Goal: Transaction & Acquisition: Purchase product/service

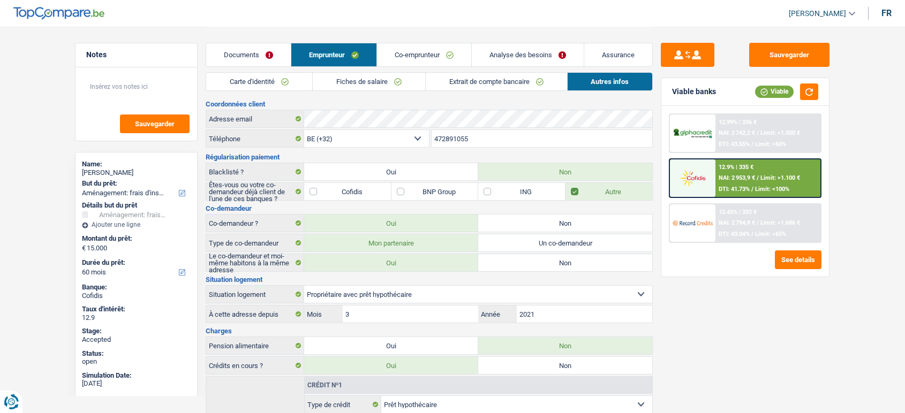
select select "32"
select select "ownerWithMortgage"
select select "mortgage"
select select "300"
select select "renovationLoan"
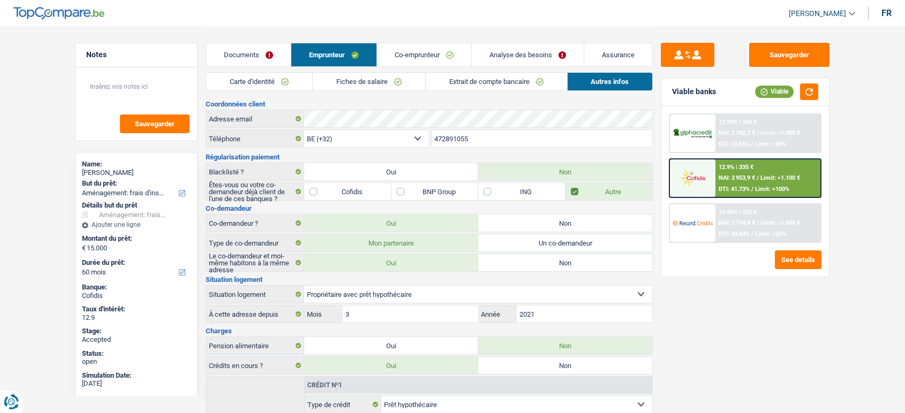
select select "60"
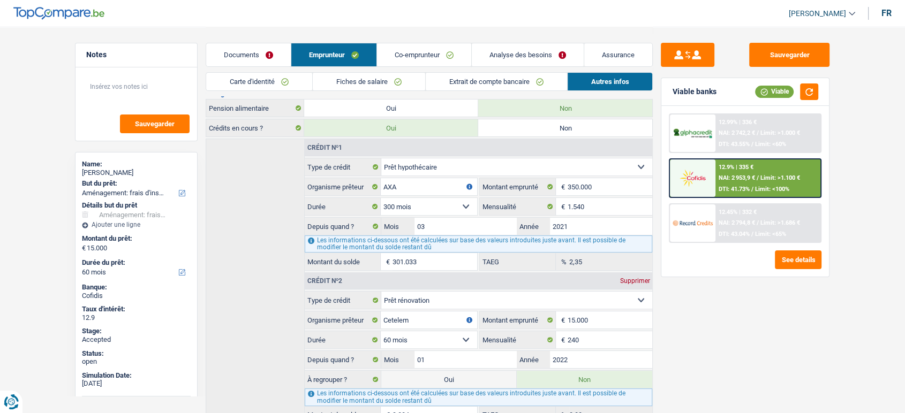
click at [373, 86] on link "Fiches de salaire" at bounding box center [369, 82] width 112 height 18
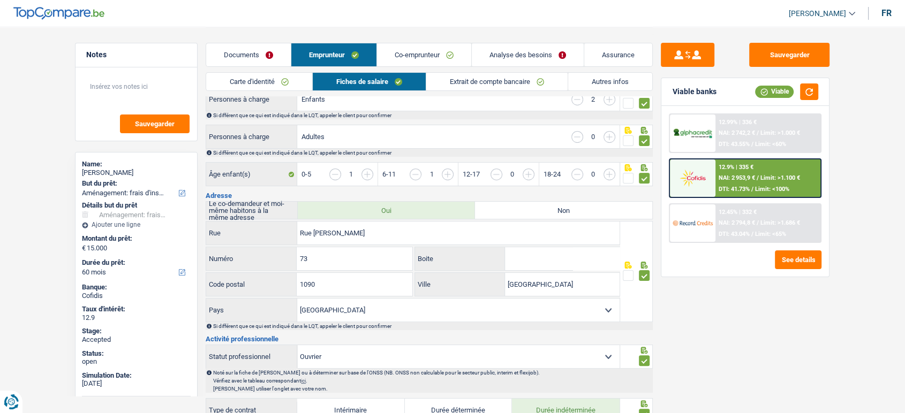
scroll to position [178, 0]
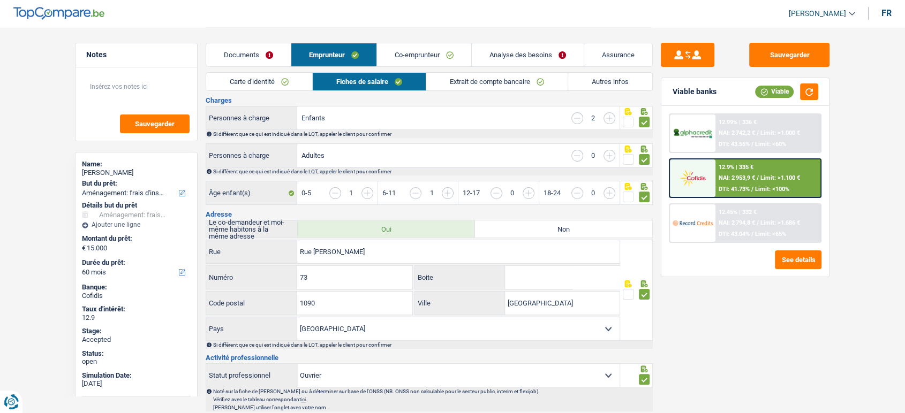
click at [445, 55] on link "Co-emprunteur" at bounding box center [424, 54] width 94 height 23
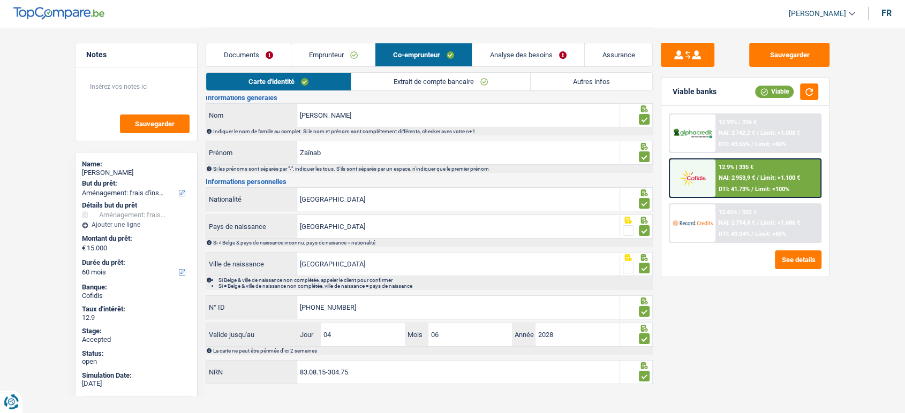
click at [454, 79] on link "Extrait de compte bancaire" at bounding box center [440, 82] width 179 height 18
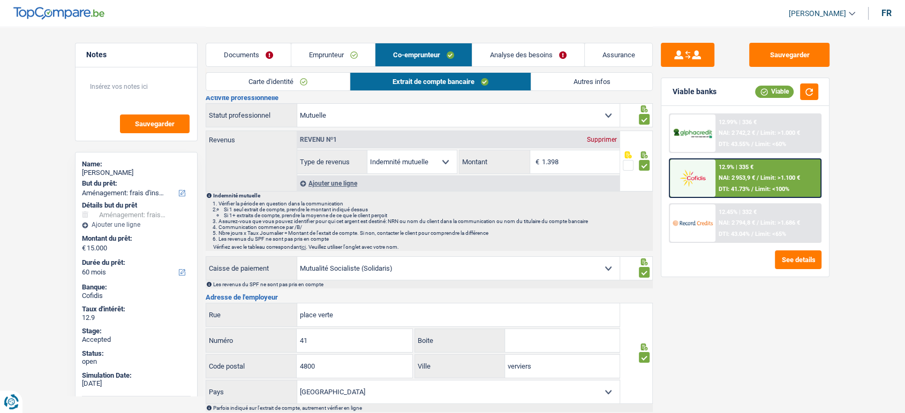
scroll to position [0, 0]
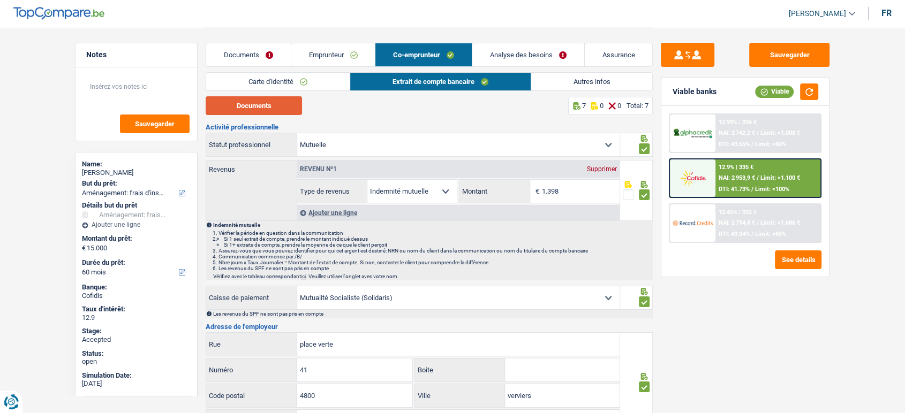
click at [271, 107] on button "Documents" at bounding box center [254, 105] width 96 height 19
click at [334, 48] on link "Emprunteur" at bounding box center [333, 54] width 84 height 23
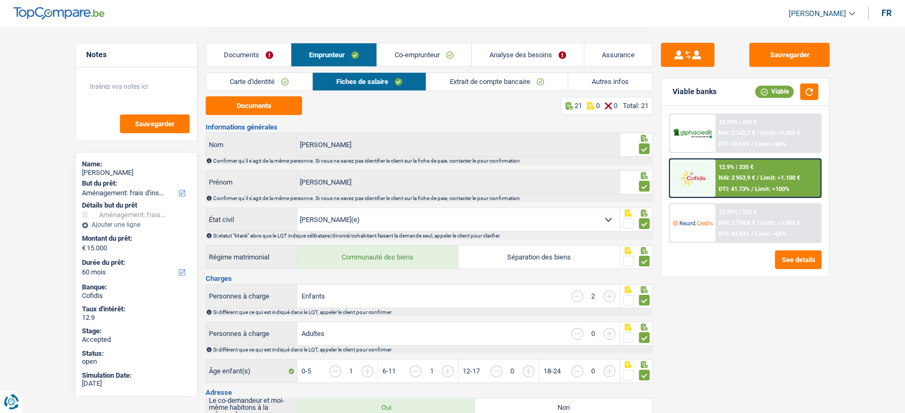
click at [490, 82] on link "Extrait de compte bancaire" at bounding box center [496, 82] width 141 height 18
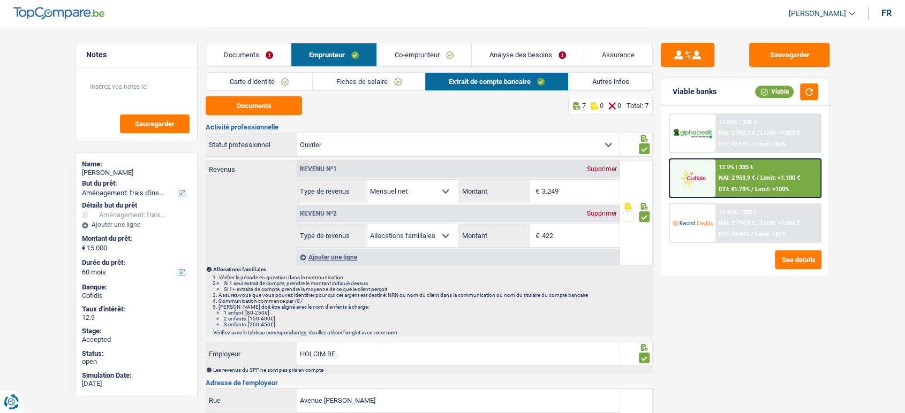
click at [410, 51] on link "Co-emprunteur" at bounding box center [424, 54] width 94 height 23
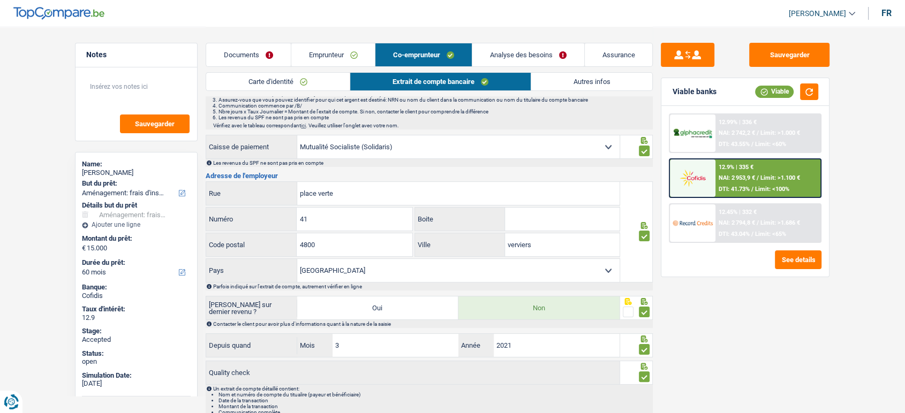
scroll to position [178, 0]
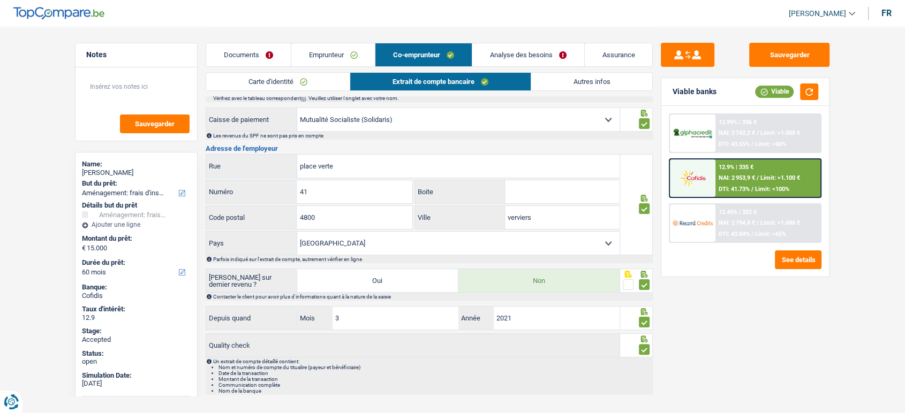
click at [420, 126] on select "Mutualité Chrétienne Mutualité Socialiste (Solidaris) SPF Sécurité Sociale Unio…" at bounding box center [458, 119] width 322 height 23
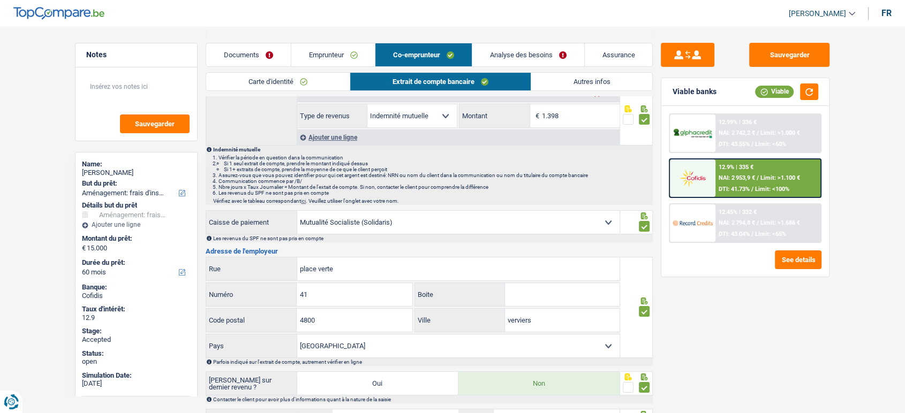
scroll to position [0, 0]
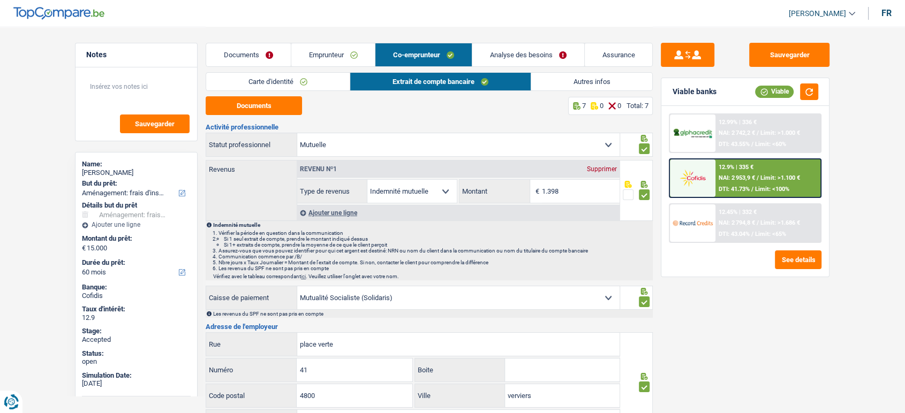
click at [308, 54] on link "Emprunteur" at bounding box center [333, 54] width 84 height 23
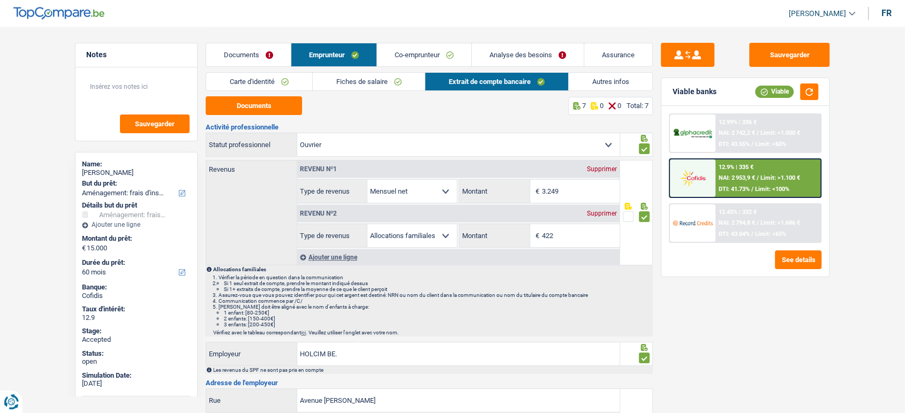
drag, startPoint x: 283, startPoint y: 82, endPoint x: 286, endPoint y: 105, distance: 23.8
click at [283, 81] on link "Carte d'identité" at bounding box center [259, 82] width 106 height 18
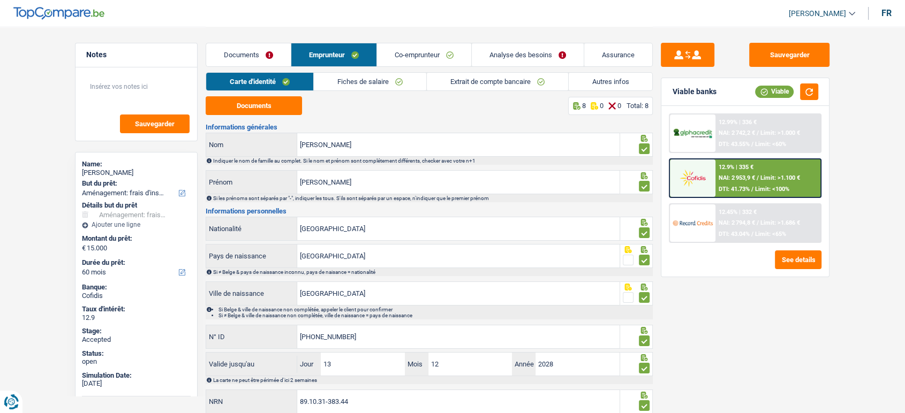
click at [413, 51] on link "Co-emprunteur" at bounding box center [424, 54] width 94 height 23
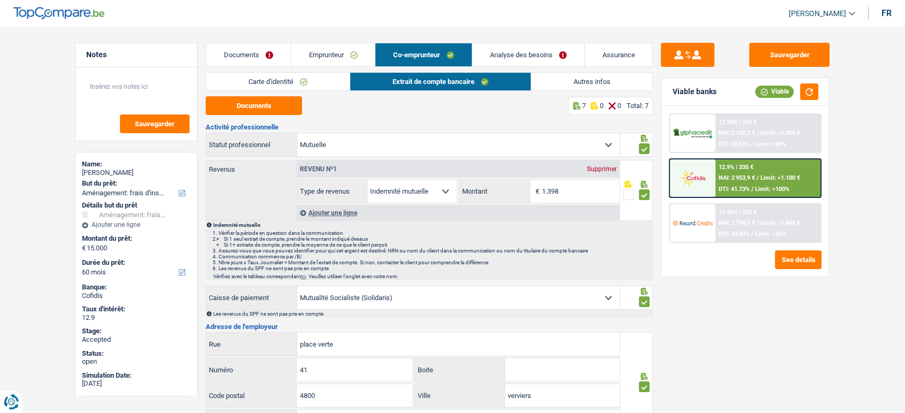
click at [292, 85] on link "Carte d'identité" at bounding box center [277, 82] width 143 height 18
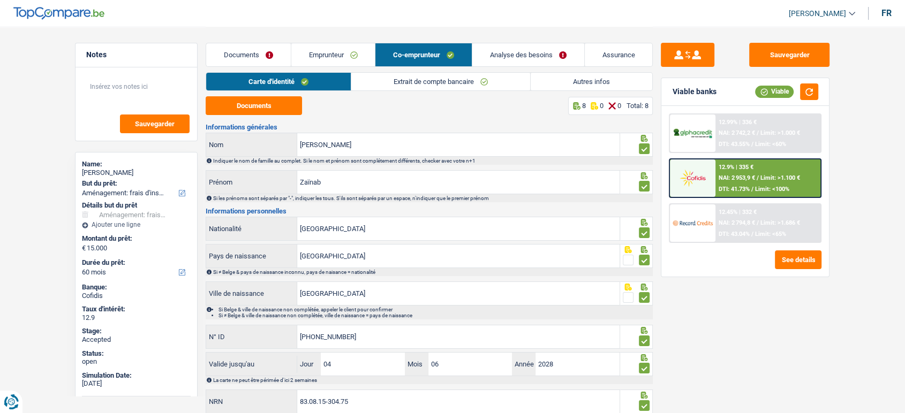
click at [448, 74] on link "Extrait de compte bancaire" at bounding box center [440, 82] width 179 height 18
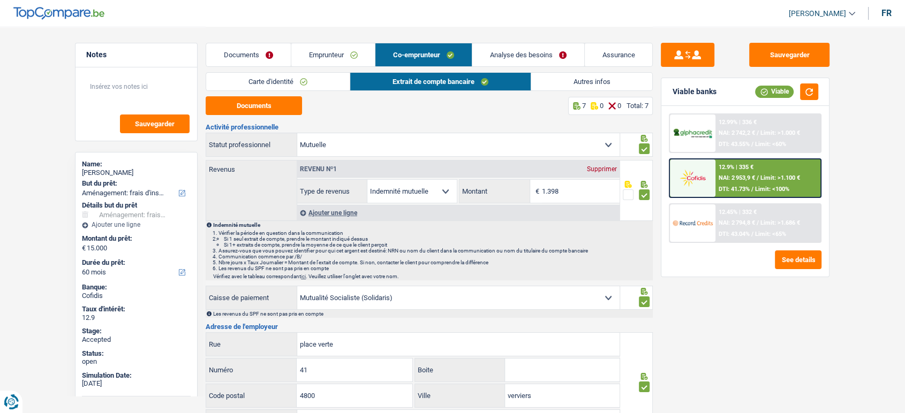
click at [587, 81] on link "Autres infos" at bounding box center [592, 82] width 122 height 18
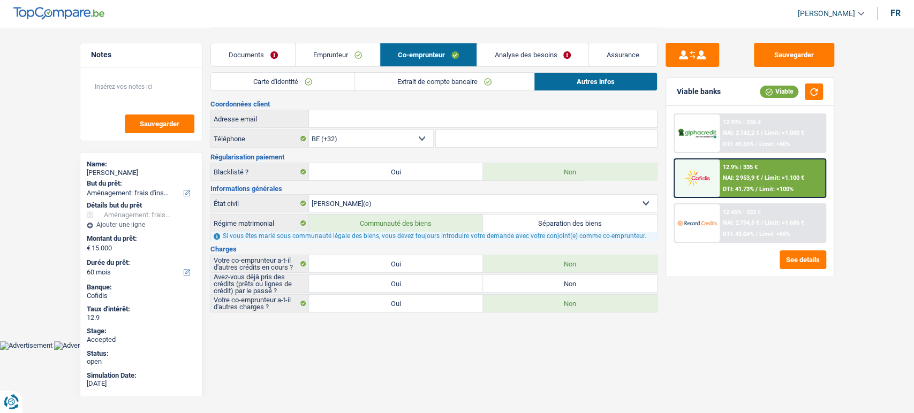
click at [334, 54] on link "Emprunteur" at bounding box center [338, 54] width 84 height 23
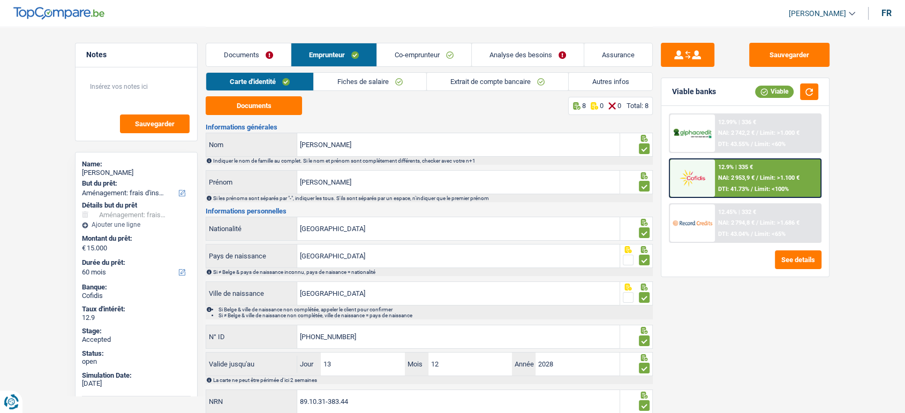
click at [587, 86] on link "Autres infos" at bounding box center [611, 82] width 84 height 18
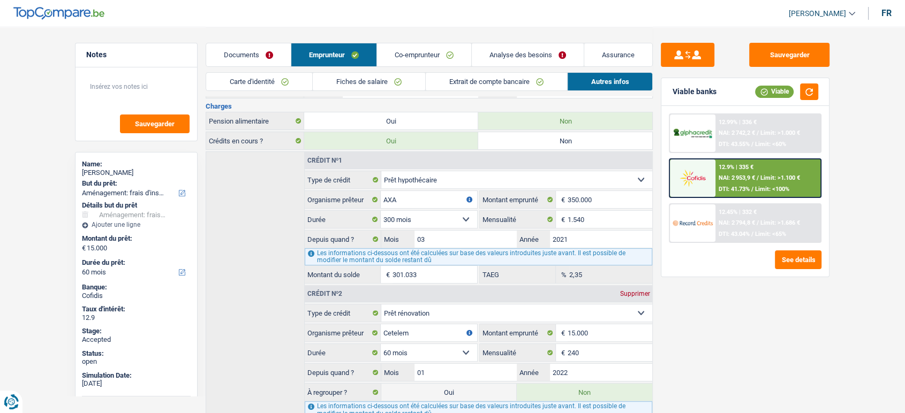
scroll to position [292, 0]
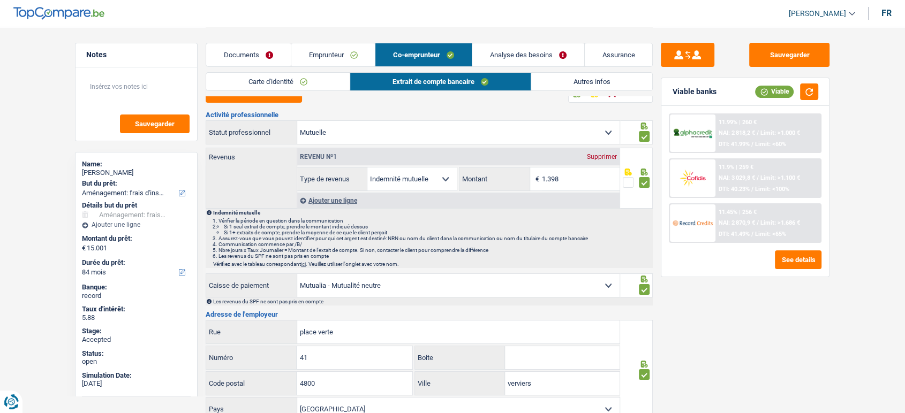
type input "Wolume-saint-lambert"
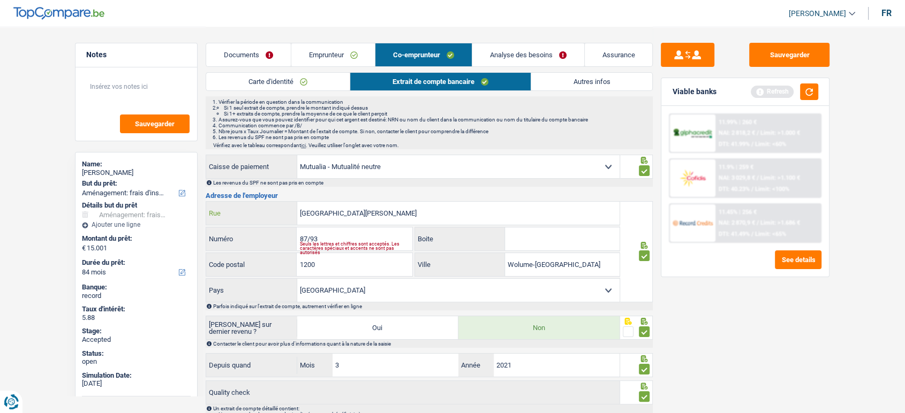
drag, startPoint x: 407, startPoint y: 216, endPoint x: 247, endPoint y: 216, distance: 160.1
click at [247, 216] on div "Boulevard Brand Whitlock Rue" at bounding box center [412, 213] width 413 height 23
click at [578, 161] on select "Mutualité [DEMOGRAPHIC_DATA] Mutualité Socialiste (Solidaris) SPF Sécurité Soci…" at bounding box center [458, 166] width 322 height 23
select select "solidaris"
click at [297, 155] on select "Mutualité [DEMOGRAPHIC_DATA] Mutualité Socialiste (Solidaris) SPF Sécurité Soci…" at bounding box center [458, 166] width 322 height 23
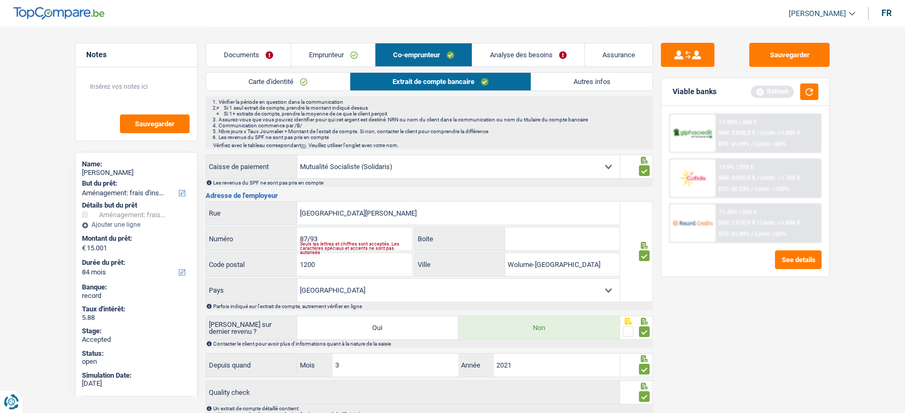
select select
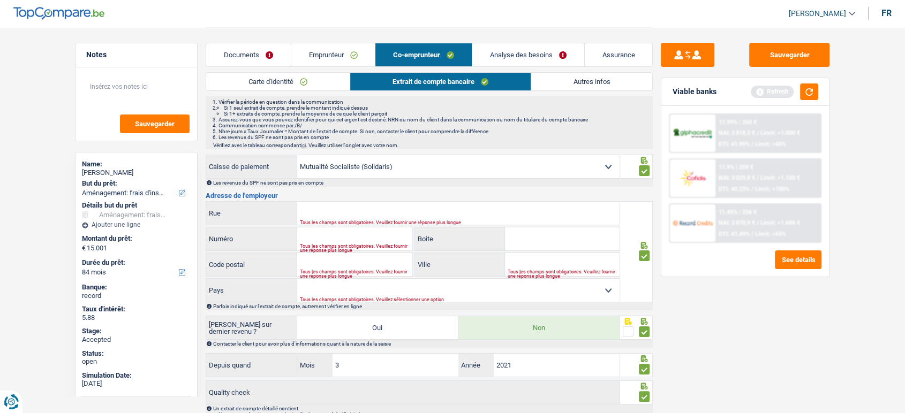
click at [436, 173] on select "Mutualité [DEMOGRAPHIC_DATA] Mutualité Socialiste (Solidaris) SPF Sécurité Soci…" at bounding box center [458, 166] width 322 height 23
select select "mutualia"
click at [297, 155] on select "Mutualité [DEMOGRAPHIC_DATA] Mutualité Socialiste (Solidaris) SPF Sécurité Soci…" at bounding box center [458, 166] width 322 height 23
type input "Boulevard Brand Whitlock"
type input "87/93"
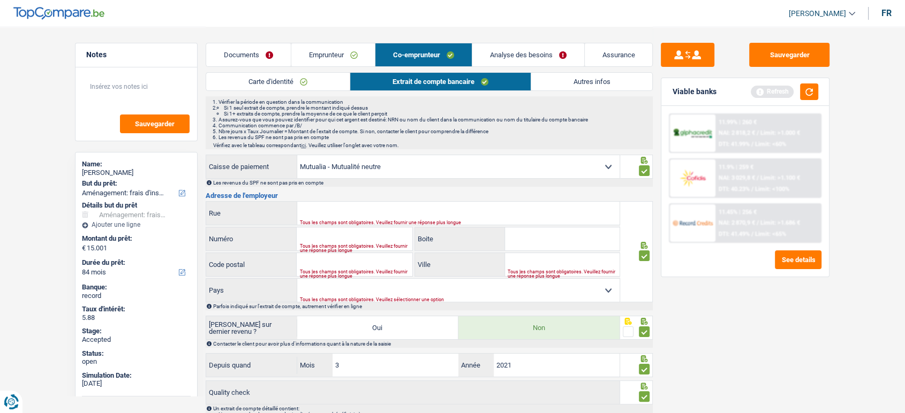
type input "1200"
type input "Wolume-saint-lambert"
select select "BE"
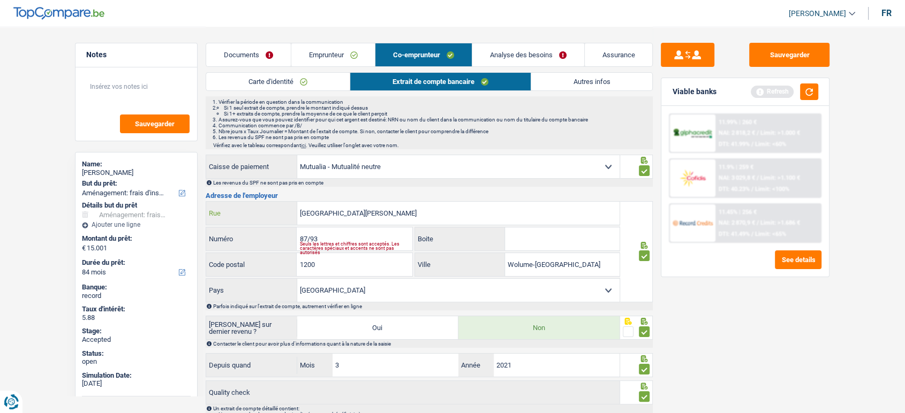
drag, startPoint x: 399, startPoint y: 209, endPoint x: 279, endPoint y: 207, distance: 119.9
click at [279, 207] on div "Boulevard Brand Whitlock Rue" at bounding box center [412, 213] width 413 height 23
type input "place verte"
click at [305, 237] on input "87/93" at bounding box center [354, 239] width 115 height 23
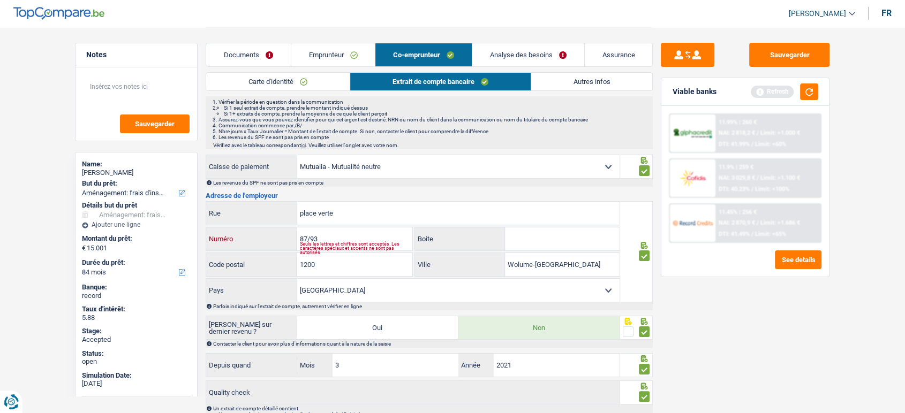
click at [305, 237] on input "87/93" at bounding box center [354, 239] width 115 height 23
type input "/"
type input "41"
click at [309, 263] on input "1200" at bounding box center [354, 264] width 115 height 23
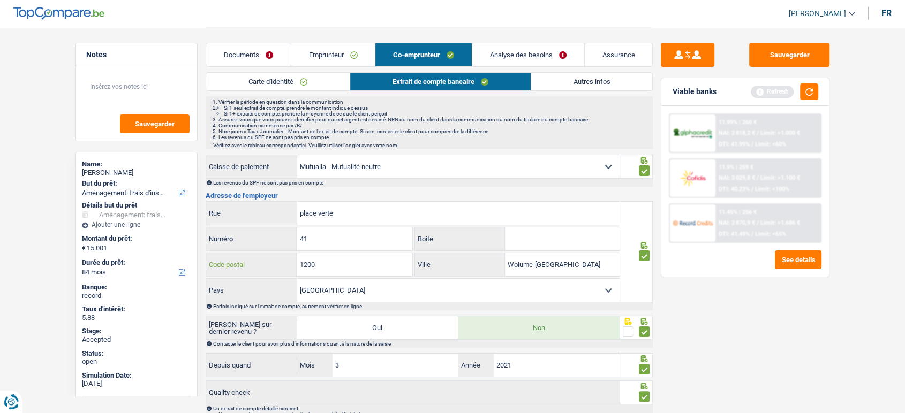
click at [309, 263] on input "1200" at bounding box center [354, 264] width 115 height 23
type input "4800"
type input "verviers"
drag, startPoint x: 809, startPoint y: 90, endPoint x: 797, endPoint y: 63, distance: 30.0
click at [806, 85] on button "button" at bounding box center [809, 92] width 18 height 17
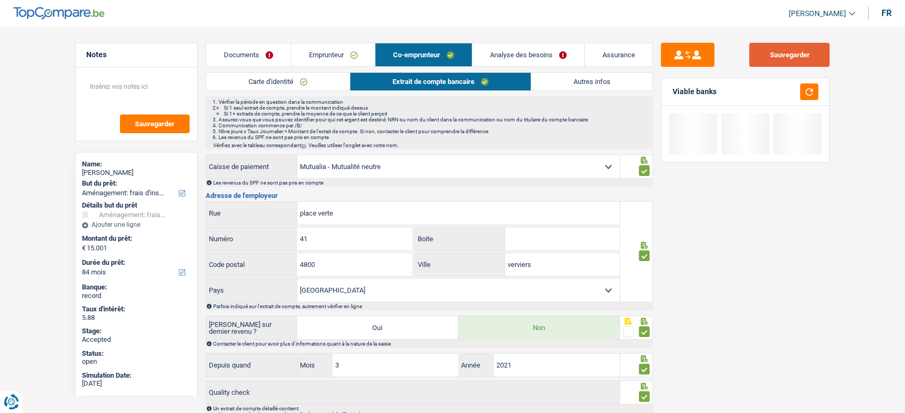
drag, startPoint x: 793, startPoint y: 50, endPoint x: 0, endPoint y: 194, distance: 806.3
click at [698, 64] on div "Sauvegarder" at bounding box center [745, 55] width 169 height 24
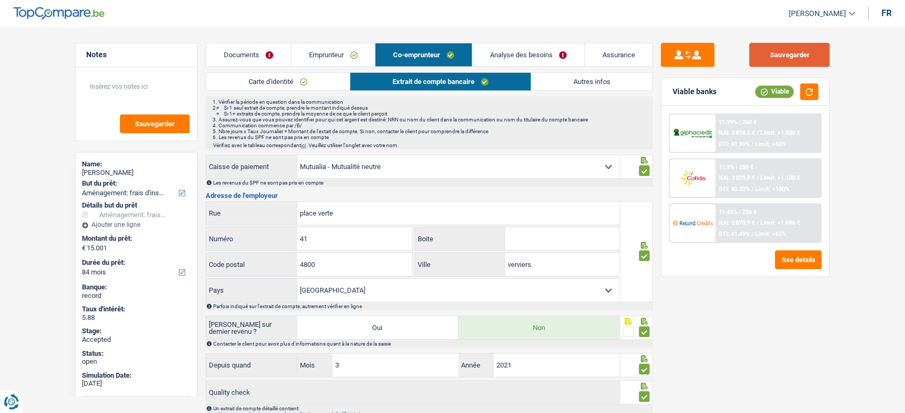
click at [815, 62] on button "Sauvegarder" at bounding box center [789, 55] width 80 height 24
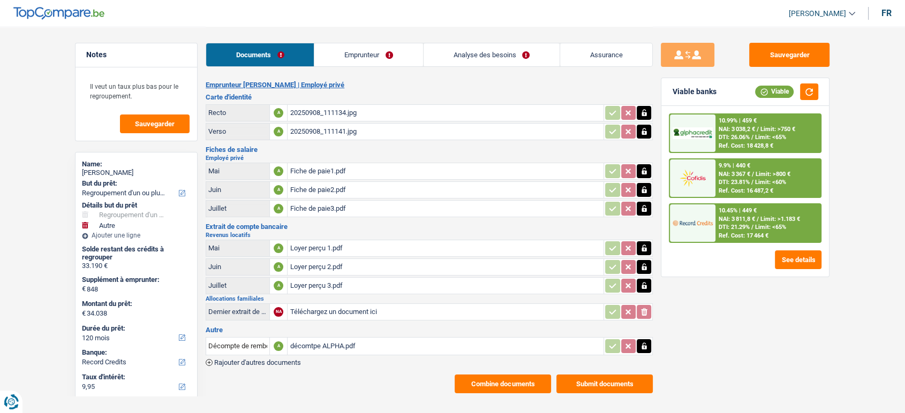
click at [368, 56] on link "Emprunteur" at bounding box center [368, 54] width 108 height 23
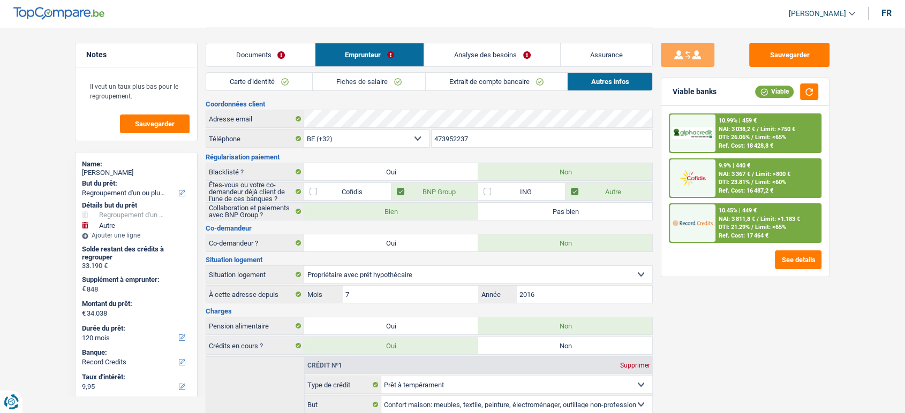
click at [298, 81] on link "Carte d'identité" at bounding box center [259, 82] width 106 height 18
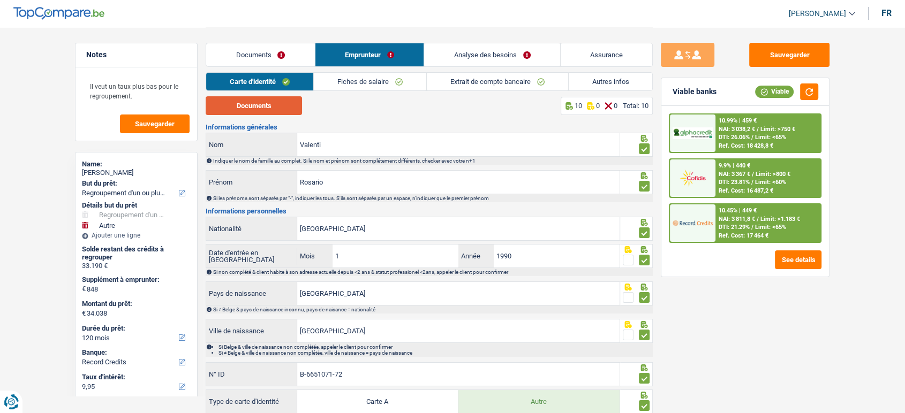
click at [251, 107] on button "Documents" at bounding box center [254, 105] width 96 height 19
click at [291, 104] on button "Documents" at bounding box center [254, 105] width 96 height 19
click at [380, 84] on link "Fiches de salaire" at bounding box center [370, 82] width 112 height 18
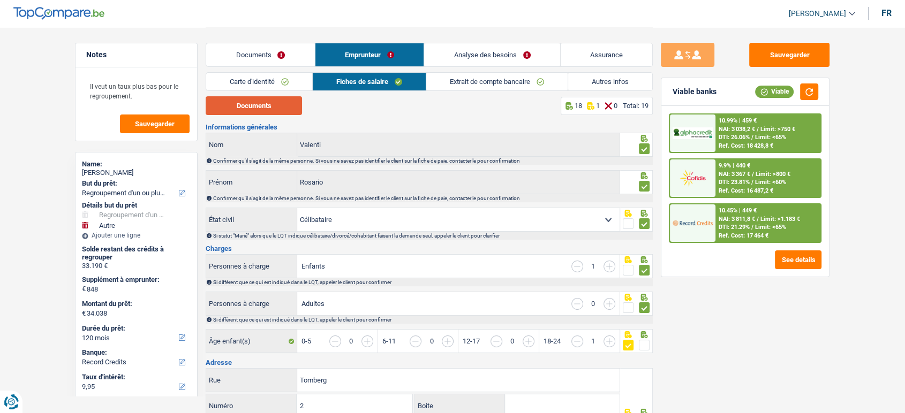
click at [274, 111] on button "Documents" at bounding box center [254, 105] width 96 height 19
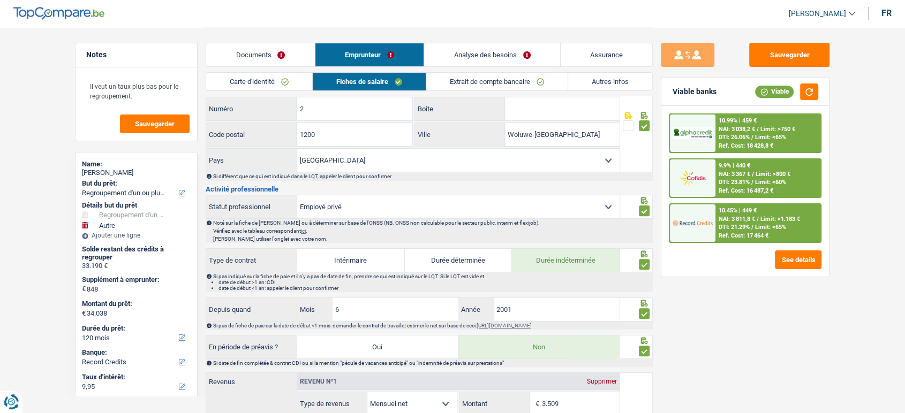
click at [283, 51] on link "Documents" at bounding box center [260, 54] width 109 height 23
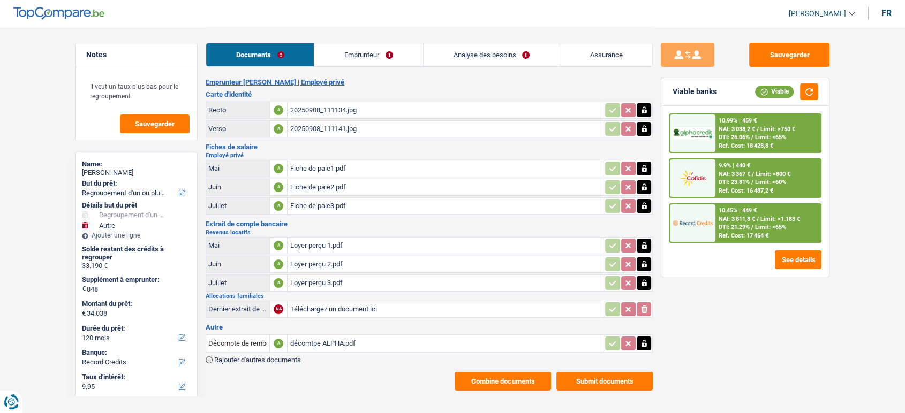
click at [340, 285] on div "Loyer perçu 3.pdf" at bounding box center [446, 283] width 312 height 16
click at [377, 206] on div "Fiche de paie3.pdf" at bounding box center [446, 206] width 312 height 16
click at [371, 53] on link "Emprunteur" at bounding box center [368, 54] width 108 height 23
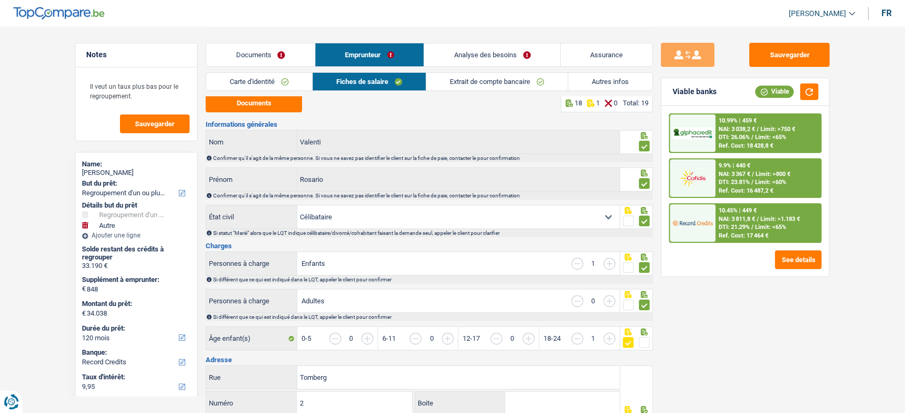
click at [472, 77] on link "Extrait de compte bancaire" at bounding box center [496, 82] width 141 height 18
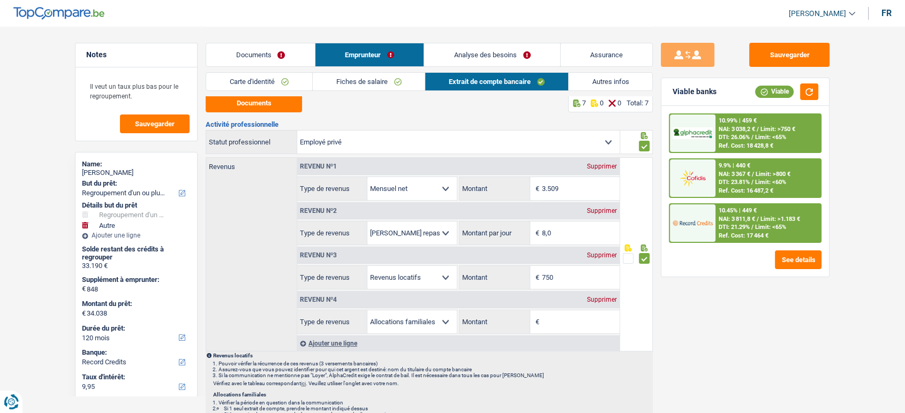
click at [614, 78] on link "Autres infos" at bounding box center [611, 82] width 84 height 18
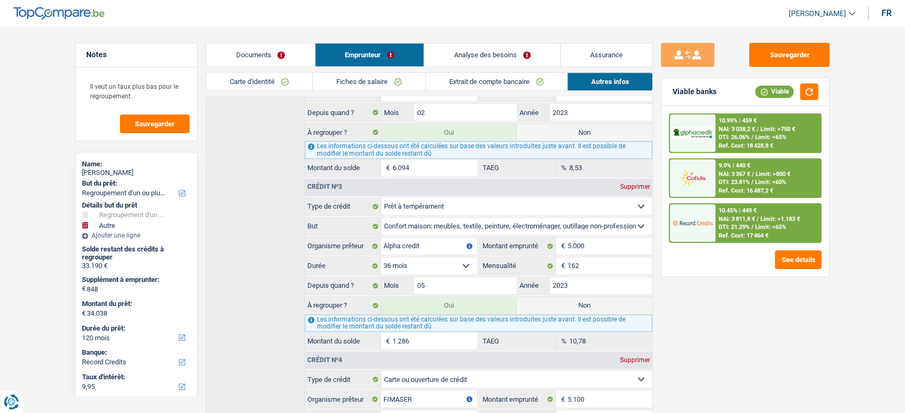
scroll to position [597, 0]
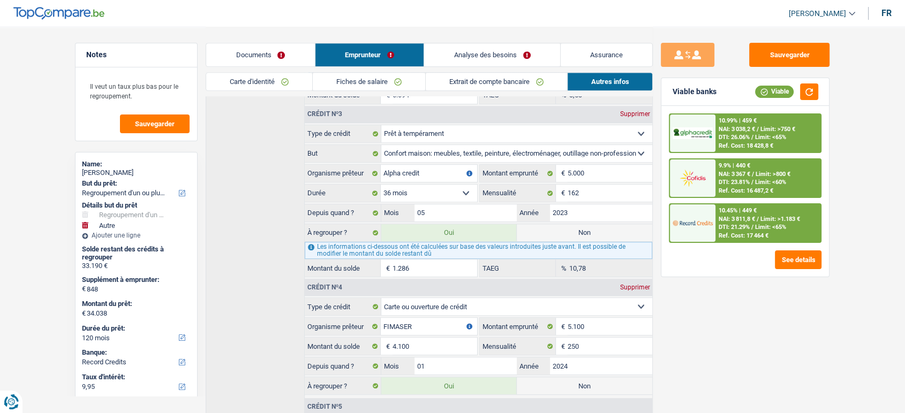
click at [426, 265] on input "1.286" at bounding box center [434, 268] width 85 height 17
click at [464, 52] on link "Analyse des besoins" at bounding box center [492, 54] width 136 height 23
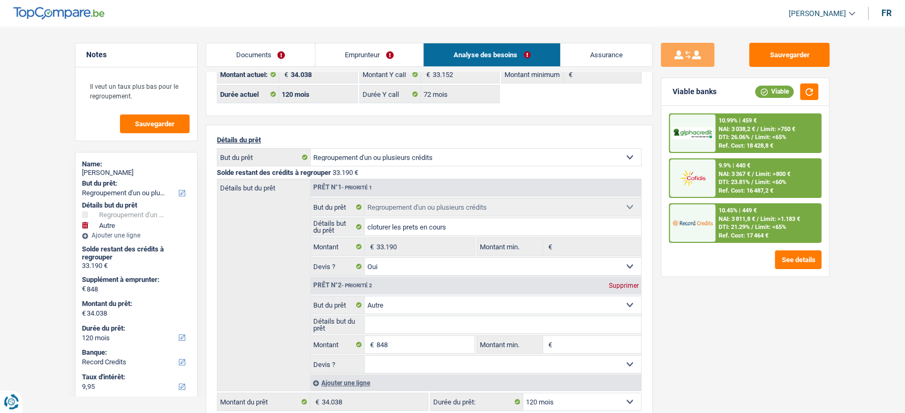
scroll to position [59, 0]
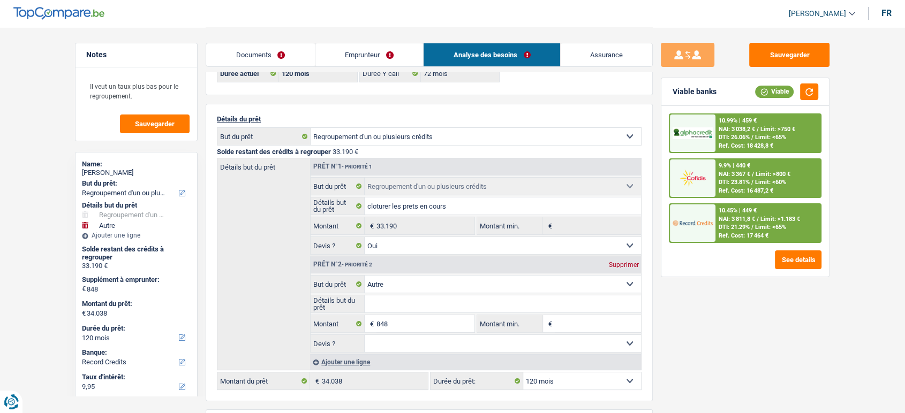
click at [618, 266] on div "Supprimer" at bounding box center [623, 265] width 35 height 6
type input "0"
type input "33.190"
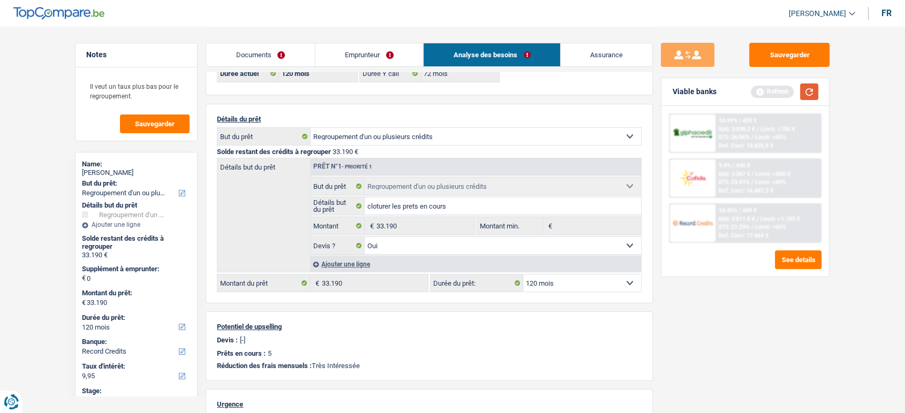
drag, startPoint x: 809, startPoint y: 91, endPoint x: 633, endPoint y: 26, distance: 187.9
click at [807, 90] on button "button" at bounding box center [809, 92] width 18 height 17
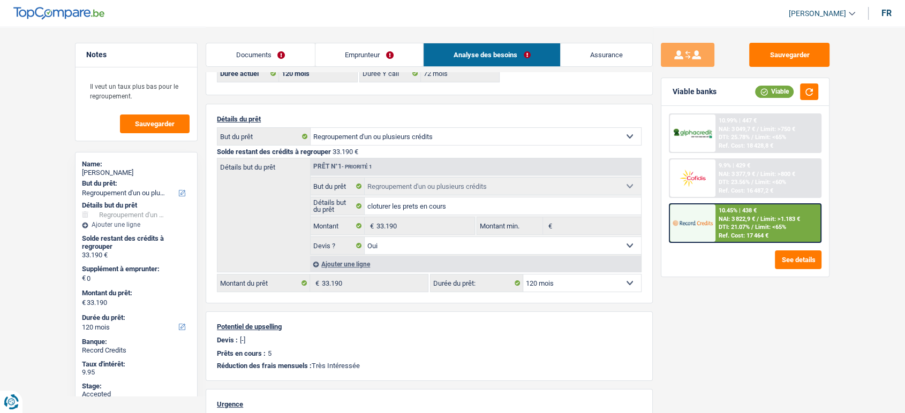
click at [361, 43] on link "Emprunteur" at bounding box center [369, 54] width 108 height 23
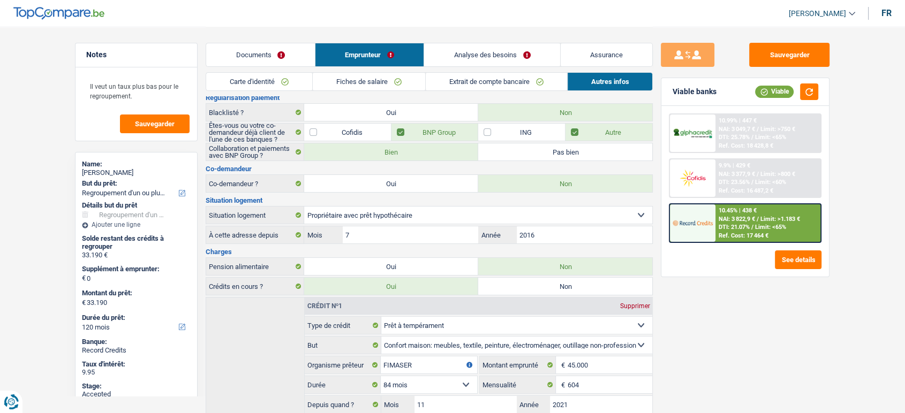
click at [366, 50] on link "Emprunteur" at bounding box center [369, 54] width 109 height 23
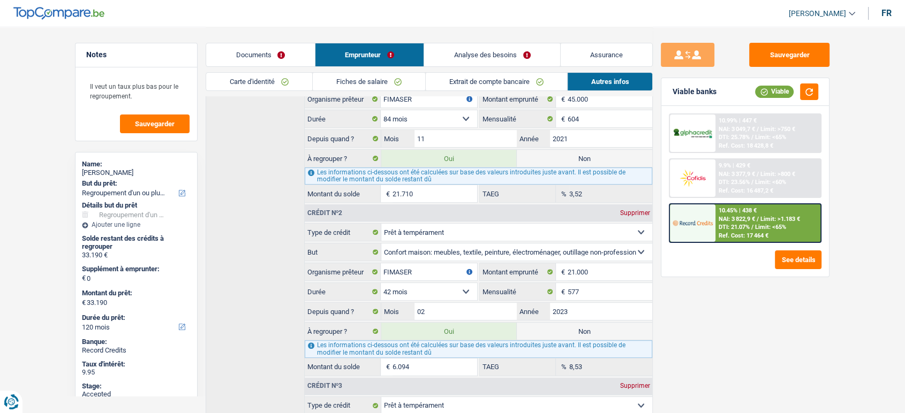
scroll to position [119, 0]
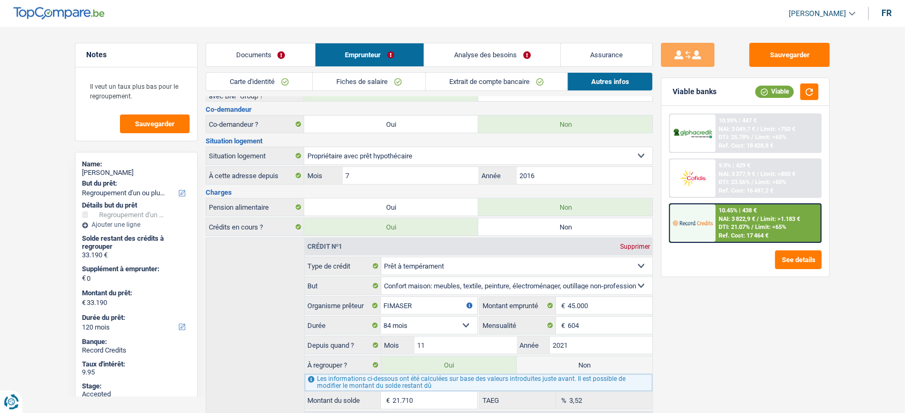
click at [471, 60] on link "Analyse des besoins" at bounding box center [492, 54] width 136 height 23
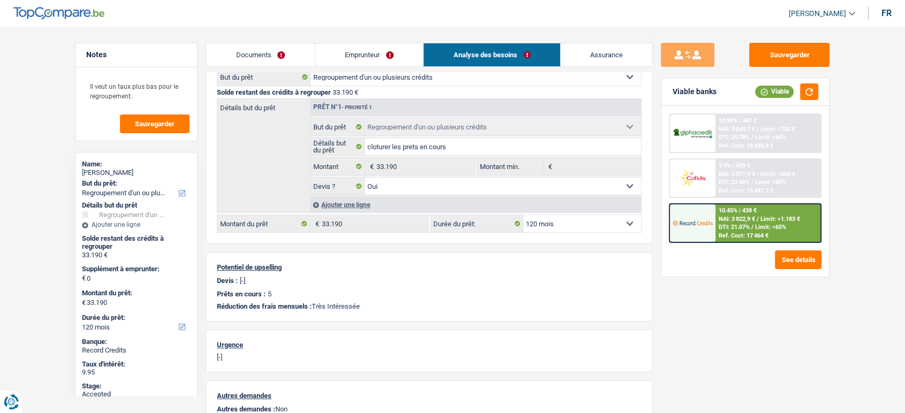
click at [387, 65] on link "Emprunteur" at bounding box center [369, 54] width 108 height 23
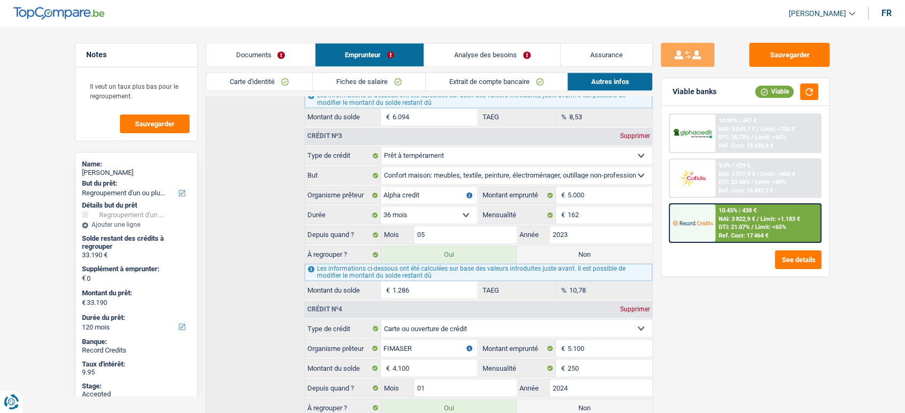
scroll to position [595, 0]
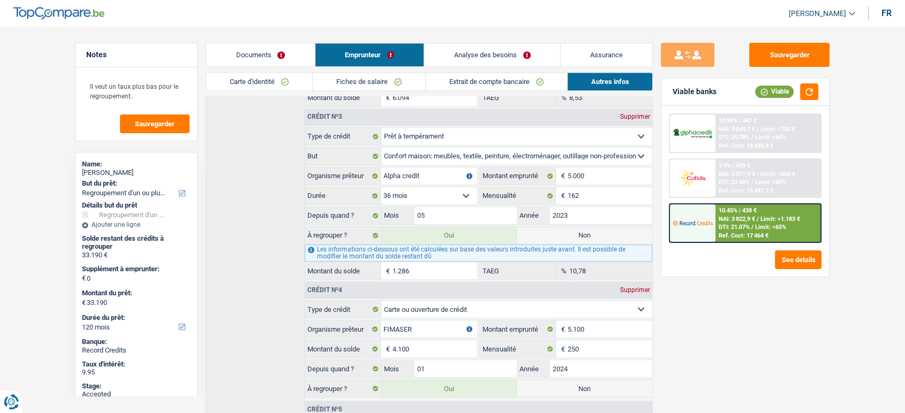
click at [415, 269] on input "1.286" at bounding box center [434, 270] width 85 height 17
click at [411, 267] on input "1.286" at bounding box center [434, 270] width 85 height 17
type input "128"
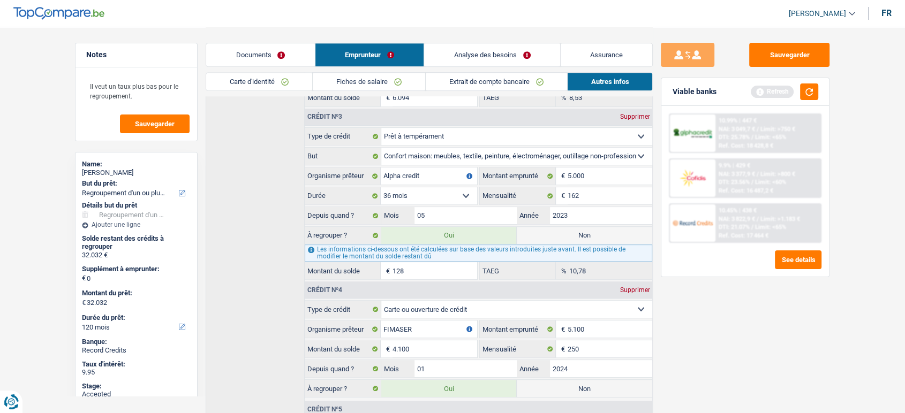
type input "31.916"
type input "12"
type input "32.028"
type input "1.248"
type input "33.152"
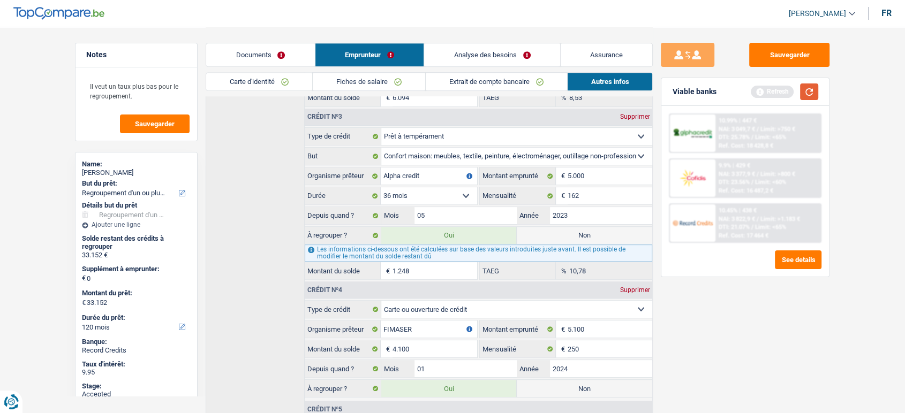
type input "1.248"
click at [808, 91] on button "button" at bounding box center [809, 92] width 18 height 17
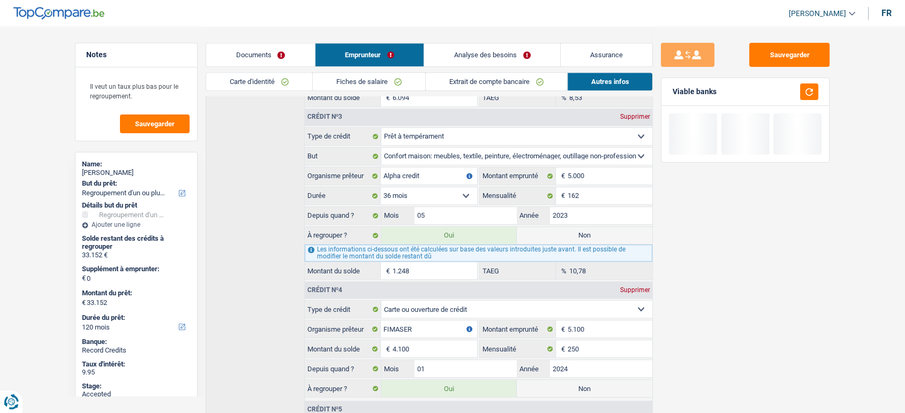
drag, startPoint x: 466, startPoint y: 48, endPoint x: 470, endPoint y: 72, distance: 24.5
click at [466, 49] on link "Analyse des besoins" at bounding box center [492, 54] width 136 height 23
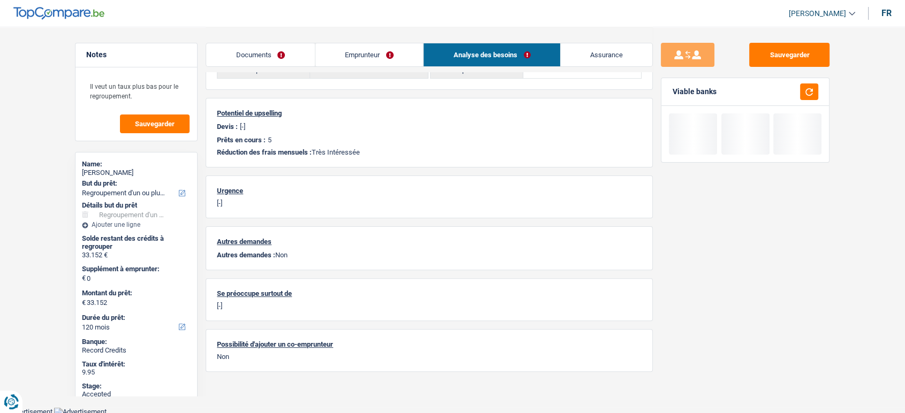
scroll to position [0, 0]
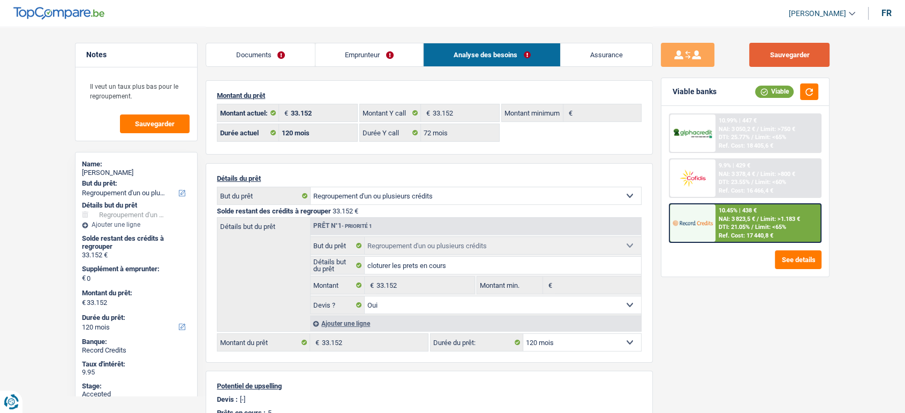
click at [762, 45] on button "Sauvegarder" at bounding box center [789, 55] width 80 height 24
drag, startPoint x: 384, startPoint y: 63, endPoint x: 394, endPoint y: 64, distance: 9.7
click at [384, 63] on link "Emprunteur" at bounding box center [369, 54] width 108 height 23
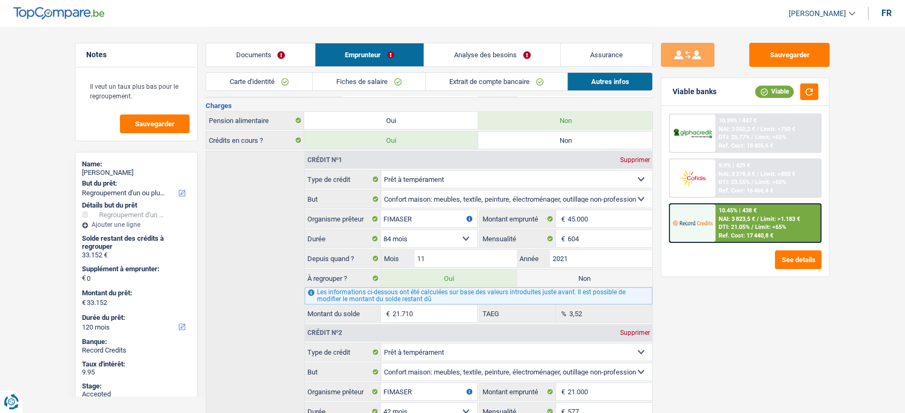
scroll to position [178, 0]
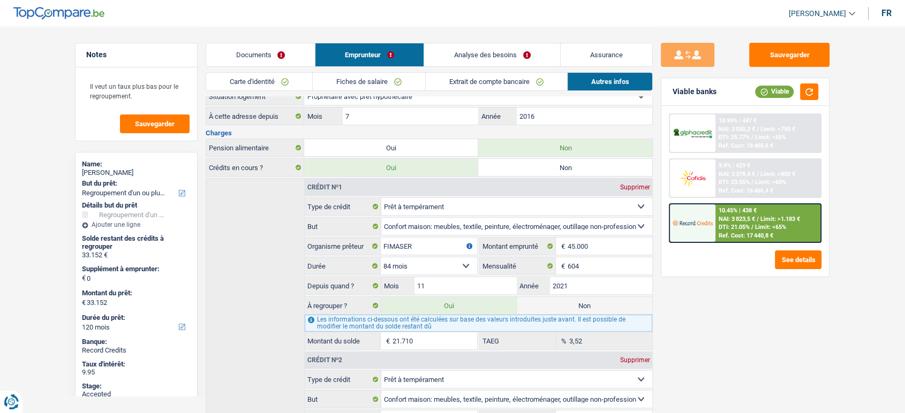
click at [744, 318] on div "Sauvegarder Viable banks Viable 10.99% | 447 € NAI: 3 050,2 € / Limit: >750 € D…" at bounding box center [745, 219] width 185 height 353
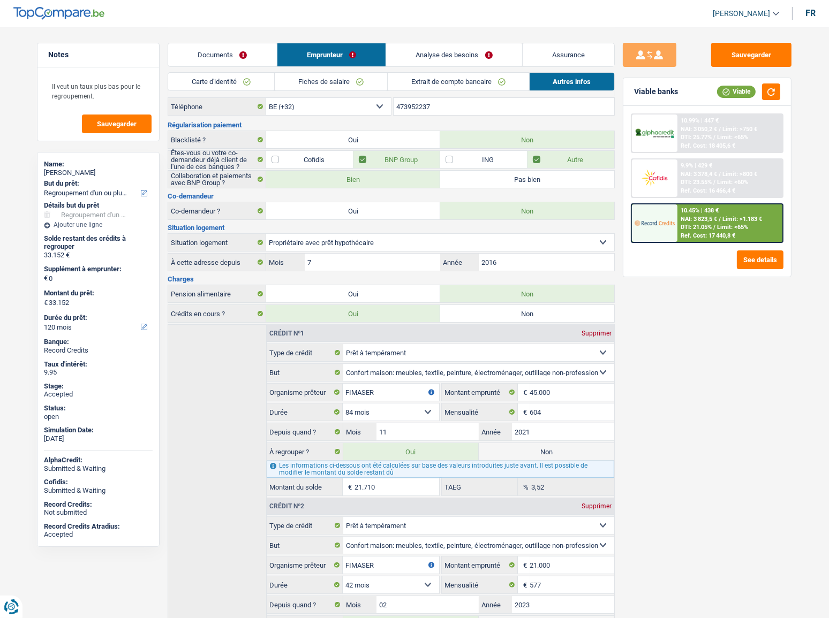
scroll to position [0, 0]
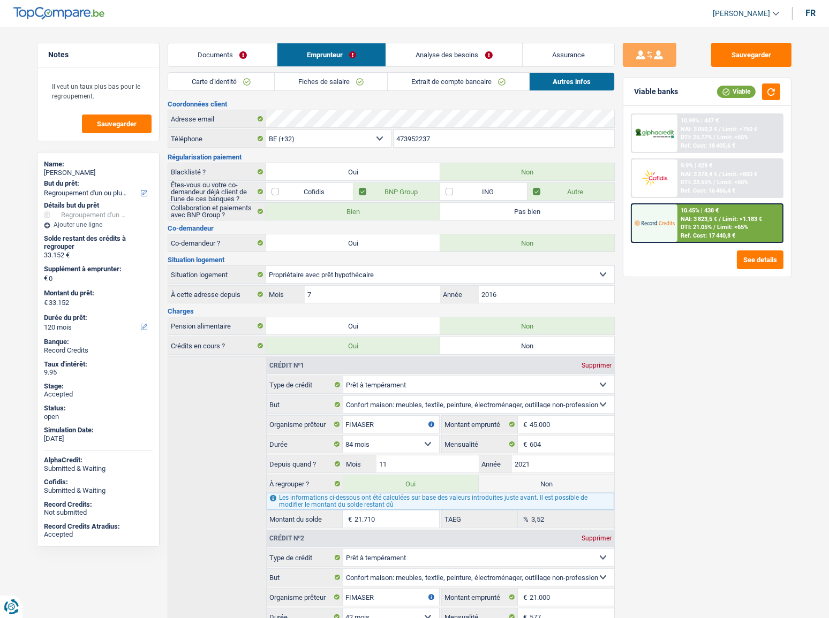
click at [362, 84] on link "Fiches de salaire" at bounding box center [331, 82] width 112 height 18
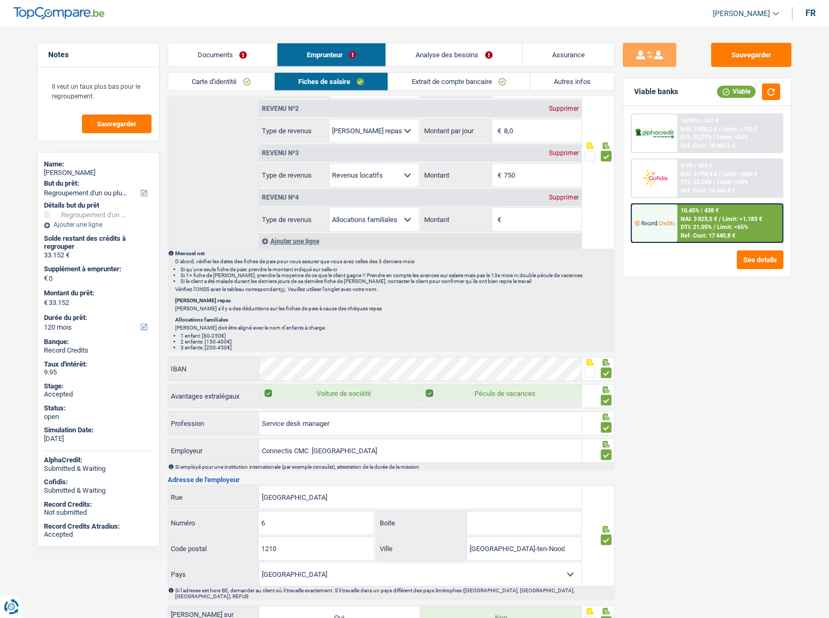
scroll to position [475, 0]
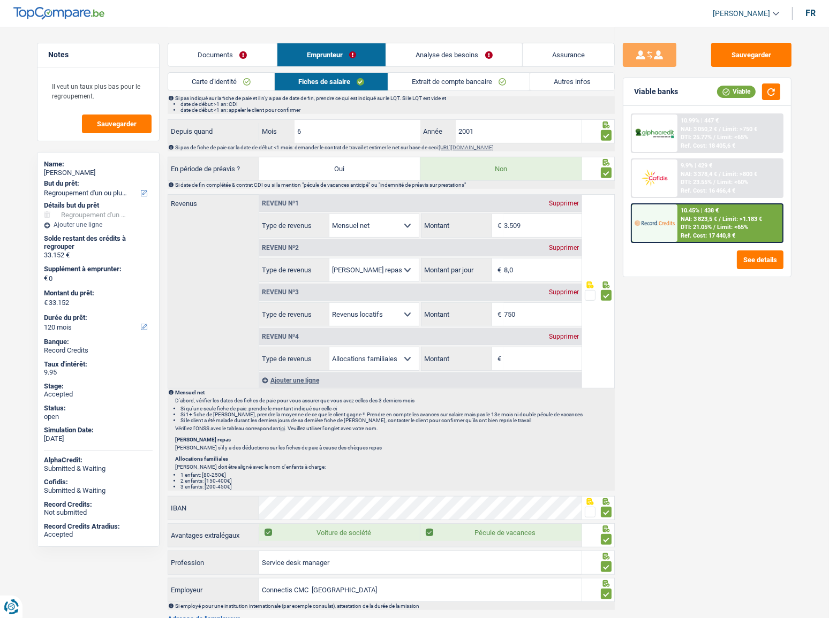
click at [569, 335] on div "Supprimer" at bounding box center [563, 337] width 35 height 6
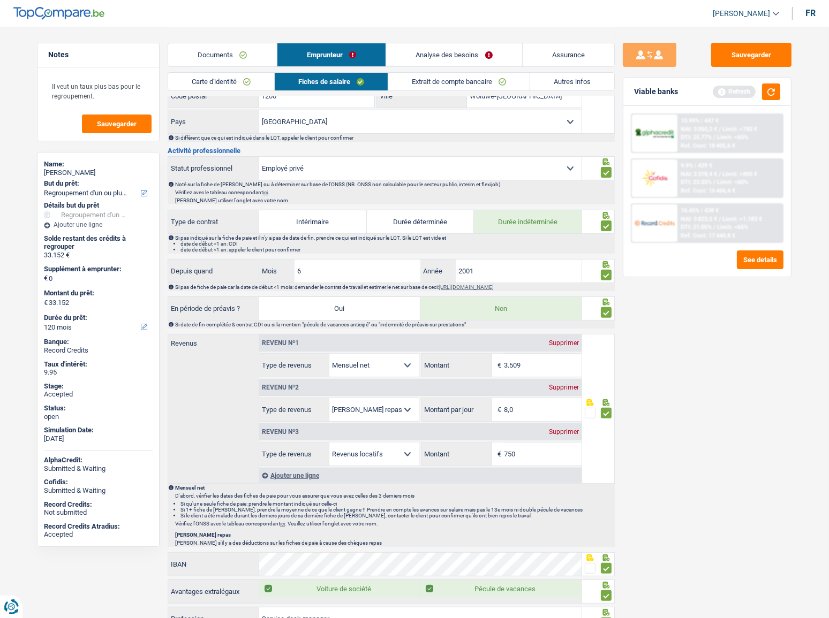
scroll to position [183, 0]
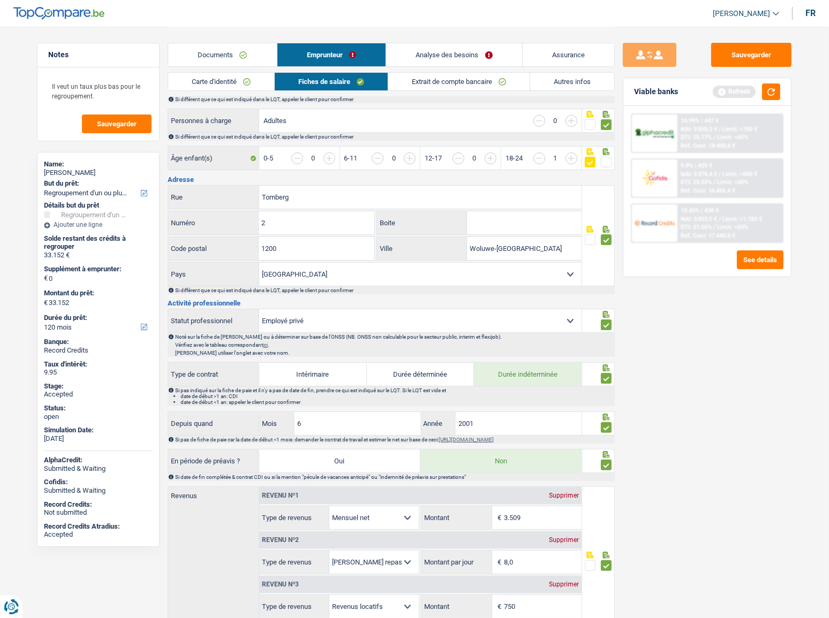
click at [244, 52] on link "Documents" at bounding box center [222, 54] width 109 height 23
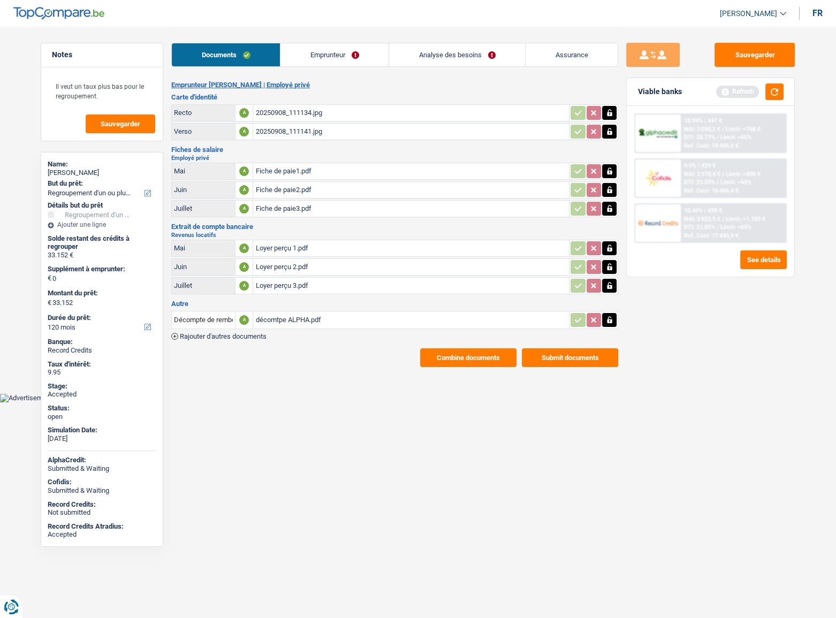
click at [334, 249] on div "Loyer perçu 1.pdf" at bounding box center [411, 248] width 312 height 16
click at [319, 193] on div "Fiche de paie2.pdf" at bounding box center [411, 190] width 312 height 16
click at [280, 109] on div "20250908_111134.jpg" at bounding box center [411, 113] width 312 height 16
click at [307, 202] on div "Fiche de paie3.pdf" at bounding box center [411, 209] width 312 height 16
click at [294, 129] on div "20250908_111141.jpg" at bounding box center [411, 132] width 312 height 16
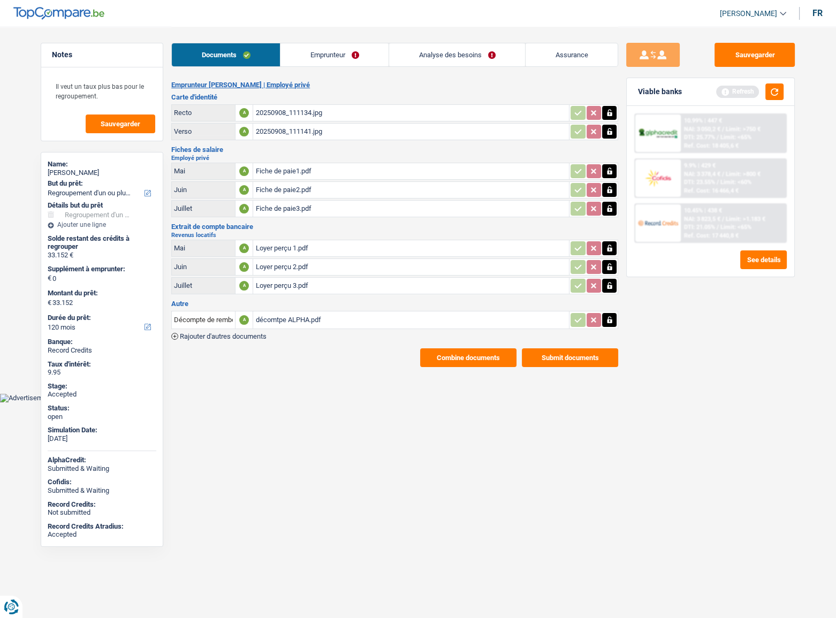
click at [347, 58] on link "Emprunteur" at bounding box center [335, 54] width 108 height 23
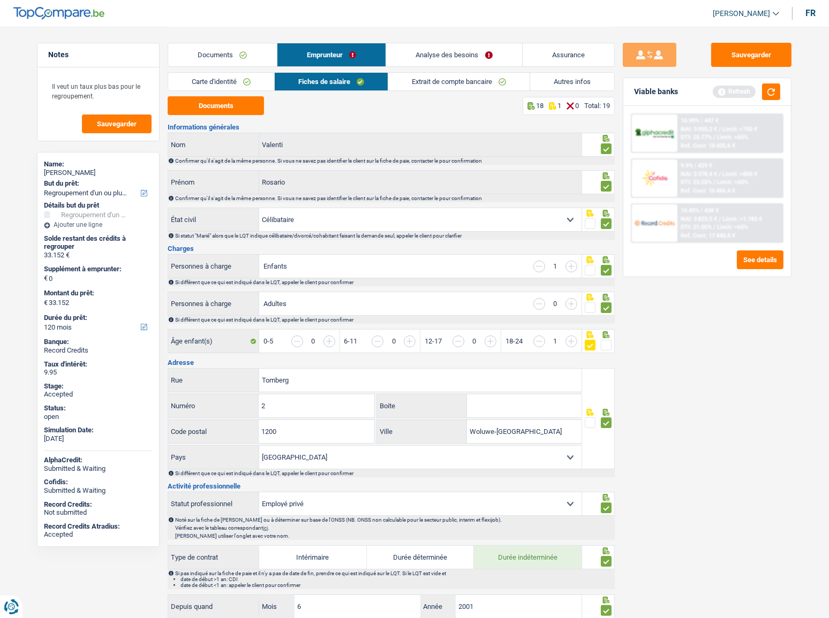
click at [567, 77] on link "Autres infos" at bounding box center [572, 82] width 84 height 18
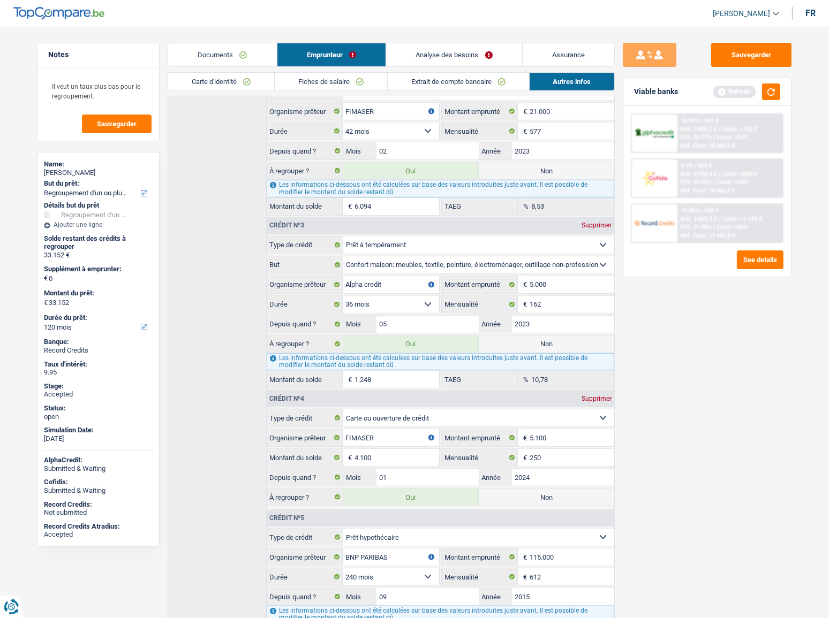
scroll to position [551, 0]
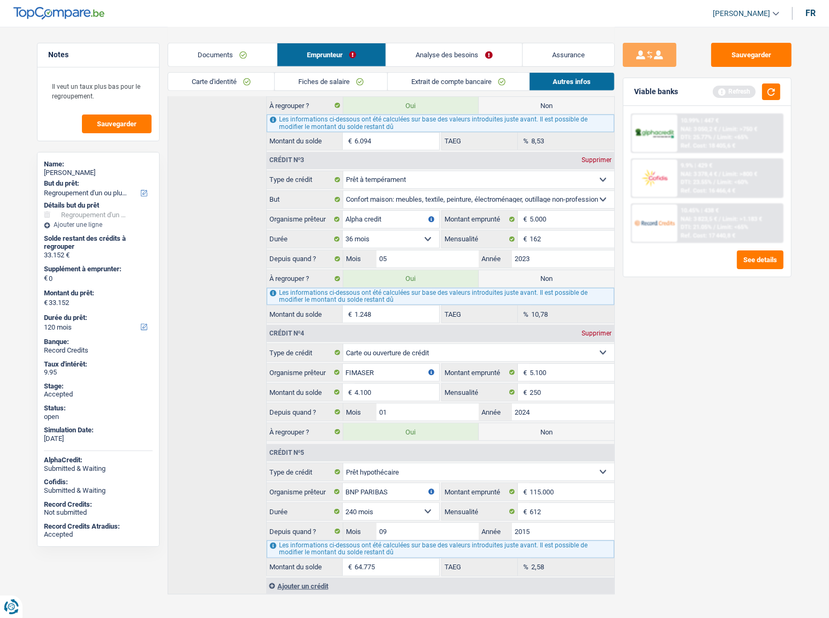
click at [215, 61] on link "Documents" at bounding box center [222, 54] width 109 height 23
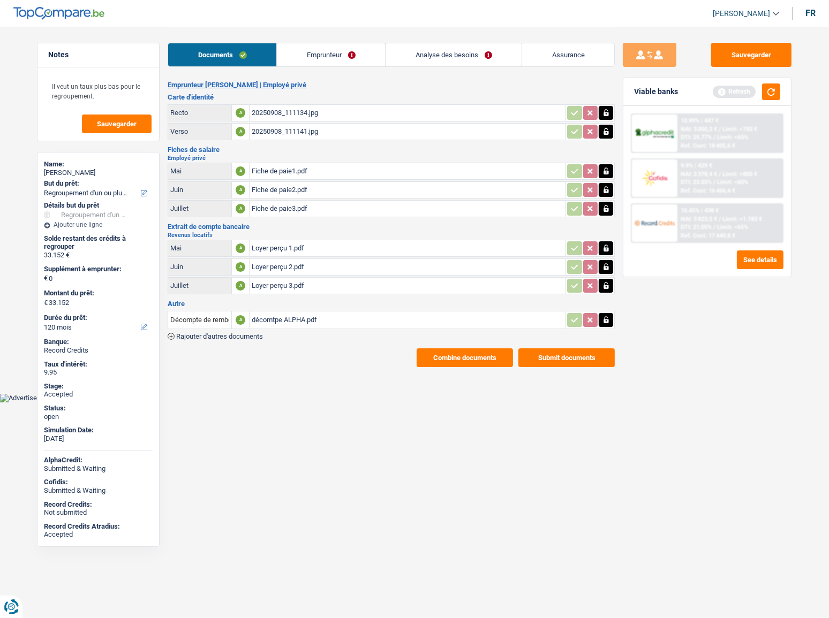
scroll to position [0, 0]
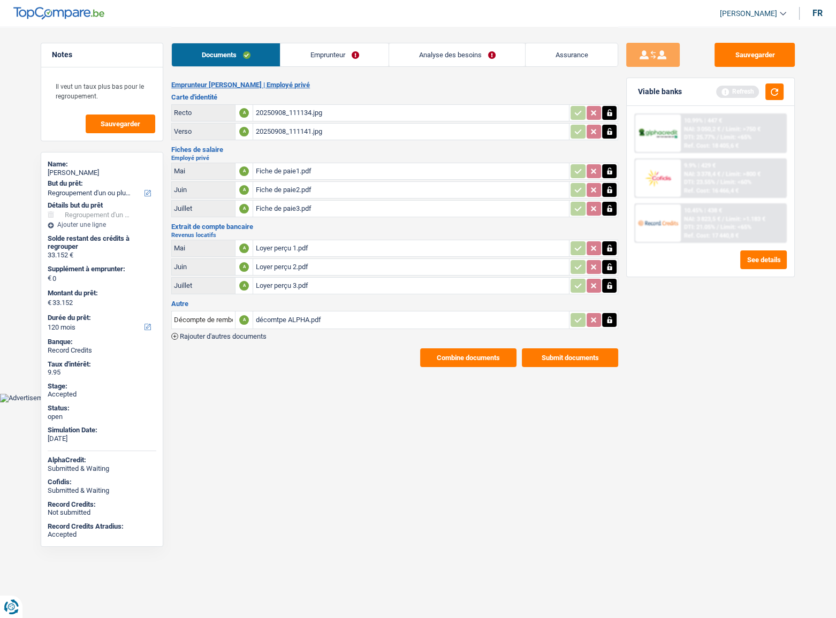
click at [305, 177] on div "Fiche de paie1.pdf" at bounding box center [411, 171] width 312 height 16
click at [309, 190] on div "Fiche de paie2.pdf" at bounding box center [411, 190] width 312 height 16
click at [264, 208] on div "Fiche de paie3.pdf" at bounding box center [411, 209] width 312 height 16
drag, startPoint x: 777, startPoint y: 55, endPoint x: 569, endPoint y: 134, distance: 223.3
click at [776, 55] on button "Sauvegarder" at bounding box center [755, 55] width 80 height 24
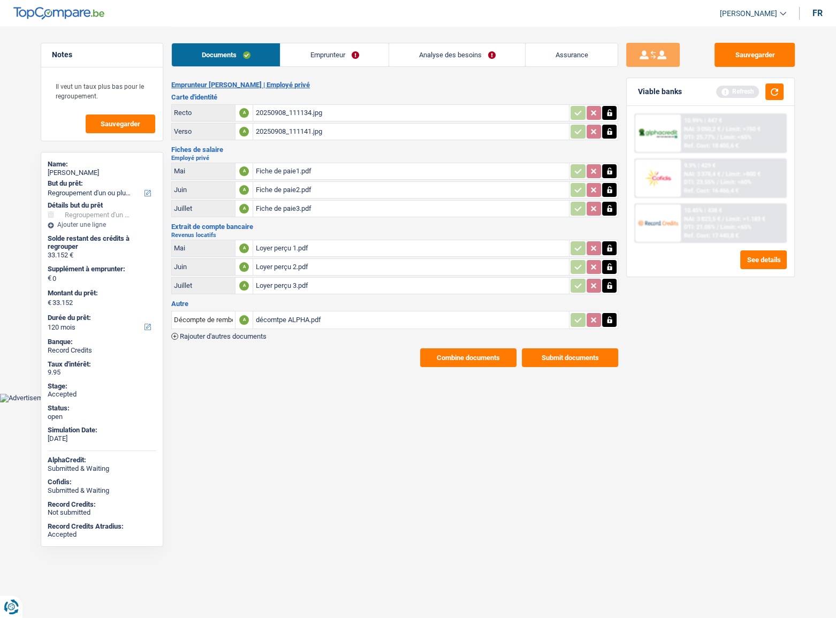
click at [452, 49] on link "Analyse des besoins" at bounding box center [457, 54] width 136 height 23
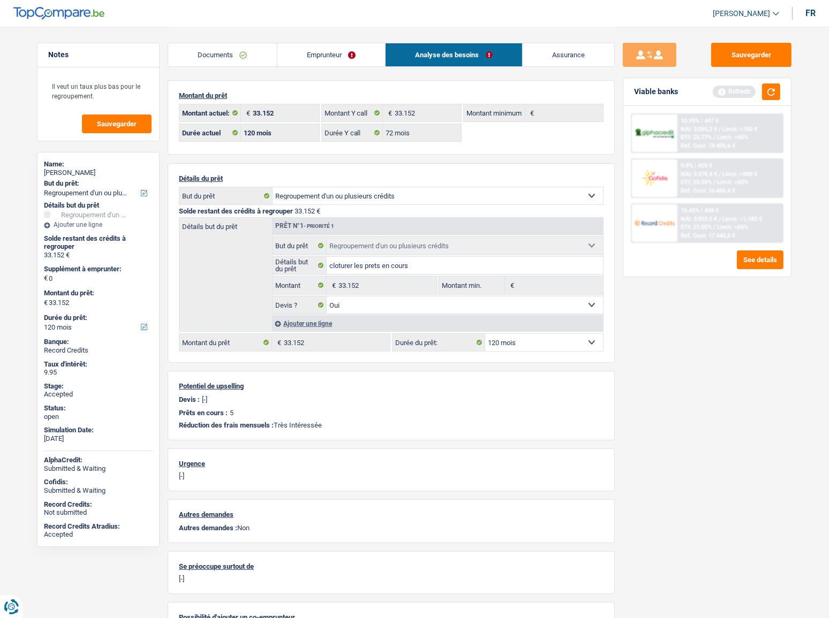
click at [688, 229] on span "DTI: 21.05%" at bounding box center [695, 227] width 31 height 7
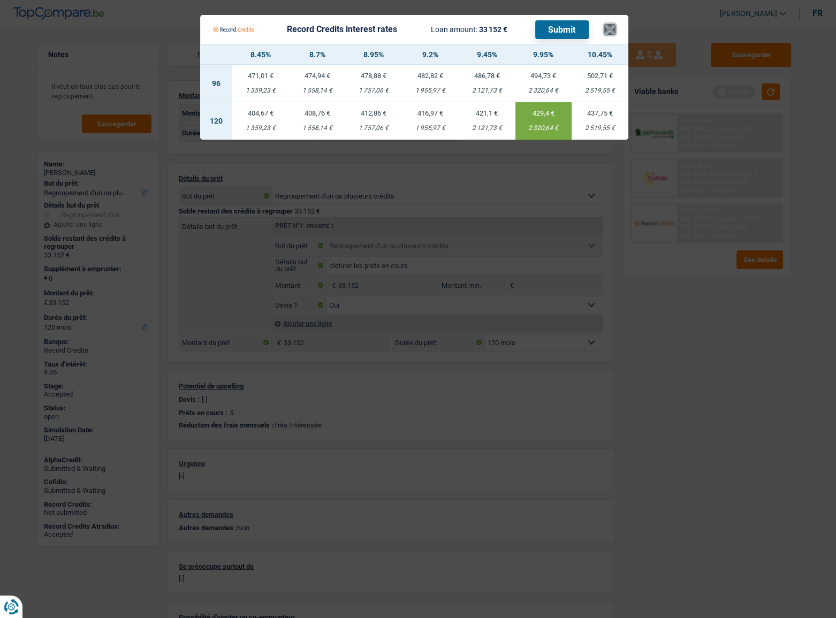
click at [609, 24] on button "×" at bounding box center [609, 29] width 11 height 11
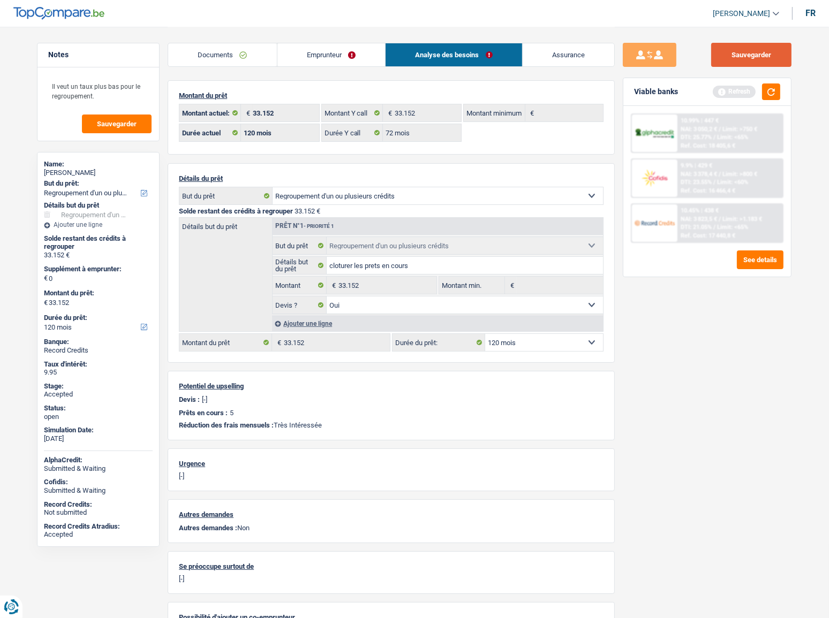
click at [734, 57] on button "Sauvegarder" at bounding box center [751, 55] width 80 height 24
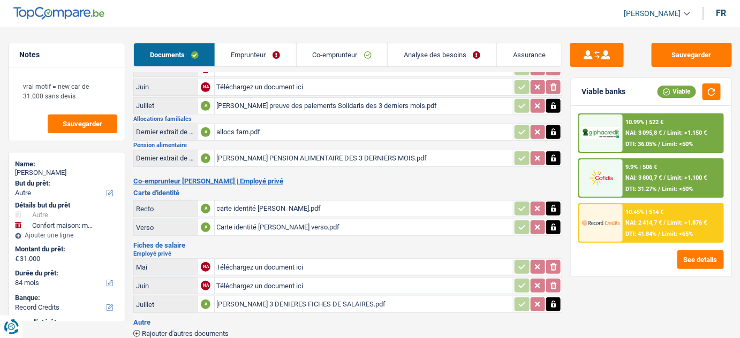
click at [251, 102] on div "nathalie preuve des paiements Solidaris des 3 derniers mois.pdf" at bounding box center [364, 106] width 294 height 16
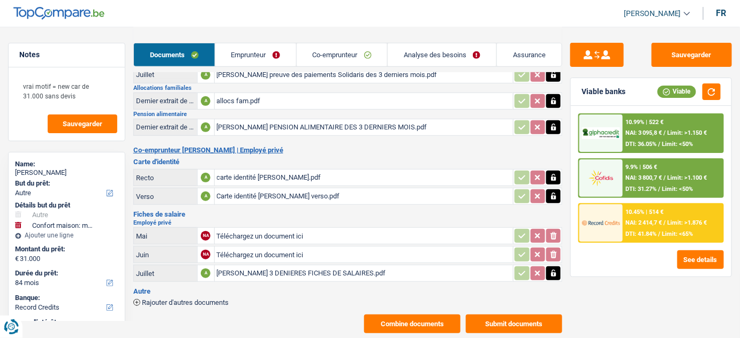
scroll to position [151, 0]
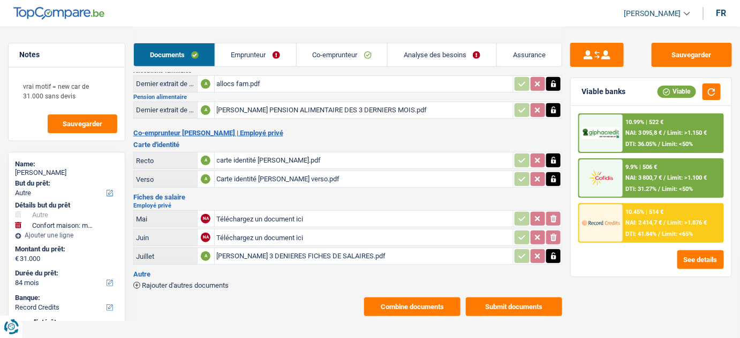
click at [245, 253] on div "MIGUEL 3 DENIERES FICHES DE SALAIRES.pdf" at bounding box center [364, 256] width 294 height 16
click at [291, 251] on div "MIGUEL 3 DENIERES FICHES DE SALAIRES.pdf" at bounding box center [364, 256] width 294 height 16
click at [255, 54] on link "Emprunteur" at bounding box center [255, 54] width 81 height 23
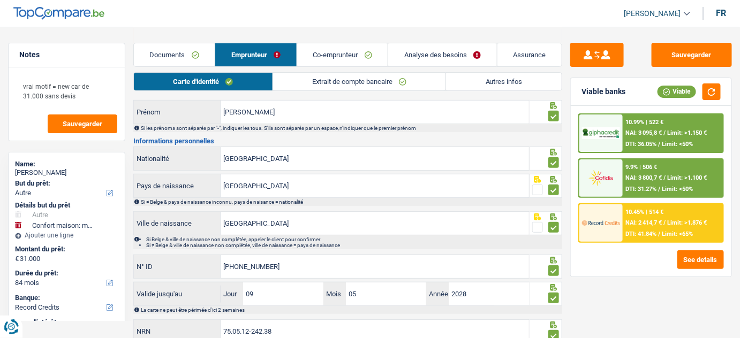
scroll to position [5, 0]
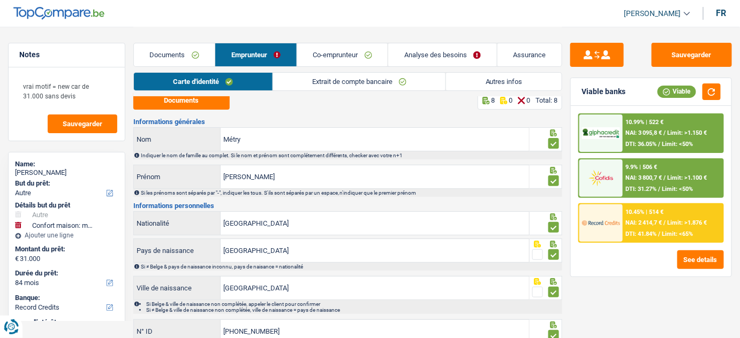
click at [452, 56] on link "Analyse des besoins" at bounding box center [442, 54] width 109 height 23
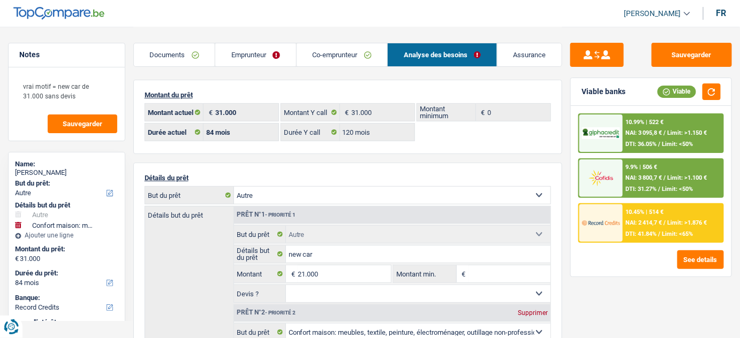
scroll to position [0, 0]
click at [274, 59] on link "Emprunteur" at bounding box center [255, 54] width 81 height 23
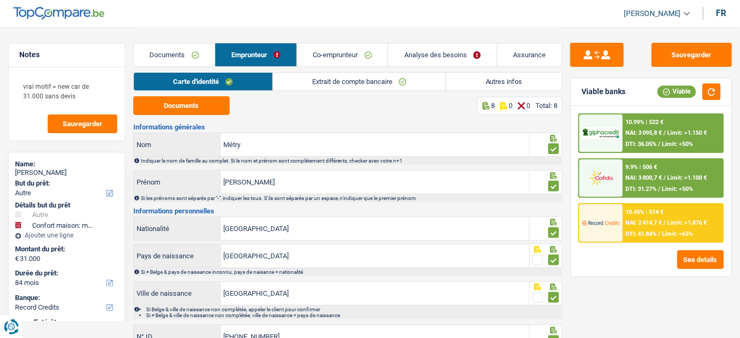
click at [461, 56] on link "Analyse des besoins" at bounding box center [442, 54] width 109 height 23
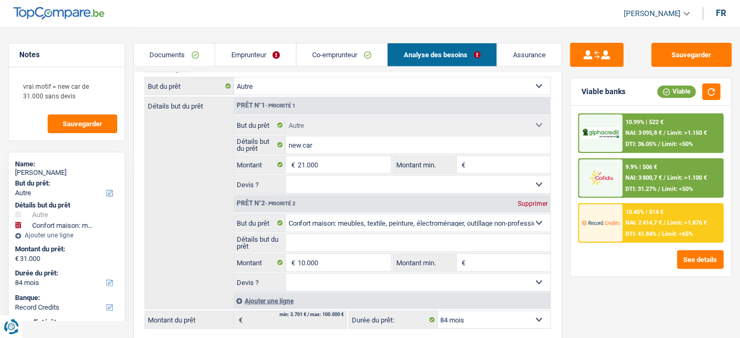
scroll to position [146, 0]
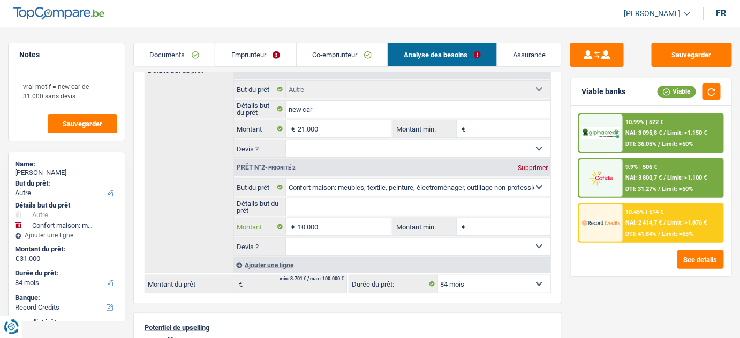
click at [311, 223] on input "10.000" at bounding box center [345, 226] width 94 height 17
click at [306, 122] on input "21.000" at bounding box center [345, 128] width 94 height 17
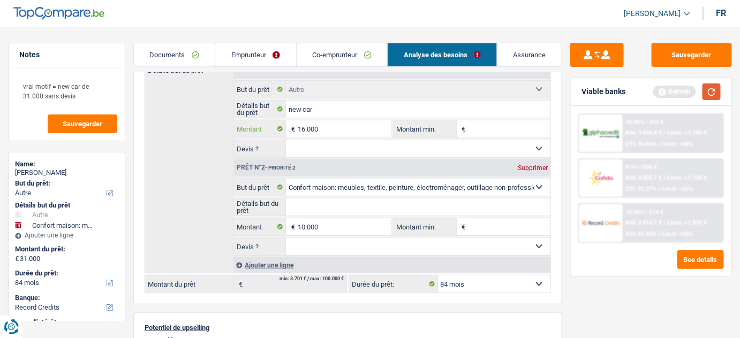
type input "16.000"
type input "26.000"
select select "120"
type input "26.000"
select select "120"
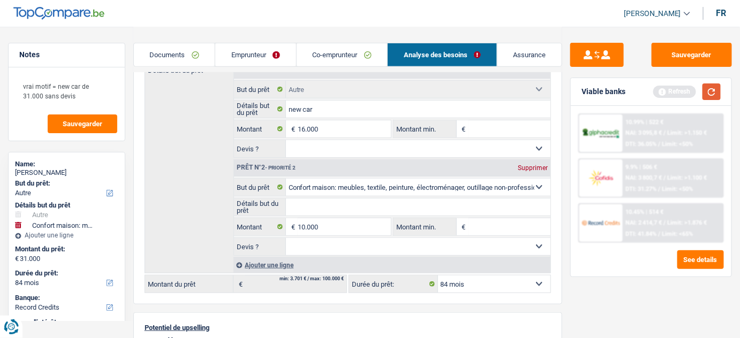
type input "26.000"
select select "120"
drag, startPoint x: 708, startPoint y: 93, endPoint x: 695, endPoint y: 105, distance: 17.4
click at [708, 94] on button "button" at bounding box center [711, 92] width 18 height 17
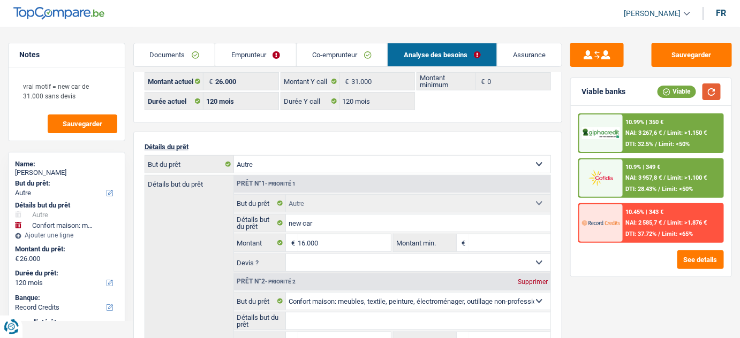
scroll to position [48, 0]
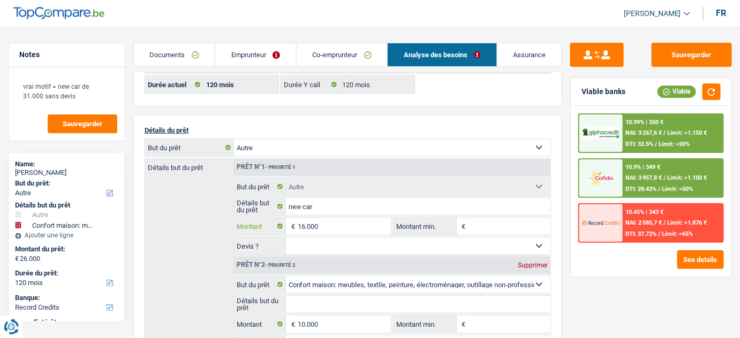
drag, startPoint x: 299, startPoint y: 224, endPoint x: 307, endPoint y: 224, distance: 8.0
click at [300, 224] on input "16.000" at bounding box center [345, 226] width 94 height 17
click at [304, 225] on input "16.000" at bounding box center [345, 226] width 94 height 17
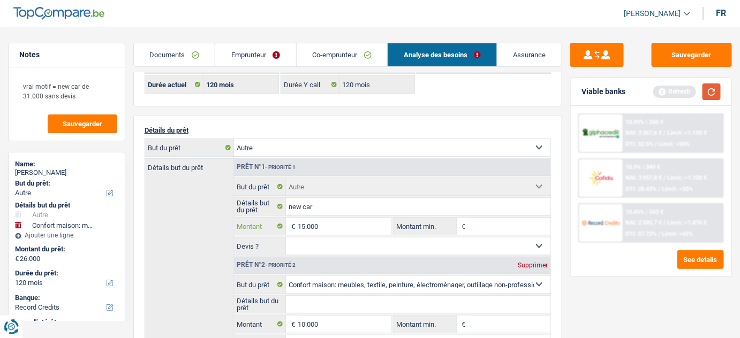
type input "15.000"
type input "25.000"
click at [717, 93] on button "button" at bounding box center [711, 92] width 18 height 17
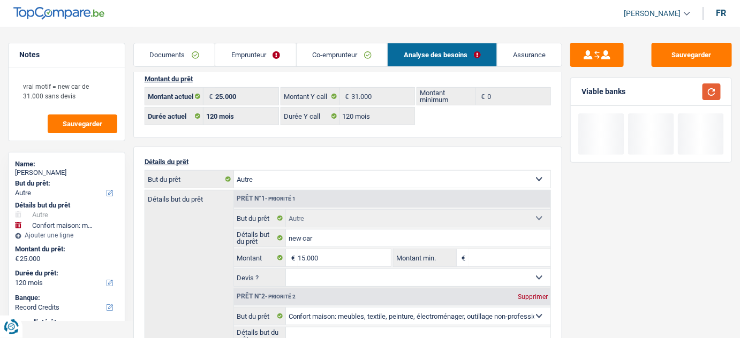
scroll to position [0, 0]
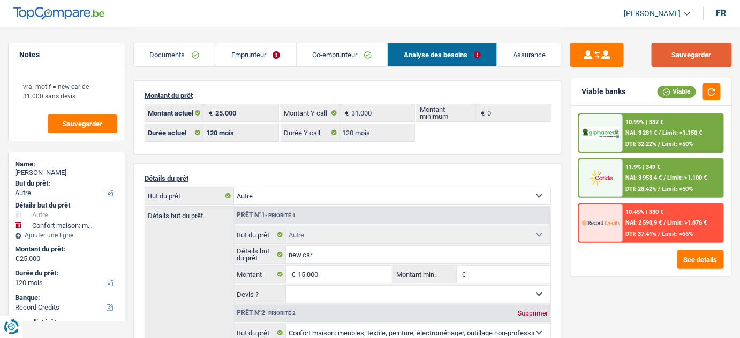
click at [705, 49] on button "Sauvegarder" at bounding box center [692, 55] width 80 height 24
click at [172, 63] on link "Documents" at bounding box center [174, 54] width 81 height 23
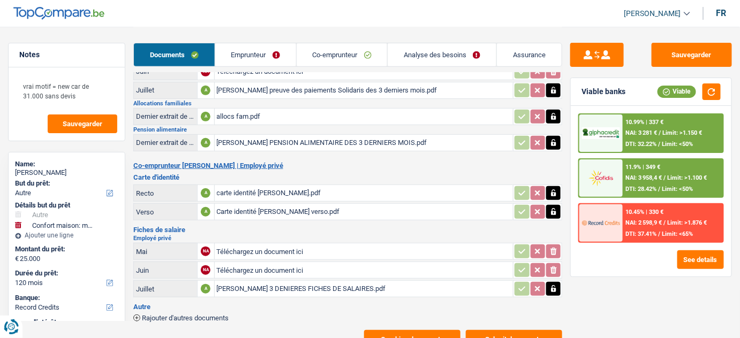
scroll to position [118, 0]
click at [244, 116] on div "allocs fam.pdf" at bounding box center [364, 117] width 294 height 16
click at [268, 140] on div "CLAUDY PENSION ALIMENTAIRE DES 3 DERNIERS MOIS.pdf" at bounding box center [364, 143] width 294 height 16
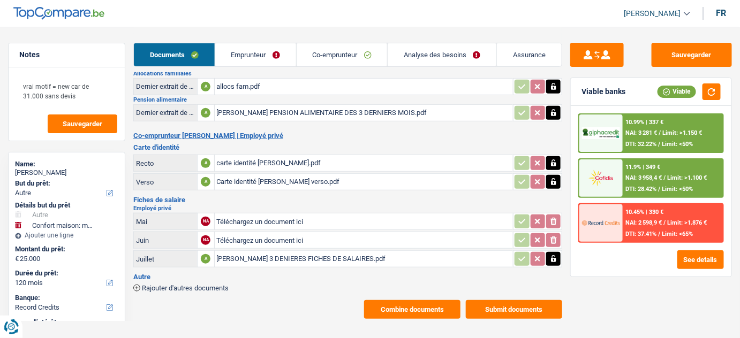
click at [305, 252] on div "MIGUEL 3 DENIERES FICHES DE SALAIRES.pdf" at bounding box center [364, 259] width 294 height 16
click at [257, 60] on link "Emprunteur" at bounding box center [255, 54] width 81 height 23
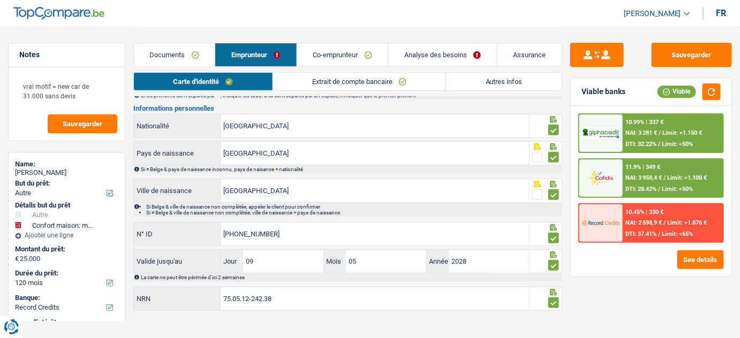
click at [321, 77] on link "Extrait de compte bancaire" at bounding box center [359, 82] width 173 height 18
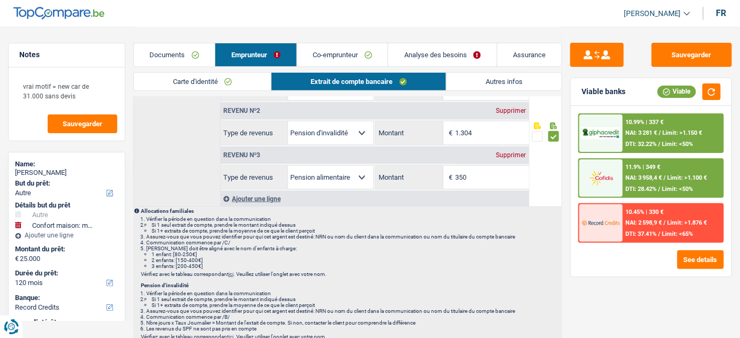
scroll to position [0, 0]
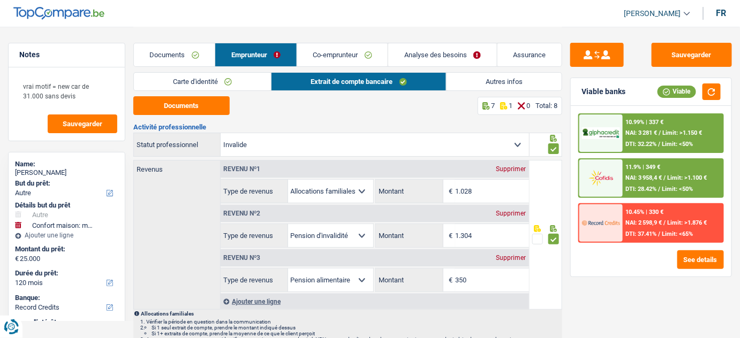
click at [456, 79] on link "Autres infos" at bounding box center [504, 82] width 116 height 18
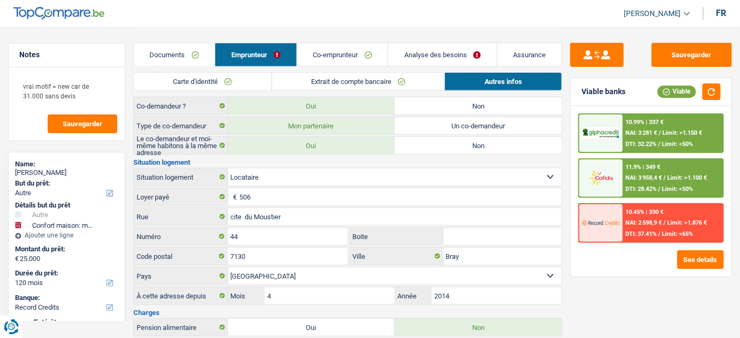
scroll to position [209, 0]
click at [245, 216] on input "cite du Moustier" at bounding box center [395, 216] width 334 height 17
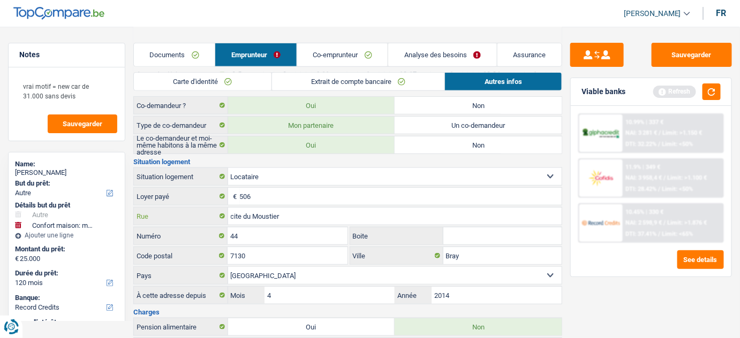
type input "cite du Moustier"
drag, startPoint x: 712, startPoint y: 93, endPoint x: 697, endPoint y: 64, distance: 32.3
click at [711, 91] on button "button" at bounding box center [711, 92] width 18 height 17
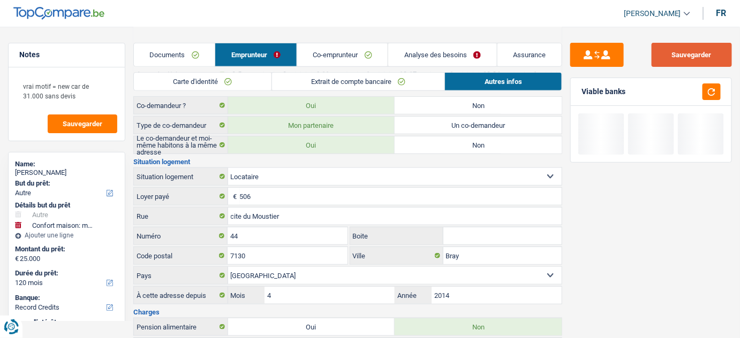
drag, startPoint x: 697, startPoint y: 59, endPoint x: 225, endPoint y: 64, distance: 471.7
click at [691, 58] on button "Sauvegarder" at bounding box center [692, 55] width 80 height 24
click at [310, 80] on link "Extrait de compte bancaire" at bounding box center [358, 82] width 173 height 18
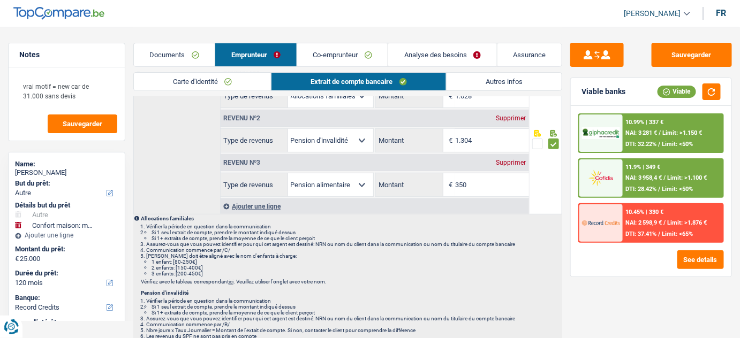
scroll to position [0, 0]
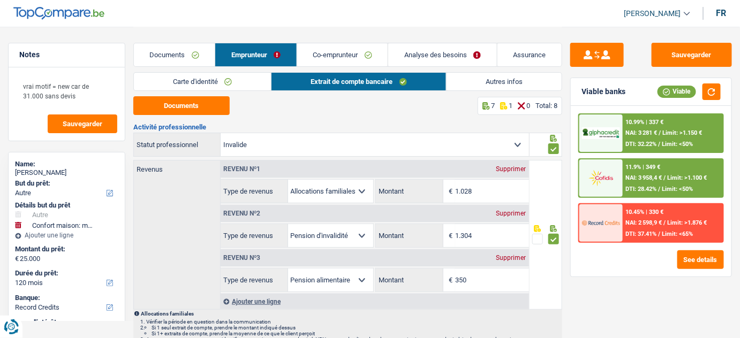
click at [193, 50] on link "Documents" at bounding box center [174, 54] width 81 height 23
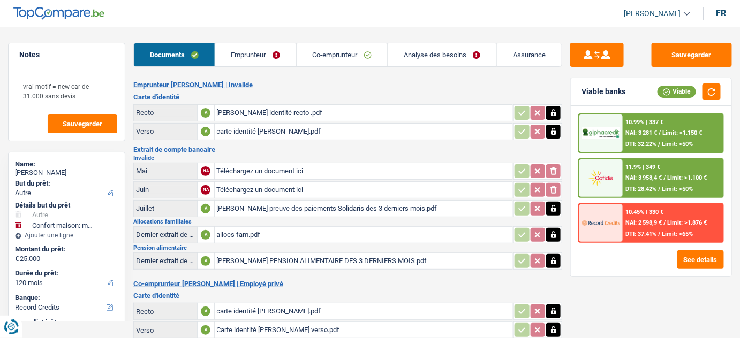
click at [270, 235] on div "allocs fam.pdf" at bounding box center [364, 235] width 294 height 16
click at [284, 206] on div "nathalie preuve des paiements Solidaris des 3 derniers mois.pdf" at bounding box center [364, 209] width 294 height 16
click at [450, 48] on link "Analyse des besoins" at bounding box center [442, 54] width 109 height 23
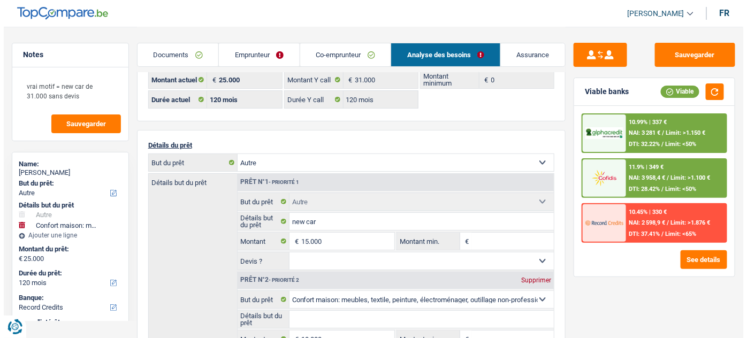
scroll to position [97, 0]
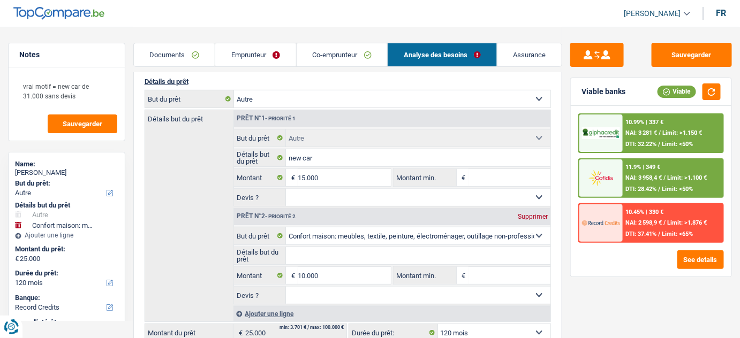
click at [647, 179] on span "NAI: 3 958,4 €" at bounding box center [644, 178] width 36 height 7
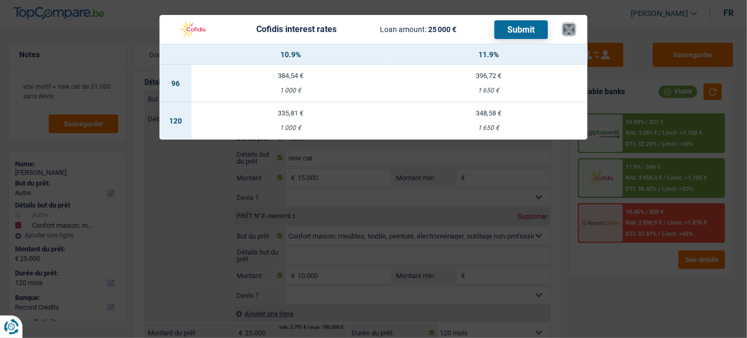
click at [568, 31] on button "×" at bounding box center [569, 29] width 11 height 11
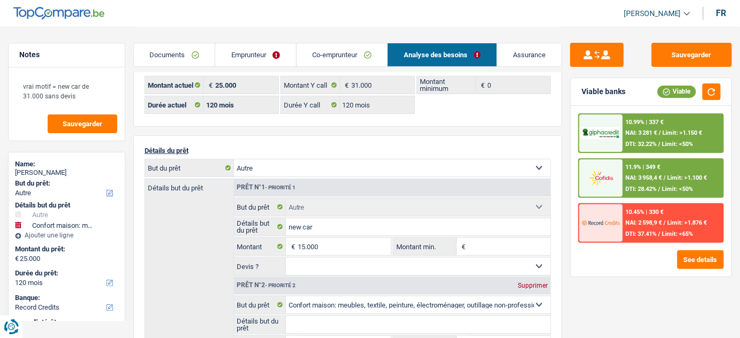
scroll to position [0, 0]
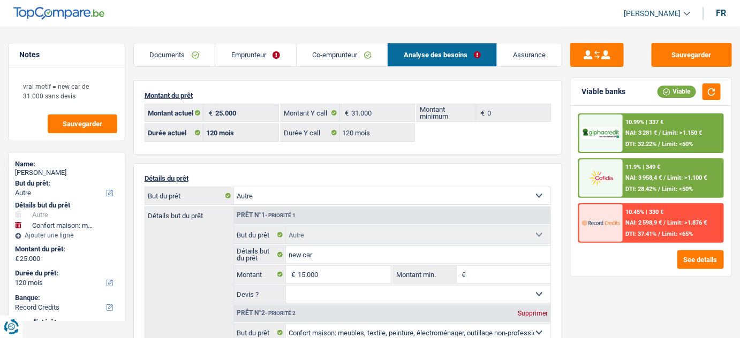
click at [256, 62] on link "Emprunteur" at bounding box center [255, 54] width 81 height 23
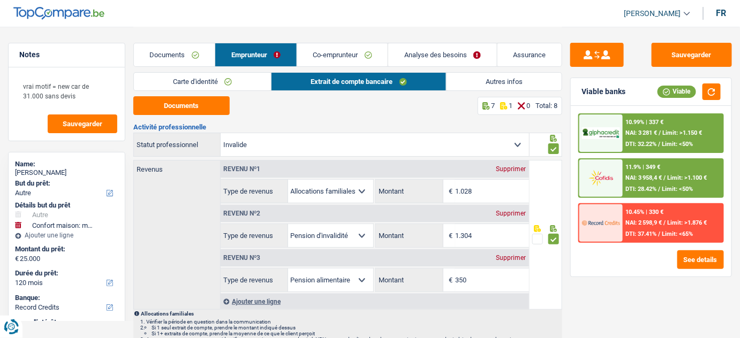
click at [468, 87] on link "Autres infos" at bounding box center [504, 82] width 116 height 18
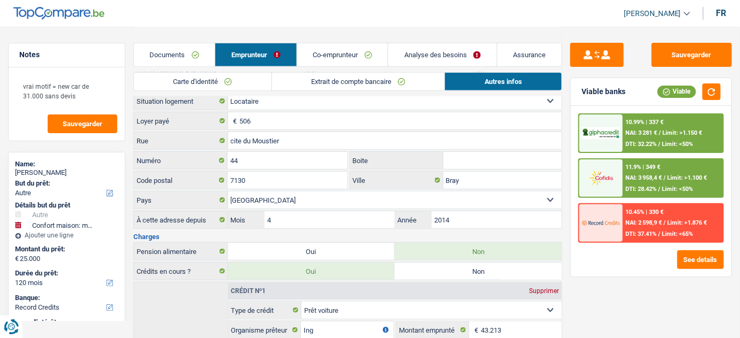
scroll to position [292, 0]
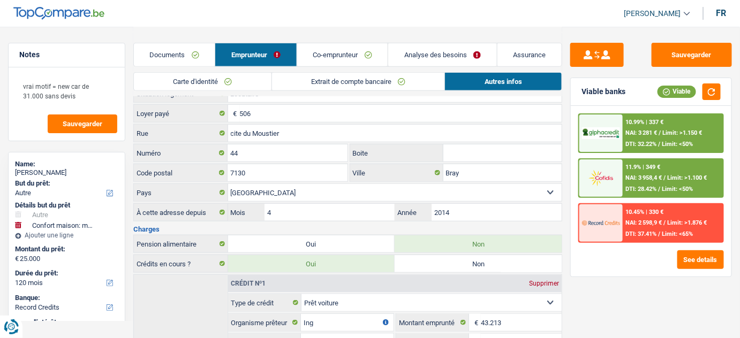
click at [329, 57] on link "Co-emprunteur" at bounding box center [342, 54] width 91 height 23
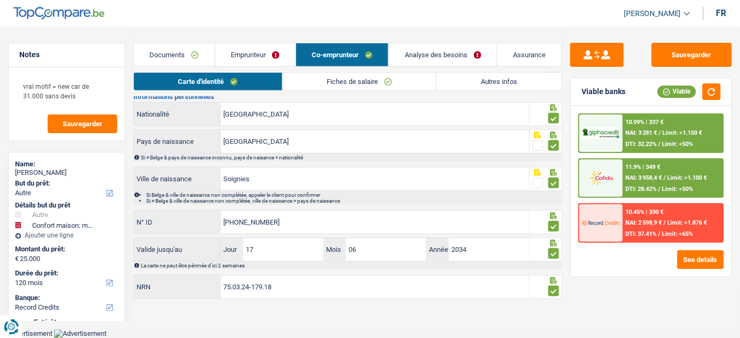
scroll to position [103, 0]
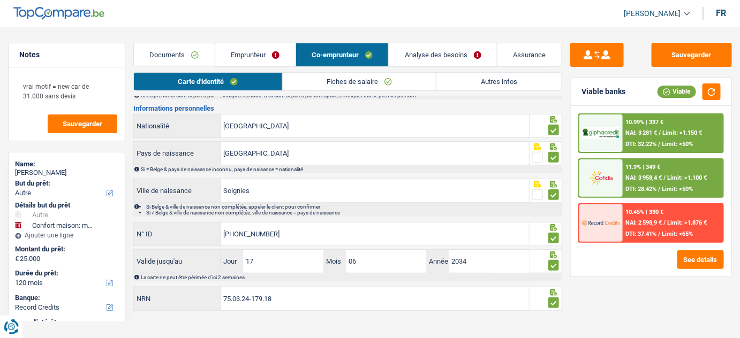
click at [232, 58] on link "Emprunteur" at bounding box center [255, 54] width 80 height 23
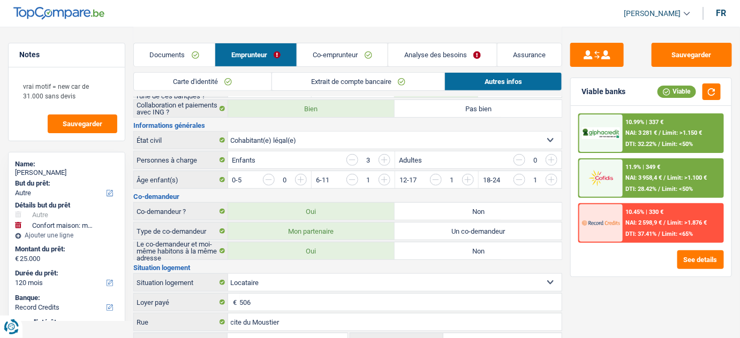
click at [177, 58] on link "Documents" at bounding box center [174, 54] width 81 height 23
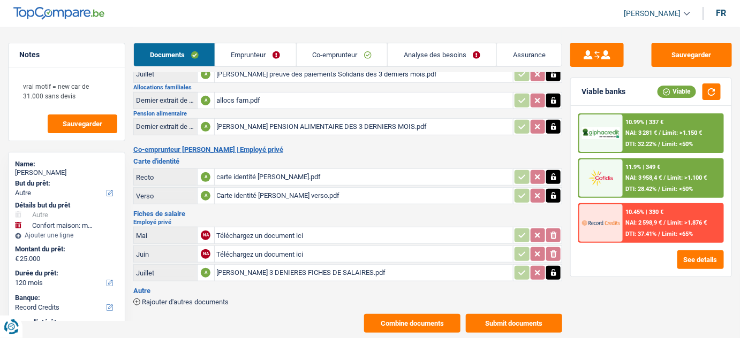
scroll to position [151, 0]
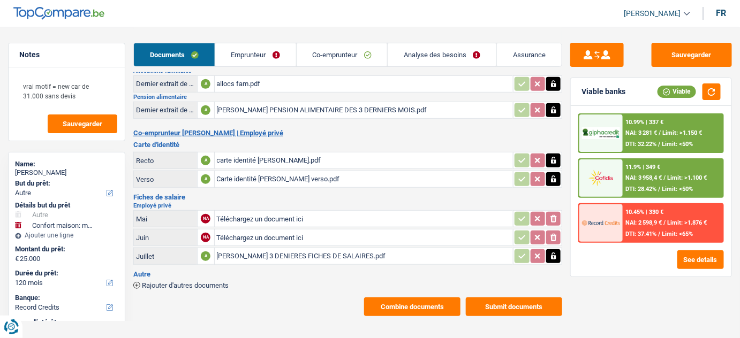
click at [279, 254] on div "MIGUEL 3 DENIERES FICHES DE SALAIRES.pdf" at bounding box center [364, 256] width 294 height 16
click at [240, 254] on div "MIGUEL 3 DENIERES FICHES DE SALAIRES.pdf" at bounding box center [364, 256] width 294 height 16
click at [267, 51] on link "Emprunteur" at bounding box center [255, 54] width 81 height 23
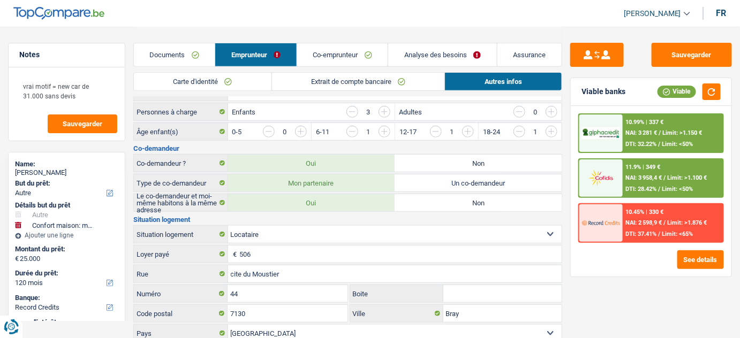
click at [371, 61] on link "Co-emprunteur" at bounding box center [342, 54] width 91 height 23
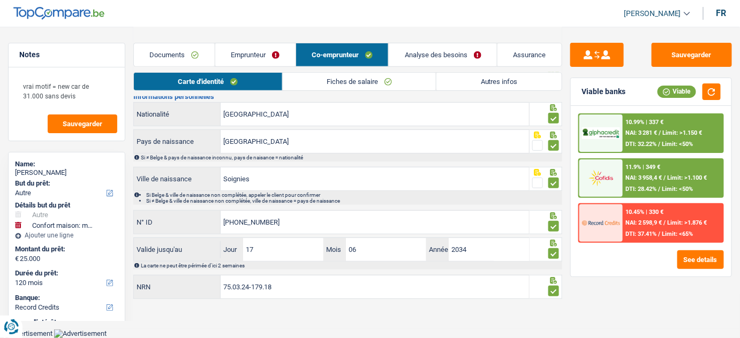
scroll to position [103, 0]
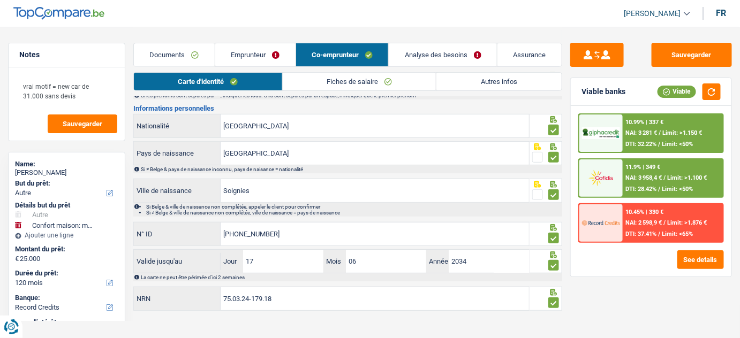
click at [476, 80] on link "Autres infos" at bounding box center [498, 82] width 125 height 18
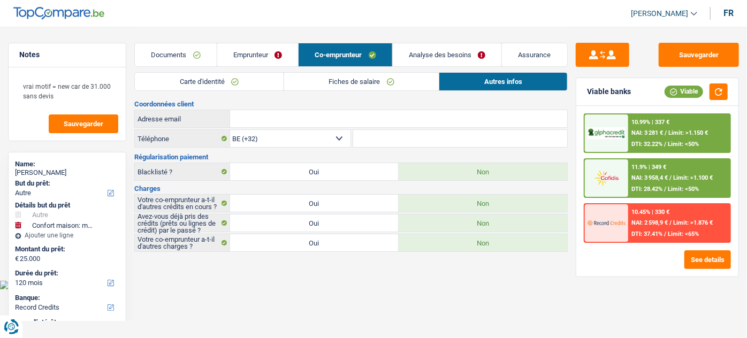
click at [360, 89] on link "Fiches de salaire" at bounding box center [361, 82] width 155 height 18
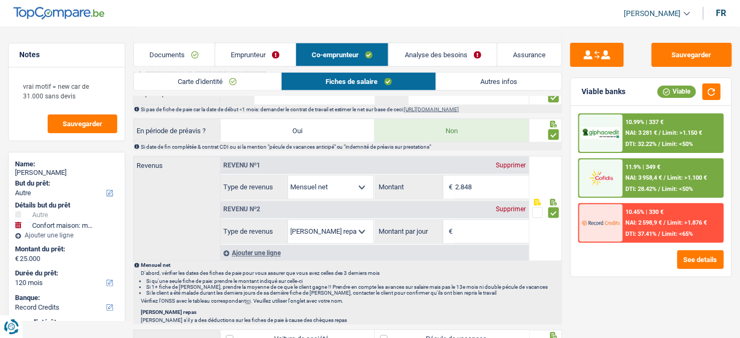
scroll to position [584, 0]
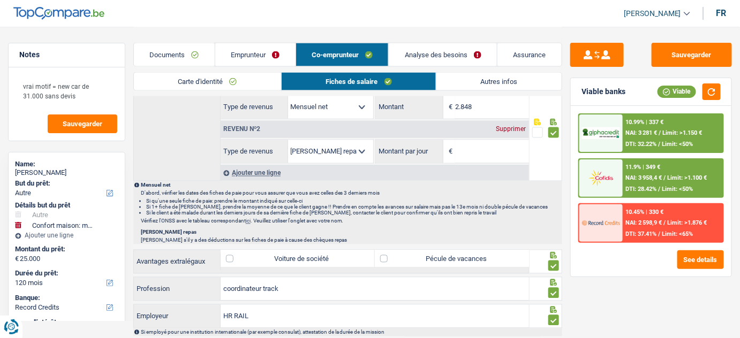
click at [510, 126] on div "Supprimer" at bounding box center [511, 129] width 35 height 6
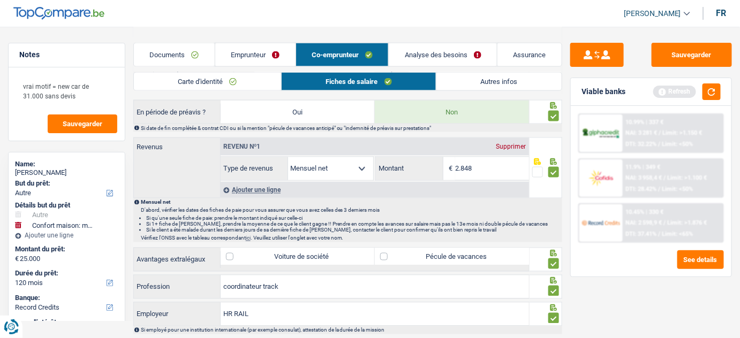
drag, startPoint x: 428, startPoint y: 55, endPoint x: 602, endPoint y: 85, distance: 176.0
click at [428, 55] on link "Analyse des besoins" at bounding box center [443, 54] width 108 height 23
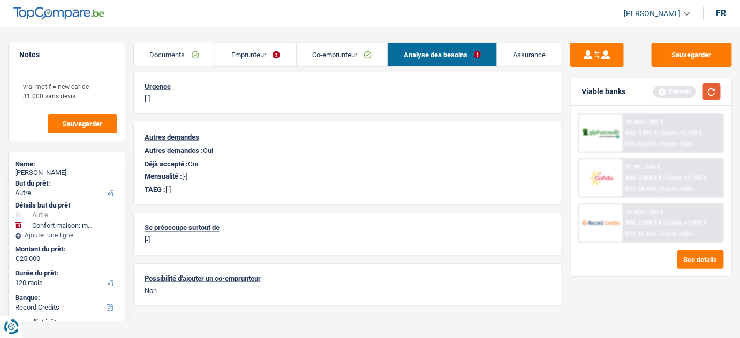
click at [715, 87] on button "button" at bounding box center [711, 92] width 18 height 17
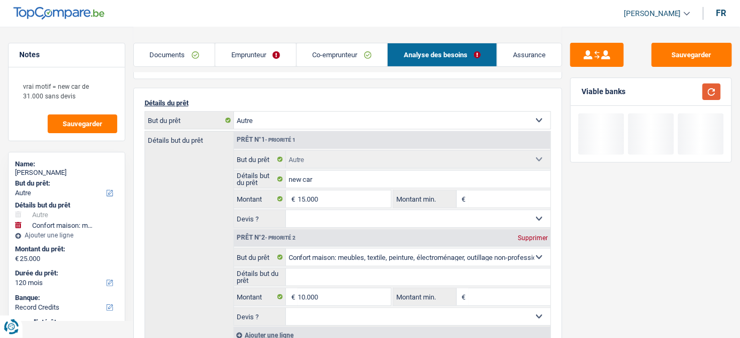
scroll to position [0, 0]
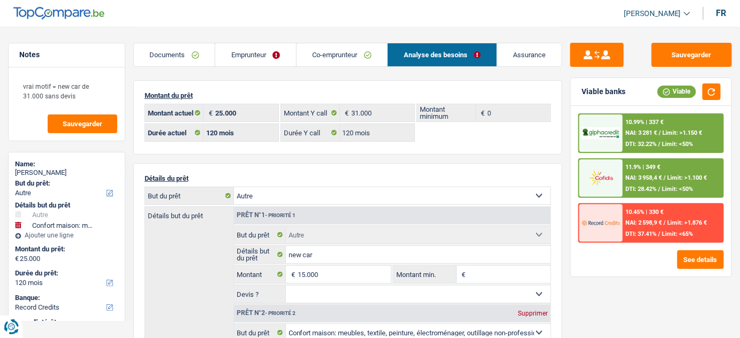
click at [652, 179] on span "NAI: 3 958,4 €" at bounding box center [644, 178] width 36 height 7
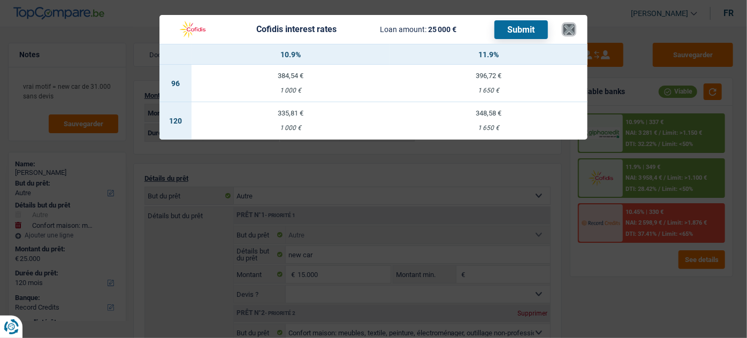
click at [568, 28] on button "×" at bounding box center [569, 29] width 11 height 11
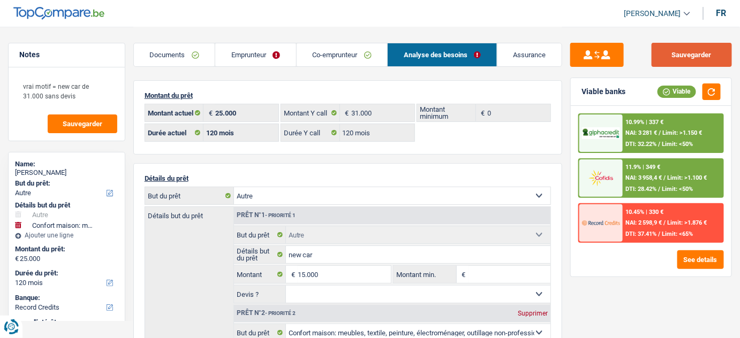
click at [704, 48] on button "Sauvegarder" at bounding box center [692, 55] width 80 height 24
click at [244, 57] on link "Emprunteur" at bounding box center [255, 54] width 81 height 23
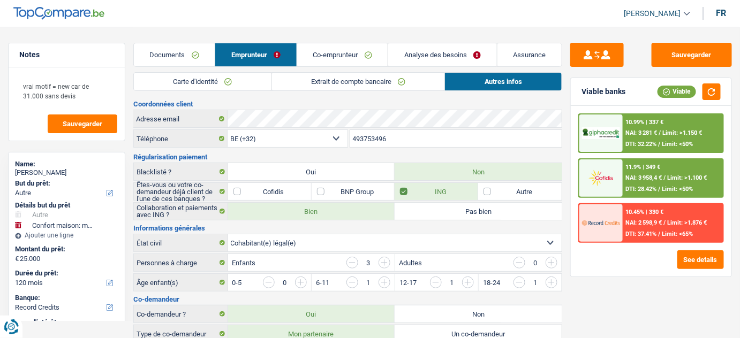
click at [185, 48] on link "Documents" at bounding box center [174, 54] width 81 height 23
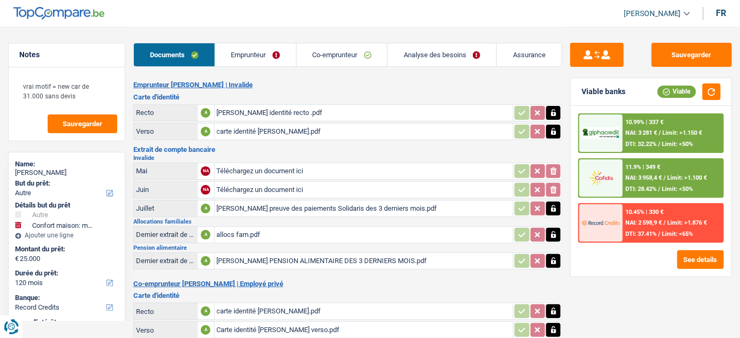
scroll to position [151, 0]
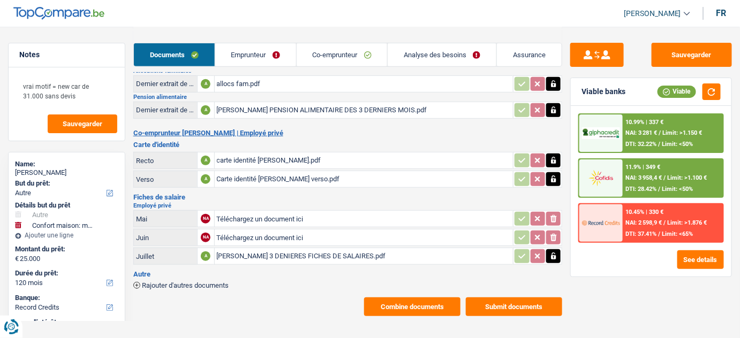
click at [501, 303] on button "Submit documents" at bounding box center [514, 307] width 96 height 19
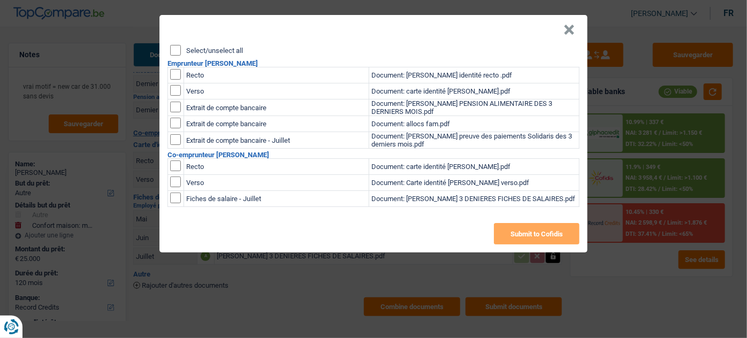
click at [173, 47] on input "Select/unselect all" at bounding box center [175, 50] width 11 height 11
checkbox input "true"
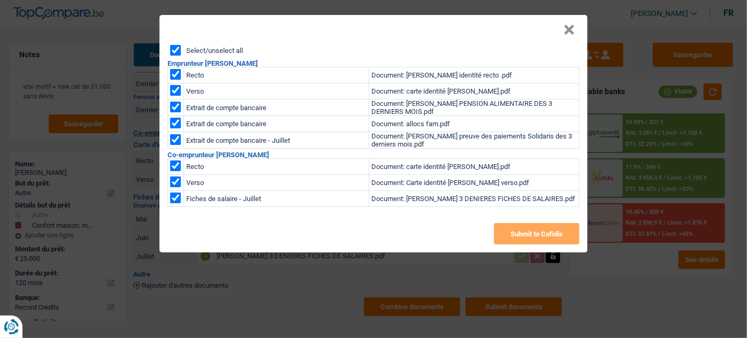
checkbox input "true"
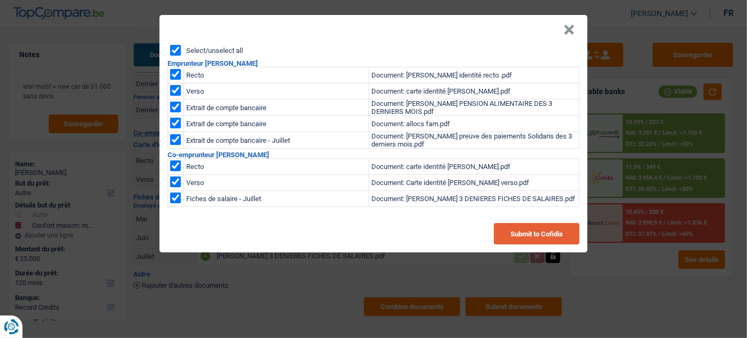
click at [533, 238] on button "Submit to Cofidis" at bounding box center [537, 233] width 86 height 21
click at [569, 32] on button "×" at bounding box center [569, 30] width 11 height 11
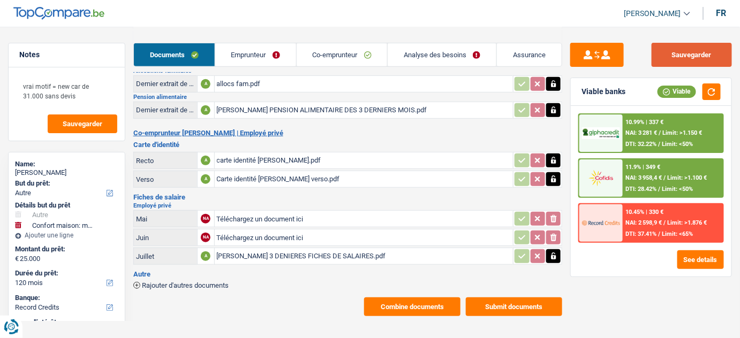
click at [690, 50] on button "Sauvegarder" at bounding box center [692, 55] width 80 height 24
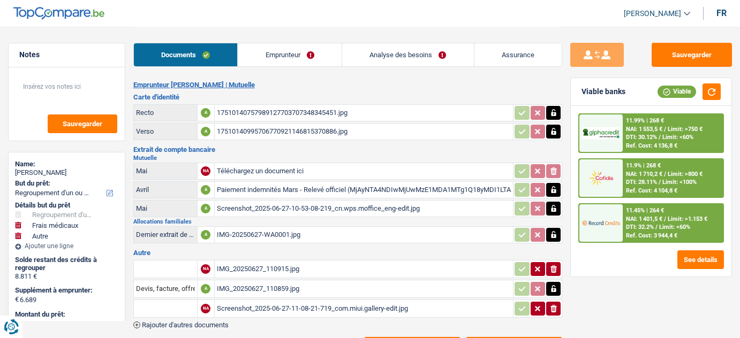
select select "refinancing"
select select "medical"
select select "other"
select select "84"
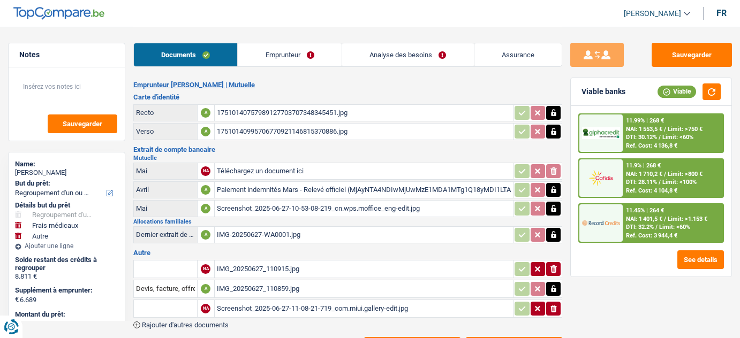
select select "cofidis"
select select "84"
select select "refinancing"
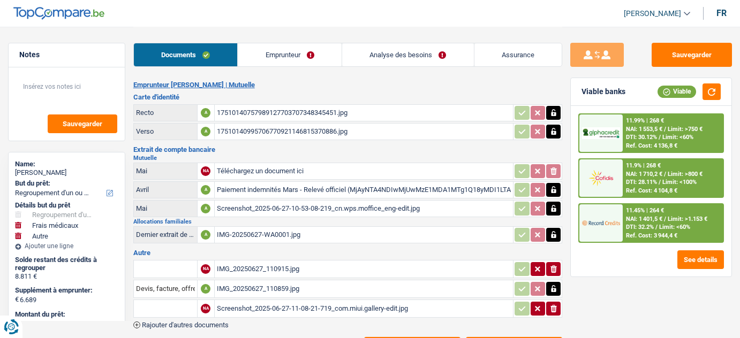
select select "medical"
select select "false"
select select "other"
select select "84"
click at [410, 61] on link "Analyse des besoins" at bounding box center [408, 54] width 132 height 23
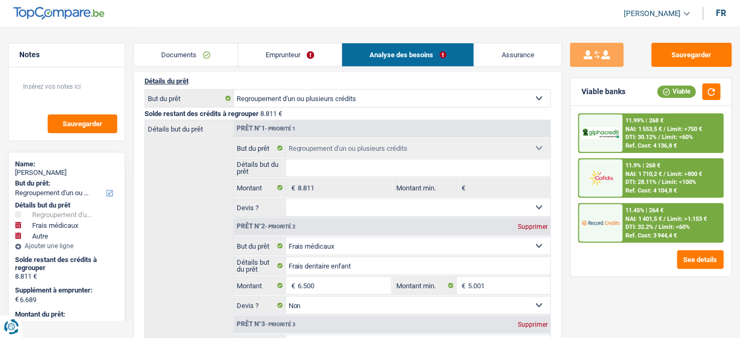
scroll to position [97, 0]
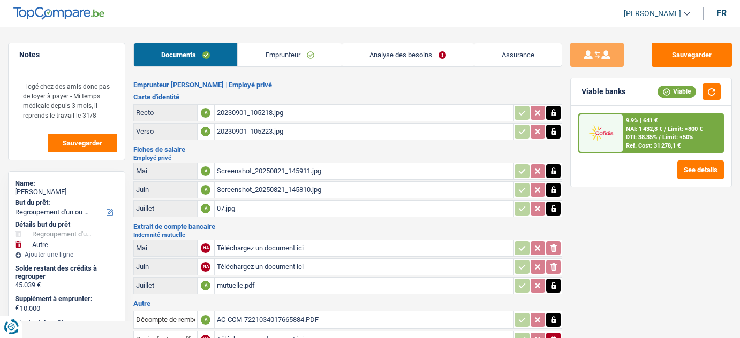
select select "refinancing"
select select "other"
select select "144"
select select "cofidis"
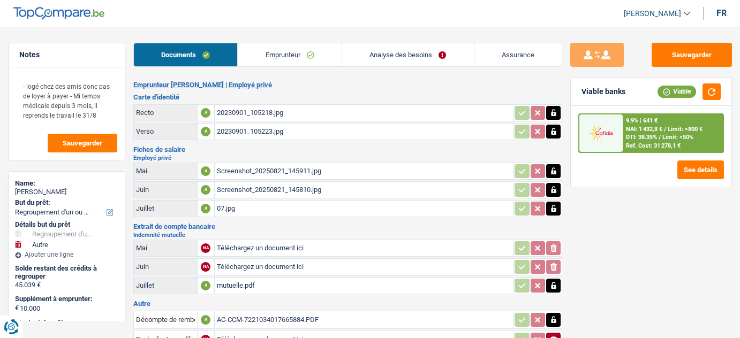
select select "144"
select select "refinancing"
select select "yes"
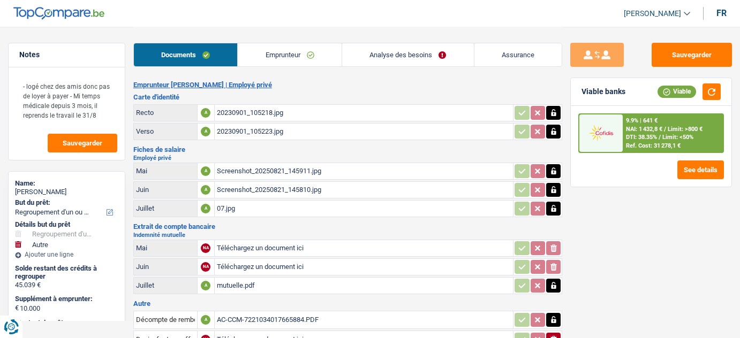
select select "other"
select select "false"
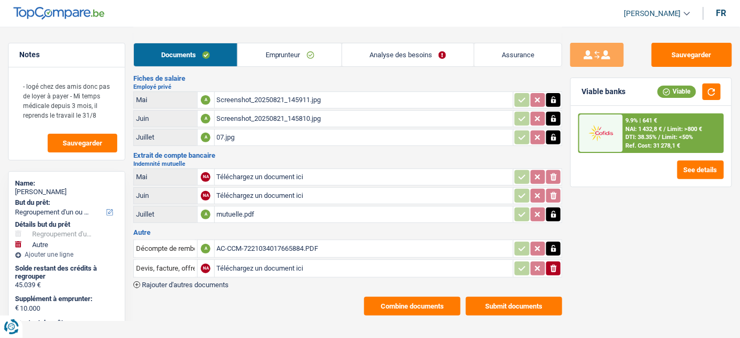
scroll to position [71, 0]
click at [429, 52] on link "Analyse des besoins" at bounding box center [408, 54] width 132 height 23
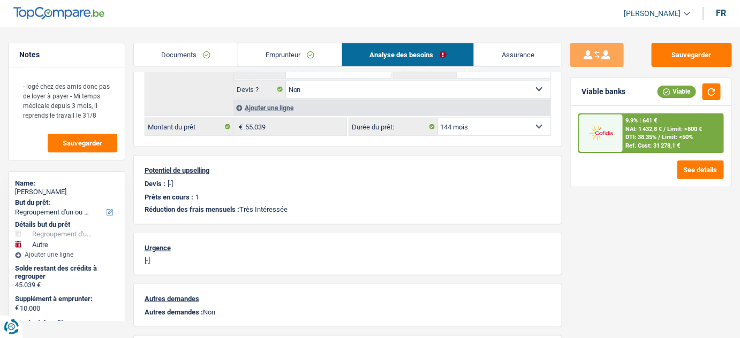
scroll to position [292, 0]
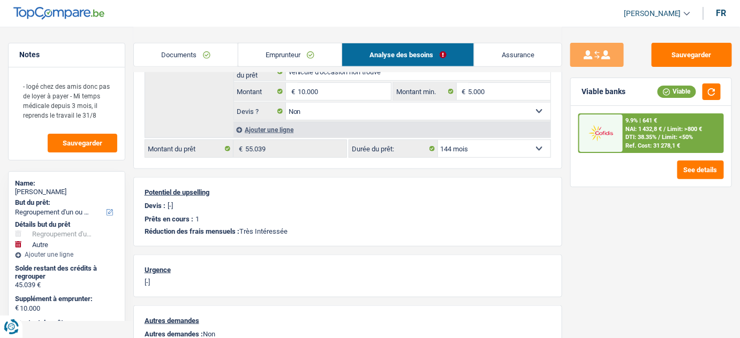
click at [482, 148] on select "12 mois 18 mois 24 mois 30 mois 36 mois 42 mois 48 mois 60 mois 72 mois 84 mois…" at bounding box center [494, 148] width 113 height 17
select select "120"
click at [438, 140] on select "12 mois 18 mois 24 mois 30 mois 36 mois 42 mois 48 mois 60 mois 72 mois 84 mois…" at bounding box center [494, 148] width 113 height 17
select select "120"
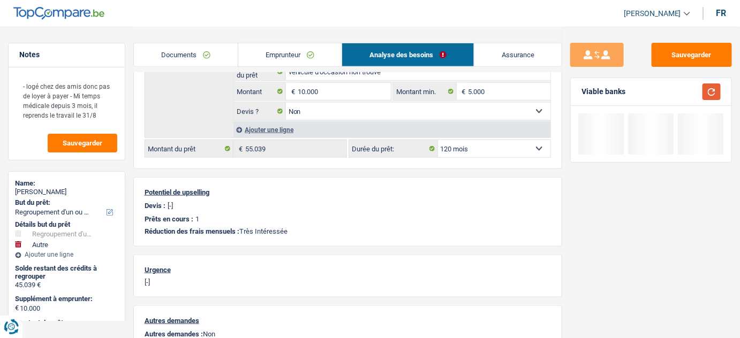
click at [720, 86] on button "button" at bounding box center [711, 92] width 18 height 17
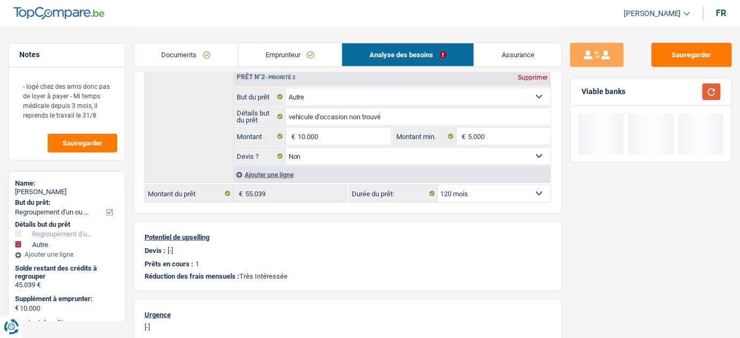
scroll to position [146, 0]
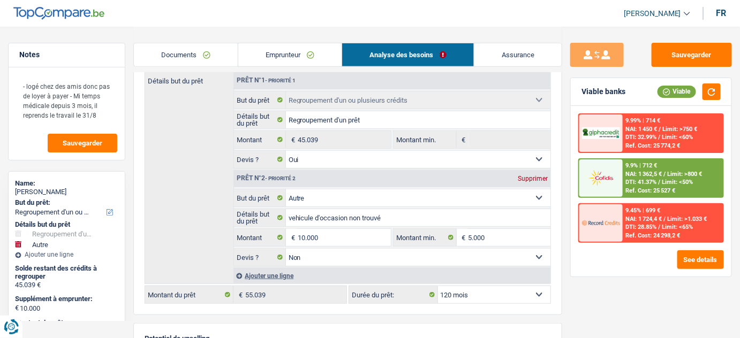
drag, startPoint x: 647, startPoint y: 304, endPoint x: 458, endPoint y: 242, distance: 199.3
click at [646, 303] on div "Sauvegarder Viable banks Viable 9.99% | 714 € NAI: 1 450 € / Limit: >750 € DTI:…" at bounding box center [651, 182] width 178 height 278
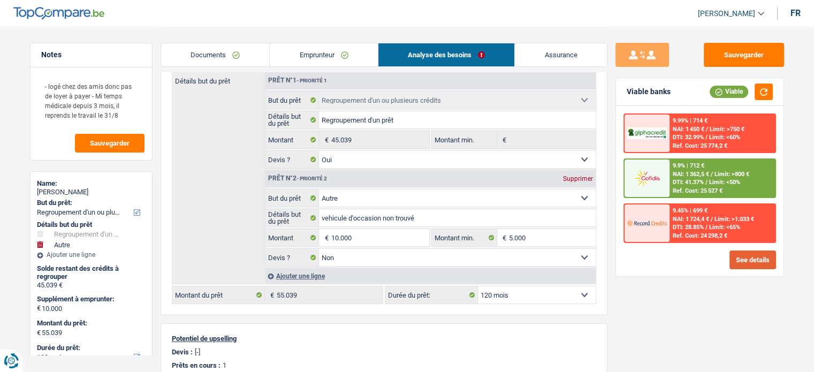
click at [739, 259] on button "See details" at bounding box center [753, 260] width 47 height 19
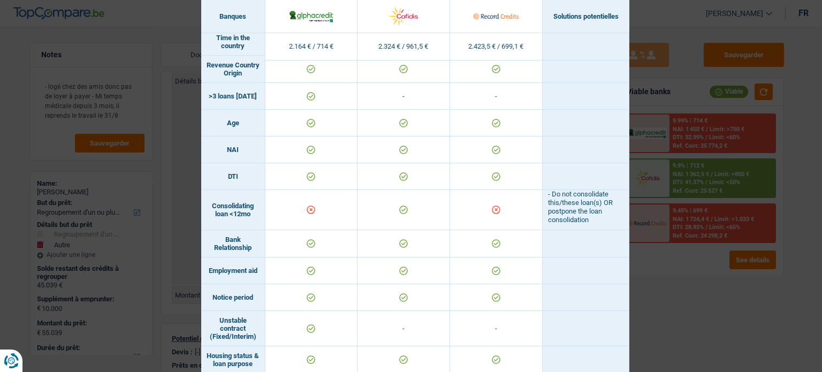
scroll to position [672, 0]
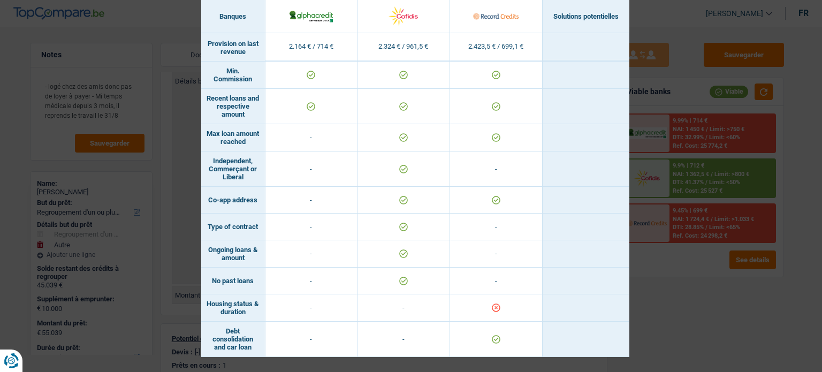
click at [697, 303] on div "Banks conditions × Banques Solutions potentielles Revenus / Charges 2.164 € / 7…" at bounding box center [411, 186] width 822 height 372
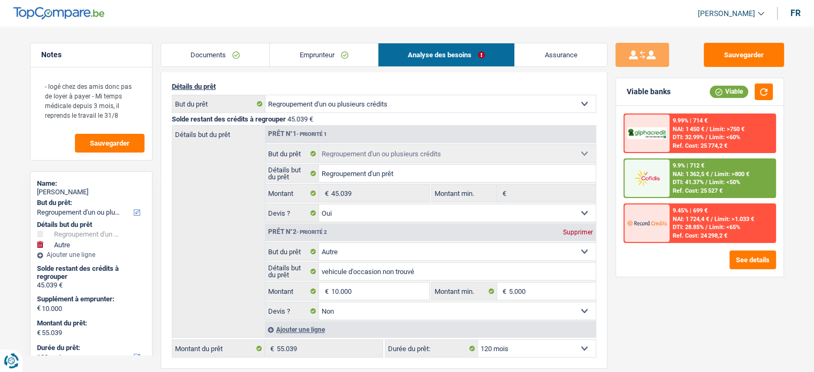
click at [359, 47] on link "Emprunteur" at bounding box center [324, 54] width 108 height 23
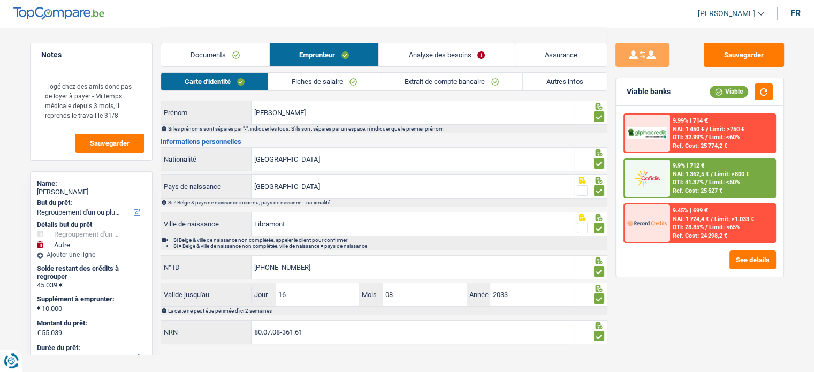
click at [563, 84] on link "Autres infos" at bounding box center [565, 82] width 84 height 18
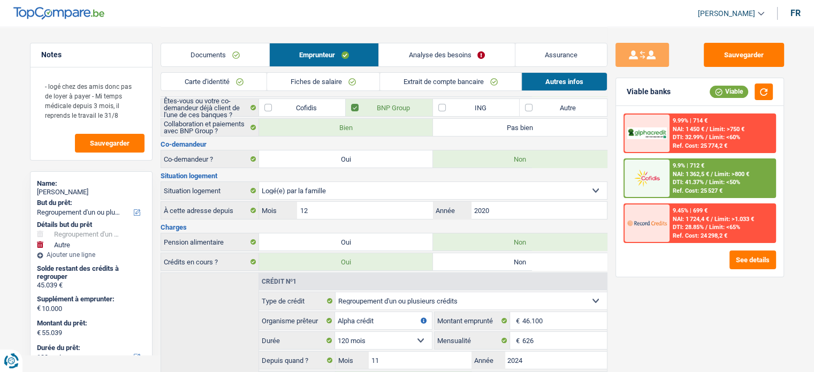
scroll to position [0, 0]
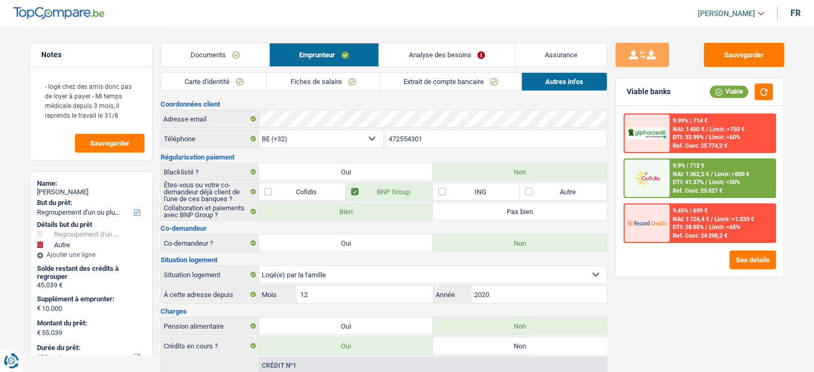
click at [452, 54] on link "Analyse des besoins" at bounding box center [446, 54] width 135 height 23
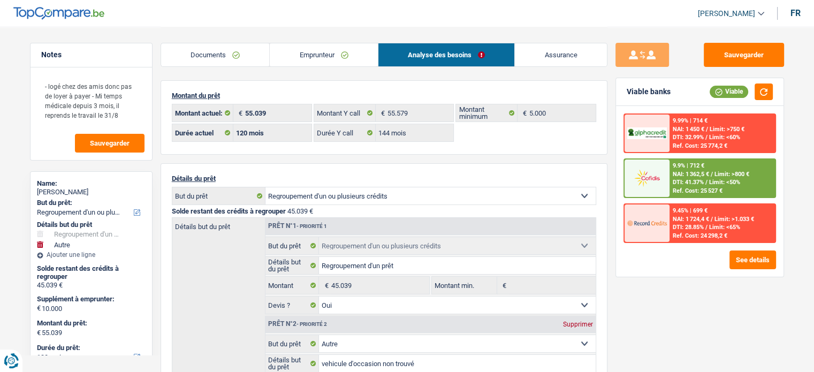
click at [320, 53] on link "Emprunteur" at bounding box center [324, 54] width 108 height 23
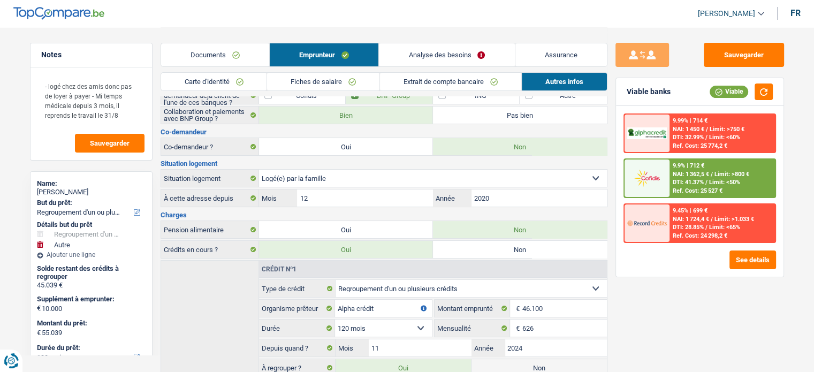
scroll to position [179, 0]
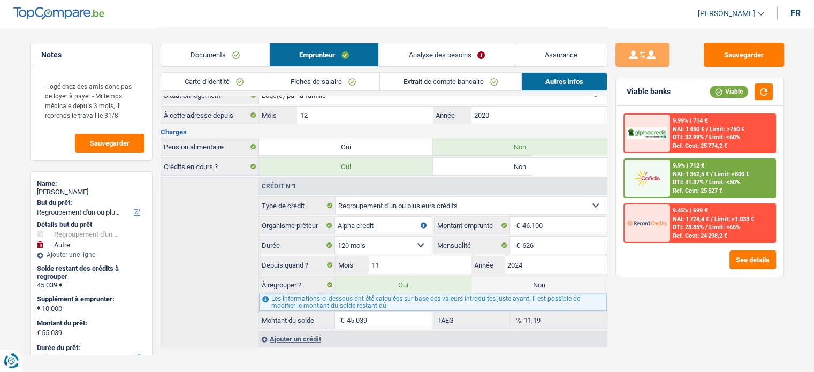
click at [546, 283] on label "Non" at bounding box center [539, 284] width 135 height 17
click at [546, 283] on input "Non" at bounding box center [539, 284] width 135 height 17
radio input "true"
select select "other"
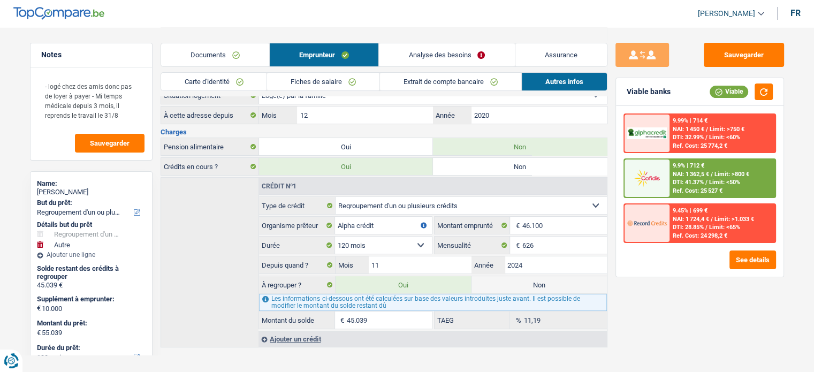
select select "48"
radio input "false"
type input "10.000"
select select "48"
select select "other"
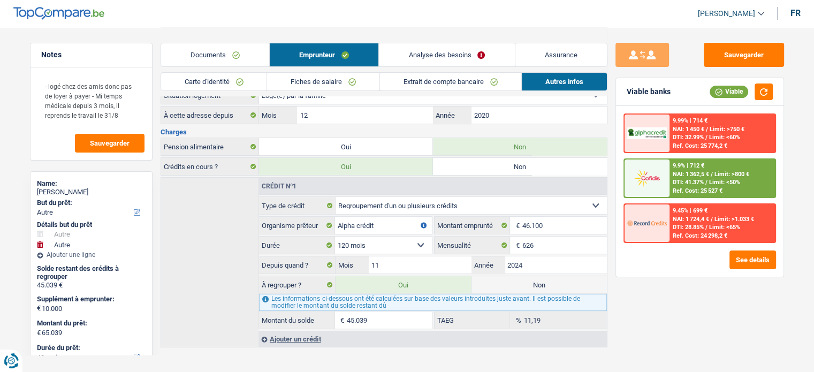
select select "other"
type input "vehicule d'occasion non trouvé"
type input "10.000"
type input "5.000"
select select "false"
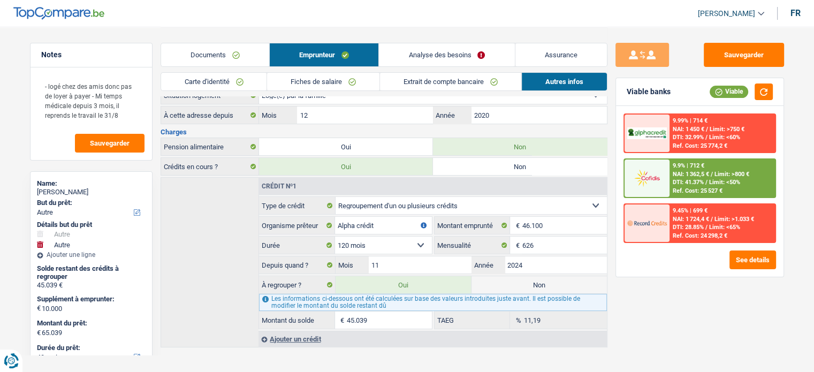
select select "48"
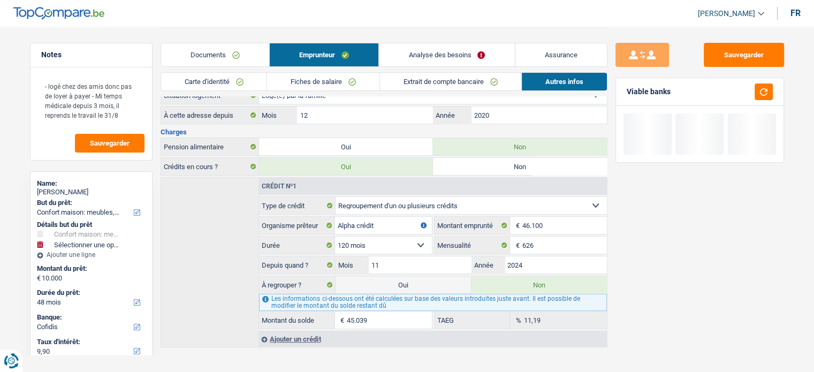
click at [438, 55] on link "Analyse des besoins" at bounding box center [446, 54] width 135 height 23
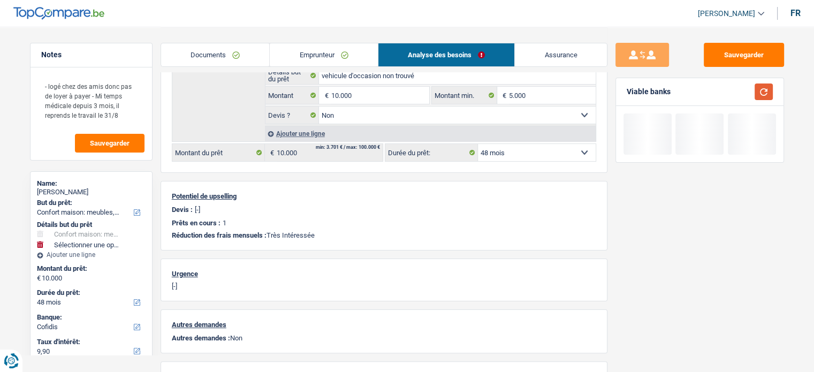
click at [739, 89] on button "button" at bounding box center [764, 92] width 18 height 17
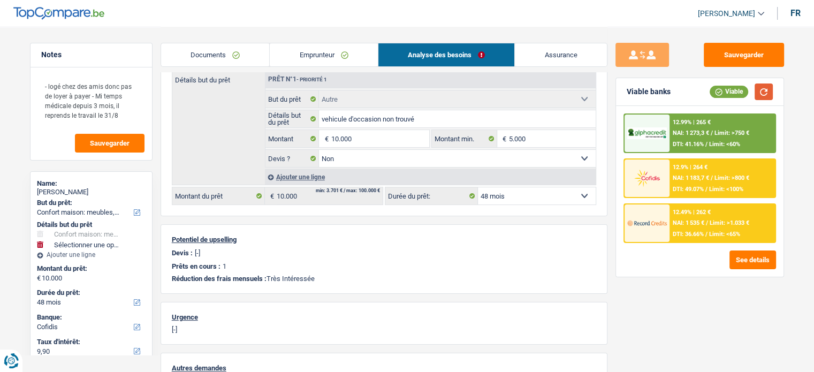
scroll to position [19, 0]
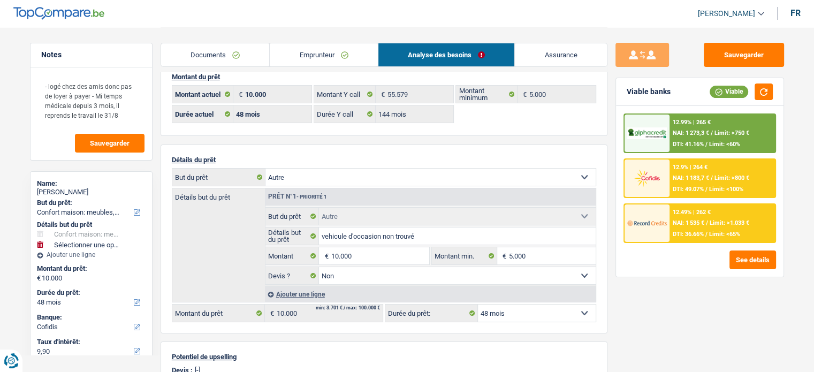
click at [278, 47] on link "Emprunteur" at bounding box center [324, 54] width 108 height 23
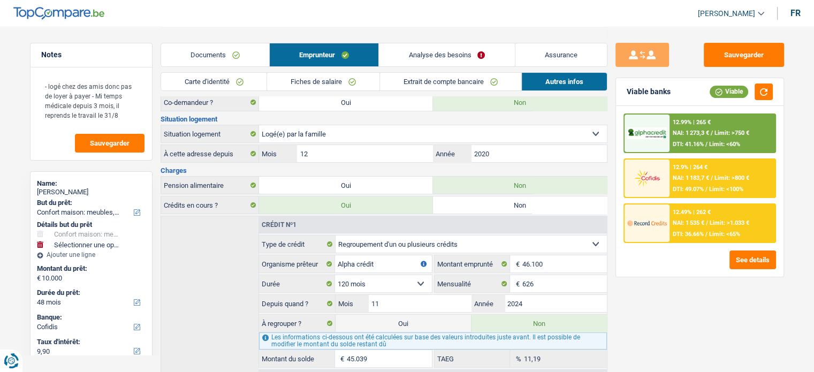
scroll to position [179, 0]
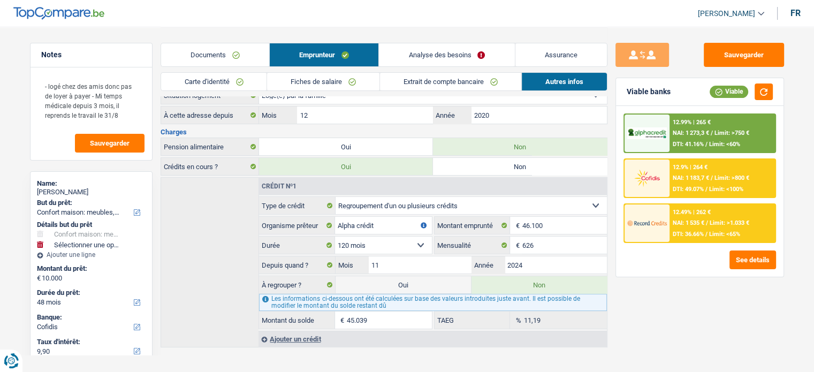
click at [418, 280] on label "Oui" at bounding box center [403, 284] width 135 height 17
click at [418, 280] on input "Oui" at bounding box center [403, 284] width 135 height 17
radio input "true"
radio input "false"
type input "55.039"
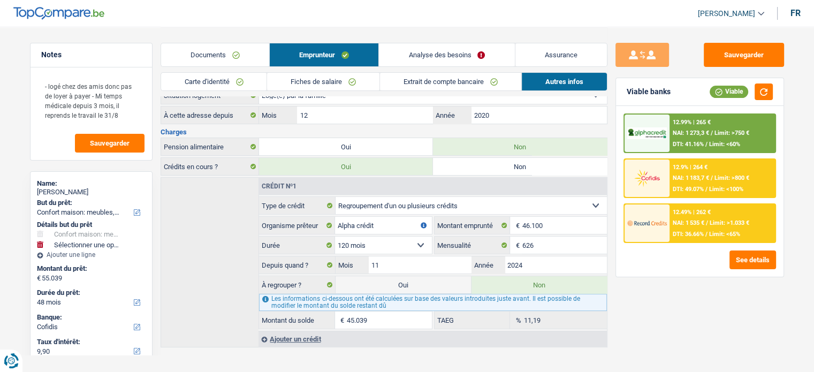
select select "refinancing"
select select "144"
select select "refinancing"
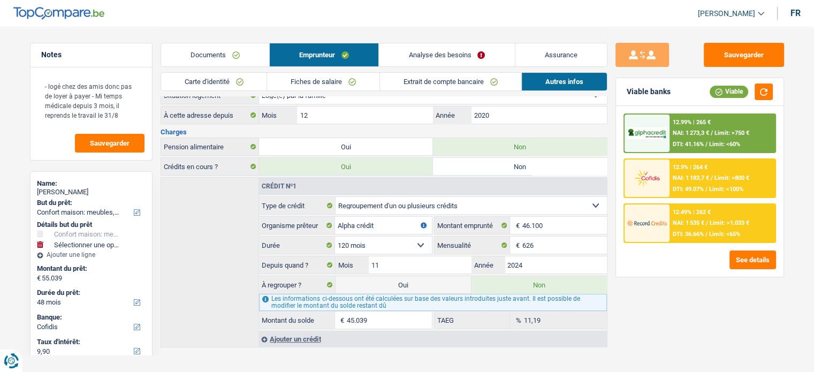
select select "144"
select select "other"
select select "false"
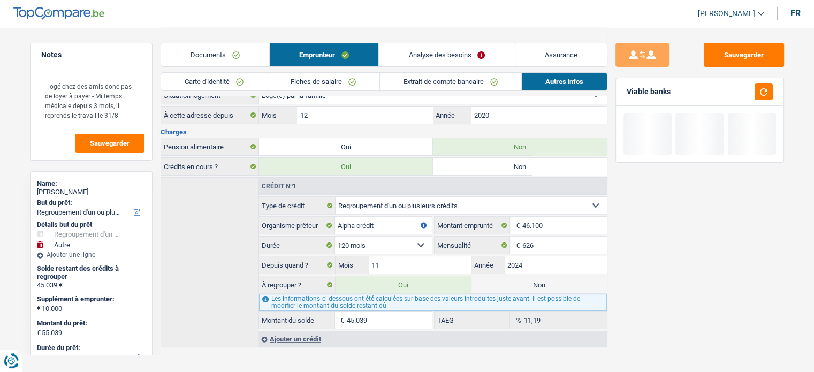
click at [437, 40] on div "Documents Emprunteur Analyse des besoins Assurance" at bounding box center [384, 50] width 447 height 46
click at [427, 48] on link "Analyse des besoins" at bounding box center [446, 54] width 135 height 23
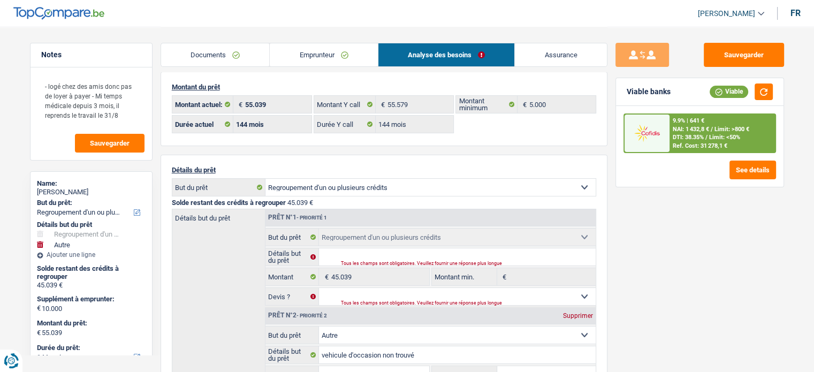
scroll to position [0, 0]
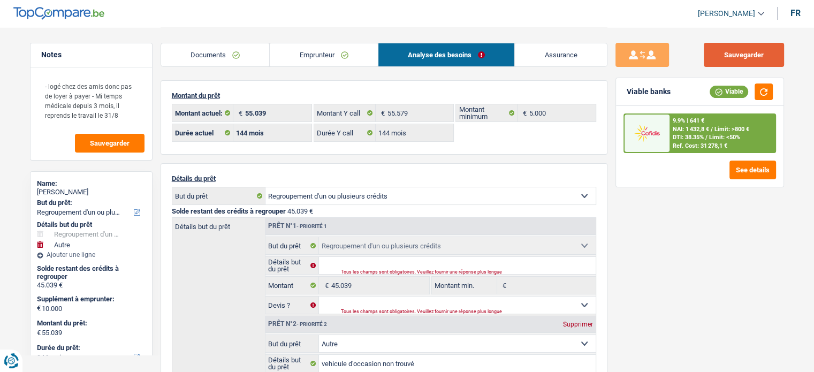
click at [735, 62] on button "Sauvegarder" at bounding box center [744, 55] width 80 height 24
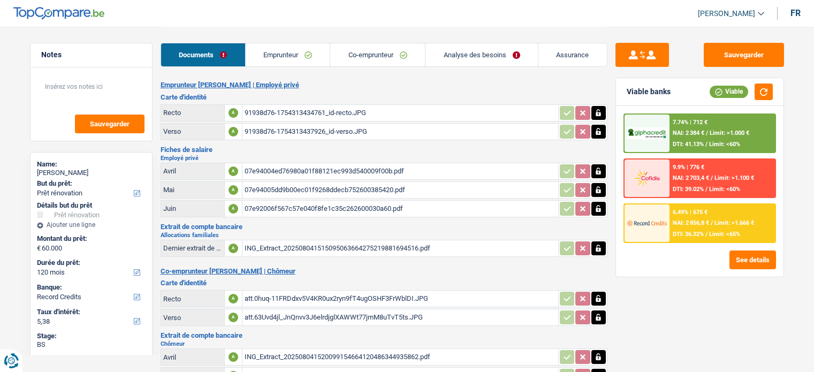
select select "renovation"
select select "120"
select select "record credits"
select select "applicant"
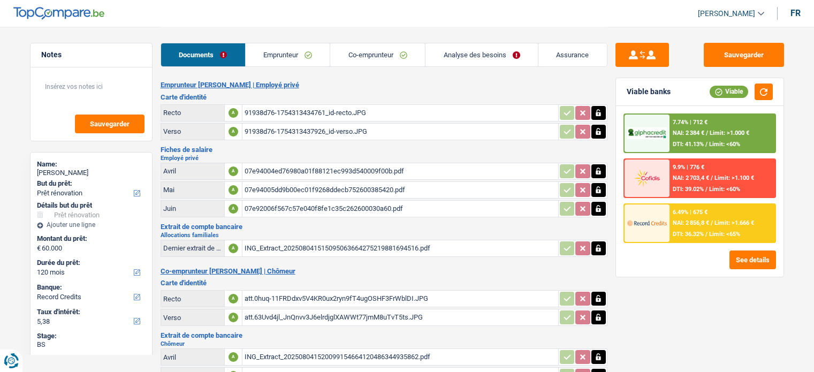
select select "32"
select select "cohabitation"
select select "renovationLoan"
select select "60"
click at [364, 48] on link "Co-emprunteur" at bounding box center [377, 54] width 95 height 23
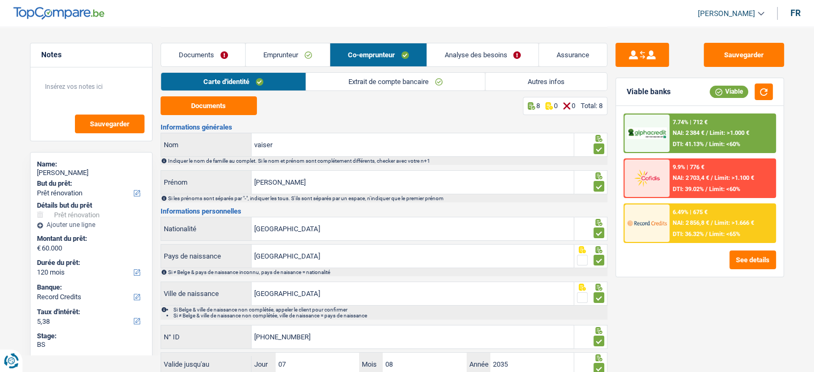
click at [285, 59] on link "Emprunteur" at bounding box center [288, 54] width 84 height 23
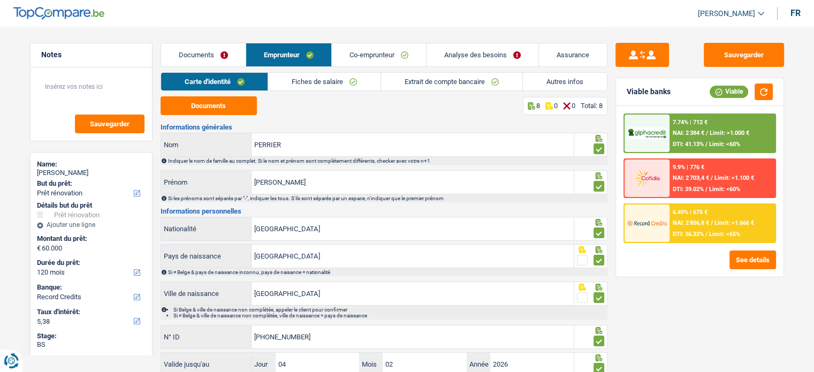
click at [546, 86] on link "Autres infos" at bounding box center [565, 82] width 84 height 18
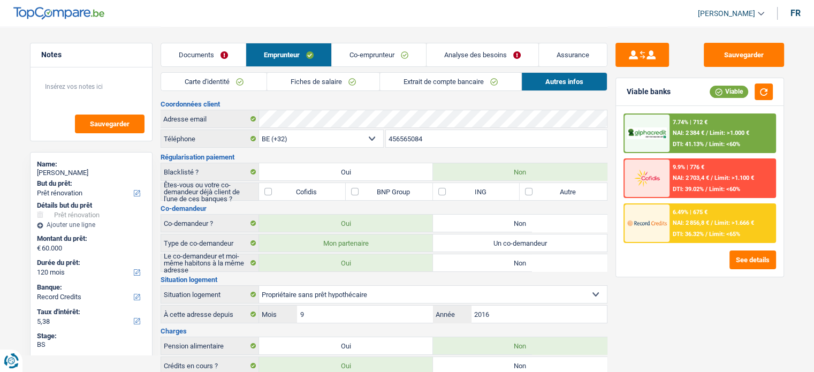
scroll to position [54, 0]
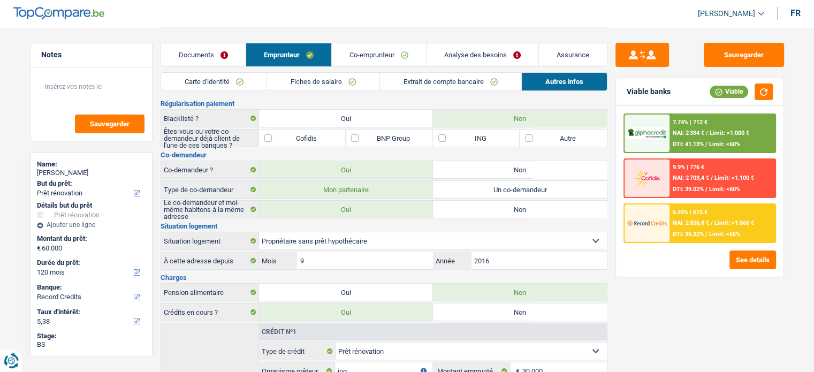
click at [380, 53] on link "Co-emprunteur" at bounding box center [379, 54] width 94 height 23
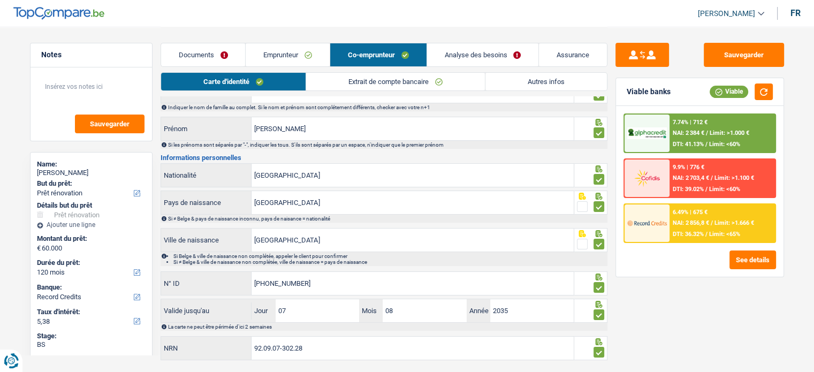
click at [594, 89] on link "Autres infos" at bounding box center [547, 82] width 122 height 18
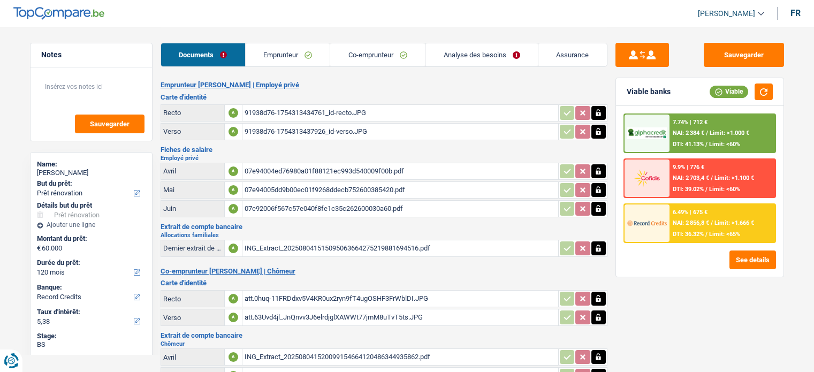
select select "renovation"
select select "120"
select select "record credits"
select select "applicant"
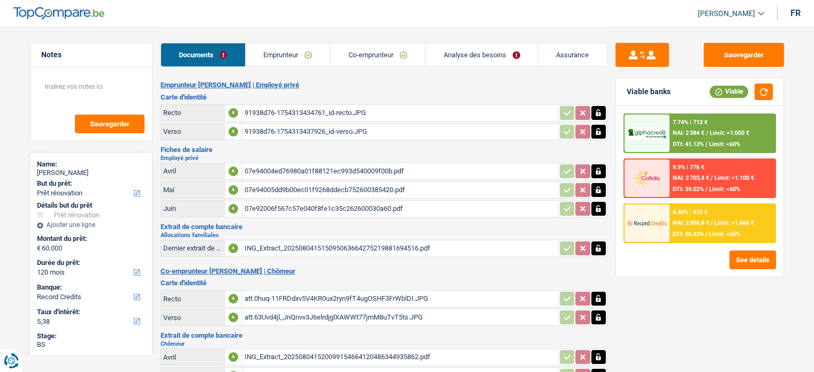
select select "unemployed"
select select "unemployment"
select select "familyAllowances"
select select "cgslb"
select select "BE"
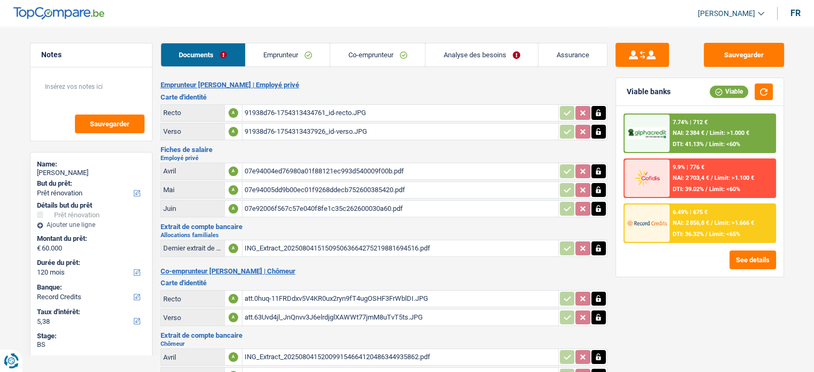
click at [325, 53] on link "Emprunteur" at bounding box center [288, 54] width 85 height 23
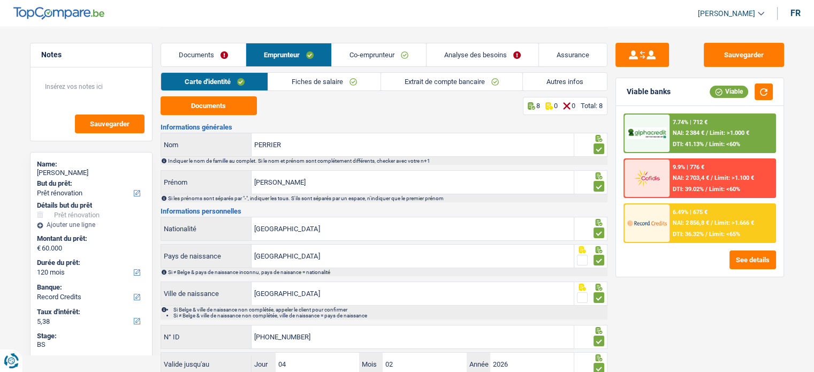
click at [369, 79] on link "Fiches de salaire" at bounding box center [324, 82] width 112 height 18
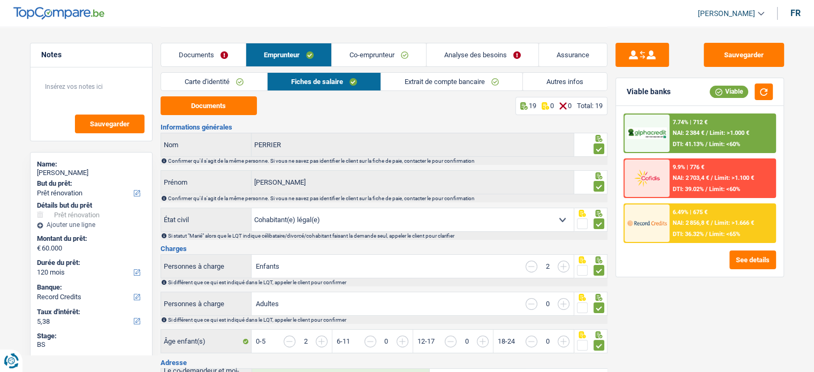
click at [398, 48] on link "Co-emprunteur" at bounding box center [379, 54] width 94 height 23
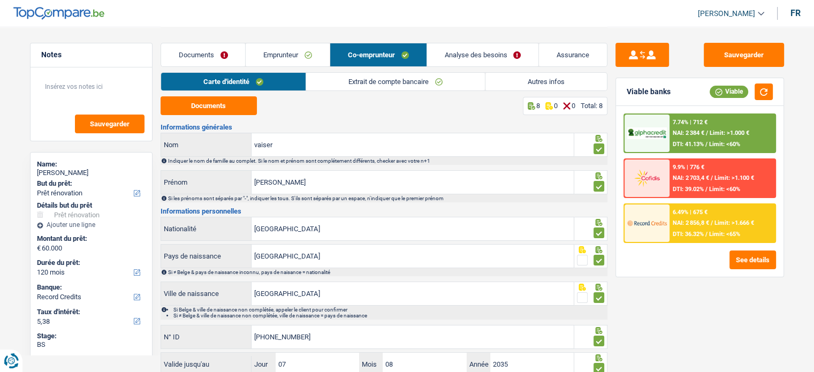
click at [376, 82] on link "Extrait de compte bancaire" at bounding box center [395, 82] width 179 height 18
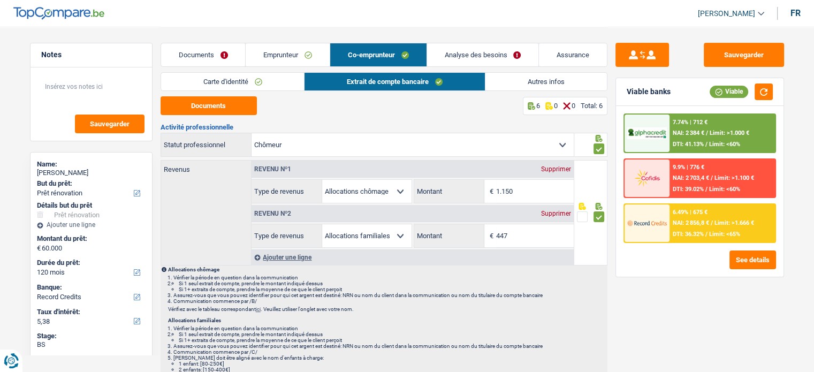
click at [210, 95] on div "Carte d'identité Extrait de compte bancaire Autres infos" at bounding box center [384, 84] width 447 height 24
click at [210, 104] on button "Documents" at bounding box center [209, 105] width 96 height 19
click at [215, 54] on link "Documents" at bounding box center [203, 54] width 85 height 23
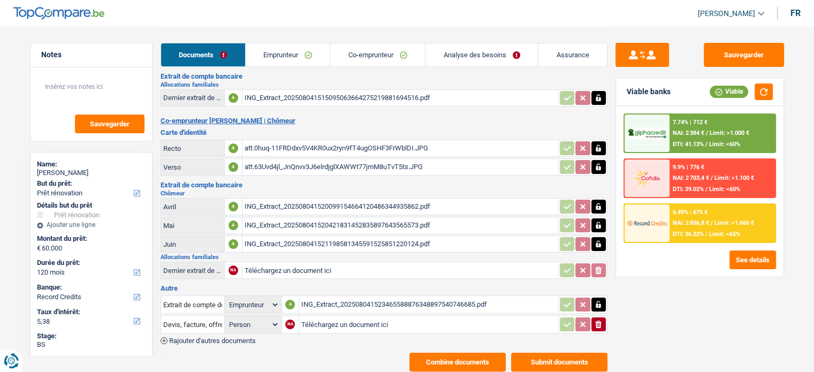
scroll to position [161, 0]
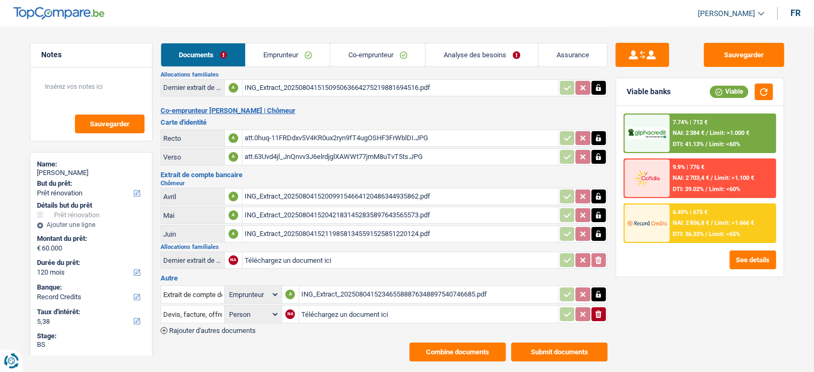
click at [347, 287] on div "ING_Extract_202508041523465588876348897540746685.pdf" at bounding box center [428, 294] width 255 height 16
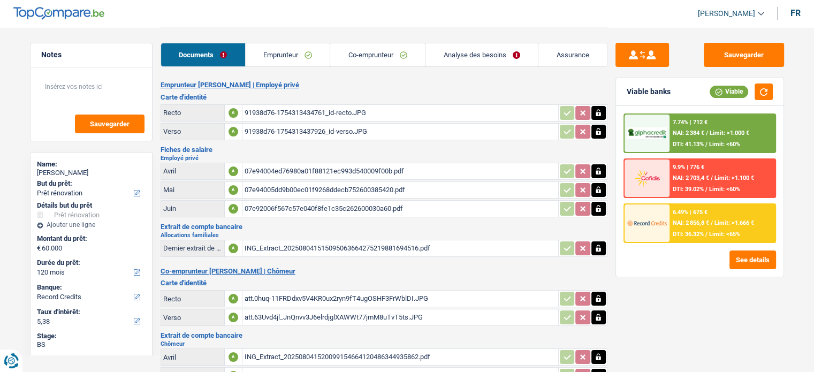
scroll to position [0, 0]
click at [357, 196] on table "Avril A 07e94004ed76980a01f88121ec993d540009f00b.pdf Mai A 07e94005dd9b00ec01f9…" at bounding box center [384, 190] width 447 height 58
click at [330, 204] on div "07e92006f567c57e040f8fe1c35c262600030a60.pdf" at bounding box center [401, 209] width 312 height 16
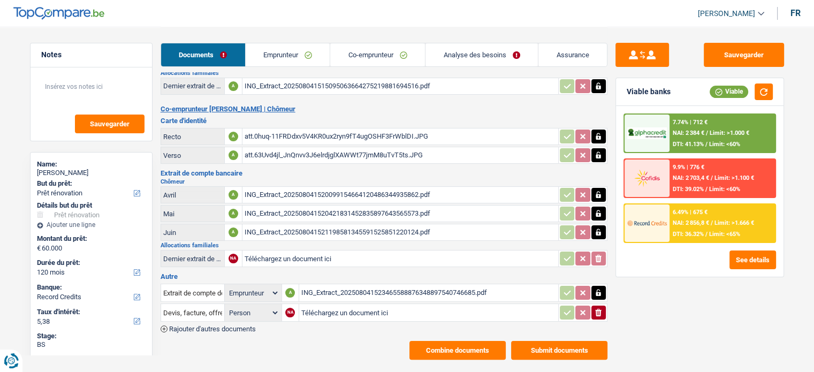
scroll to position [167, 0]
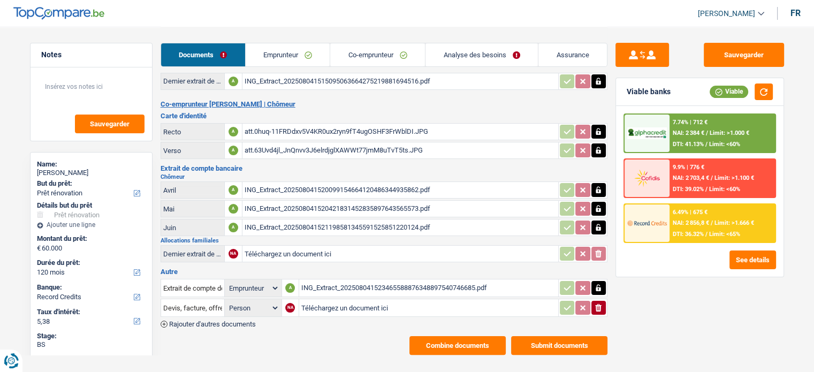
click at [414, 220] on div "ING_Extract_202508041521198581345591525851220124.pdf" at bounding box center [401, 228] width 312 height 16
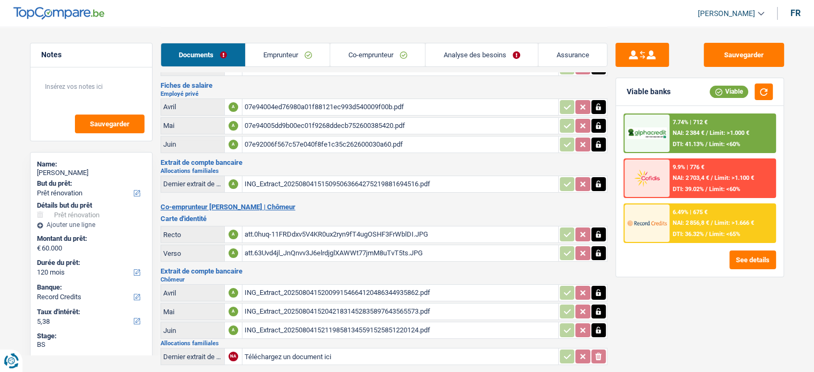
scroll to position [0, 0]
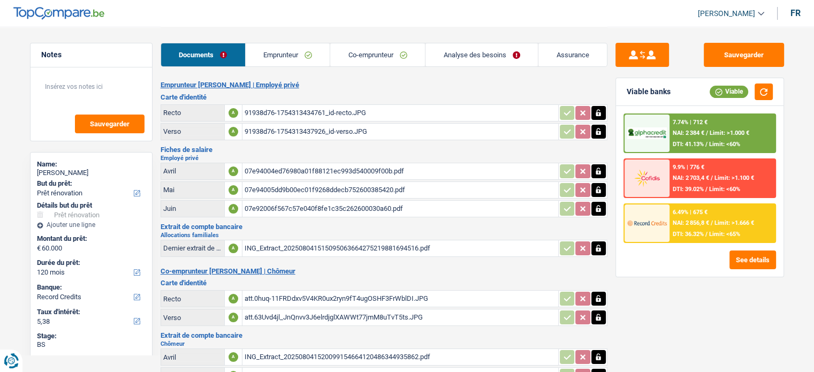
click at [302, 45] on link "Emprunteur" at bounding box center [288, 54] width 85 height 23
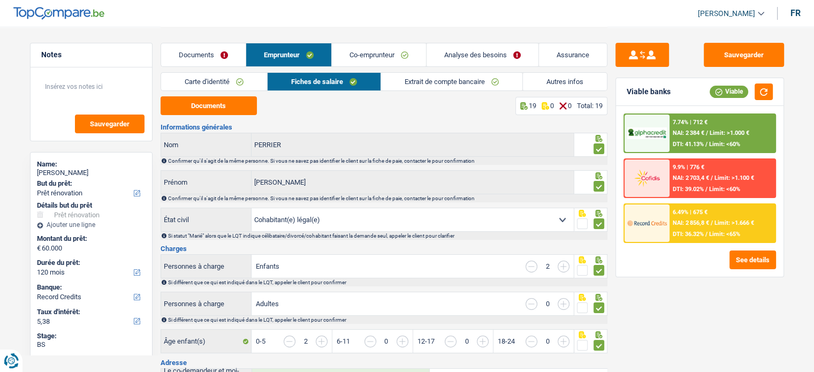
click at [398, 58] on link "Co-emprunteur" at bounding box center [379, 54] width 94 height 23
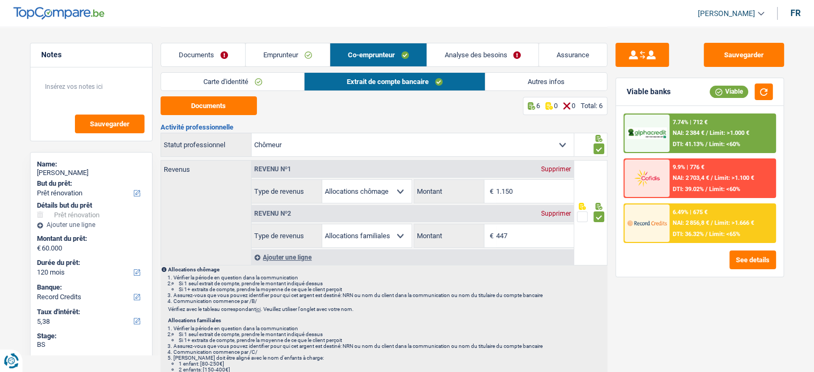
click at [221, 49] on link "Documents" at bounding box center [203, 54] width 85 height 23
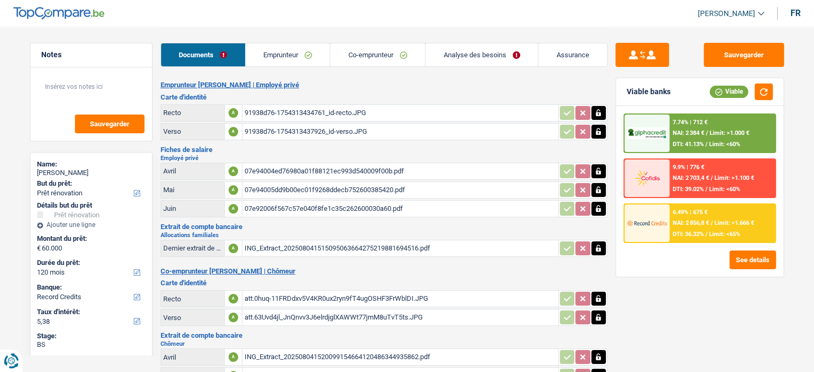
click at [299, 60] on link "Emprunteur" at bounding box center [288, 54] width 85 height 23
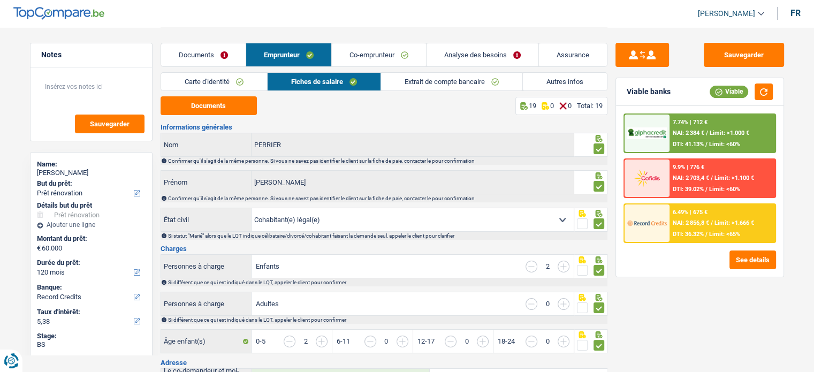
drag, startPoint x: 248, startPoint y: 78, endPoint x: 782, endPoint y: 100, distance: 533.7
click at [249, 78] on link "Carte d'identité" at bounding box center [214, 82] width 106 height 18
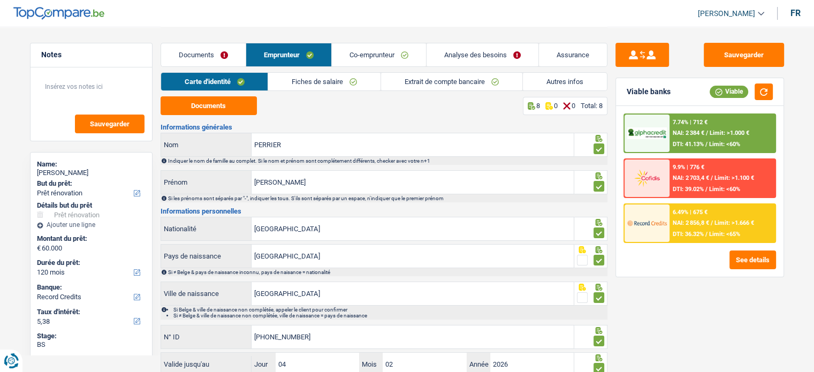
click at [294, 81] on link "Fiches de salaire" at bounding box center [324, 82] width 112 height 18
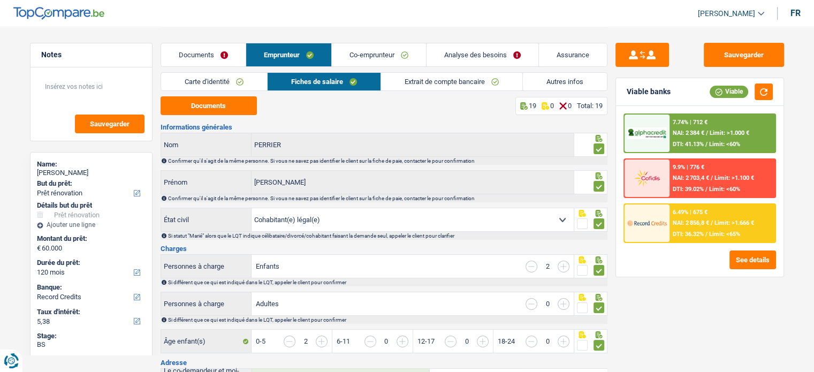
click at [228, 80] on link "Carte d'identité" at bounding box center [214, 82] width 106 height 18
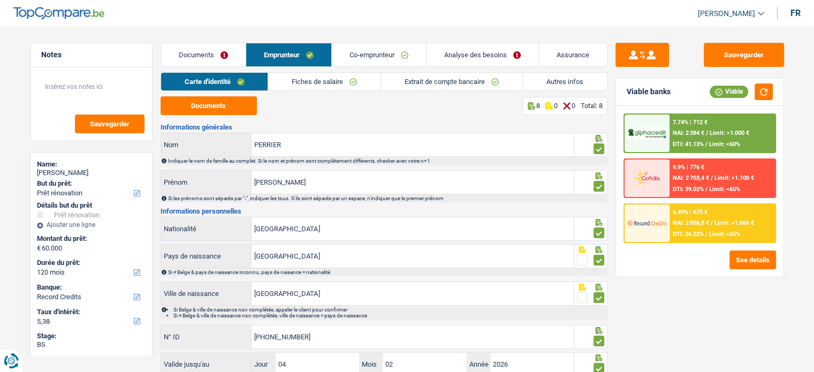
click at [231, 53] on link "Documents" at bounding box center [203, 54] width 85 height 23
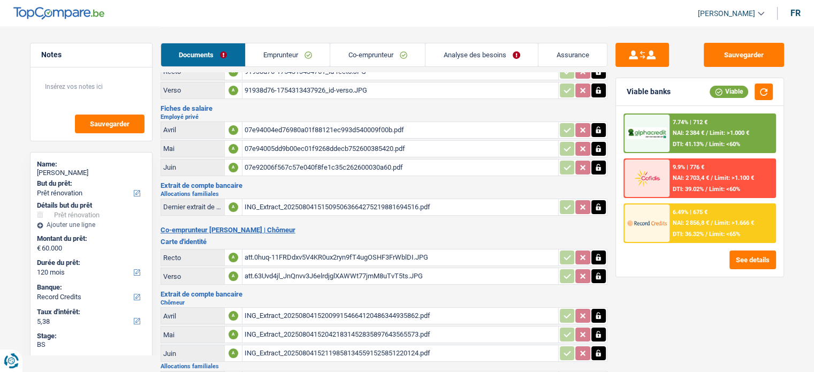
scroll to position [107, 0]
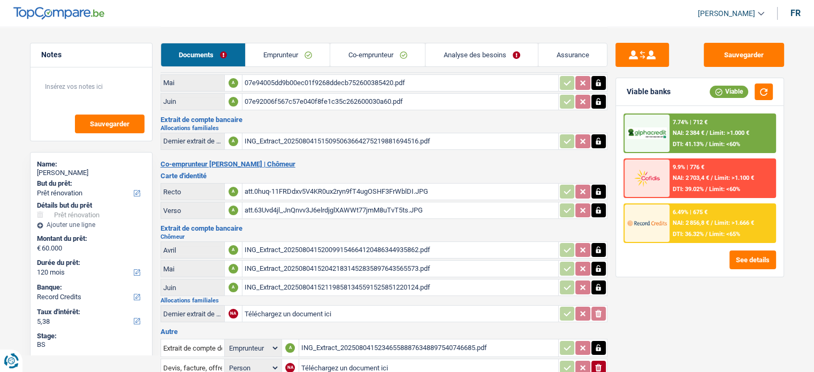
click at [314, 263] on div "ING_Extract_202508041520421831452835897643565573.pdf" at bounding box center [401, 269] width 312 height 16
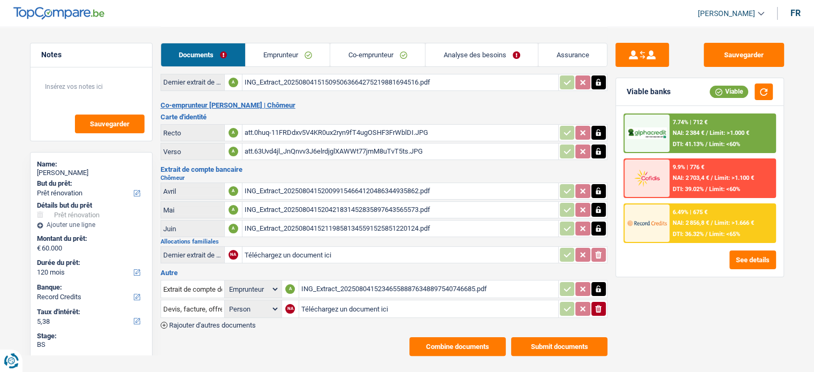
scroll to position [167, 0]
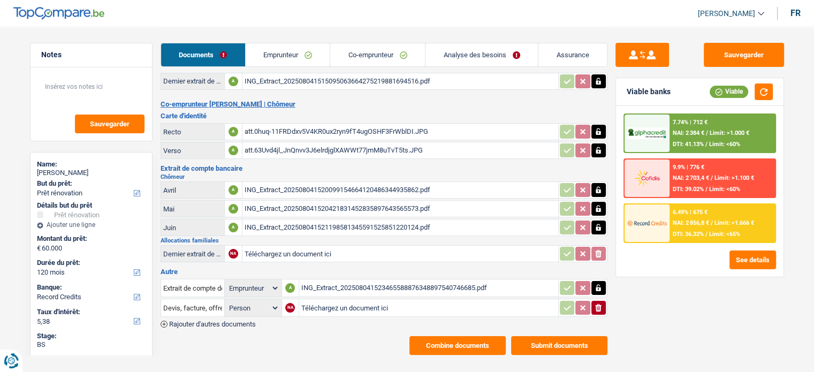
drag, startPoint x: 471, startPoint y: 51, endPoint x: 469, endPoint y: 56, distance: 5.8
click at [471, 51] on link "Analyse des besoins" at bounding box center [482, 54] width 112 height 23
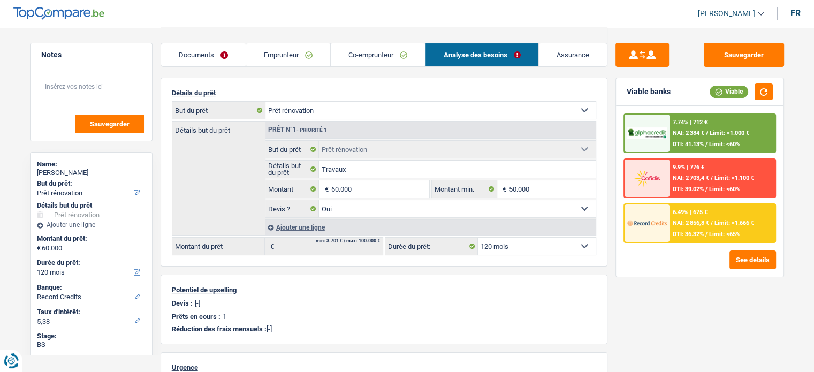
scroll to position [0, 0]
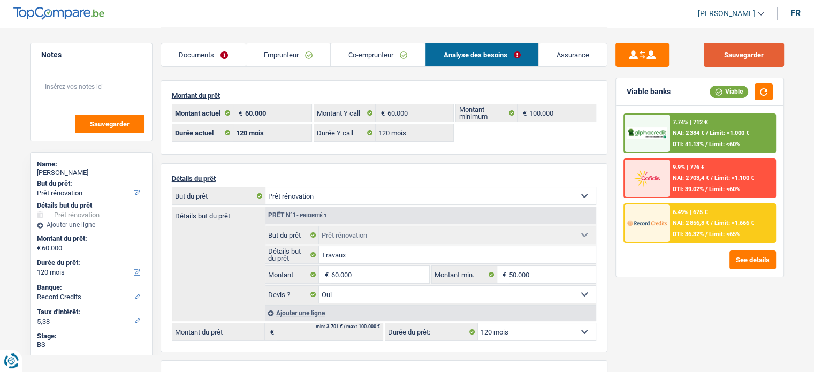
click at [719, 52] on button "Sauvegarder" at bounding box center [744, 55] width 80 height 24
drag, startPoint x: 211, startPoint y: 49, endPoint x: 298, endPoint y: 85, distance: 94.6
click at [211, 49] on link "Documents" at bounding box center [203, 54] width 85 height 23
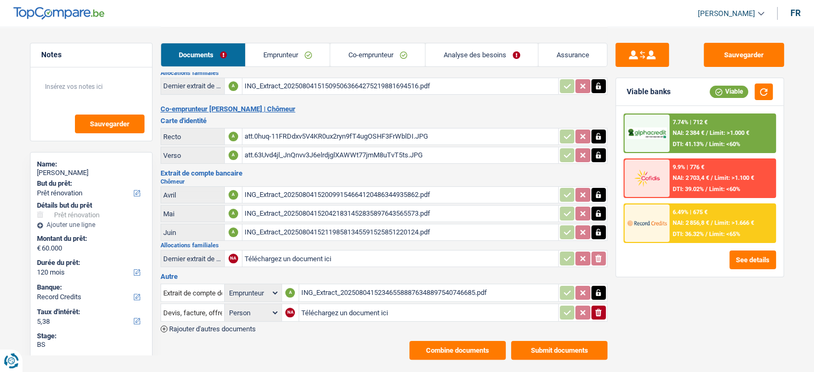
scroll to position [167, 0]
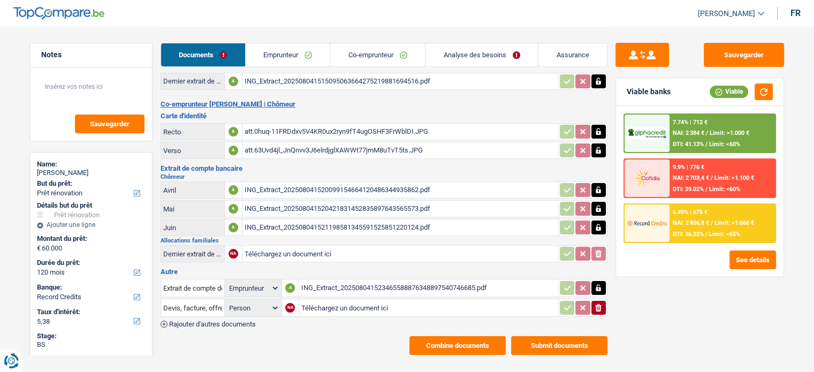
click at [306, 225] on div "ING_Extract_202508041521198581345591525851220124.pdf" at bounding box center [401, 228] width 312 height 16
click at [379, 280] on div "ING_Extract_202508041523465588876348897540746685.pdf" at bounding box center [428, 288] width 255 height 16
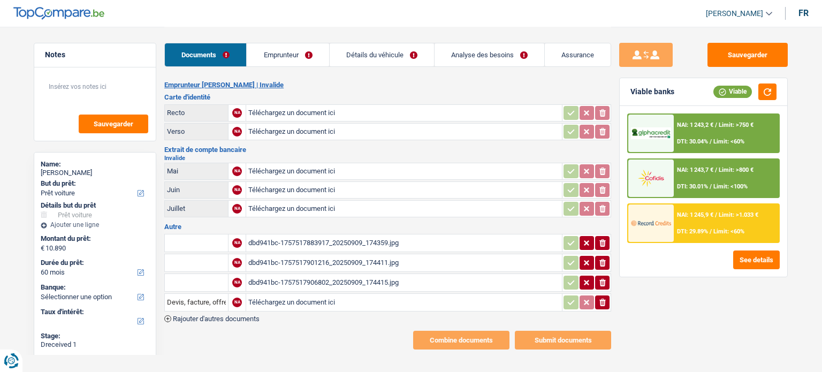
select select "car"
select select "60"
click at [326, 226] on div "Autre NA dbd941bc-1757517883917_20250909_174359.jpg ionicons-v5-e NA dbd941bc-1…" at bounding box center [387, 272] width 447 height 99
click at [328, 240] on div "dbd941bc-1757517883917_20250909_174359.jpg" at bounding box center [404, 243] width 312 height 16
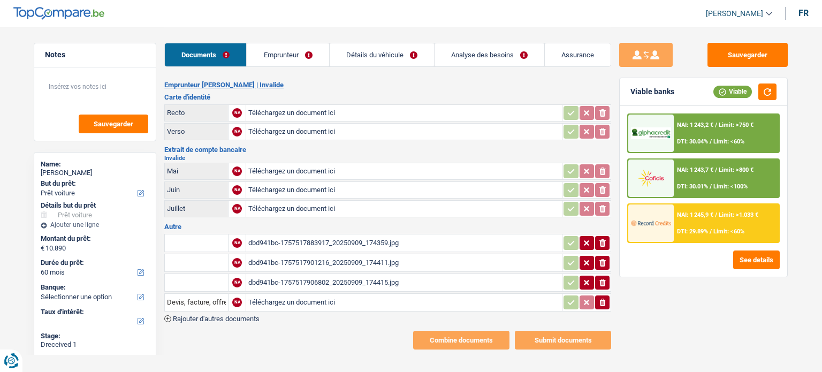
click at [203, 237] on input "text" at bounding box center [196, 242] width 59 height 17
click at [287, 261] on li "Devis, facture, offre, bon de commande" at bounding box center [235, 264] width 131 height 13
type input "Devis, facture, offre, bon de commande"
click at [323, 261] on div "dbd941bc-1757517901216_20250909_174411.jpg" at bounding box center [404, 263] width 312 height 16
click at [260, 279] on div "dbd941bc-1757517906802_20250909_174415.jpg" at bounding box center [404, 283] width 312 height 16
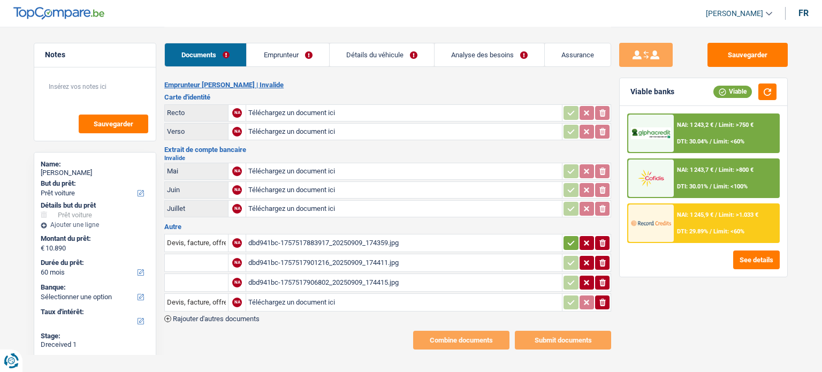
drag, startPoint x: 605, startPoint y: 259, endPoint x: 608, endPoint y: 268, distance: 10.0
click at [606, 261] on icon "ionicons-v5-e" at bounding box center [603, 263] width 9 height 11
click at [608, 276] on button "ionicons-v5-e" at bounding box center [602, 283] width 14 height 14
drag, startPoint x: 606, startPoint y: 296, endPoint x: 370, endPoint y: 181, distance: 261.7
click at [604, 297] on icon "ionicons-v5-e" at bounding box center [603, 302] width 9 height 11
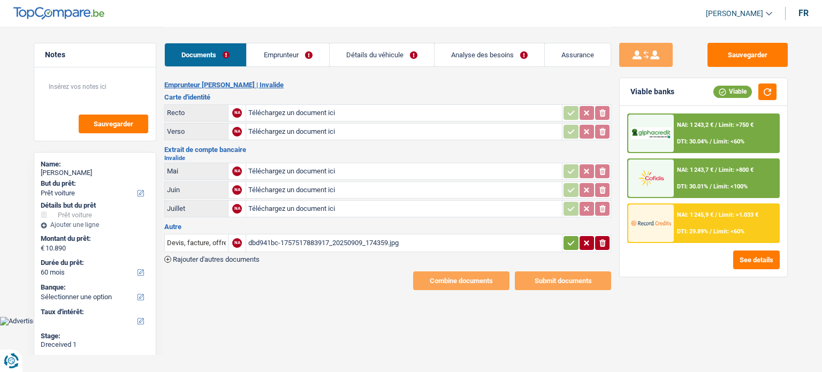
click at [268, 115] on input "Téléchargez un document ici" at bounding box center [404, 113] width 312 height 16
type input "C:\fakepath\r.jpg"
click at [284, 132] on input "Téléchargez un document ici" at bounding box center [404, 132] width 312 height 16
type input "C:\fakepath\v.jpg"
click at [373, 59] on link "Détails du véhicule" at bounding box center [382, 54] width 104 height 23
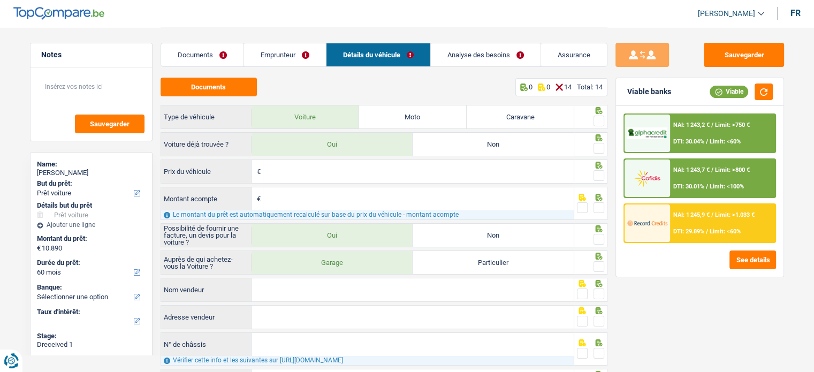
click at [276, 50] on link "Emprunteur" at bounding box center [285, 54] width 82 height 23
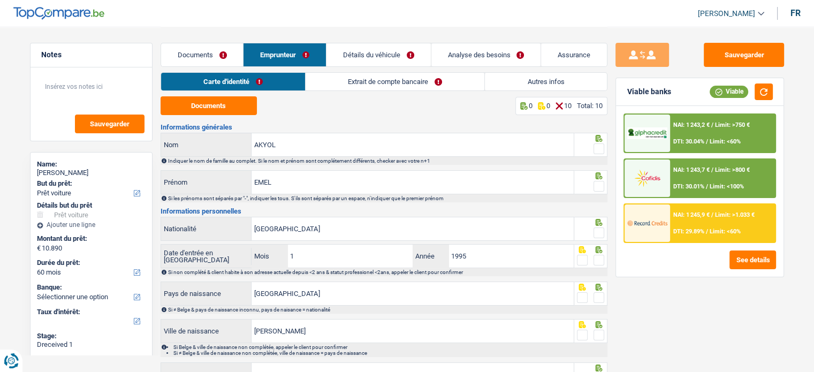
click at [441, 70] on div "Documents Emprunteur Détails du véhicule Analyse des besoins Assurance" at bounding box center [384, 50] width 447 height 46
drag, startPoint x: 440, startPoint y: 75, endPoint x: 455, endPoint y: 82, distance: 16.3
click at [440, 75] on link "Extrait de compte bancaire" at bounding box center [395, 82] width 179 height 18
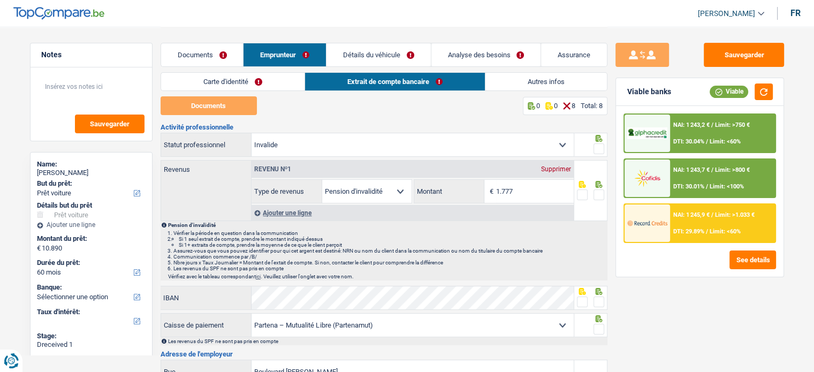
click at [568, 80] on link "Autres infos" at bounding box center [547, 82] width 122 height 18
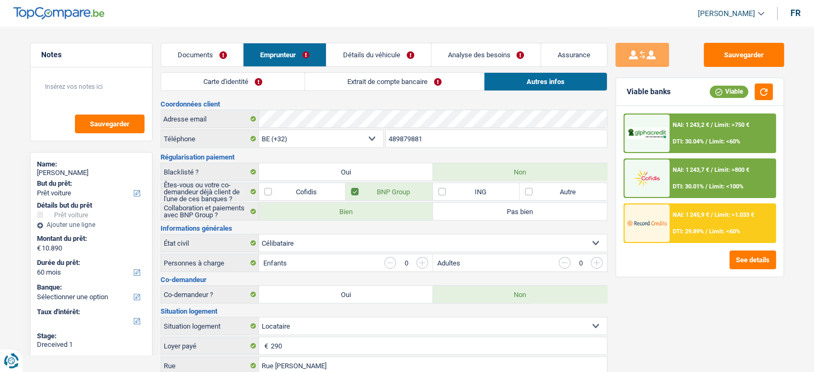
click at [383, 80] on link "Extrait de compte bancaire" at bounding box center [394, 82] width 179 height 18
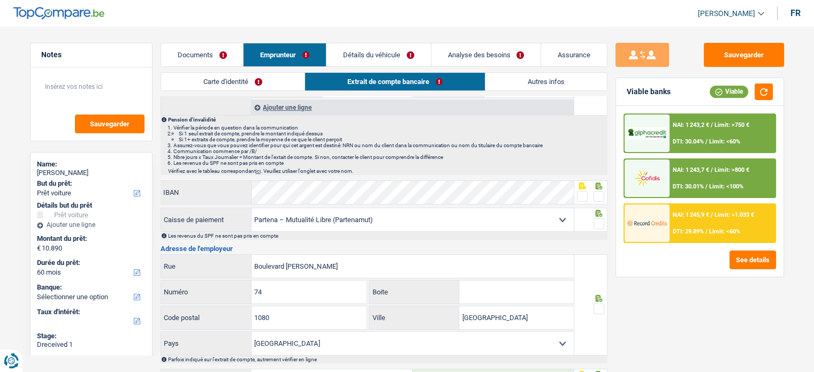
scroll to position [107, 0]
click at [184, 56] on link "Documents" at bounding box center [202, 54] width 82 height 23
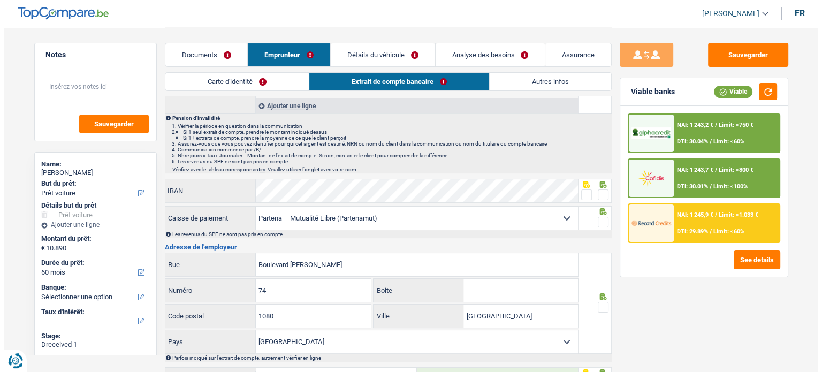
scroll to position [0, 0]
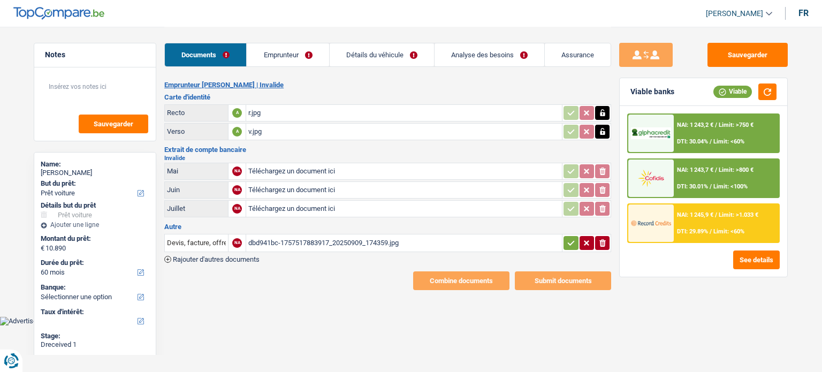
click at [272, 194] on input "Téléchargez un document ici" at bounding box center [404, 190] width 312 height 16
type input "C:\fakepath\06.jpeg"
click at [305, 205] on input "Téléchargez un document ici" at bounding box center [404, 209] width 312 height 16
type input "C:\fakepath\07.jpeg"
click at [287, 51] on link "Emprunteur" at bounding box center [288, 54] width 82 height 23
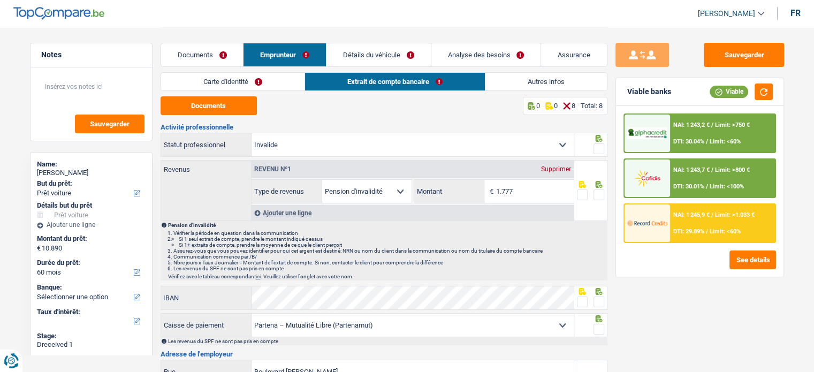
click at [536, 82] on link "Autres infos" at bounding box center [547, 82] width 122 height 18
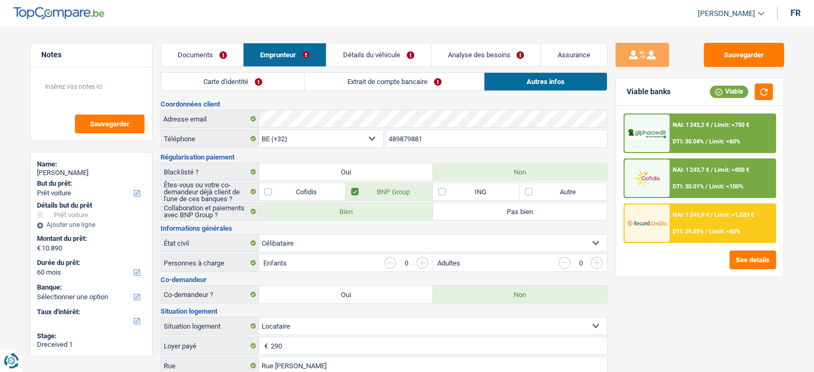
click at [234, 47] on link "Documents" at bounding box center [202, 54] width 82 height 23
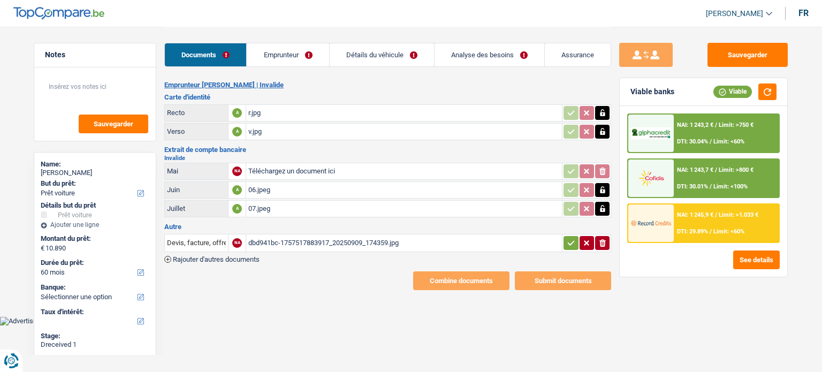
click at [270, 119] on div "r.jpg" at bounding box center [404, 113] width 312 height 16
drag, startPoint x: 604, startPoint y: 117, endPoint x: 604, endPoint y: 127, distance: 10.2
click at [606, 117] on icon "button" at bounding box center [603, 113] width 9 height 11
drag, startPoint x: 603, startPoint y: 133, endPoint x: 597, endPoint y: 122, distance: 12.5
click at [599, 130] on icon "button" at bounding box center [603, 131] width 9 height 11
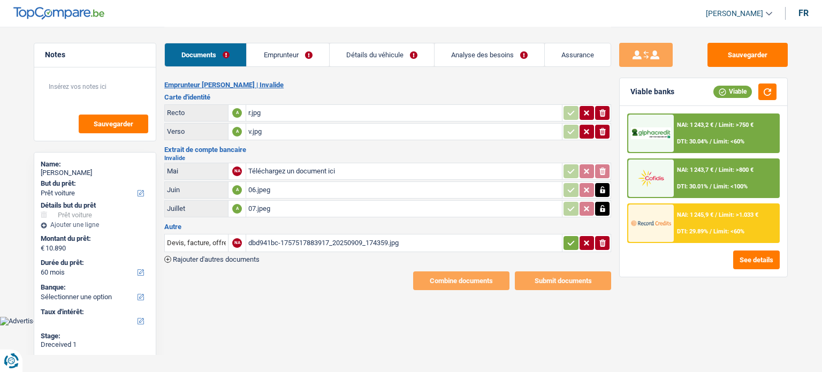
drag, startPoint x: 597, startPoint y: 108, endPoint x: 604, endPoint y: 126, distance: 18.8
click at [600, 115] on icon "ionicons-v5-e" at bounding box center [603, 113] width 9 height 11
click at [604, 127] on icon "ionicons-v5-e" at bounding box center [603, 131] width 9 height 11
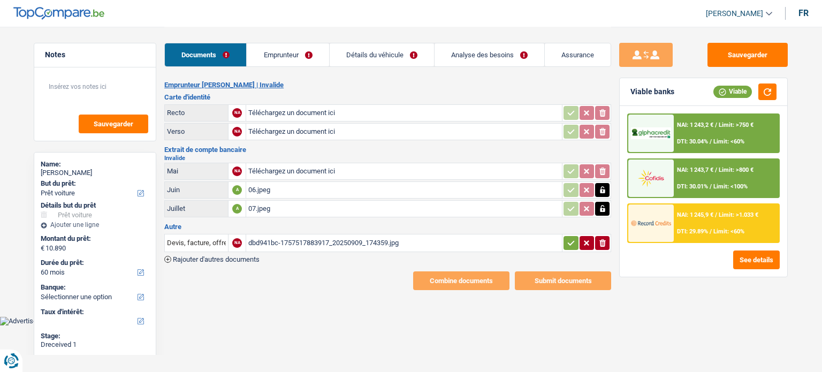
click at [286, 51] on link "Emprunteur" at bounding box center [288, 54] width 82 height 23
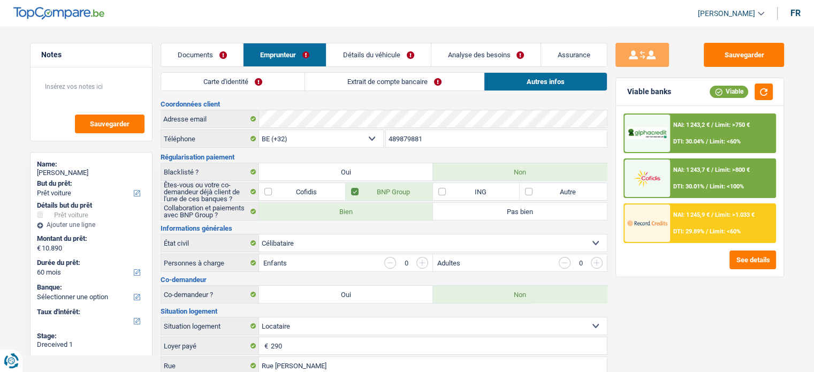
click at [192, 57] on link "Documents" at bounding box center [202, 54] width 82 height 23
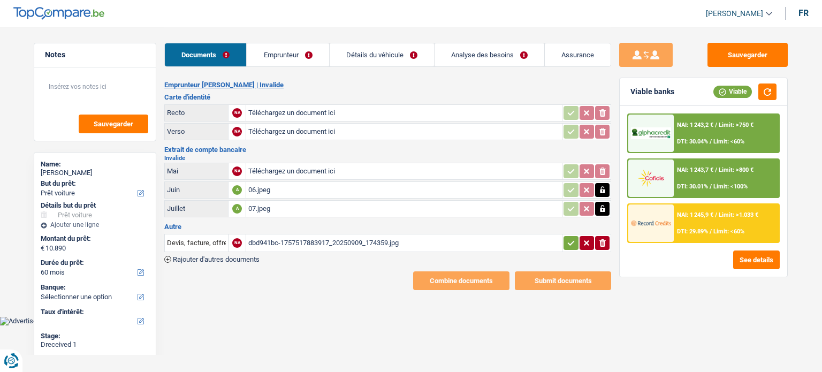
click at [275, 111] on input "Téléchargez un document ici" at bounding box center [404, 113] width 312 height 16
type input "C:\fakepath\r.jpeg"
click at [293, 134] on input "Téléchargez un document ici" at bounding box center [404, 132] width 312 height 16
type input "C:\fakepath\v.jpeg"
click at [199, 256] on span "Rajouter d'autres documents" at bounding box center [216, 259] width 87 height 7
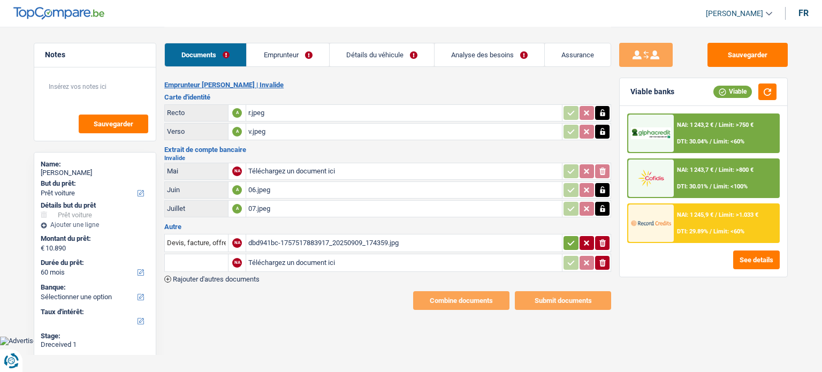
click at [275, 261] on input "Téléchargez un document ici" at bounding box center [404, 263] width 312 height 16
type input "C:\fakepath\allocs fam 08.jpeg"
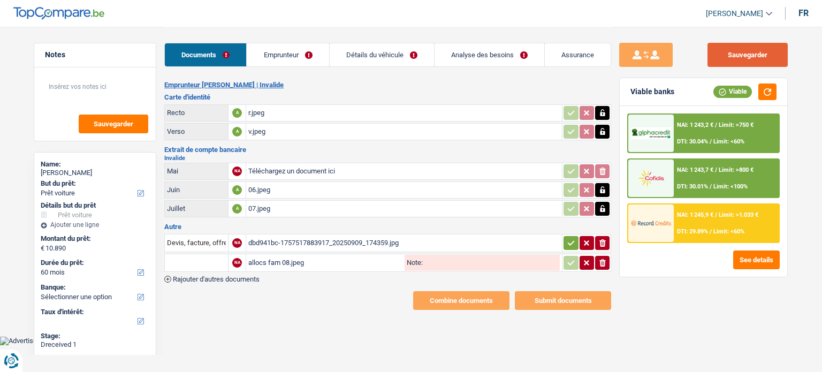
click at [775, 55] on button "Sauvegarder" at bounding box center [748, 55] width 80 height 24
click at [291, 48] on link "Emprunteur" at bounding box center [288, 54] width 82 height 23
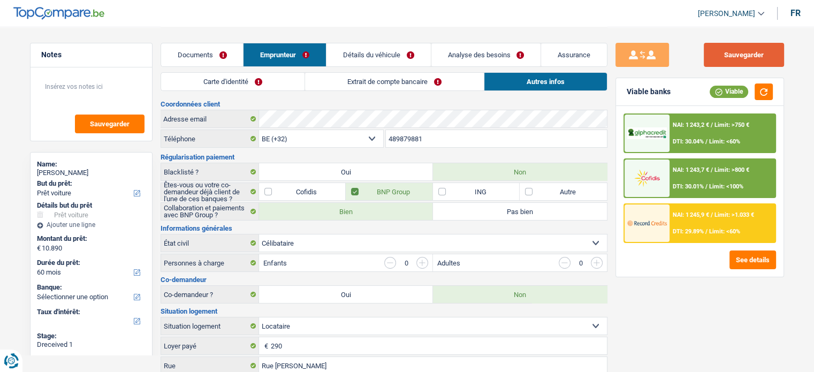
click at [725, 57] on button "Sauvegarder" at bounding box center [744, 55] width 80 height 24
click at [178, 49] on link "Documents" at bounding box center [202, 54] width 82 height 23
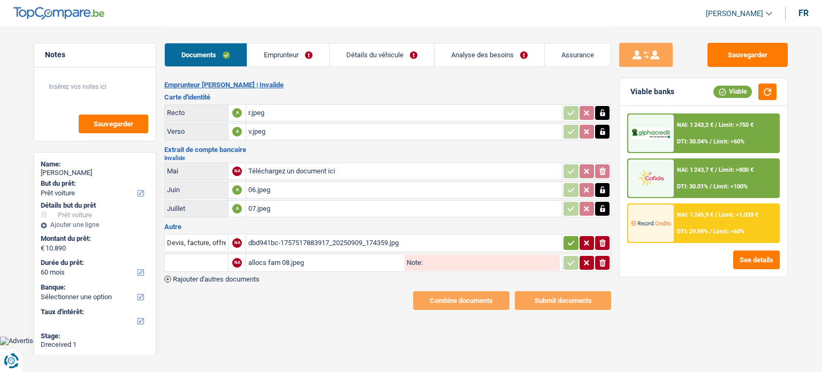
select select "car"
select select "60"
click at [328, 209] on div "07.jpeg" at bounding box center [404, 209] width 312 height 16
drag, startPoint x: 743, startPoint y: 52, endPoint x: 698, endPoint y: 57, distance: 45.2
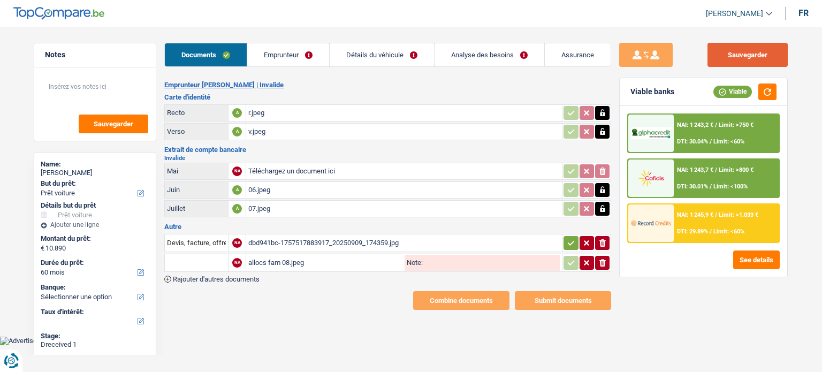
click at [743, 52] on button "Sauvegarder" at bounding box center [748, 55] width 80 height 24
click at [379, 56] on link "Détails du véhicule" at bounding box center [382, 54] width 104 height 23
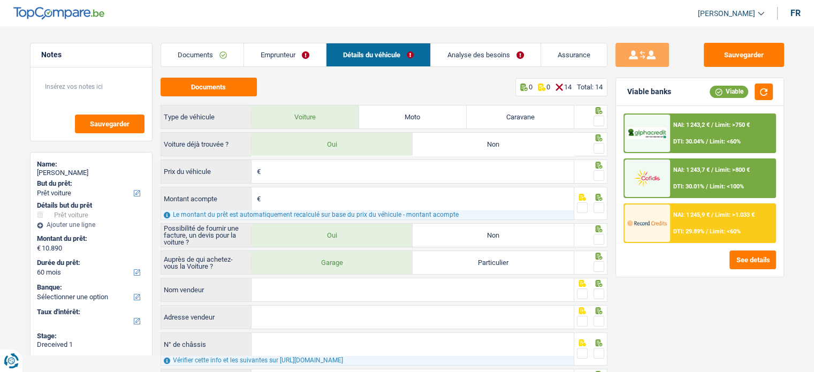
click at [207, 59] on link "Documents" at bounding box center [202, 54] width 82 height 23
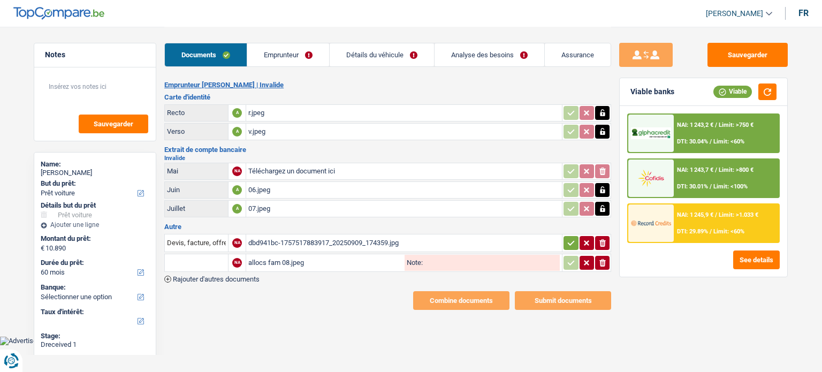
select select "car"
select select "60"
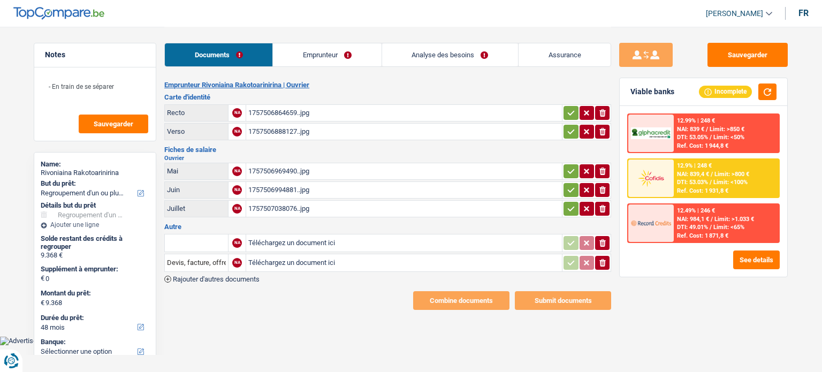
select select "refinancing"
select select "48"
click at [296, 169] on div "1757506969490..jpg" at bounding box center [404, 171] width 312 height 16
click at [316, 48] on link "Emprunteur" at bounding box center [327, 54] width 108 height 23
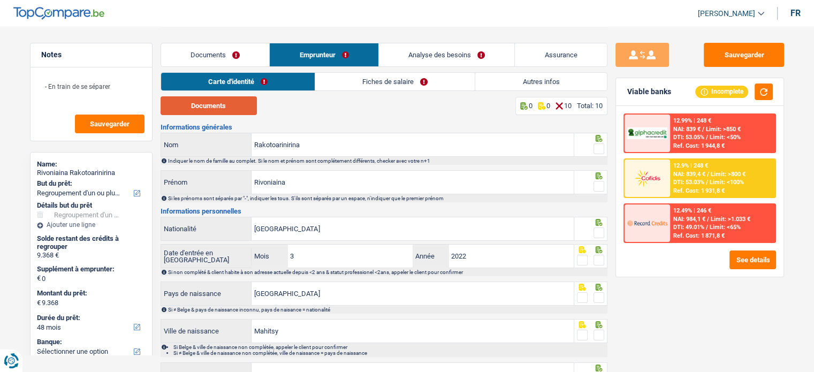
click at [231, 107] on button "Documents" at bounding box center [209, 105] width 96 height 19
click at [351, 83] on link "Fiches de salaire" at bounding box center [395, 82] width 160 height 18
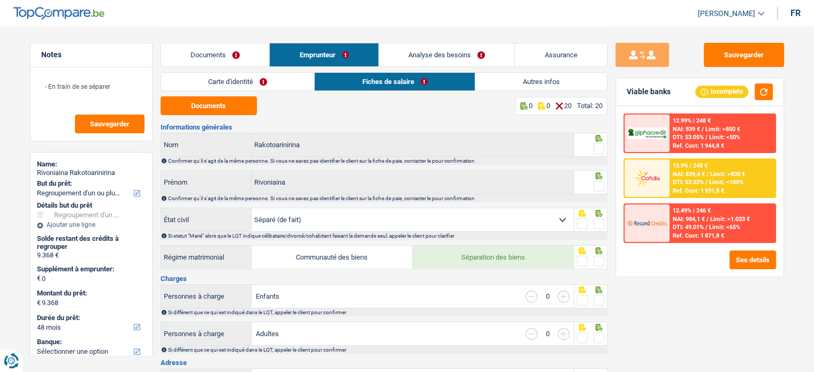
drag, startPoint x: 228, startPoint y: 118, endPoint x: 232, endPoint y: 108, distance: 10.8
click at [232, 108] on button "Documents" at bounding box center [209, 105] width 96 height 19
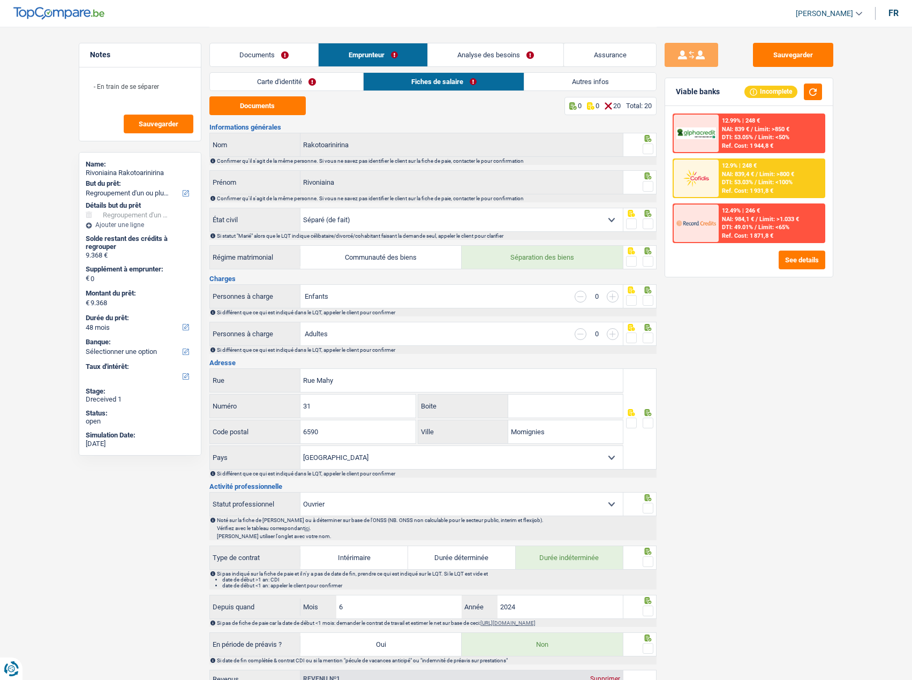
click at [276, 80] on link "Carte d'identité" at bounding box center [287, 82] width 154 height 18
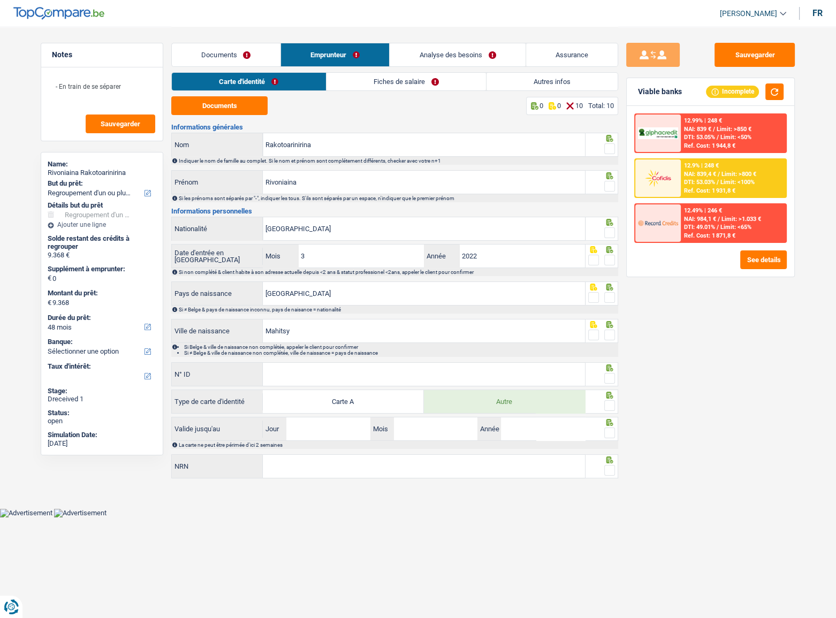
click at [610, 145] on span at bounding box center [609, 148] width 11 height 11
click at [0, 0] on input "radio" at bounding box center [0, 0] width 0 height 0
drag, startPoint x: 361, startPoint y: 183, endPoint x: 189, endPoint y: 184, distance: 172.4
click at [189, 184] on div "Rivoniaina Prénom" at bounding box center [378, 182] width 413 height 23
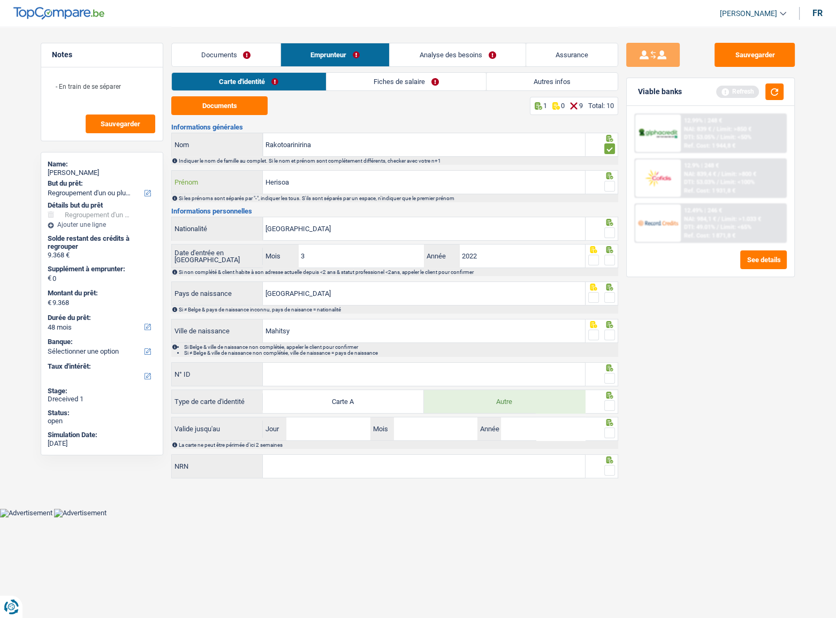
type input "Herisoa"
drag, startPoint x: 611, startPoint y: 190, endPoint x: 629, endPoint y: 172, distance: 25.4
click at [611, 190] on span at bounding box center [609, 186] width 11 height 11
click at [0, 0] on input "radio" at bounding box center [0, 0] width 0 height 0
click at [778, 85] on button "button" at bounding box center [775, 92] width 18 height 17
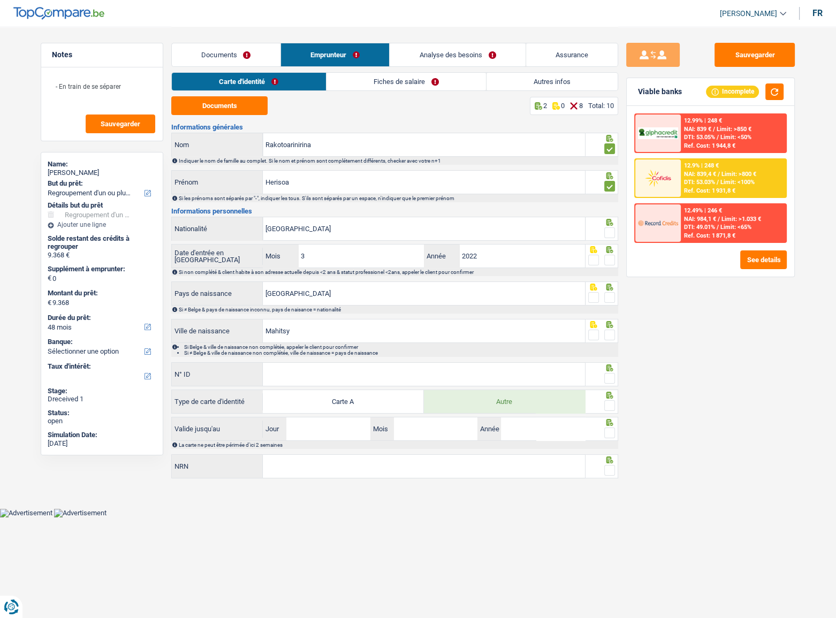
drag, startPoint x: 610, startPoint y: 228, endPoint x: 609, endPoint y: 235, distance: 7.5
click at [610, 231] on span at bounding box center [609, 233] width 11 height 11
click at [0, 0] on input "radio" at bounding box center [0, 0] width 0 height 0
click at [610, 258] on span at bounding box center [609, 260] width 11 height 11
click at [0, 0] on input "radio" at bounding box center [0, 0] width 0 height 0
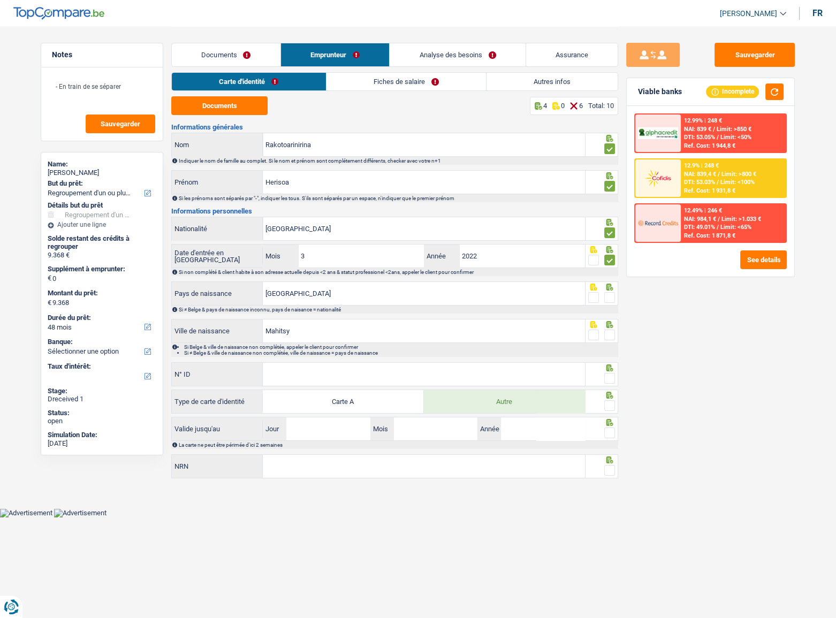
click at [610, 297] on span at bounding box center [609, 297] width 11 height 11
click at [0, 0] on input "radio" at bounding box center [0, 0] width 0 height 0
click at [604, 335] on fieldset at bounding box center [601, 335] width 27 height 13
click at [398, 372] on input "N° ID" at bounding box center [424, 374] width 322 height 23
click at [282, 372] on input "N° ID" at bounding box center [424, 374] width 322 height 23
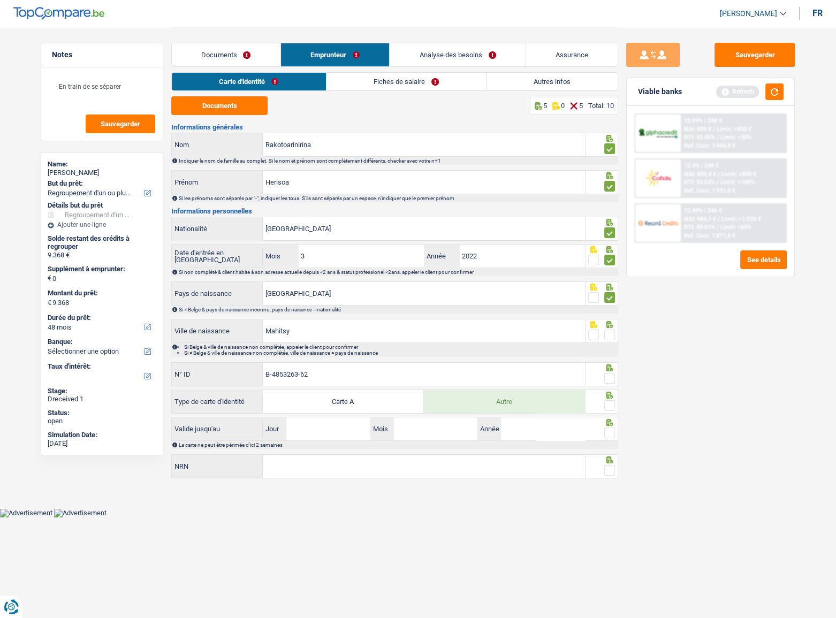
type input "B-4853263-62"
click at [610, 372] on span at bounding box center [609, 378] width 11 height 11
click at [0, 0] on input "radio" at bounding box center [0, 0] width 0 height 0
drag, startPoint x: 610, startPoint y: 332, endPoint x: 606, endPoint y: 434, distance: 101.8
click at [610, 332] on span at bounding box center [609, 335] width 11 height 11
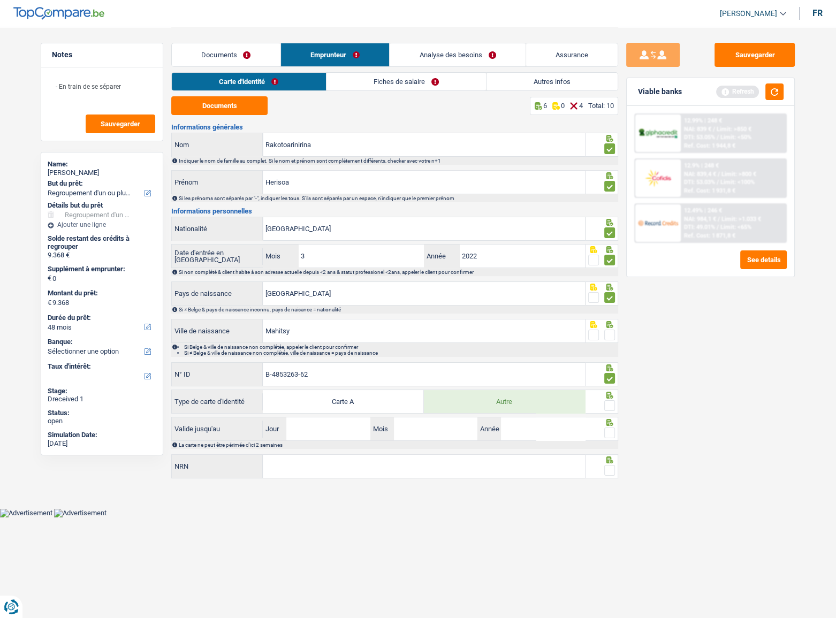
click at [0, 0] on input "radio" at bounding box center [0, 0] width 0 height 0
click at [607, 372] on span at bounding box center [609, 405] width 11 height 11
click at [0, 0] on input "radio" at bounding box center [0, 0] width 0 height 0
drag, startPoint x: 774, startPoint y: 94, endPoint x: 574, endPoint y: 276, distance: 269.8
click at [774, 94] on button "button" at bounding box center [775, 92] width 18 height 17
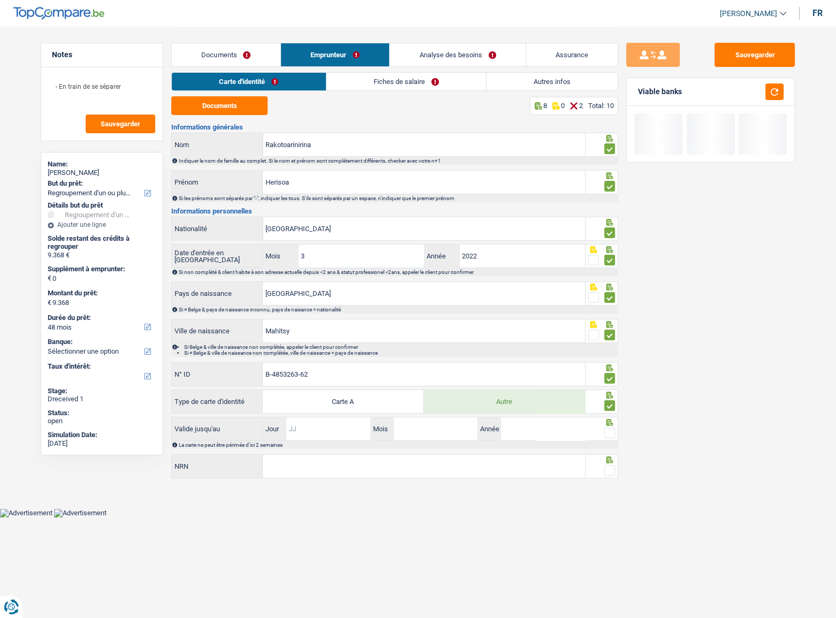
drag, startPoint x: 319, startPoint y: 425, endPoint x: 311, endPoint y: 427, distance: 7.8
click at [319, 372] on input "Jour" at bounding box center [328, 429] width 84 height 23
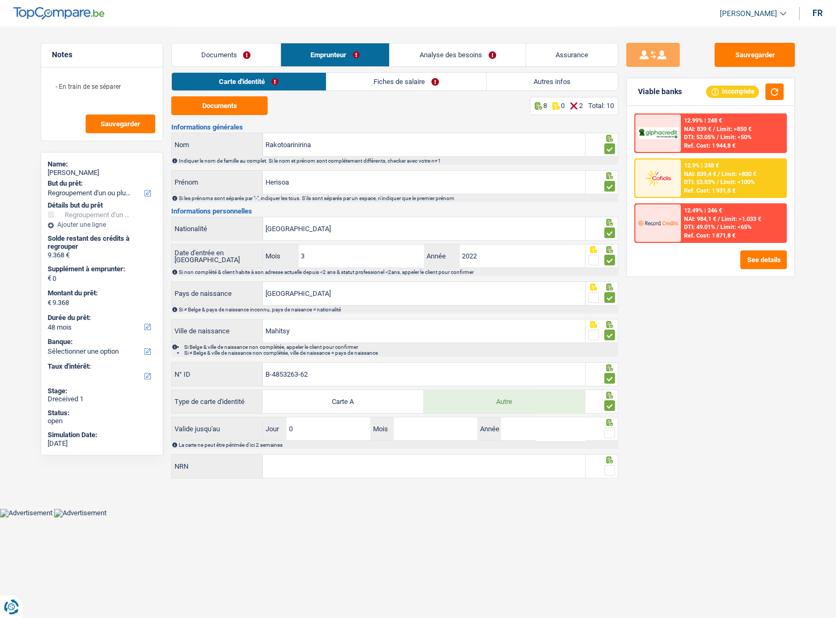
type input "01"
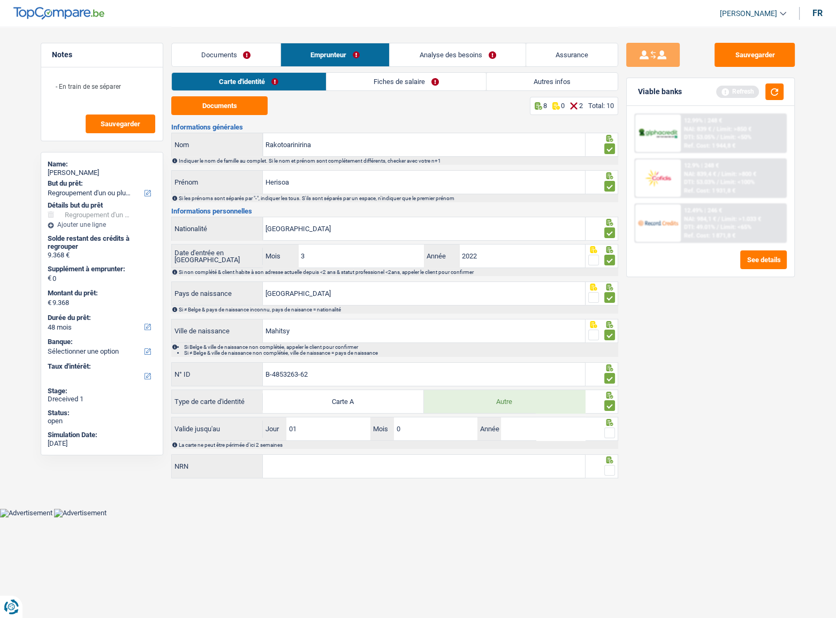
type input "03"
type input "2027"
drag, startPoint x: 610, startPoint y: 434, endPoint x: 567, endPoint y: 452, distance: 46.7
click at [611, 372] on span at bounding box center [609, 433] width 11 height 11
click at [0, 0] on input "radio" at bounding box center [0, 0] width 0 height 0
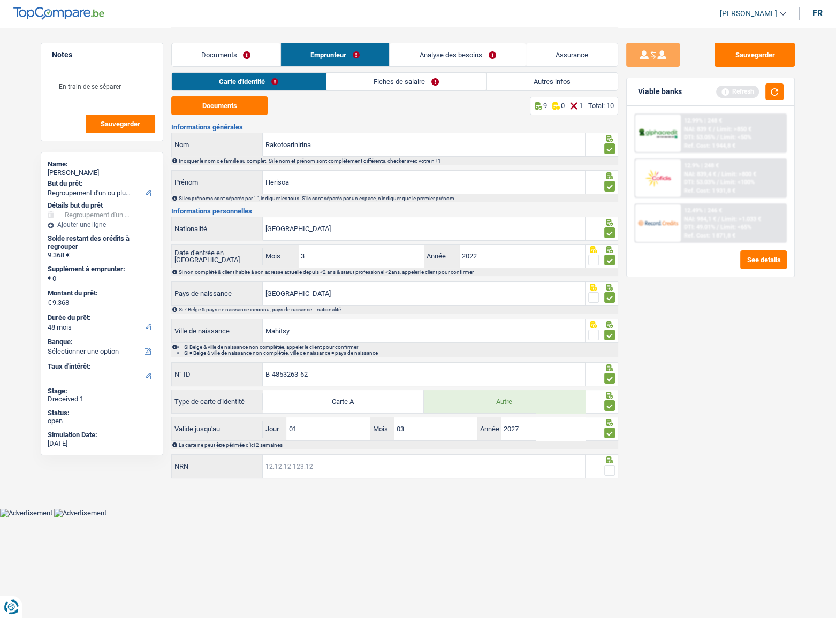
click at [547, 372] on input "NRN" at bounding box center [424, 466] width 322 height 23
type input "90.10.29-663.39"
click at [607, 372] on span at bounding box center [609, 470] width 11 height 11
click at [0, 0] on input "radio" at bounding box center [0, 0] width 0 height 0
click at [776, 90] on button "button" at bounding box center [775, 92] width 18 height 17
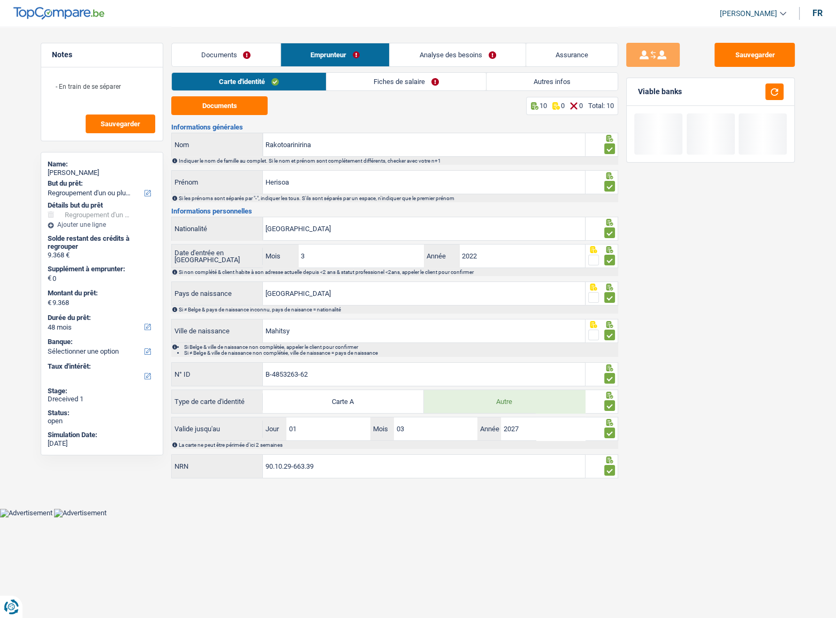
click at [365, 86] on link "Fiches de salaire" at bounding box center [407, 82] width 160 height 18
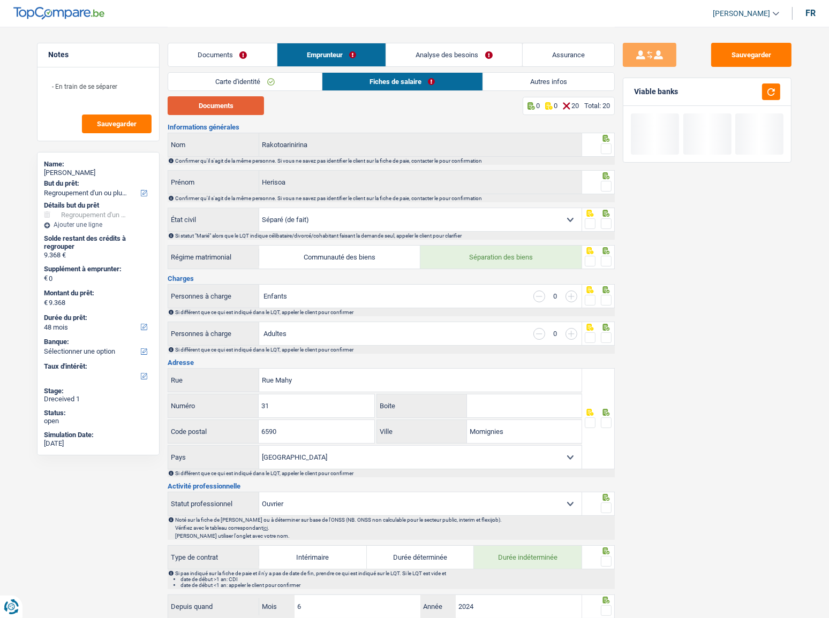
click at [259, 107] on button "Documents" at bounding box center [216, 105] width 96 height 19
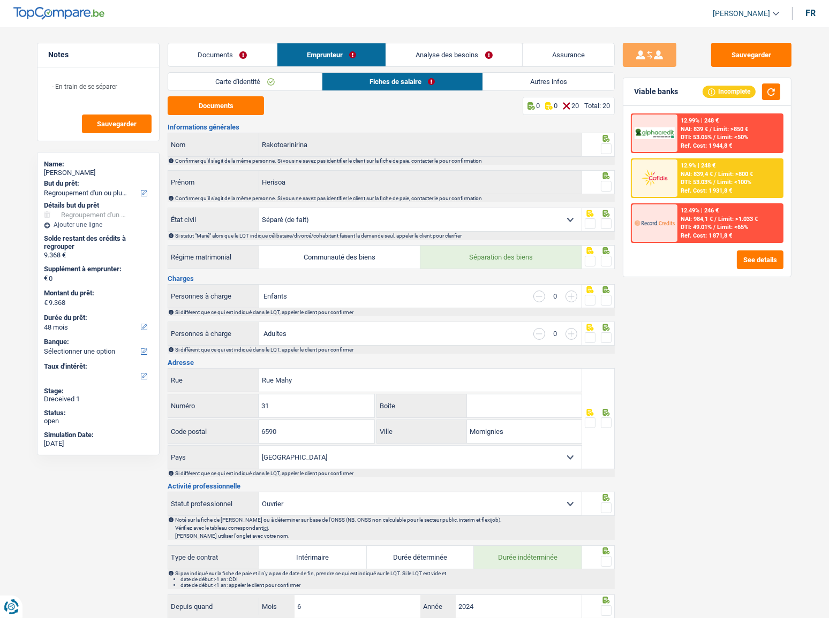
click at [607, 143] on div at bounding box center [606, 148] width 11 height 13
click at [604, 180] on div at bounding box center [606, 186] width 11 height 13
click at [606, 146] on span at bounding box center [606, 148] width 11 height 11
click at [0, 0] on input "radio" at bounding box center [0, 0] width 0 height 0
click at [604, 185] on span at bounding box center [606, 186] width 11 height 11
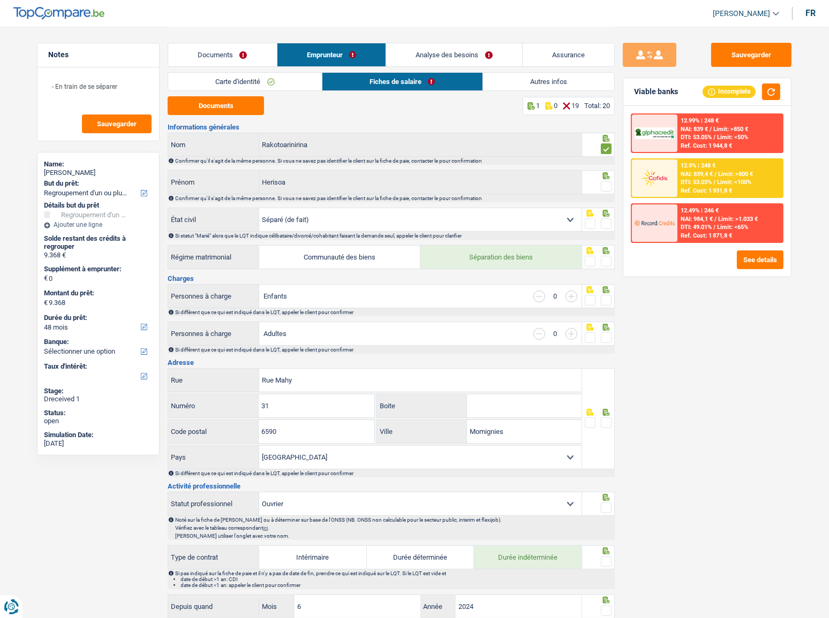
click at [0, 0] on input "radio" at bounding box center [0, 0] width 0 height 0
click at [607, 232] on div "Si statut "Marié" alors que le LQT indique célibataire/divorcé/cohabitant faisa…" at bounding box center [391, 236] width 447 height 8
click at [465, 225] on select "Célibataire Marié(e) Cohabitant(e) légal(e) Divorcé(e) Veuf(ve) Séparé (de fait…" at bounding box center [420, 219] width 322 height 23
select select "married"
click at [259, 208] on select "Célibataire Marié(e) Cohabitant(e) légal(e) Divorcé(e) Veuf(ve) Séparé (de fait…" at bounding box center [420, 219] width 322 height 23
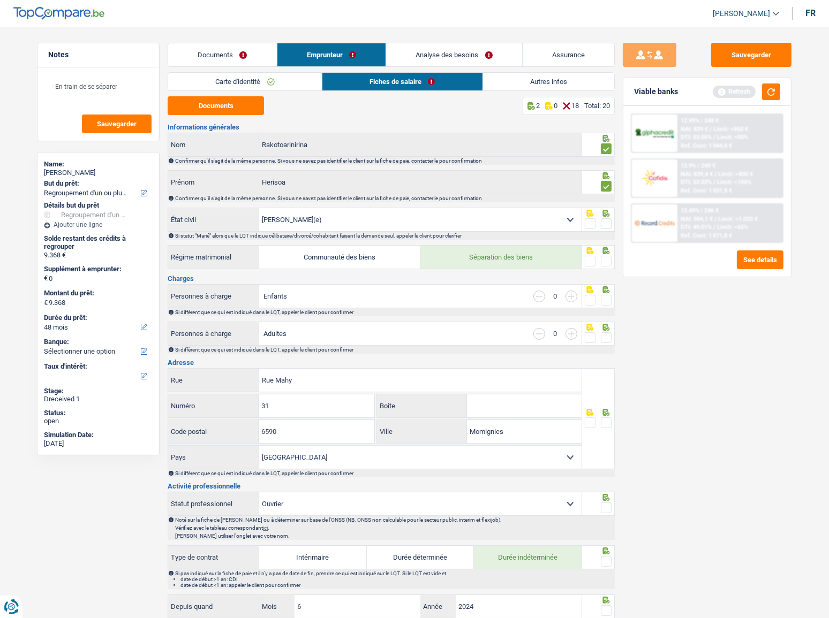
click at [606, 226] on span at bounding box center [606, 223] width 11 height 11
click at [0, 0] on input "radio" at bounding box center [0, 0] width 0 height 0
click at [606, 261] on span at bounding box center [606, 261] width 11 height 11
click at [0, 0] on input "radio" at bounding box center [0, 0] width 0 height 0
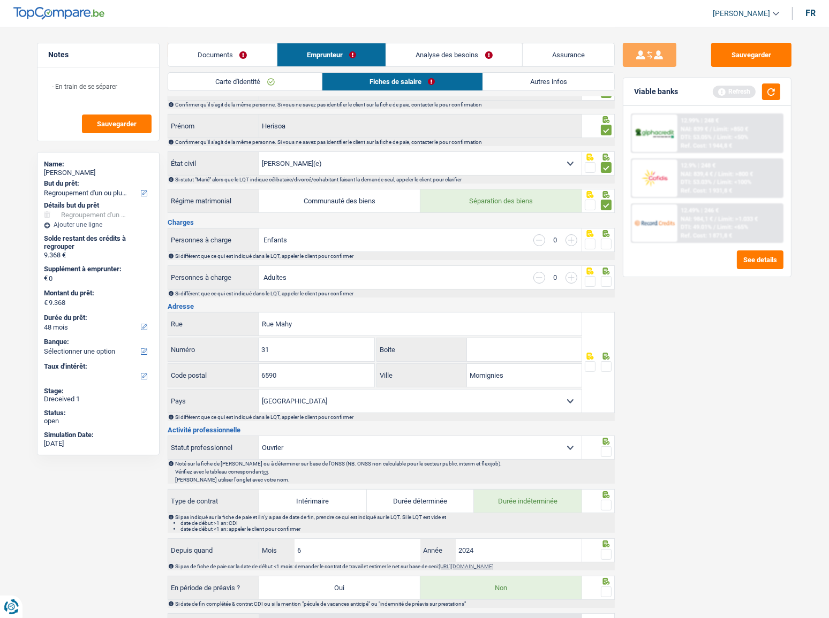
scroll to position [146, 0]
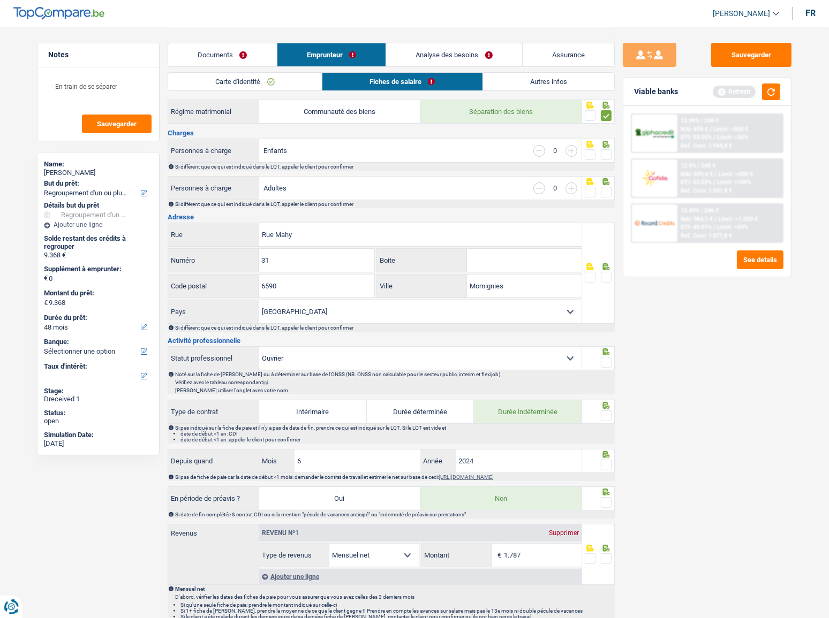
click at [603, 155] on span at bounding box center [606, 154] width 11 height 11
click at [0, 0] on input "radio" at bounding box center [0, 0] width 0 height 0
click at [604, 188] on span at bounding box center [606, 192] width 11 height 11
click at [0, 0] on input "radio" at bounding box center [0, 0] width 0 height 0
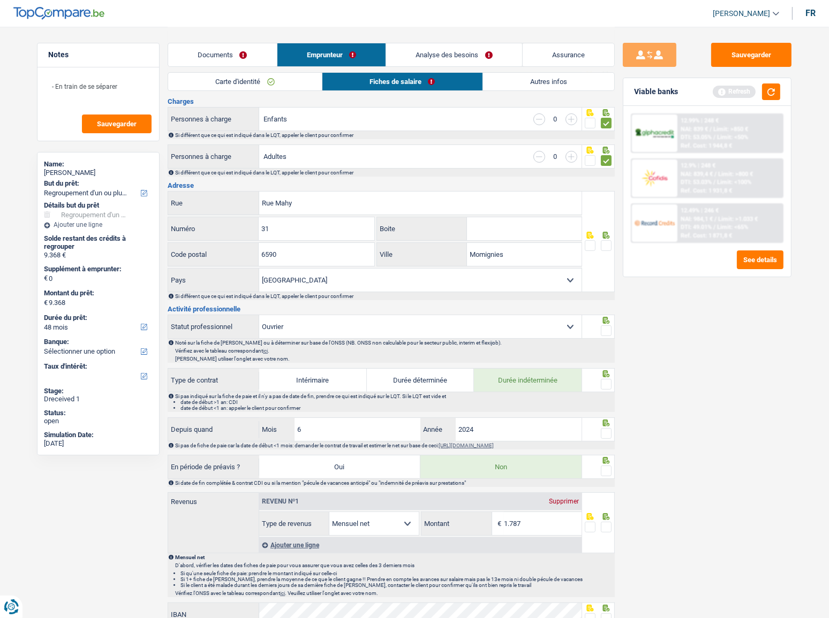
scroll to position [194, 0]
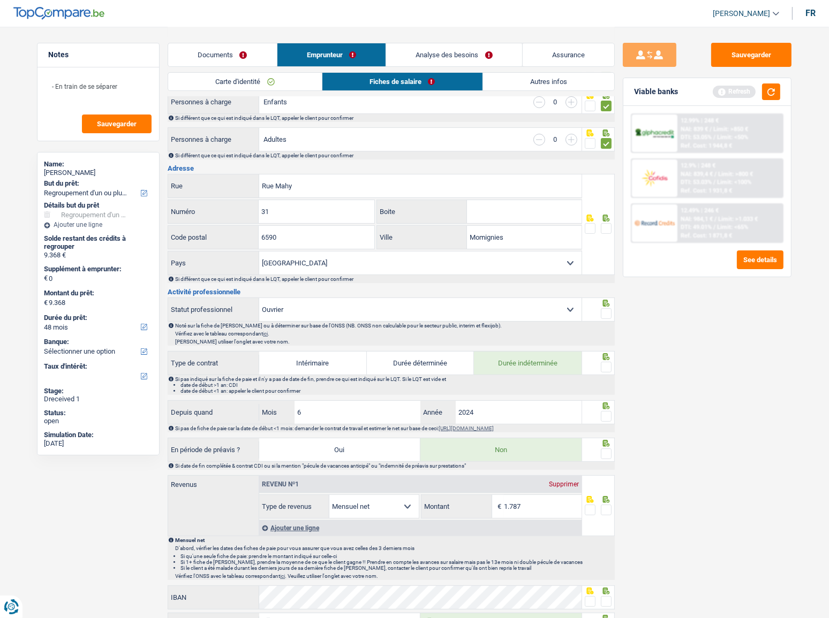
click at [607, 227] on span at bounding box center [606, 228] width 11 height 11
click at [0, 0] on input "radio" at bounding box center [0, 0] width 0 height 0
click at [778, 96] on button "button" at bounding box center [771, 92] width 18 height 17
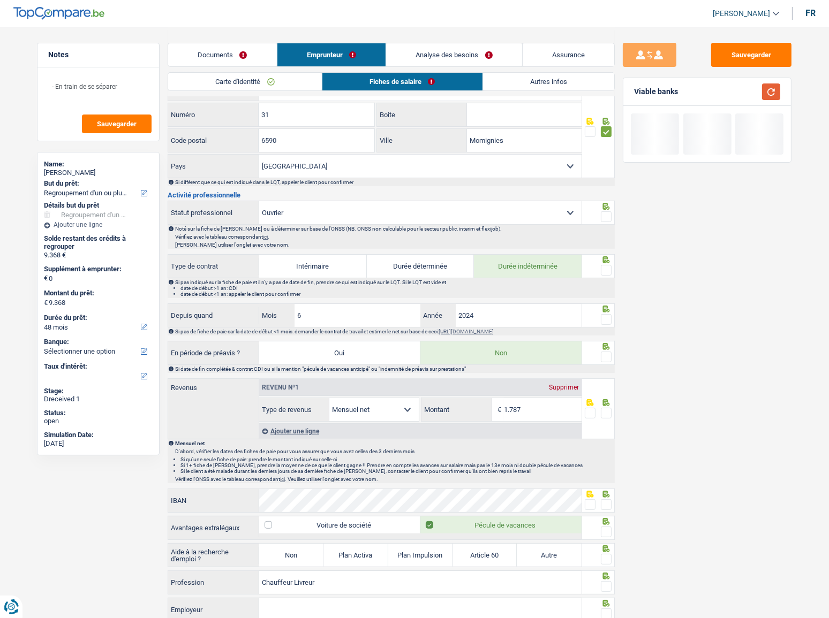
scroll to position [292, 0]
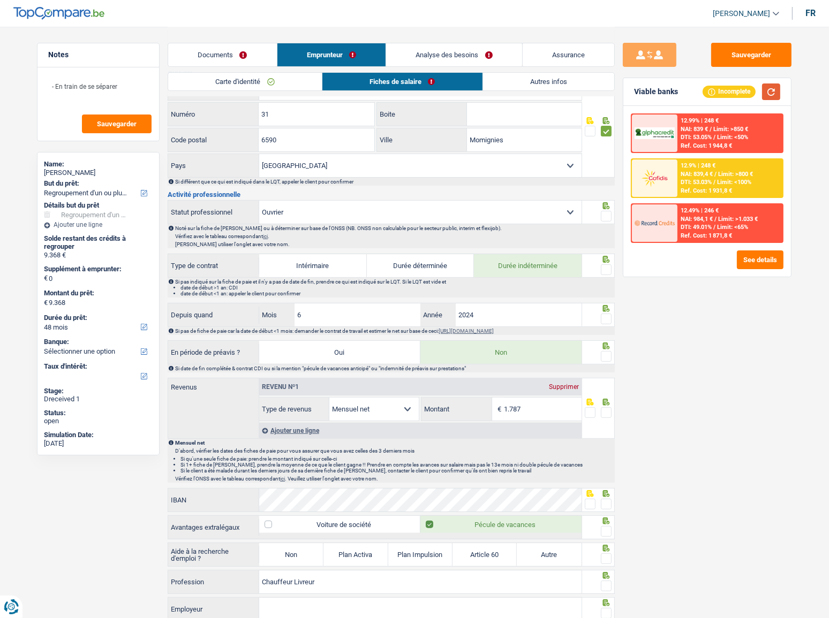
click at [773, 95] on button "button" at bounding box center [771, 92] width 18 height 17
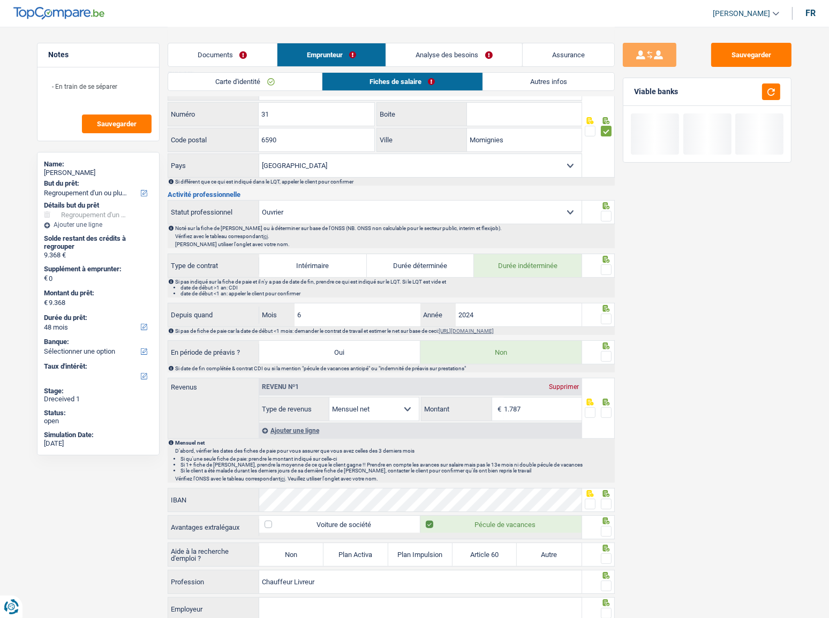
click at [604, 216] on span at bounding box center [606, 216] width 11 height 11
click at [0, 0] on input "radio" at bounding box center [0, 0] width 0 height 0
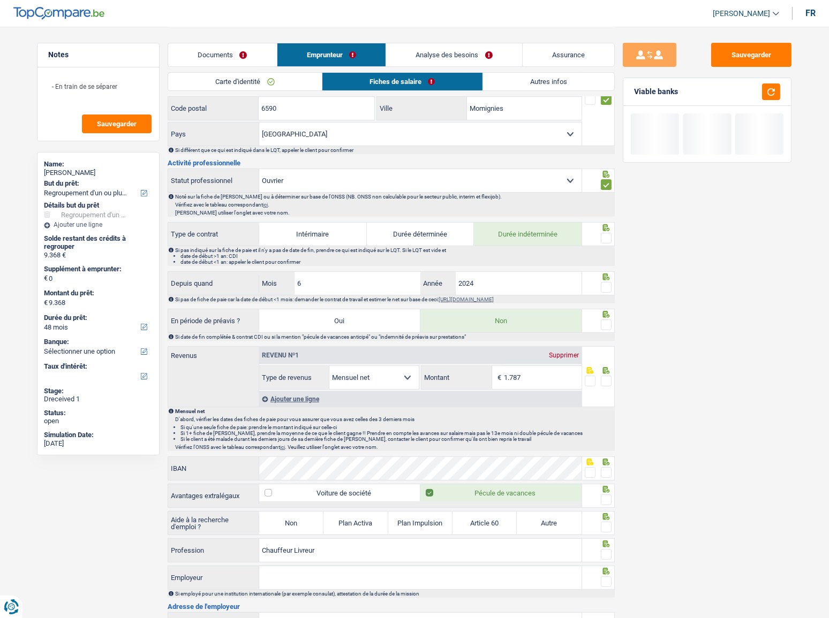
scroll to position [340, 0]
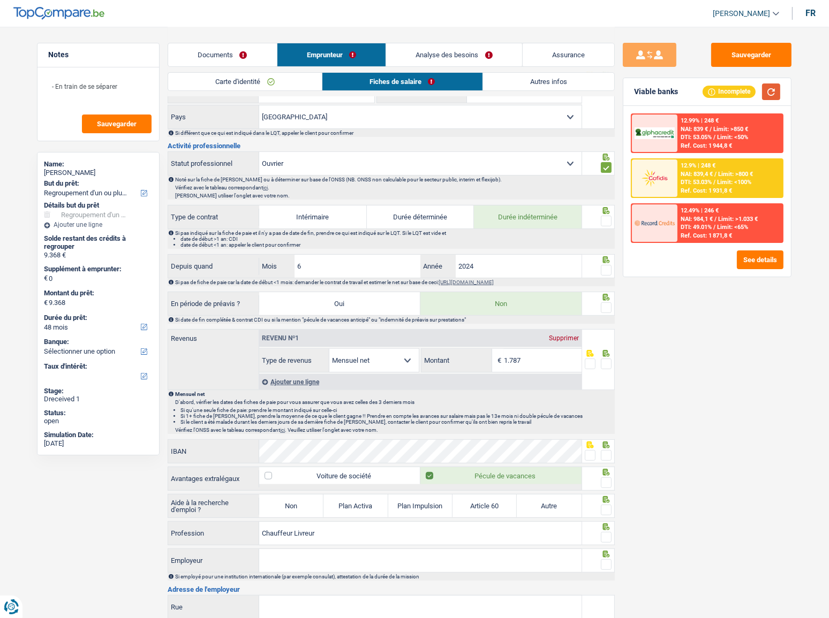
click at [778, 95] on button "button" at bounding box center [771, 92] width 18 height 17
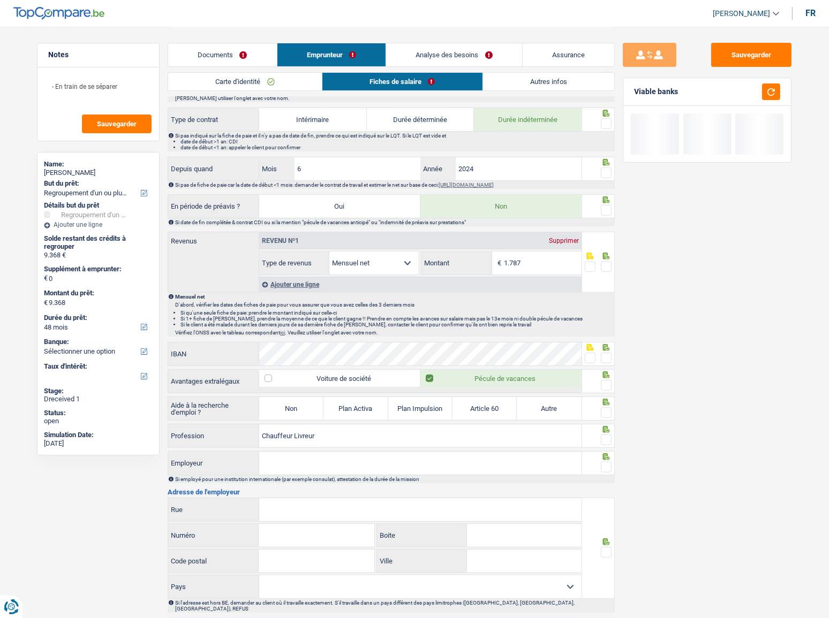
click at [607, 123] on span at bounding box center [606, 123] width 11 height 11
click at [0, 0] on input "radio" at bounding box center [0, 0] width 0 height 0
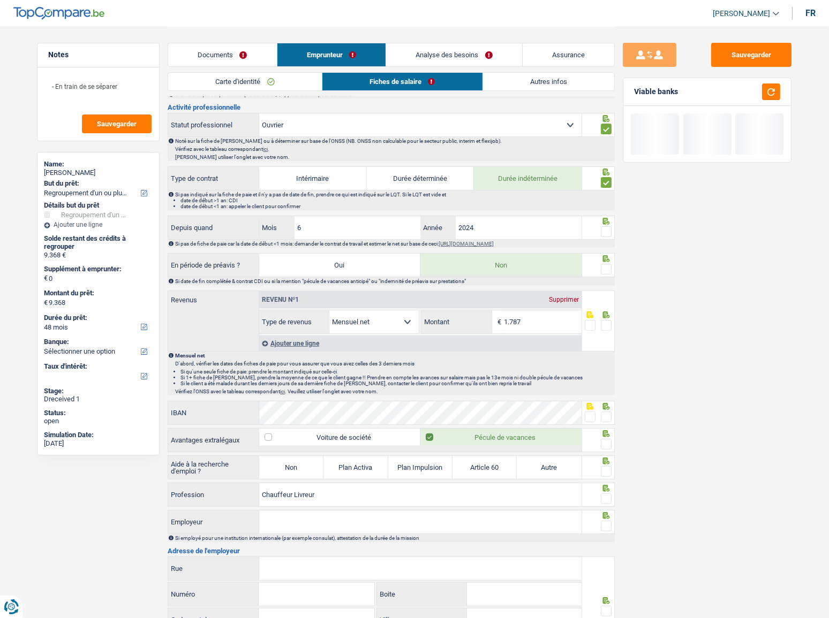
scroll to position [243, 0]
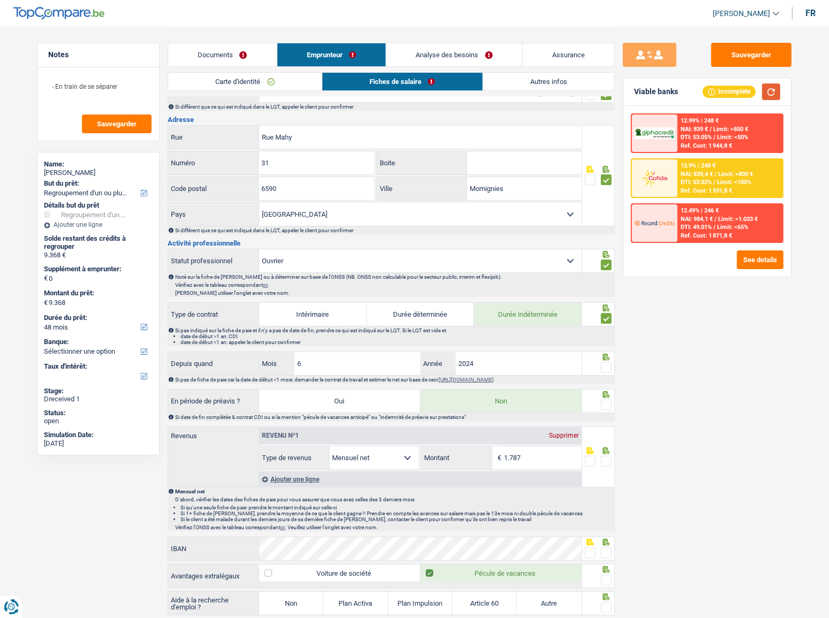
drag, startPoint x: 769, startPoint y: 95, endPoint x: 763, endPoint y: 97, distance: 6.3
click at [768, 94] on button "button" at bounding box center [771, 92] width 18 height 17
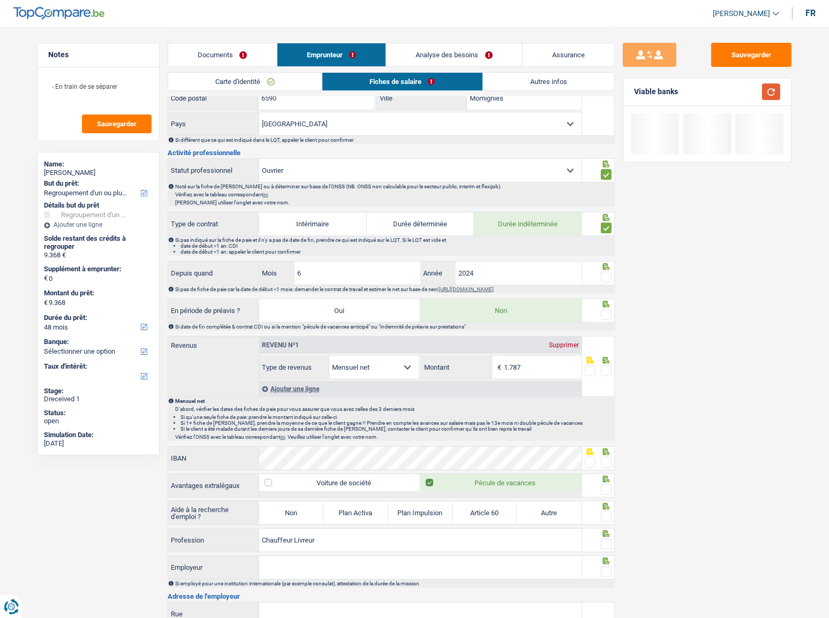
scroll to position [340, 0]
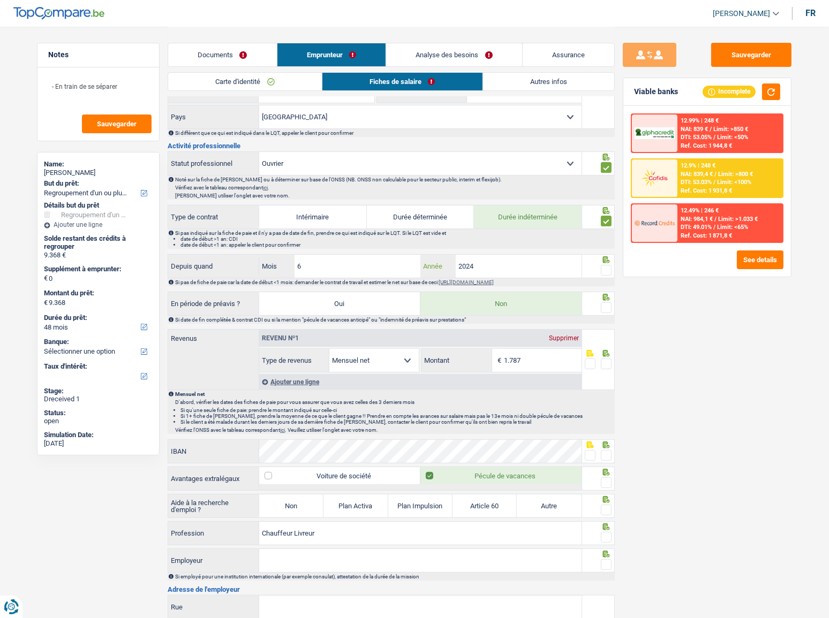
click at [516, 262] on input "2024" at bounding box center [519, 266] width 126 height 23
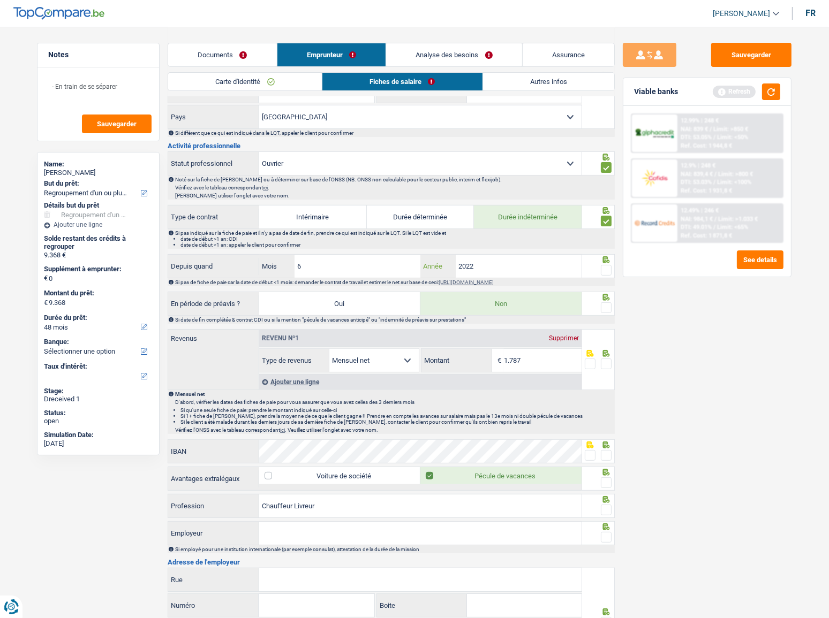
type input "2022"
click at [611, 266] on div at bounding box center [598, 266] width 33 height 24
click at [606, 269] on span at bounding box center [606, 270] width 11 height 11
click at [0, 0] on input "radio" at bounding box center [0, 0] width 0 height 0
click at [774, 89] on button "button" at bounding box center [771, 92] width 18 height 17
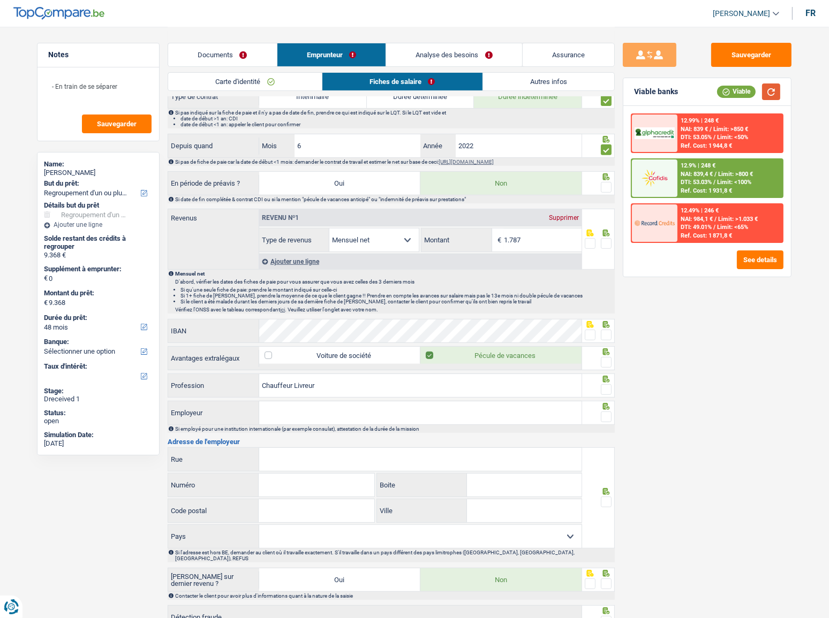
scroll to position [438, 0]
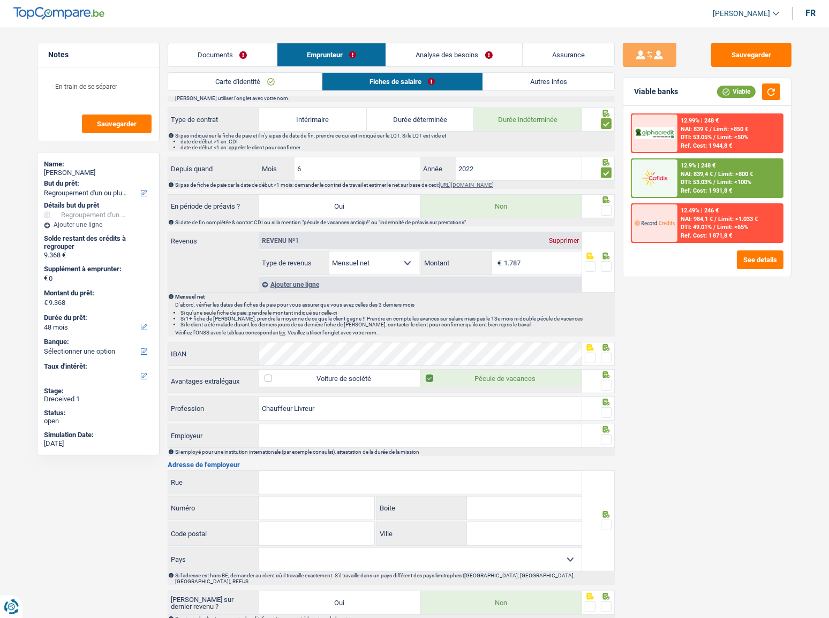
click at [610, 206] on span at bounding box center [606, 210] width 11 height 11
click at [0, 0] on input "radio" at bounding box center [0, 0] width 0 height 0
drag, startPoint x: 557, startPoint y: 262, endPoint x: 411, endPoint y: 243, distance: 147.5
click at [411, 243] on div "Revenu nº1 Supprimer Allocation d'handicap Allocations chômage Allocations fami…" at bounding box center [420, 253] width 322 height 43
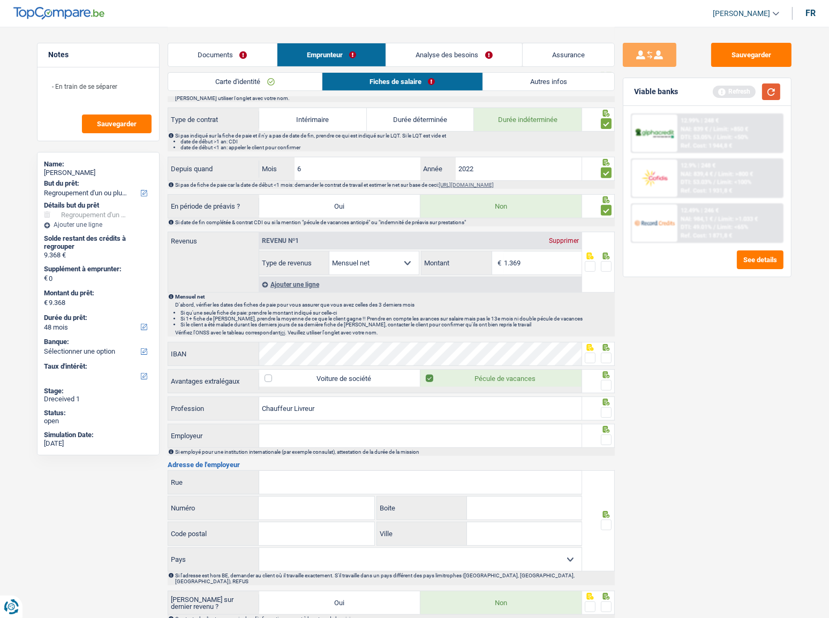
click at [769, 90] on button "button" at bounding box center [771, 92] width 18 height 17
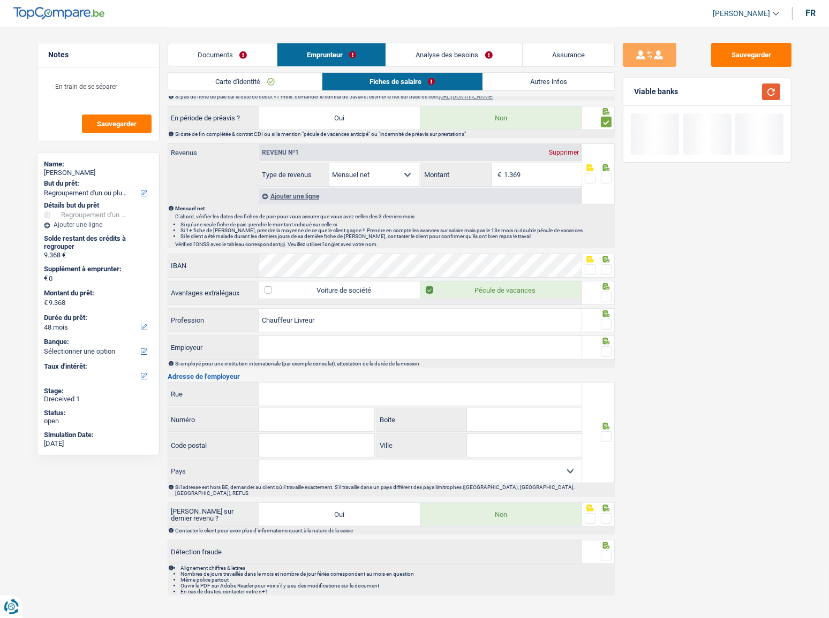
scroll to position [527, 0]
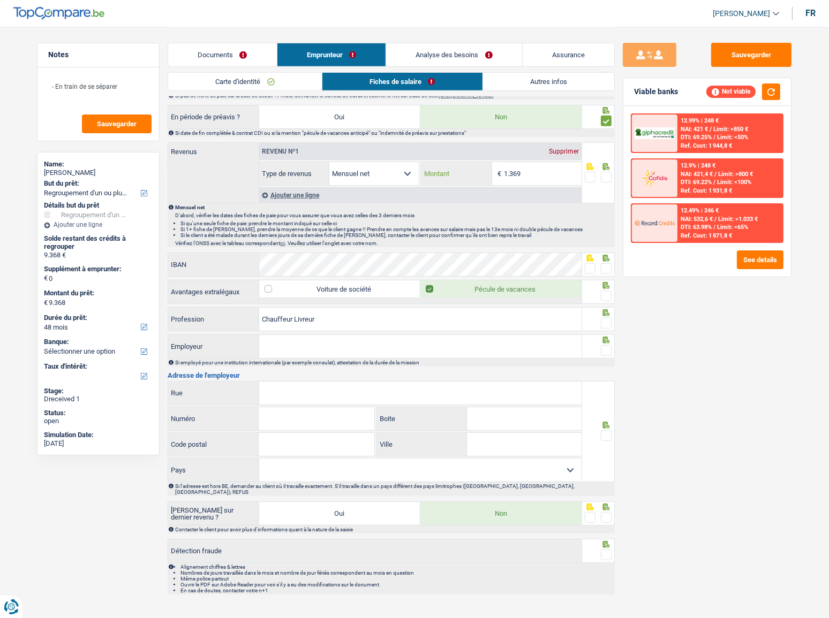
click at [541, 176] on input "1.369" at bounding box center [543, 173] width 78 height 23
click at [546, 175] on input "1.369" at bounding box center [543, 173] width 78 height 23
drag, startPoint x: 546, startPoint y: 175, endPoint x: 349, endPoint y: 178, distance: 196.5
click at [349, 178] on div "Allocation d'handicap Allocations chômage Allocations familiales Chèques repas …" at bounding box center [420, 174] width 322 height 24
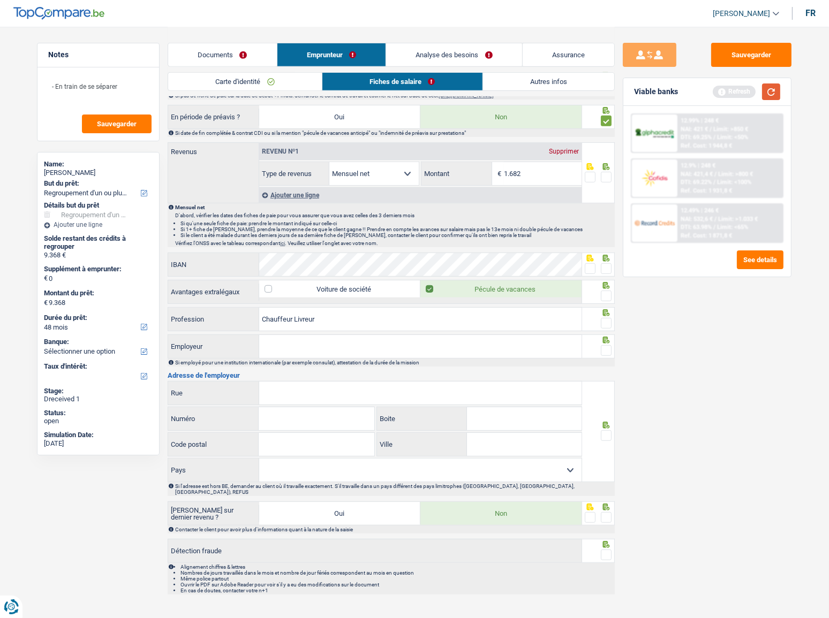
click at [779, 96] on div "Viable banks Refresh" at bounding box center [707, 92] width 168 height 28
click at [772, 97] on button "button" at bounding box center [771, 92] width 18 height 17
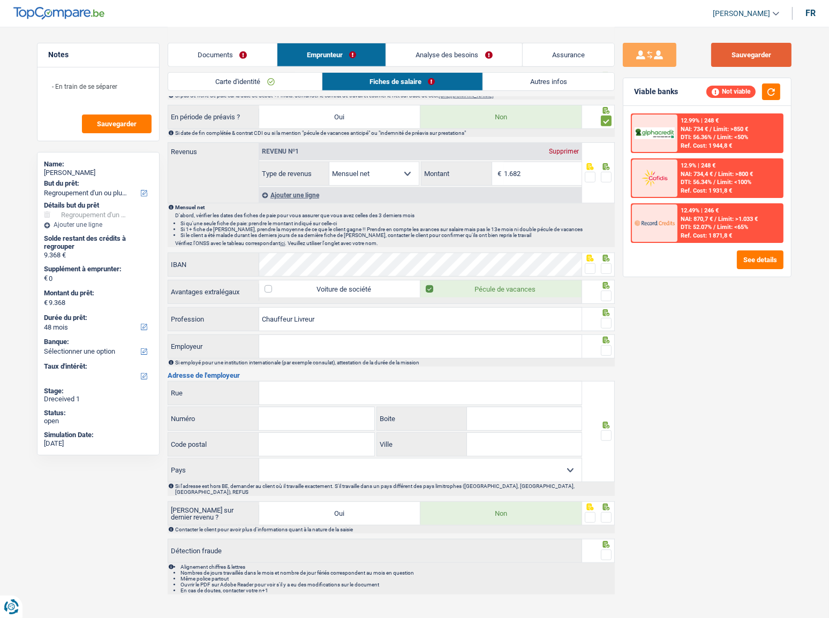
click at [768, 60] on button "Sauvegarder" at bounding box center [751, 55] width 80 height 24
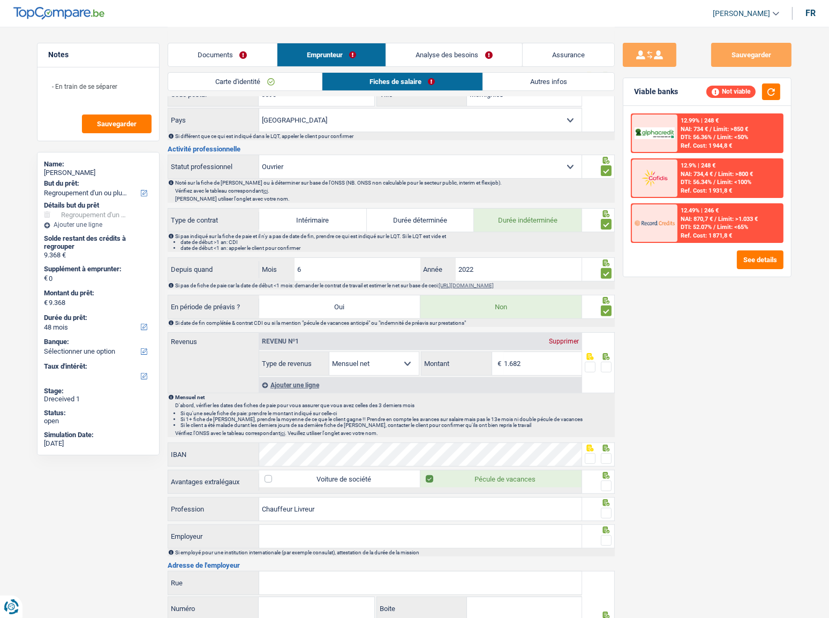
scroll to position [187, 0]
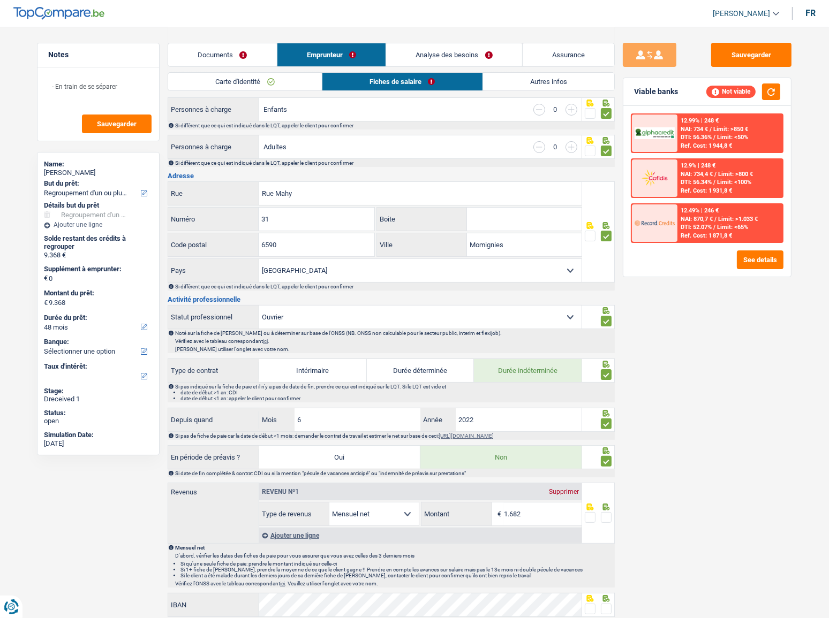
click at [501, 81] on link "Autres infos" at bounding box center [549, 82] width 132 height 18
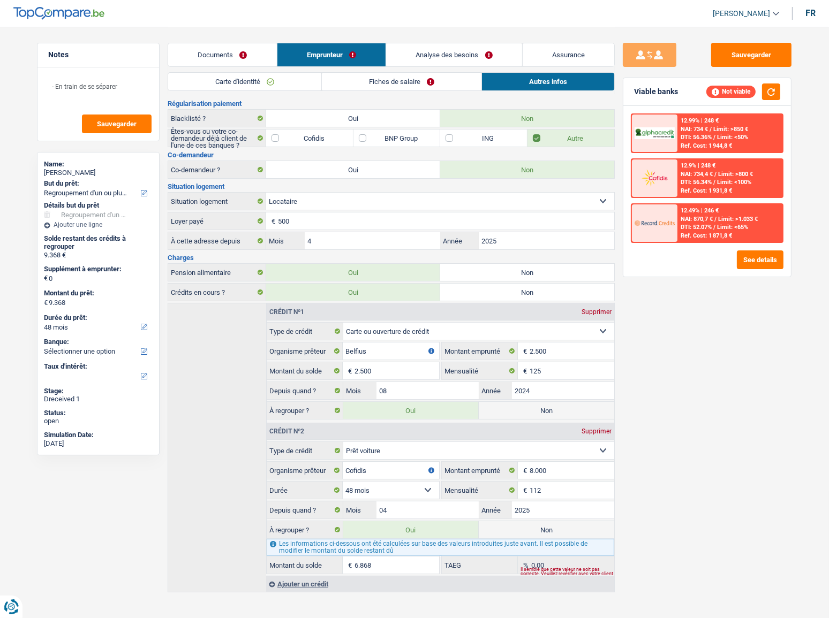
click at [447, 48] on link "Analyse des besoins" at bounding box center [454, 54] width 136 height 23
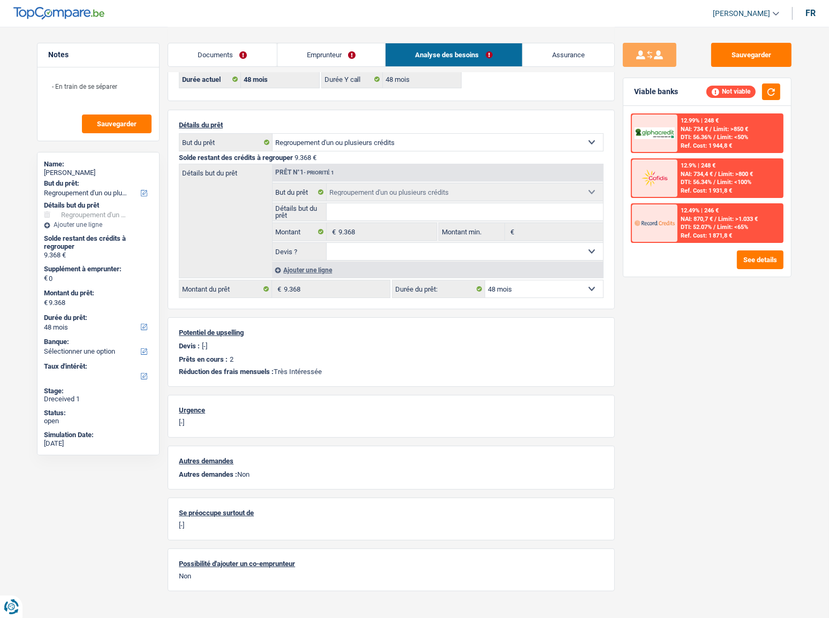
click at [339, 45] on link "Emprunteur" at bounding box center [331, 54] width 108 height 23
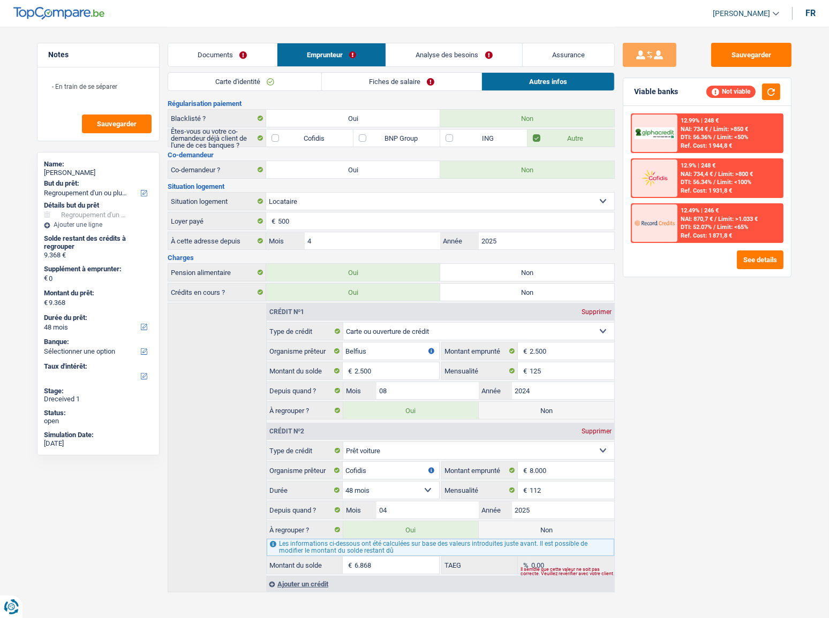
scroll to position [0, 0]
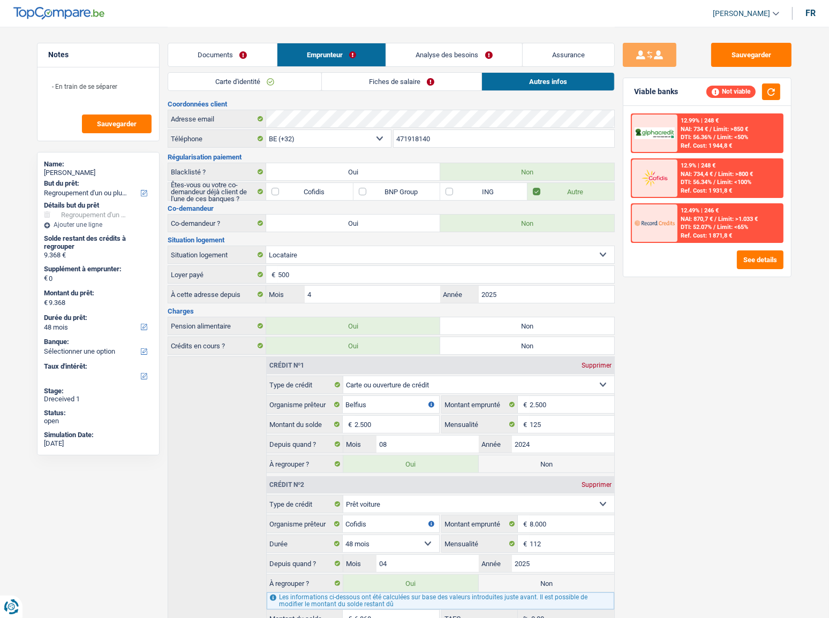
click at [395, 81] on link "Fiches de salaire" at bounding box center [402, 82] width 160 height 18
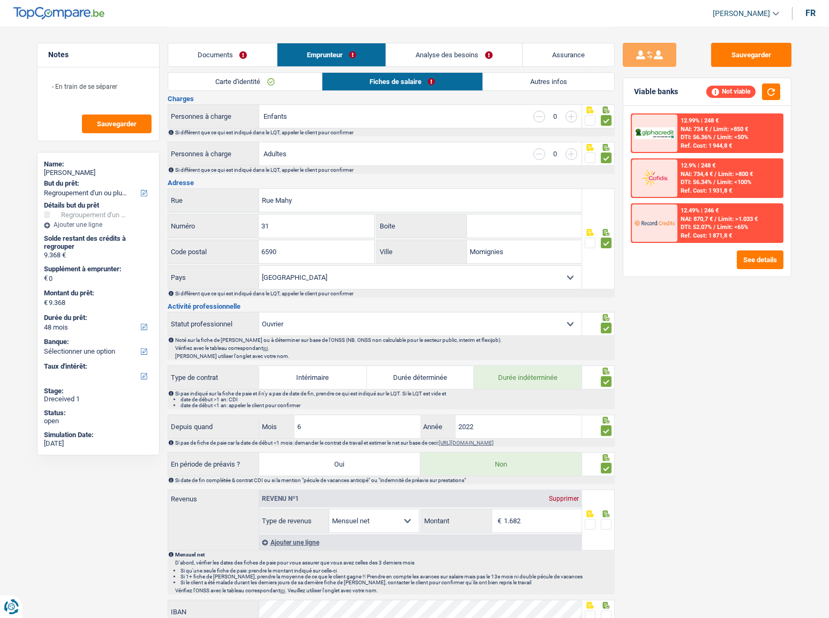
scroll to position [48, 0]
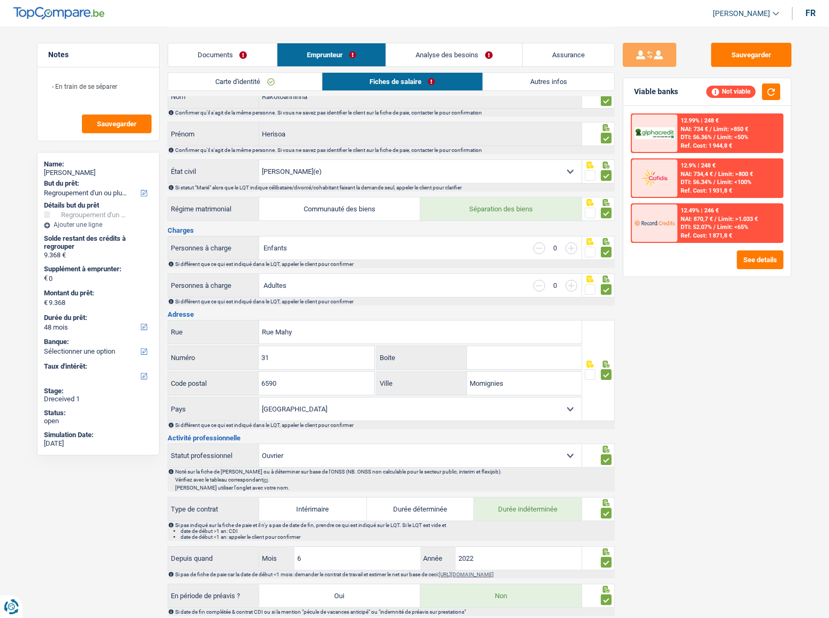
click at [557, 80] on link "Autres infos" at bounding box center [549, 82] width 132 height 18
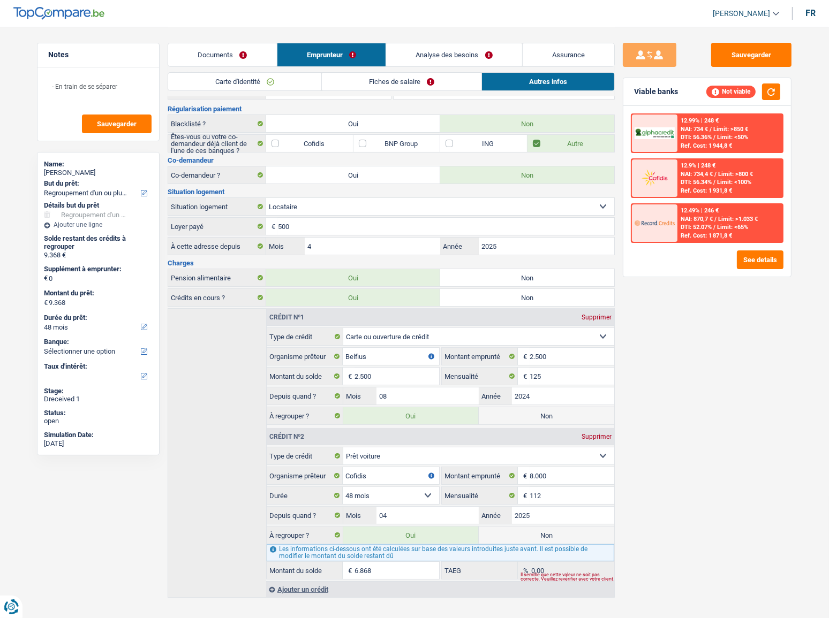
click at [369, 82] on link "Fiches de salaire" at bounding box center [402, 82] width 160 height 18
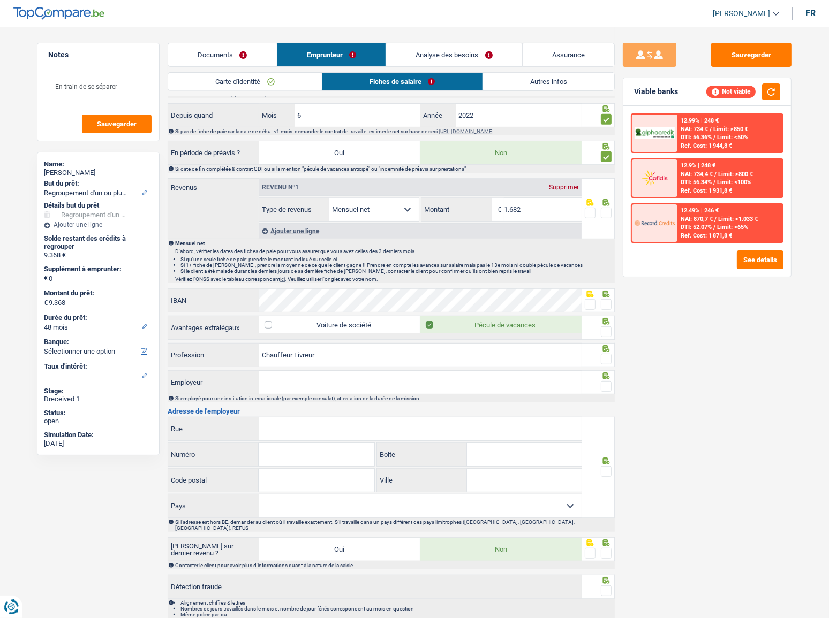
scroll to position [527, 0]
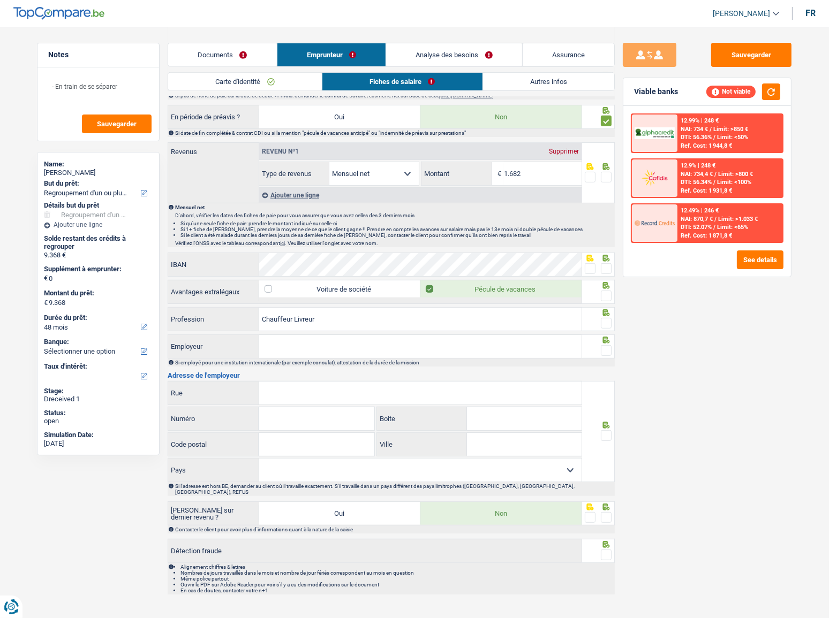
click at [520, 72] on li "Autres infos" at bounding box center [548, 81] width 133 height 19
click at [516, 171] on input "1.682" at bounding box center [543, 173] width 78 height 23
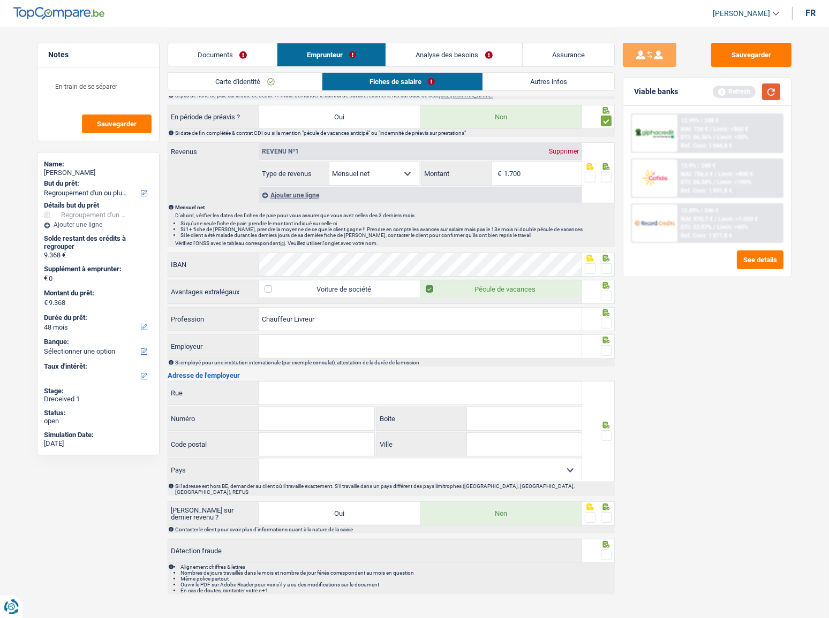
click at [765, 96] on button "button" at bounding box center [771, 92] width 18 height 17
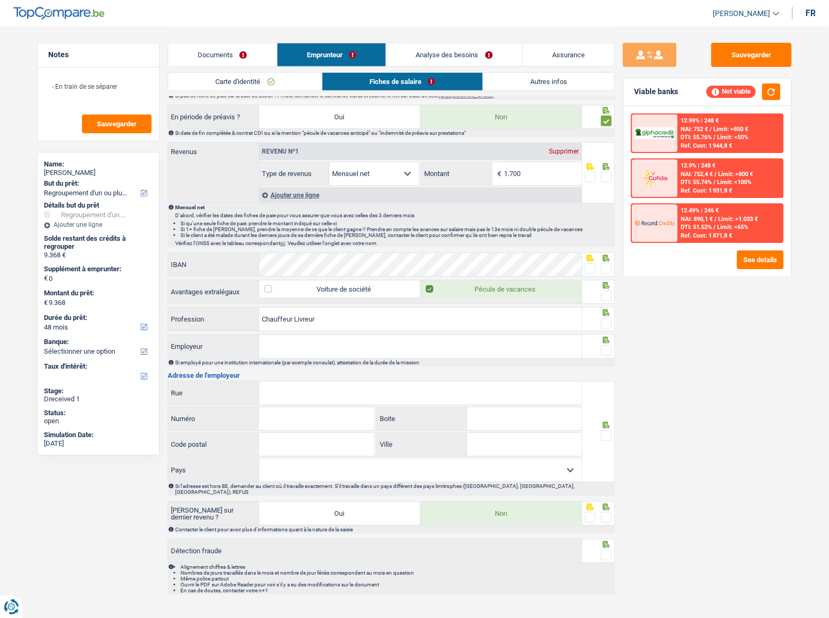
click at [553, 80] on link "Autres infos" at bounding box center [549, 82] width 132 height 18
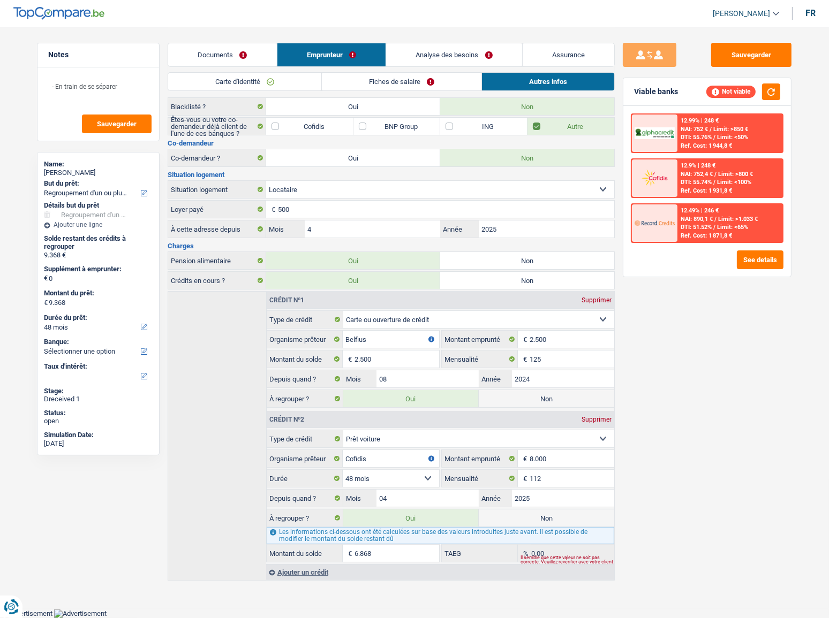
scroll to position [54, 0]
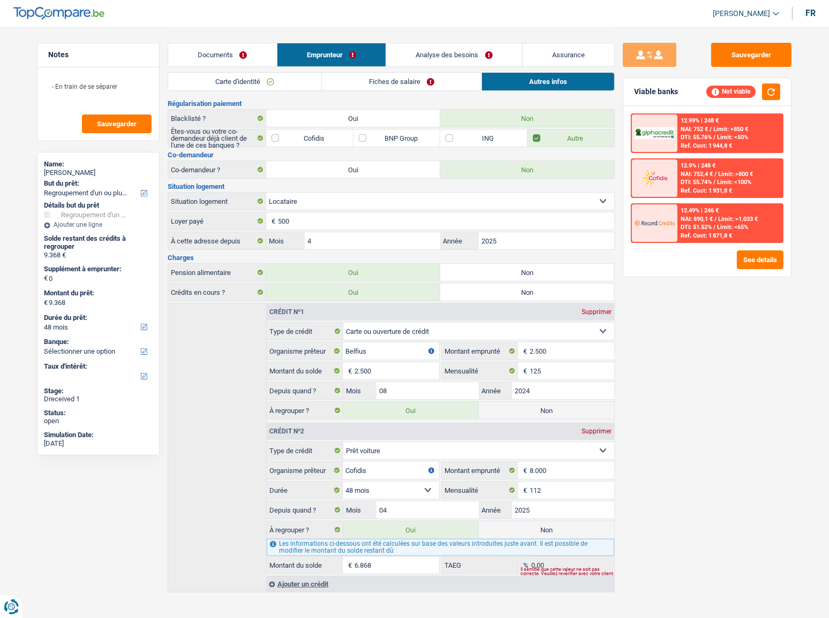
click at [436, 81] on link "Fiches de salaire" at bounding box center [402, 82] width 160 height 18
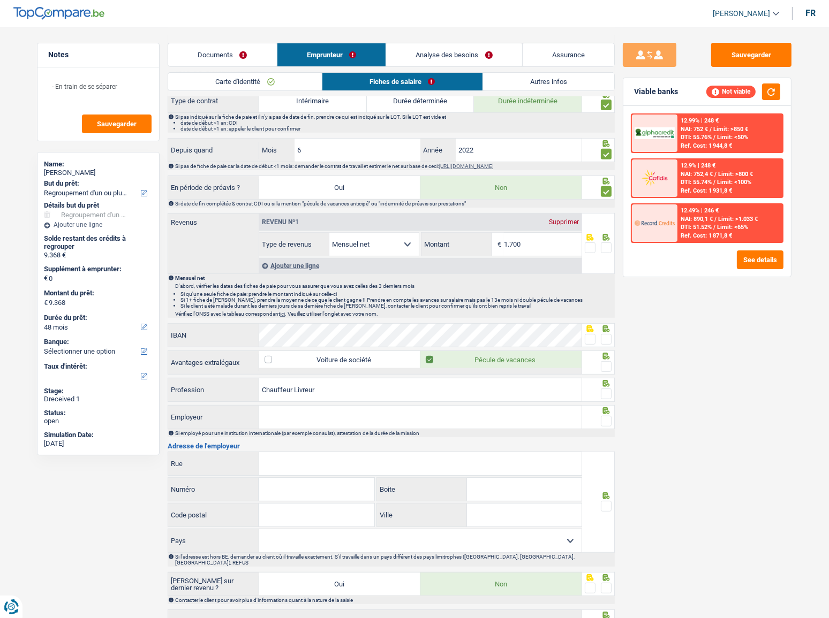
scroll to position [527, 0]
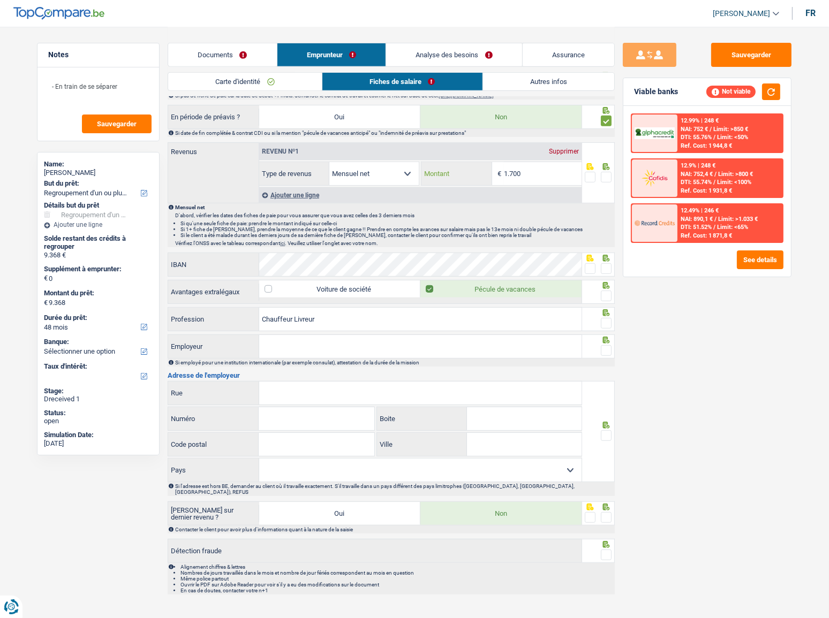
click at [518, 171] on input "1.700" at bounding box center [543, 173] width 78 height 23
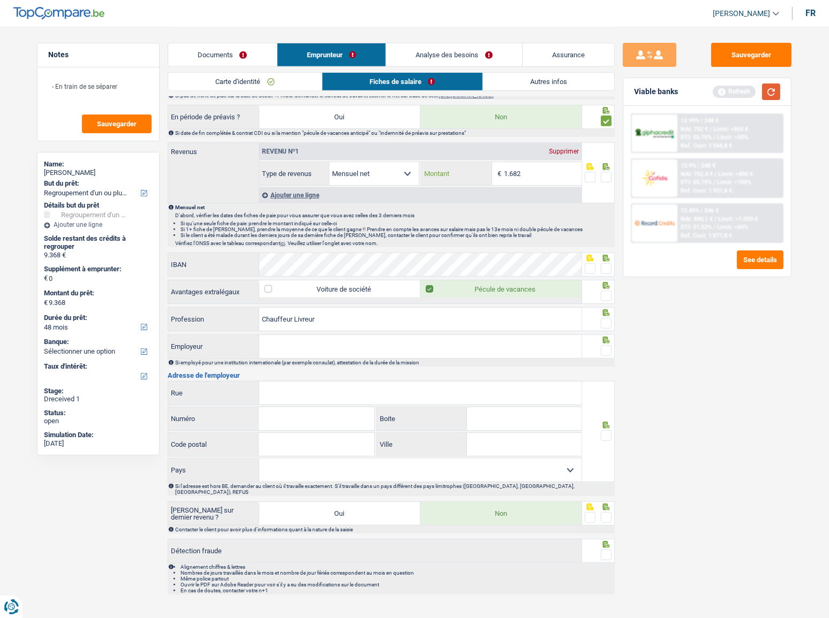
type input "1.682"
click at [767, 90] on button "button" at bounding box center [771, 92] width 18 height 17
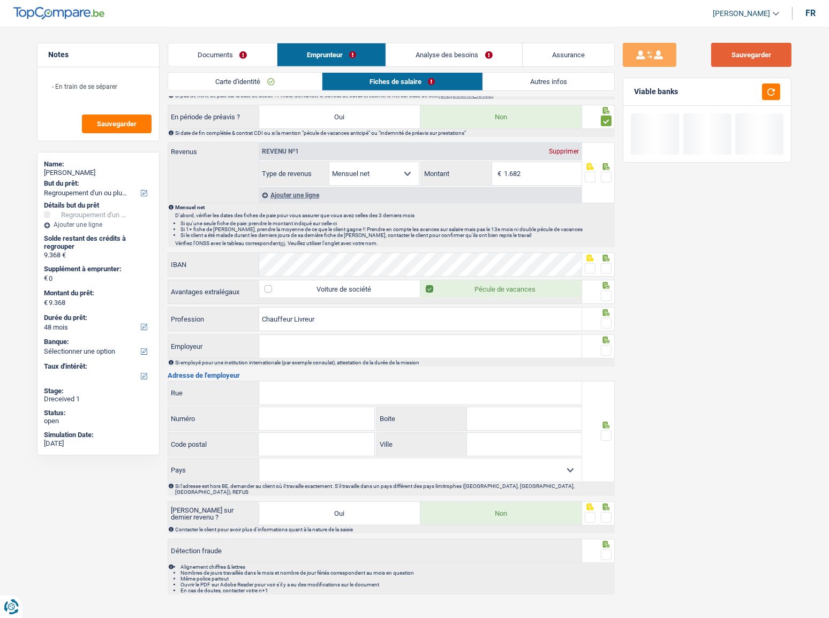
click at [764, 50] on button "Sauvegarder" at bounding box center [751, 55] width 80 height 24
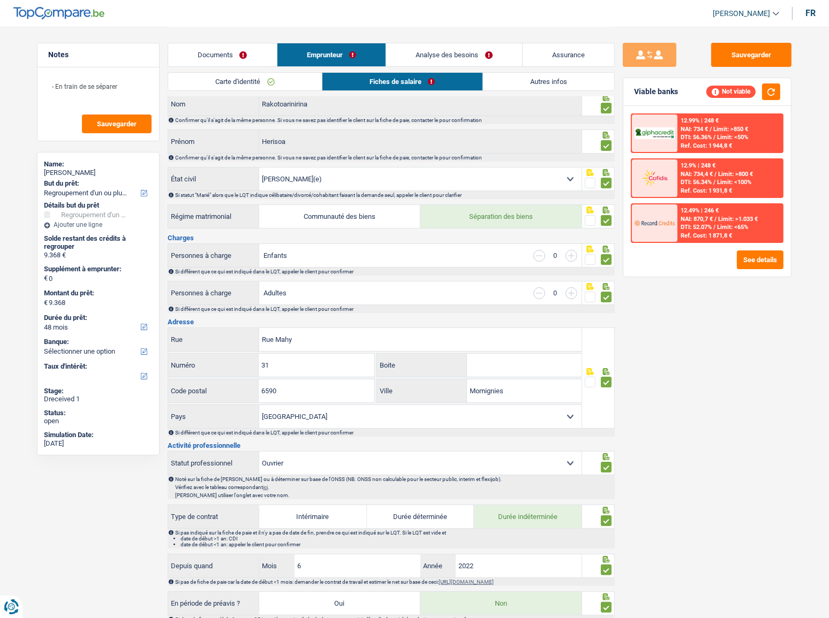
scroll to position [0, 0]
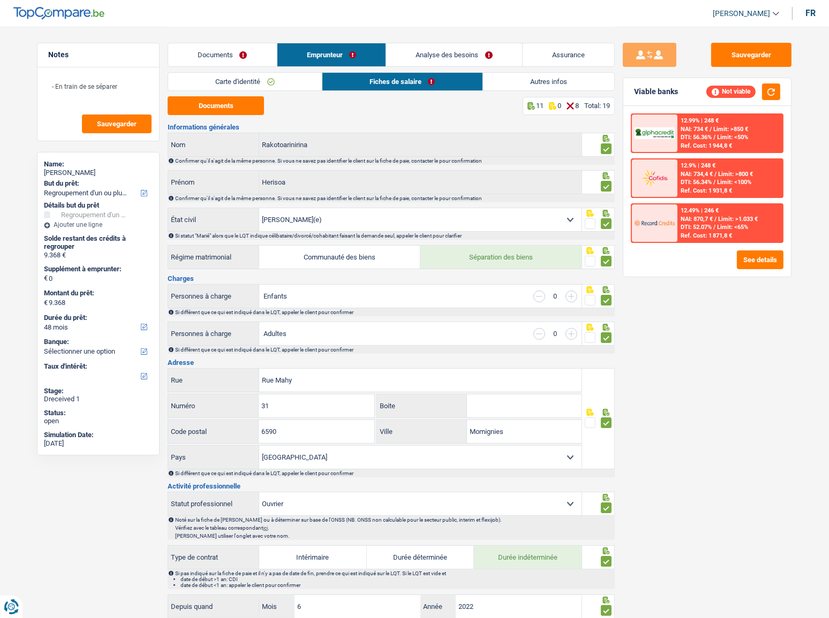
click at [521, 85] on link "Autres infos" at bounding box center [549, 82] width 132 height 18
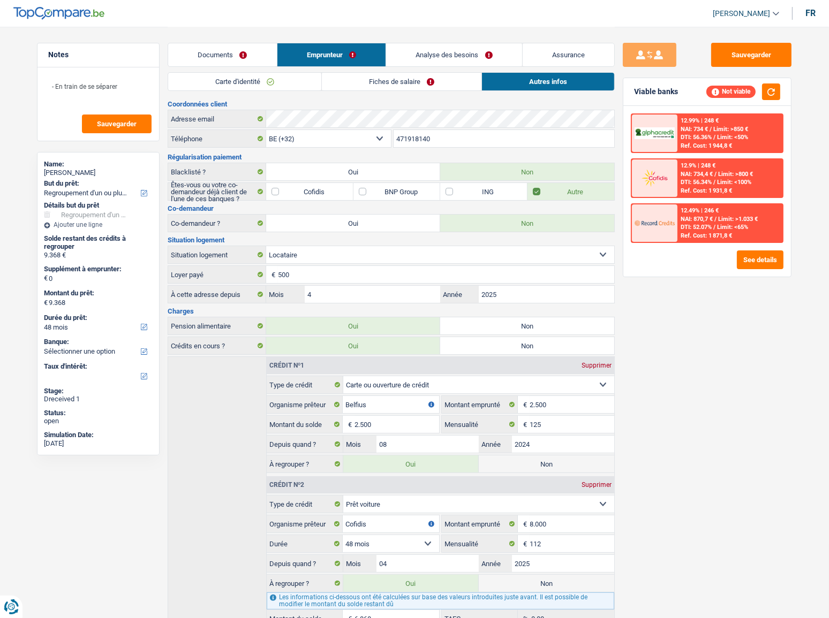
click at [761, 41] on div "Sauvegarder Viable banks Not viable 12.99% | 248 € NAI: 734 € / Limit: >850 € D…" at bounding box center [707, 337] width 185 height 621
click at [760, 48] on button "Sauvegarder" at bounding box center [751, 55] width 80 height 24
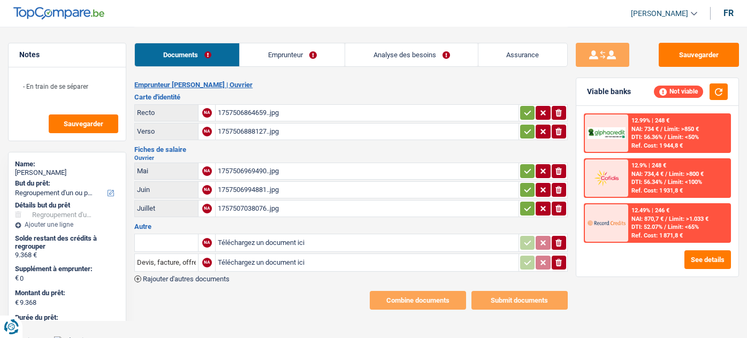
select select "refinancing"
select select "48"
click at [311, 50] on link "Emprunteur" at bounding box center [292, 54] width 105 height 23
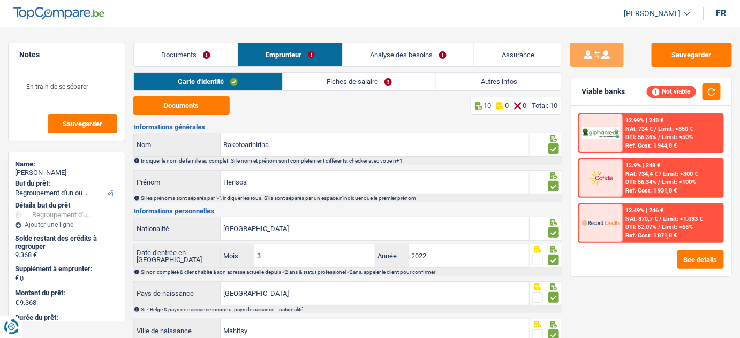
click at [439, 61] on link "Analyse des besoins" at bounding box center [408, 54] width 131 height 23
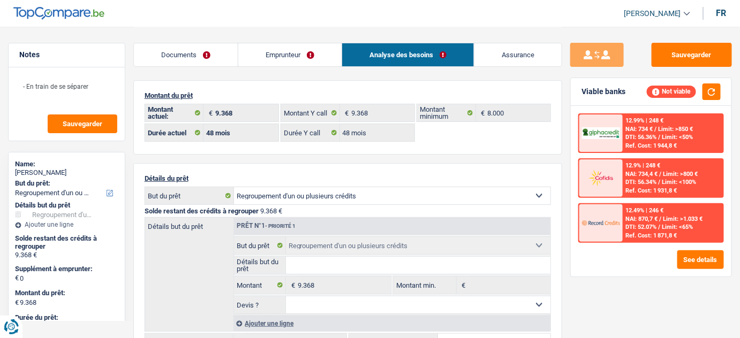
click at [306, 58] on link "Emprunteur" at bounding box center [289, 54] width 103 height 23
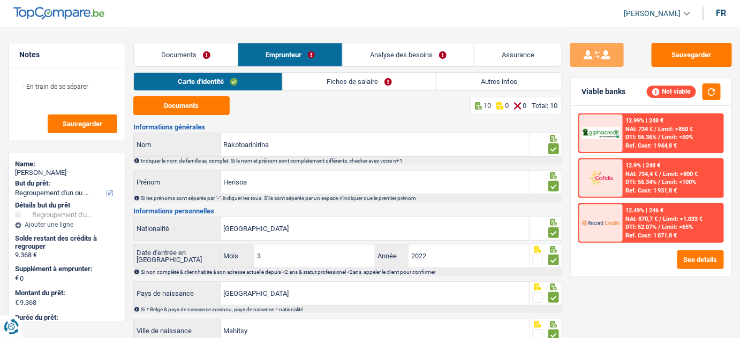
click at [527, 92] on div "Carte d'identité Fiches de salaire Autres infos" at bounding box center [347, 84] width 429 height 24
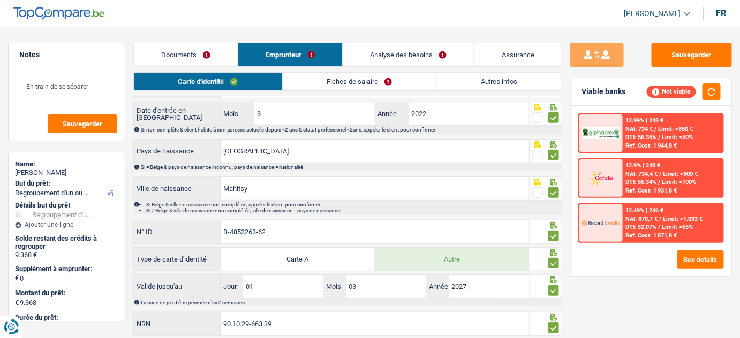
scroll to position [167, 0]
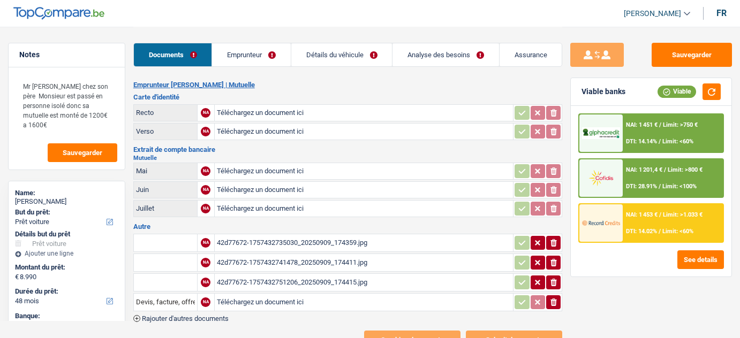
select select "car"
select select "48"
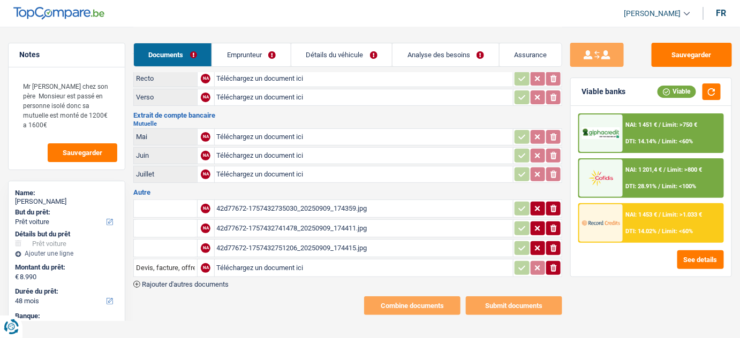
click at [293, 201] on div "42d77672-1757432735030_20250909_174359.jpg" at bounding box center [364, 209] width 294 height 16
click at [169, 210] on input "text" at bounding box center [165, 208] width 59 height 17
click at [155, 219] on ul "Devis, facture, offre, bon de commande" at bounding box center [204, 229] width 142 height 25
click at [160, 223] on li "Devis, facture, offre, bon de commande" at bounding box center [204, 229] width 131 height 13
type input "Devis, facture, offre, bon de commande"
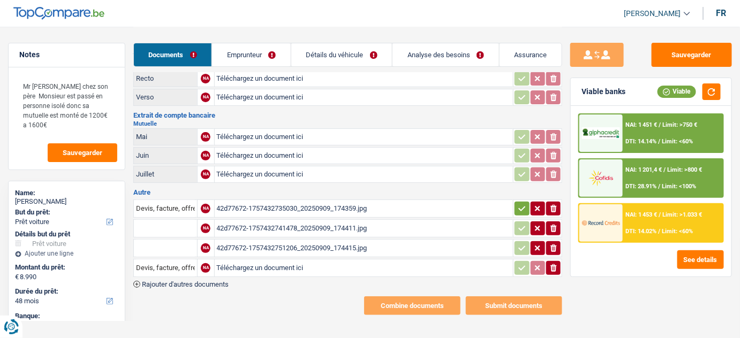
click at [293, 225] on div "42d77672-1757432741478_20250909_174411.jpg" at bounding box center [364, 229] width 294 height 16
click at [338, 225] on div "42d77672-1757432741478_20250909_174411.jpg" at bounding box center [364, 229] width 294 height 16
click at [261, 246] on div "42d77672-1757432751206_20250909_174415.jpg" at bounding box center [364, 248] width 294 height 16
click at [554, 229] on icon "button" at bounding box center [553, 228] width 6 height 7
click at [553, 246] on icon "button" at bounding box center [553, 248] width 6 height 7
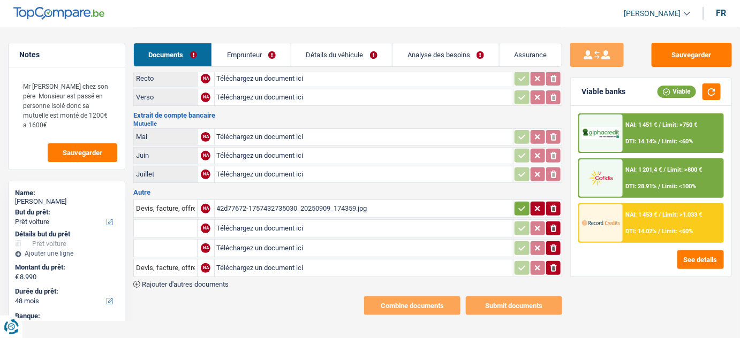
drag, startPoint x: 552, startPoint y: 266, endPoint x: 281, endPoint y: 143, distance: 297.3
click at [550, 266] on icon "ionicons-v5-e" at bounding box center [553, 268] width 9 height 11
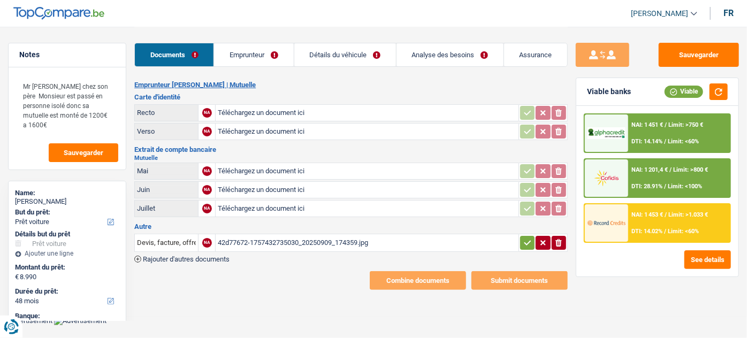
click at [278, 107] on input "Téléchargez un document ici" at bounding box center [367, 113] width 298 height 16
type input "C:\fakepath\r.jpg"
click at [277, 133] on input "Téléchargez un document ici" at bounding box center [367, 132] width 298 height 16
type input "C:\fakepath\v.jpg"
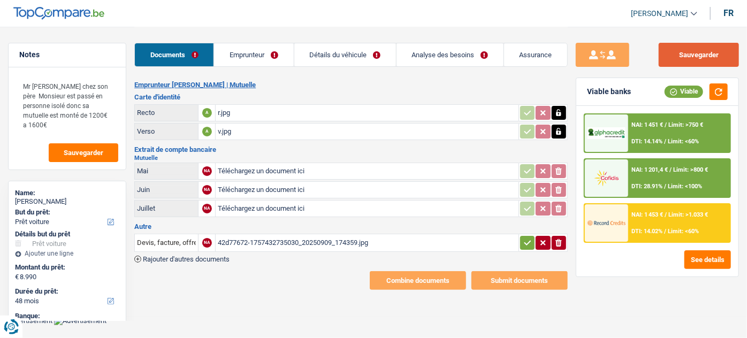
click at [718, 56] on button "Sauvegarder" at bounding box center [699, 55] width 80 height 24
drag, startPoint x: 272, startPoint y: 62, endPoint x: 341, endPoint y: 61, distance: 69.1
click at [272, 62] on link "Emprunteur" at bounding box center [253, 54] width 79 height 23
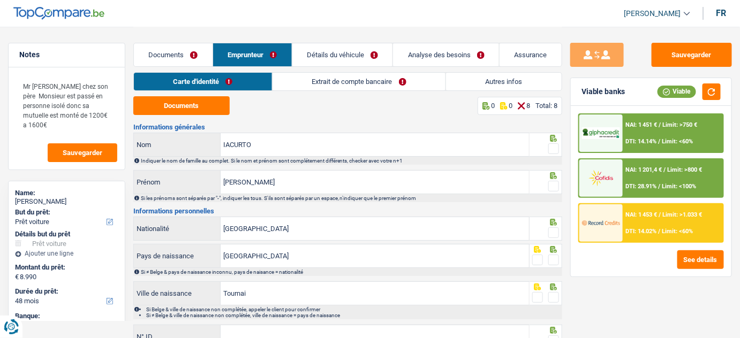
click at [489, 74] on link "Autres infos" at bounding box center [504, 82] width 116 height 18
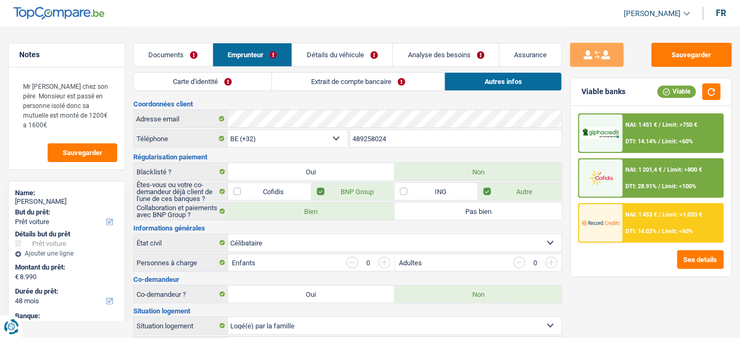
click at [345, 91] on div "Carte d'identité Extrait de compte bancaire Autres infos" at bounding box center [347, 84] width 429 height 24
click at [348, 87] on link "Extrait de compte bancaire" at bounding box center [358, 82] width 173 height 18
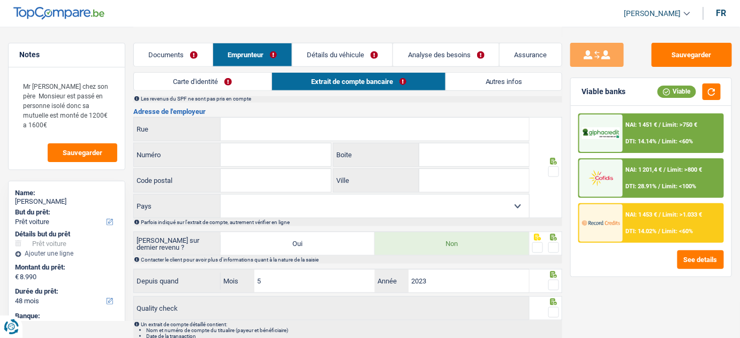
scroll to position [243, 0]
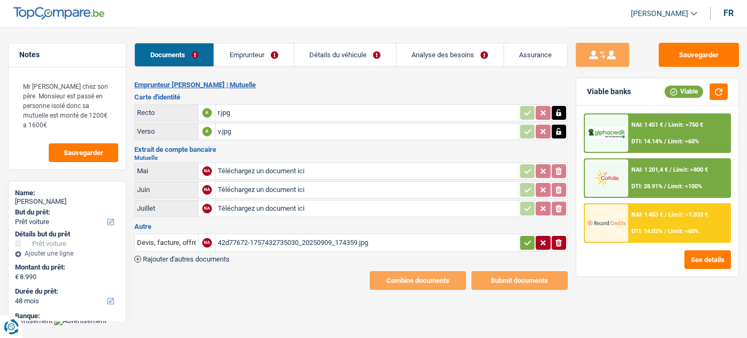
select select "car"
select select "48"
select select "32"
select select "single"
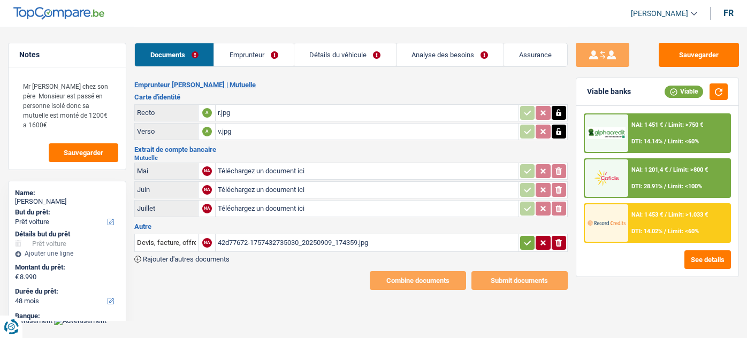
select select "liveWithParents"
select select "BE"
select select "cardOrCredit"
click at [269, 51] on link "Emprunteur" at bounding box center [253, 54] width 79 height 23
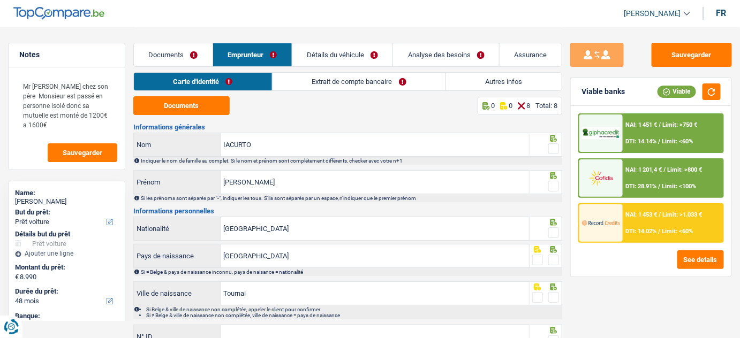
click at [505, 74] on link "Autres infos" at bounding box center [504, 82] width 116 height 18
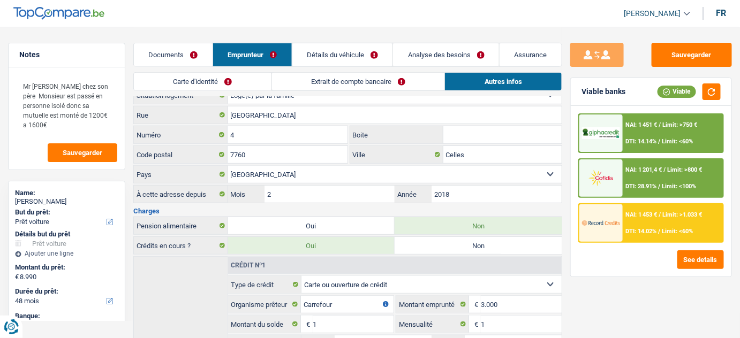
scroll to position [194, 0]
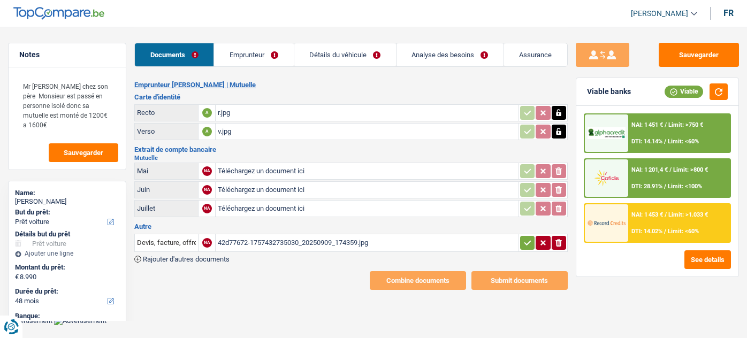
select select "car"
select select "48"
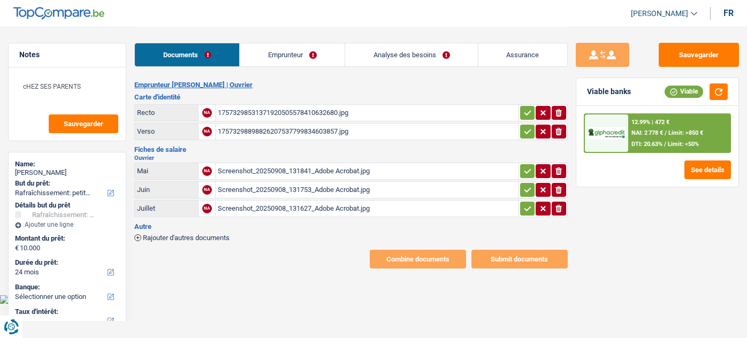
select select "houseOrGarden"
select select "24"
click at [282, 42] on div "Documents Emprunteur Analyse des besoins Assurance" at bounding box center [351, 50] width 434 height 46
click at [300, 55] on link "Emprunteur" at bounding box center [292, 54] width 105 height 23
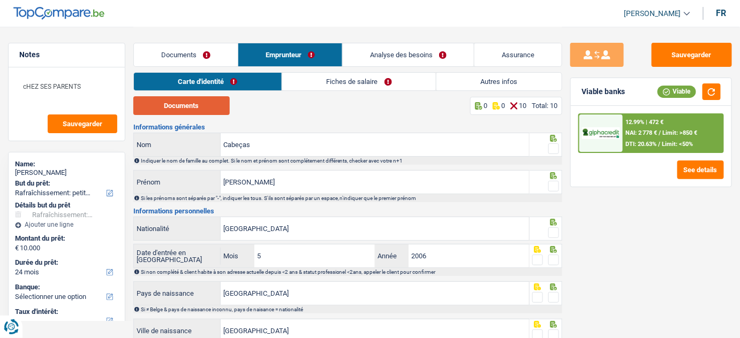
click at [201, 113] on button "Documents" at bounding box center [181, 105] width 96 height 19
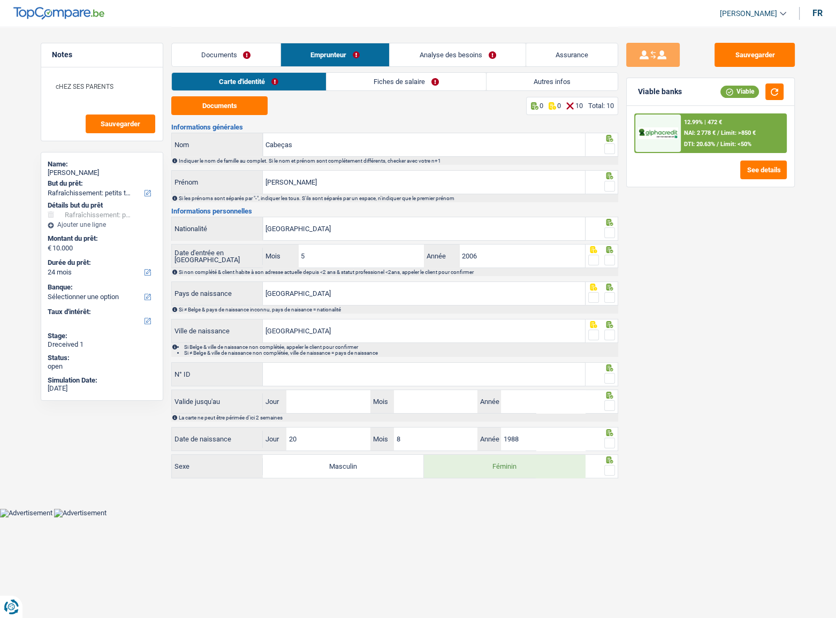
click at [608, 148] on span at bounding box center [609, 148] width 11 height 11
click at [0, 0] on input "radio" at bounding box center [0, 0] width 0 height 0
click at [263, 146] on input "Cabeças" at bounding box center [424, 144] width 322 height 23
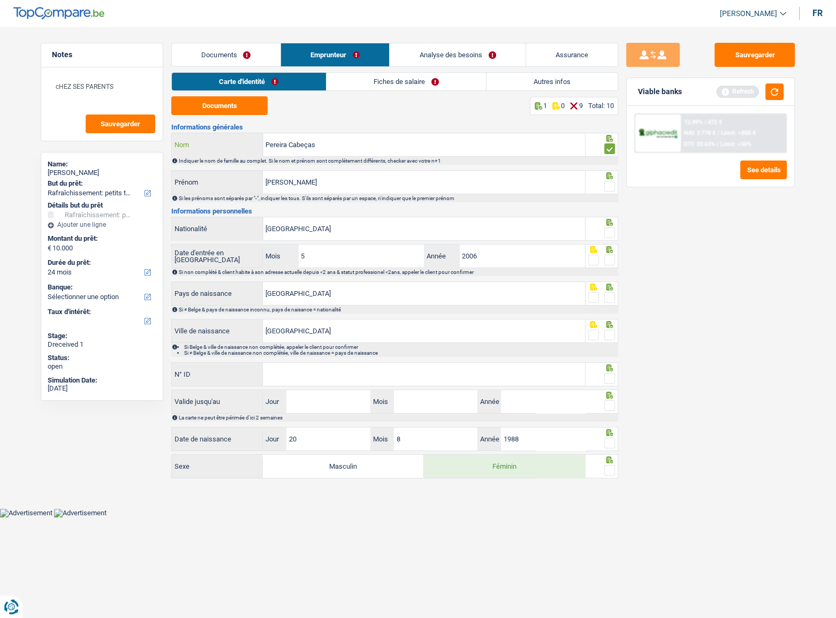
type input "Pereira Cabeças"
click at [614, 187] on span at bounding box center [609, 186] width 11 height 11
click at [0, 0] on input "radio" at bounding box center [0, 0] width 0 height 0
click at [747, 88] on button "button" at bounding box center [775, 92] width 18 height 17
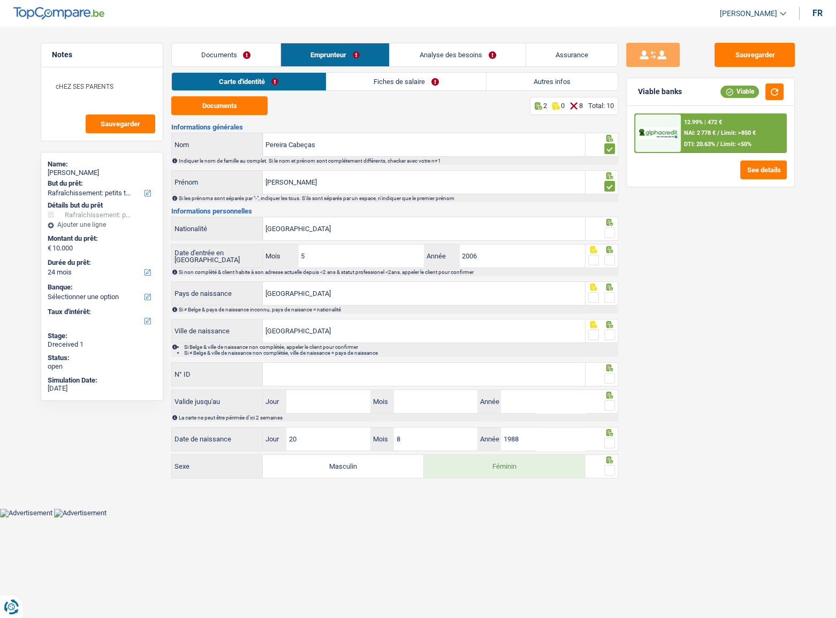
click at [608, 233] on span at bounding box center [609, 233] width 11 height 11
click at [0, 0] on input "radio" at bounding box center [0, 0] width 0 height 0
click at [607, 260] on span at bounding box center [609, 260] width 11 height 11
click at [0, 0] on input "radio" at bounding box center [0, 0] width 0 height 0
click at [747, 90] on button "button" at bounding box center [775, 92] width 18 height 17
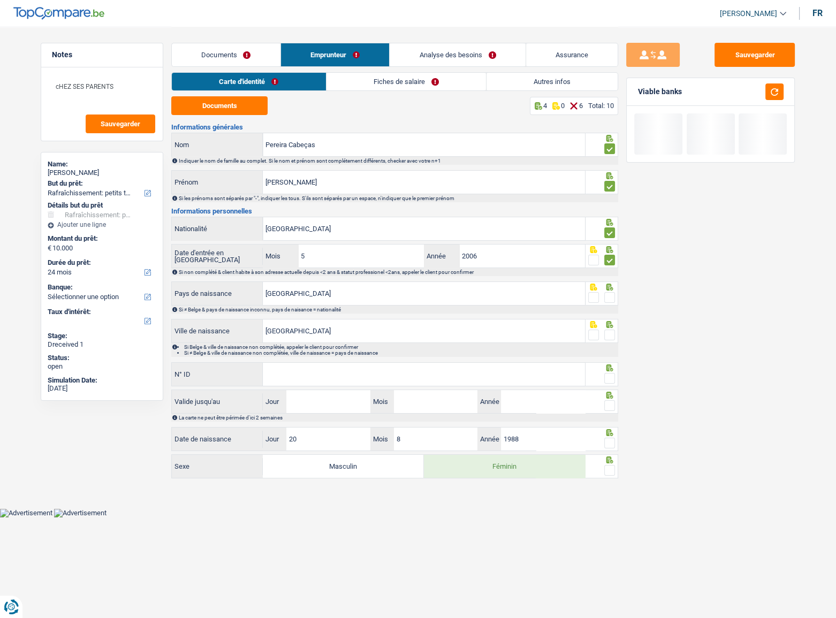
click at [610, 296] on span at bounding box center [609, 297] width 11 height 11
click at [0, 0] on input "radio" at bounding box center [0, 0] width 0 height 0
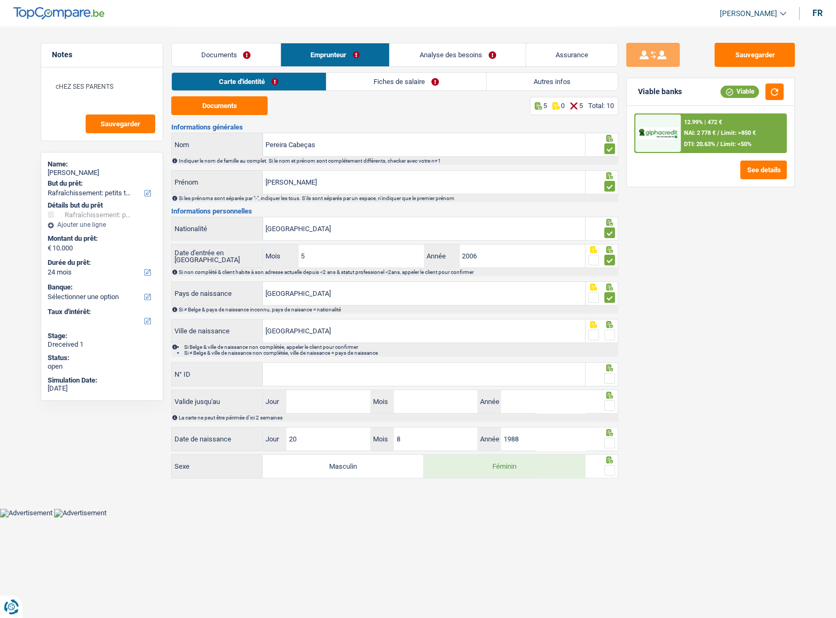
drag, startPoint x: 606, startPoint y: 334, endPoint x: 808, endPoint y: 328, distance: 202.5
click at [610, 331] on span at bounding box center [609, 335] width 11 height 11
click at [0, 0] on input "radio" at bounding box center [0, 0] width 0 height 0
drag, startPoint x: 431, startPoint y: 384, endPoint x: 478, endPoint y: 369, distance: 48.9
click at [432, 338] on input "N° ID" at bounding box center [424, 374] width 322 height 23
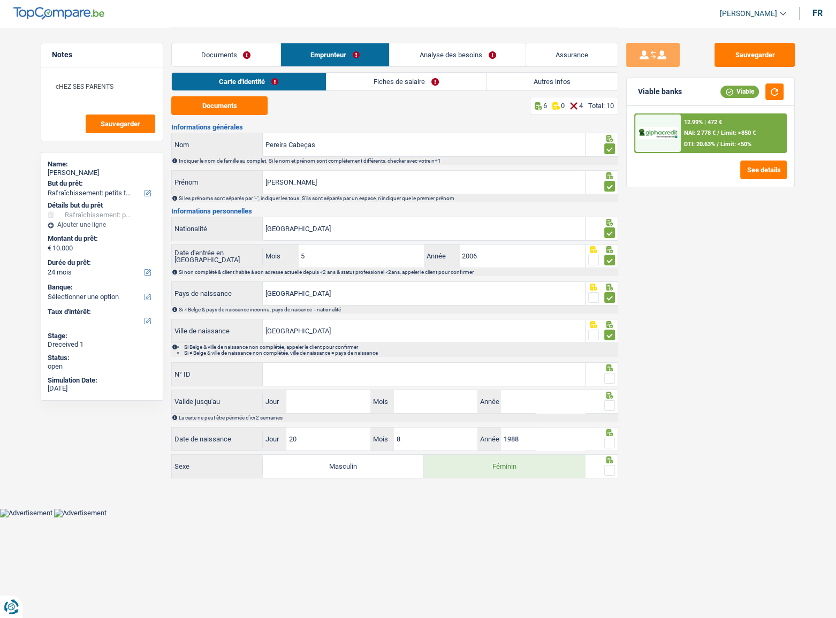
click at [310, 338] on input "N° ID" at bounding box center [424, 374] width 322 height 23
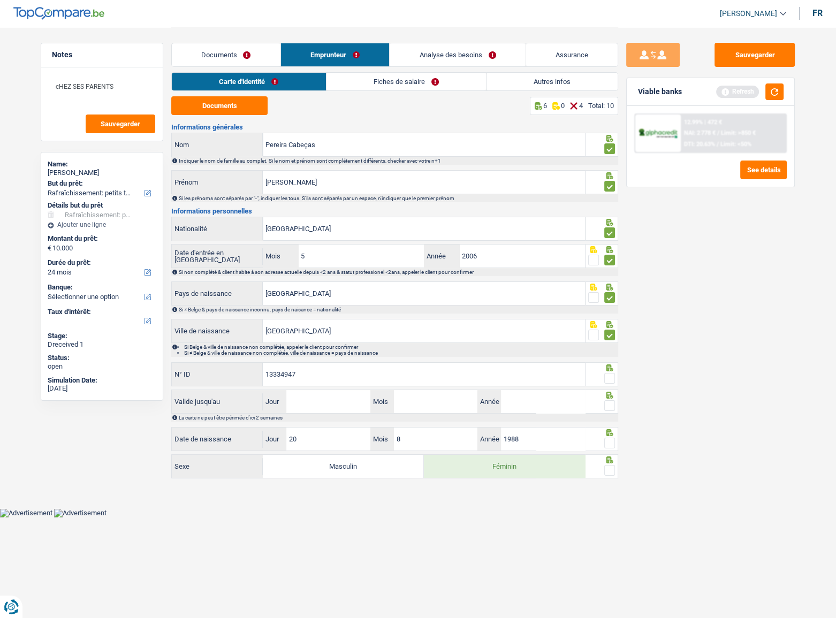
type input "13334947"
click at [328, 338] on input "Jour" at bounding box center [328, 401] width 84 height 23
type input "20"
type input "08"
type input "1"
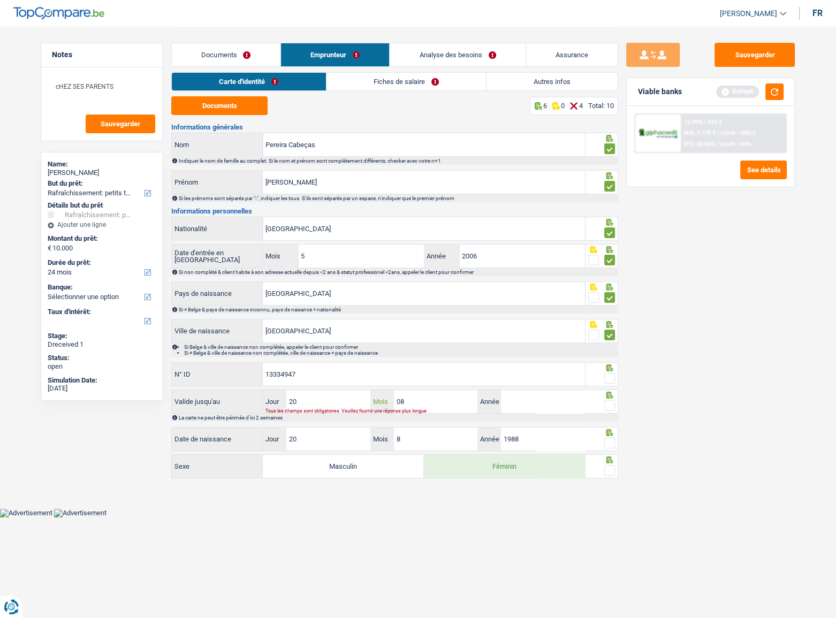
drag, startPoint x: 431, startPoint y: 405, endPoint x: 376, endPoint y: 415, distance: 55.5
click at [376, 338] on div "Valide jusqu'au 20 Jour / 08 Mois / Année Tous les champs sont obligatoires. Ve…" at bounding box center [394, 406] width 447 height 32
drag, startPoint x: 329, startPoint y: 399, endPoint x: 260, endPoint y: 412, distance: 70.8
click at [260, 338] on div "Valide jusqu'au 20 Jour / Mois / Année Tous les champs sont obligatoires. Veuil…" at bounding box center [378, 401] width 413 height 23
type input "06"
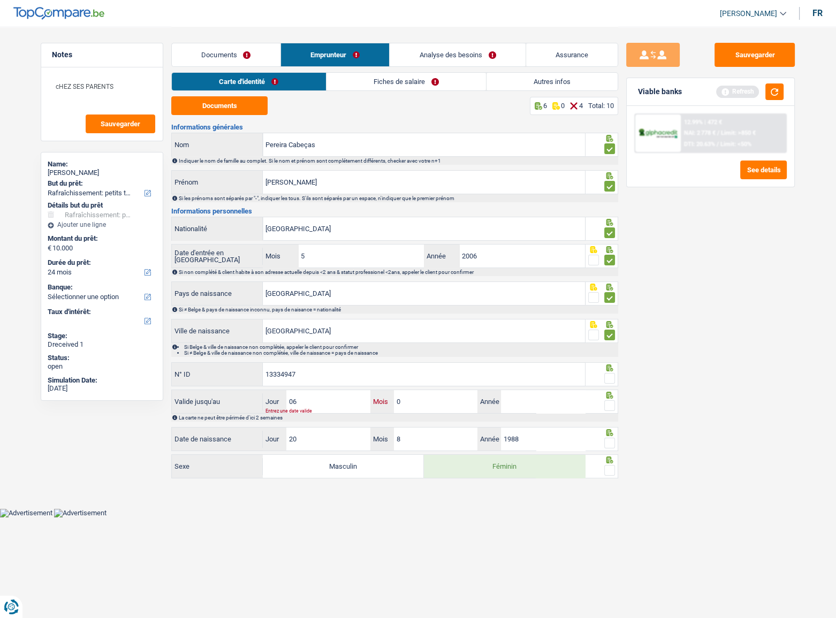
type input "05"
type input "2029"
click at [611, 338] on span at bounding box center [609, 378] width 11 height 11
click at [0, 0] on input "radio" at bounding box center [0, 0] width 0 height 0
click at [610, 338] on span at bounding box center [609, 405] width 11 height 11
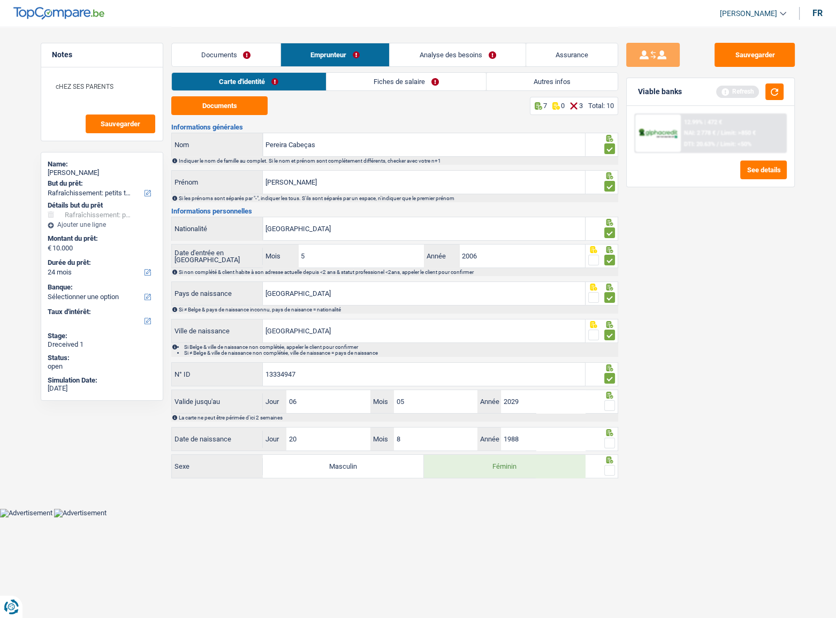
click at [0, 0] on input "radio" at bounding box center [0, 0] width 0 height 0
click at [608, 338] on span at bounding box center [609, 443] width 11 height 11
click at [0, 0] on input "radio" at bounding box center [0, 0] width 0 height 0
click at [611, 338] on span at bounding box center [609, 470] width 11 height 11
click at [0, 0] on input "radio" at bounding box center [0, 0] width 0 height 0
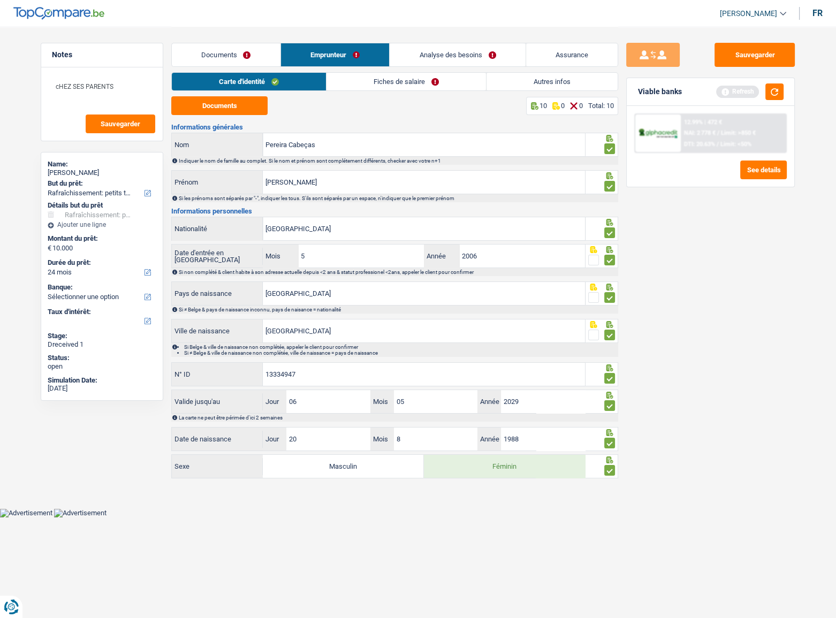
click at [389, 82] on link "Fiches de salaire" at bounding box center [407, 82] width 160 height 18
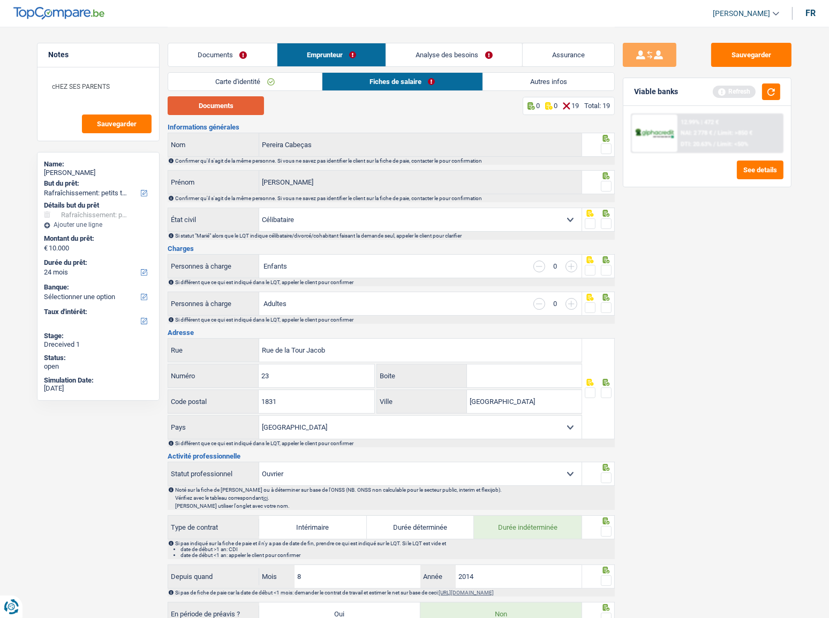
click at [227, 112] on button "Documents" at bounding box center [216, 105] width 96 height 19
drag, startPoint x: 606, startPoint y: 147, endPoint x: 606, endPoint y: 162, distance: 15.0
click at [606, 147] on span at bounding box center [606, 148] width 11 height 11
click at [0, 0] on input "radio" at bounding box center [0, 0] width 0 height 0
click at [604, 188] on span at bounding box center [606, 186] width 11 height 11
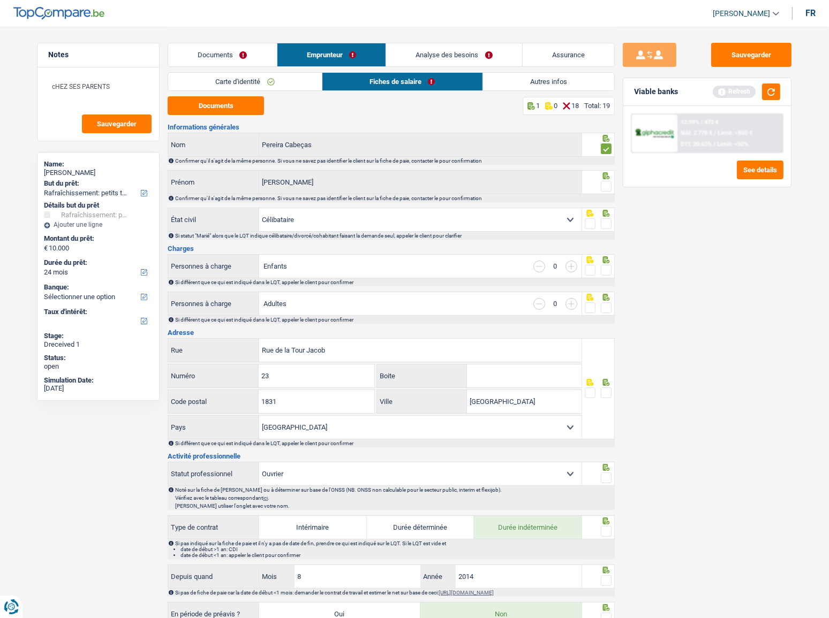
click at [0, 0] on input "radio" at bounding box center [0, 0] width 0 height 0
click at [604, 219] on span at bounding box center [606, 223] width 11 height 11
click at [0, 0] on input "radio" at bounding box center [0, 0] width 0 height 0
click at [603, 269] on span at bounding box center [606, 270] width 11 height 11
click at [0, 0] on input "radio" at bounding box center [0, 0] width 0 height 0
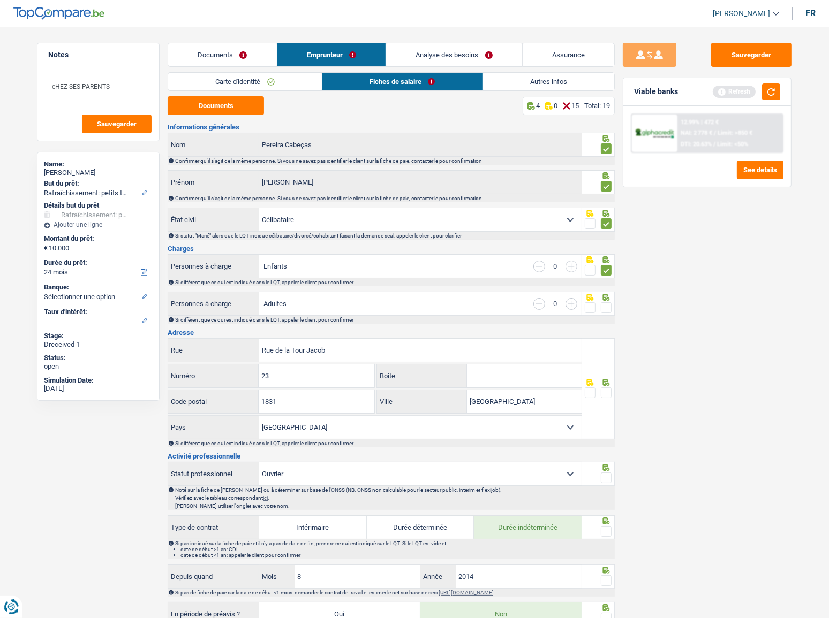
click at [606, 306] on span at bounding box center [606, 307] width 11 height 11
click at [0, 0] on input "radio" at bounding box center [0, 0] width 0 height 0
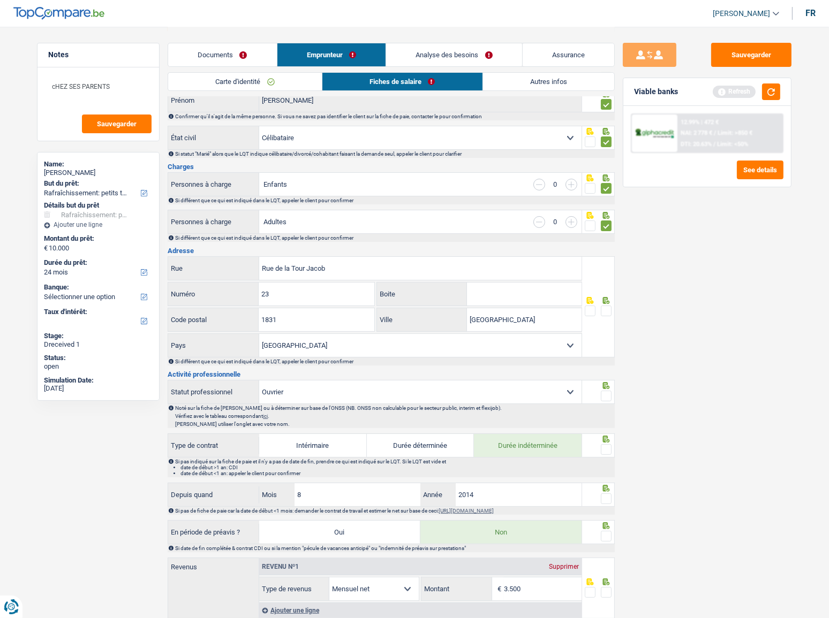
scroll to position [97, 0]
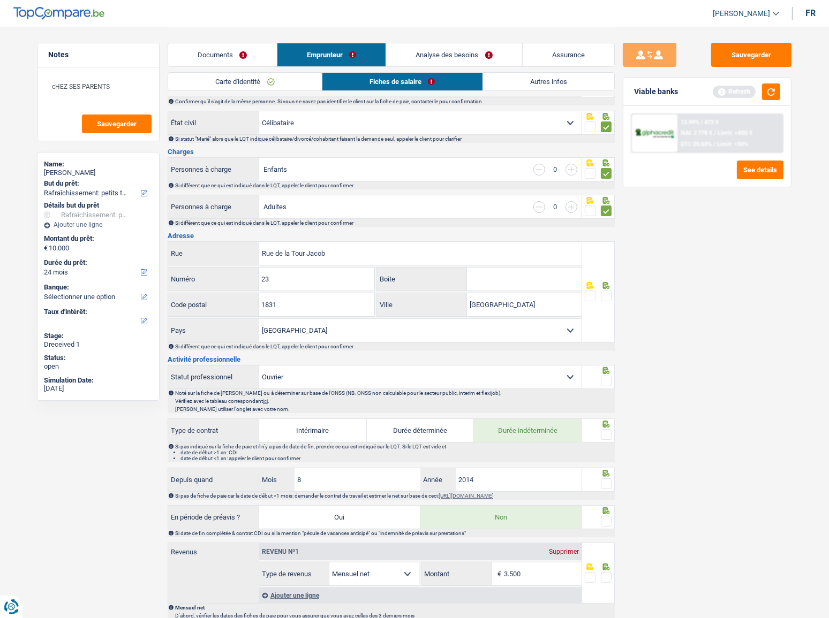
click at [605, 292] on span at bounding box center [606, 296] width 11 height 11
click at [0, 0] on input "radio" at bounding box center [0, 0] width 0 height 0
click at [747, 89] on button "button" at bounding box center [771, 92] width 18 height 17
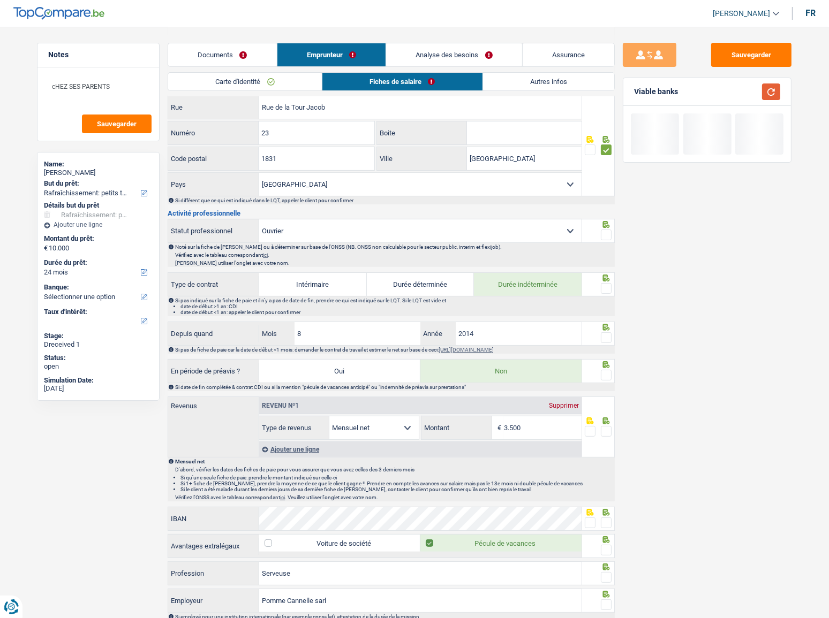
scroll to position [194, 0]
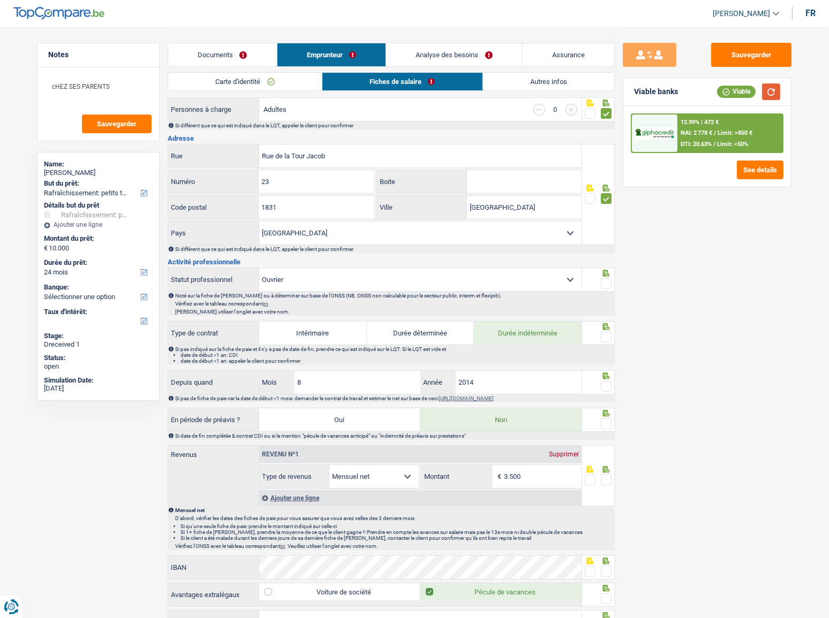
click at [747, 92] on button "button" at bounding box center [771, 92] width 18 height 17
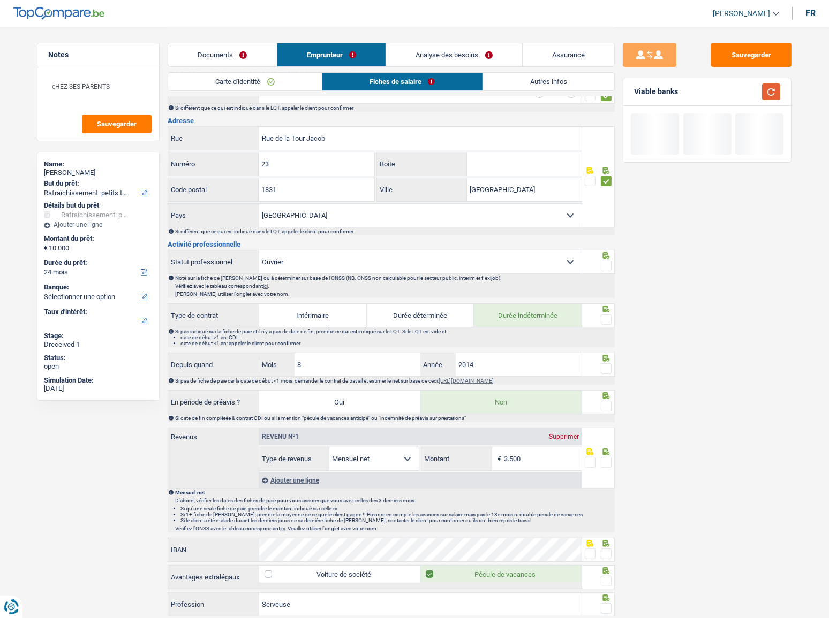
scroll to position [243, 0]
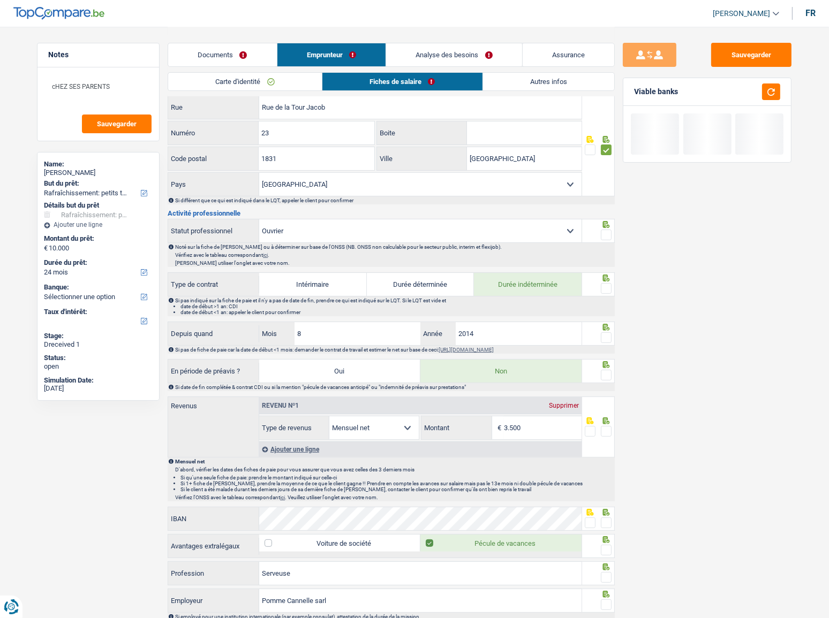
click at [606, 234] on span at bounding box center [606, 235] width 11 height 11
click at [0, 0] on input "radio" at bounding box center [0, 0] width 0 height 0
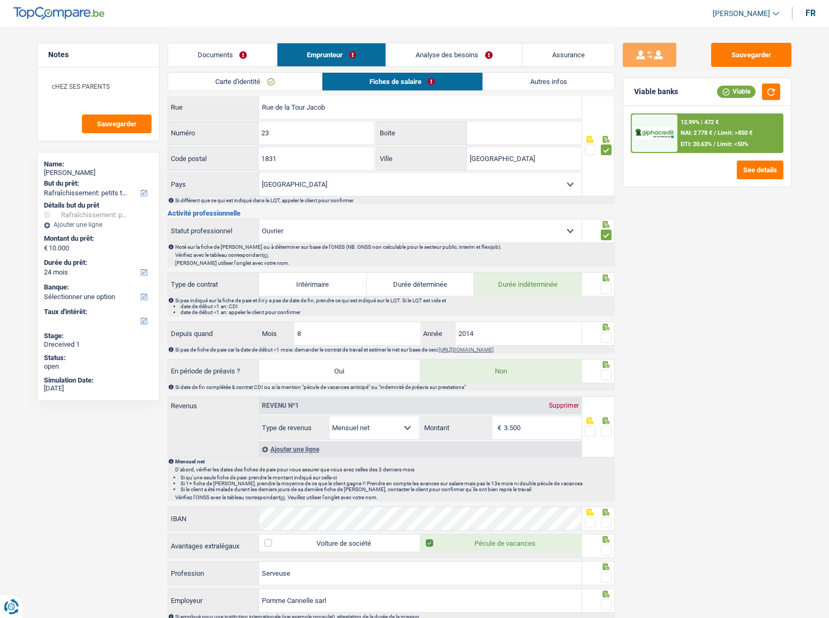
click at [604, 289] on span at bounding box center [606, 288] width 11 height 11
click at [0, 0] on input "radio" at bounding box center [0, 0] width 0 height 0
click at [606, 336] on span at bounding box center [606, 337] width 11 height 11
click at [0, 0] on input "radio" at bounding box center [0, 0] width 0 height 0
click at [609, 338] on span at bounding box center [606, 375] width 11 height 11
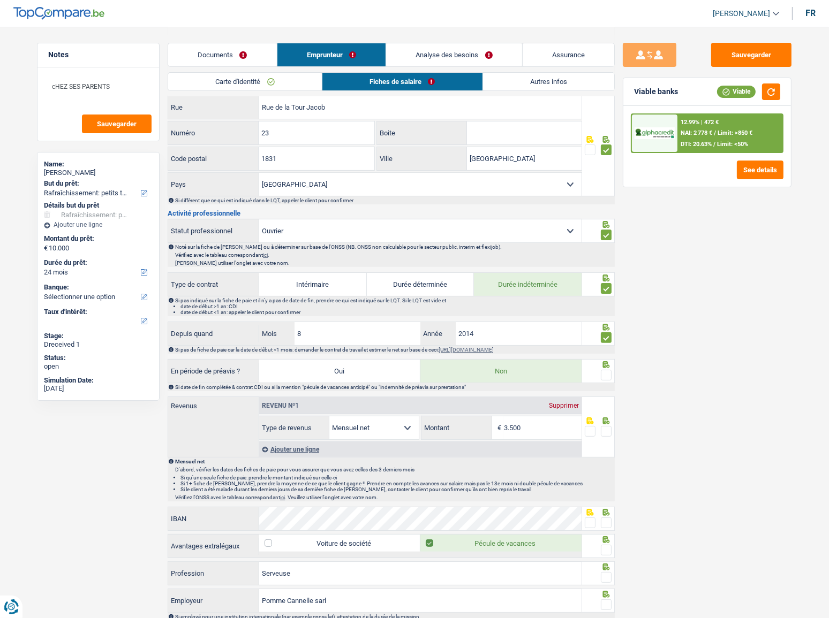
click at [0, 0] on input "radio" at bounding box center [0, 0] width 0 height 0
click at [747, 90] on button "button" at bounding box center [771, 92] width 18 height 17
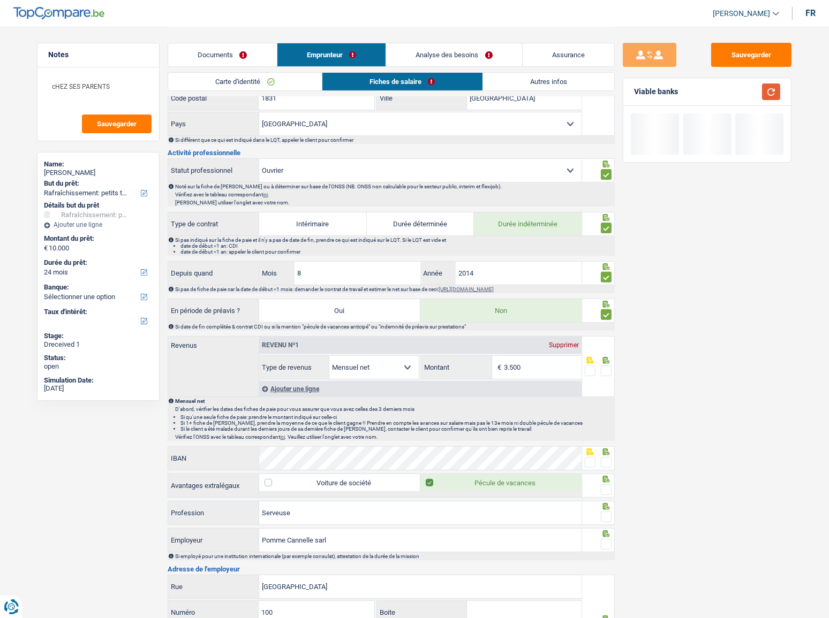
scroll to position [389, 0]
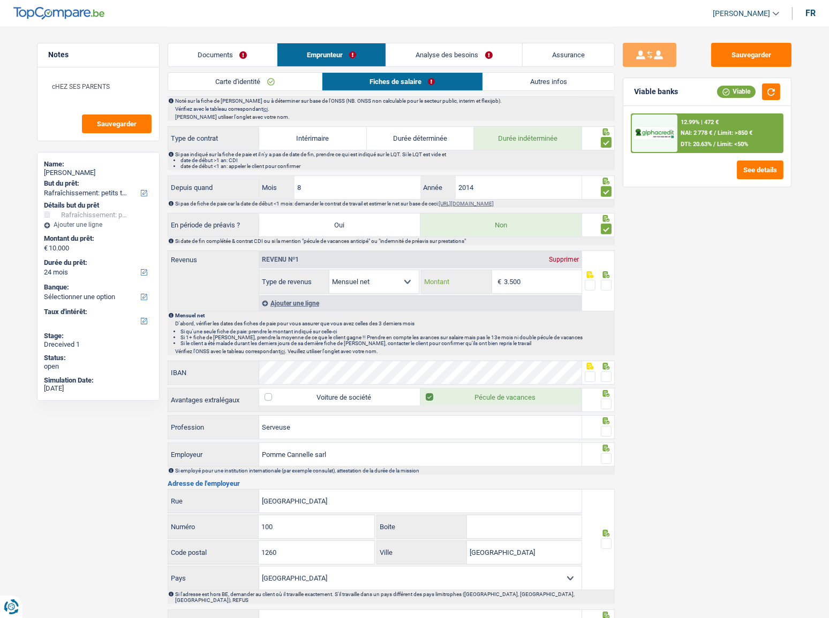
drag, startPoint x: 535, startPoint y: 284, endPoint x: 471, endPoint y: 274, distance: 64.6
click at [471, 274] on div "3.500 € Montant" at bounding box center [501, 281] width 160 height 23
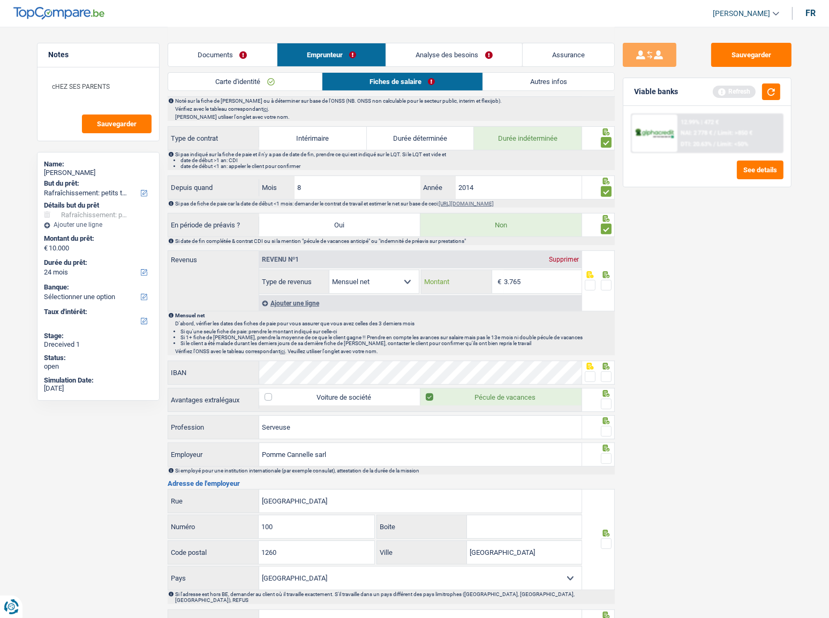
type input "3.765"
click at [600, 281] on fieldset at bounding box center [598, 285] width 27 height 13
drag, startPoint x: 601, startPoint y: 283, endPoint x: 596, endPoint y: 300, distance: 17.8
click at [601, 283] on span at bounding box center [606, 285] width 11 height 11
click at [0, 0] on input "radio" at bounding box center [0, 0] width 0 height 0
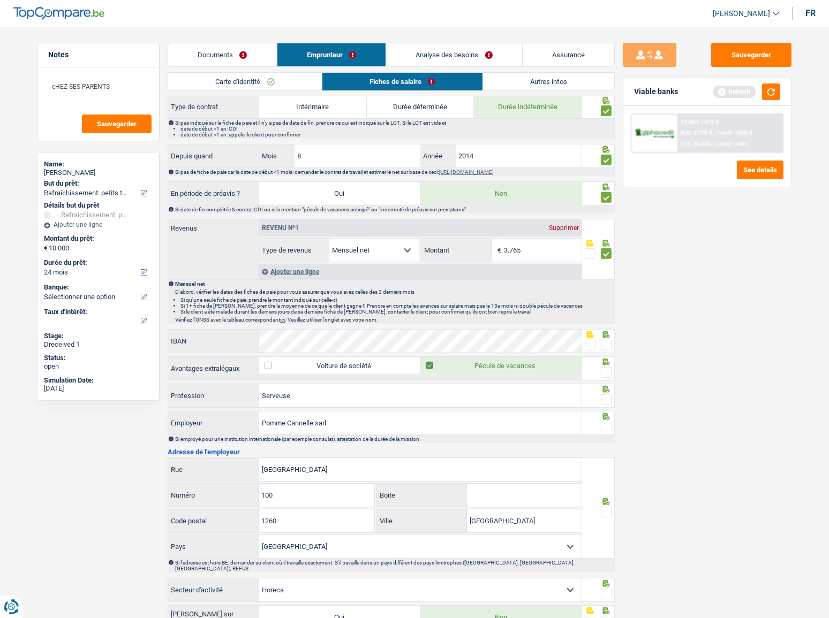
scroll to position [438, 0]
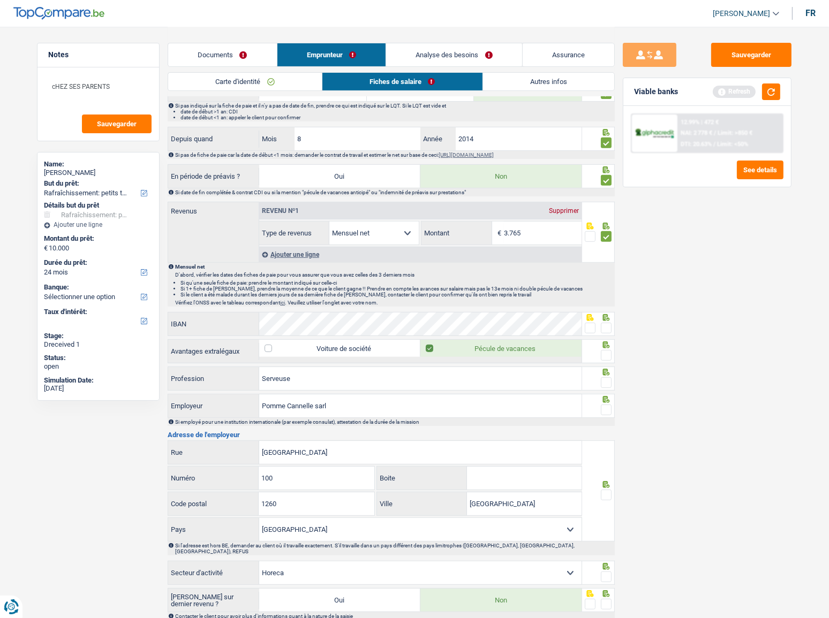
drag, startPoint x: 607, startPoint y: 324, endPoint x: 606, endPoint y: 351, distance: 26.3
click at [607, 328] on span at bounding box center [606, 328] width 11 height 11
click at [0, 0] on input "radio" at bounding box center [0, 0] width 0 height 0
click at [606, 338] on span at bounding box center [606, 355] width 11 height 11
click at [0, 0] on input "radio" at bounding box center [0, 0] width 0 height 0
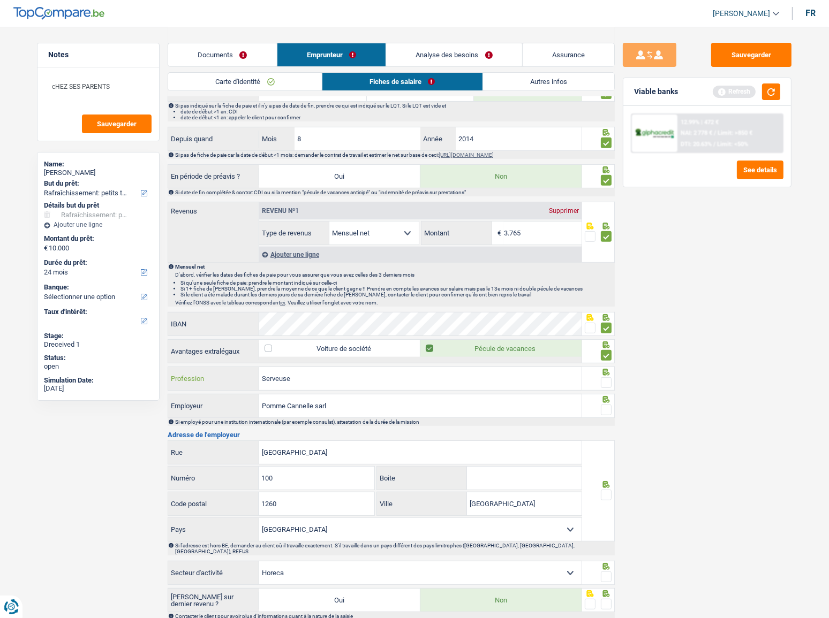
drag, startPoint x: 308, startPoint y: 380, endPoint x: 18, endPoint y: 417, distance: 293.0
click at [18, 338] on main "Notes cHEZ SES PARENTS Sauvegarder Name: Carla Pereira Cabeças But du prêt: Con…" at bounding box center [414, 138] width 829 height 1152
type input "gérante technique"
click at [609, 338] on span at bounding box center [606, 382] width 11 height 11
click at [0, 0] on input "radio" at bounding box center [0, 0] width 0 height 0
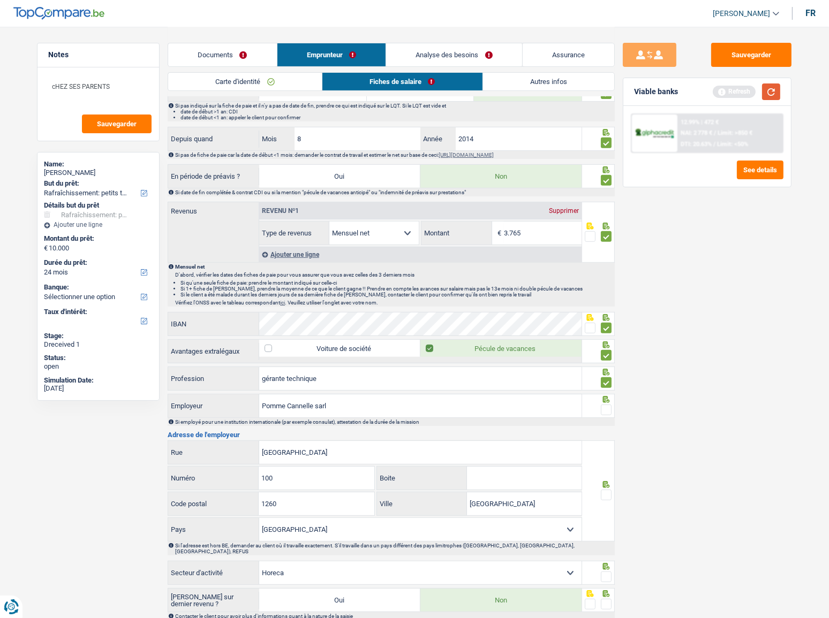
click at [747, 92] on button "button" at bounding box center [771, 92] width 18 height 17
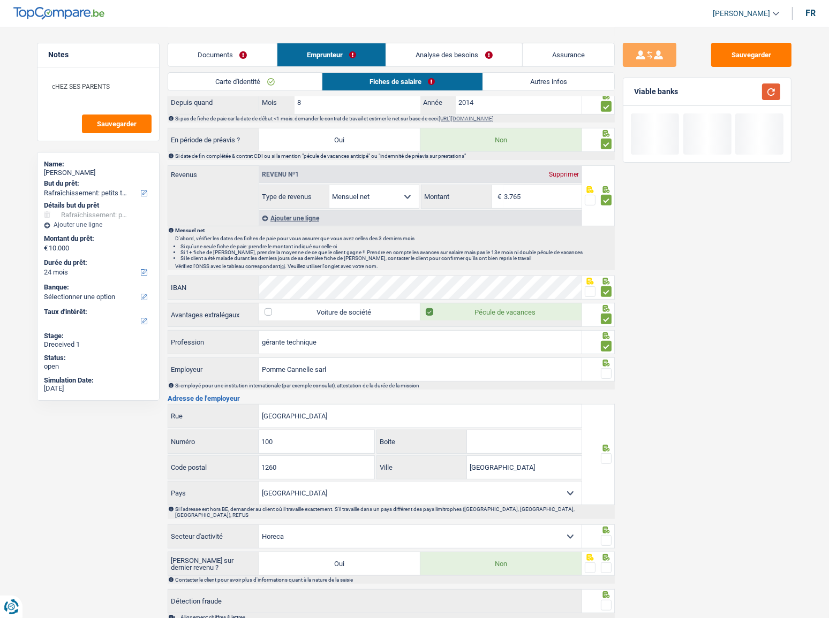
scroll to position [525, 0]
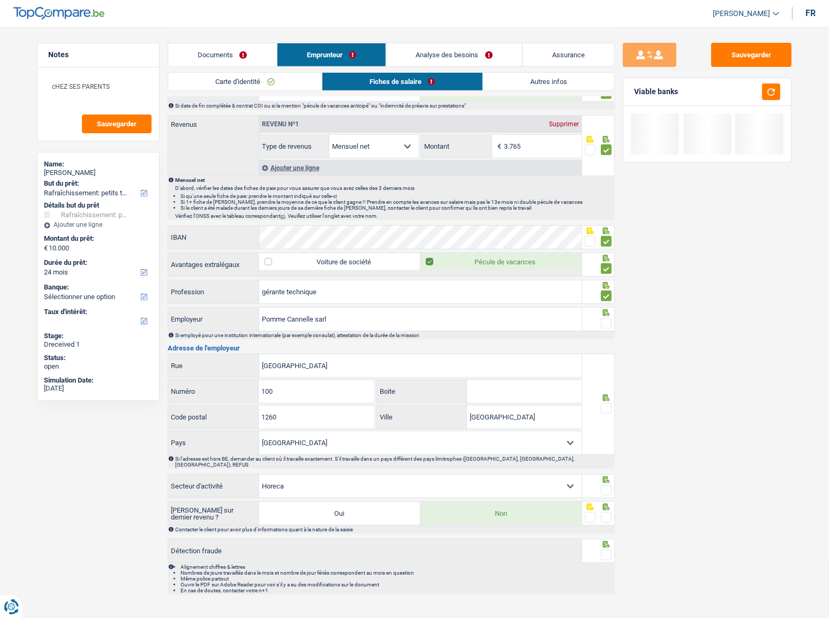
click at [608, 319] on span at bounding box center [606, 323] width 11 height 11
click at [0, 0] on input "radio" at bounding box center [0, 0] width 0 height 0
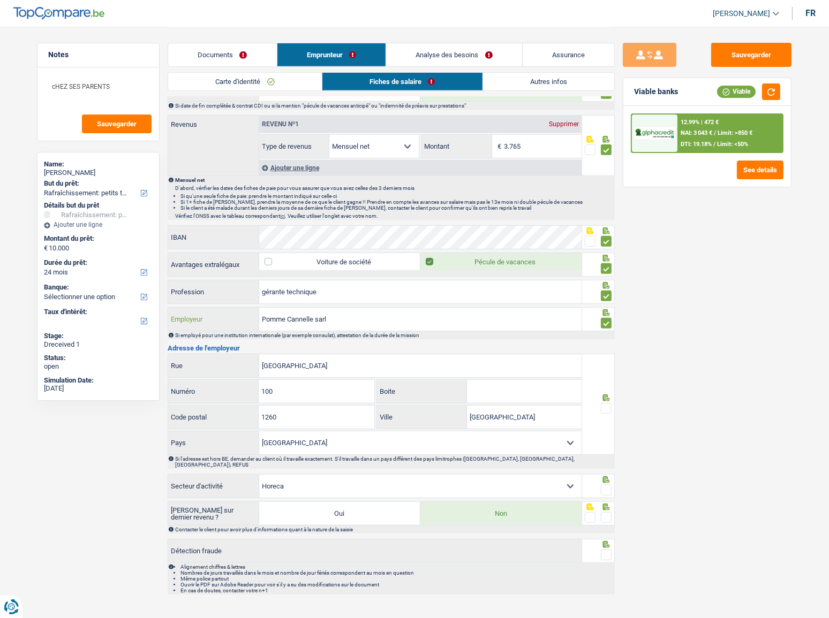
drag, startPoint x: 373, startPoint y: 324, endPoint x: 388, endPoint y: 307, distance: 22.4
click at [373, 323] on input "Pomme Cannelle sarl" at bounding box center [420, 319] width 322 height 23
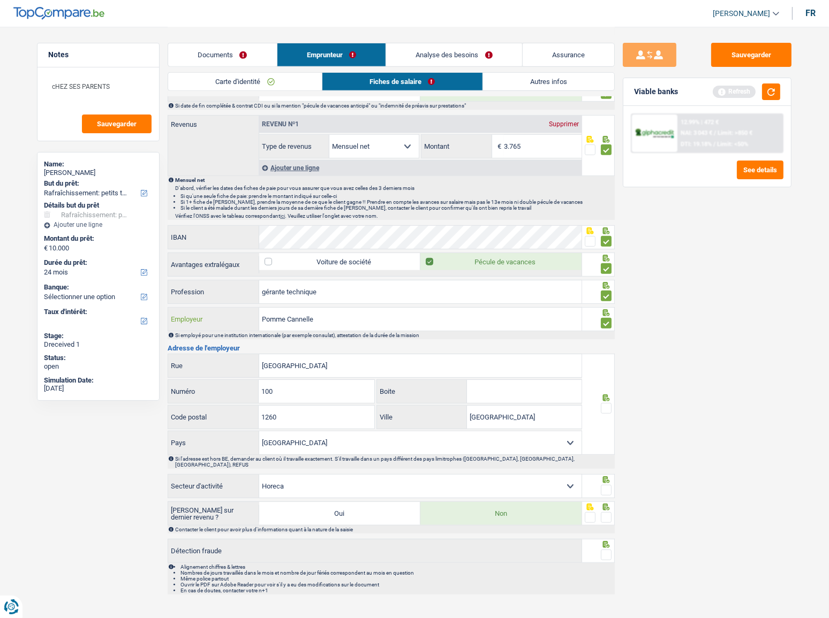
type input "Pomme Cannelle"
click at [615, 338] on div "Sauvegarder Viable banks Refresh 12.99% | 472 € NAI: 3 043 € / Limit: >850 € DT…" at bounding box center [707, 322] width 185 height 558
click at [608, 338] on span at bounding box center [606, 408] width 11 height 11
click at [0, 0] on input "radio" at bounding box center [0, 0] width 0 height 0
click at [609, 338] on span at bounding box center [606, 490] width 11 height 11
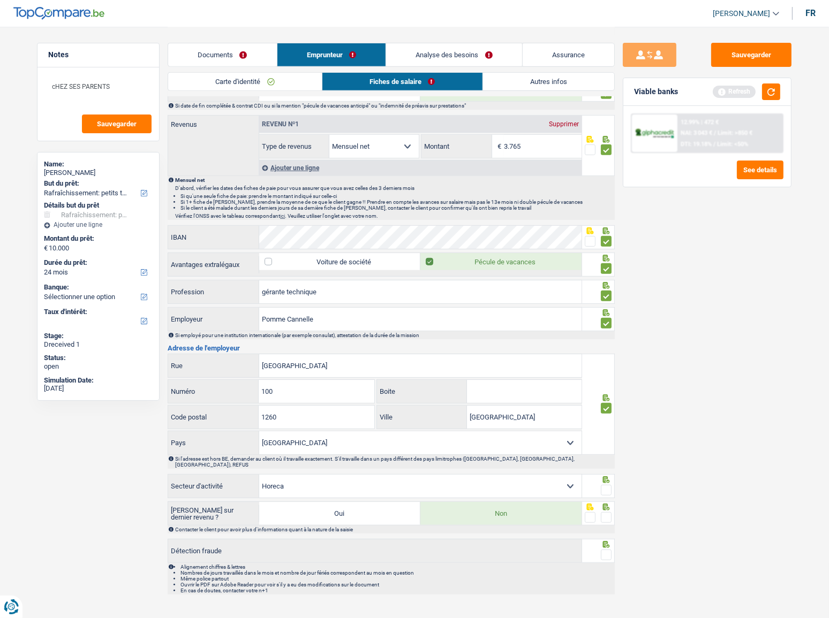
click at [0, 0] on input "radio" at bounding box center [0, 0] width 0 height 0
click at [603, 338] on span at bounding box center [606, 517] width 11 height 11
click at [0, 0] on input "radio" at bounding box center [0, 0] width 0 height 0
click at [608, 338] on span at bounding box center [606, 555] width 11 height 11
click at [0, 0] on input "radio" at bounding box center [0, 0] width 0 height 0
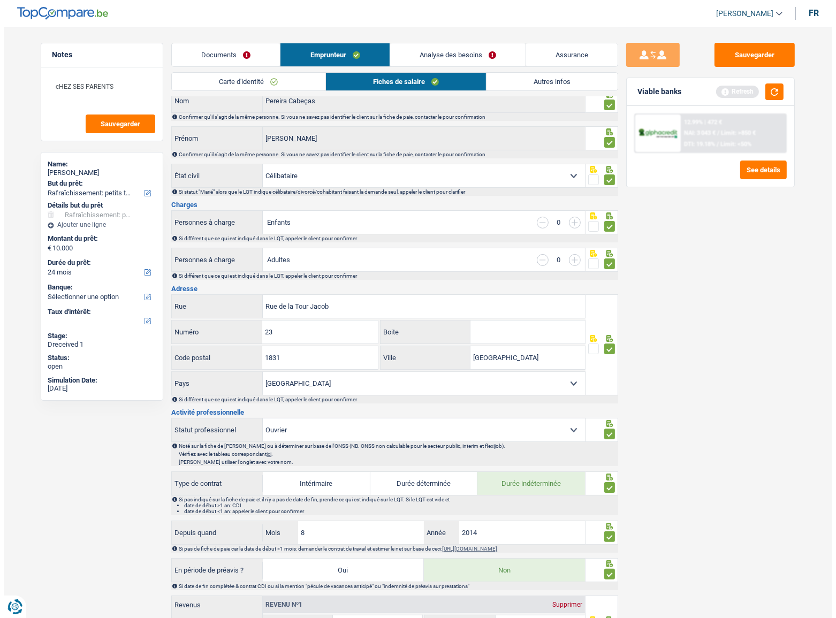
scroll to position [0, 0]
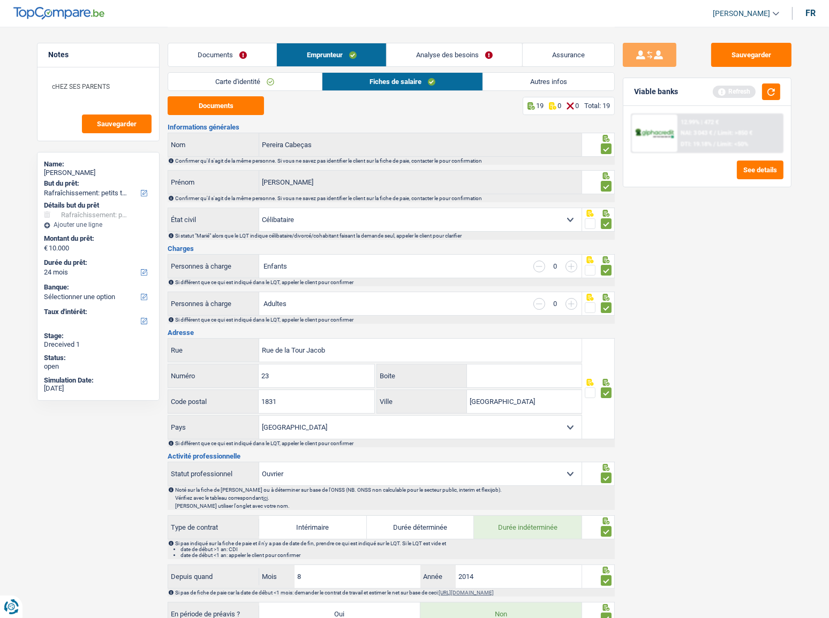
click at [530, 86] on link "Autres infos" at bounding box center [548, 82] width 131 height 18
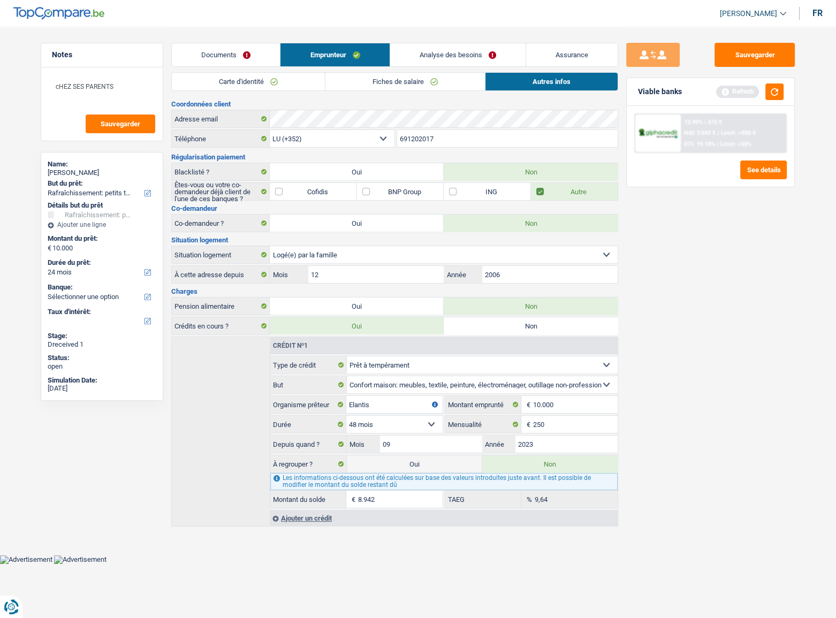
click at [487, 54] on link "Analyse des besoins" at bounding box center [457, 54] width 135 height 23
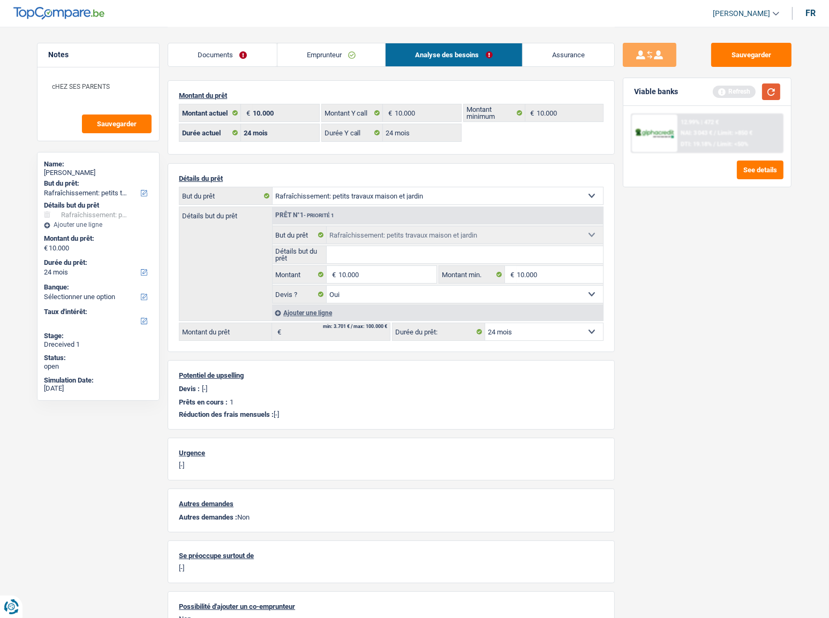
drag, startPoint x: 776, startPoint y: 87, endPoint x: 740, endPoint y: 102, distance: 39.2
click at [747, 87] on button "button" at bounding box center [771, 92] width 18 height 17
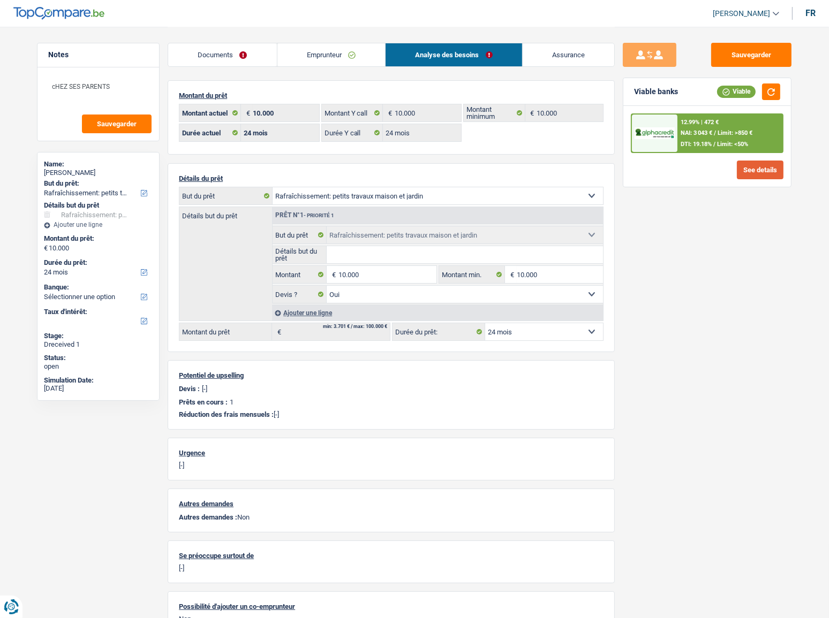
click at [747, 170] on button "See details" at bounding box center [760, 170] width 47 height 19
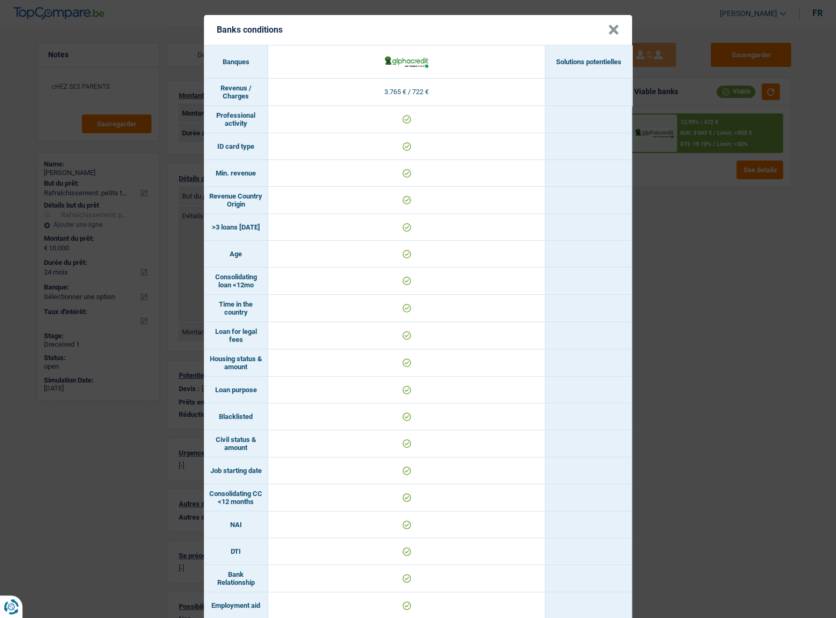
click at [710, 279] on div "Banks conditions × Banques Solutions potentielles Revenus / Charges 3.765 € / 7…" at bounding box center [418, 309] width 836 height 618
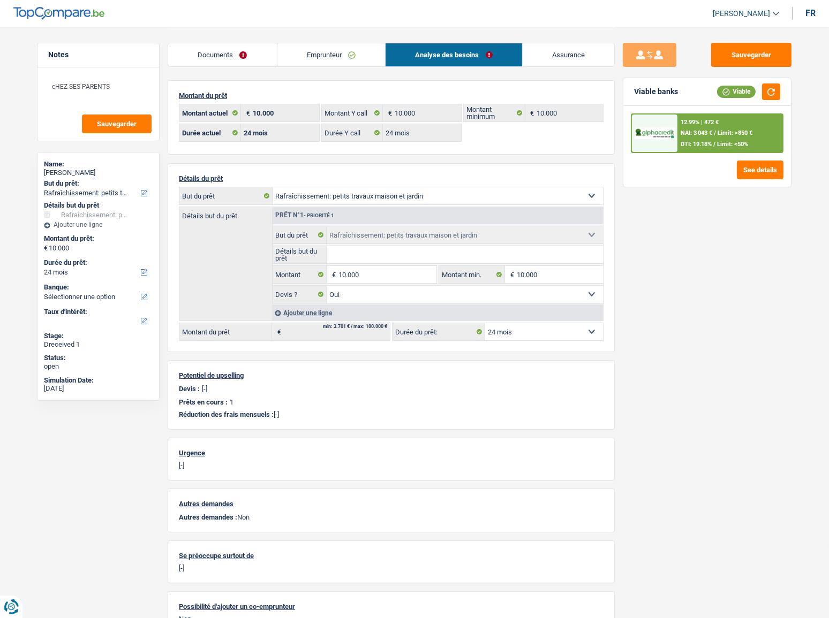
click at [701, 123] on div "12.99% | 472 €" at bounding box center [699, 122] width 38 height 7
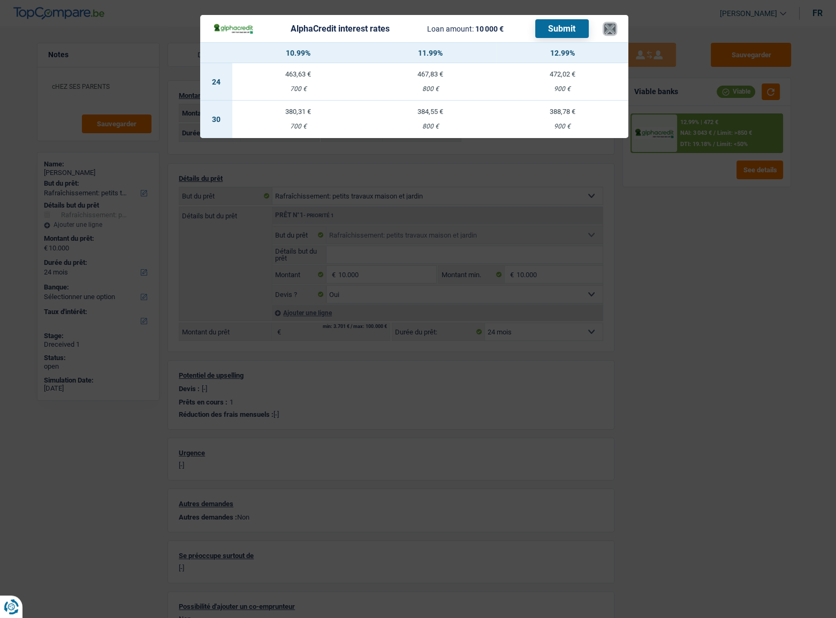
click at [607, 24] on button "×" at bounding box center [609, 29] width 11 height 11
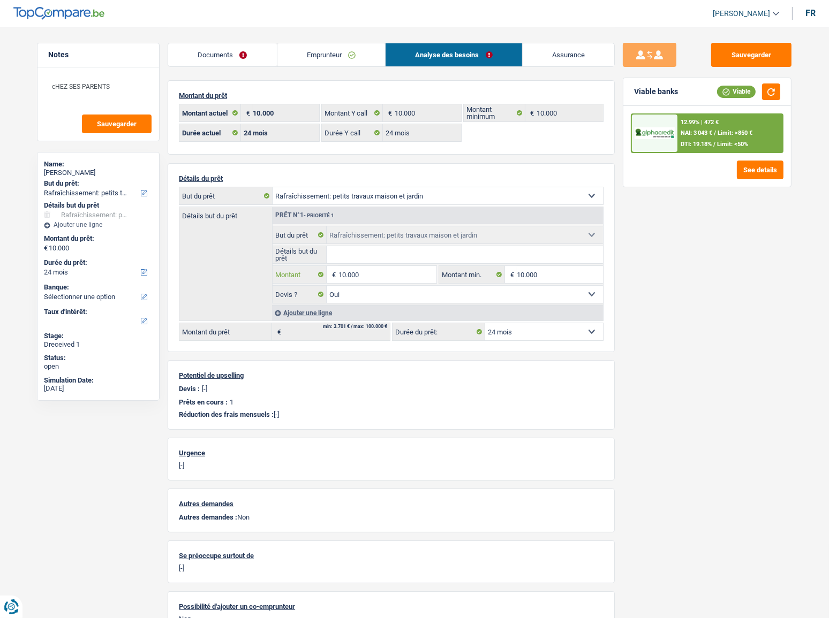
click at [359, 270] on input "10.000" at bounding box center [387, 274] width 98 height 17
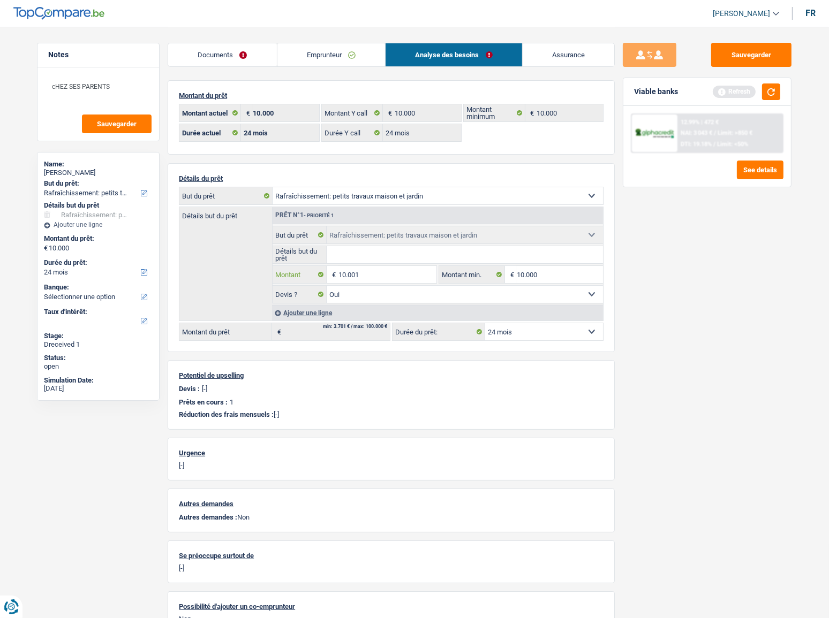
type input "10.001"
select select "60"
type input "10.001"
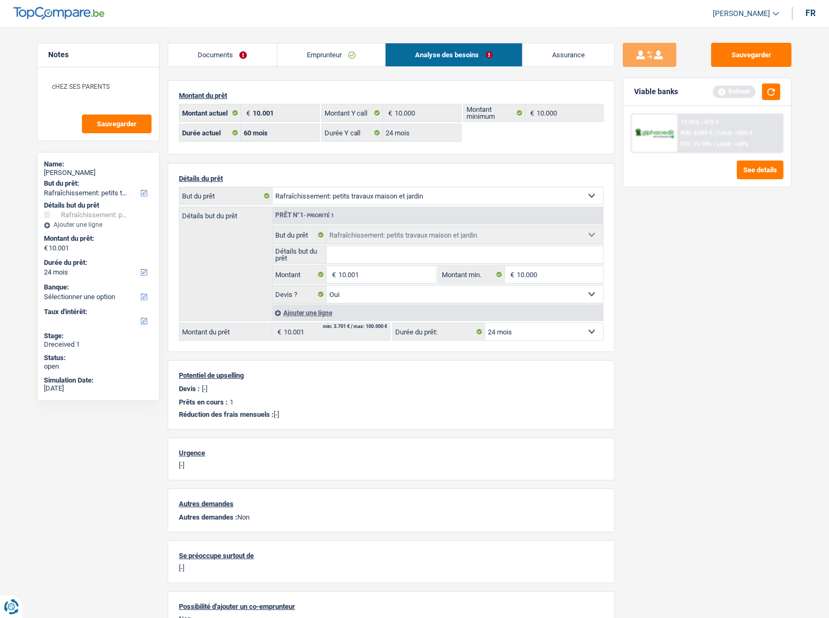
click at [747, 79] on div "Viable banks Refresh" at bounding box center [707, 92] width 168 height 28
select select "60"
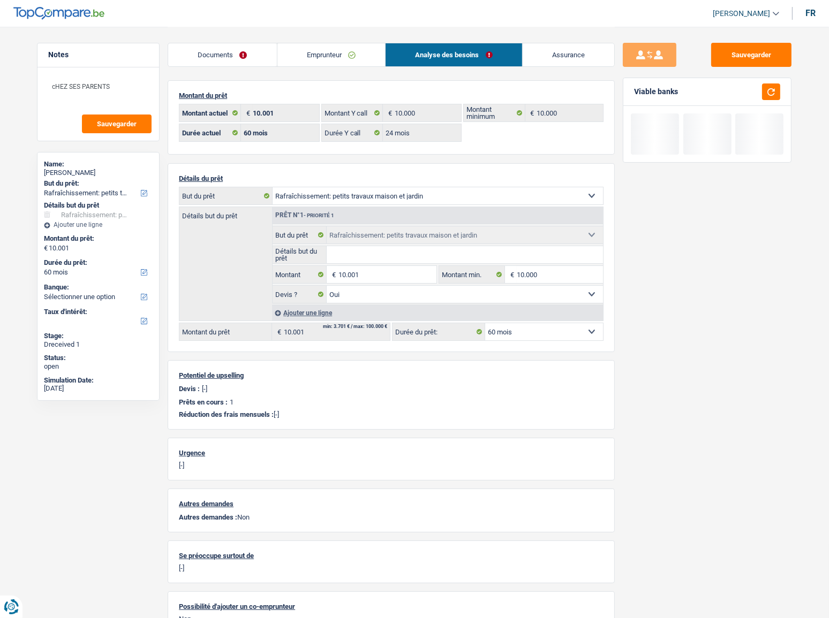
click at [554, 331] on select "12 mois 18 mois 24 mois 30 mois 36 mois 42 mois 48 mois 60 mois Sélectionner un…" at bounding box center [544, 331] width 118 height 17
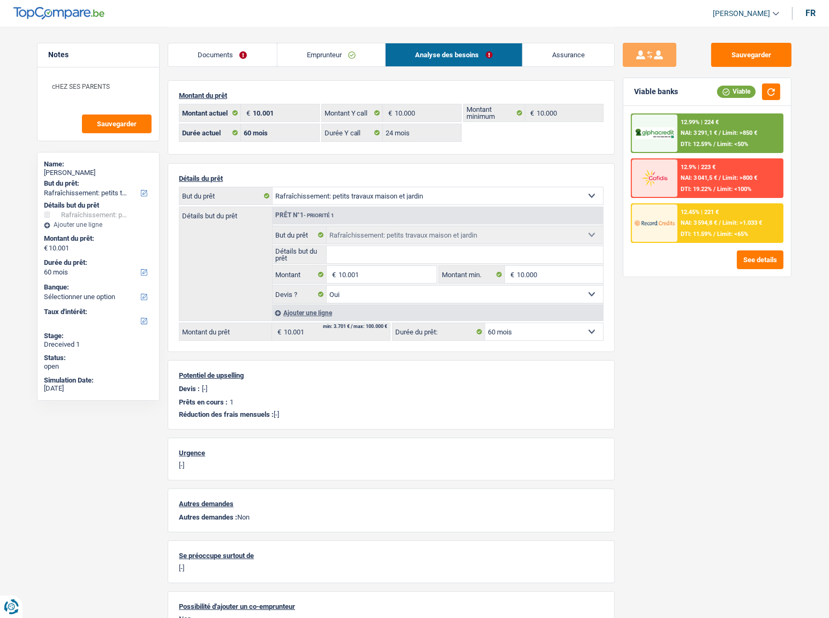
select select "24"
click at [485, 323] on select "12 mois 18 mois 24 mois 30 mois 36 mois 42 mois 48 mois 60 mois Sélectionner un…" at bounding box center [544, 331] width 118 height 17
select select "24"
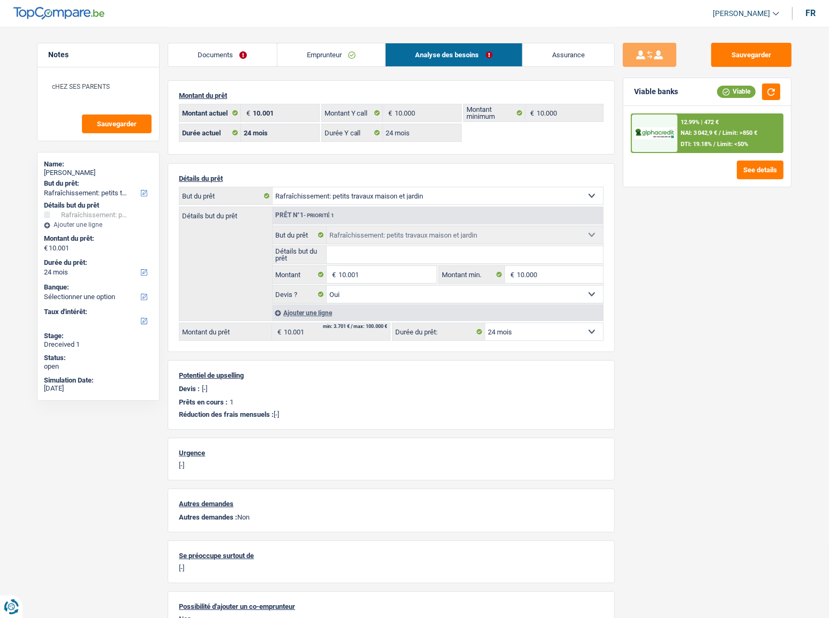
click at [565, 335] on select "12 mois 18 mois 24 mois 30 mois 36 mois 42 mois 48 mois 60 mois Sélectionner un…" at bounding box center [544, 331] width 118 height 17
select select "30"
click at [485, 323] on select "12 mois 18 mois 24 mois 30 mois 36 mois 42 mois 48 mois 60 mois Sélectionner un…" at bounding box center [544, 331] width 118 height 17
select select "30"
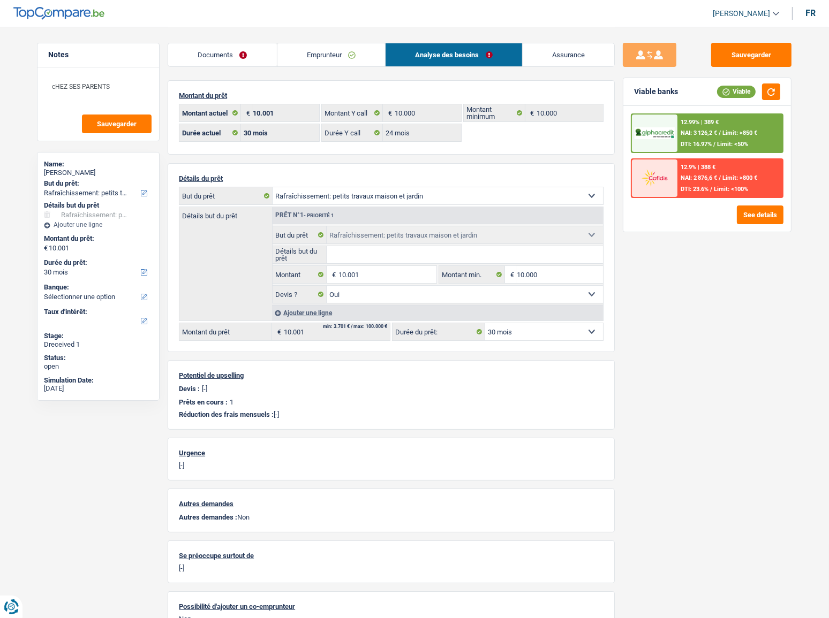
click at [560, 329] on select "12 mois 18 mois 24 mois 30 mois 36 mois 42 mois 48 mois 60 mois Sélectionner un…" at bounding box center [544, 331] width 118 height 17
click at [747, 220] on button "See details" at bounding box center [760, 215] width 47 height 19
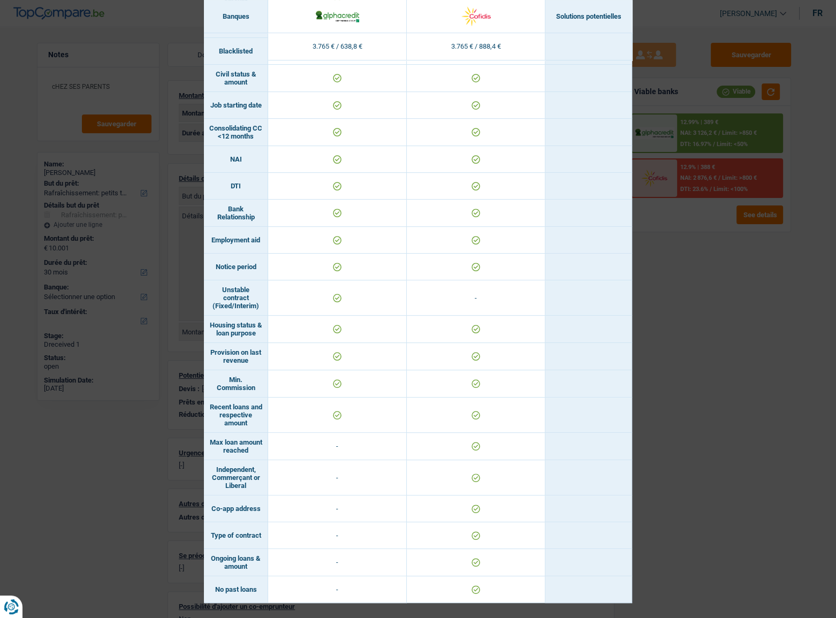
scroll to position [408, 0]
click at [747, 297] on div "Banks conditions × Banques Solutions potentielles Revenus / Charges 3.765 € / 6…" at bounding box center [418, 309] width 836 height 618
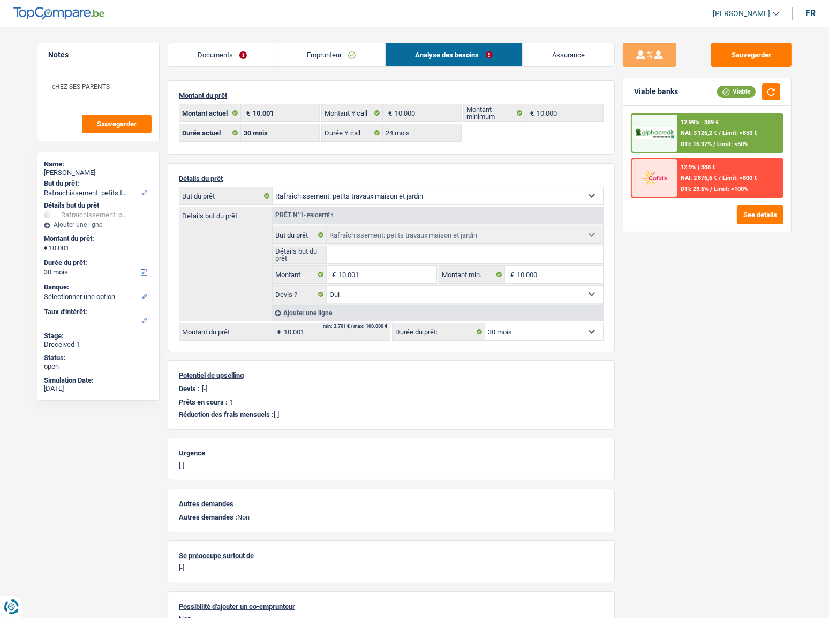
click at [551, 332] on select "12 mois 18 mois 24 mois 30 mois 36 mois 42 mois 48 mois 60 mois Sélectionner un…" at bounding box center [544, 331] width 118 height 17
select select "24"
click at [485, 323] on select "12 mois 18 mois 24 mois 30 mois 36 mois 42 mois 48 mois 60 mois Sélectionner un…" at bounding box center [544, 331] width 118 height 17
select select "24"
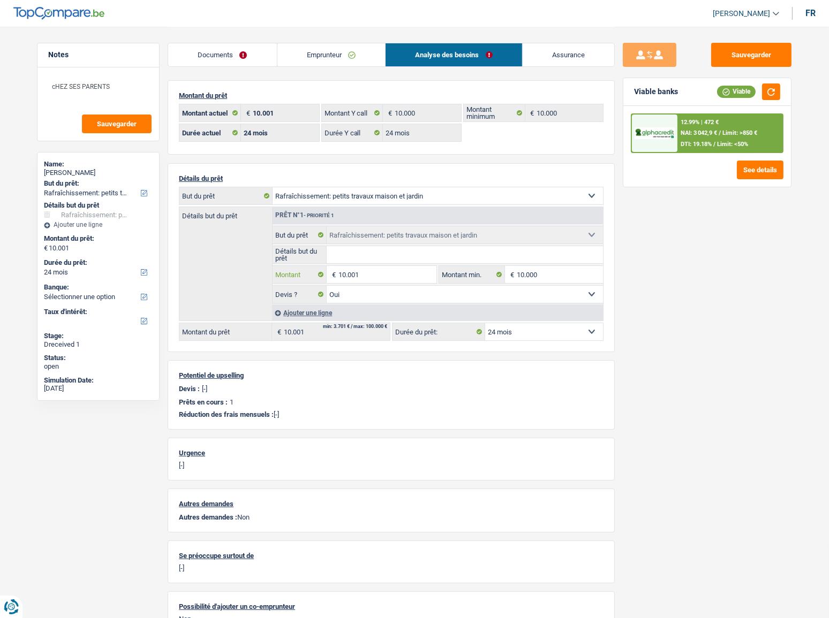
click at [401, 275] on input "10.001" at bounding box center [387, 274] width 98 height 17
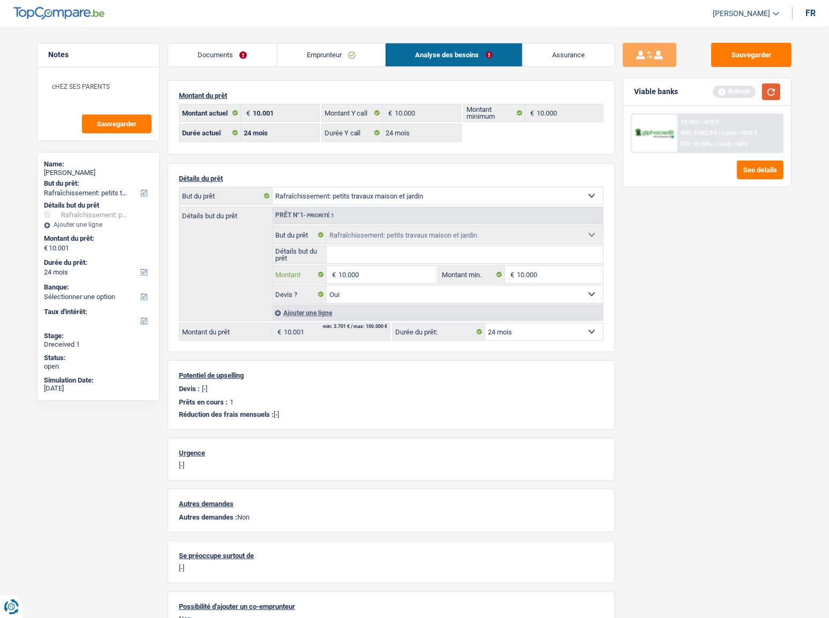
type input "10.000"
select select "48"
type input "10.000"
select select "48"
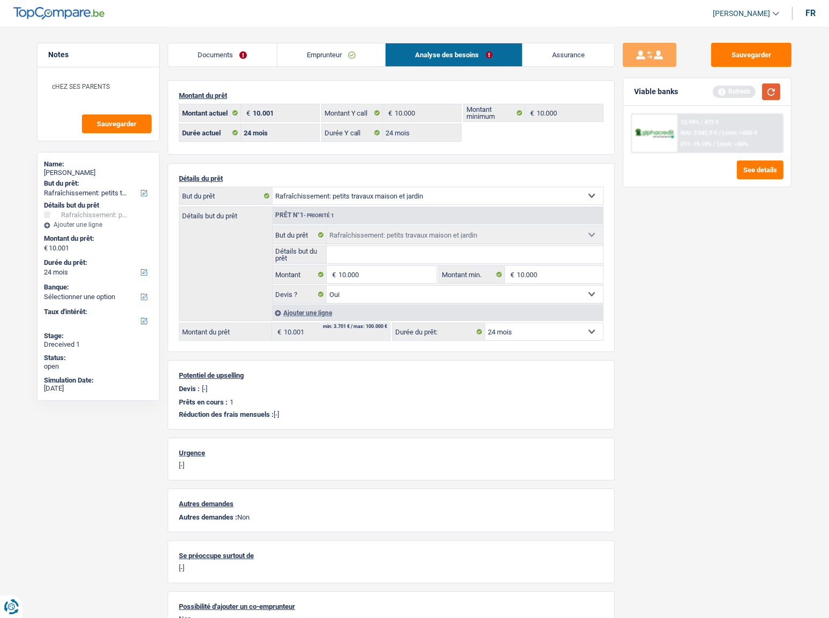
type input "10.000"
click at [747, 94] on button "button" at bounding box center [771, 92] width 18 height 17
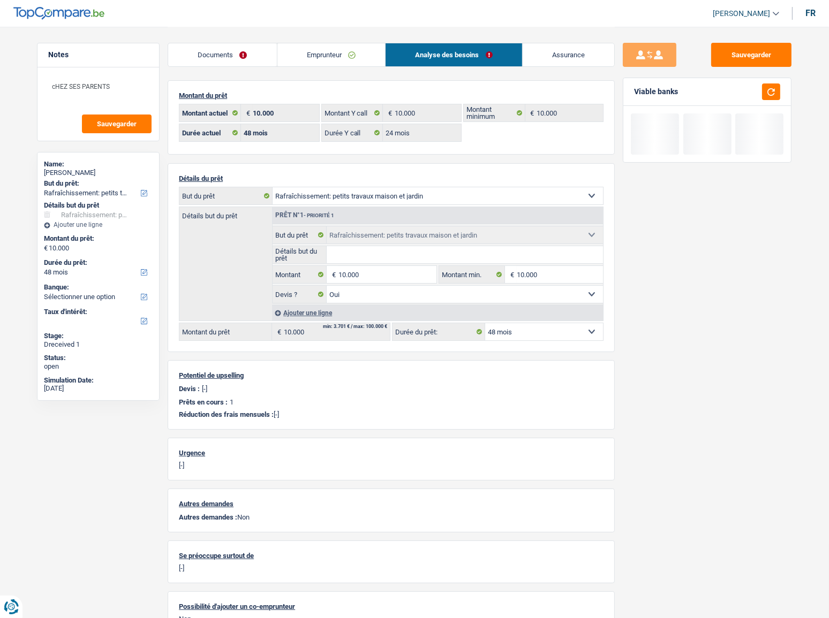
click at [544, 332] on select "12 mois 18 mois 24 mois 30 mois 36 mois 42 mois 48 mois Sélectionner une option" at bounding box center [544, 331] width 118 height 17
select select "24"
click at [485, 323] on select "12 mois 18 mois 24 mois 30 mois 36 mois 42 mois 48 mois Sélectionner une option" at bounding box center [544, 331] width 118 height 17
select select "24"
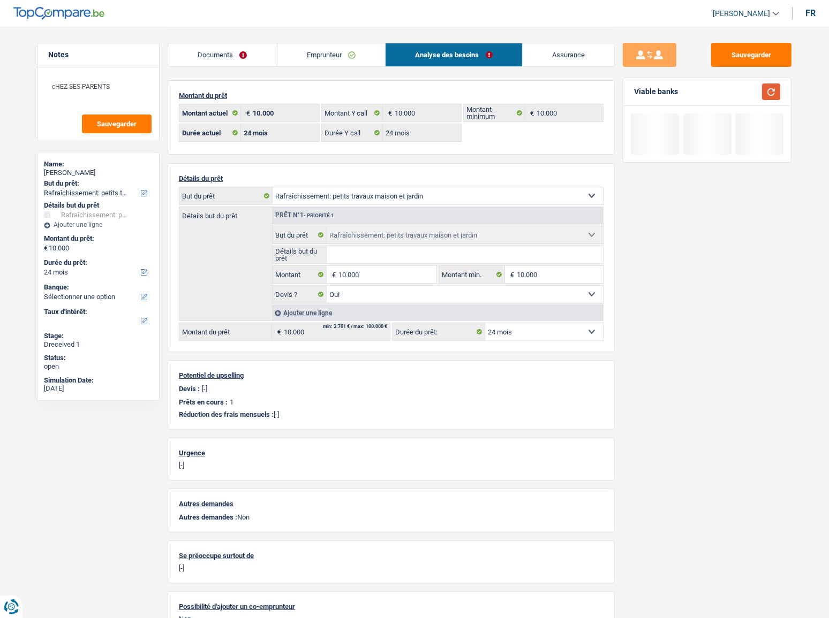
click at [747, 93] on button "button" at bounding box center [771, 92] width 18 height 17
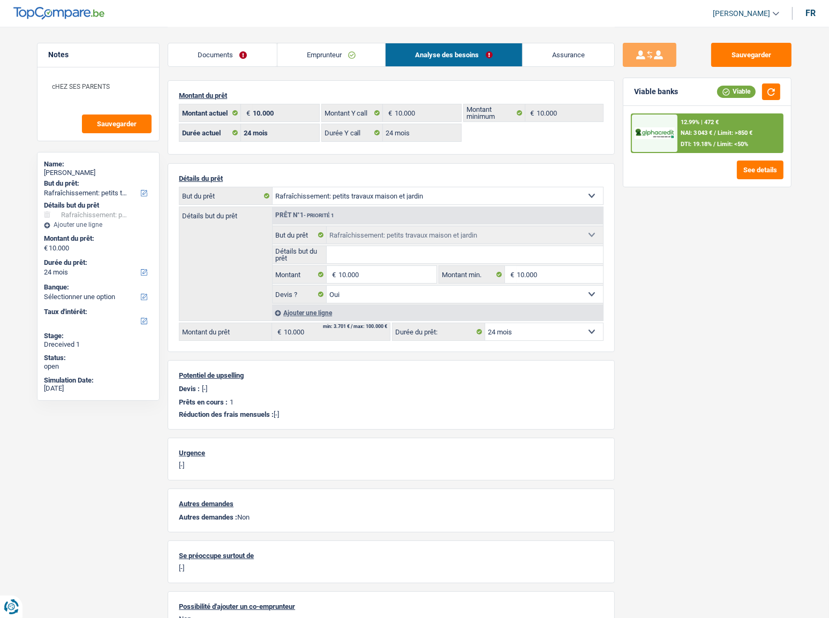
click at [712, 122] on div "12.99% | 472 €" at bounding box center [699, 122] width 38 height 7
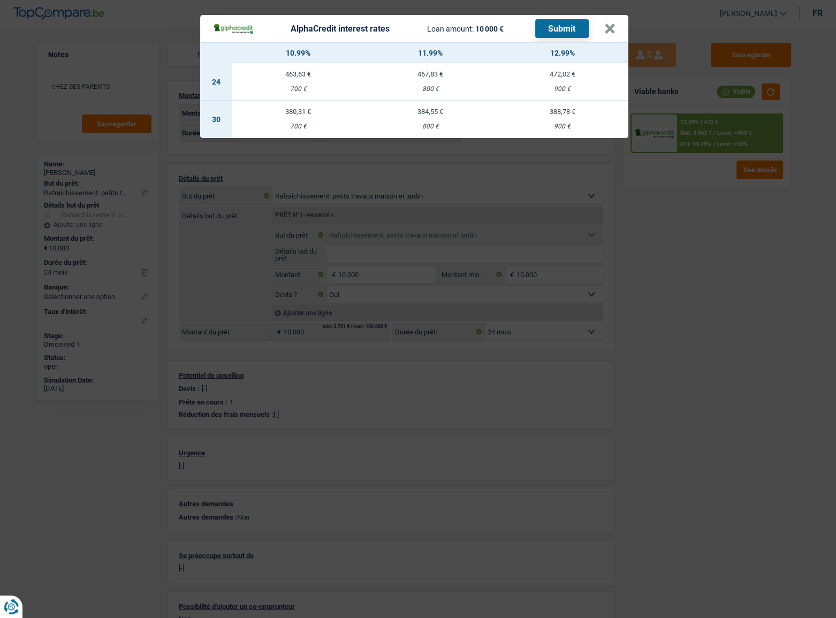
drag, startPoint x: 558, startPoint y: 123, endPoint x: 548, endPoint y: 84, distance: 39.9
click at [548, 84] on table "10.99% 11.99% 12.99% 24 463,63 € 700 € 467,83 € 800 € 472,02 € 900 € 30 380,31 …" at bounding box center [414, 90] width 428 height 96
click at [554, 81] on td "472,02 € 900 €" at bounding box center [562, 81] width 132 height 37
select select "alphacredit"
type input "12,99"
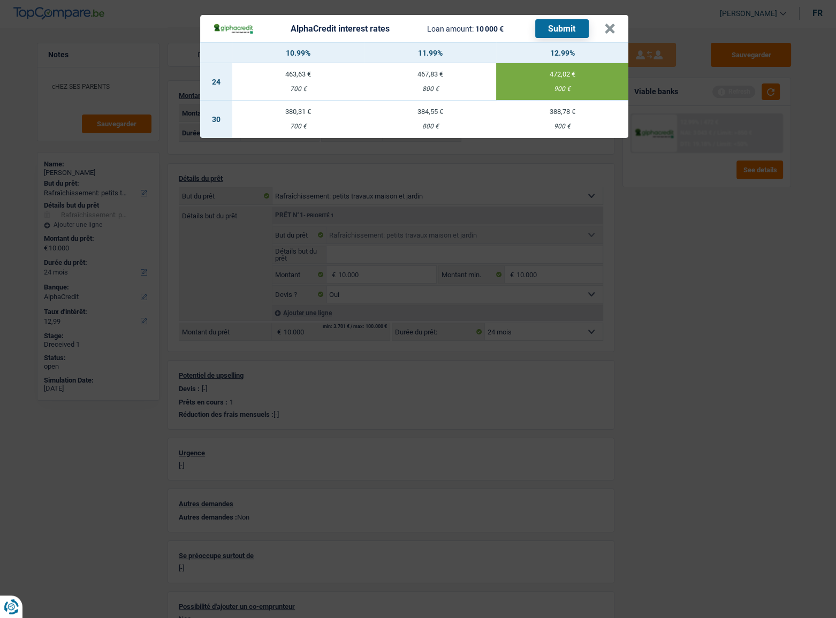
click at [570, 20] on button "Submit" at bounding box center [562, 28] width 54 height 19
click at [605, 27] on button "×" at bounding box center [609, 29] width 11 height 11
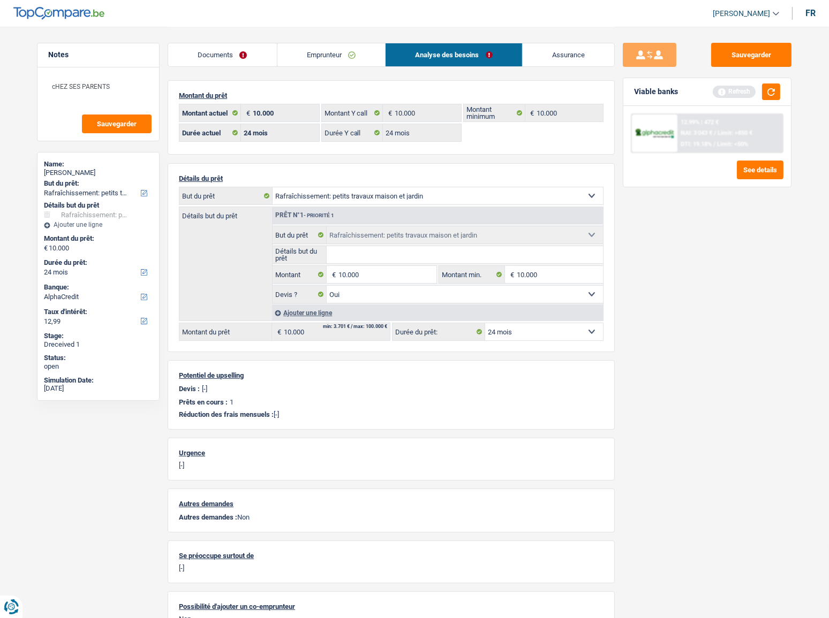
click at [294, 58] on link "Emprunteur" at bounding box center [331, 54] width 108 height 23
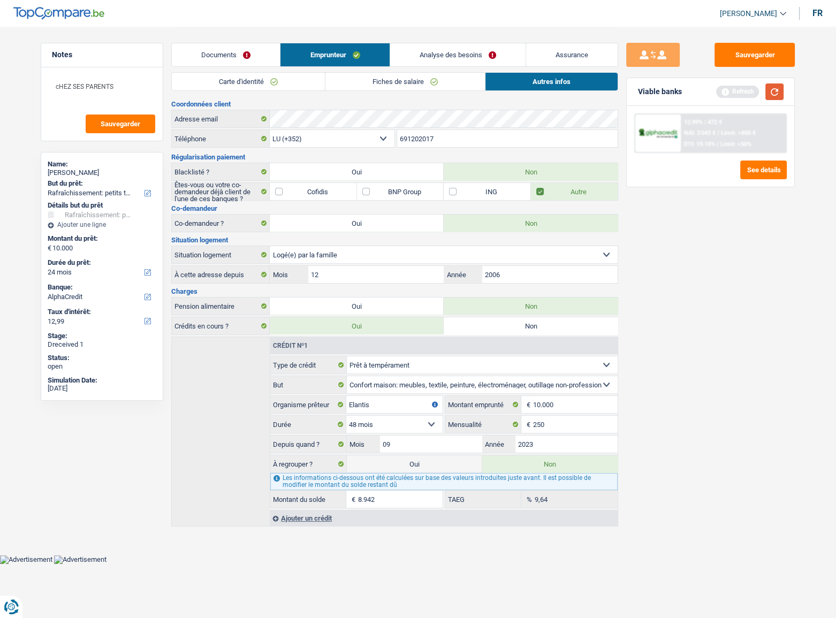
drag, startPoint x: 771, startPoint y: 91, endPoint x: 828, endPoint y: 96, distance: 57.0
click at [747, 91] on button "button" at bounding box center [775, 92] width 18 height 17
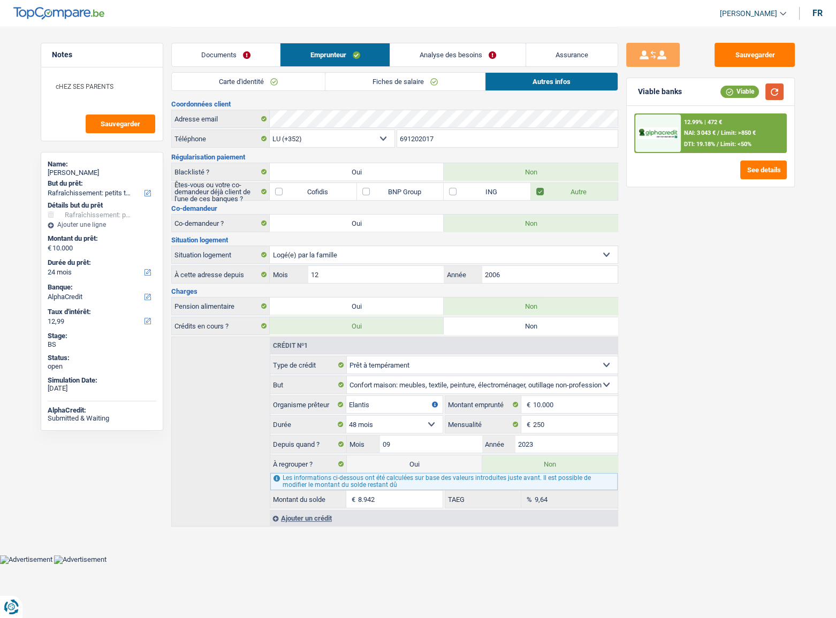
click at [747, 92] on button "button" at bounding box center [775, 92] width 18 height 17
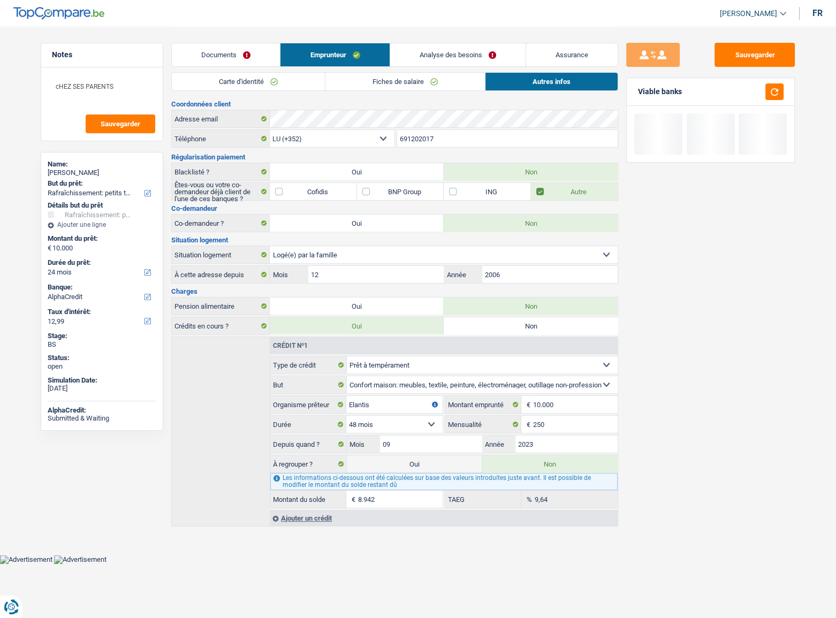
click at [498, 51] on link "Analyse des besoins" at bounding box center [457, 54] width 135 height 23
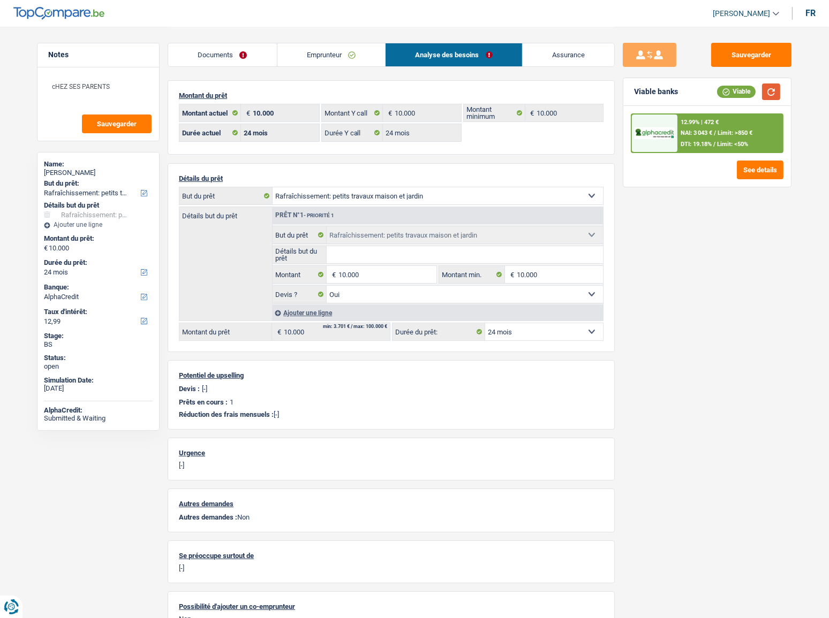
click at [747, 94] on button "button" at bounding box center [771, 92] width 18 height 17
click at [747, 90] on button "button" at bounding box center [771, 92] width 18 height 17
click at [509, 330] on select "12 mois 18 mois 24 mois 30 mois 36 mois 42 mois 48 mois Sélectionner une option" at bounding box center [544, 331] width 118 height 17
select select "36"
click at [485, 323] on select "12 mois 18 mois 24 mois 30 mois 36 mois 42 mois 48 mois Sélectionner une option" at bounding box center [544, 331] width 118 height 17
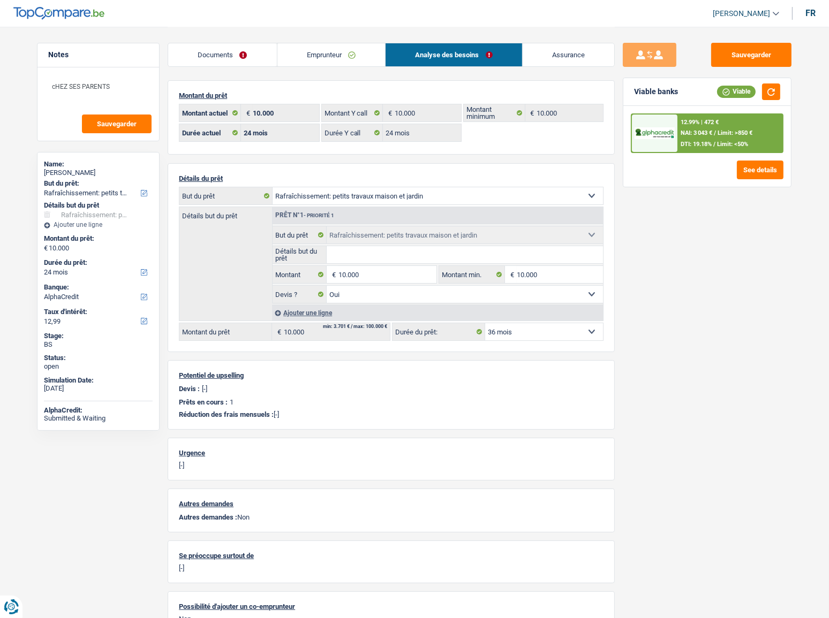
select select "36"
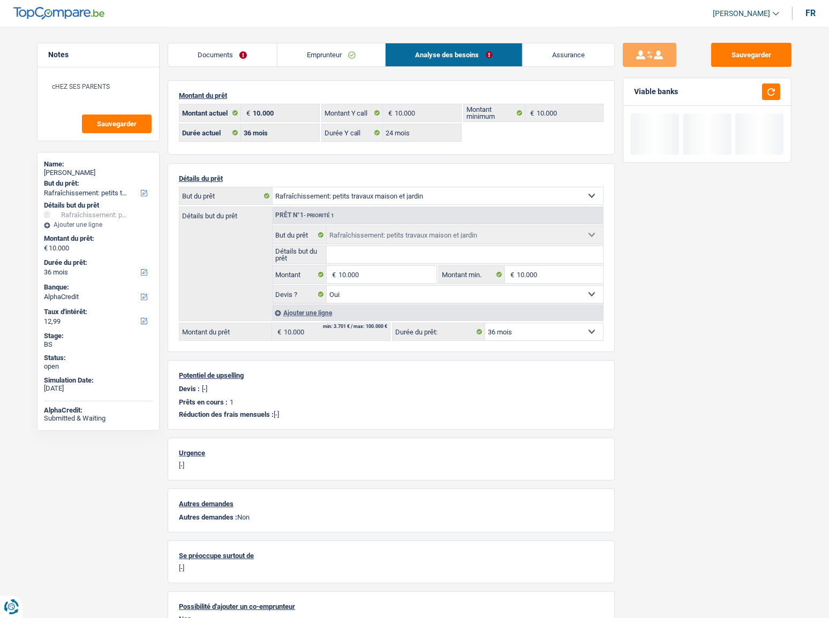
click at [747, 82] on div "Viable banks" at bounding box center [707, 92] width 168 height 28
click at [747, 86] on button "button" at bounding box center [771, 92] width 18 height 17
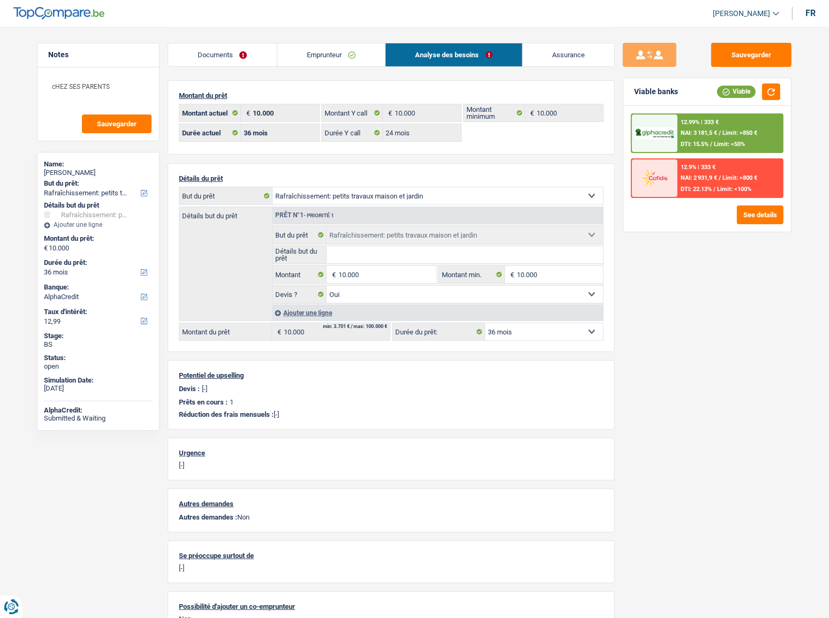
click at [543, 331] on select "12 mois 18 mois 24 mois 30 mois 36 mois 42 mois 48 mois Sélectionner une option" at bounding box center [544, 331] width 118 height 17
select select "42"
click at [485, 323] on select "12 mois 18 mois 24 mois 30 mois 36 mois 42 mois 48 mois Sélectionner une option" at bounding box center [544, 331] width 118 height 17
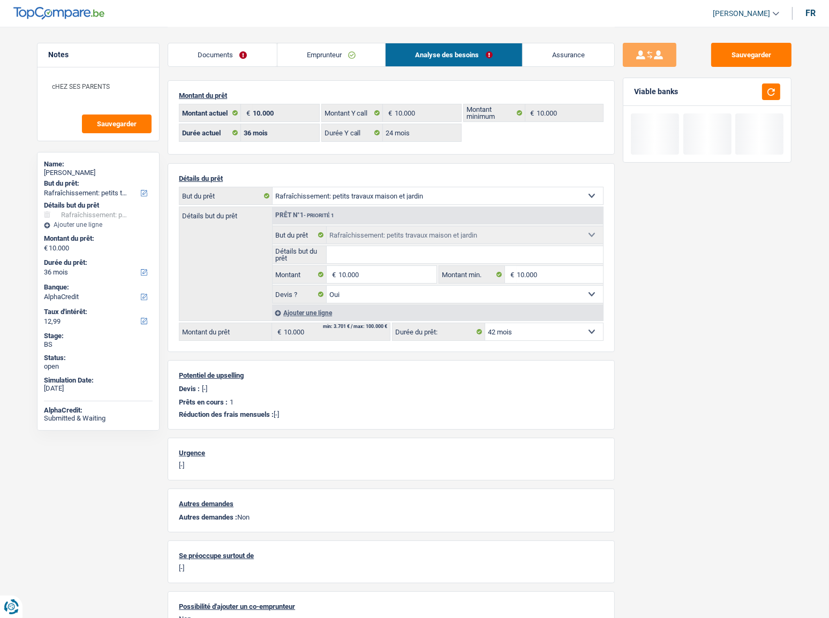
select select "42"
click at [747, 97] on button "button" at bounding box center [771, 92] width 18 height 17
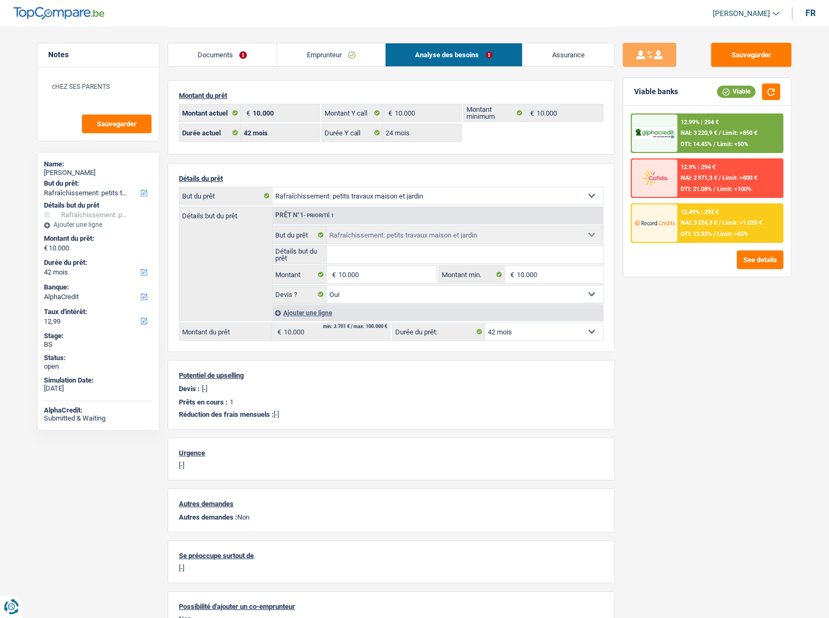
click at [718, 226] on div "12.49% | 292 € NAI: 3 524,3 € / Limit: >1.033 € DTI: 13.33% / Limit: <65%" at bounding box center [729, 223] width 105 height 37
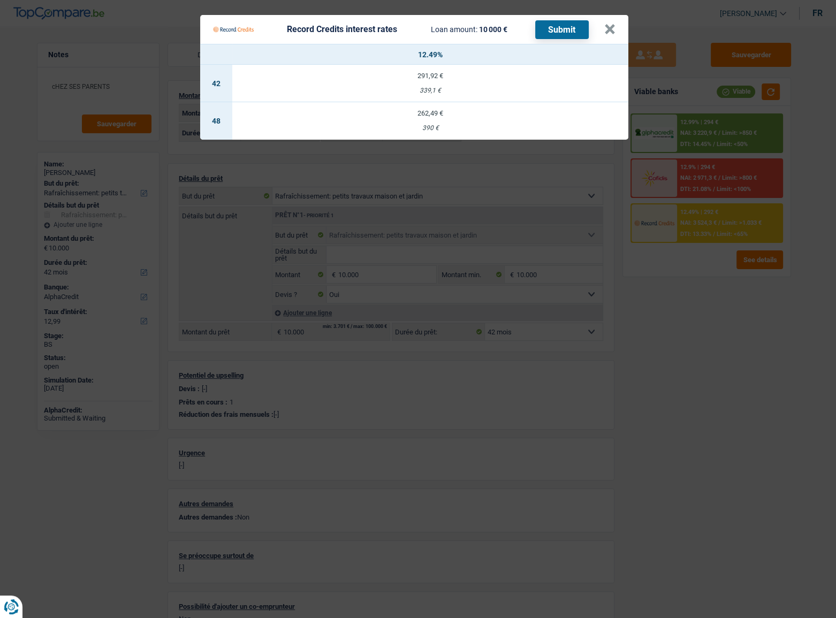
drag, startPoint x: 510, startPoint y: 134, endPoint x: 510, endPoint y: 123, distance: 11.2
click at [510, 123] on td "262,49 € 390 €" at bounding box center [430, 120] width 396 height 37
select select "48"
select select "record credits"
type input "12,49"
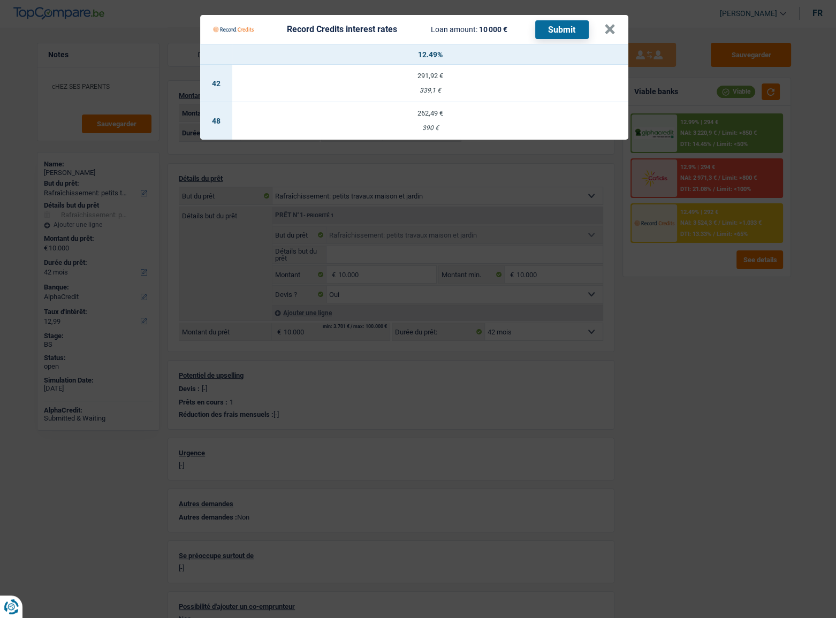
select select "48"
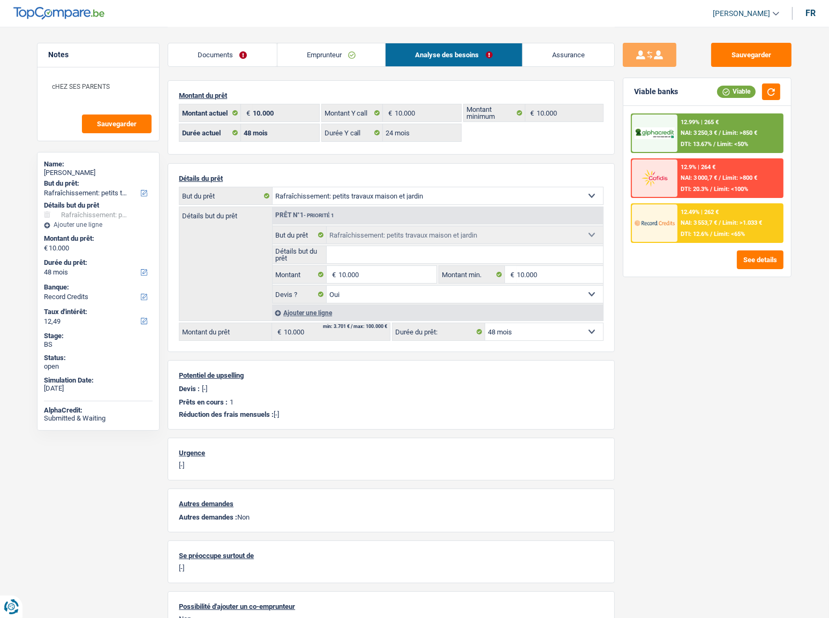
click at [676, 217] on div at bounding box center [654, 223] width 45 height 37
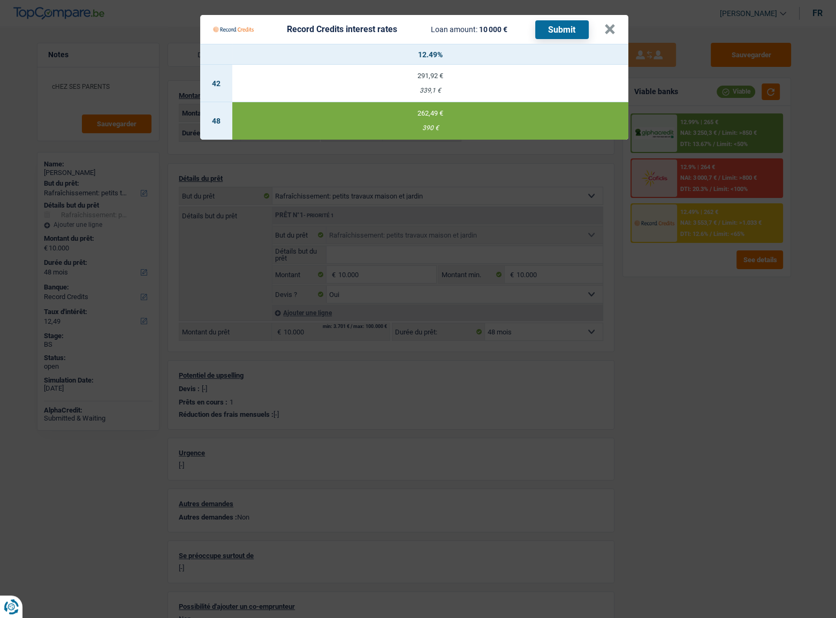
click at [574, 27] on button "Submit" at bounding box center [562, 29] width 54 height 19
click at [615, 29] on Credits___BV_modal_header_ "Record Credits interest rates Loan amount: 10 000 € Submit ×" at bounding box center [414, 29] width 428 height 29
click at [607, 24] on button "×" at bounding box center [609, 29] width 11 height 11
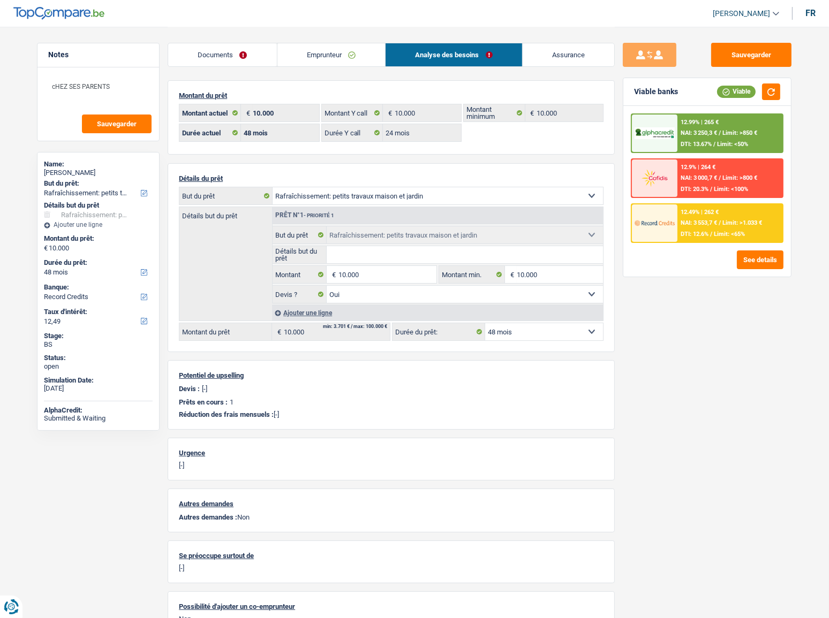
click at [249, 47] on link "Documents" at bounding box center [222, 54] width 109 height 23
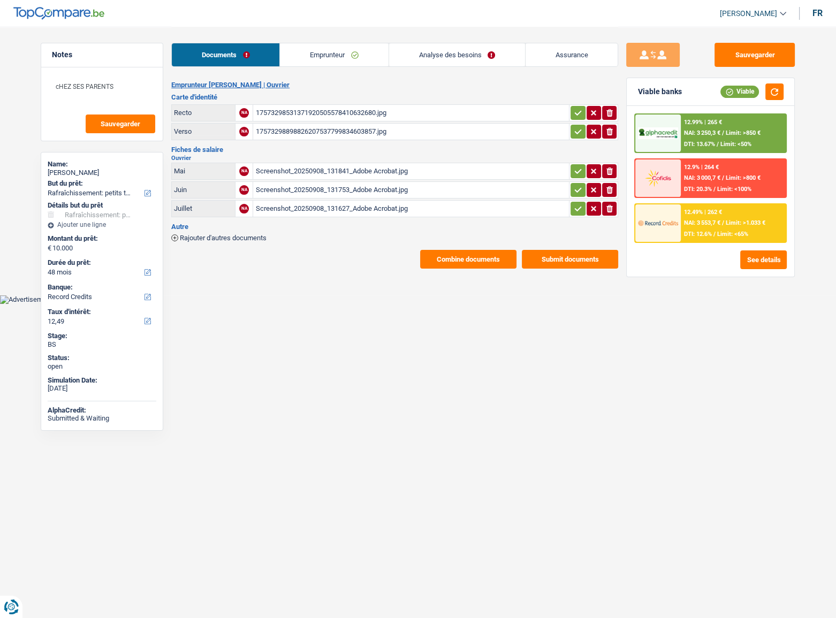
click at [475, 262] on button "Combine documents" at bounding box center [468, 259] width 96 height 19
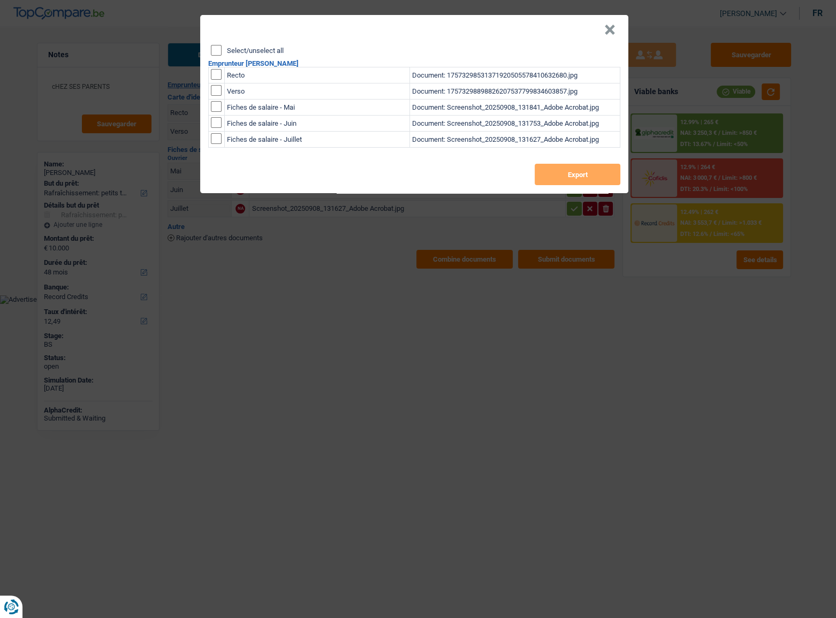
click at [218, 57] on div "Select/unselect all Emprunteur Carla Pereira Cabeças Recto Document: 1757329853…" at bounding box center [414, 119] width 428 height 148
click at [214, 47] on input "Select/unselect all" at bounding box center [216, 50] width 11 height 11
checkbox input "true"
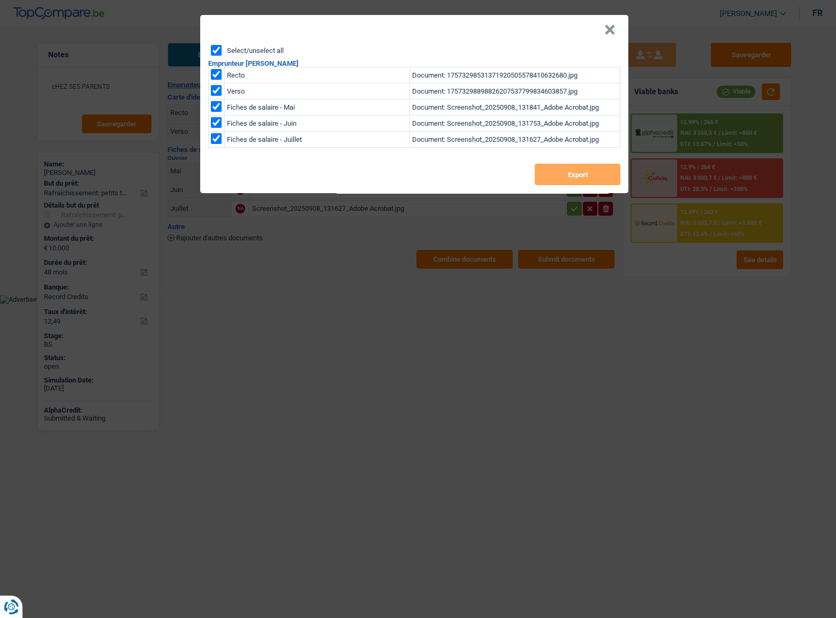
checkbox input "true"
click at [563, 173] on button "Export" at bounding box center [578, 174] width 86 height 21
drag, startPoint x: 607, startPoint y: 31, endPoint x: 701, endPoint y: 37, distance: 94.4
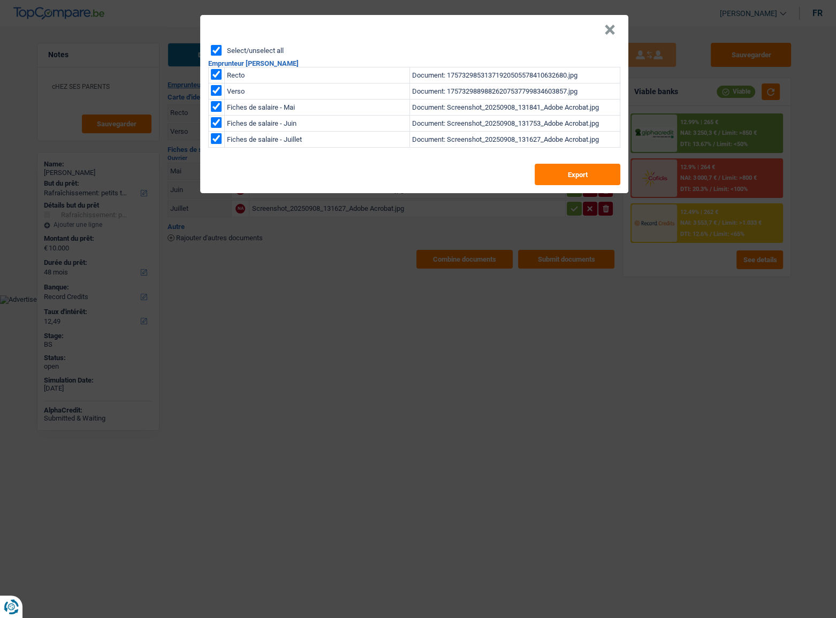
click at [607, 31] on button "×" at bounding box center [609, 30] width 11 height 11
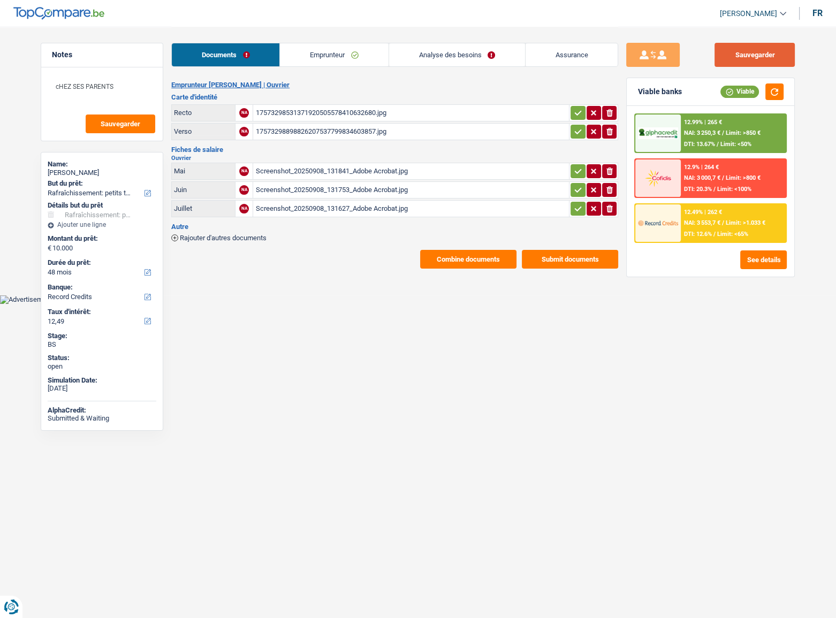
click at [747, 58] on button "Sauvegarder" at bounding box center [755, 55] width 80 height 24
click at [348, 57] on link "Emprunteur" at bounding box center [334, 54] width 108 height 23
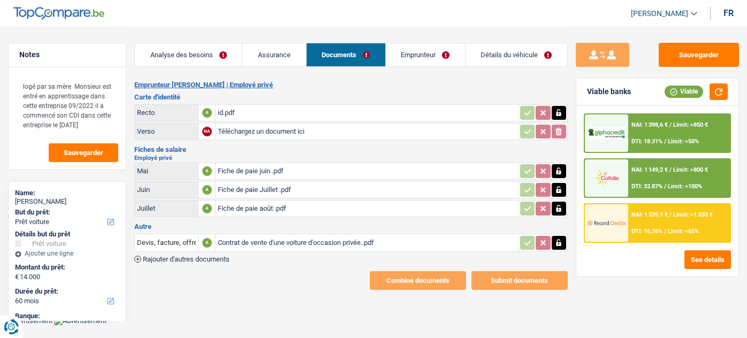
select select "car"
select select "60"
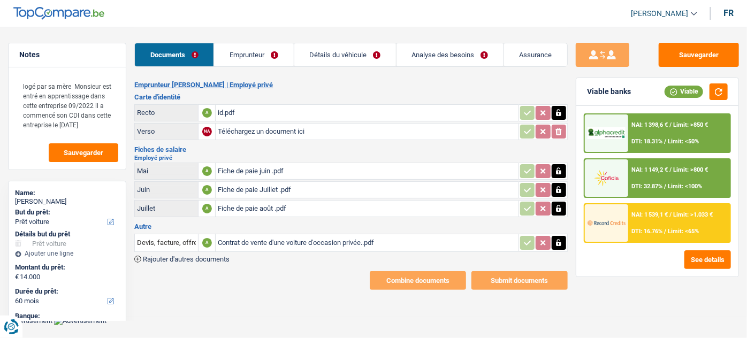
click at [238, 111] on div "id.pdf" at bounding box center [367, 113] width 298 height 16
click at [259, 205] on div "Fiche de paie août .pdf" at bounding box center [367, 209] width 298 height 16
click at [284, 186] on div "Fiche de paie Juillet .pdf" at bounding box center [367, 190] width 298 height 16
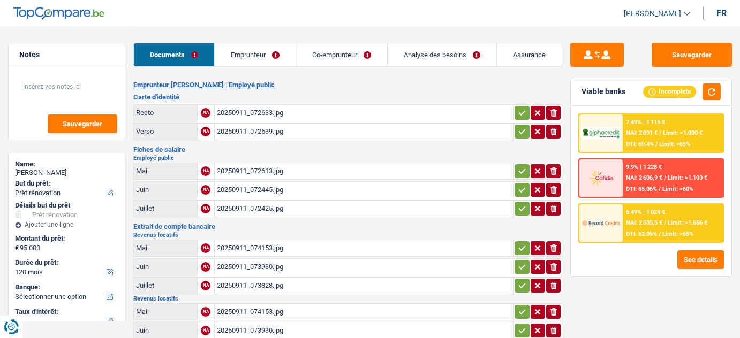
select select "renovation"
select select "120"
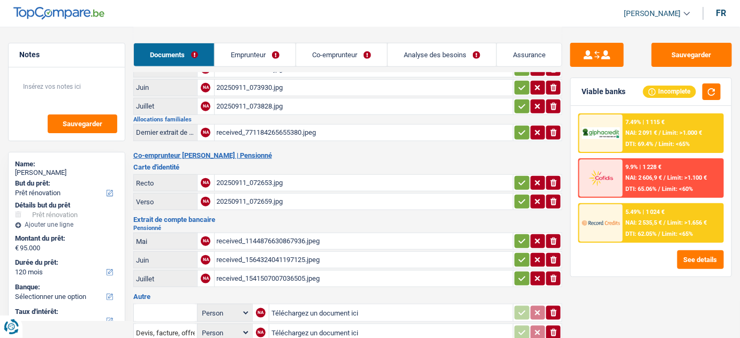
scroll to position [305, 0]
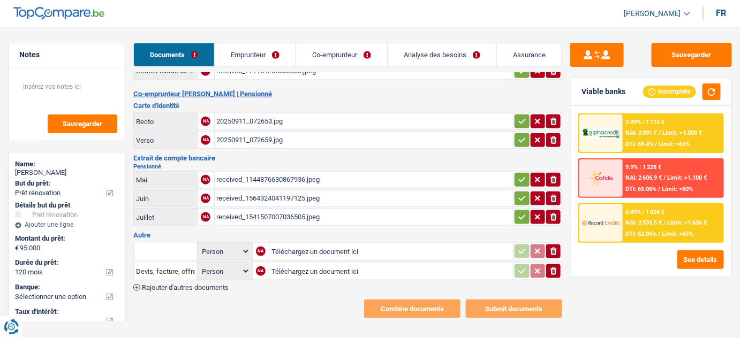
drag, startPoint x: 558, startPoint y: 249, endPoint x: 557, endPoint y: 262, distance: 12.9
click at [558, 255] on table "Person Emprunteur Co-emprunteur NA Téléchargez un document ici ionicons-v5-e De…" at bounding box center [347, 261] width 429 height 41
drag, startPoint x: 557, startPoint y: 262, endPoint x: 554, endPoint y: 258, distance: 5.8
click at [557, 266] on icon "ionicons-v5-e" at bounding box center [553, 271] width 9 height 11
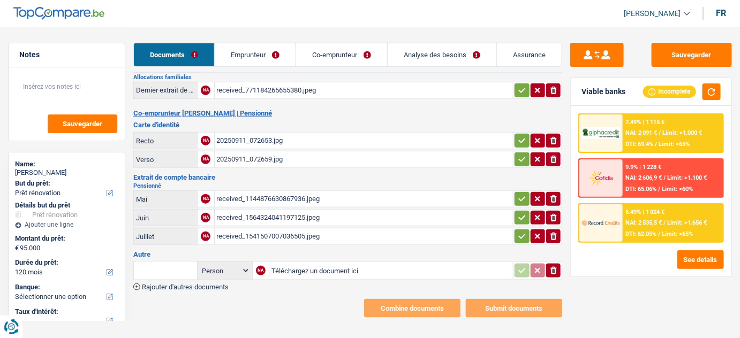
click at [563, 262] on div "Notes Sauvegarder Name: [PERSON_NAME] But du prêt: Confort maison: meubles, tex…" at bounding box center [370, 29] width 740 height 577
click at [258, 55] on link "Emprunteur" at bounding box center [255, 54] width 81 height 23
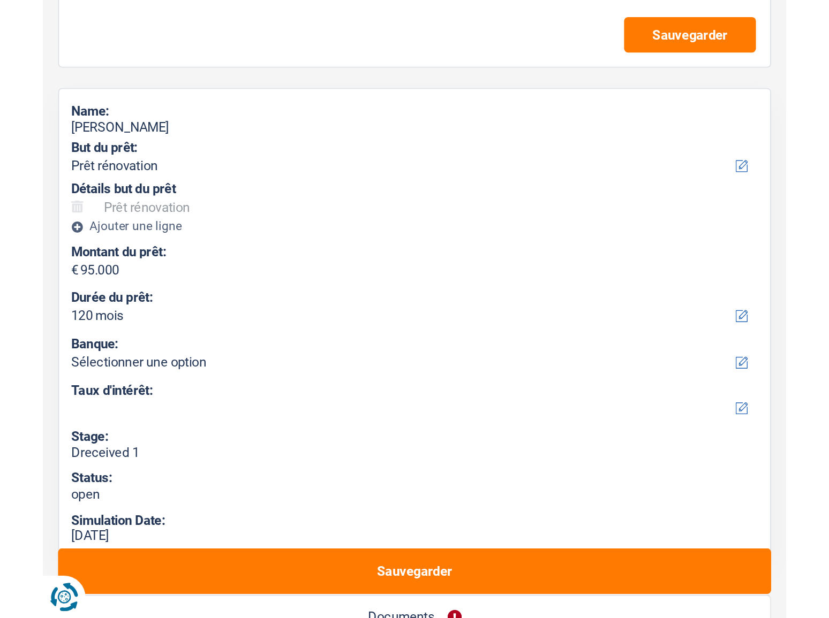
scroll to position [0, 0]
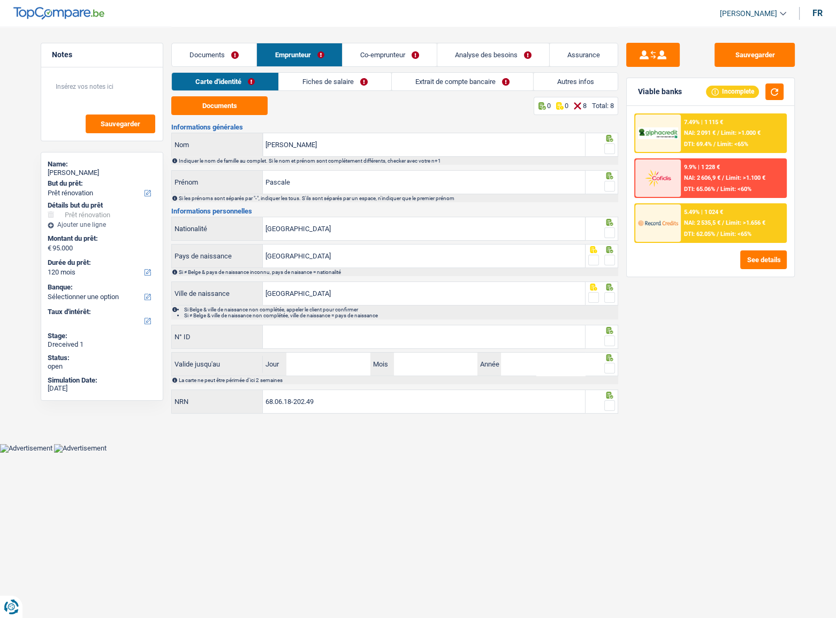
click at [385, 80] on link "Fiches de salaire" at bounding box center [335, 82] width 112 height 18
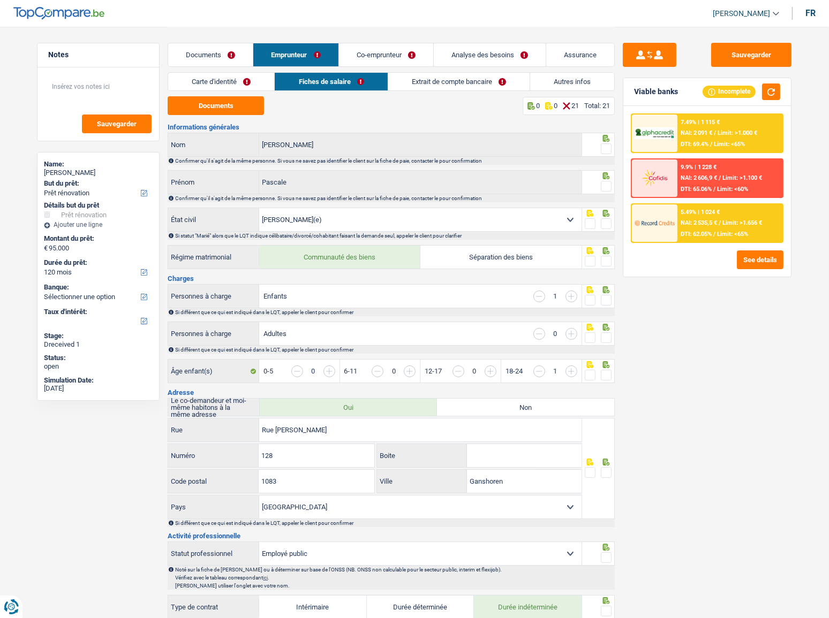
click at [461, 86] on link "Extrait de compte bancaire" at bounding box center [458, 82] width 141 height 18
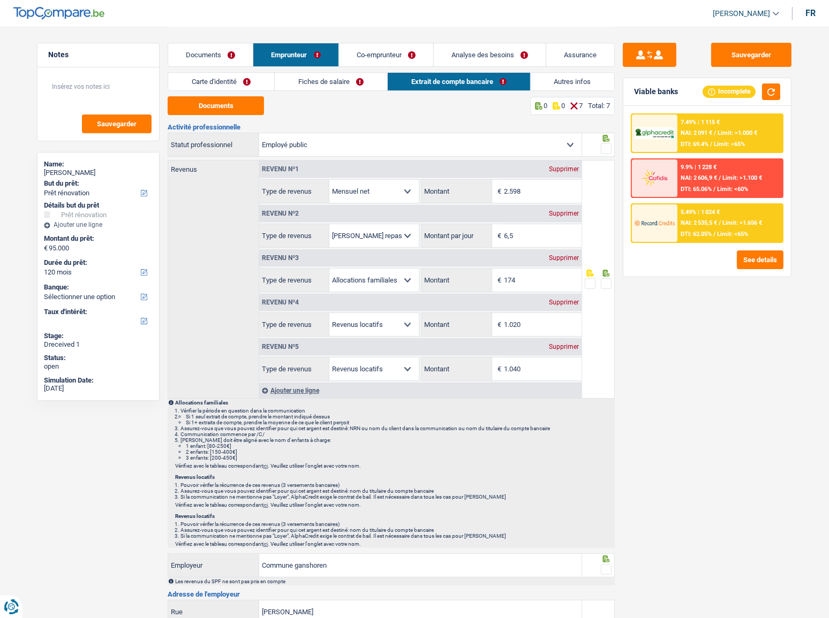
click at [209, 48] on link "Documents" at bounding box center [210, 54] width 85 height 23
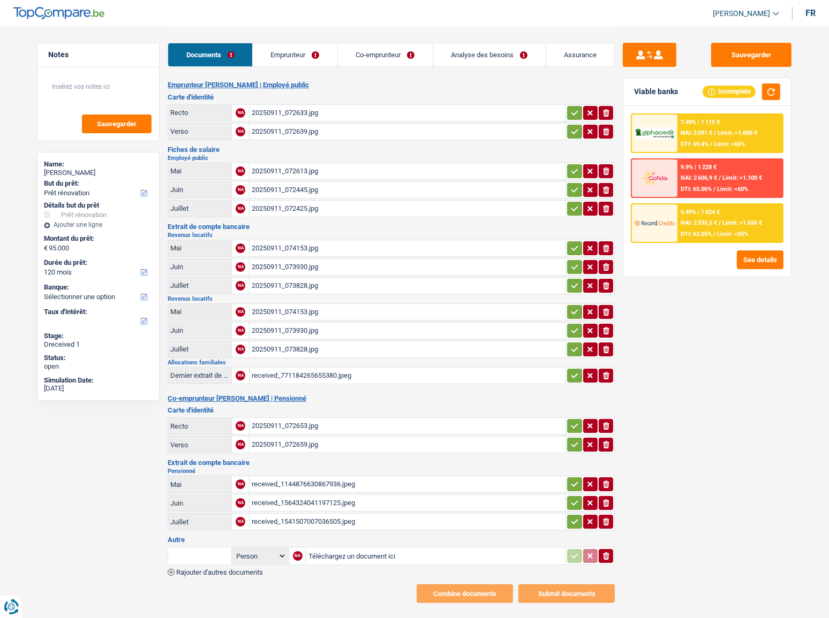
click at [287, 47] on link "Emprunteur" at bounding box center [295, 54] width 85 height 23
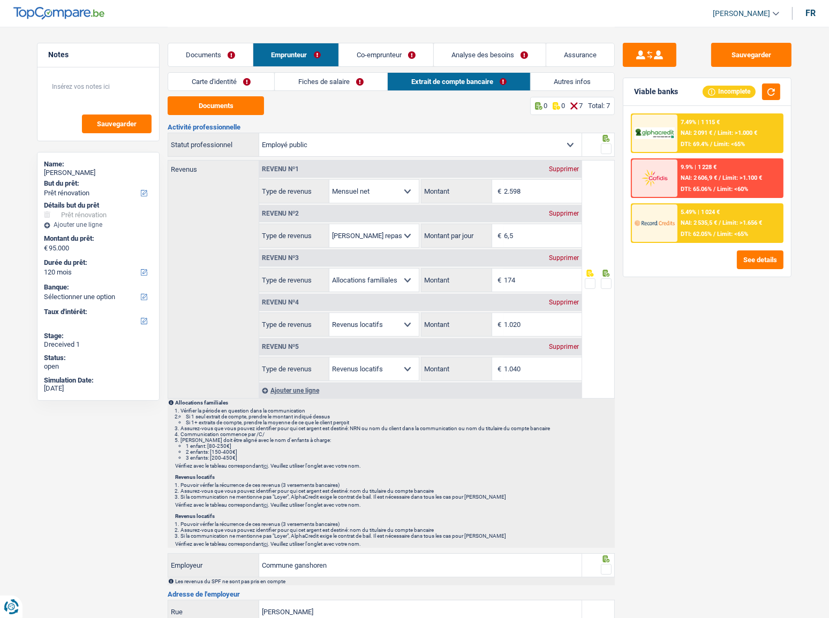
click at [226, 78] on link "Carte d'identité" at bounding box center [221, 82] width 106 height 18
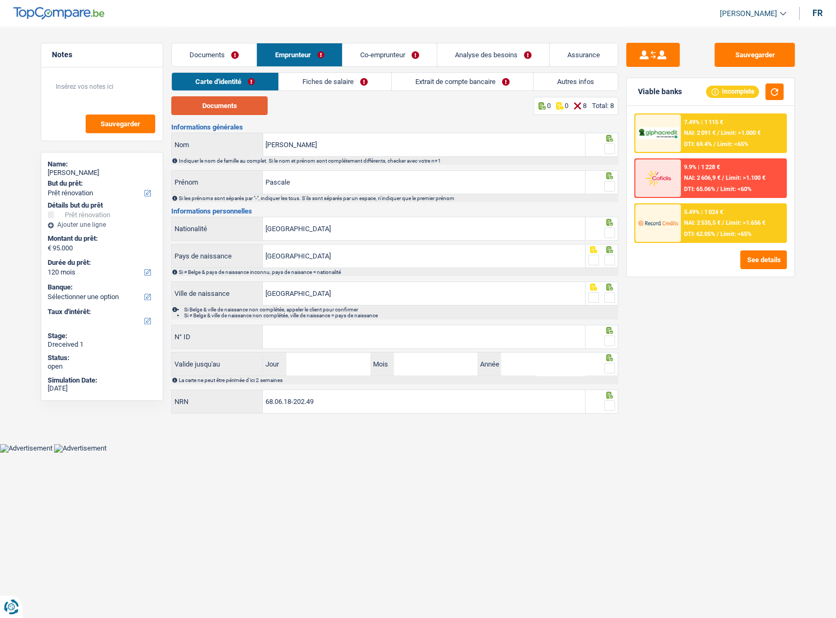
click at [224, 110] on button "Documents" at bounding box center [219, 105] width 96 height 19
click at [601, 148] on fieldset at bounding box center [601, 148] width 27 height 13
click at [610, 144] on span at bounding box center [609, 148] width 11 height 11
click at [0, 0] on input "radio" at bounding box center [0, 0] width 0 height 0
click at [607, 187] on span at bounding box center [609, 186] width 11 height 11
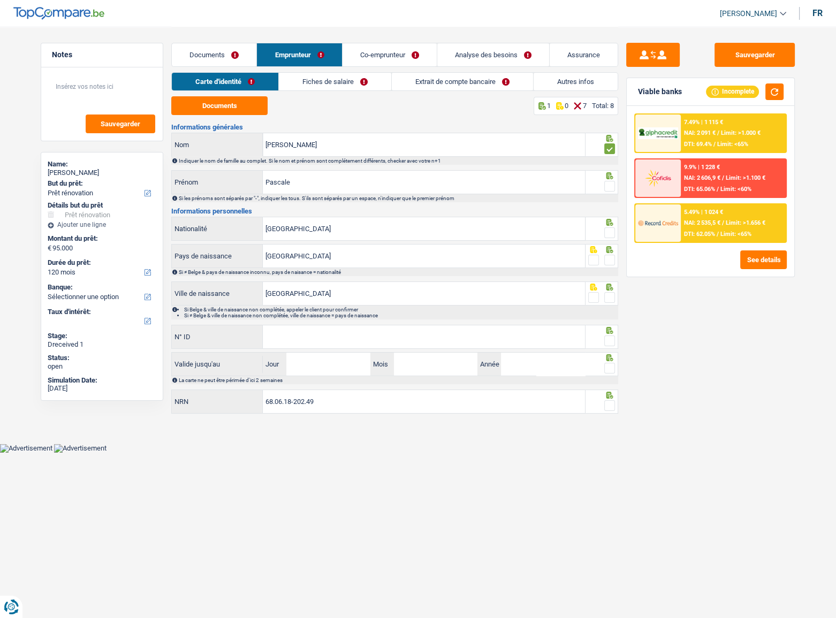
click at [0, 0] on input "radio" at bounding box center [0, 0] width 0 height 0
drag, startPoint x: 609, startPoint y: 232, endPoint x: 612, endPoint y: 262, distance: 30.1
click at [609, 233] on span at bounding box center [609, 233] width 11 height 11
click at [0, 0] on input "radio" at bounding box center [0, 0] width 0 height 0
click at [611, 256] on span at bounding box center [609, 260] width 11 height 11
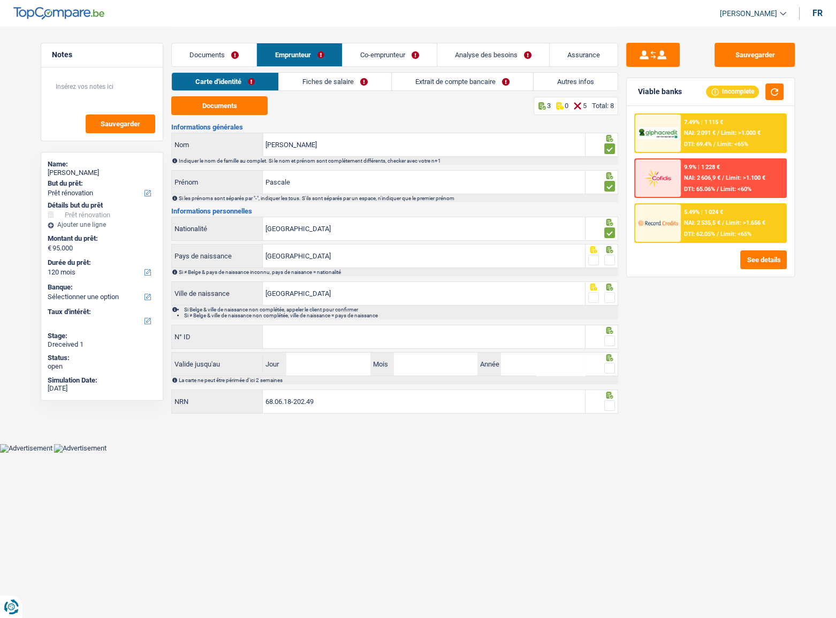
click at [0, 0] on input "radio" at bounding box center [0, 0] width 0 height 0
click at [609, 297] on span at bounding box center [609, 297] width 11 height 11
click at [0, 0] on input "radio" at bounding box center [0, 0] width 0 height 0
click at [355, 329] on input "N° ID" at bounding box center [424, 337] width 322 height 23
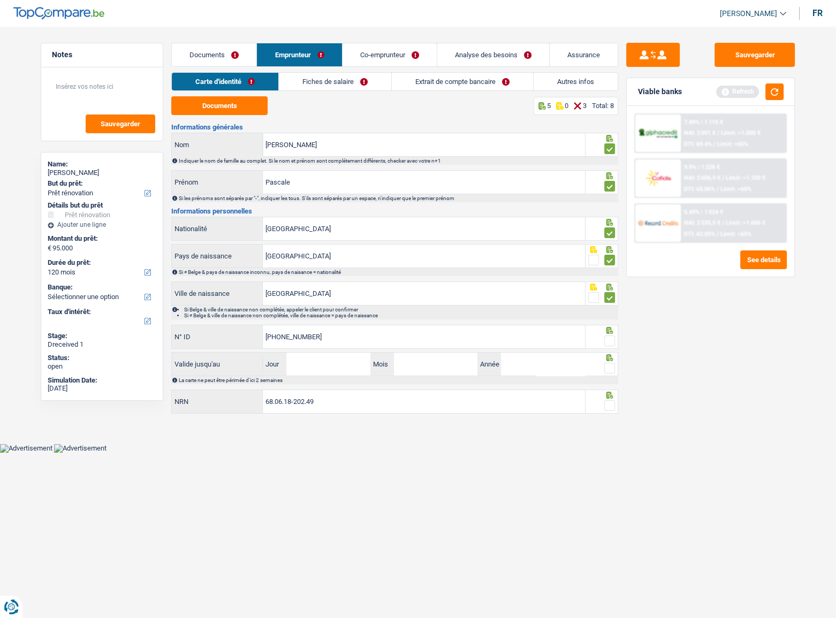
type input "[PHONE_NUMBER]"
click at [610, 336] on span at bounding box center [609, 341] width 11 height 11
click at [0, 0] on input "radio" at bounding box center [0, 0] width 0 height 0
click at [322, 338] on input "Jour" at bounding box center [328, 364] width 84 height 23
type input "10"
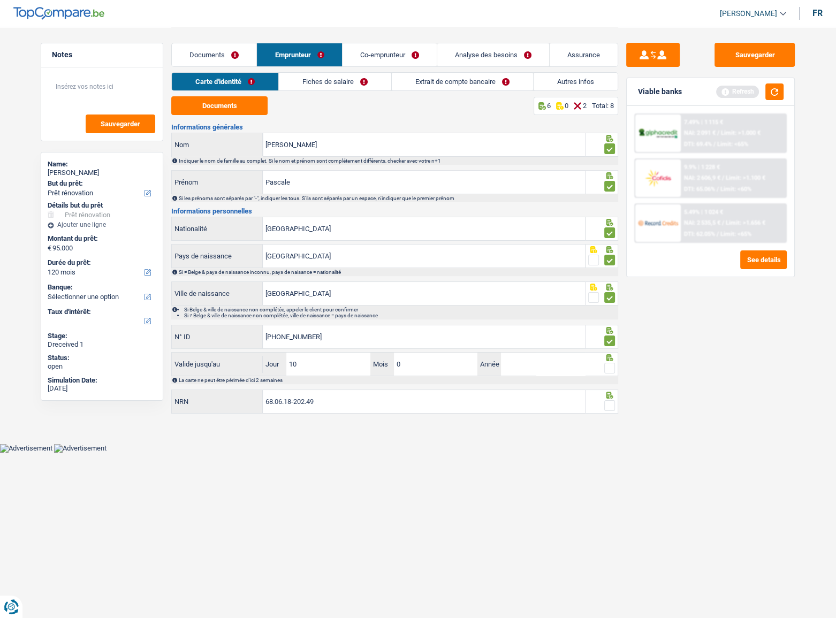
type input "07"
type input "2034"
click at [612, 338] on span at bounding box center [609, 368] width 11 height 11
click at [0, 0] on input "radio" at bounding box center [0, 0] width 0 height 0
drag, startPoint x: 216, startPoint y: 49, endPoint x: 300, endPoint y: 122, distance: 110.4
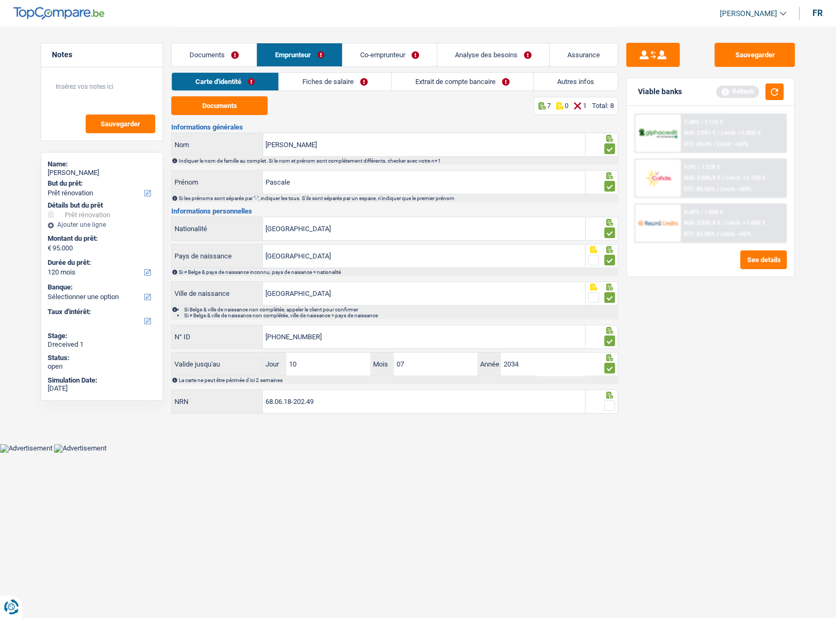
click at [218, 49] on link "Documents" at bounding box center [214, 54] width 85 height 23
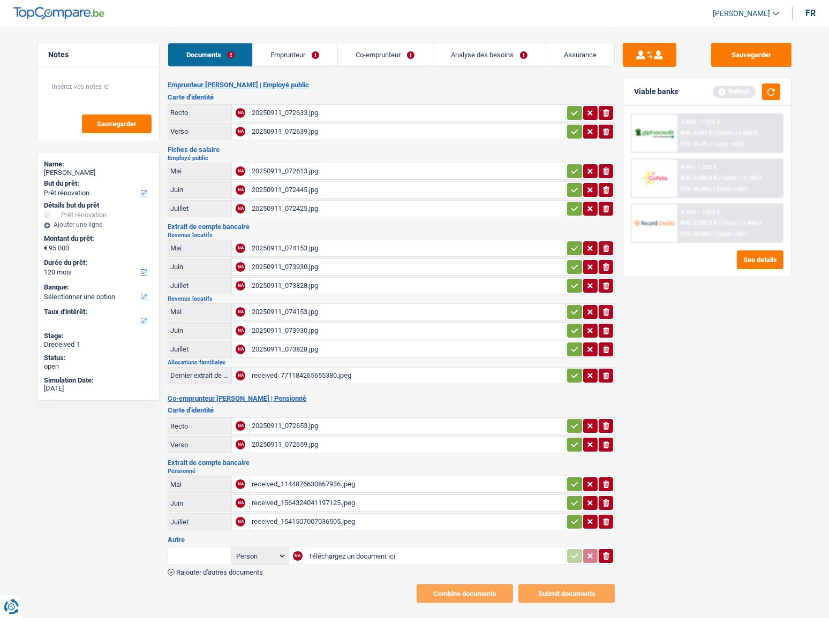
click at [305, 174] on div "20250911_072613.jpg" at bounding box center [408, 171] width 312 height 16
click at [276, 205] on div "20250911_072425.jpg" at bounding box center [408, 209] width 312 height 16
click at [297, 338] on div "received_771184265655380.jpeg" at bounding box center [408, 376] width 312 height 16
click at [301, 338] on div "20250911_072653.jpg" at bounding box center [408, 426] width 312 height 16
click at [325, 338] on div "received_1144876630867936.jpeg" at bounding box center [408, 484] width 312 height 16
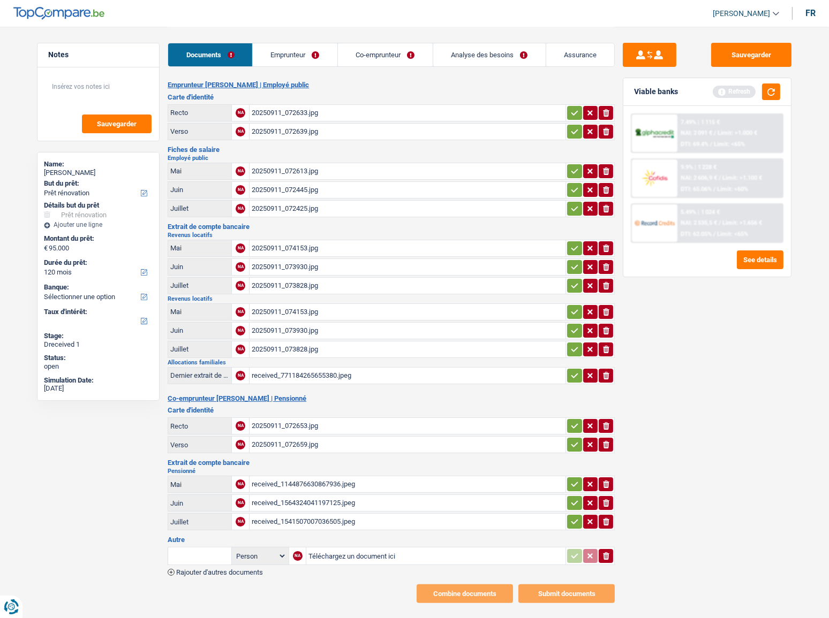
click at [337, 338] on div "received_1564324041197125.jpeg" at bounding box center [408, 503] width 312 height 16
click at [336, 53] on link "Emprunteur" at bounding box center [295, 54] width 85 height 23
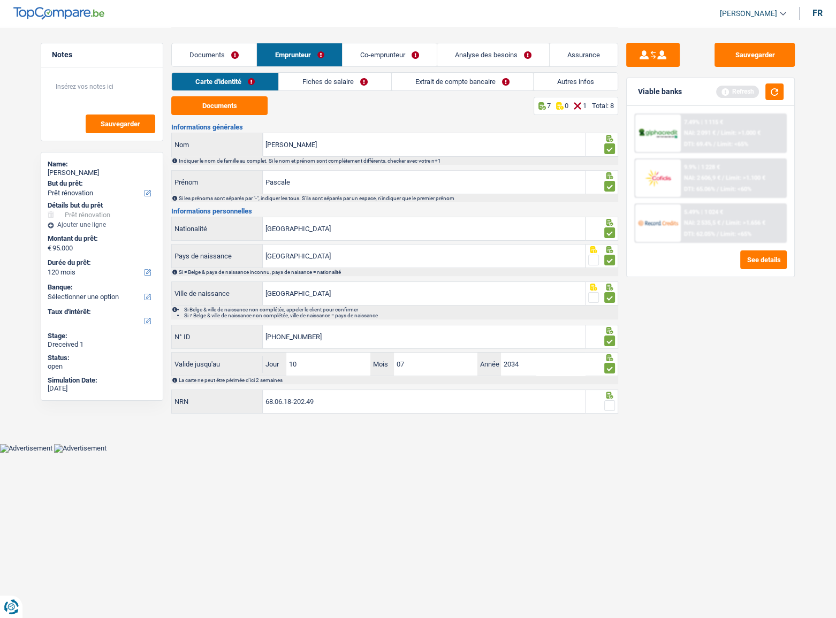
click at [607, 338] on span at bounding box center [609, 405] width 11 height 11
click at [0, 0] on input "radio" at bounding box center [0, 0] width 0 height 0
click at [342, 75] on link "Fiches de salaire" at bounding box center [335, 82] width 112 height 18
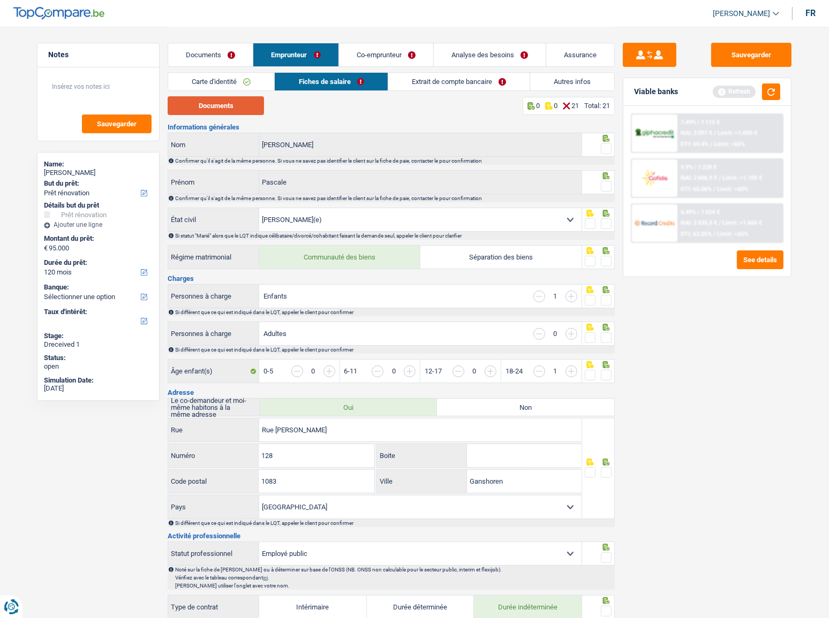
click at [199, 112] on button "Documents" at bounding box center [216, 105] width 96 height 19
click at [608, 143] on span at bounding box center [606, 148] width 11 height 11
click at [0, 0] on input "radio" at bounding box center [0, 0] width 0 height 0
click at [607, 184] on span at bounding box center [606, 186] width 11 height 11
click at [0, 0] on input "radio" at bounding box center [0, 0] width 0 height 0
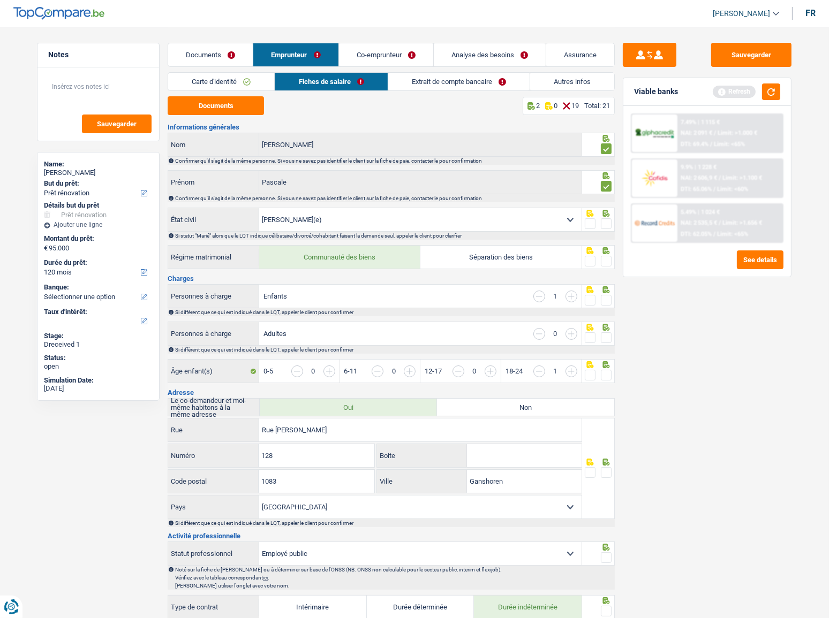
click at [608, 218] on span at bounding box center [606, 223] width 11 height 11
click at [0, 0] on input "radio" at bounding box center [0, 0] width 0 height 0
click at [607, 261] on span at bounding box center [606, 261] width 11 height 11
click at [0, 0] on input "radio" at bounding box center [0, 0] width 0 height 0
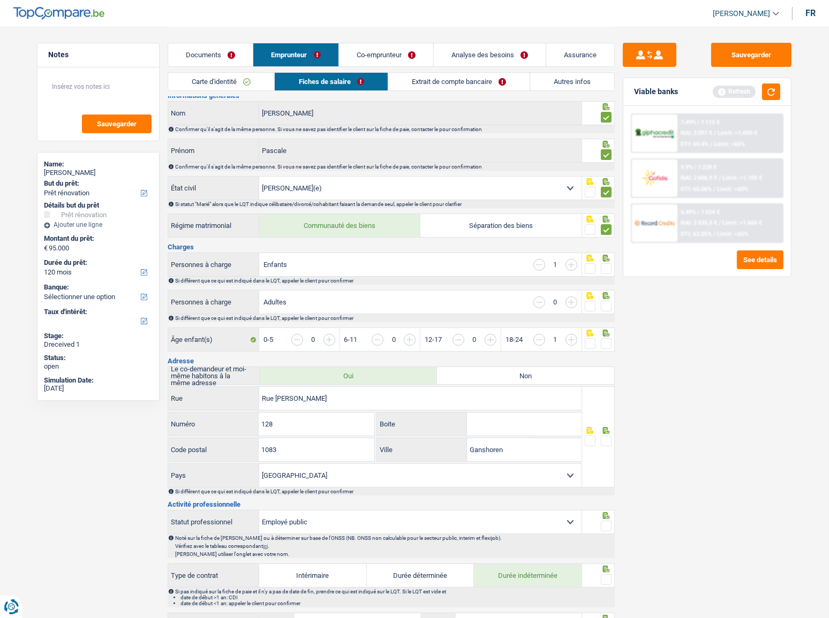
scroll to position [48, 0]
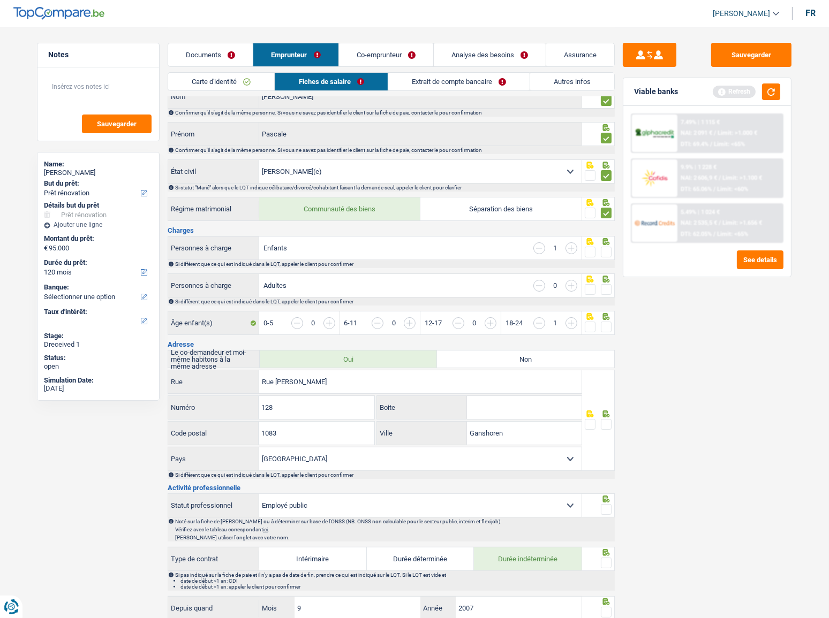
click at [608, 251] on span at bounding box center [606, 252] width 11 height 11
click at [0, 0] on input "radio" at bounding box center [0, 0] width 0 height 0
click at [601, 289] on span at bounding box center [606, 289] width 11 height 11
click at [0, 0] on input "radio" at bounding box center [0, 0] width 0 height 0
click at [606, 326] on span at bounding box center [606, 327] width 11 height 11
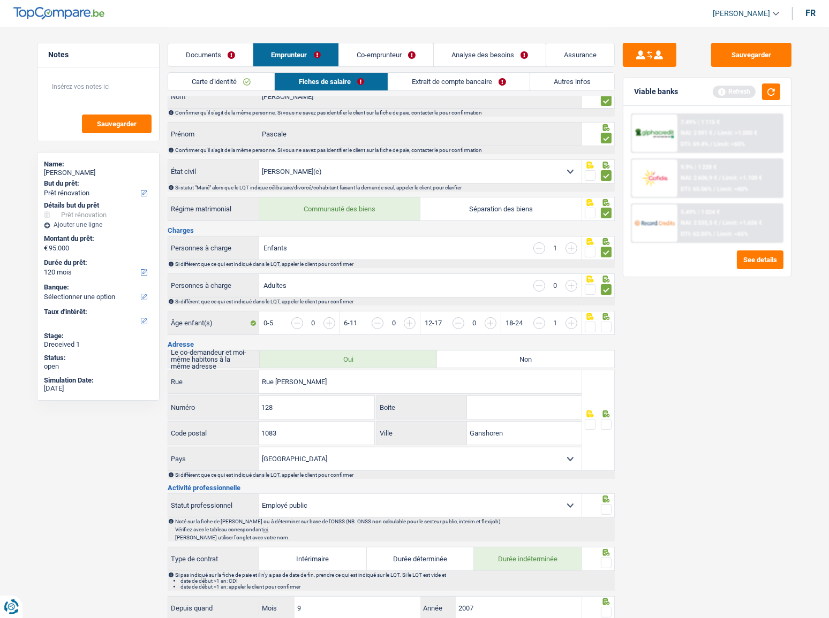
click at [0, 0] on input "radio" at bounding box center [0, 0] width 0 height 0
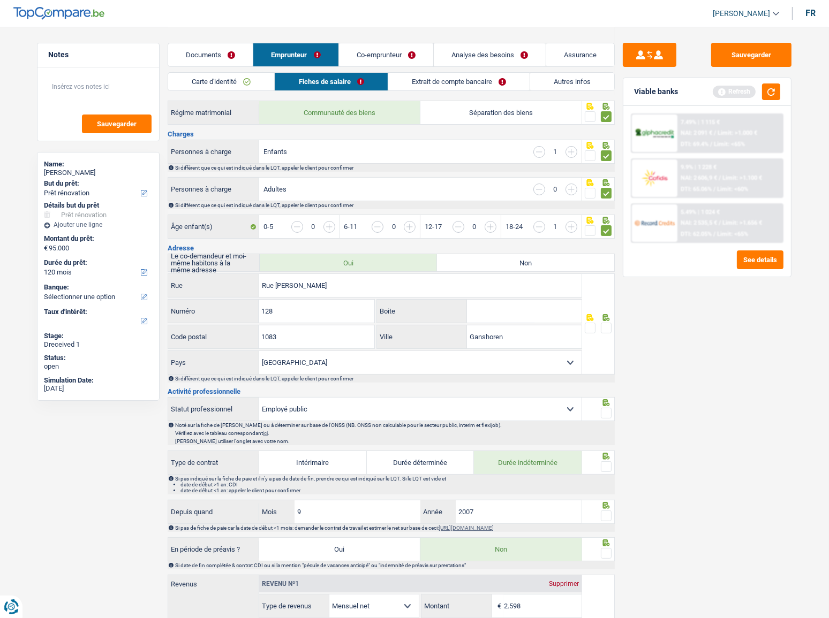
scroll to position [146, 0]
click at [271, 283] on input "Rue [PERSON_NAME]" at bounding box center [420, 284] width 322 height 23
type input "Avenue [PERSON_NAME]"
click at [334, 299] on input "128" at bounding box center [316, 310] width 115 height 23
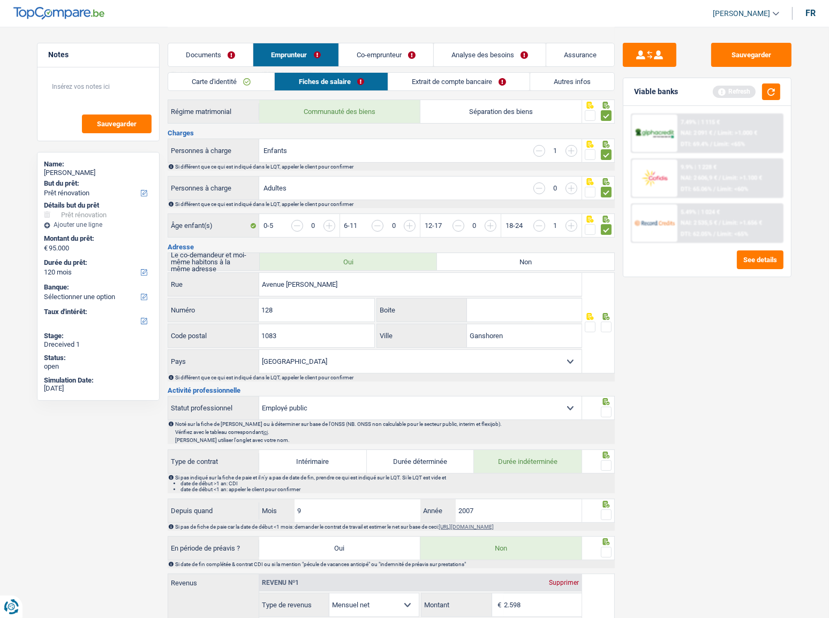
click at [605, 326] on span at bounding box center [606, 327] width 11 height 11
click at [0, 0] on input "radio" at bounding box center [0, 0] width 0 height 0
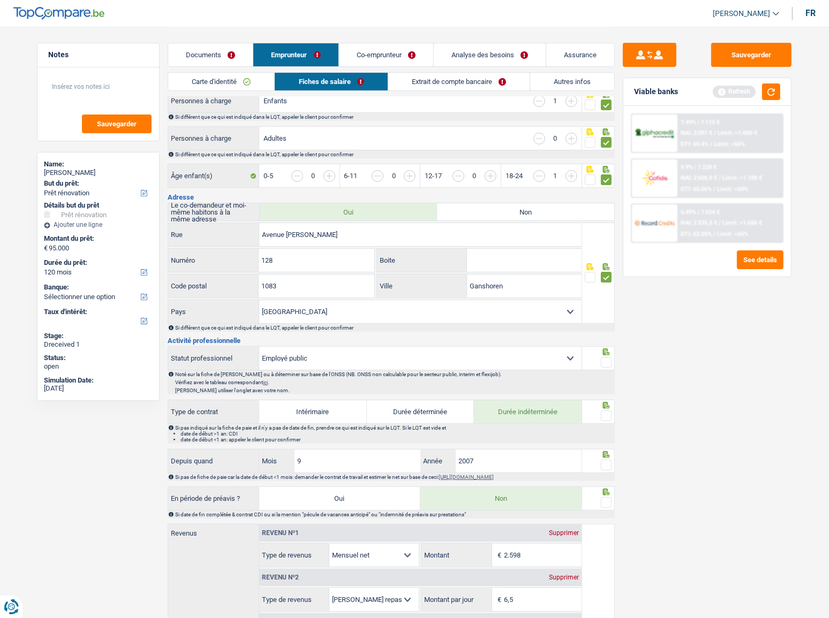
scroll to position [243, 0]
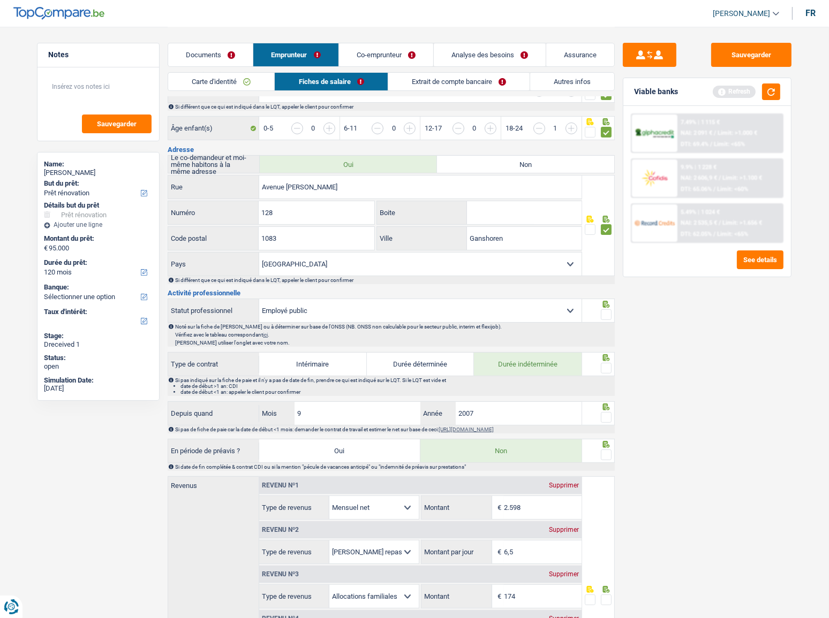
click at [464, 294] on h3 "Activité professionnelle" at bounding box center [391, 293] width 447 height 7
click at [452, 311] on select "Ouvrier Employé privé Employé public Invalide Indépendant Pensionné Chômeur Mut…" at bounding box center [420, 310] width 322 height 23
select select "privateEmployee"
click at [259, 299] on select "Ouvrier Employé privé Employé public Invalide Indépendant Pensionné Chômeur Mut…" at bounding box center [420, 310] width 322 height 23
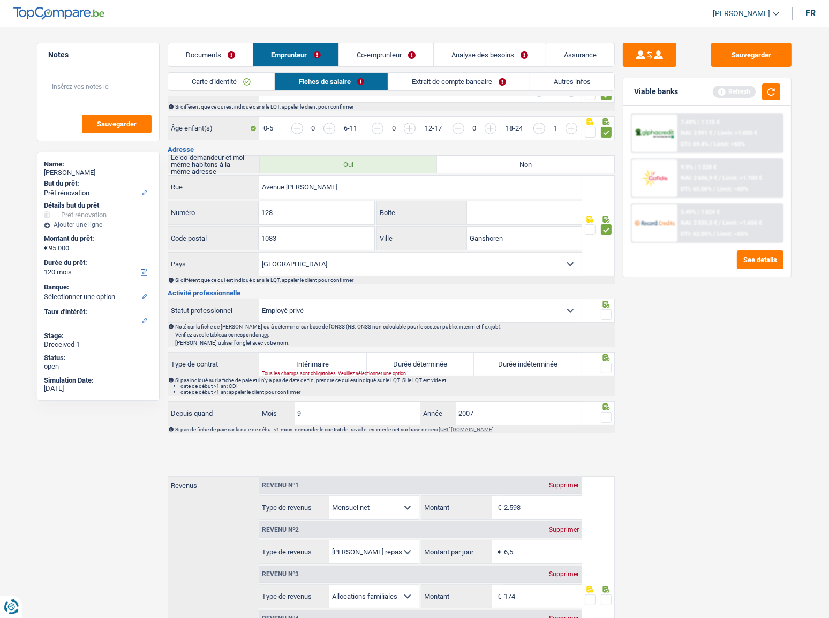
click at [606, 314] on span at bounding box center [606, 314] width 11 height 11
click at [0, 0] on input "radio" at bounding box center [0, 0] width 0 height 0
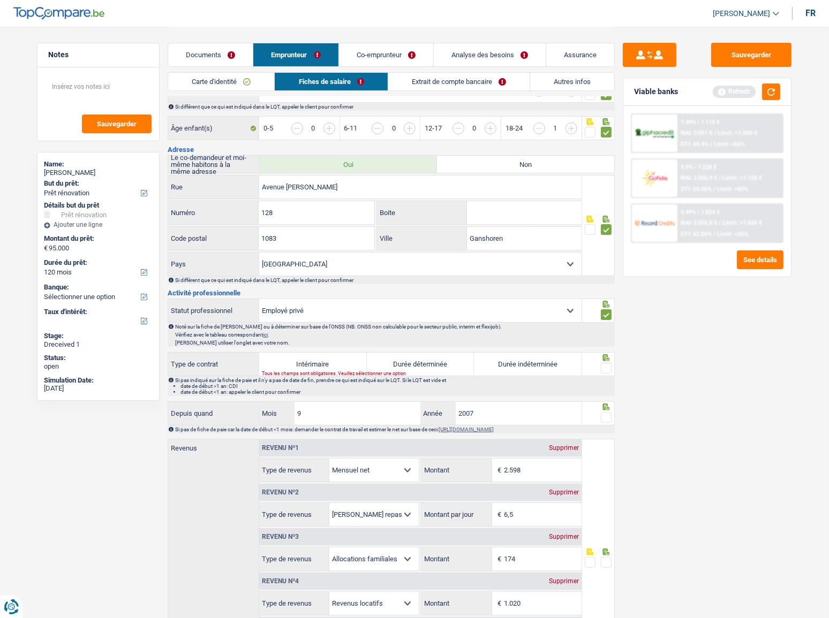
click at [569, 338] on label "Durée indéterminée" at bounding box center [528, 364] width 108 height 23
click at [569, 338] on input "Durée indéterminée" at bounding box center [528, 364] width 108 height 23
radio input "true"
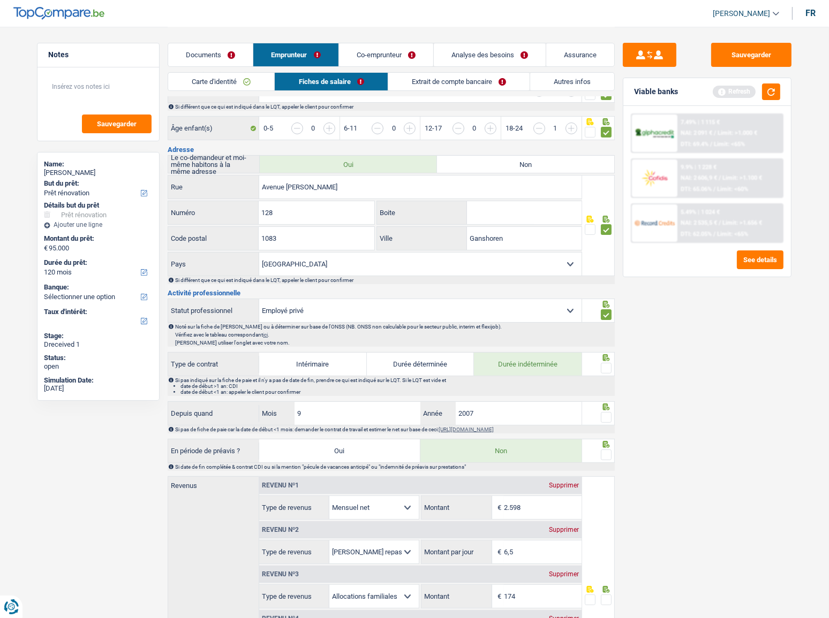
click at [606, 338] on span at bounding box center [606, 368] width 11 height 11
click at [0, 0] on input "radio" at bounding box center [0, 0] width 0 height 0
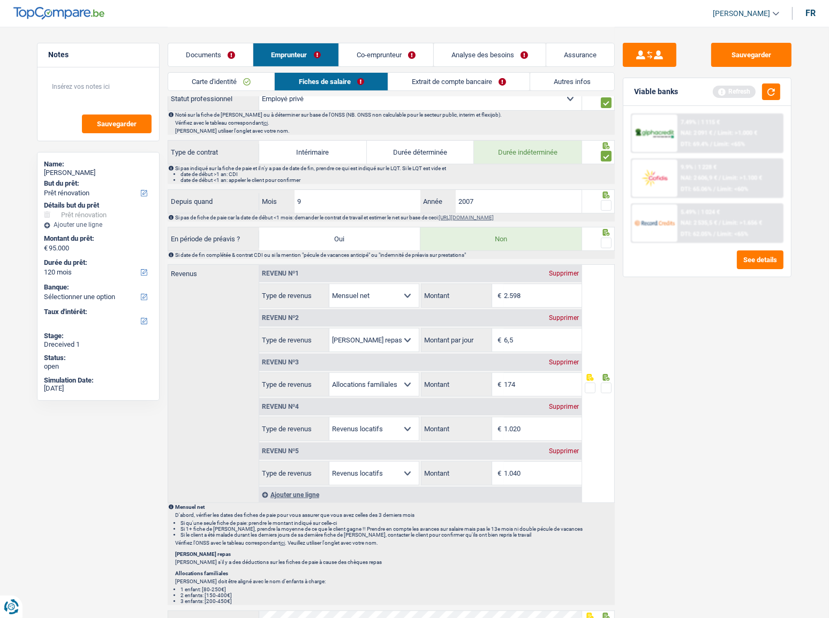
scroll to position [487, 0]
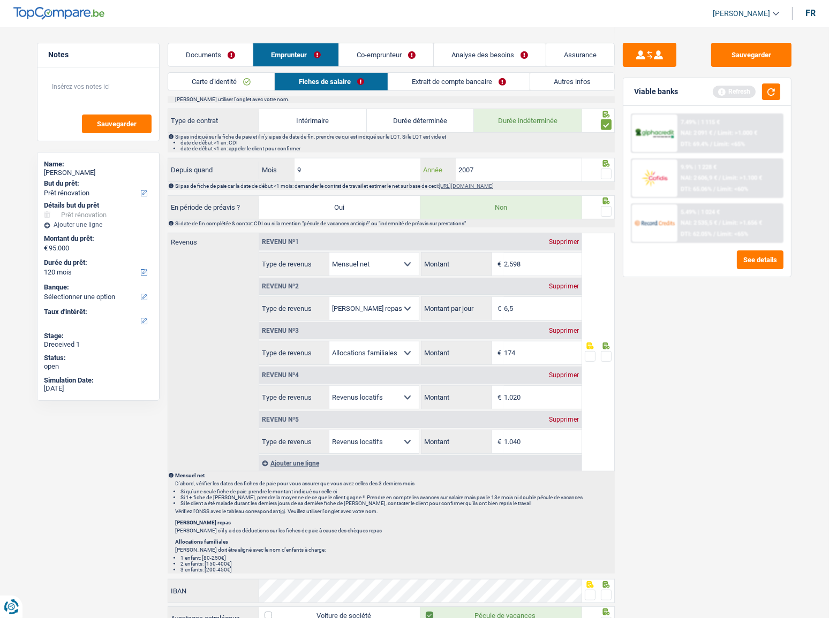
drag, startPoint x: 489, startPoint y: 170, endPoint x: 415, endPoint y: 177, distance: 74.7
click at [415, 177] on div "9 Mois / 2007 Année" at bounding box center [420, 169] width 322 height 23
type input "2019"
drag, startPoint x: 347, startPoint y: 158, endPoint x: 249, endPoint y: 169, distance: 98.6
click at [282, 173] on div "9 Mois" at bounding box center [339, 169] width 161 height 23
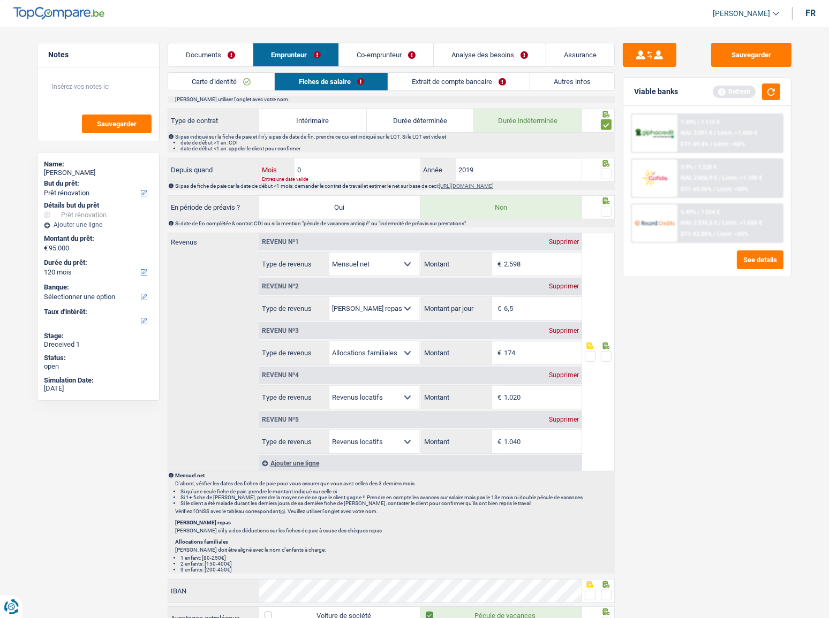
type input "01"
click at [610, 171] on div at bounding box center [598, 170] width 33 height 24
click at [739, 95] on button "button" at bounding box center [771, 92] width 18 height 17
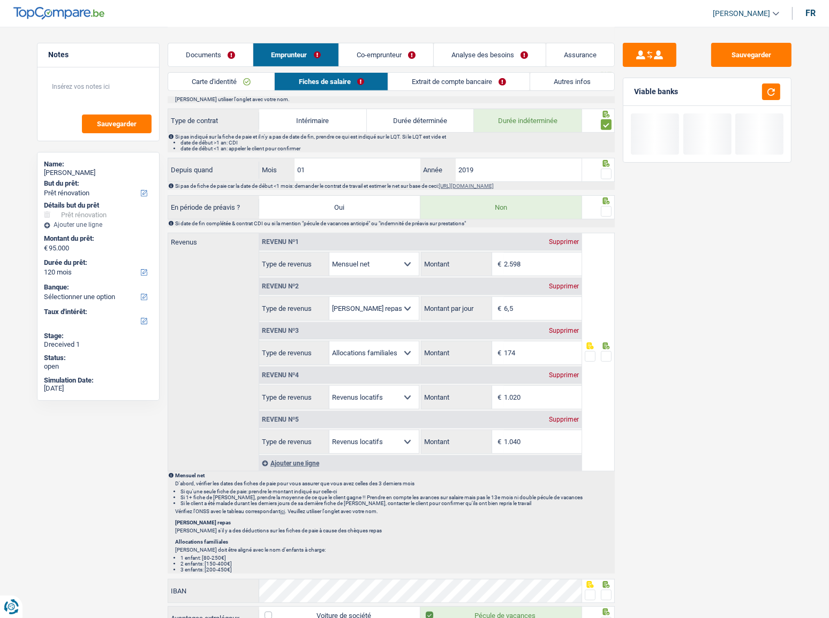
click at [603, 170] on span at bounding box center [606, 174] width 11 height 11
click at [0, 0] on input "radio" at bounding box center [0, 0] width 0 height 0
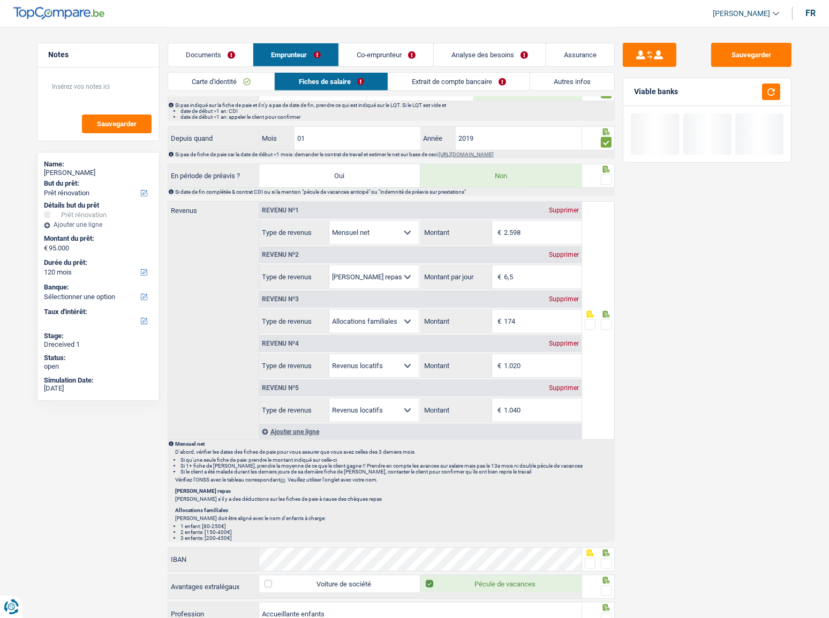
scroll to position [535, 0]
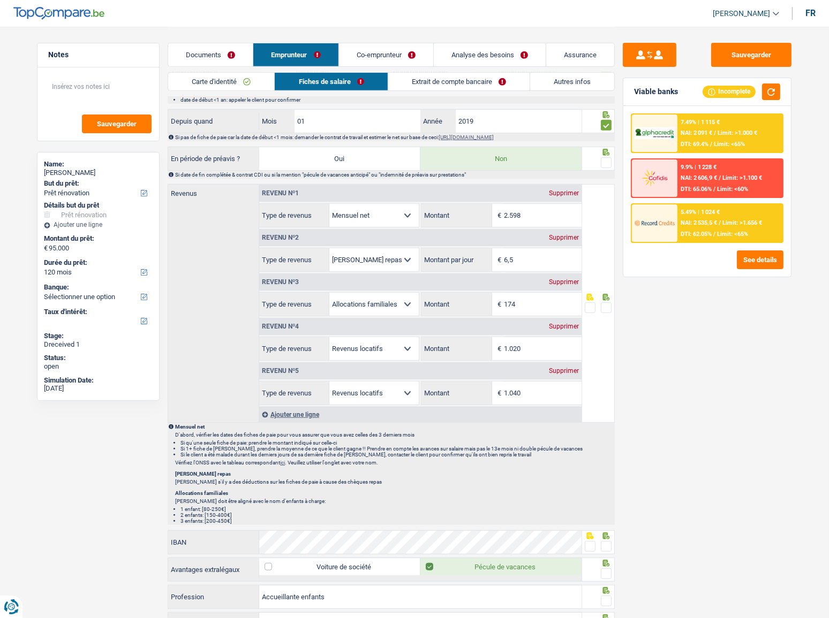
click at [605, 158] on span at bounding box center [606, 162] width 11 height 11
click at [0, 0] on input "radio" at bounding box center [0, 0] width 0 height 0
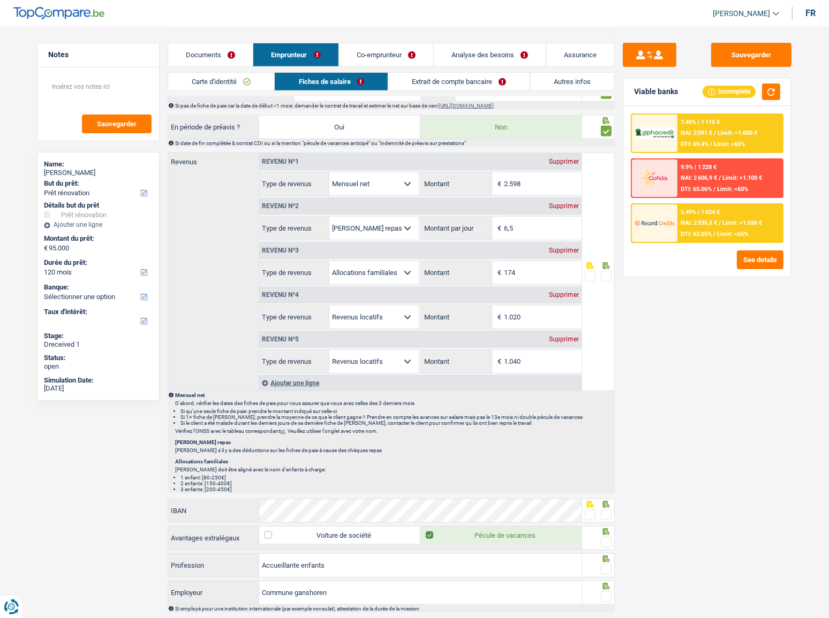
scroll to position [584, 0]
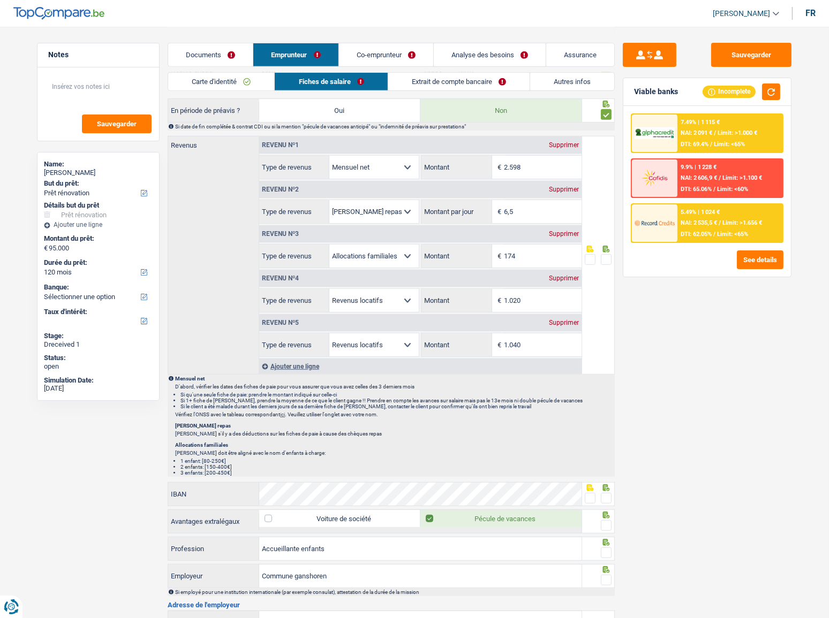
click at [521, 166] on input "2.598" at bounding box center [543, 167] width 78 height 23
click at [607, 256] on span at bounding box center [606, 259] width 11 height 11
click at [0, 0] on input "radio" at bounding box center [0, 0] width 0 height 0
drag, startPoint x: 517, startPoint y: 209, endPoint x: 494, endPoint y: 205, distance: 23.4
click at [494, 205] on div "6,5 € Montant par jour" at bounding box center [501, 211] width 160 height 23
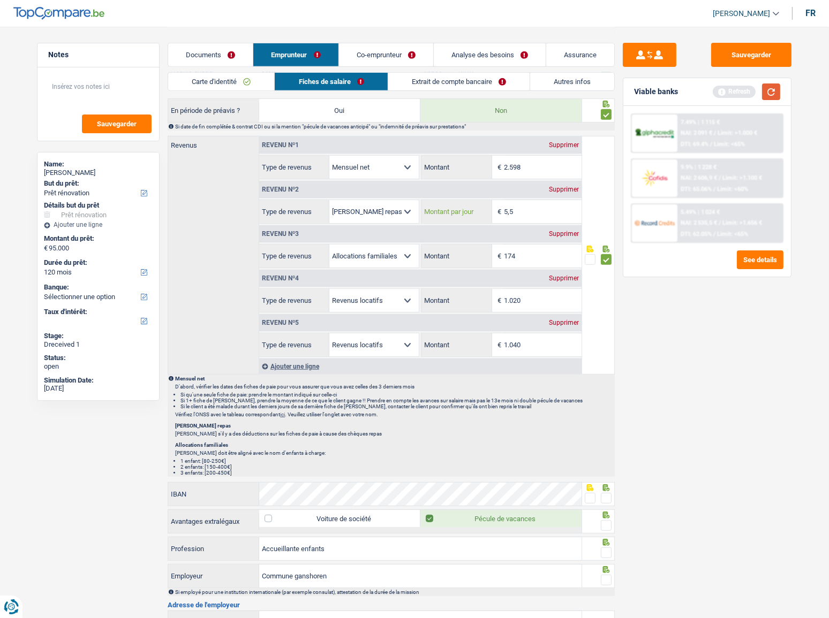
type input "5,5"
click at [739, 87] on button "button" at bounding box center [771, 92] width 18 height 17
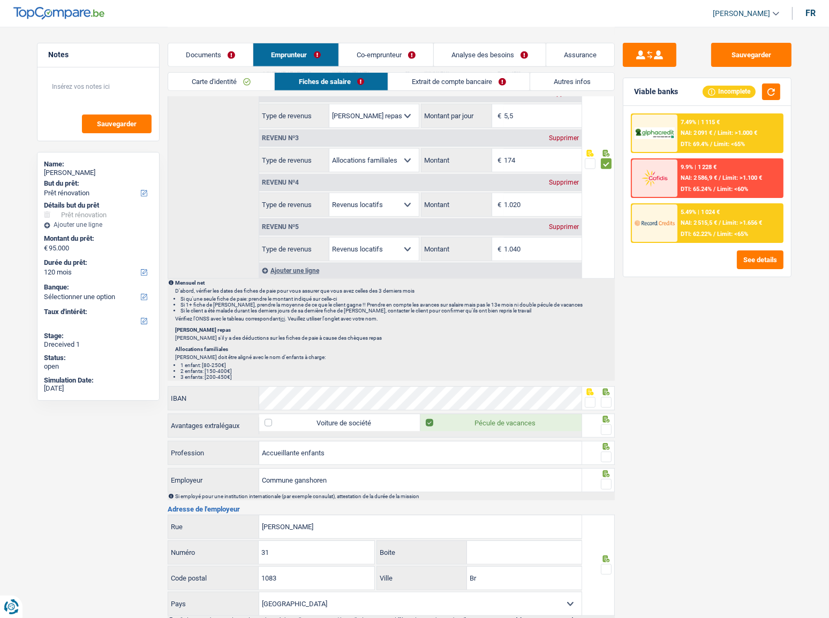
scroll to position [681, 0]
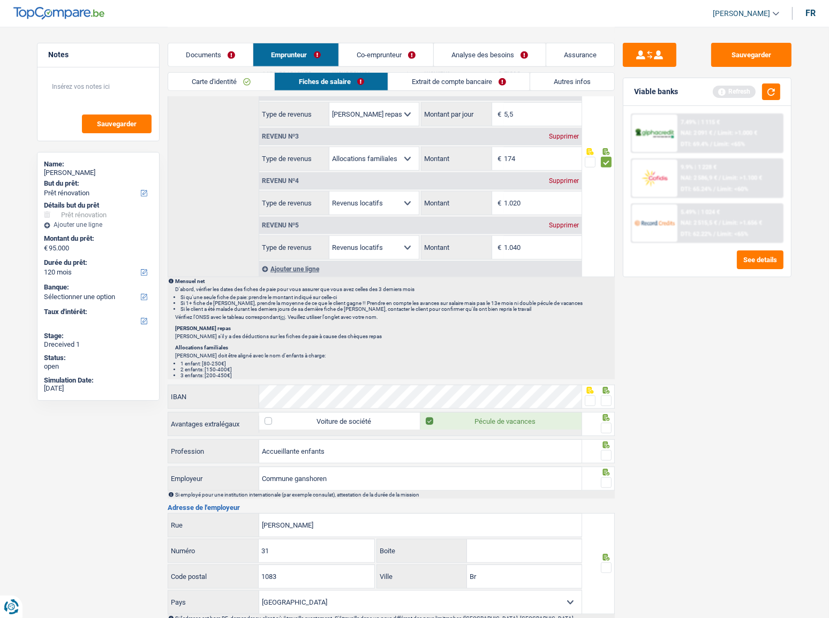
click at [608, 338] on span at bounding box center [606, 401] width 11 height 11
click at [0, 0] on input "radio" at bounding box center [0, 0] width 0 height 0
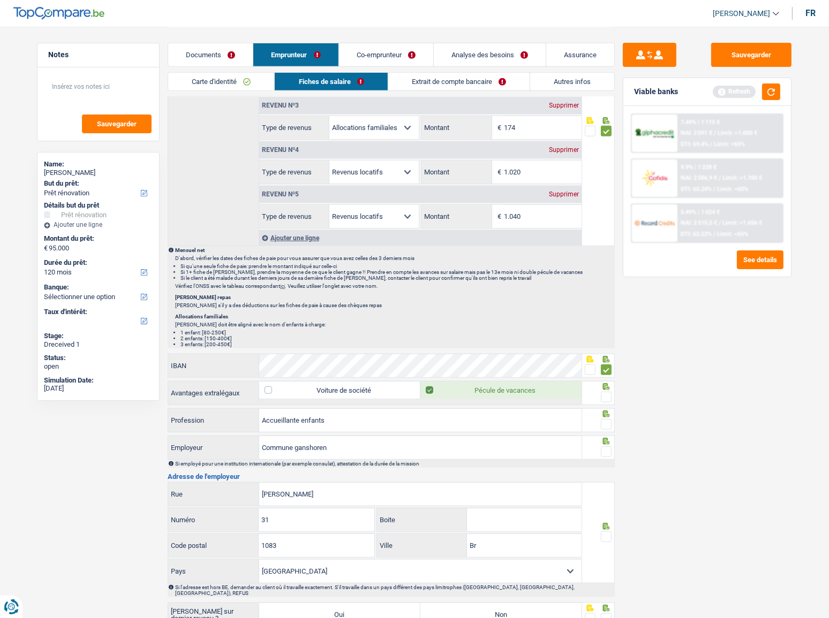
scroll to position [730, 0]
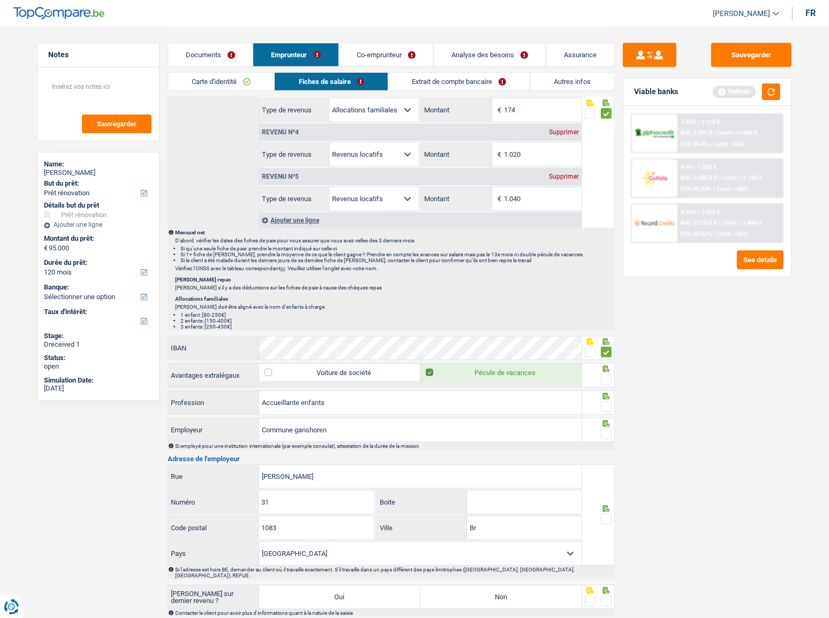
click at [605, 338] on icon at bounding box center [606, 369] width 7 height 7
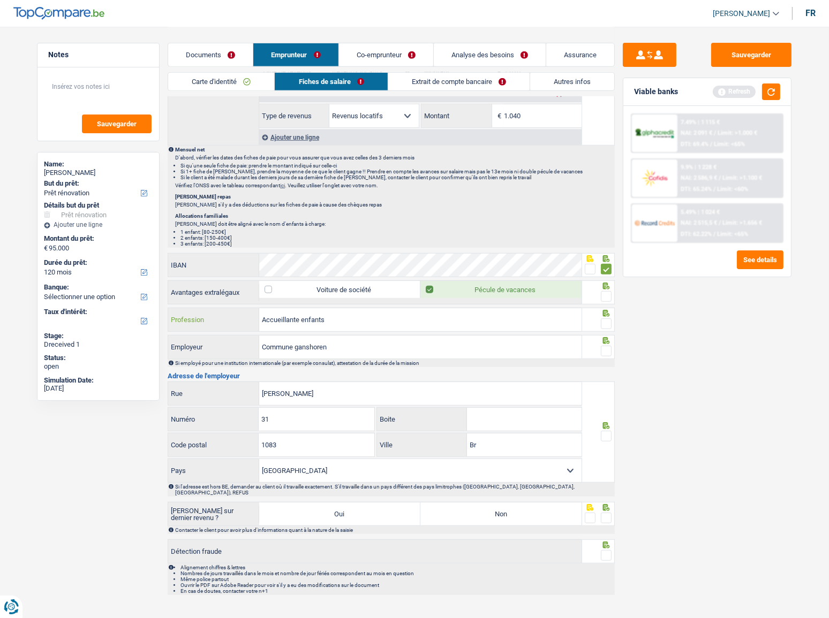
click at [300, 315] on input "Accueillante enfants" at bounding box center [420, 319] width 322 height 23
type input "Accueillante d'enfants"
drag, startPoint x: 353, startPoint y: 340, endPoint x: 97, endPoint y: 343, distance: 256.5
click at [313, 338] on input "Aides familialess et aides seni" at bounding box center [420, 347] width 322 height 23
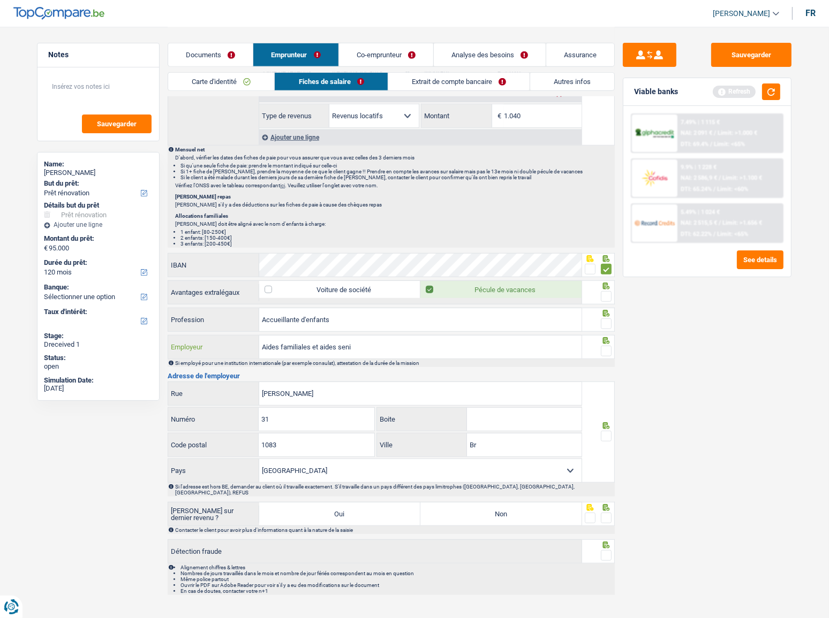
type input "Aides familiales et aides seni"
drag, startPoint x: 599, startPoint y: 290, endPoint x: 614, endPoint y: 309, distance: 24.4
click at [599, 290] on fieldset at bounding box center [598, 296] width 27 height 13
click at [608, 319] on span at bounding box center [606, 324] width 11 height 11
click at [0, 0] on input "radio" at bounding box center [0, 0] width 0 height 0
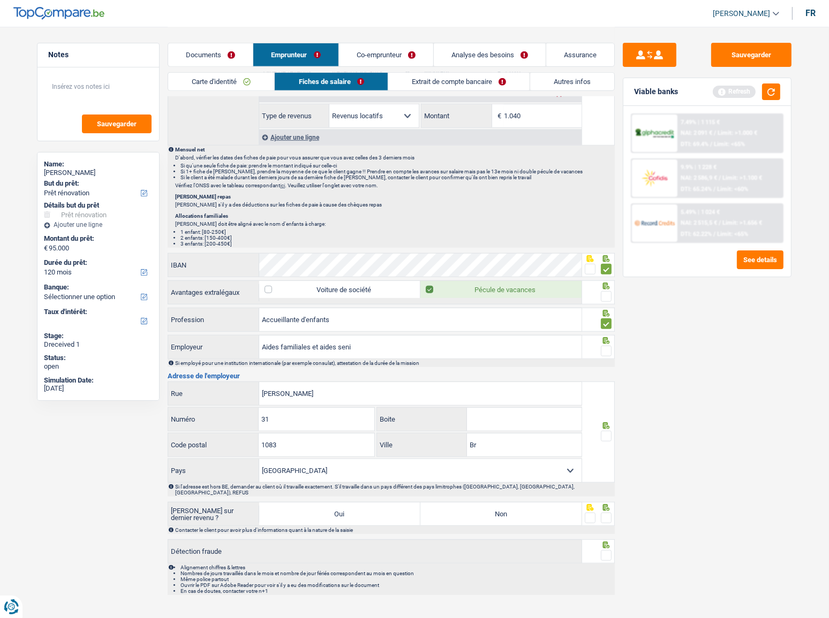
click at [610, 292] on span at bounding box center [606, 296] width 11 height 11
click at [0, 0] on input "radio" at bounding box center [0, 0] width 0 height 0
click at [610, 338] on span at bounding box center [606, 351] width 11 height 11
click at [0, 0] on input "radio" at bounding box center [0, 0] width 0 height 0
drag, startPoint x: 298, startPoint y: 391, endPoint x: 240, endPoint y: 392, distance: 57.3
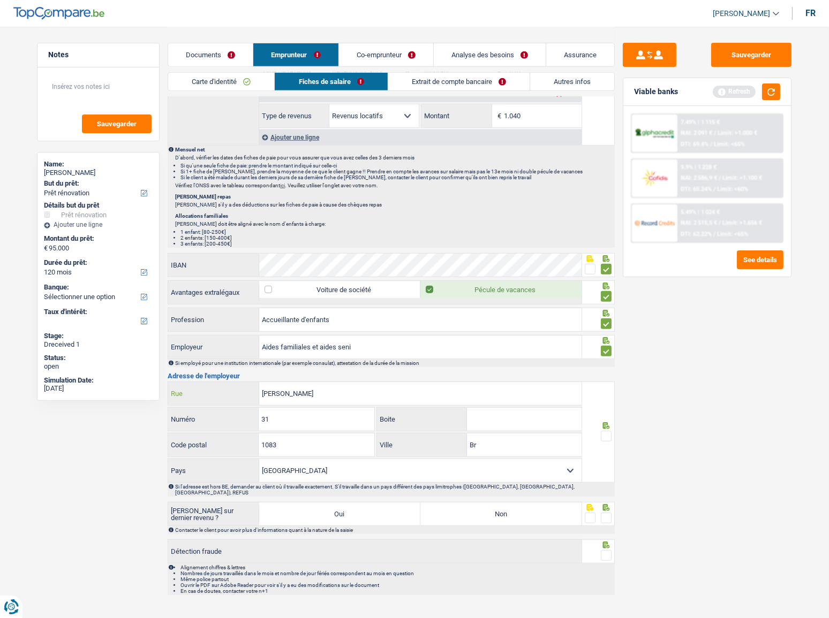
click at [240, 338] on div "[PERSON_NAME]" at bounding box center [374, 393] width 413 height 23
type input "avenue [PERSON_NAME]"
type input "140"
type input "Ganshoren"
click at [511, 338] on label "Non" at bounding box center [500, 514] width 161 height 23
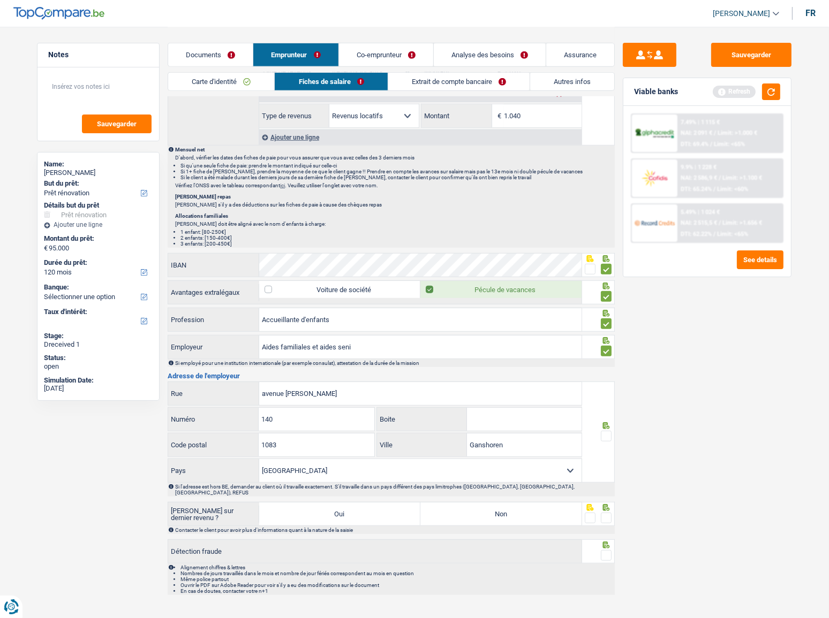
click at [511, 338] on input "Non" at bounding box center [500, 514] width 161 height 23
radio input "true"
drag, startPoint x: 604, startPoint y: 510, endPoint x: 822, endPoint y: 505, distance: 217.4
click at [605, 338] on span at bounding box center [606, 518] width 11 height 11
click at [0, 0] on input "radio" at bounding box center [0, 0] width 0 height 0
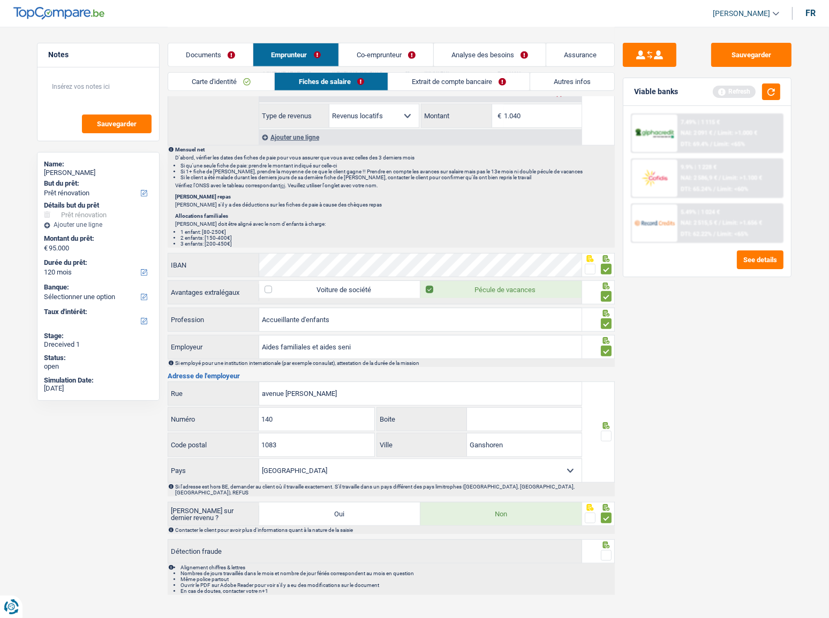
click at [609, 338] on span at bounding box center [606, 436] width 11 height 11
click at [0, 0] on input "radio" at bounding box center [0, 0] width 0 height 0
drag, startPoint x: 605, startPoint y: 544, endPoint x: 593, endPoint y: 507, distance: 38.8
click at [605, 338] on span at bounding box center [606, 555] width 11 height 11
click at [0, 0] on input "radio" at bounding box center [0, 0] width 0 height 0
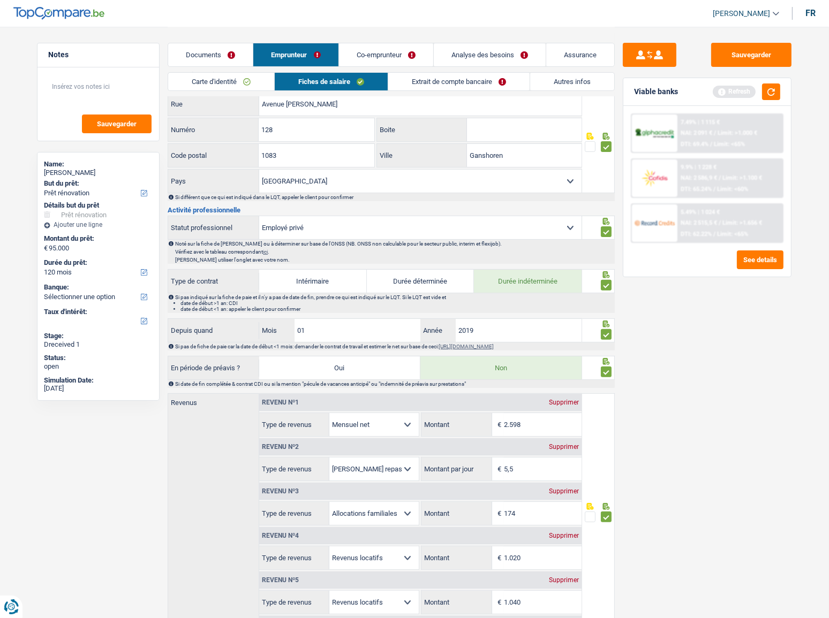
click at [439, 85] on link "Extrait de compte bancaire" at bounding box center [458, 82] width 141 height 18
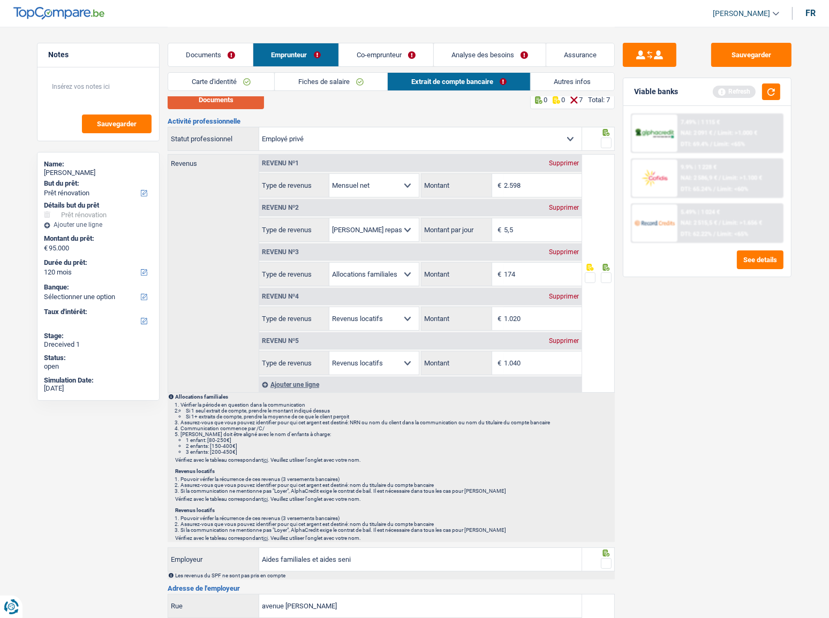
scroll to position [0, 0]
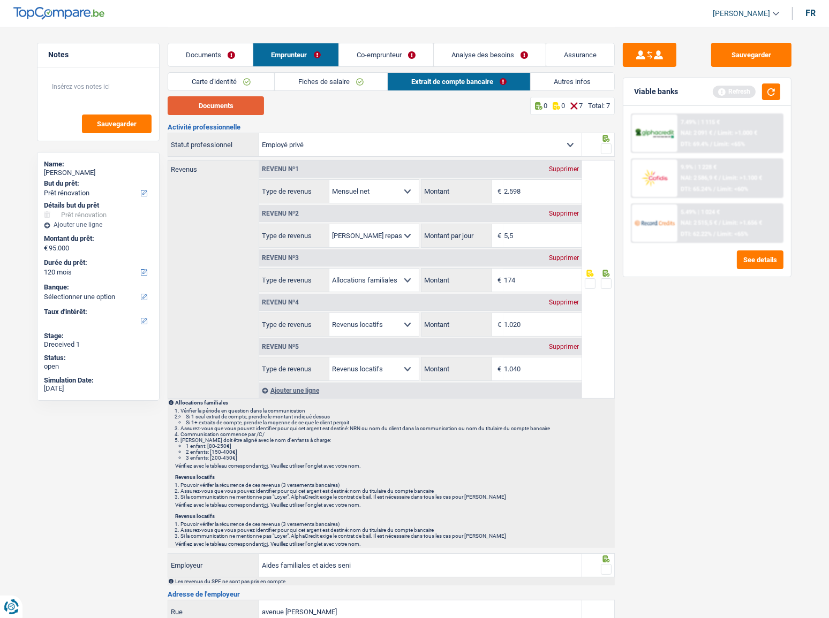
click at [251, 101] on button "Documents" at bounding box center [216, 105] width 96 height 19
click at [739, 91] on div "Viable banks Refresh" at bounding box center [707, 92] width 168 height 28
click at [373, 53] on link "Co-emprunteur" at bounding box center [386, 54] width 94 height 23
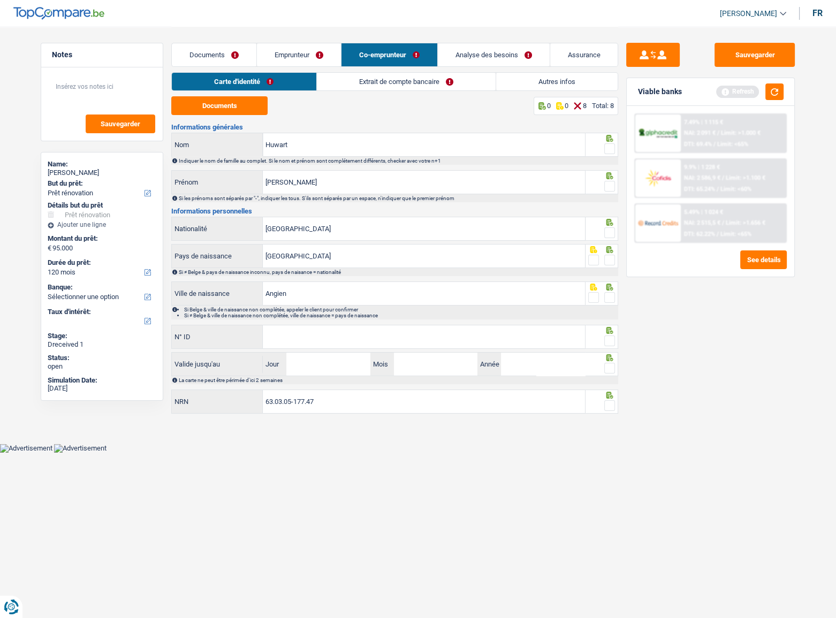
click at [362, 80] on link "Extrait de compte bancaire" at bounding box center [406, 82] width 179 height 18
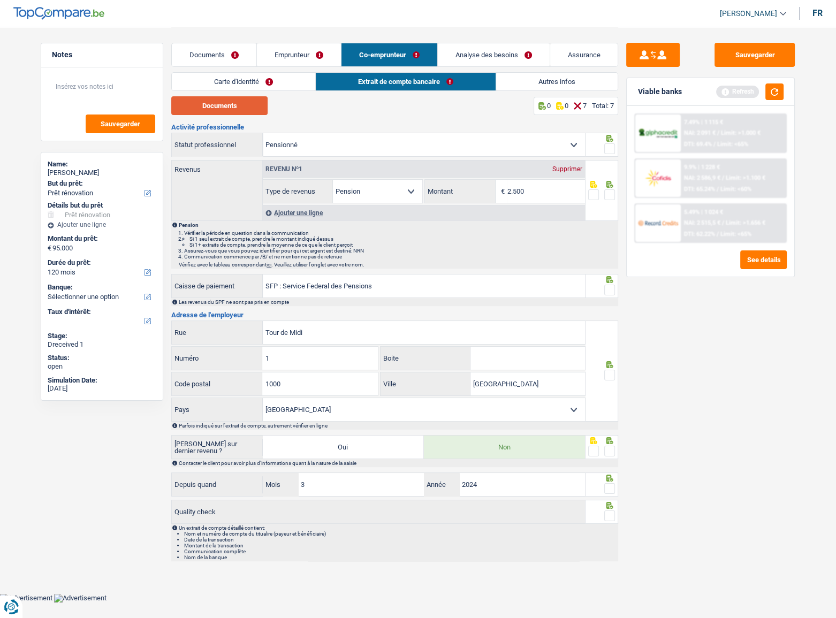
click at [240, 99] on button "Documents" at bounding box center [219, 105] width 96 height 19
click at [311, 58] on link "Emprunteur" at bounding box center [299, 54] width 84 height 23
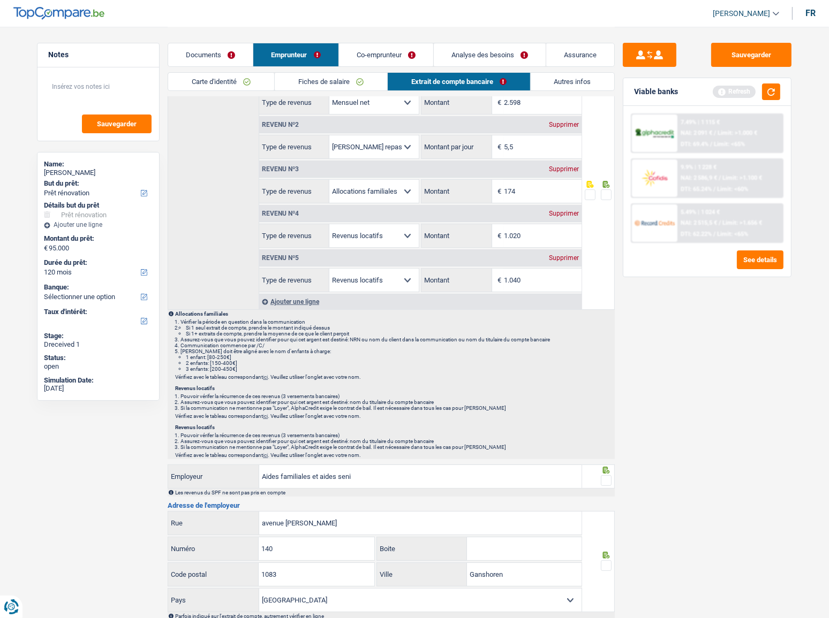
scroll to position [97, 0]
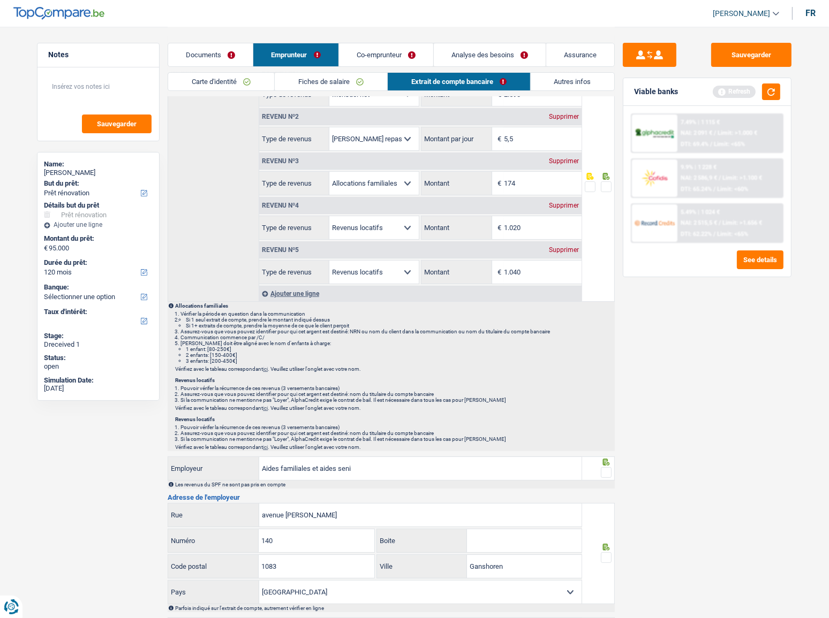
click at [607, 186] on span at bounding box center [606, 186] width 11 height 11
click at [0, 0] on input "radio" at bounding box center [0, 0] width 0 height 0
click at [739, 91] on button "button" at bounding box center [771, 92] width 18 height 17
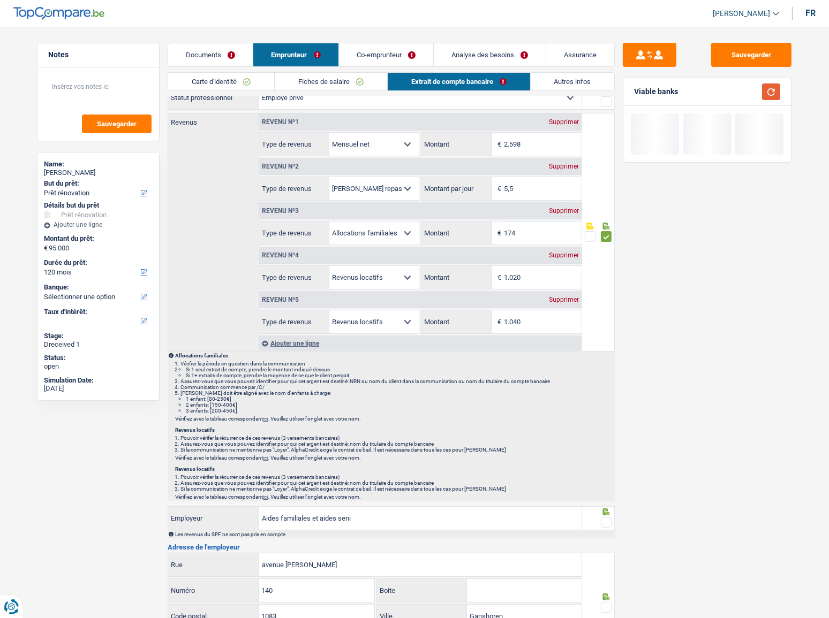
scroll to position [0, 0]
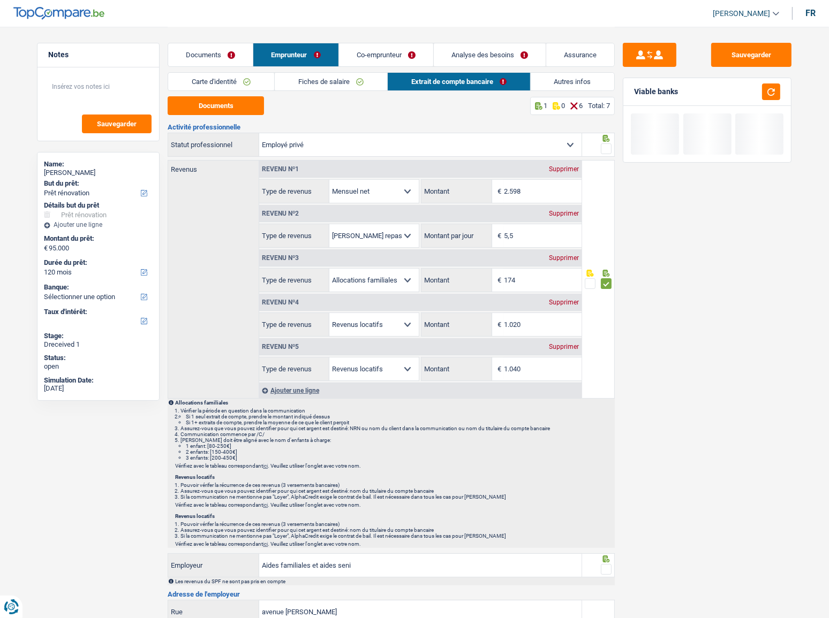
click at [607, 146] on span at bounding box center [606, 148] width 11 height 11
click at [0, 0] on input "radio" at bounding box center [0, 0] width 0 height 0
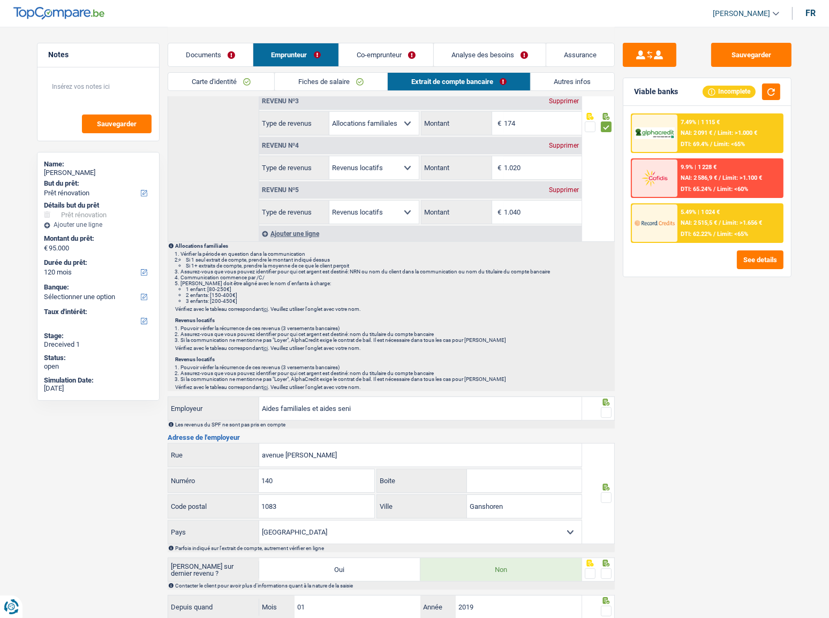
scroll to position [59, 0]
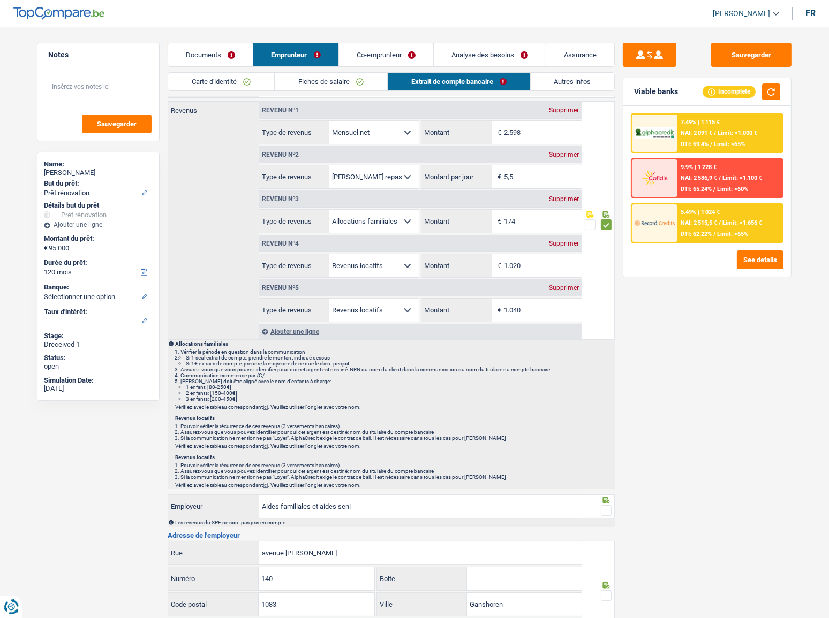
click at [391, 57] on link "Co-emprunteur" at bounding box center [386, 54] width 94 height 23
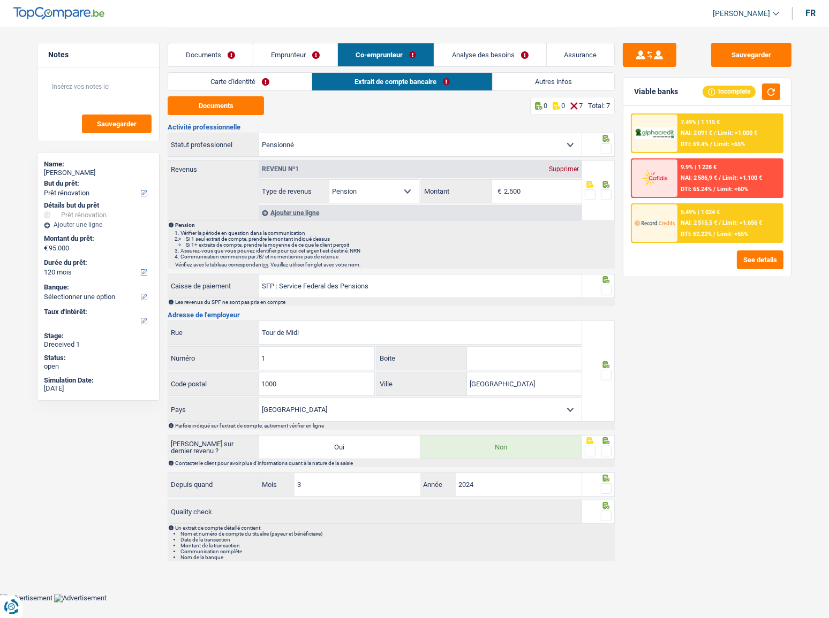
scroll to position [0, 0]
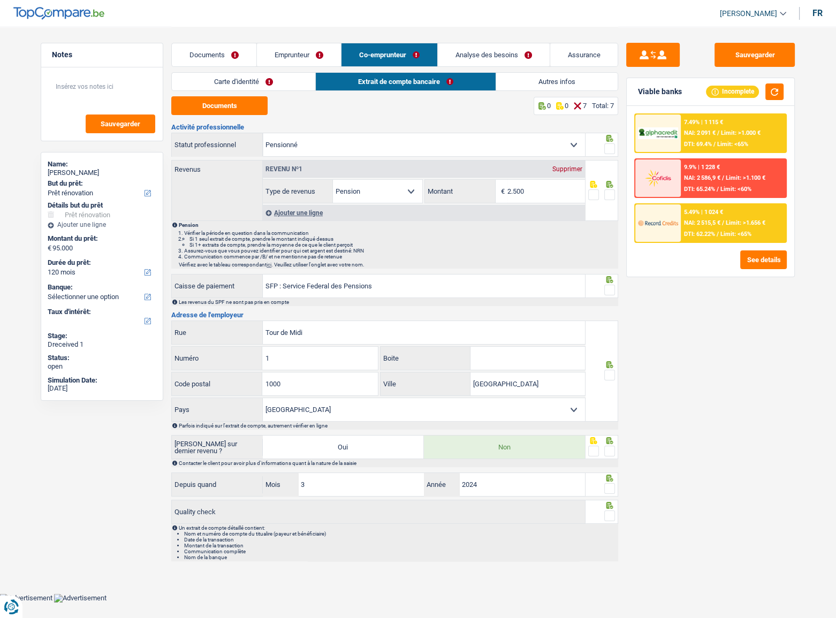
click at [508, 83] on link "Autres infos" at bounding box center [557, 82] width 122 height 18
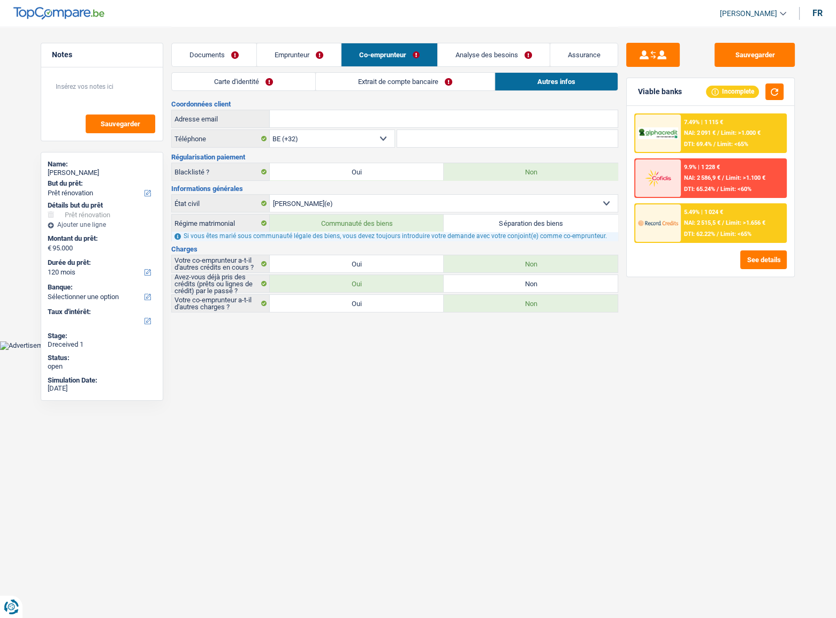
click at [405, 82] on link "Extrait de compte bancaire" at bounding box center [405, 82] width 179 height 18
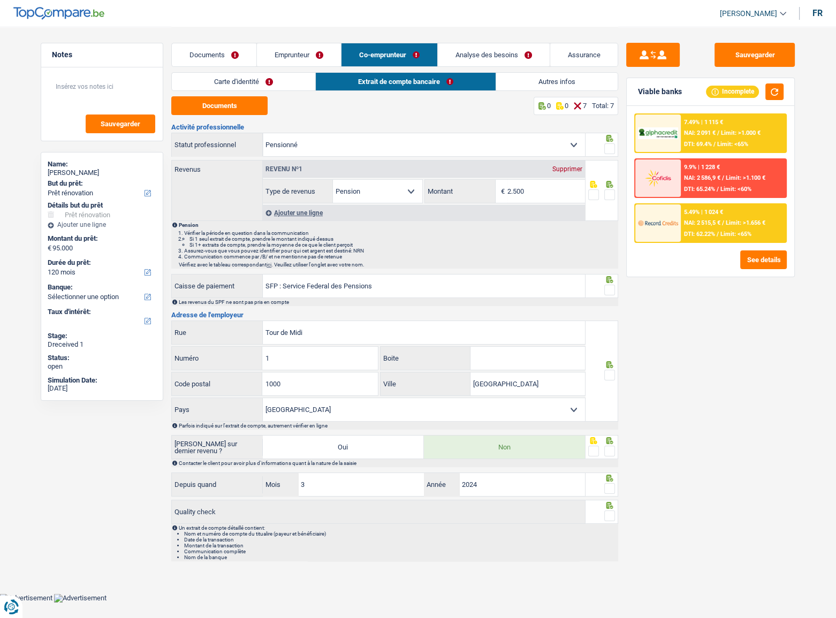
click at [228, 54] on link "Documents" at bounding box center [214, 54] width 85 height 23
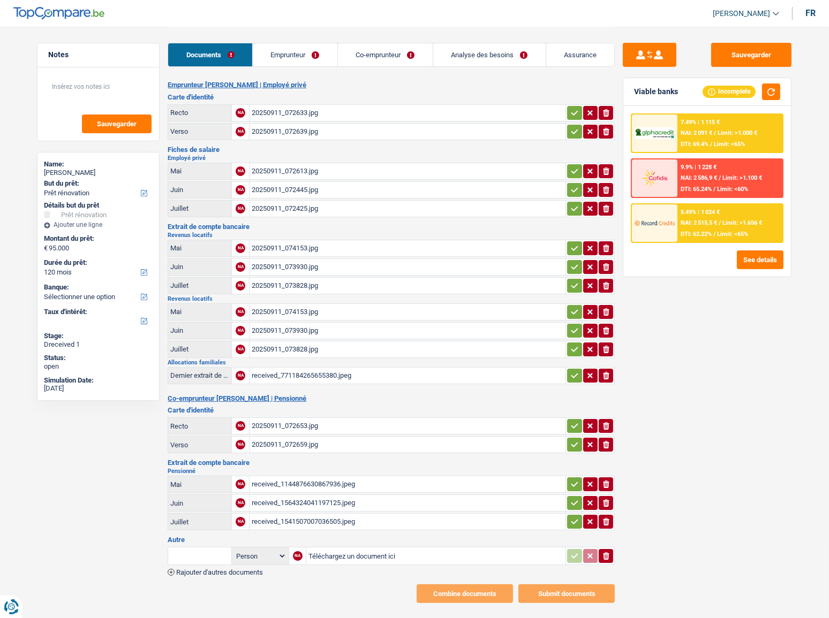
scroll to position [6, 0]
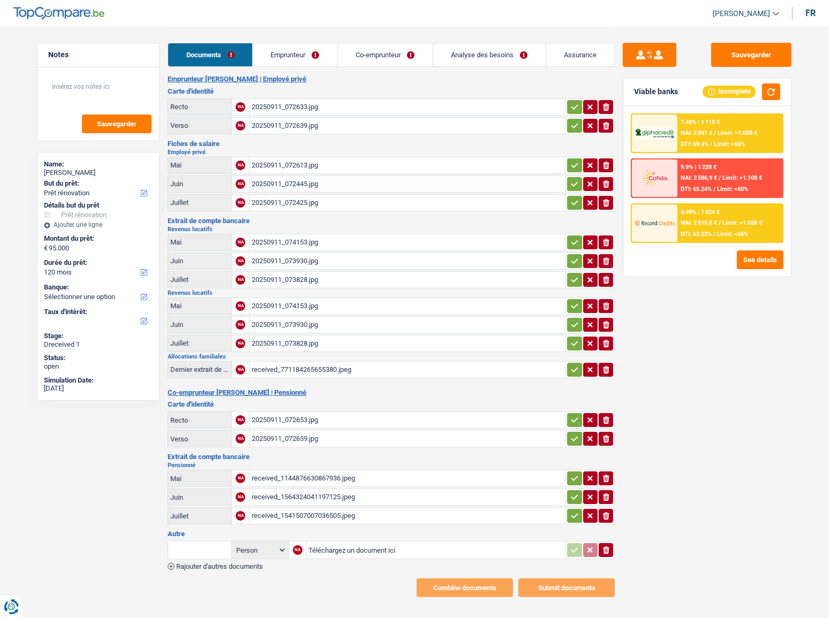
click at [287, 301] on div "20250911_074153.jpg" at bounding box center [408, 306] width 312 height 16
click at [286, 324] on div "20250911_073930.jpg" at bounding box center [408, 325] width 312 height 16
click at [290, 257] on div "20250911_073930.jpg" at bounding box center [408, 261] width 312 height 16
click at [299, 338] on div "20250911_073828.jpg" at bounding box center [408, 344] width 312 height 16
click at [305, 338] on div "received_1144876630867936.jpeg" at bounding box center [408, 479] width 312 height 16
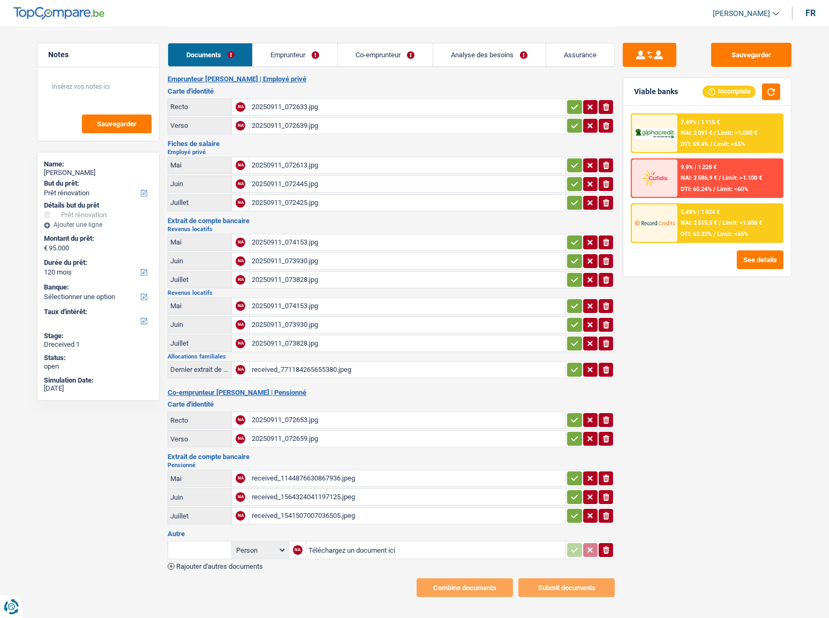
click at [309, 54] on link "Emprunteur" at bounding box center [295, 54] width 85 height 23
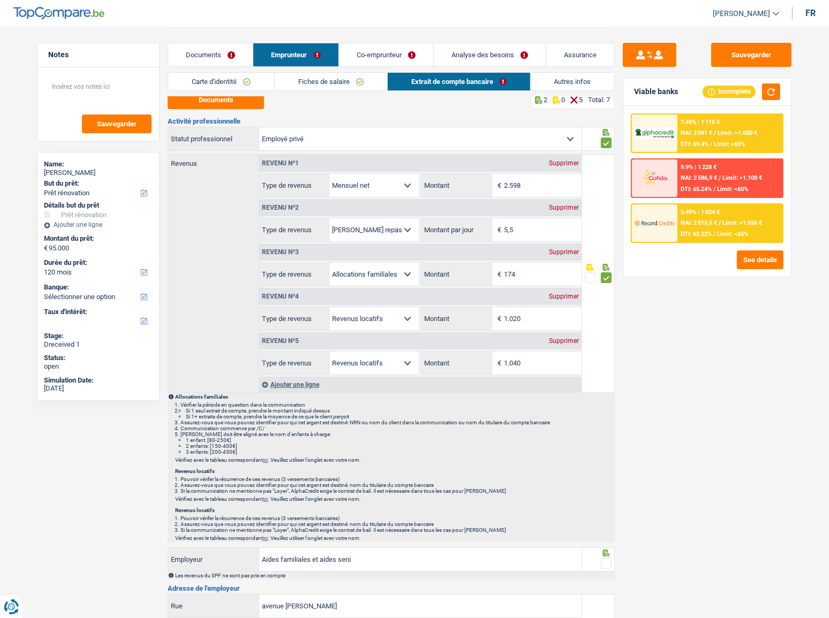
click at [566, 297] on div "Supprimer" at bounding box center [563, 296] width 35 height 6
type input "1.040"
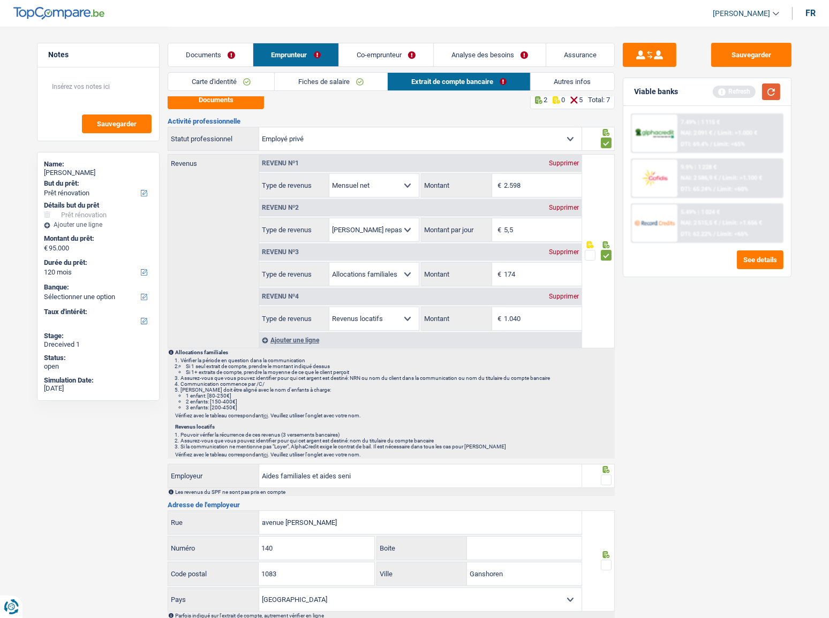
drag, startPoint x: 770, startPoint y: 96, endPoint x: 712, endPoint y: 156, distance: 83.7
click at [739, 97] on button "button" at bounding box center [771, 92] width 18 height 17
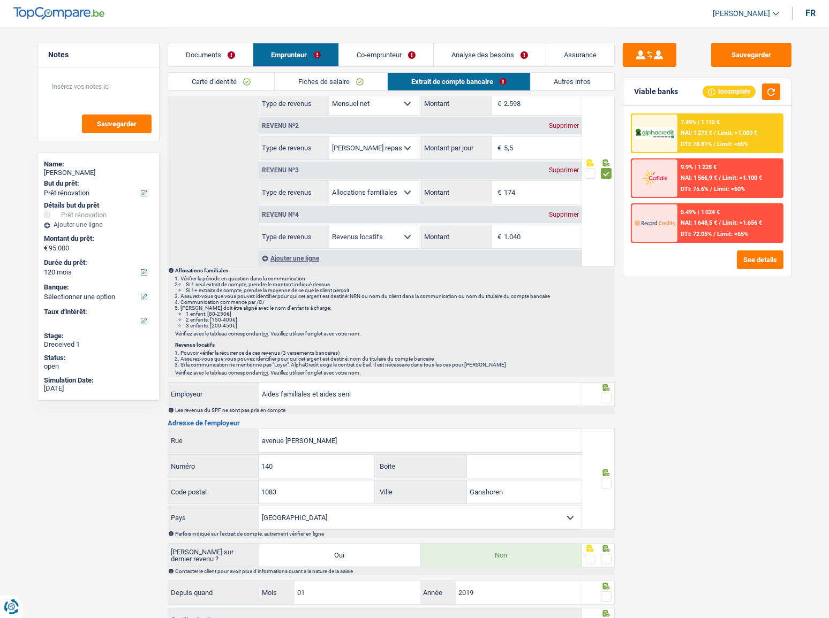
scroll to position [170, 0]
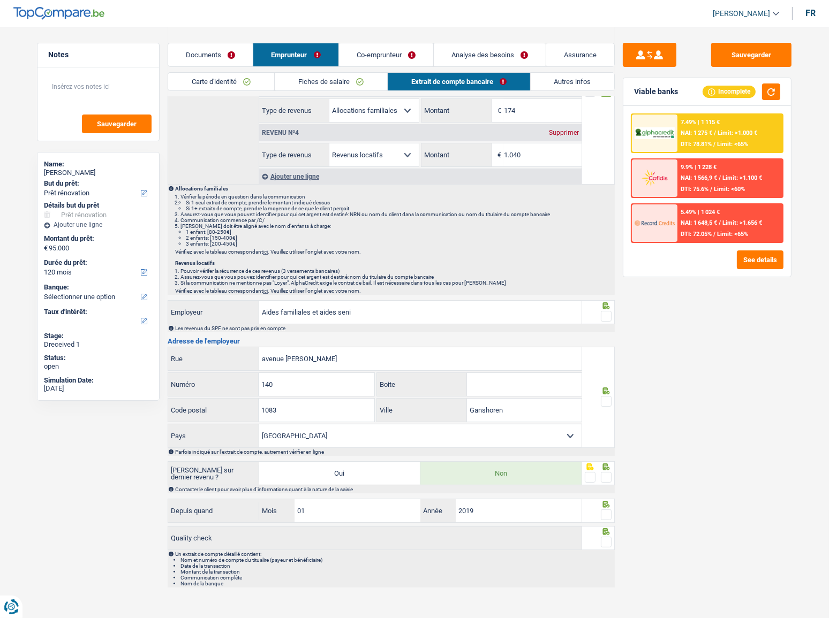
click at [497, 47] on link "Analyse des besoins" at bounding box center [490, 54] width 112 height 23
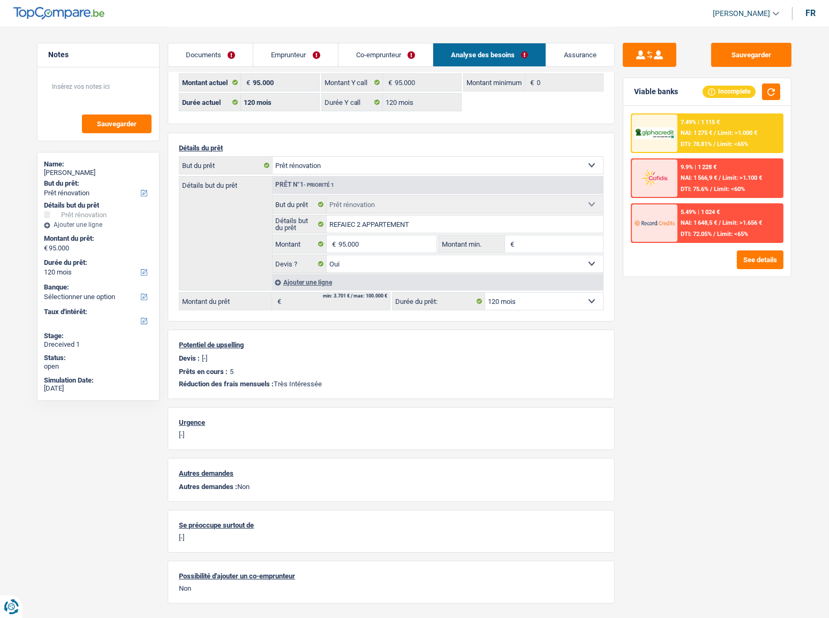
scroll to position [0, 0]
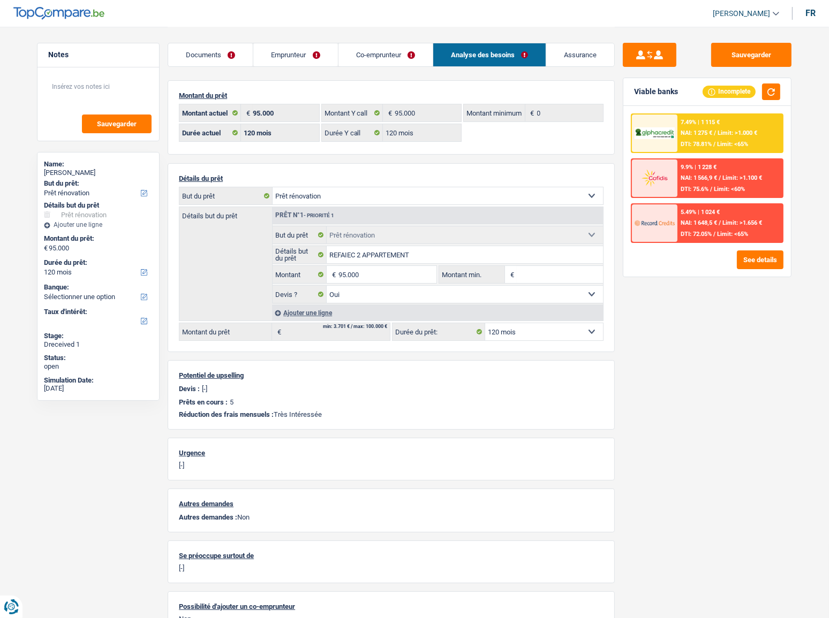
click at [289, 51] on link "Emprunteur" at bounding box center [295, 54] width 84 height 23
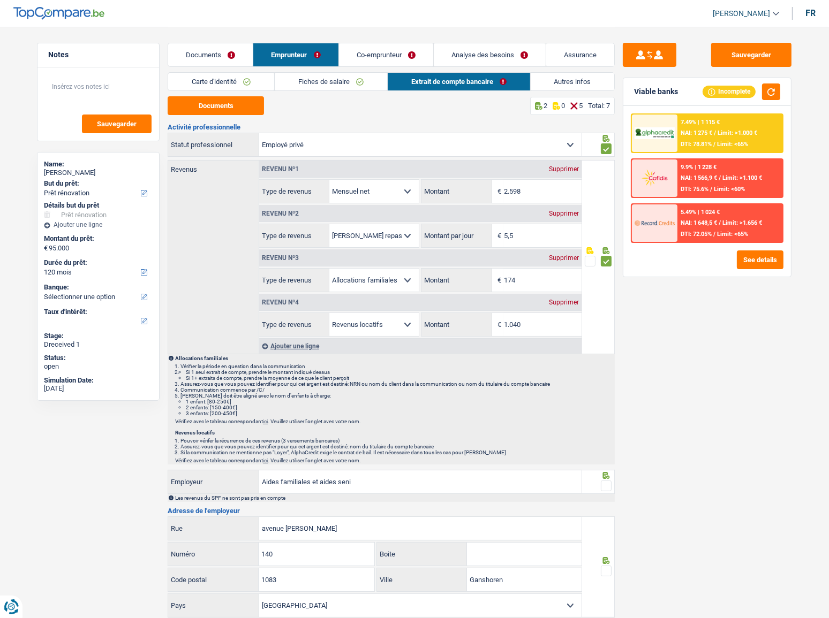
click at [206, 55] on link "Documents" at bounding box center [210, 54] width 85 height 23
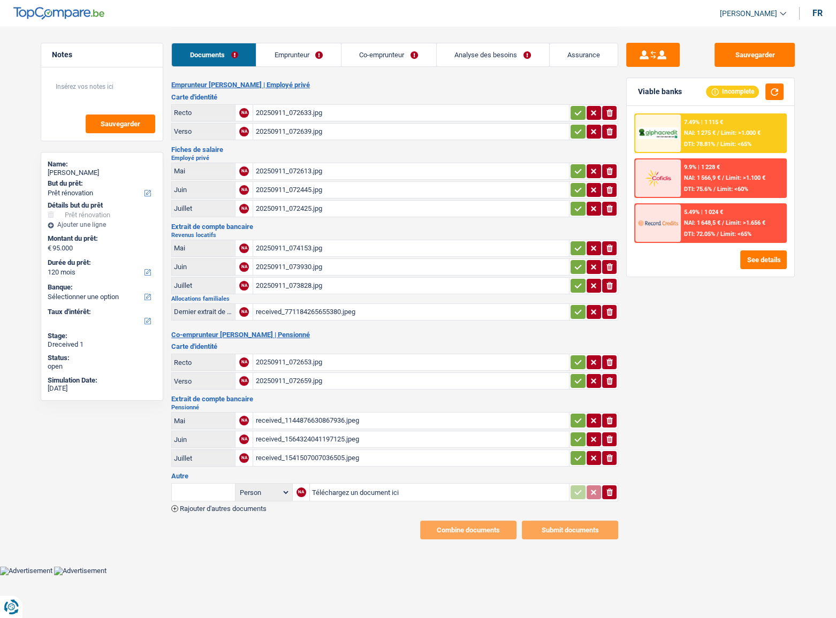
drag, startPoint x: 482, startPoint y: 56, endPoint x: 463, endPoint y: 70, distance: 23.8
click at [482, 56] on link "Analyse des besoins" at bounding box center [493, 54] width 112 height 23
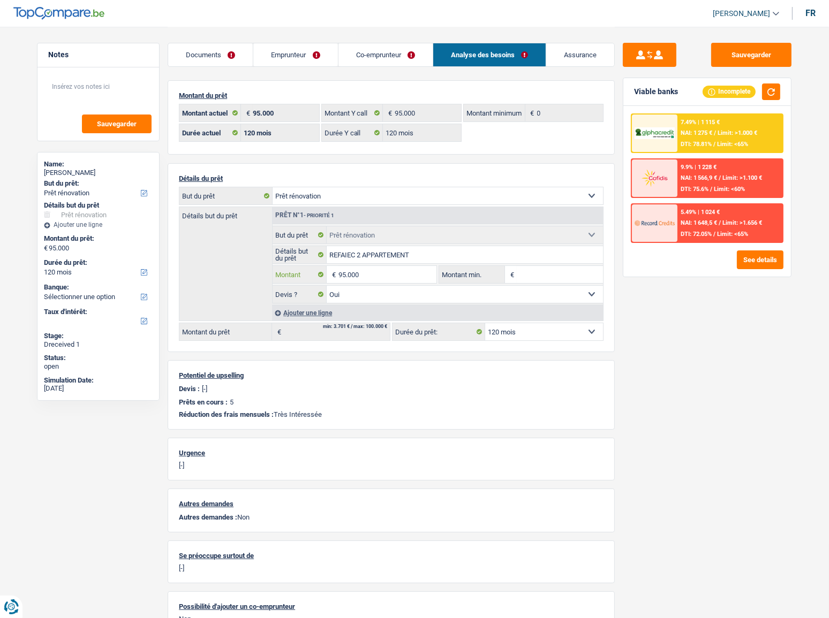
click at [346, 273] on input "95.000" at bounding box center [387, 274] width 98 height 17
click at [347, 273] on input "95.000" at bounding box center [387, 274] width 98 height 17
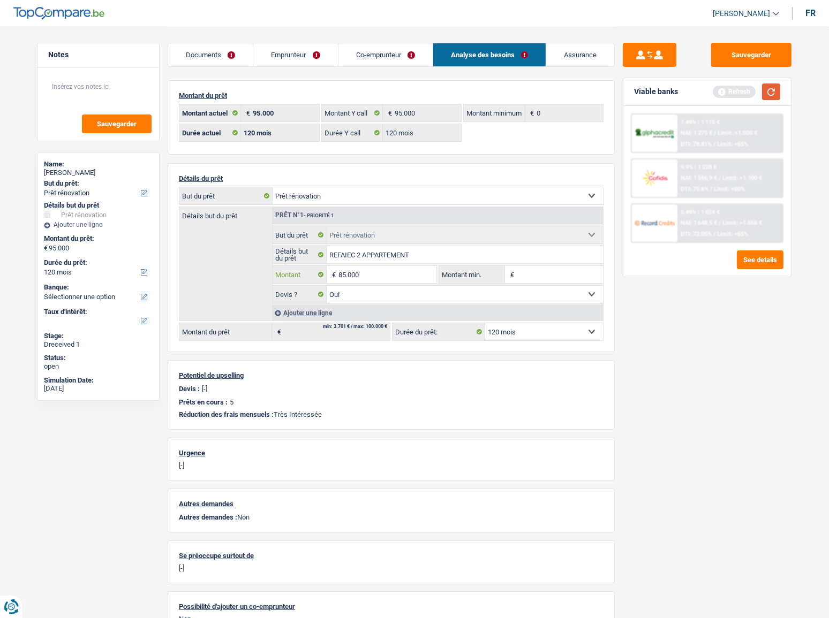
type input "85.000"
select select "144"
type input "85.000"
select select "144"
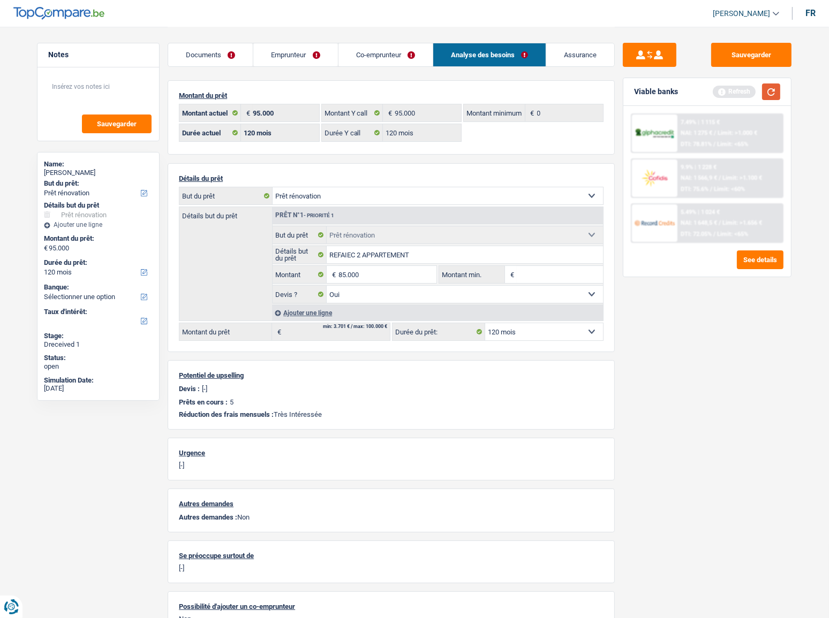
type input "85.000"
click at [739, 96] on button "button" at bounding box center [771, 92] width 18 height 17
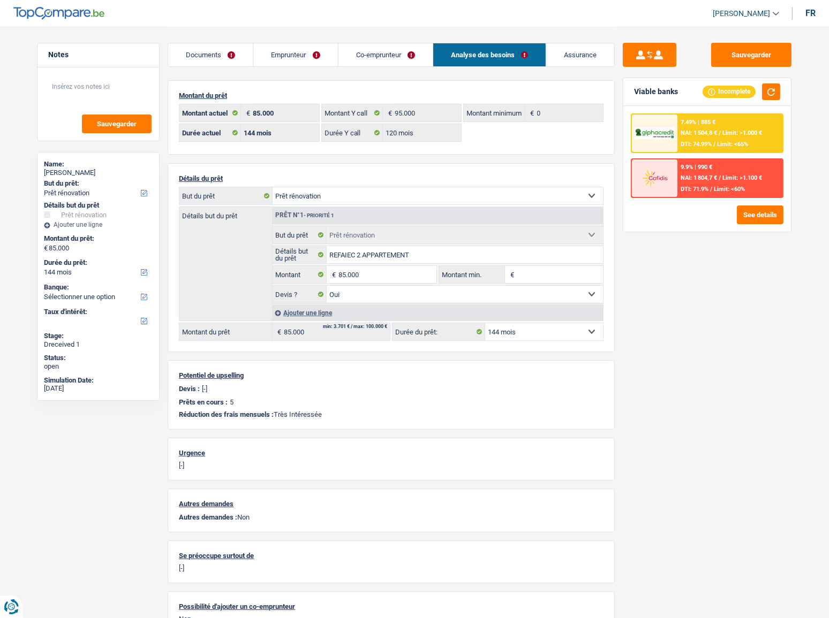
click at [574, 329] on select "12 mois 18 mois 24 mois 30 mois 36 mois 42 mois 48 mois 60 mois 72 mois 84 mois…" at bounding box center [544, 331] width 118 height 17
select select "120"
click at [485, 323] on select "12 mois 18 mois 24 mois 30 mois 36 mois 42 mois 48 mois 60 mois 72 mois 84 mois…" at bounding box center [544, 331] width 118 height 17
select select "120"
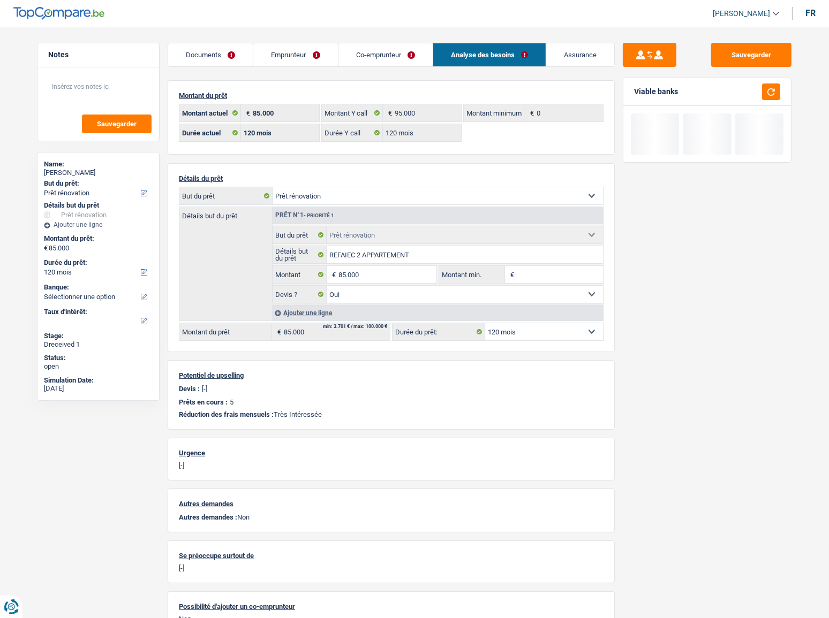
click at [739, 295] on div "Sauvegarder Viable banks" at bounding box center [707, 322] width 185 height 558
click at [312, 52] on link "Emprunteur" at bounding box center [295, 54] width 84 height 23
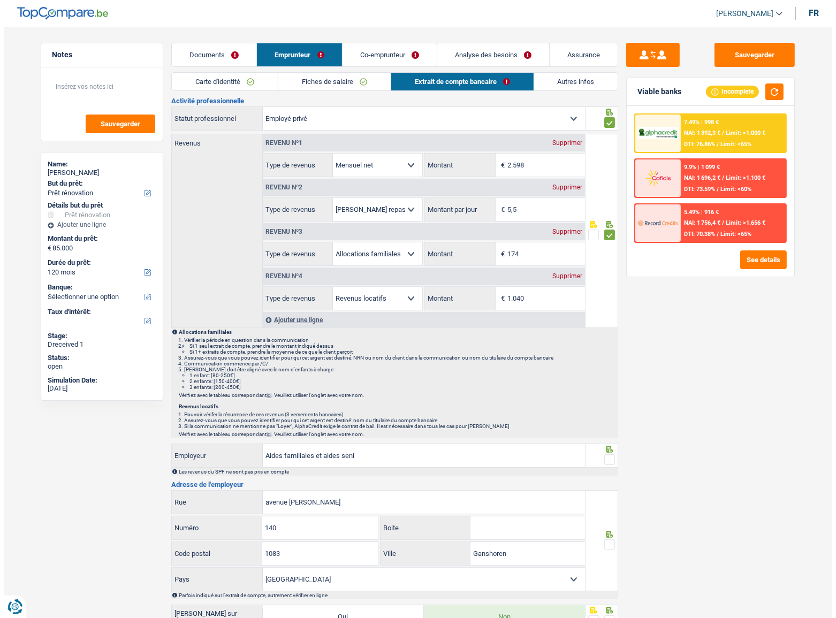
scroll to position [48, 0]
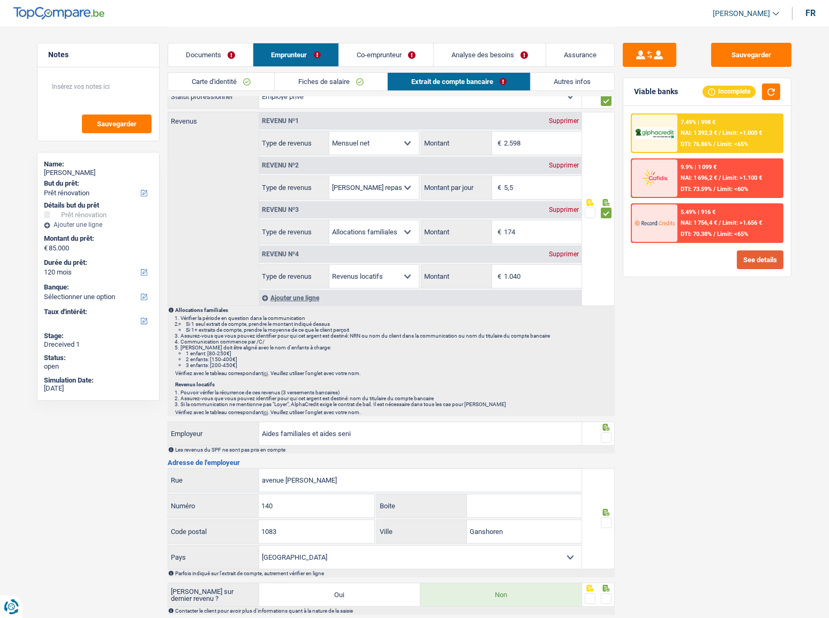
click at [739, 266] on button "See details" at bounding box center [760, 260] width 47 height 19
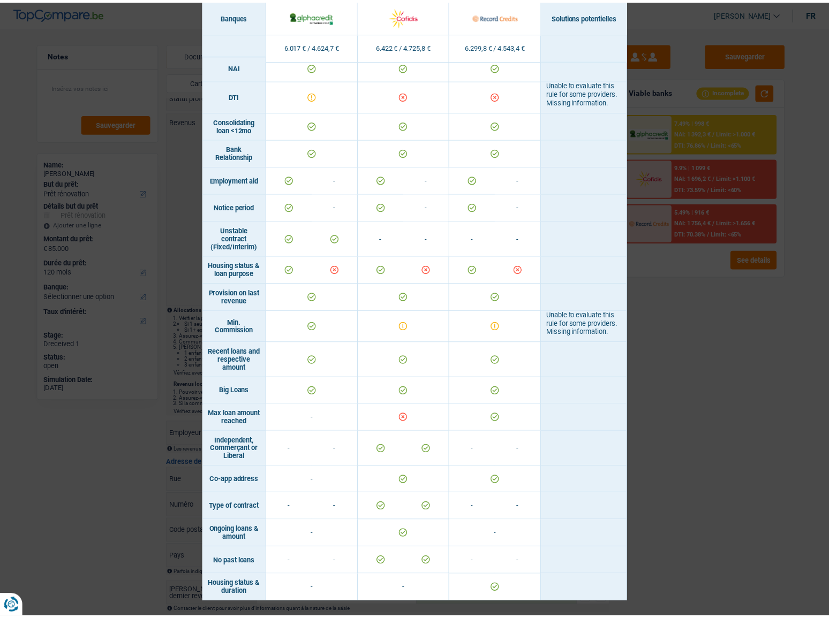
scroll to position [476, 0]
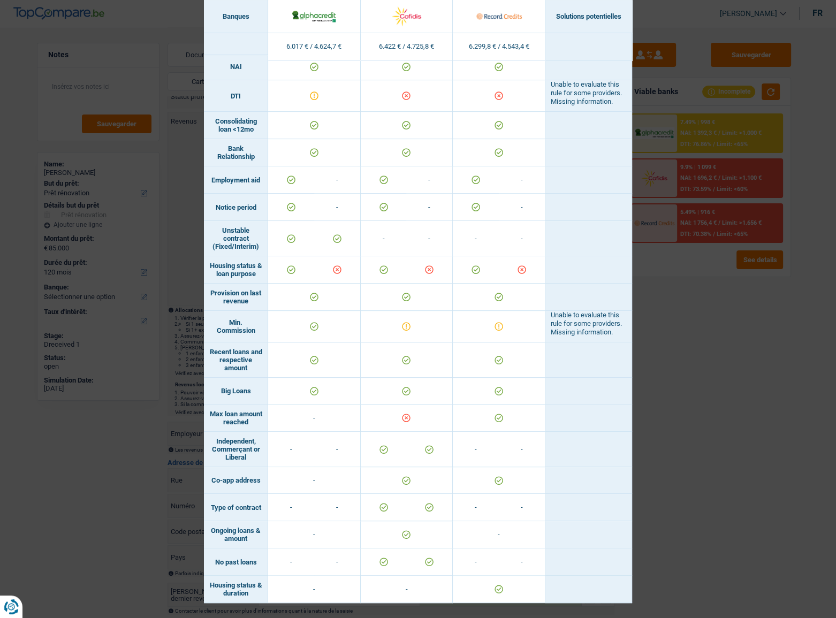
click at [705, 338] on div "Banks conditions × Banques Solutions potentielles Revenus / Charges 6.017 € / 4…" at bounding box center [418, 309] width 836 height 618
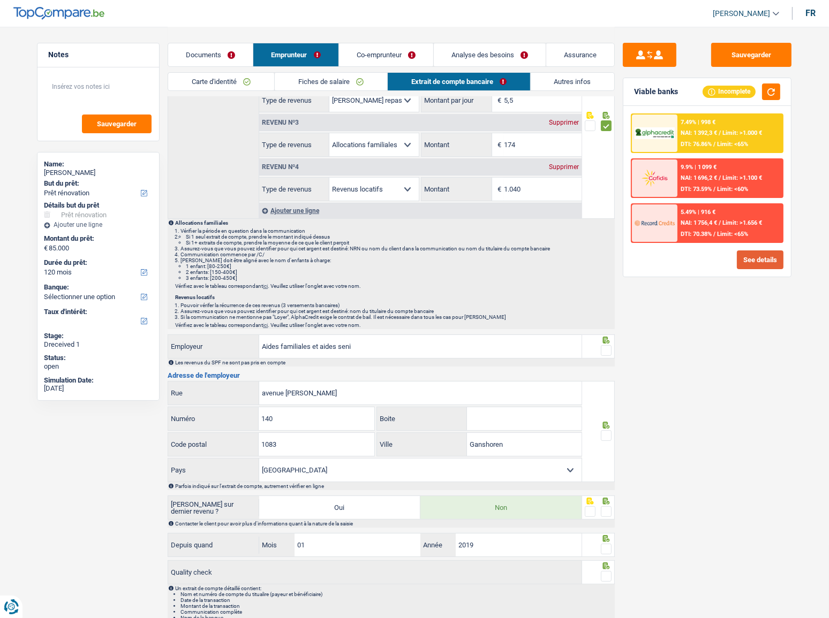
scroll to position [146, 0]
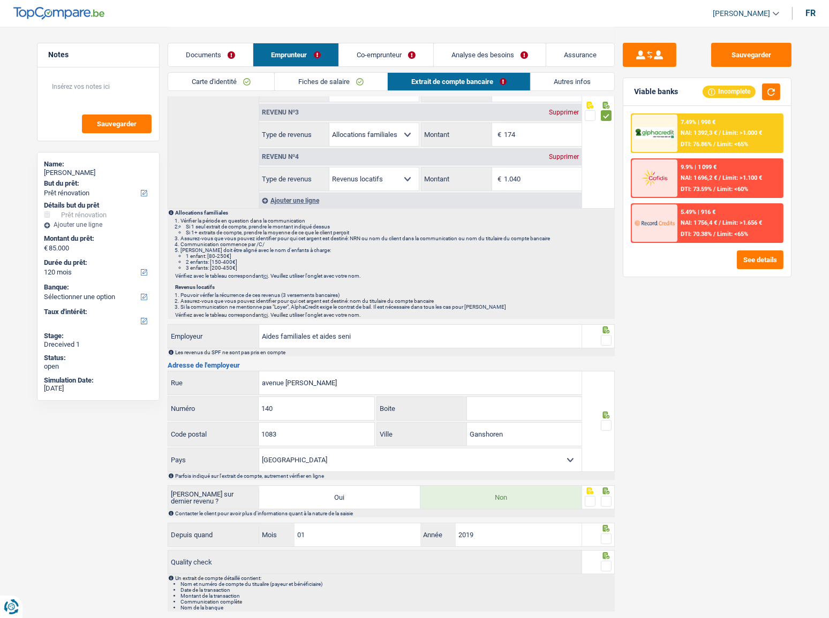
drag, startPoint x: 610, startPoint y: 334, endPoint x: 608, endPoint y: 381, distance: 47.2
click at [610, 335] on span at bounding box center [606, 340] width 11 height 11
click at [0, 0] on input "radio" at bounding box center [0, 0] width 0 height 0
click at [606, 338] on span at bounding box center [606, 425] width 11 height 11
click at [0, 0] on input "radio" at bounding box center [0, 0] width 0 height 0
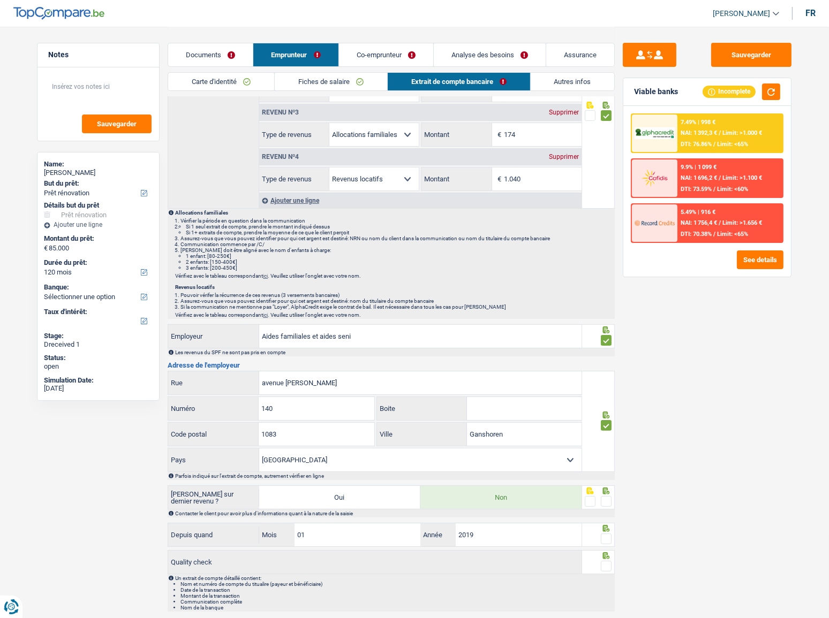
click at [609, 338] on span at bounding box center [606, 501] width 11 height 11
click at [0, 0] on input "radio" at bounding box center [0, 0] width 0 height 0
click at [607, 338] on span at bounding box center [606, 539] width 11 height 11
click at [0, 0] on input "radio" at bounding box center [0, 0] width 0 height 0
click at [608, 338] on span at bounding box center [606, 566] width 11 height 11
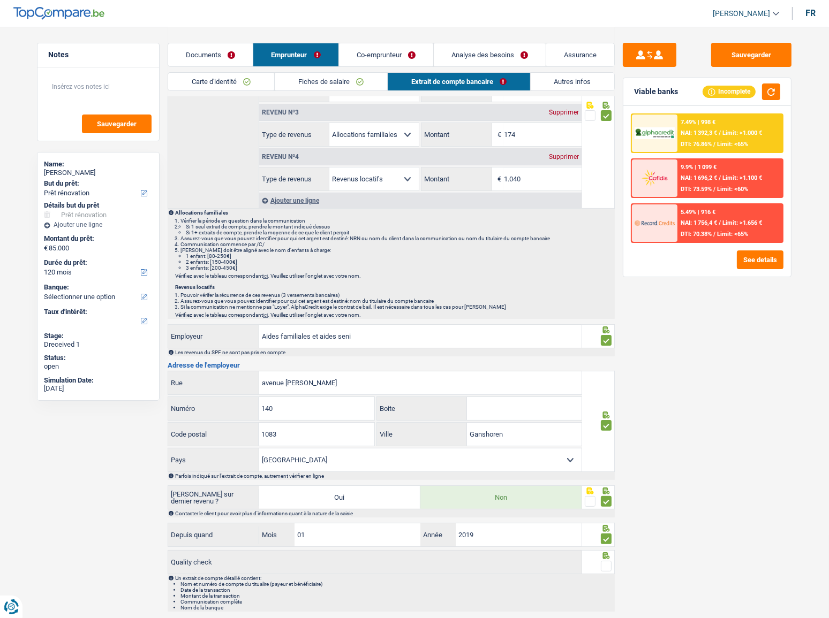
click at [0, 0] on input "radio" at bounding box center [0, 0] width 0 height 0
click at [739, 86] on button "button" at bounding box center [771, 92] width 18 height 17
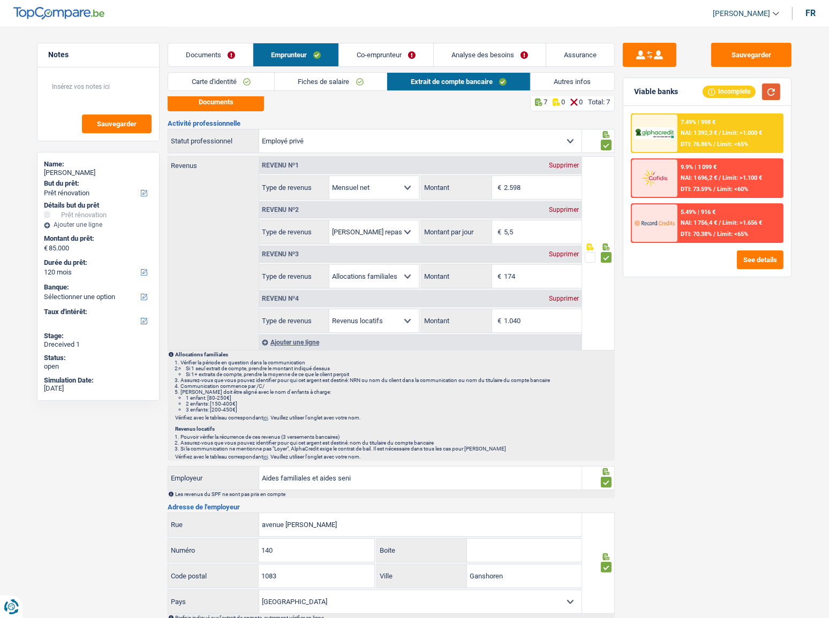
scroll to position [0, 0]
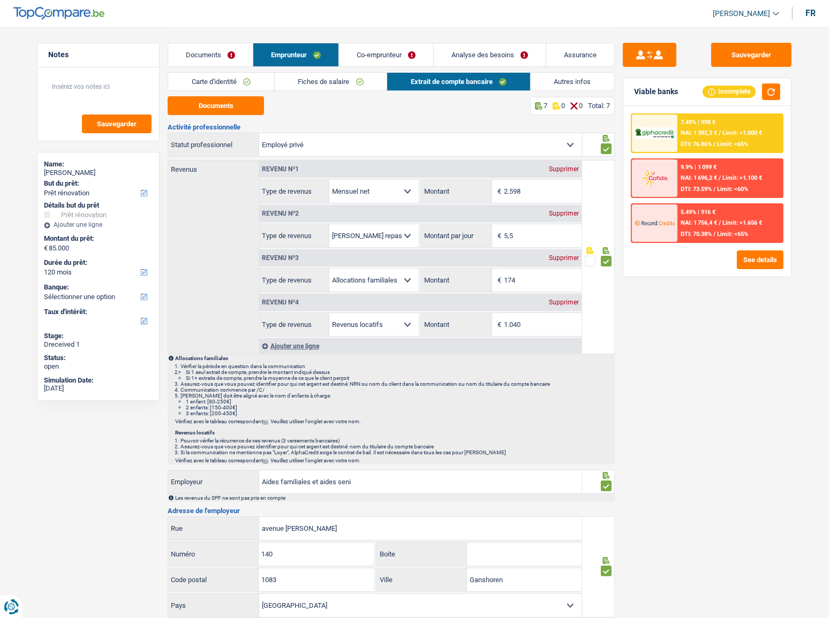
click at [556, 74] on link "Autres infos" at bounding box center [573, 82] width 84 height 18
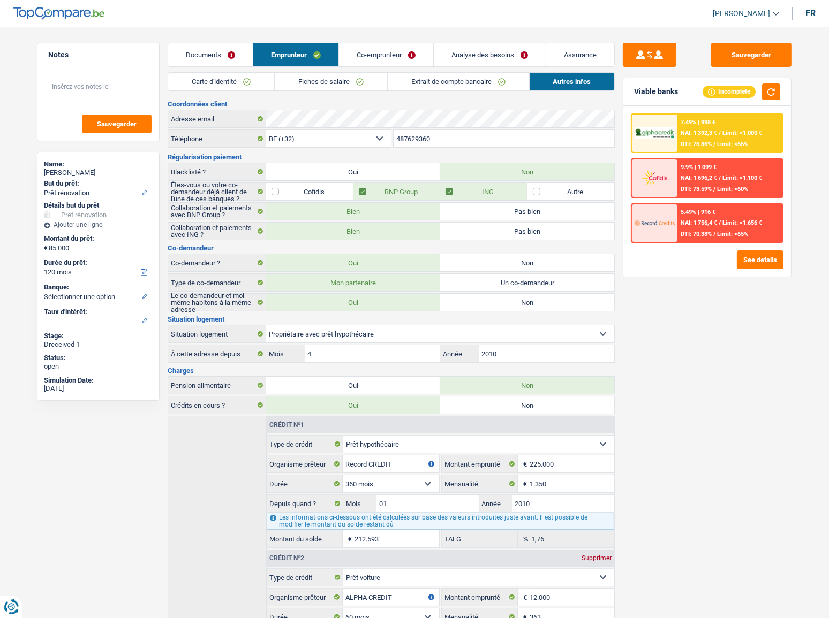
click at [369, 58] on link "Co-emprunteur" at bounding box center [386, 54] width 94 height 23
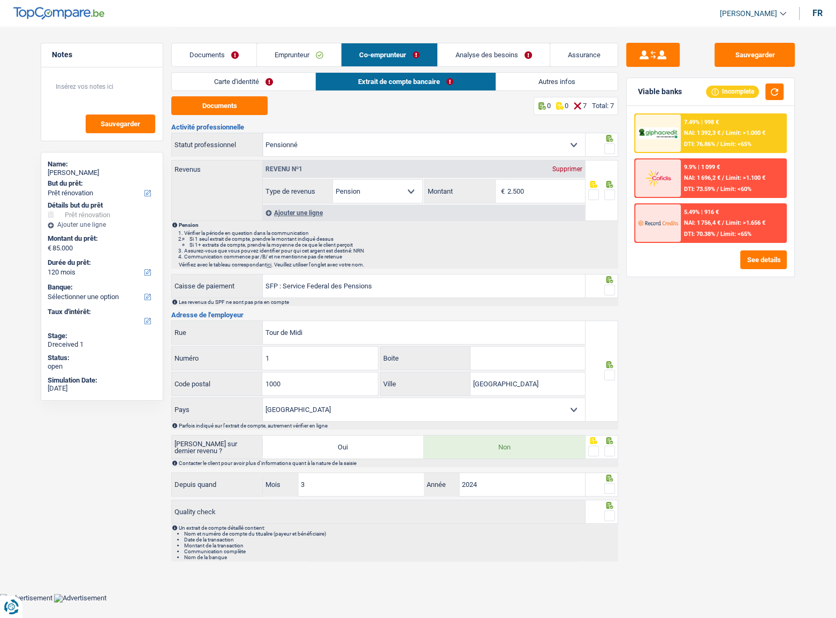
click at [250, 86] on link "Carte d'identité" at bounding box center [243, 82] width 143 height 18
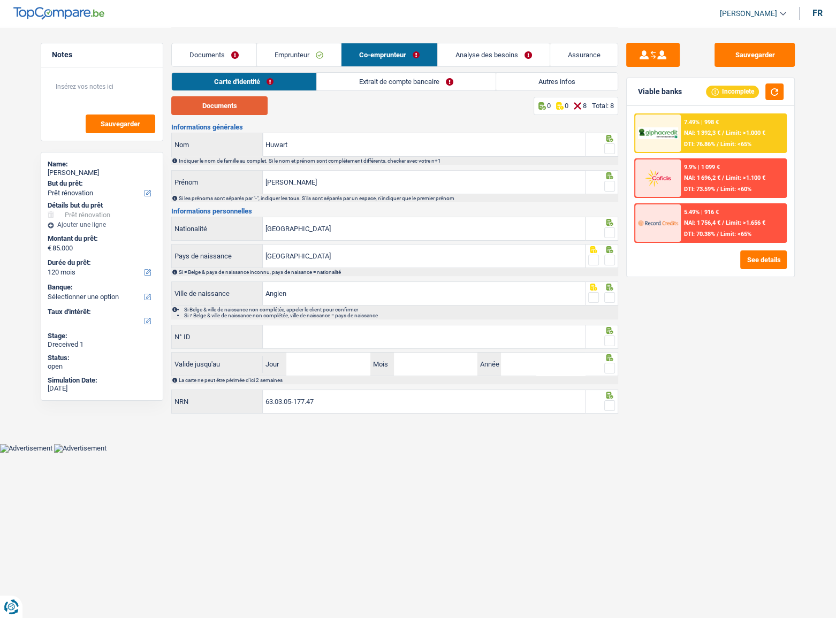
click at [221, 114] on button "Documents" at bounding box center [219, 105] width 96 height 19
click at [199, 75] on link "Carte d'identité" at bounding box center [244, 82] width 144 height 18
click at [194, 105] on button "Documents" at bounding box center [219, 105] width 96 height 19
click at [610, 149] on span at bounding box center [609, 148] width 11 height 11
click at [0, 0] on input "radio" at bounding box center [0, 0] width 0 height 0
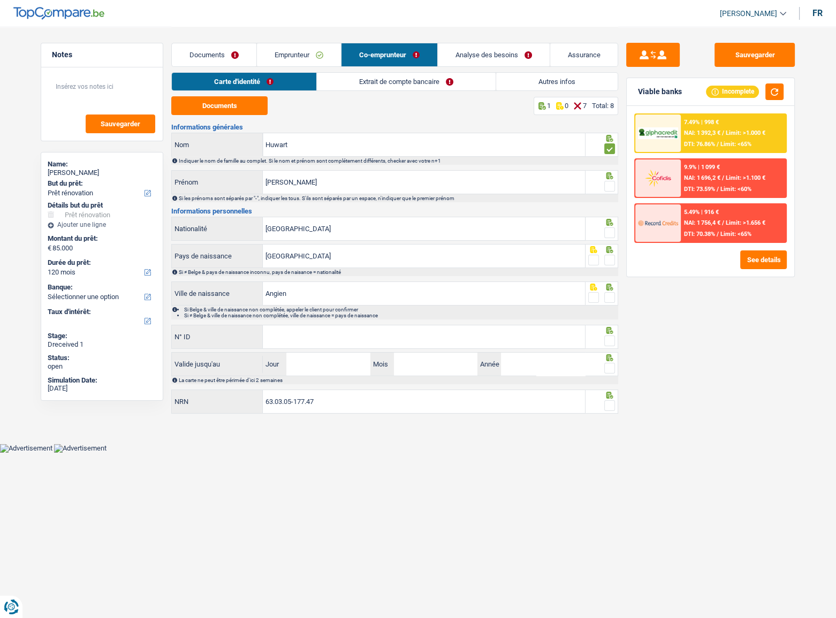
click at [612, 184] on span at bounding box center [609, 186] width 11 height 11
click at [0, 0] on input "radio" at bounding box center [0, 0] width 0 height 0
click at [609, 231] on span at bounding box center [609, 233] width 11 height 11
click at [0, 0] on input "radio" at bounding box center [0, 0] width 0 height 0
click at [608, 269] on div "Belgique Pays de naissance Si ≠ Belge & pays de naissance inconnu, pays de nais…" at bounding box center [394, 260] width 447 height 32
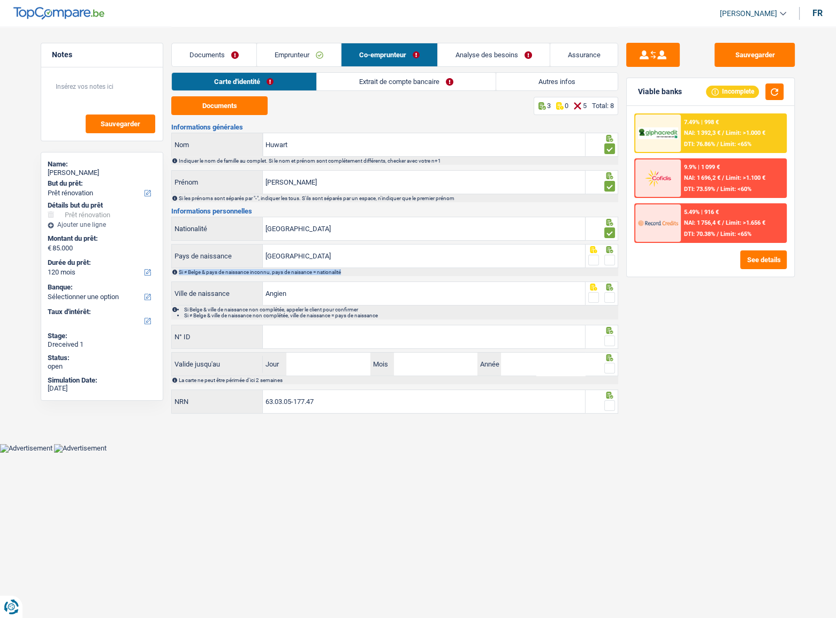
click at [608, 258] on span at bounding box center [609, 260] width 11 height 11
click at [0, 0] on input "radio" at bounding box center [0, 0] width 0 height 0
click at [608, 293] on span at bounding box center [609, 297] width 11 height 11
click at [0, 0] on input "radio" at bounding box center [0, 0] width 0 height 0
drag, startPoint x: 319, startPoint y: 295, endPoint x: 173, endPoint y: 295, distance: 145.6
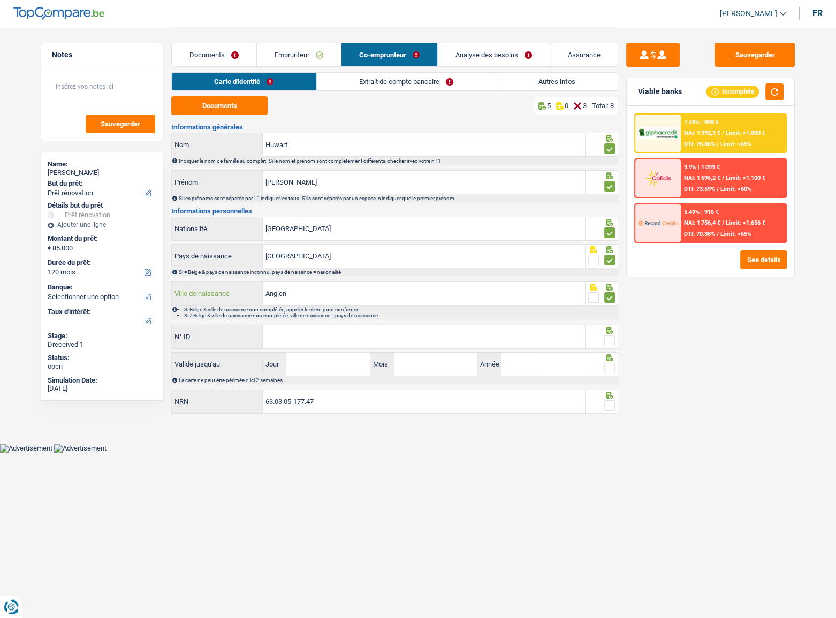
click at [173, 295] on div "Angien Ville de naissance" at bounding box center [378, 293] width 413 height 23
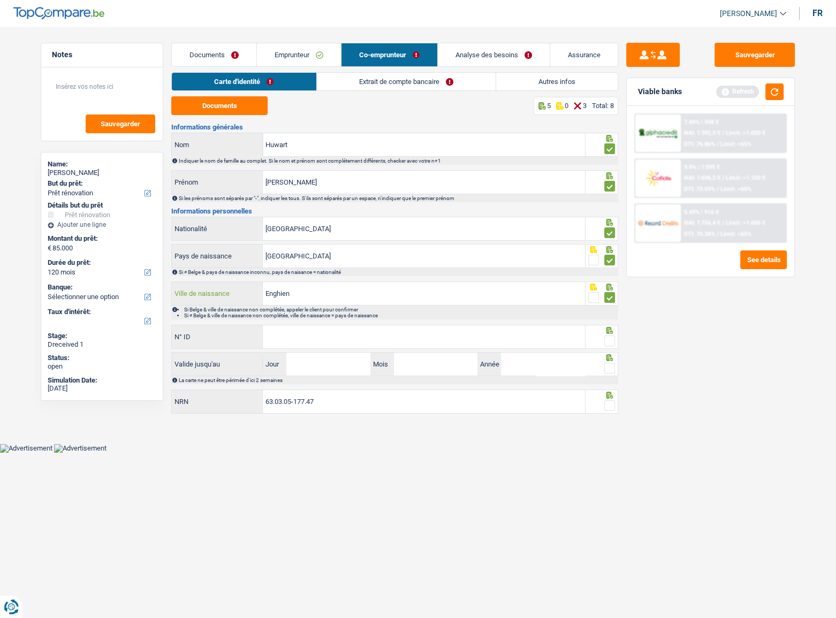
type input "Enghien"
drag, startPoint x: 296, startPoint y: 340, endPoint x: 359, endPoint y: 336, distance: 63.3
click at [297, 338] on input "N° ID" at bounding box center [424, 337] width 322 height 23
type input "[CREDIT_CARD_NUMBER]"
click at [611, 338] on span at bounding box center [609, 341] width 11 height 11
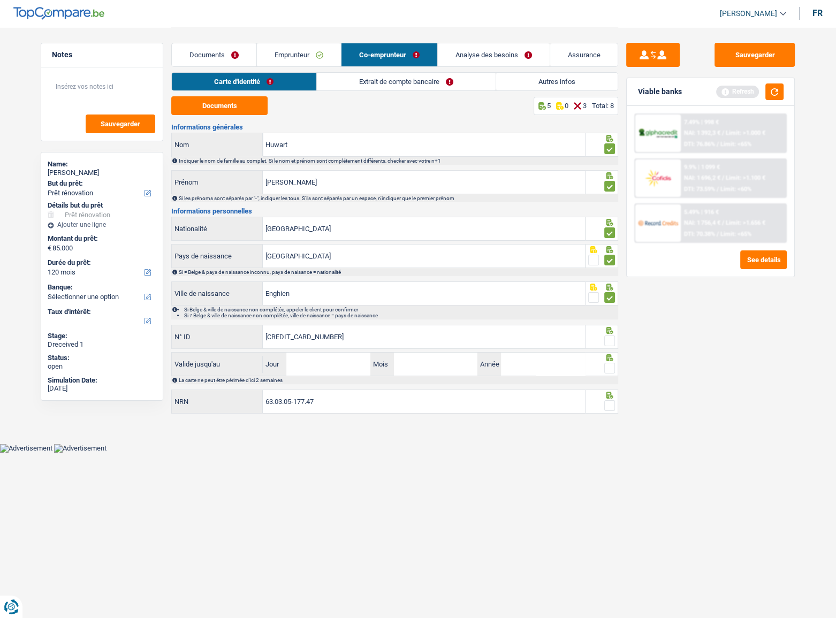
click at [0, 0] on input "radio" at bounding box center [0, 0] width 0 height 0
click at [308, 338] on input "Jour" at bounding box center [328, 364] width 84 height 23
click at [334, 330] on input "[CREDIT_CARD_NUMBER]" at bounding box center [424, 337] width 322 height 23
drag, startPoint x: 301, startPoint y: 374, endPoint x: 308, endPoint y: 375, distance: 7.5
click at [301, 338] on div "Valide jusqu'au Jour / Mois / Année La carte ne peut être périmée d'ici 2 semai…" at bounding box center [394, 368] width 447 height 32
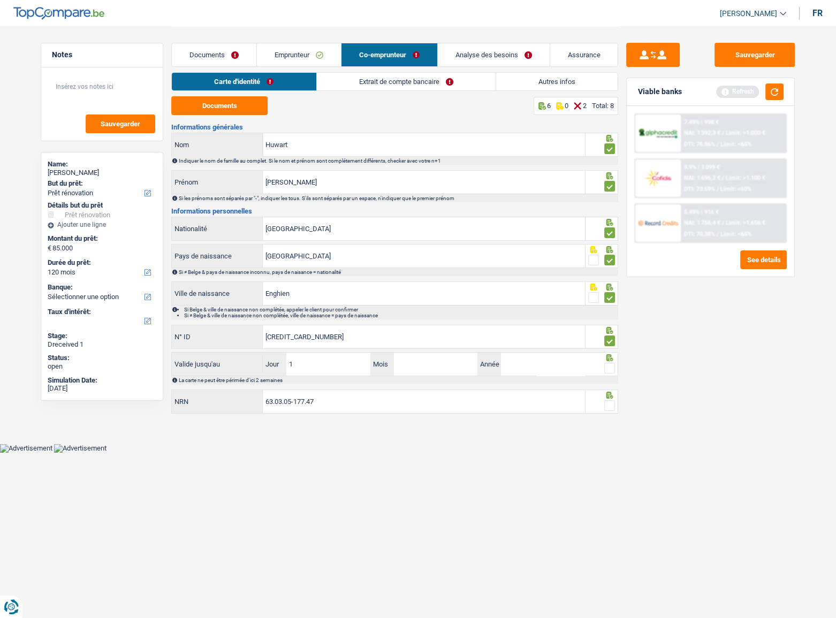
type input "18"
type input "07"
type input "2034"
click at [611, 338] on span at bounding box center [609, 368] width 11 height 11
click at [0, 0] on input "radio" at bounding box center [0, 0] width 0 height 0
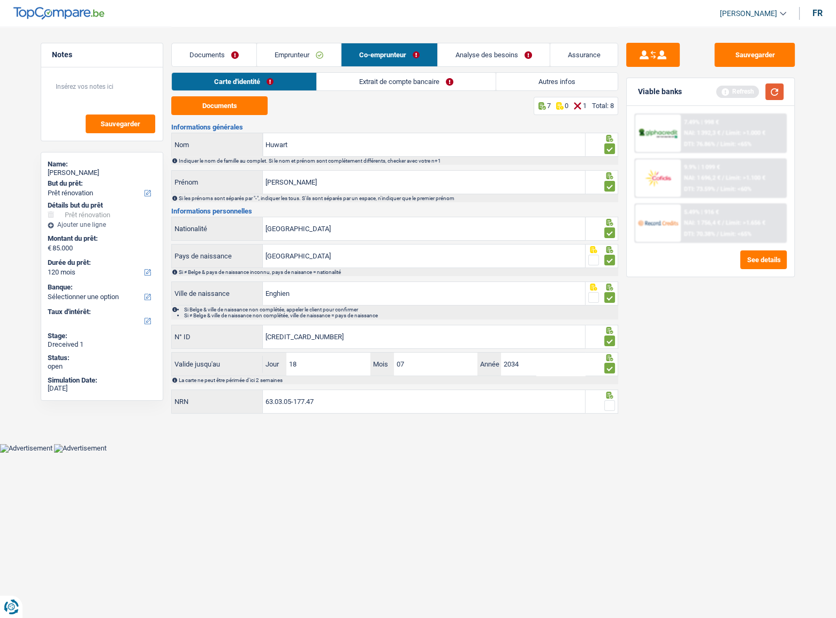
click at [739, 94] on button "button" at bounding box center [775, 92] width 18 height 17
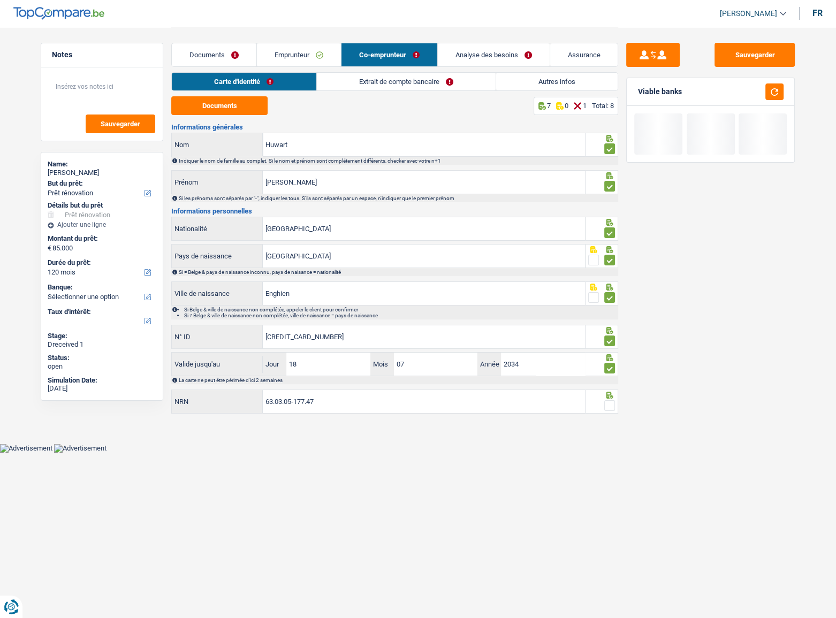
click at [609, 338] on span at bounding box center [609, 405] width 11 height 11
click at [0, 0] on input "radio" at bounding box center [0, 0] width 0 height 0
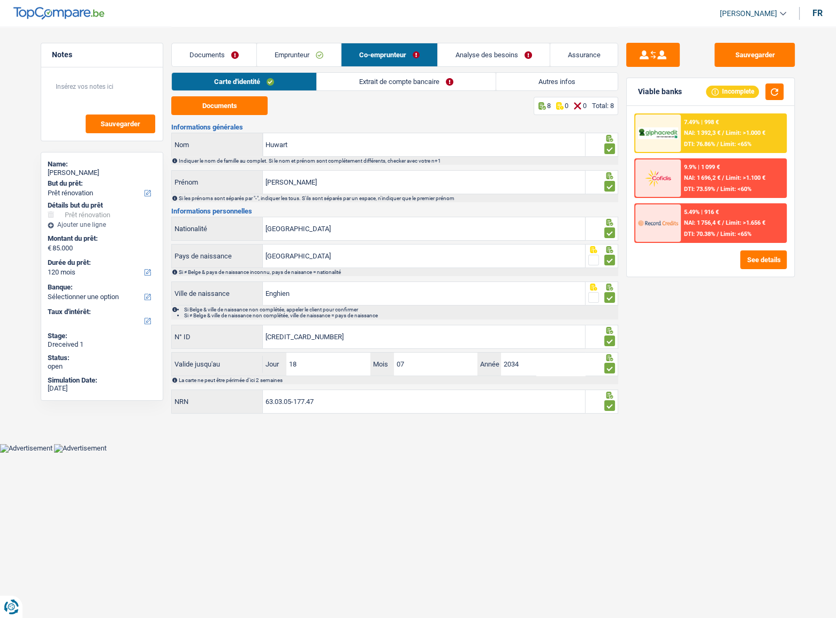
click at [357, 80] on link "Extrait de compte bancaire" at bounding box center [406, 82] width 179 height 18
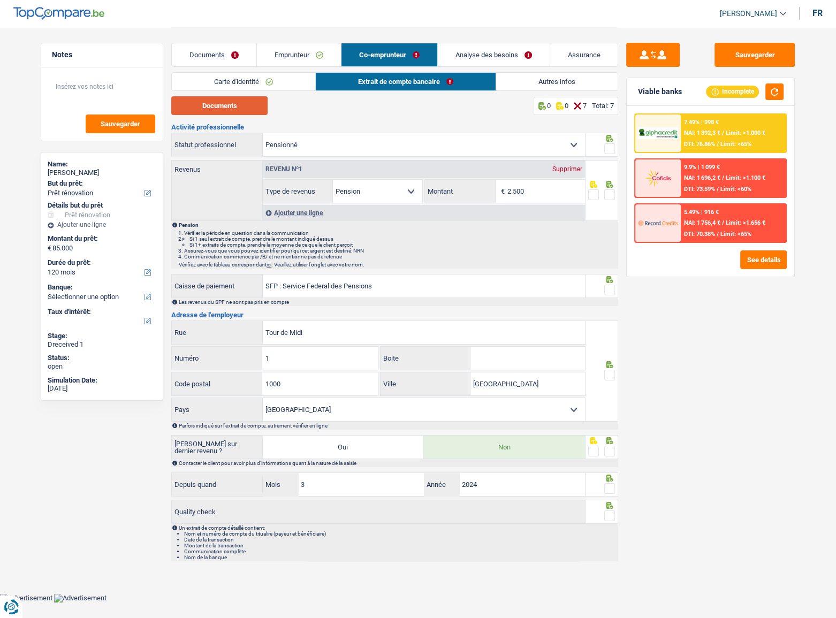
drag, startPoint x: 190, startPoint y: 109, endPoint x: 217, endPoint y: 5, distance: 106.9
click at [189, 109] on button "Documents" at bounding box center [219, 105] width 96 height 19
click at [611, 142] on div at bounding box center [609, 148] width 11 height 13
click at [610, 145] on span at bounding box center [609, 148] width 11 height 11
click at [0, 0] on input "radio" at bounding box center [0, 0] width 0 height 0
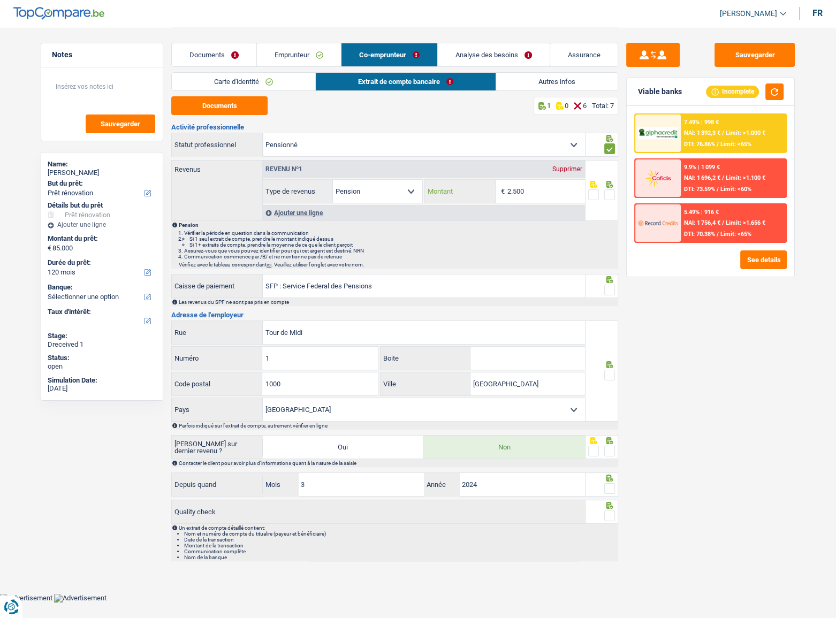
drag, startPoint x: 548, startPoint y: 192, endPoint x: 492, endPoint y: 184, distance: 56.3
click at [492, 184] on div "2.500 € Montant" at bounding box center [505, 191] width 160 height 23
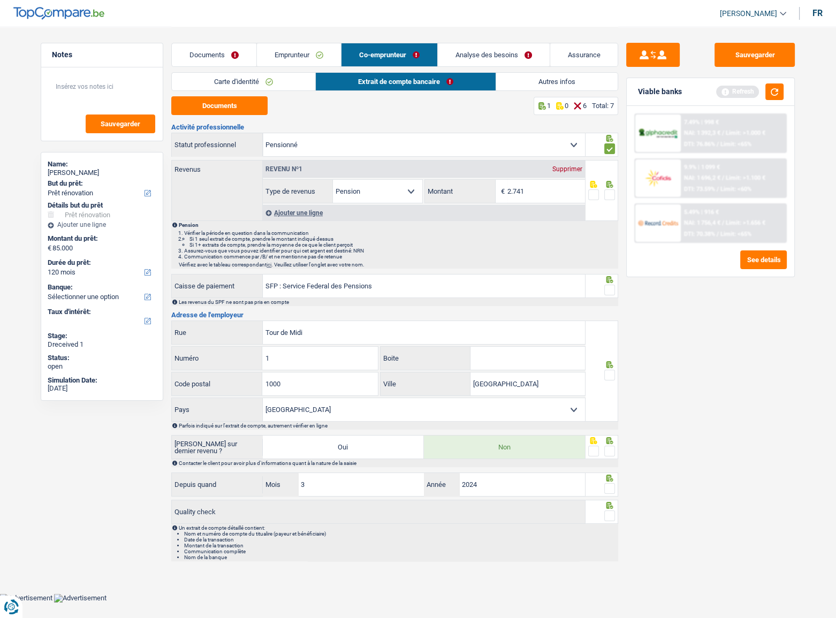
type input "2.741"
click at [605, 193] on span at bounding box center [609, 195] width 11 height 11
click at [0, 0] on input "radio" at bounding box center [0, 0] width 0 height 0
drag, startPoint x: 776, startPoint y: 87, endPoint x: 772, endPoint y: 94, distance: 8.4
click at [739, 90] on button "button" at bounding box center [775, 92] width 18 height 17
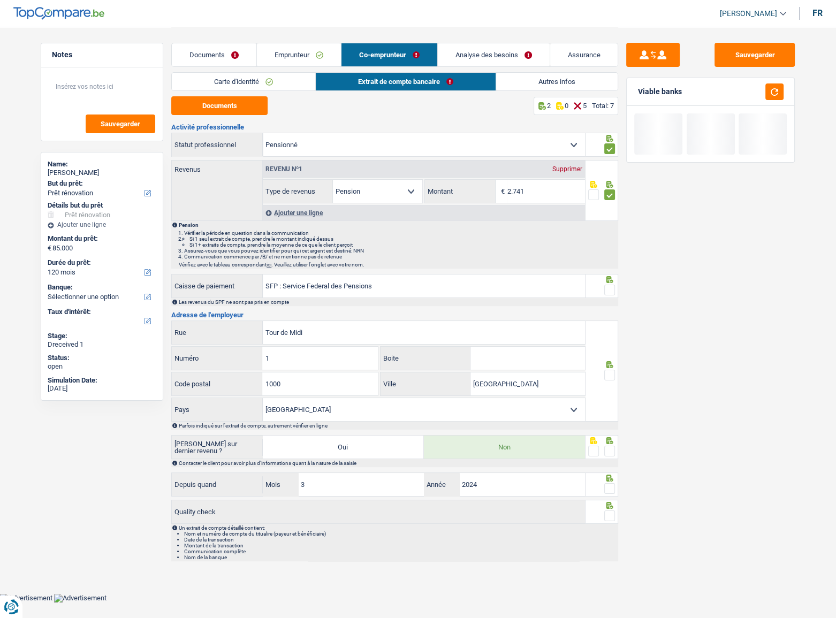
click at [611, 289] on span at bounding box center [609, 290] width 11 height 11
click at [0, 0] on input "radio" at bounding box center [0, 0] width 0 height 0
click at [607, 338] on span at bounding box center [609, 375] width 11 height 11
click at [0, 0] on input "radio" at bounding box center [0, 0] width 0 height 0
click at [610, 338] on span at bounding box center [609, 451] width 11 height 11
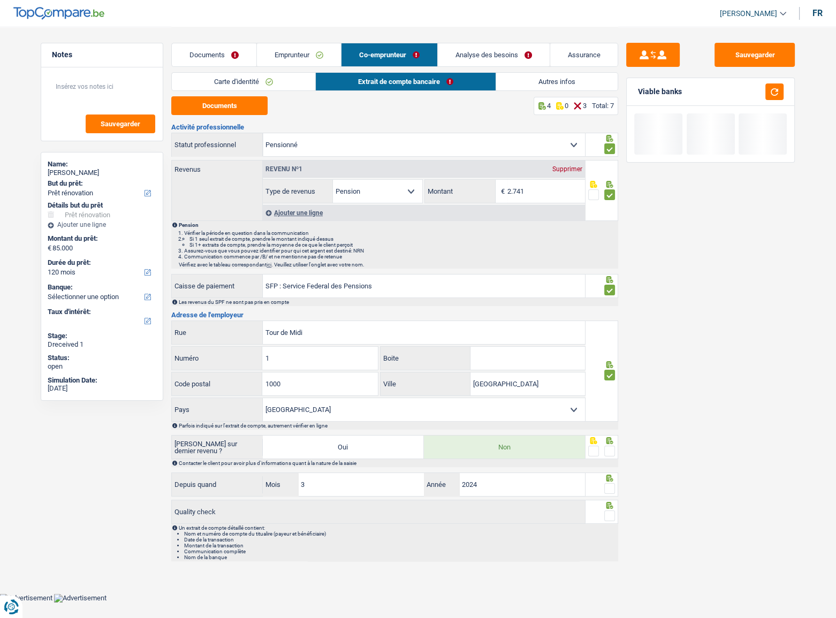
click at [0, 0] on input "radio" at bounding box center [0, 0] width 0 height 0
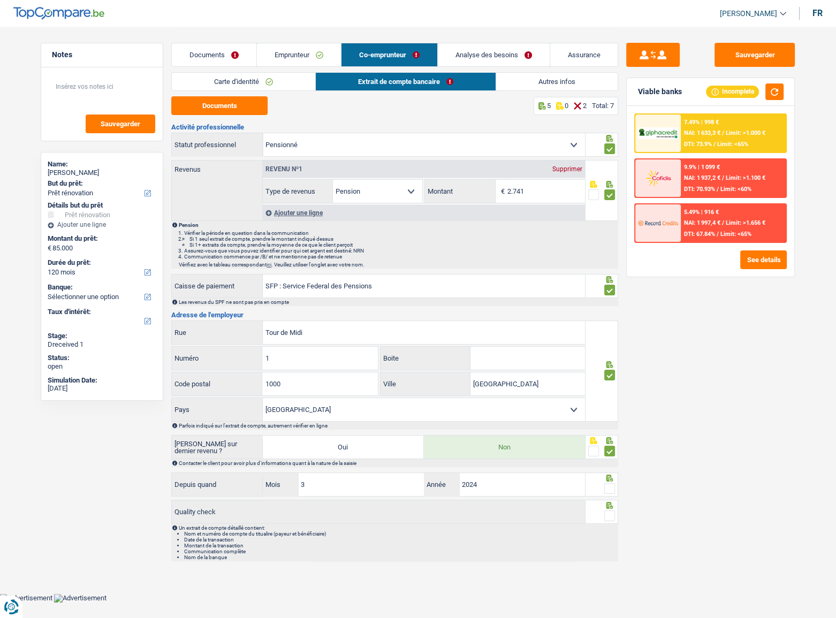
drag, startPoint x: 610, startPoint y: 484, endPoint x: 609, endPoint y: 506, distance: 22.5
click at [610, 338] on span at bounding box center [609, 488] width 11 height 11
click at [0, 0] on input "radio" at bounding box center [0, 0] width 0 height 0
click at [609, 338] on span at bounding box center [609, 516] width 11 height 11
click at [0, 0] on input "radio" at bounding box center [0, 0] width 0 height 0
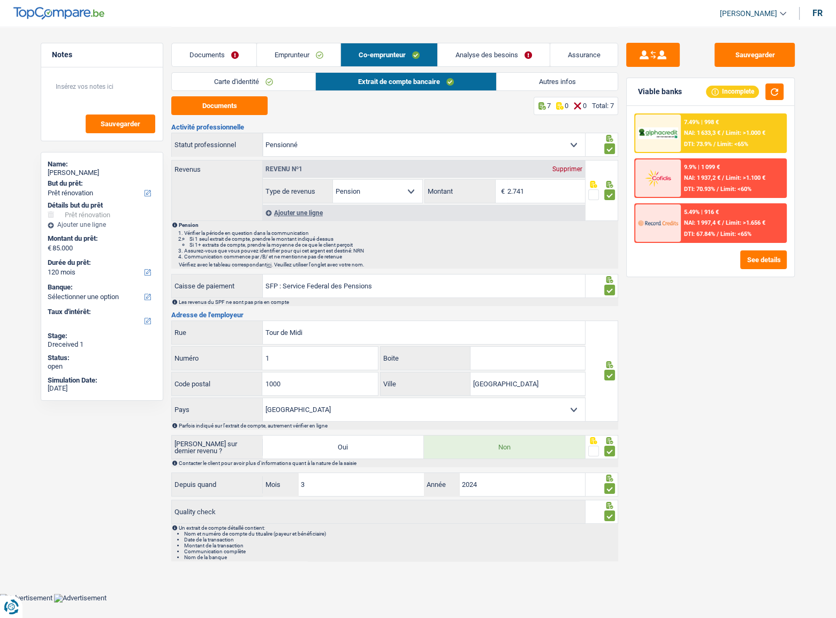
click at [529, 78] on link "Autres infos" at bounding box center [558, 82] width 122 height 18
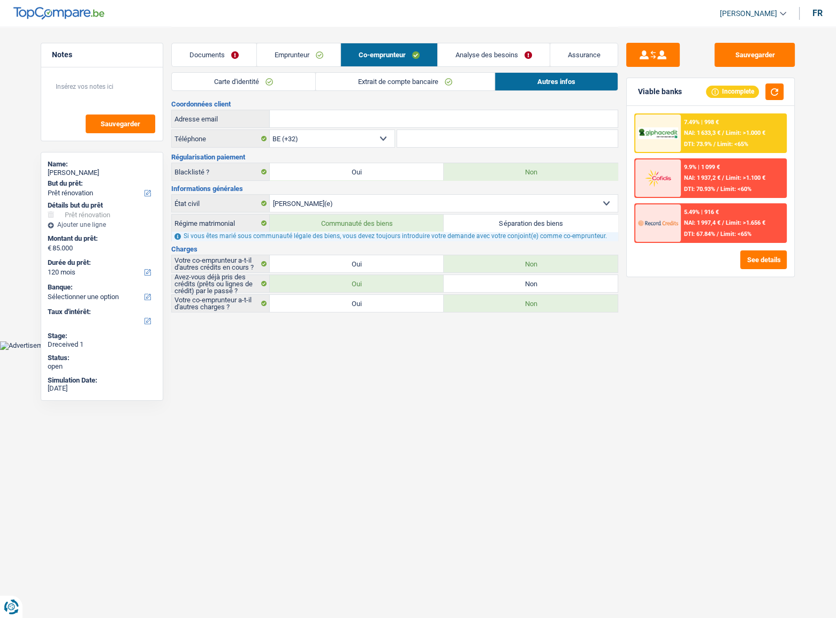
click at [503, 52] on link "Analyse des besoins" at bounding box center [494, 54] width 112 height 23
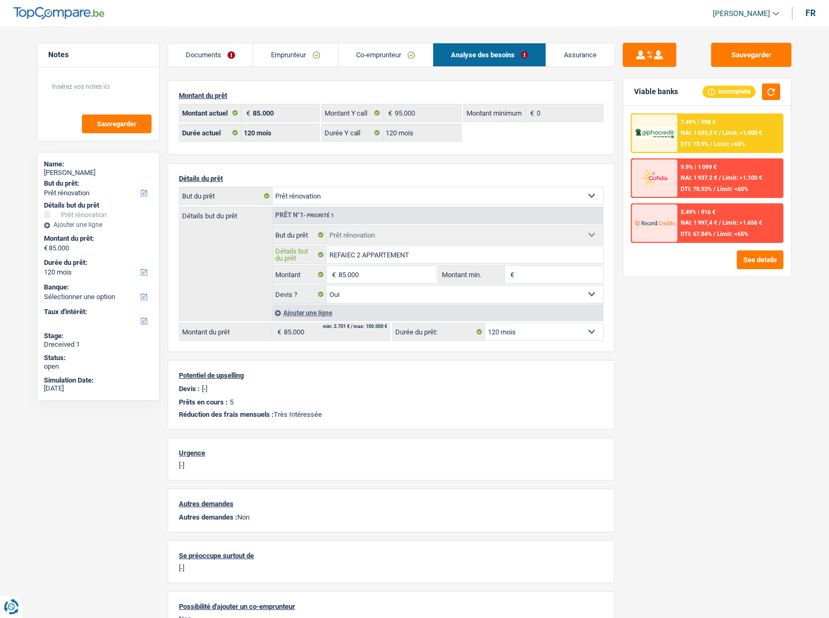
click at [352, 253] on input "REFAIEC 2 APPARTEMENT" at bounding box center [465, 254] width 277 height 17
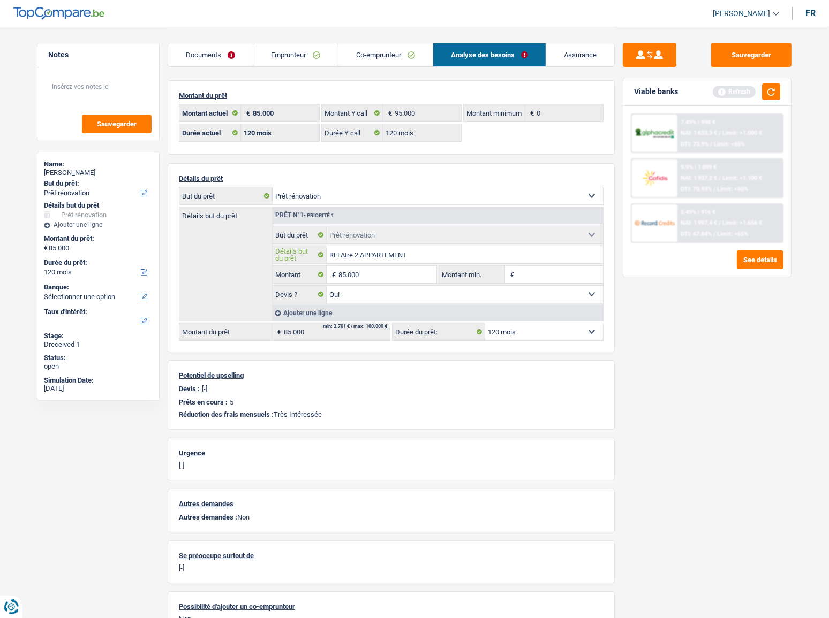
click at [443, 252] on input "REFAIre 2 APPARTEMENT" at bounding box center [465, 254] width 277 height 17
type input "REFAIre 2 APPARTEMENTS"
drag, startPoint x: 766, startPoint y: 91, endPoint x: 492, endPoint y: 246, distance: 314.6
click at [739, 91] on button "button" at bounding box center [771, 92] width 18 height 17
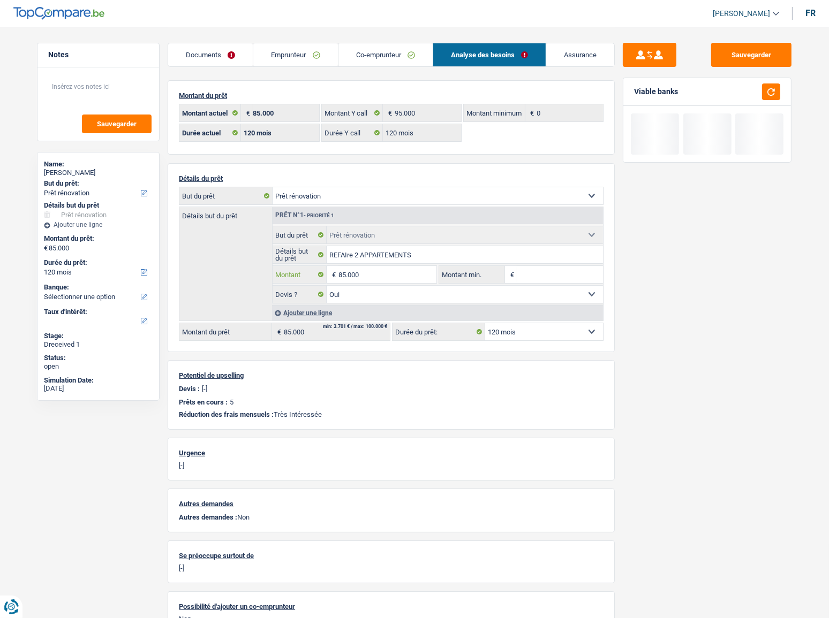
click at [339, 275] on input "85.000" at bounding box center [387, 274] width 98 height 17
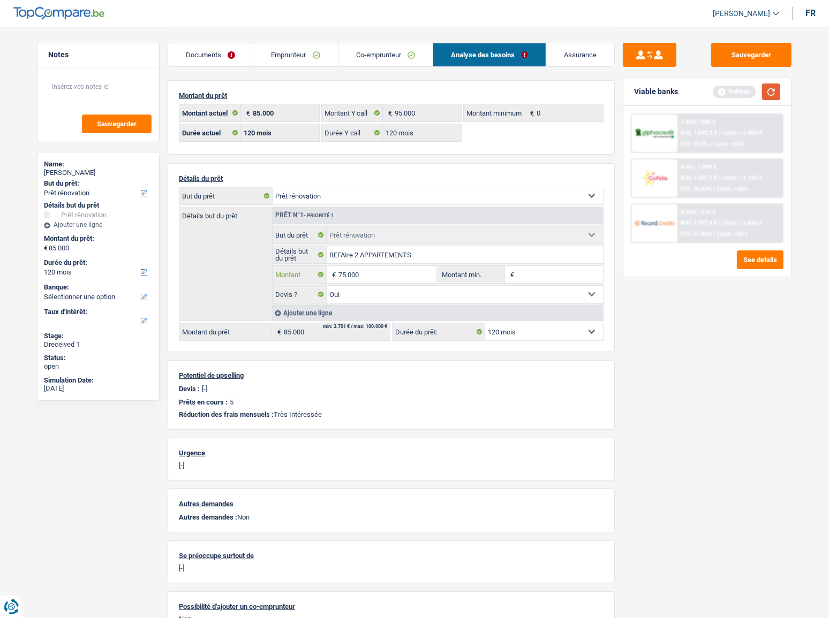
type input "75.000"
select select "144"
type input "75.000"
select select "144"
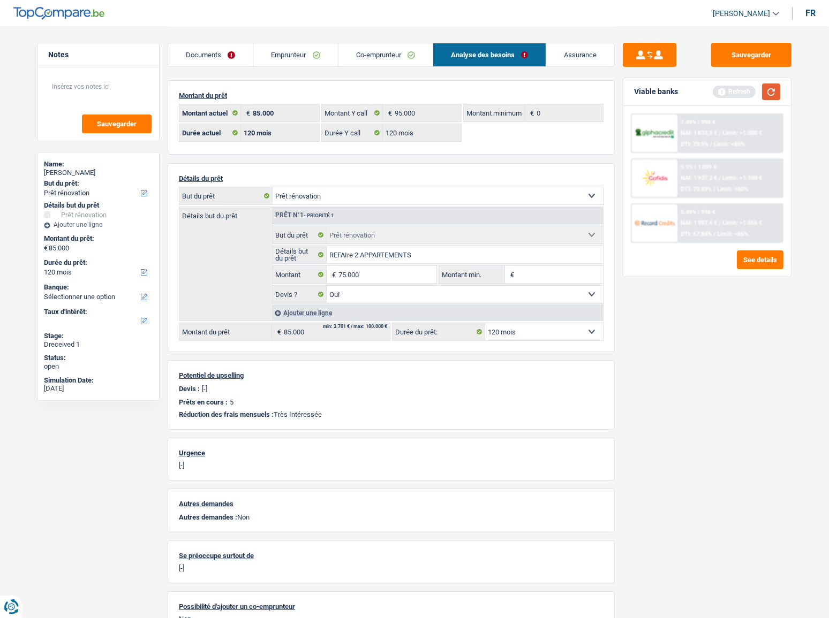
type input "75.000"
select select "144"
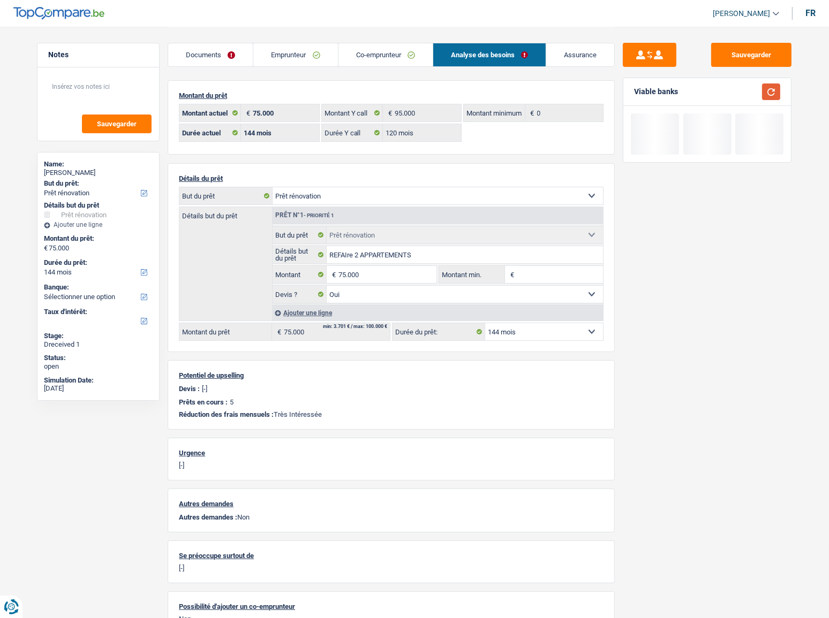
drag, startPoint x: 767, startPoint y: 94, endPoint x: 643, endPoint y: 198, distance: 162.3
click at [739, 94] on button "button" at bounding box center [771, 92] width 18 height 17
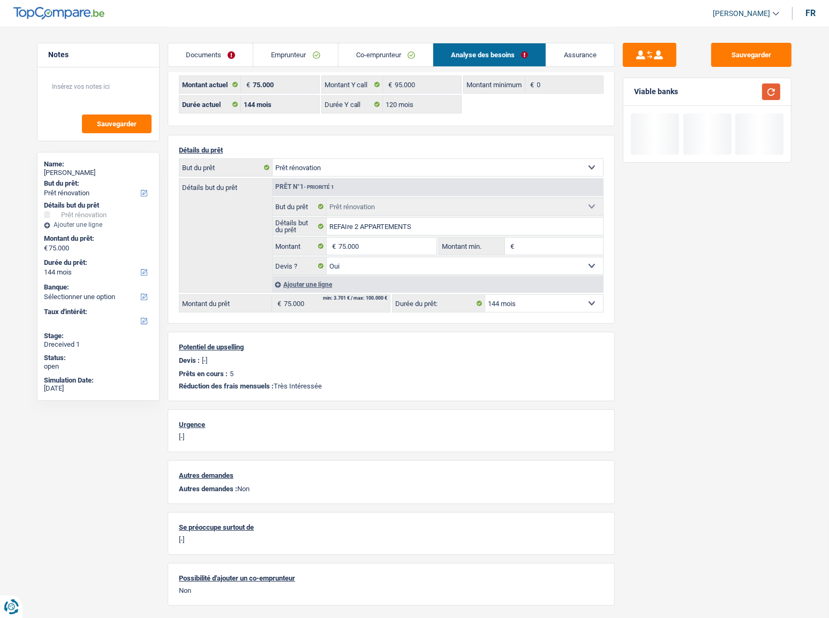
scroll to position [60, 0]
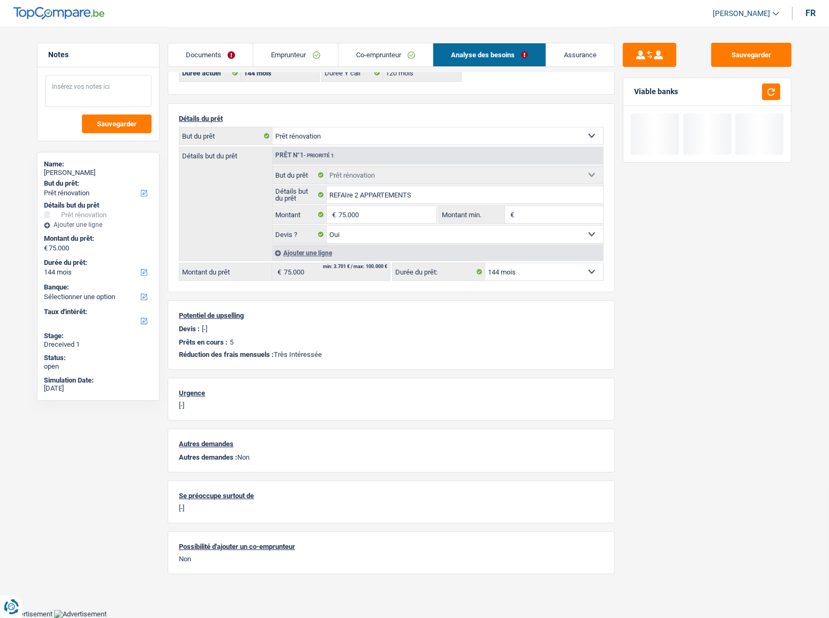
click at [104, 87] on textarea at bounding box center [98, 91] width 107 height 32
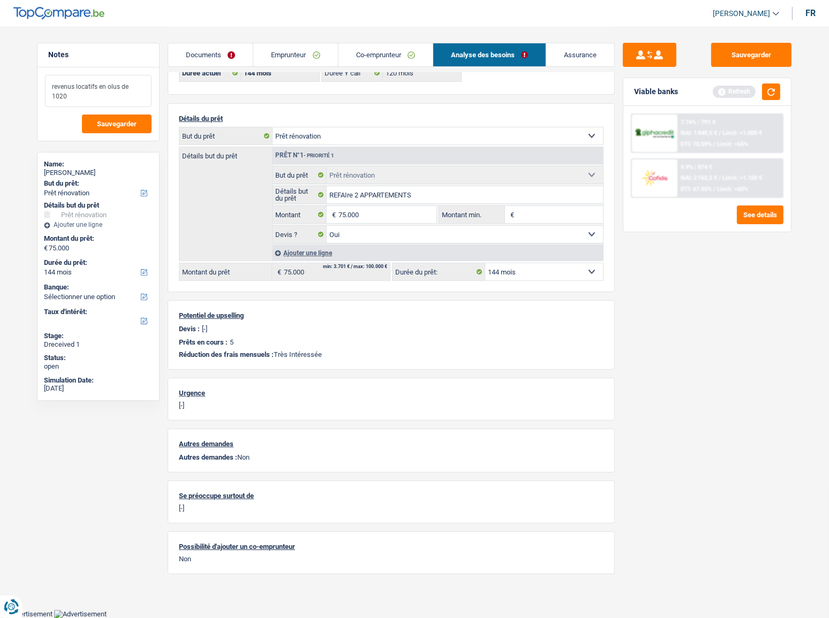
type textarea "revenus locatifs en olus de 1020"
drag, startPoint x: 567, startPoint y: 267, endPoint x: 567, endPoint y: 276, distance: 9.6
click at [567, 270] on select "12 mois 18 mois 24 mois 30 mois 36 mois 42 mois 48 mois 60 mois 72 mois 84 mois…" at bounding box center [544, 271] width 118 height 17
select select "96"
click at [485, 263] on select "12 mois 18 mois 24 mois 30 mois 36 mois 42 mois 48 mois 60 mois 72 mois 84 mois…" at bounding box center [544, 271] width 118 height 17
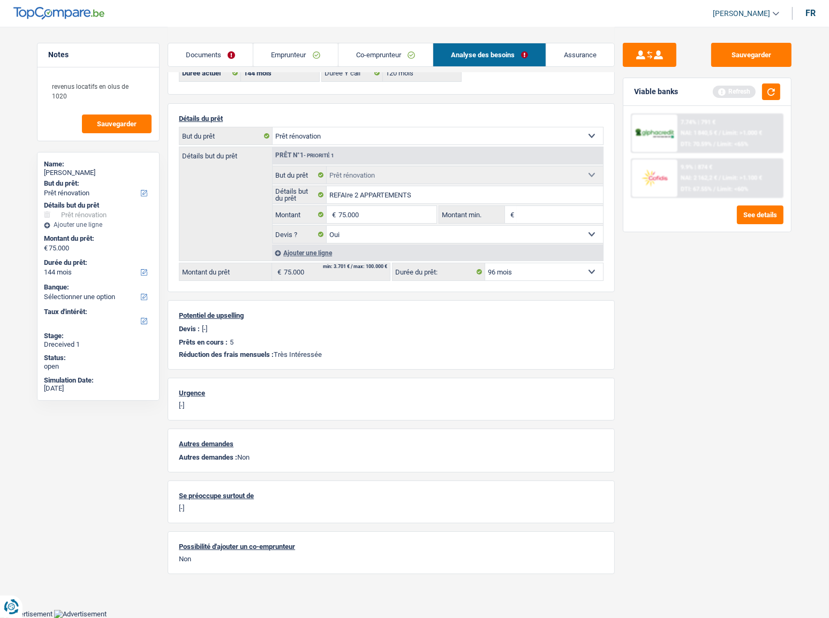
select select "96"
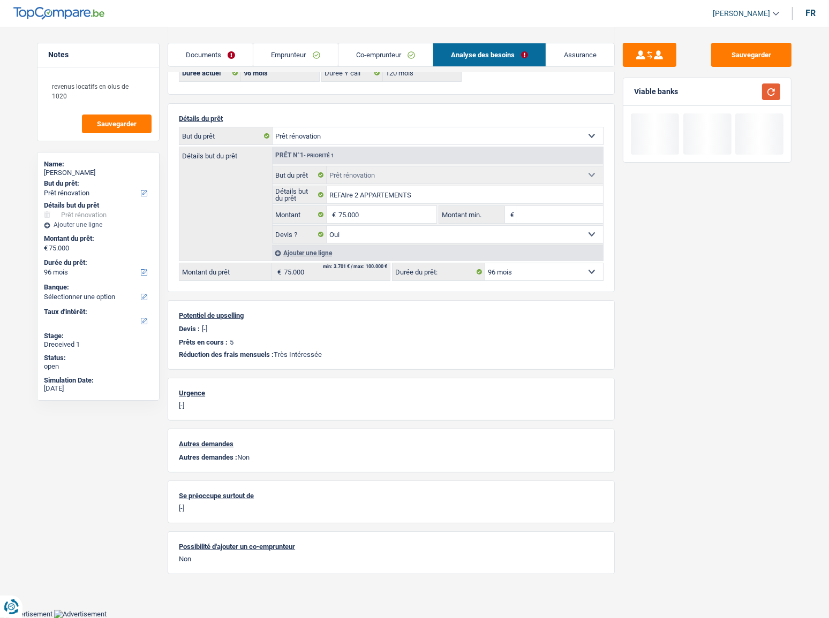
click at [739, 97] on button "button" at bounding box center [771, 92] width 18 height 17
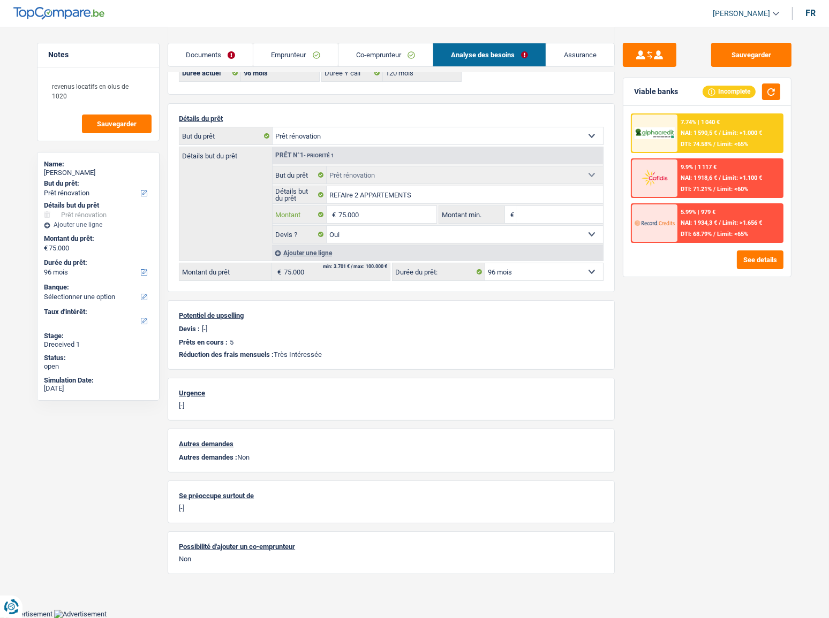
click at [348, 214] on input "75.000" at bounding box center [387, 214] width 98 height 17
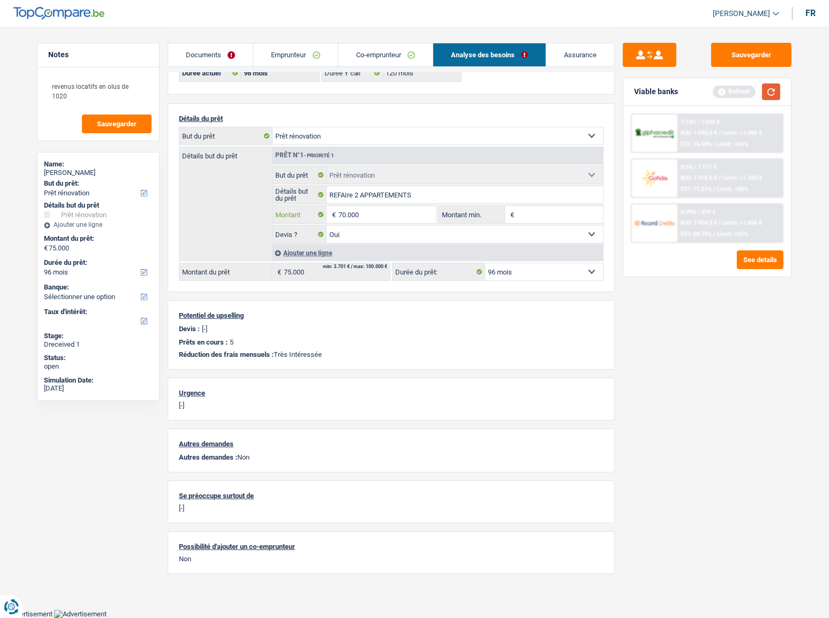
type input "70.000"
select select "144"
type input "70.000"
select select "144"
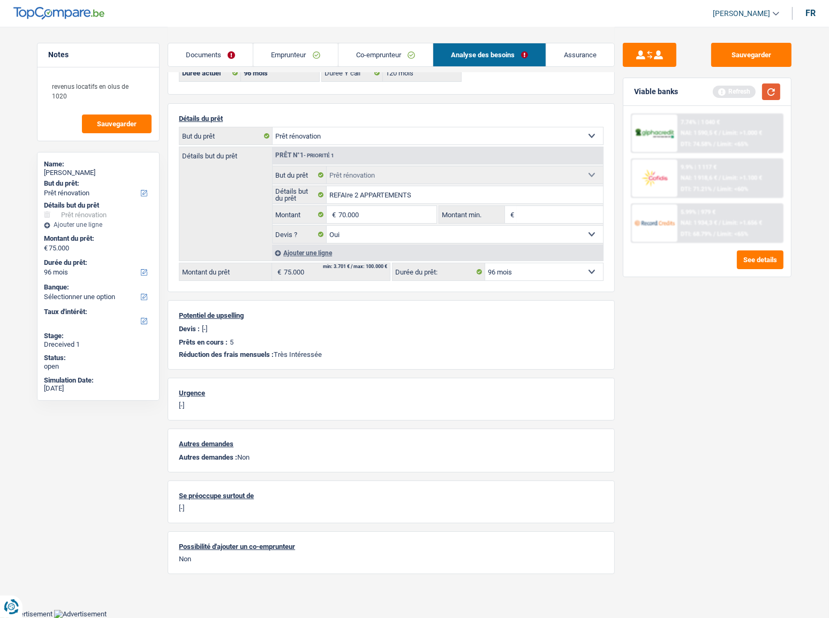
type input "70.000"
select select "144"
click at [739, 92] on button "button" at bounding box center [771, 92] width 18 height 17
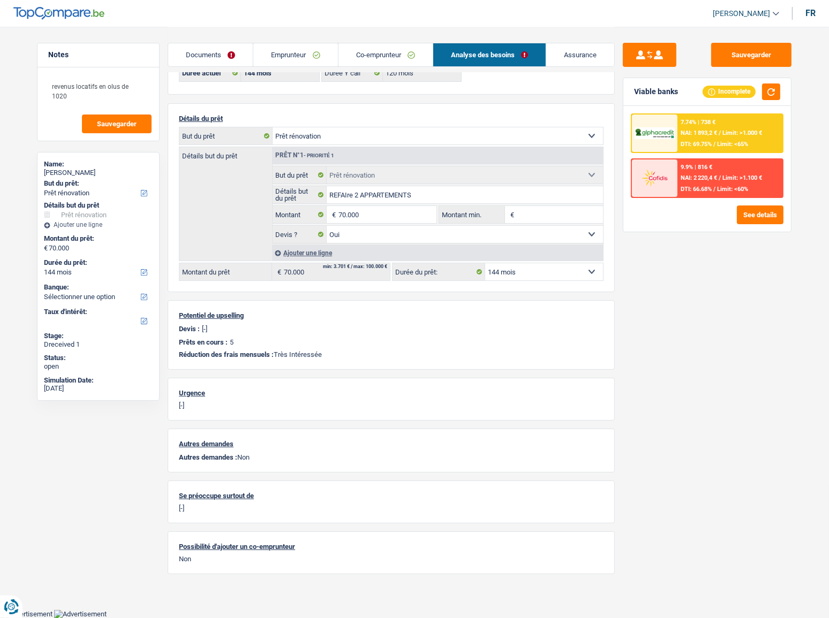
drag, startPoint x: 528, startPoint y: 272, endPoint x: 420, endPoint y: 227, distance: 116.6
click at [528, 272] on select "12 mois 18 mois 24 mois 30 mois 36 mois 42 mois 48 mois 60 mois 72 mois 84 mois…" at bounding box center [544, 271] width 118 height 17
click at [341, 217] on input "70.000" at bounding box center [387, 214] width 98 height 17
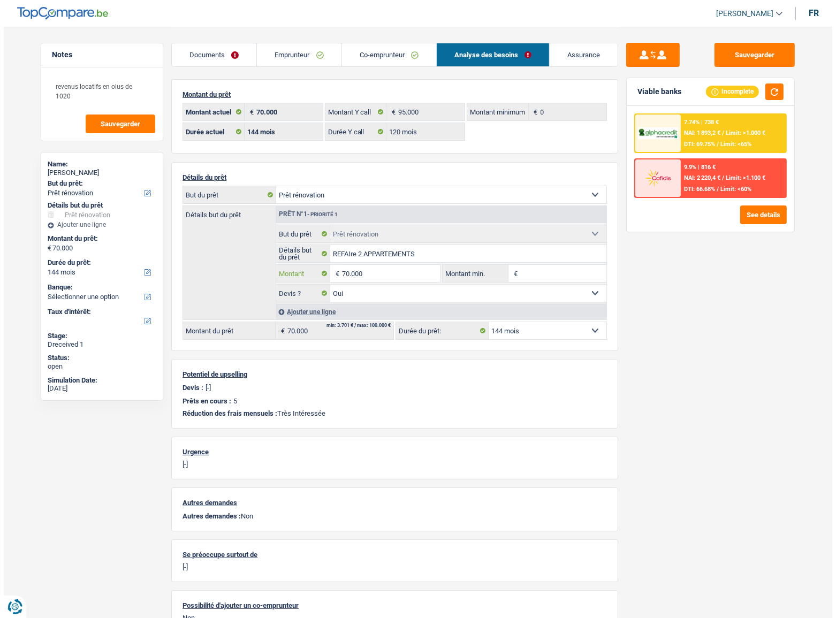
scroll to position [0, 0]
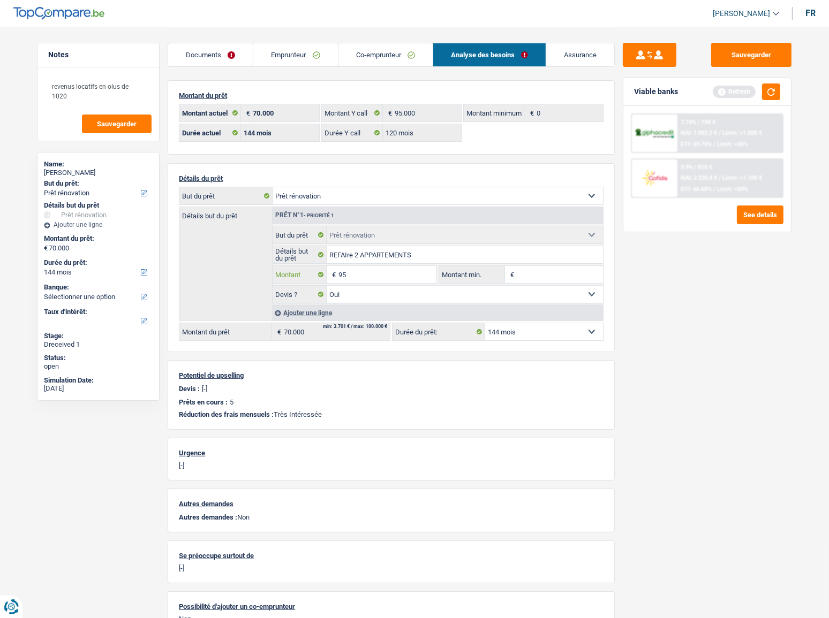
type input "9"
type input "85.000"
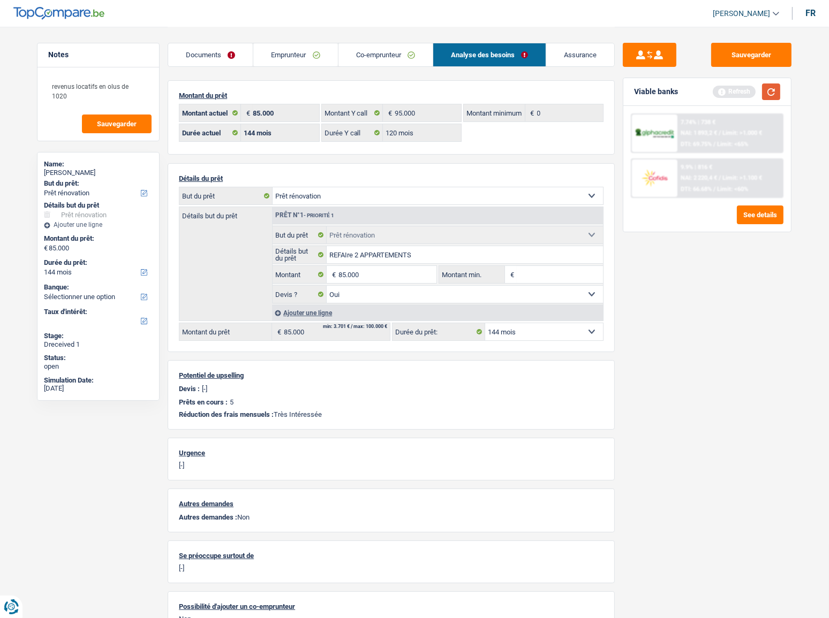
click at [739, 94] on button "button" at bounding box center [771, 92] width 18 height 17
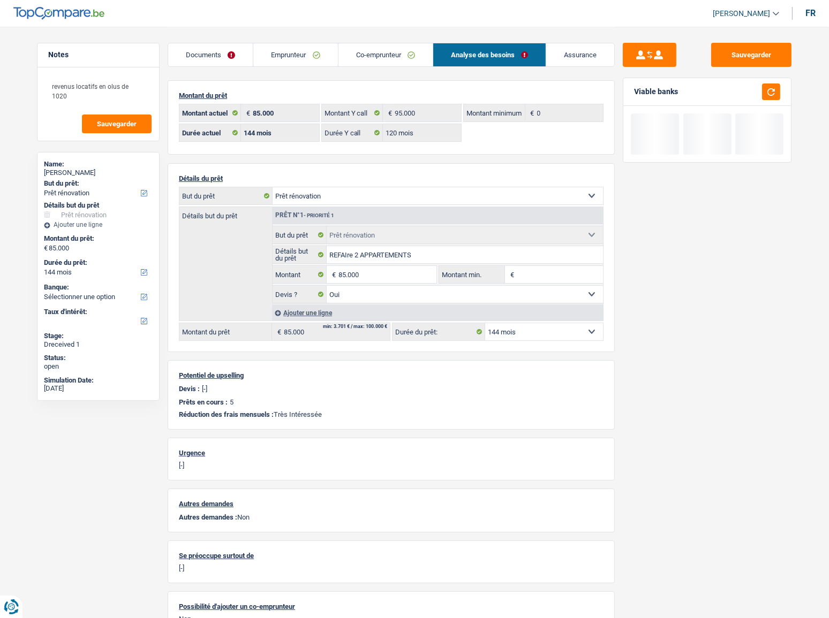
click at [529, 333] on select "12 mois 18 mois 24 mois 30 mois 36 mois 42 mois 48 mois 60 mois 72 mois 84 mois…" at bounding box center [544, 331] width 118 height 17
select select "96"
click at [485, 323] on select "12 mois 18 mois 24 mois 30 mois 36 mois 42 mois 48 mois 60 mois 72 mois 84 mois…" at bounding box center [544, 331] width 118 height 17
select select "96"
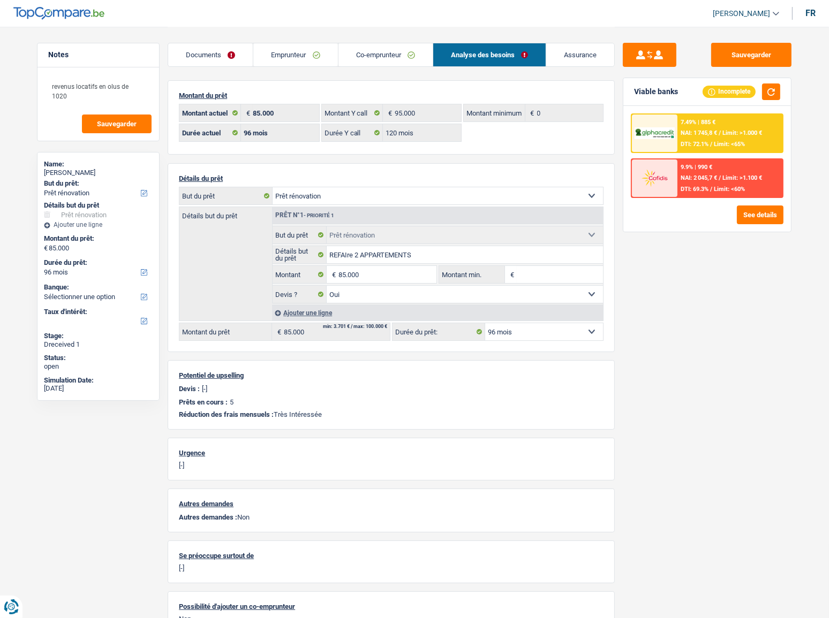
click at [553, 335] on select "12 mois 18 mois 24 mois 30 mois 36 mois 42 mois 48 mois 60 mois 72 mois 84 mois…" at bounding box center [544, 331] width 118 height 17
select select "120"
click at [485, 323] on select "12 mois 18 mois 24 mois 30 mois 36 mois 42 mois 48 mois 60 mois 72 mois 84 mois…" at bounding box center [544, 331] width 118 height 17
select select "120"
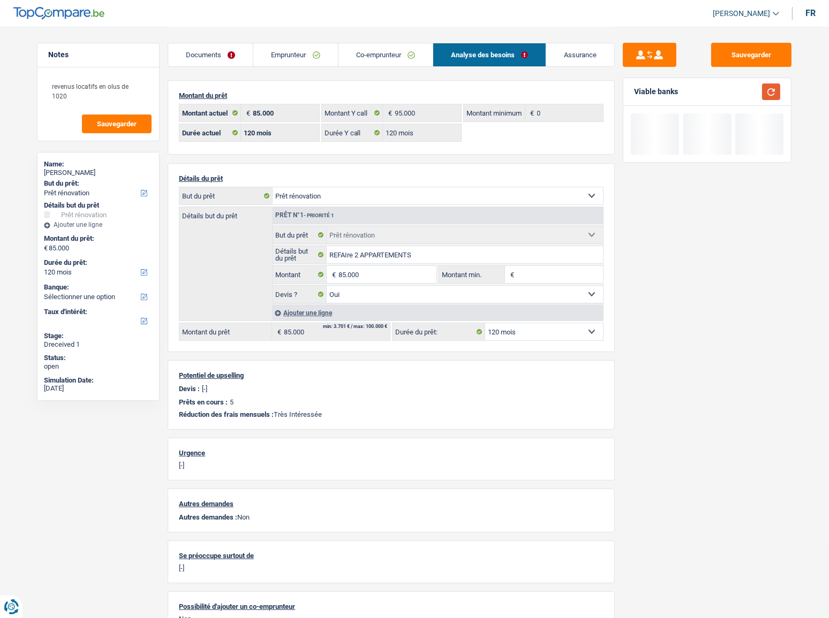
click at [739, 94] on button "button" at bounding box center [771, 92] width 18 height 17
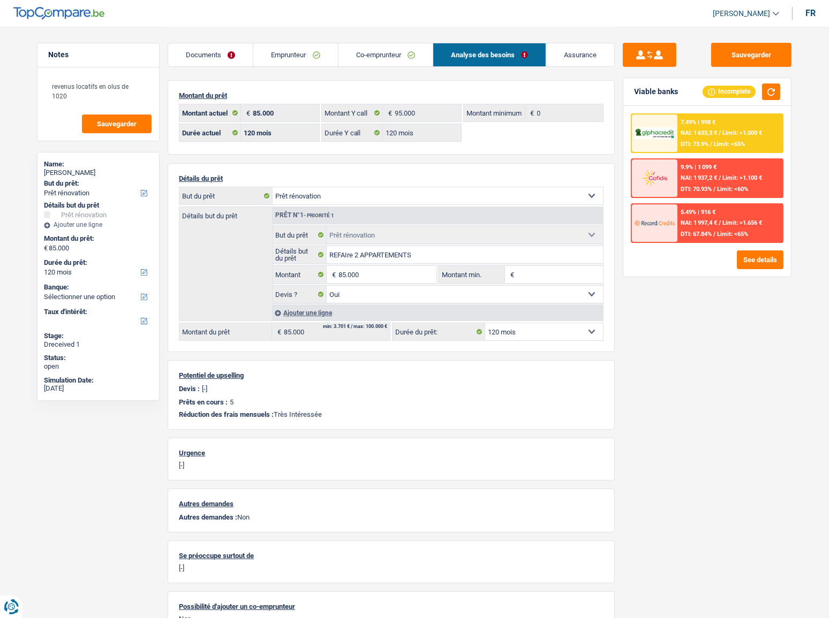
click at [695, 131] on span "NAI: 1 633,3 €" at bounding box center [698, 133] width 36 height 7
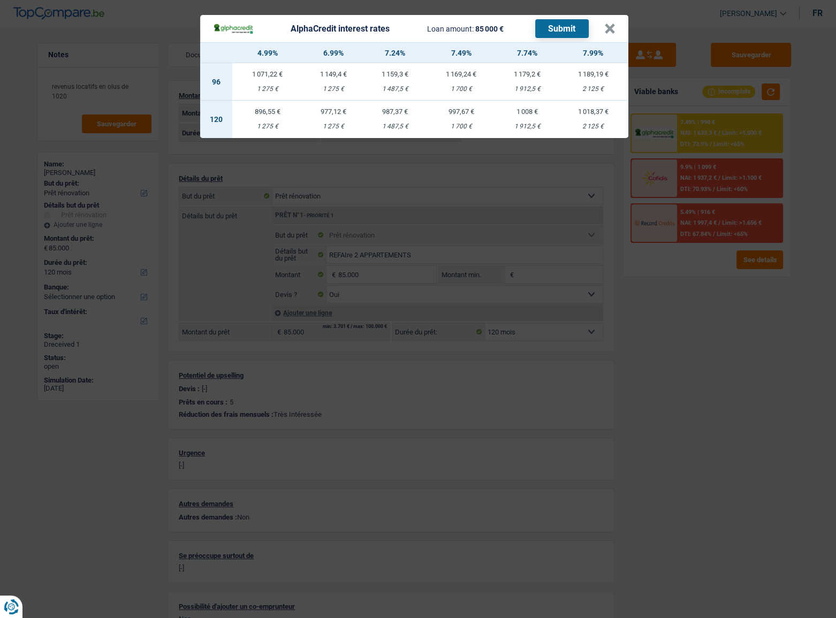
click at [353, 112] on div "977,12 €" at bounding box center [333, 111] width 62 height 7
select select "alphacredit"
type input "6,99"
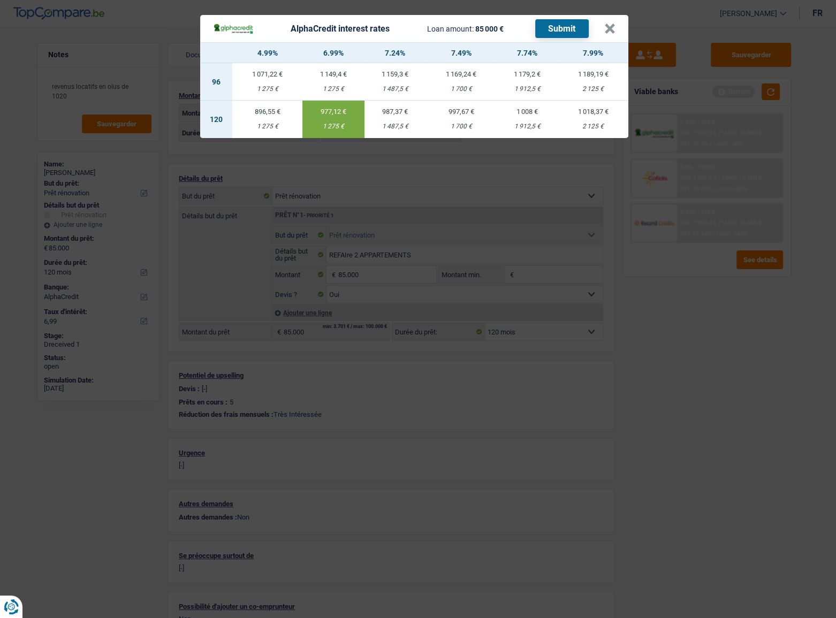
click at [566, 25] on button "Submit" at bounding box center [562, 28] width 54 height 19
drag, startPoint x: 618, startPoint y: 29, endPoint x: 604, endPoint y: 39, distance: 17.4
click at [618, 29] on header "AlphaCredit interest rates Loan amount: 85 000 € Submit ×" at bounding box center [414, 28] width 428 height 27
click at [606, 29] on button "×" at bounding box center [609, 29] width 11 height 11
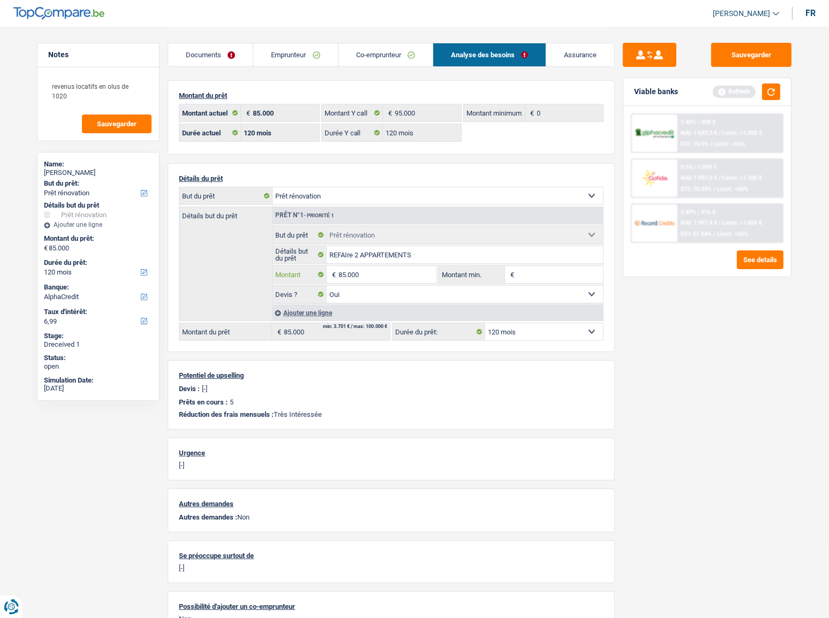
click at [347, 270] on input "85.000" at bounding box center [387, 274] width 98 height 17
type input "50.000"
select select "144"
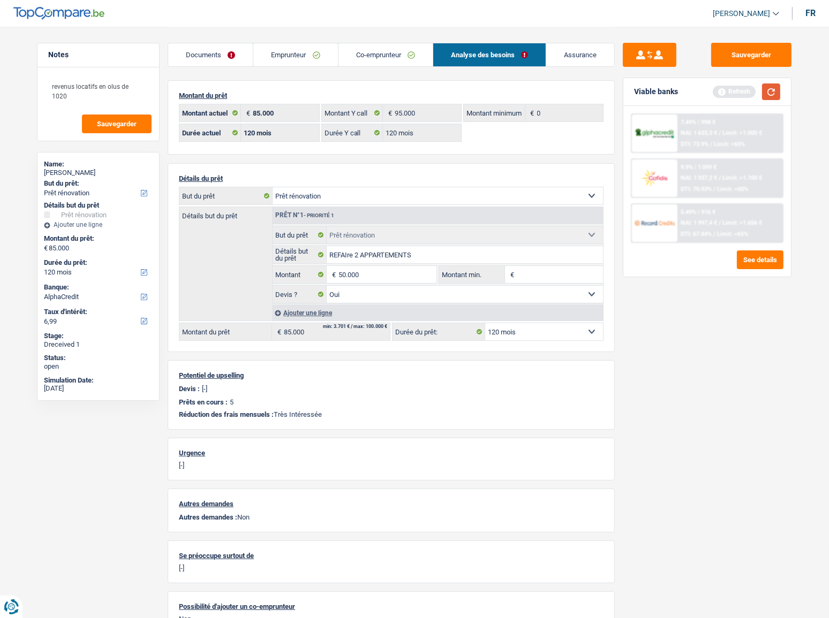
type input "50.000"
select select "144"
type input "50.000"
select select "144"
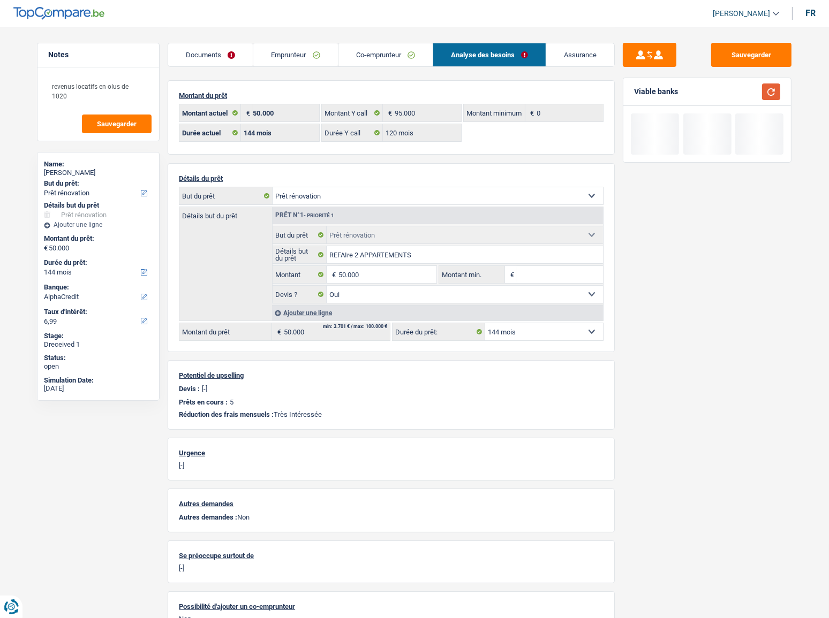
click at [739, 84] on button "button" at bounding box center [771, 92] width 18 height 17
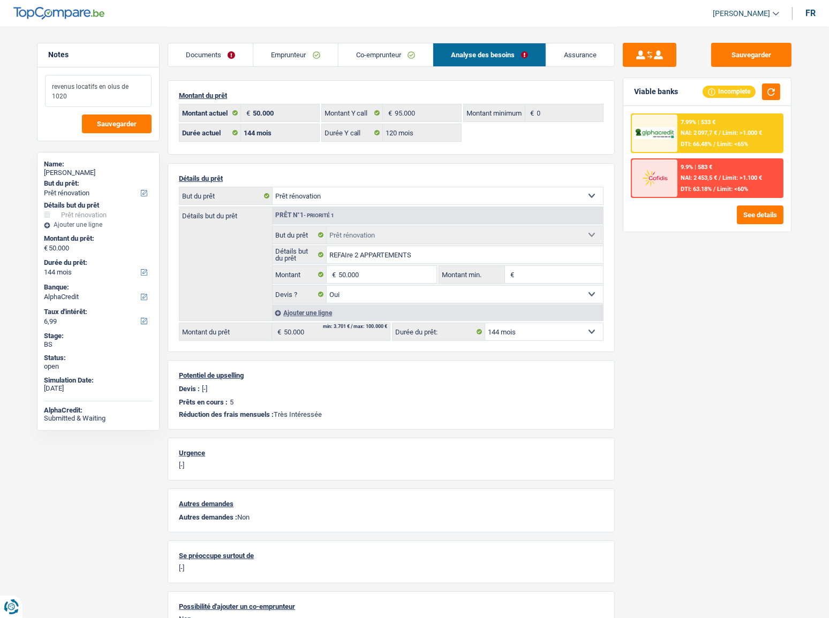
click at [107, 86] on textarea "revenus locatifs en olus de 1020" at bounding box center [98, 91] width 107 height 32
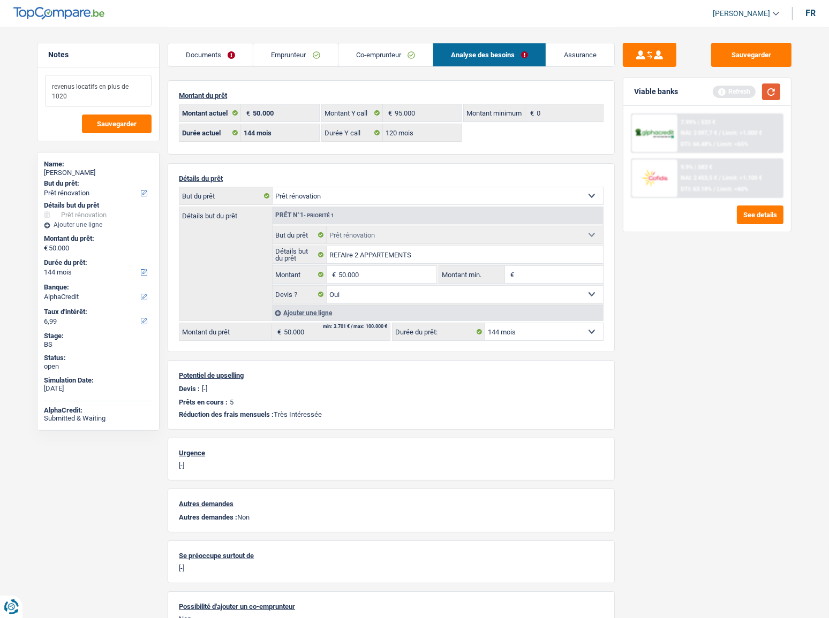
type textarea "revenus locatifs en plus de 1020"
drag, startPoint x: 769, startPoint y: 95, endPoint x: 766, endPoint y: 102, distance: 8.2
click at [739, 99] on button "button" at bounding box center [771, 92] width 18 height 17
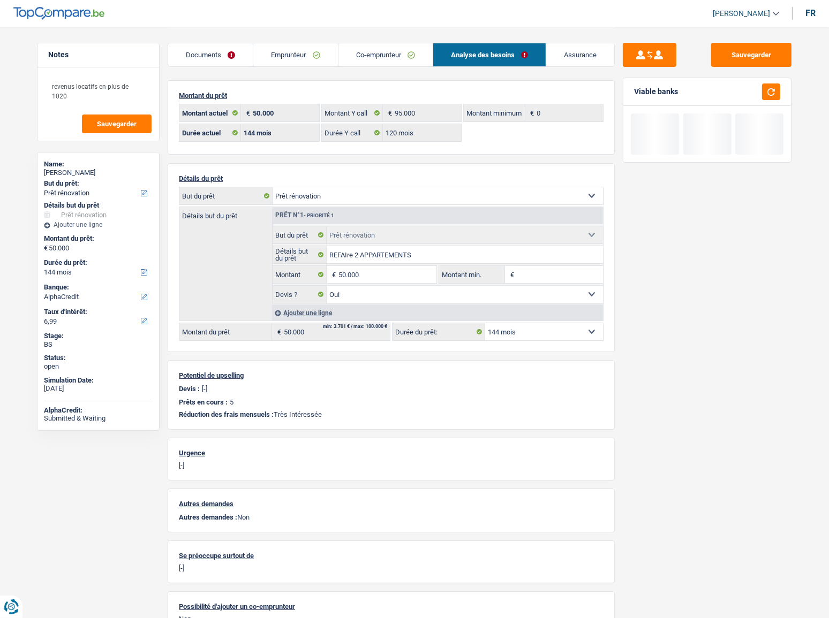
click at [504, 326] on select "12 mois 18 mois 24 mois 30 mois 36 mois 42 mois 48 mois 60 mois 72 mois 84 mois…" at bounding box center [544, 331] width 118 height 17
select select "120"
click at [485, 323] on select "12 mois 18 mois 24 mois 30 mois 36 mois 42 mois 48 mois 60 mois 72 mois 84 mois…" at bounding box center [544, 331] width 118 height 17
select select "120"
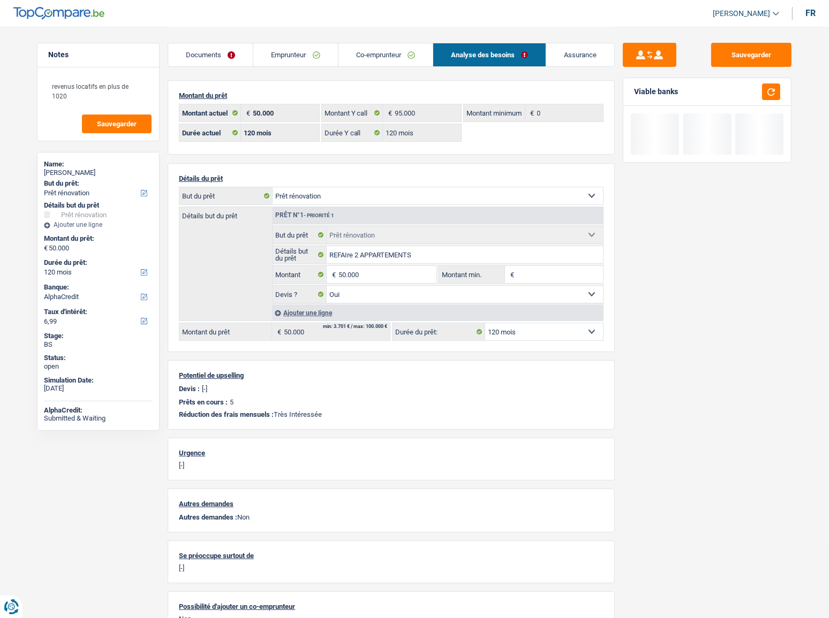
click at [725, 338] on div "Sauvegarder Viable banks" at bounding box center [707, 322] width 185 height 558
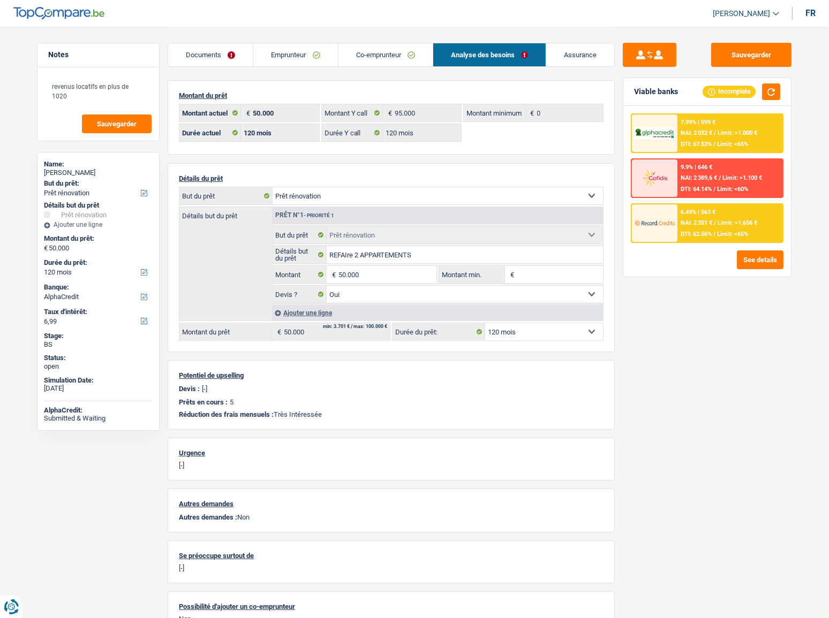
click at [699, 177] on span "NAI: 2 389,6 €" at bounding box center [698, 178] width 36 height 7
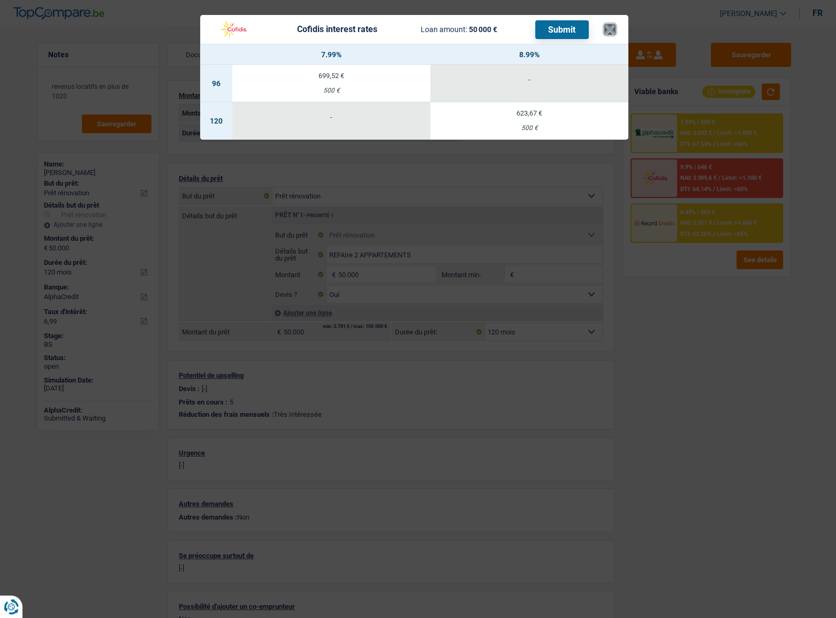
click at [611, 28] on button "×" at bounding box center [609, 29] width 11 height 11
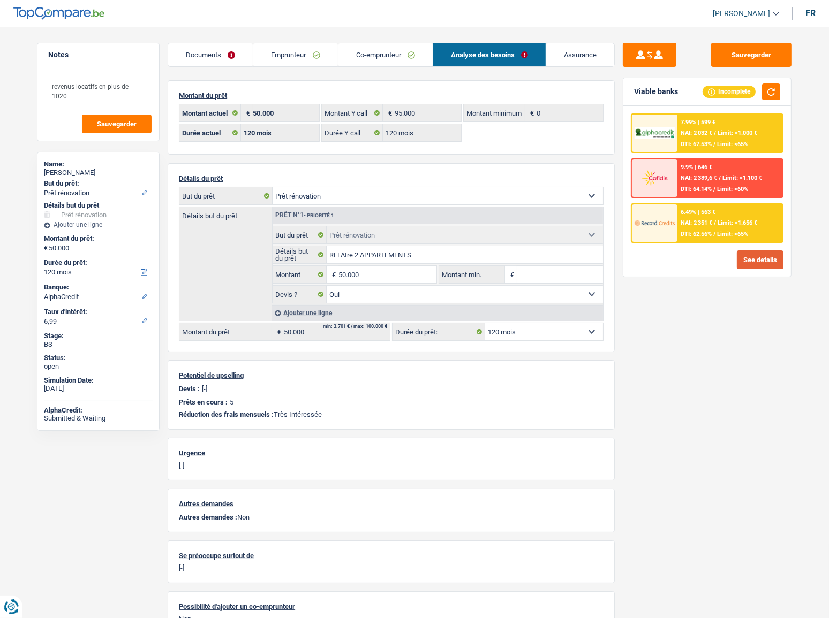
click at [739, 262] on button "See details" at bounding box center [760, 260] width 47 height 19
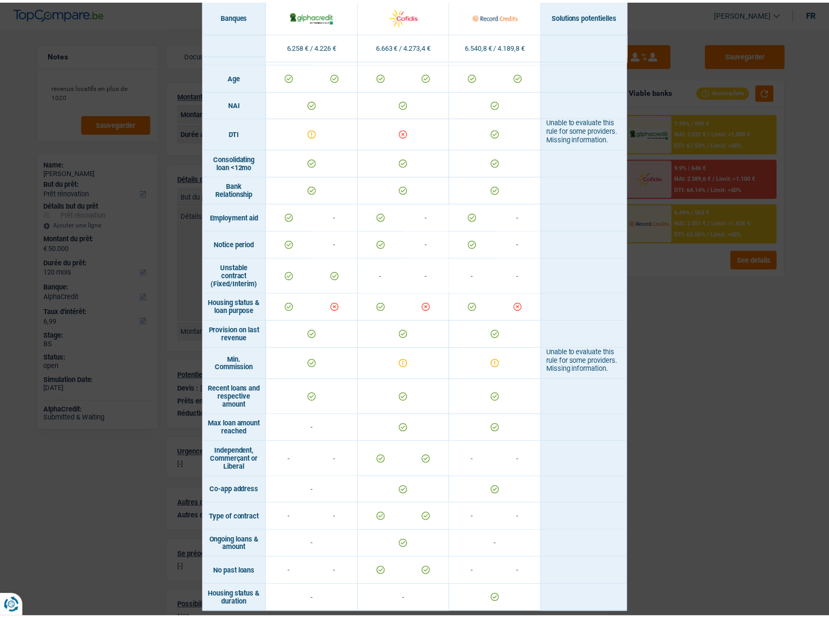
scroll to position [449, 0]
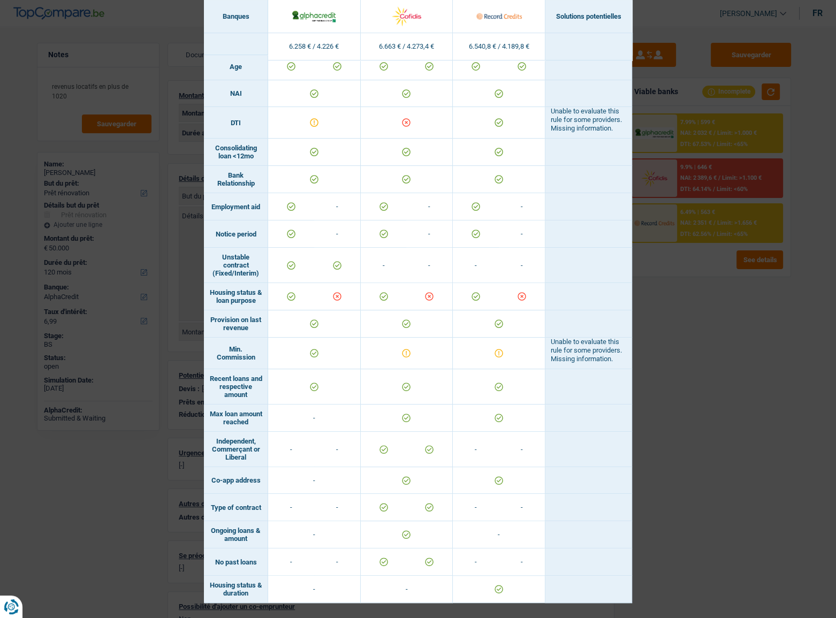
click at [693, 338] on div "Banks conditions × Banques Solutions potentielles Revenus / Charges 6.258 € / 4…" at bounding box center [418, 309] width 836 height 618
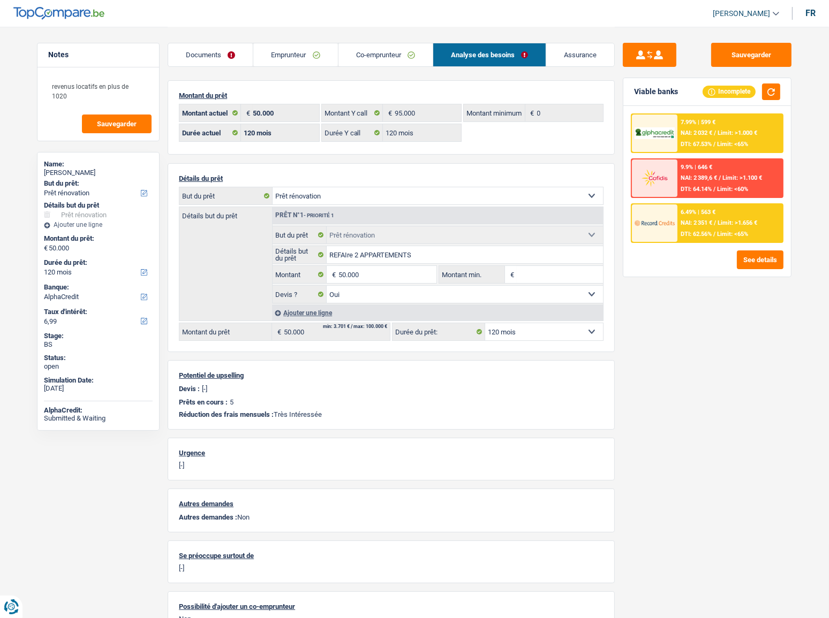
click at [702, 167] on div "9.9% | 646 €" at bounding box center [696, 167] width 32 height 7
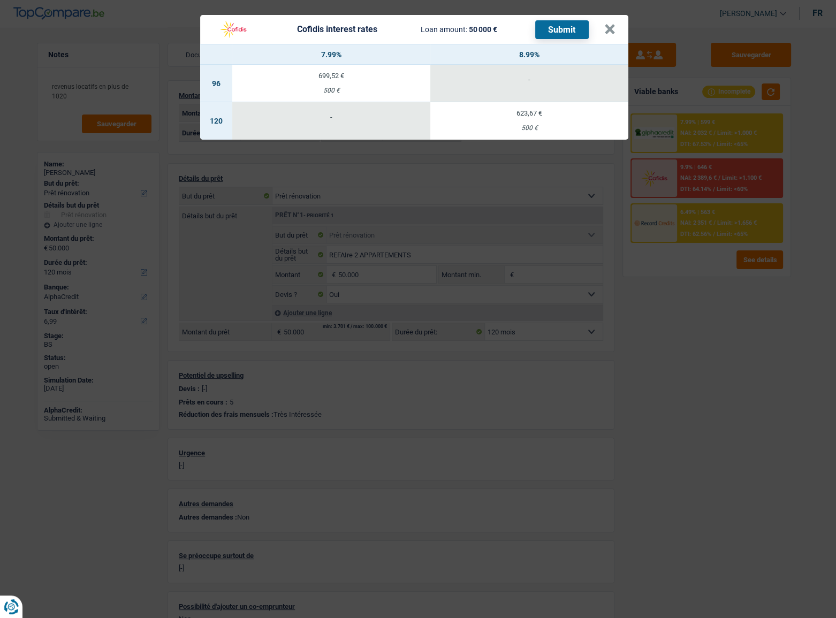
click at [498, 123] on td "623,67 € 500 €" at bounding box center [529, 120] width 198 height 37
select select "cofidis"
type input "8,99"
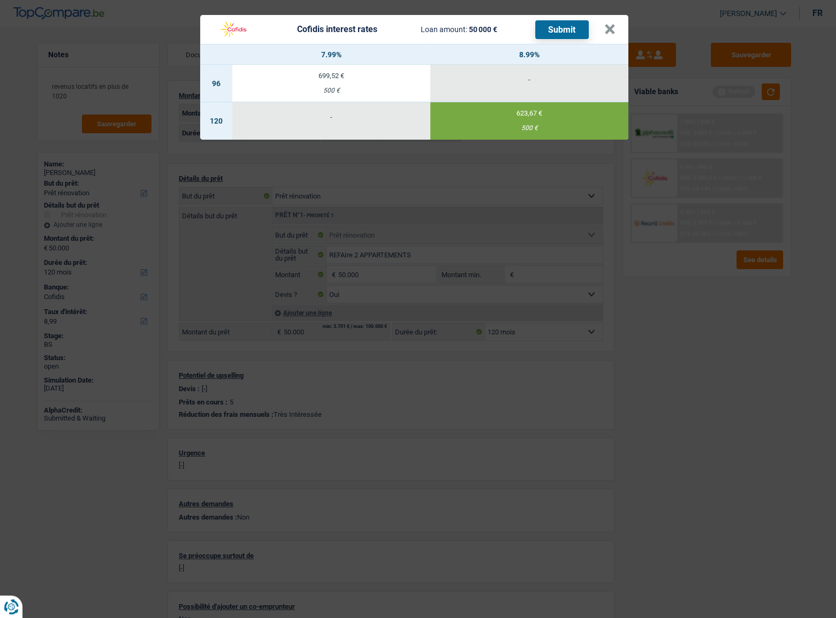
click at [567, 24] on button "Submit" at bounding box center [562, 29] width 54 height 19
drag, startPoint x: 610, startPoint y: 31, endPoint x: 664, endPoint y: 59, distance: 60.8
click at [611, 31] on button "×" at bounding box center [609, 29] width 11 height 11
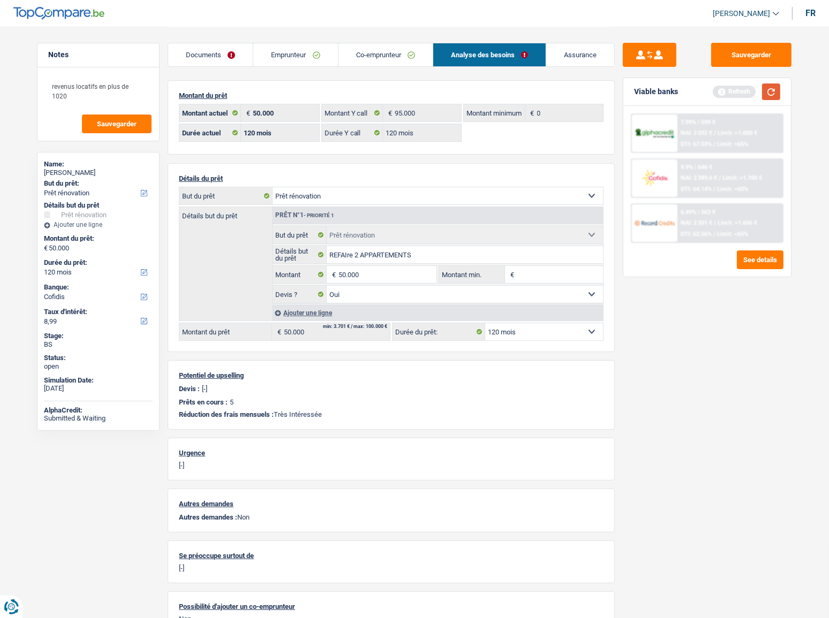
click at [739, 94] on button "button" at bounding box center [771, 92] width 18 height 17
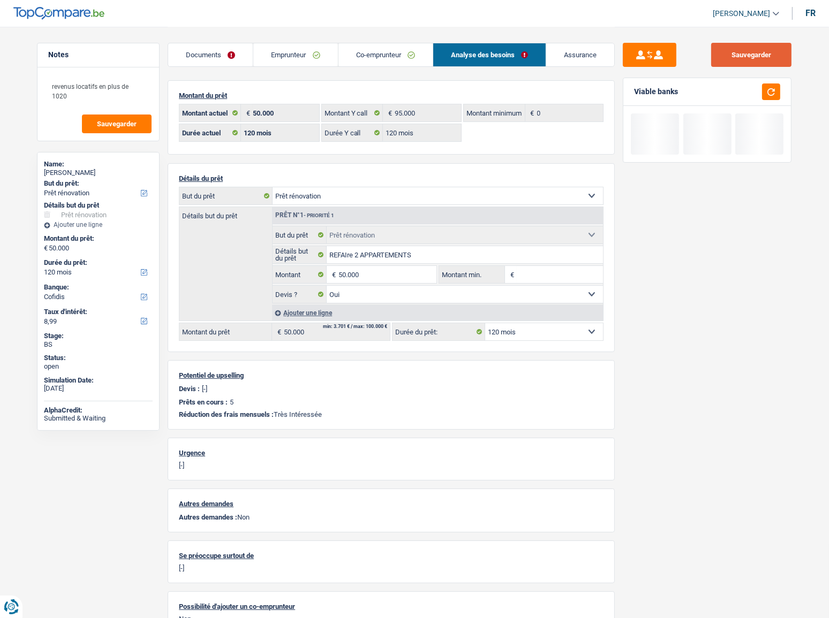
click at [739, 53] on button "Sauvegarder" at bounding box center [751, 55] width 80 height 24
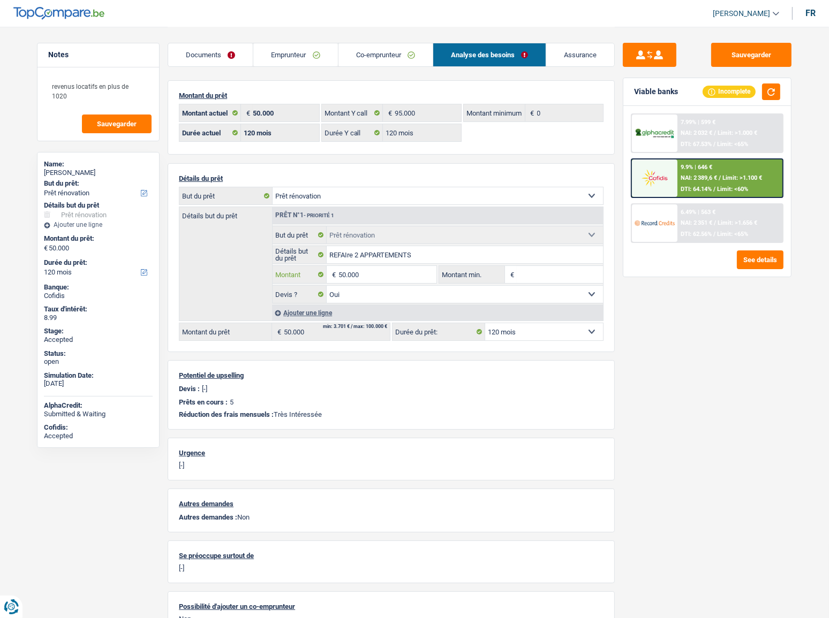
click at [346, 273] on input "50.000" at bounding box center [387, 274] width 98 height 17
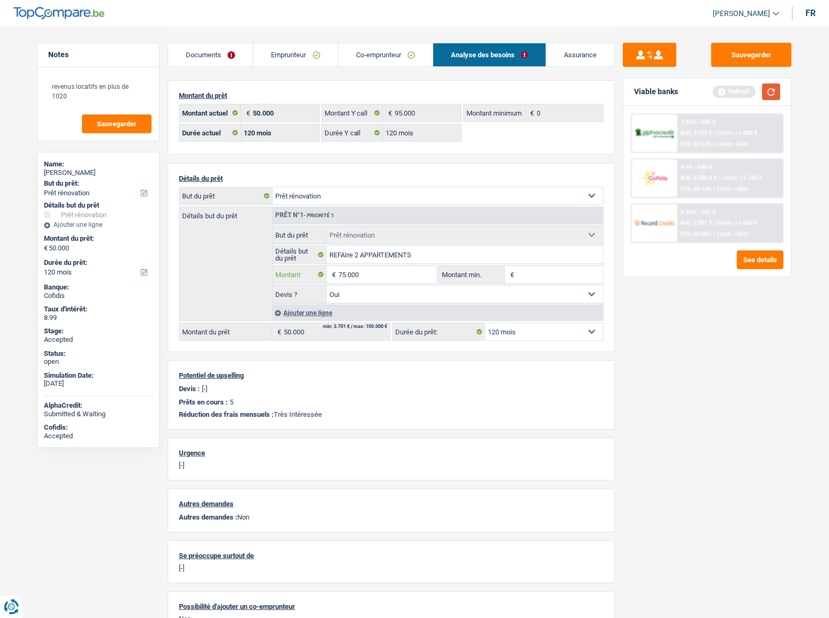
type input "75.000"
select select "144"
type input "75.000"
select select "144"
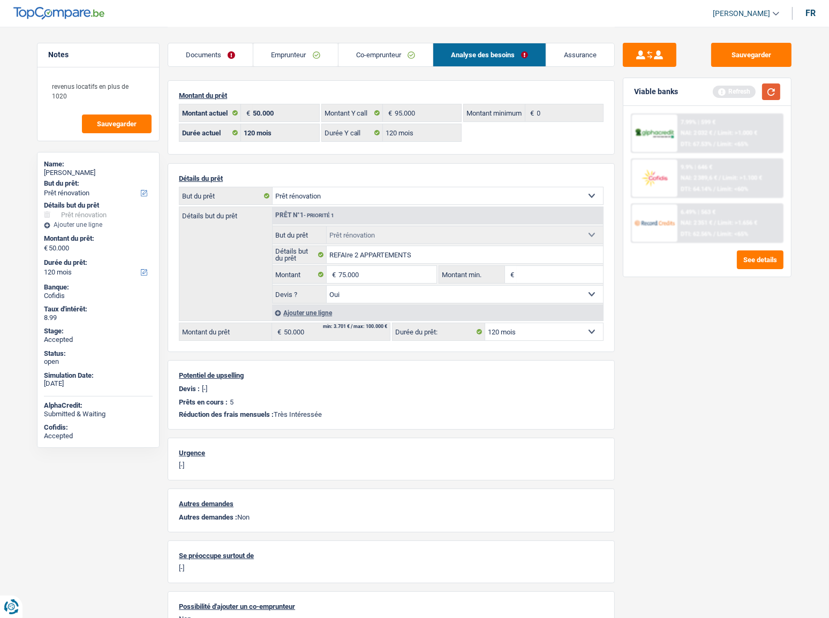
type input "75.000"
click at [739, 94] on button "button" at bounding box center [771, 92] width 18 height 17
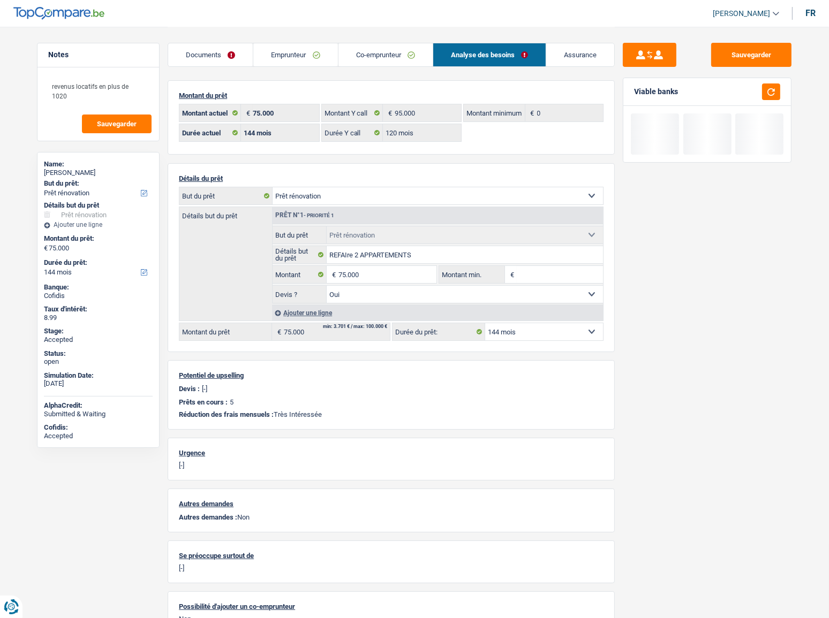
drag, startPoint x: 560, startPoint y: 331, endPoint x: 557, endPoint y: 340, distance: 9.1
click at [560, 331] on select "12 mois 18 mois 24 mois 30 mois 36 mois 42 mois 48 mois 60 mois 72 mois 84 mois…" at bounding box center [544, 331] width 118 height 17
select select "120"
click at [485, 323] on select "12 mois 18 mois 24 mois 30 mois 36 mois 42 mois 48 mois 60 mois 72 mois 84 mois…" at bounding box center [544, 331] width 118 height 17
select select "120"
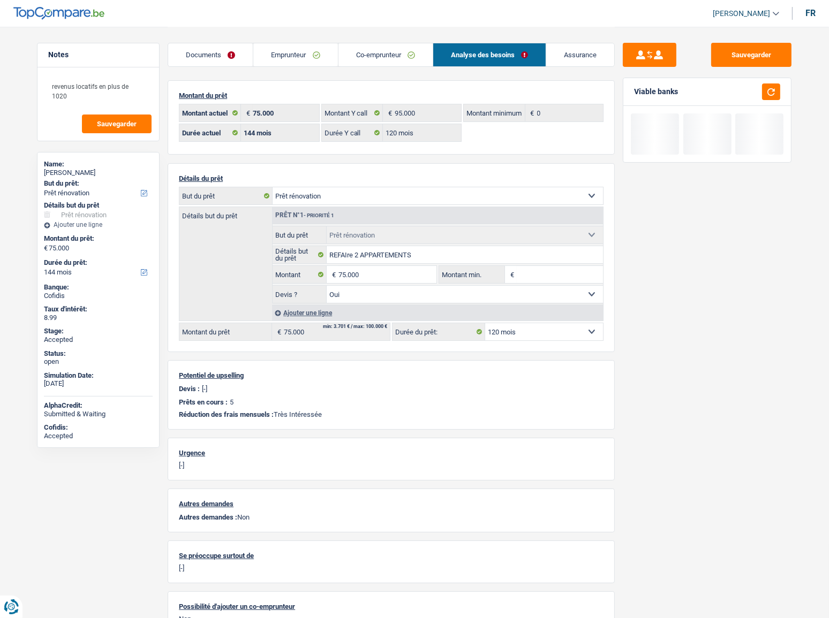
select select "120"
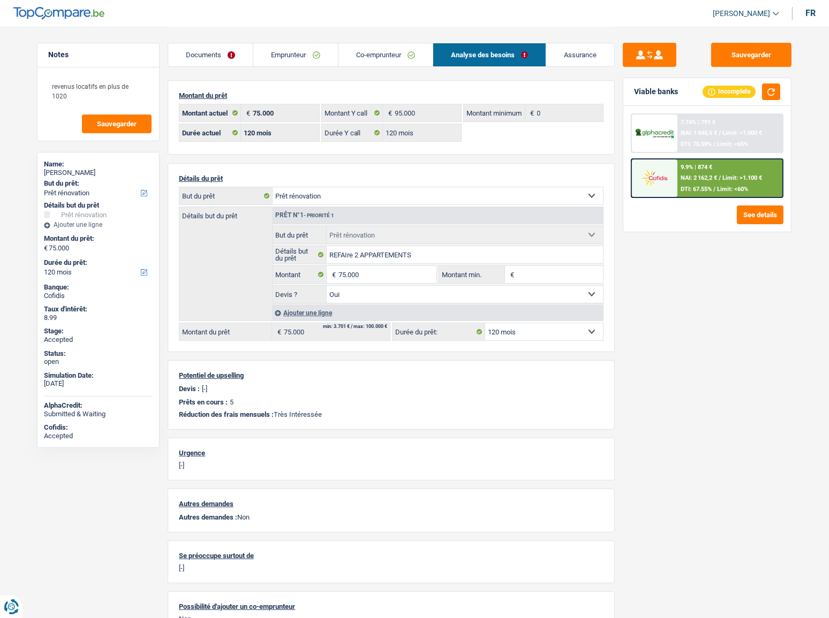
click at [224, 43] on link "Documents" at bounding box center [210, 54] width 85 height 23
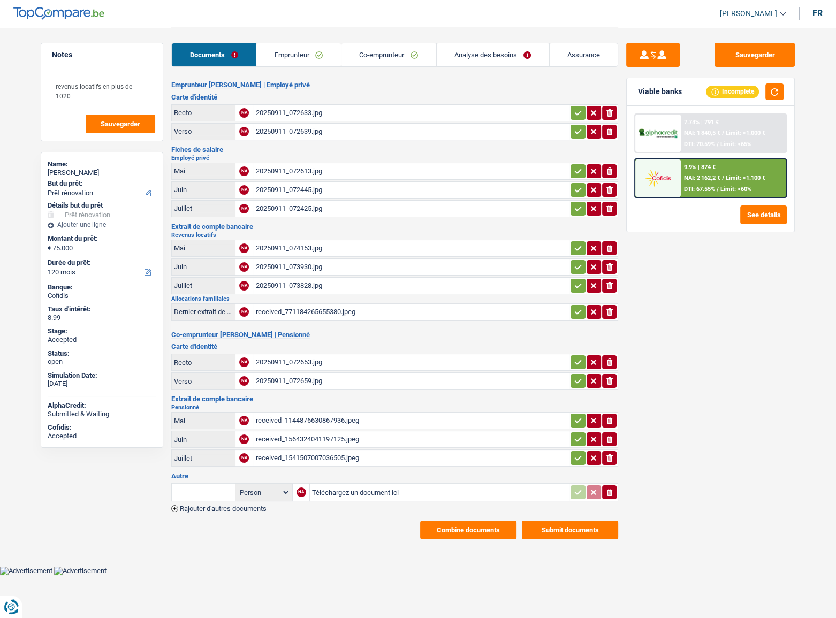
click at [438, 338] on button "Combine documents" at bounding box center [468, 530] width 96 height 19
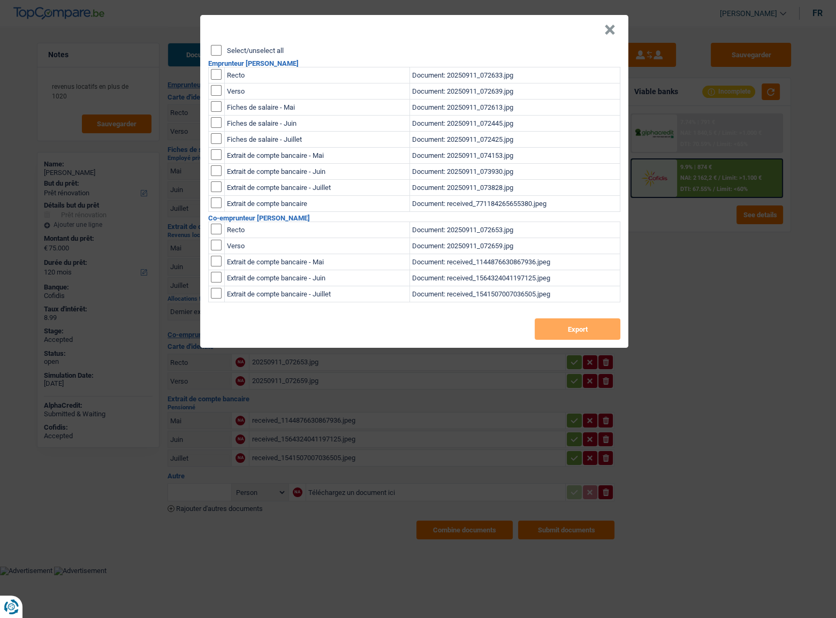
click at [215, 50] on input "Select/unselect all" at bounding box center [216, 50] width 11 height 11
checkbox input "true"
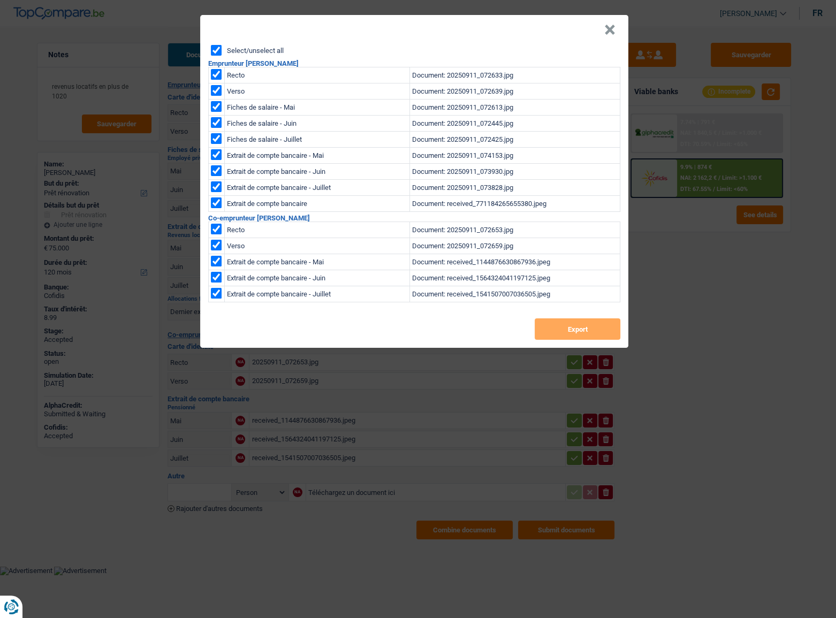
checkbox input "true"
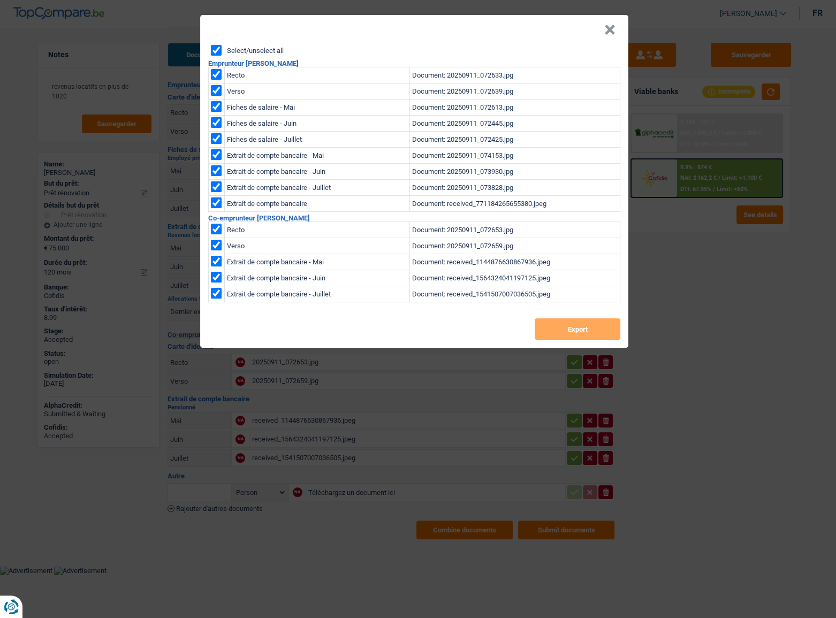
checkbox input "true"
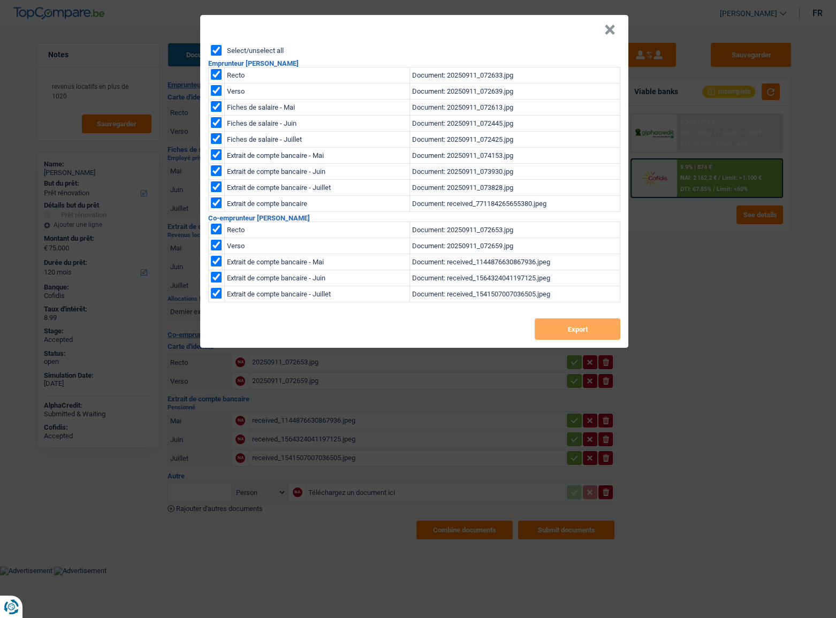
checkbox input "true"
drag, startPoint x: 579, startPoint y: 324, endPoint x: 594, endPoint y: 314, distance: 17.4
click at [584, 324] on button "Export" at bounding box center [578, 329] width 86 height 21
click at [140, 69] on div "× Select/unselect all Emprunteur [PERSON_NAME] Recto Document: 20250911_072633.…" at bounding box center [418, 309] width 836 height 618
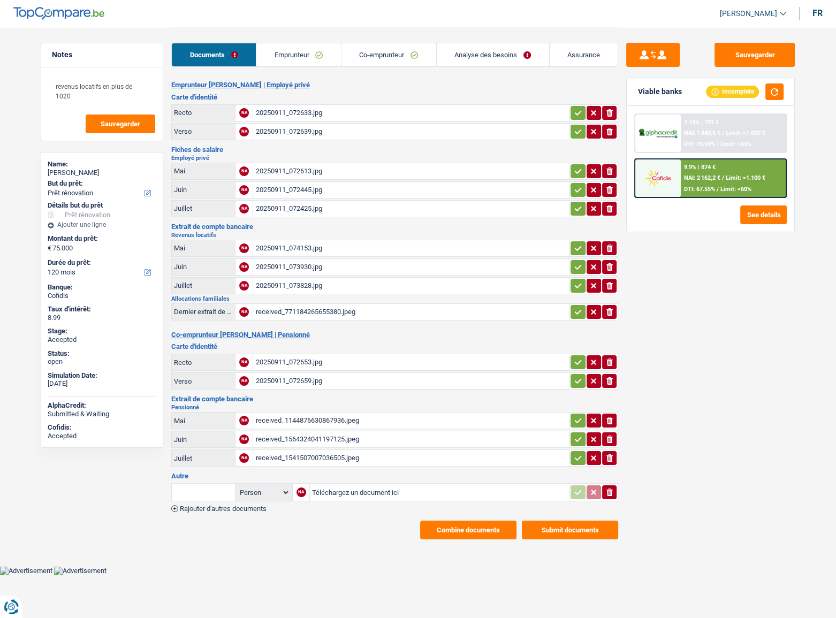
click at [318, 232] on div "Revenus locatifs Mai NA 20250911_074153.jpg ionicons-v5-e Juin NA 20250911_0739…" at bounding box center [394, 264] width 447 height 64
click at [340, 243] on div "20250911_074153.jpg" at bounding box center [411, 248] width 312 height 16
click at [612, 243] on icon "ionicons-v5-e" at bounding box center [610, 248] width 9 height 11
click at [359, 287] on div "20250911_073828.jpg" at bounding box center [411, 286] width 312 height 16
click at [565, 338] on button "Submit documents" at bounding box center [570, 530] width 96 height 19
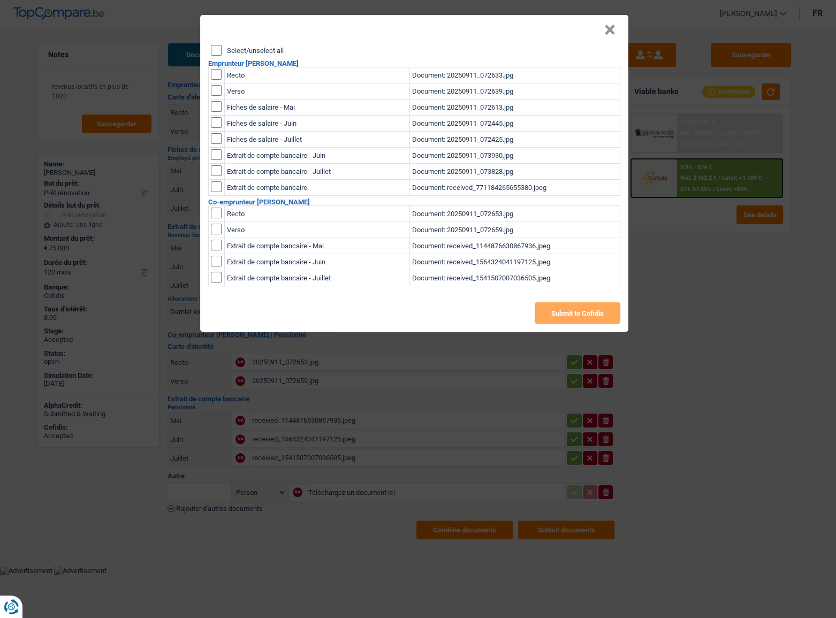
click at [217, 46] on input "Select/unselect all" at bounding box center [216, 50] width 11 height 11
checkbox input "true"
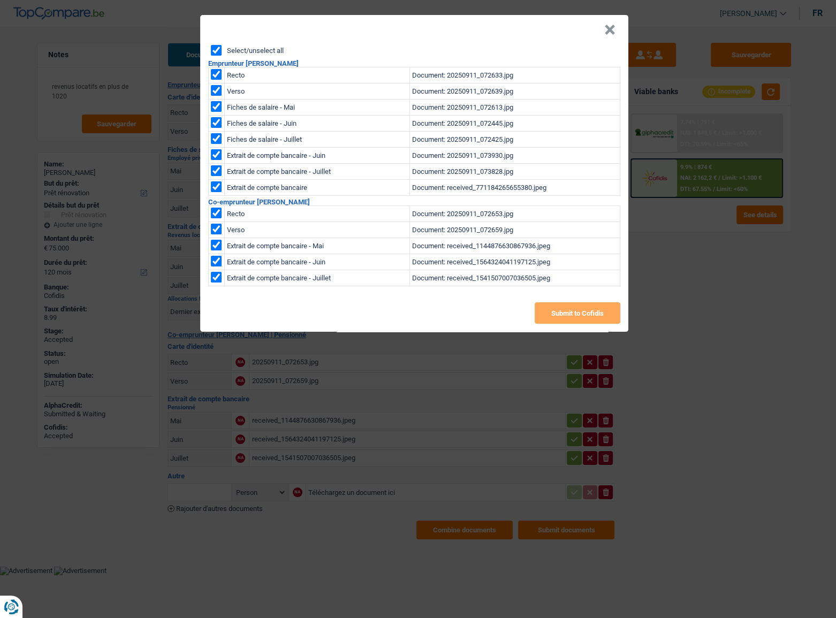
checkbox input "true"
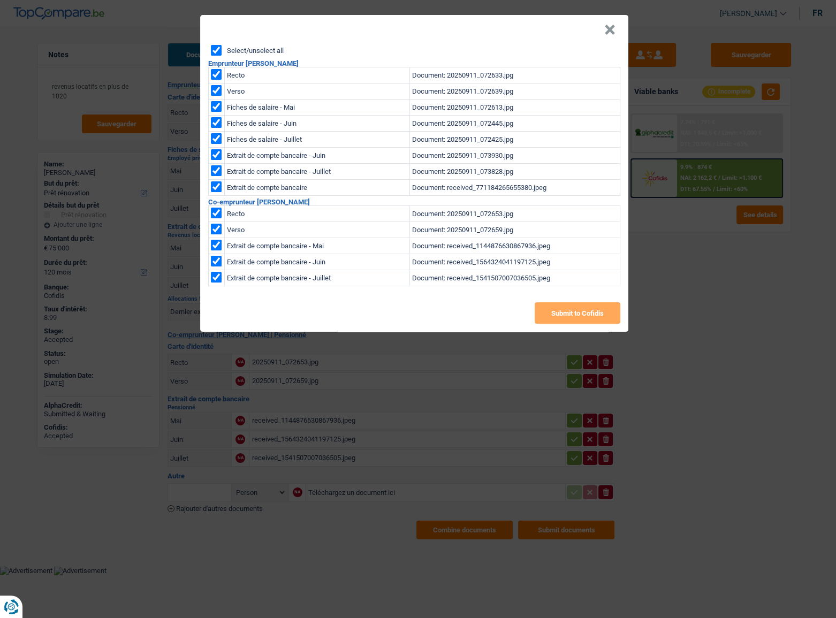
checkbox input "true"
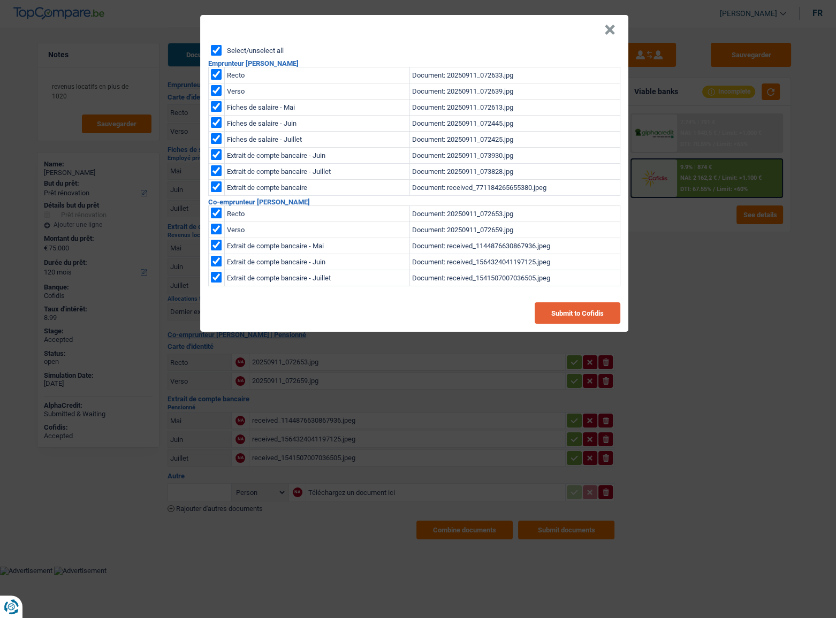
click at [553, 316] on button "Submit to Cofidis" at bounding box center [578, 312] width 86 height 21
click at [599, 29] on header "×" at bounding box center [414, 30] width 428 height 30
click at [609, 25] on button "×" at bounding box center [609, 30] width 11 height 11
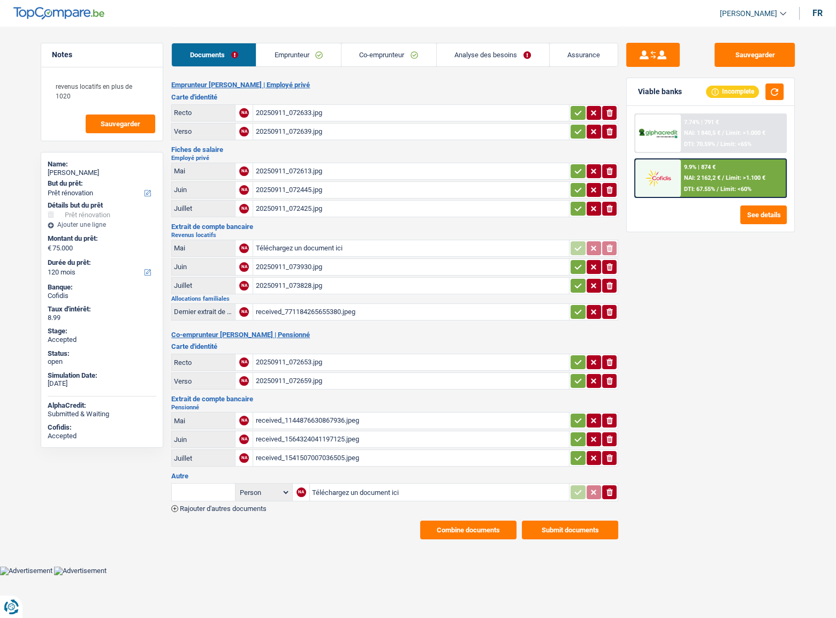
click at [554, 338] on button "Submit documents" at bounding box center [570, 530] width 96 height 19
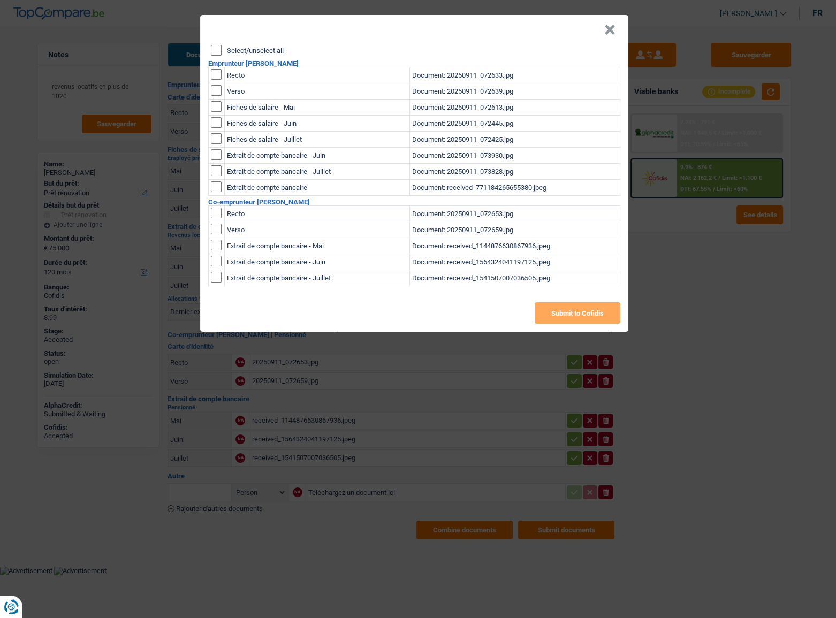
click at [214, 51] on input "Select/unselect all" at bounding box center [216, 50] width 11 height 11
checkbox input "true"
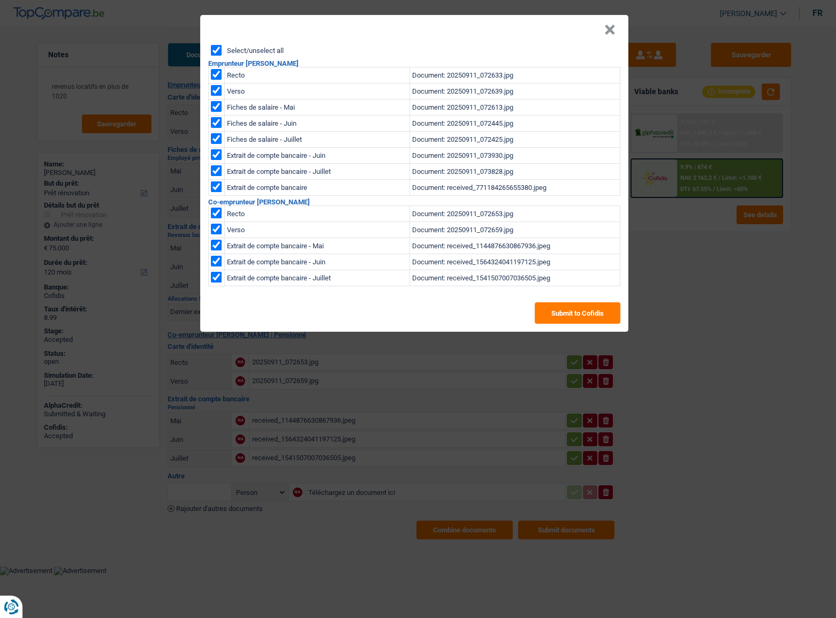
checkbox input "true"
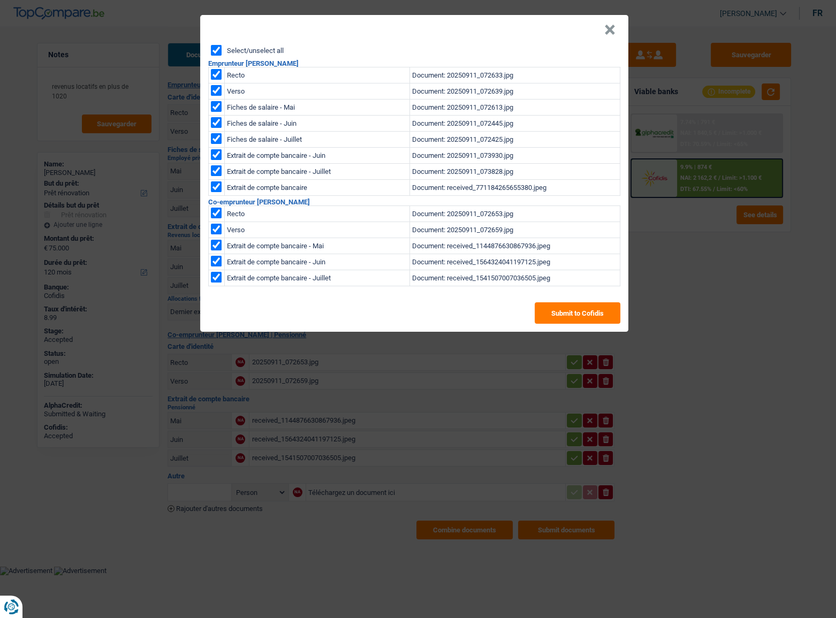
checkbox input "true"
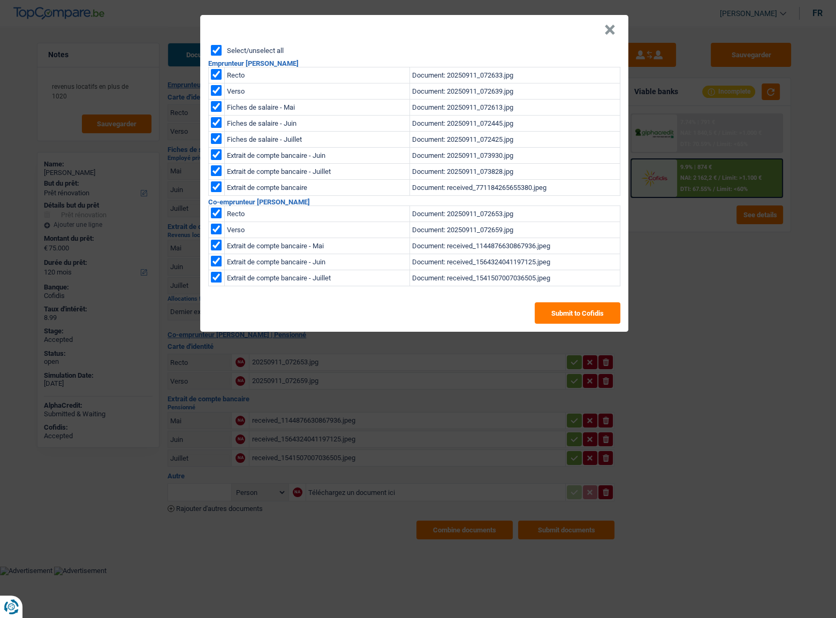
checkbox input "true"
click at [580, 311] on button "Submit to Cofidis" at bounding box center [578, 312] width 86 height 21
click at [604, 31] on button "×" at bounding box center [609, 30] width 11 height 11
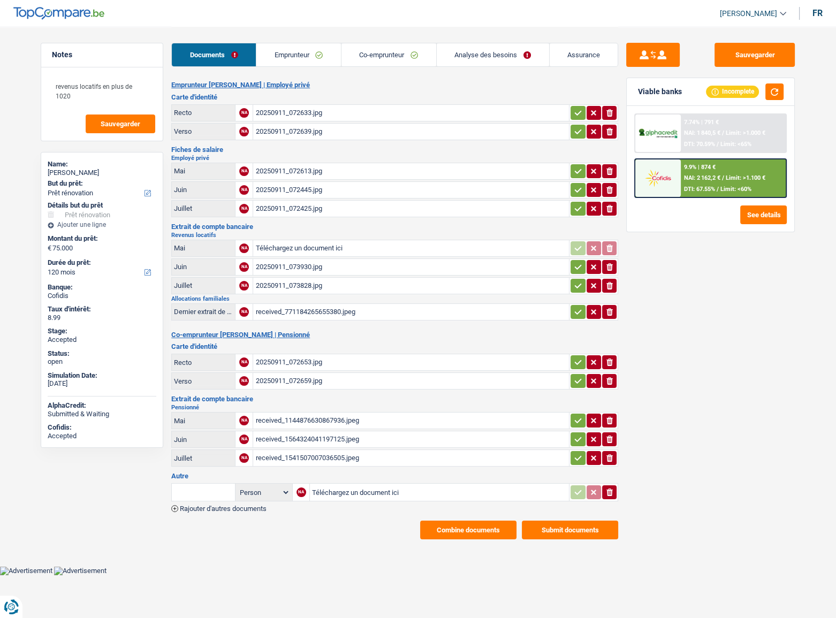
click at [438, 338] on button "Combine documents" at bounding box center [468, 530] width 96 height 19
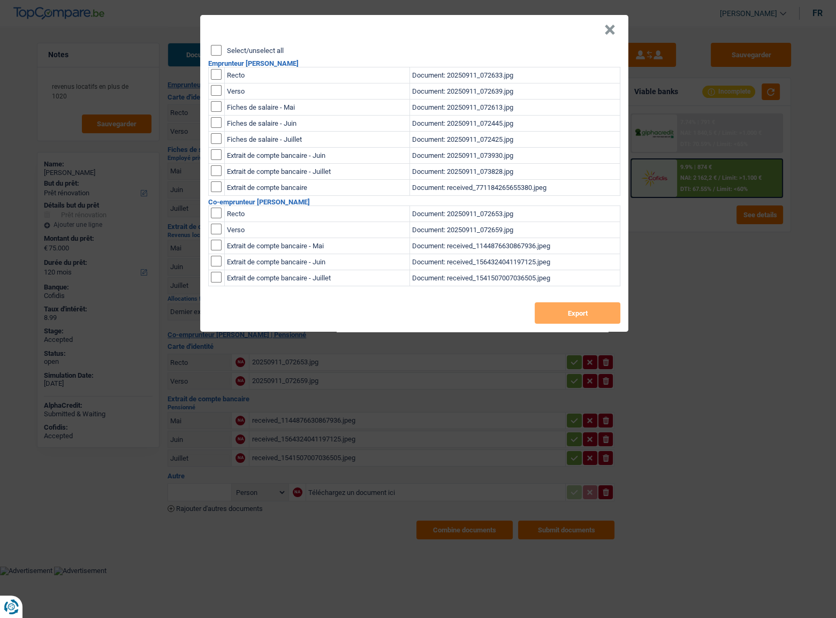
click at [215, 48] on input "Select/unselect all" at bounding box center [216, 50] width 11 height 11
checkbox input "true"
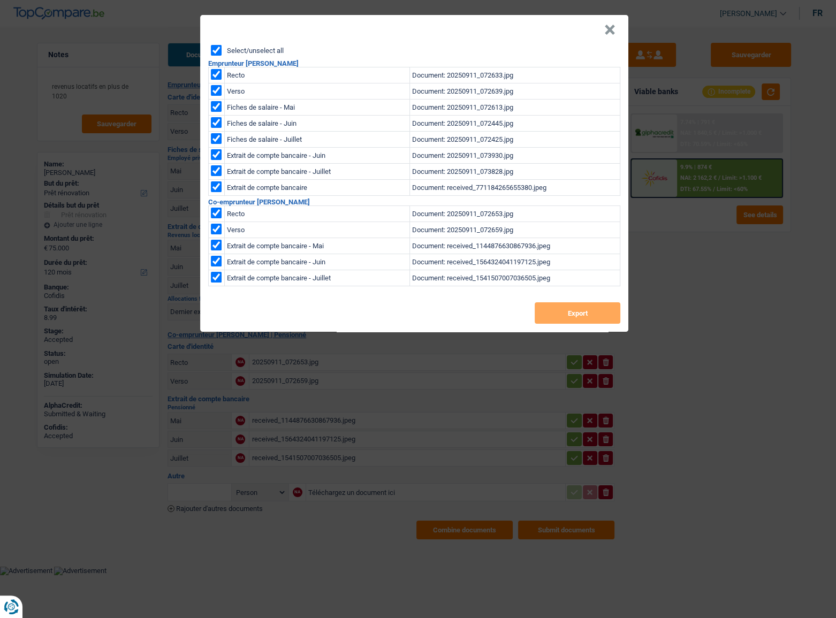
checkbox input "true"
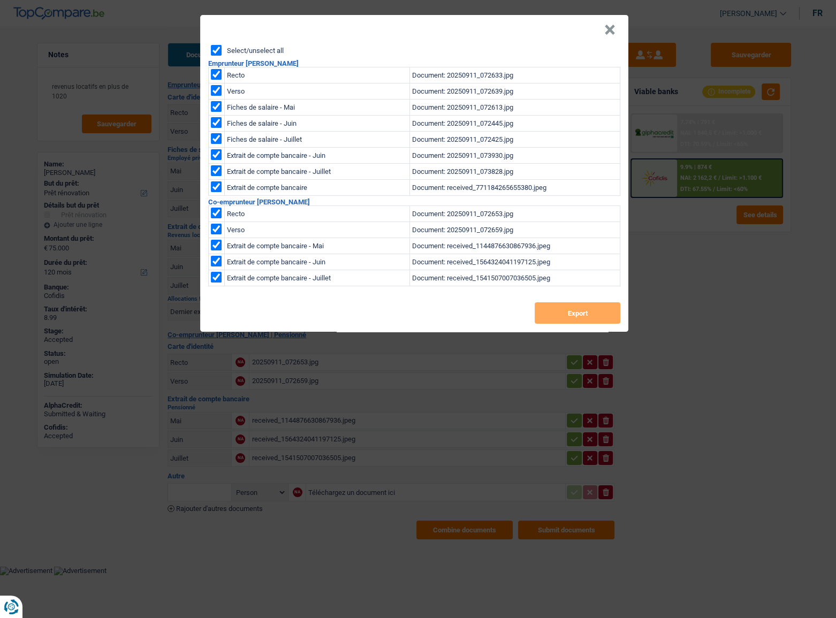
checkbox input "true"
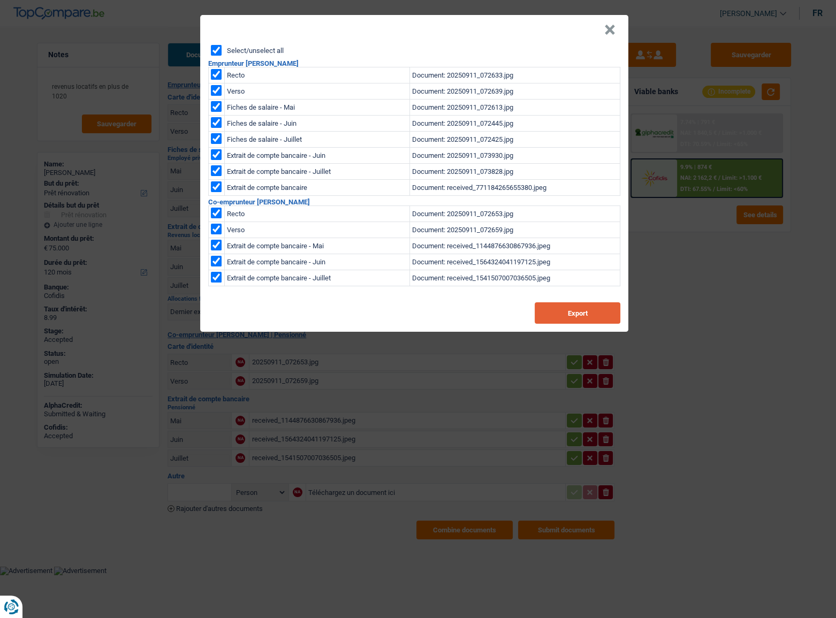
click at [557, 313] on button "Export" at bounding box center [578, 312] width 86 height 21
click at [614, 31] on button "×" at bounding box center [609, 30] width 11 height 11
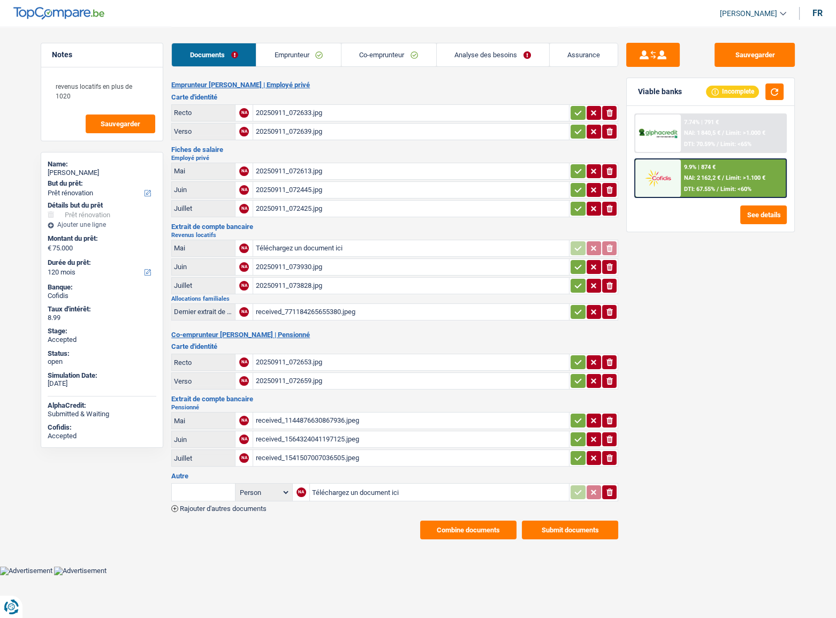
click at [480, 43] on li "Analyse des besoins" at bounding box center [492, 55] width 113 height 24
click at [474, 53] on link "Analyse des besoins" at bounding box center [493, 54] width 112 height 23
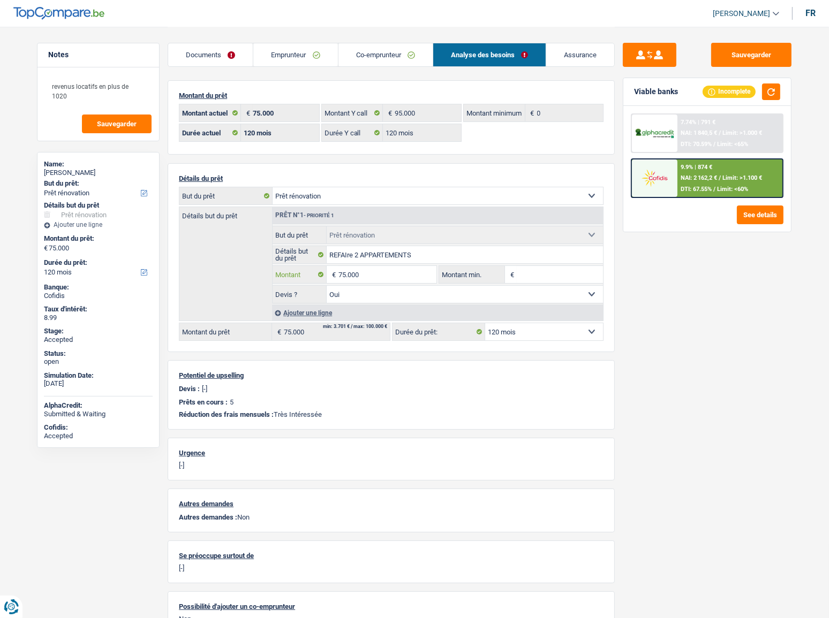
click at [347, 275] on input "75.000" at bounding box center [387, 274] width 98 height 17
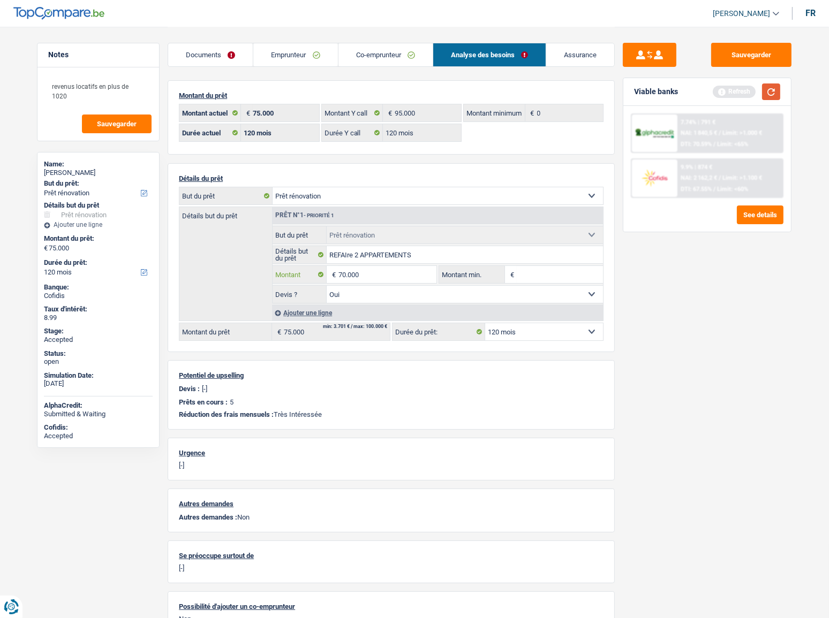
type input "70.000"
select select "144"
type input "70.000"
select select "144"
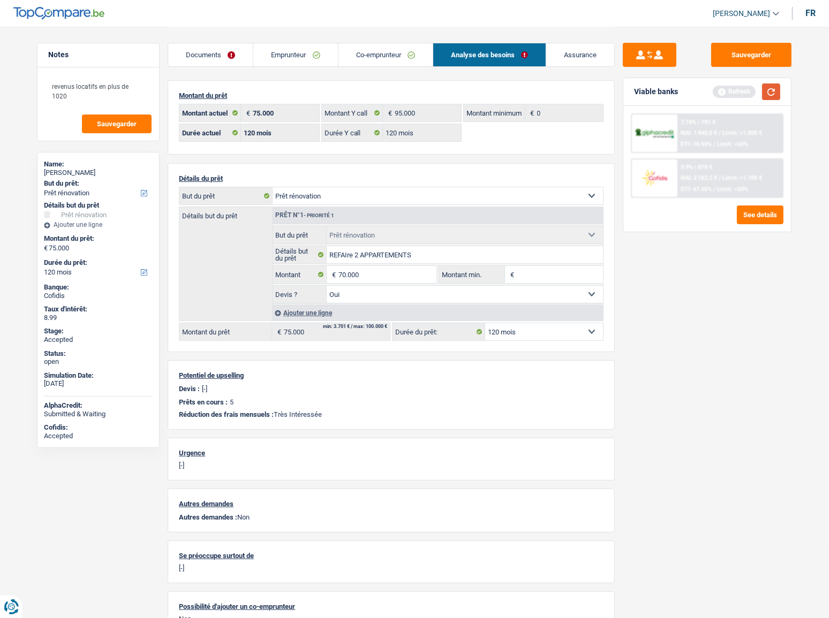
type input "70.000"
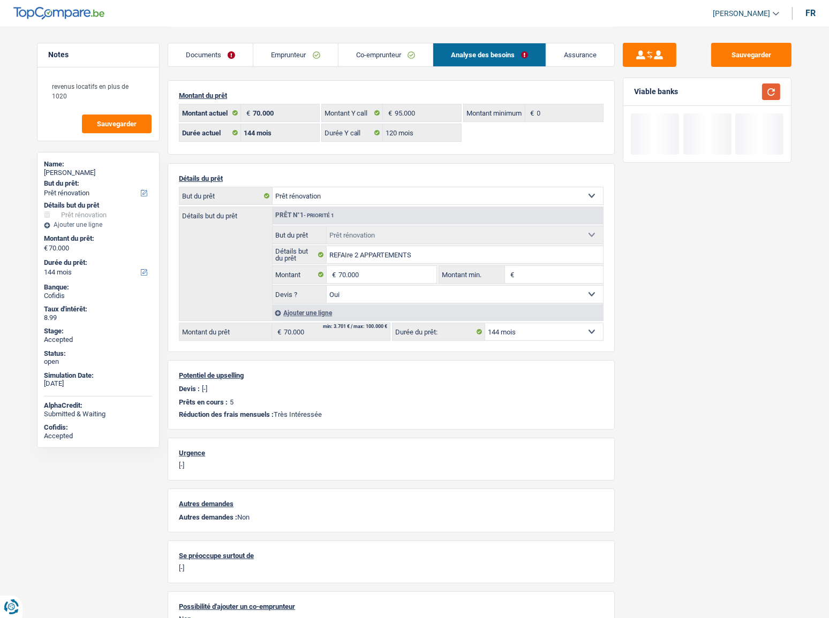
click at [739, 91] on button "button" at bounding box center [771, 92] width 18 height 17
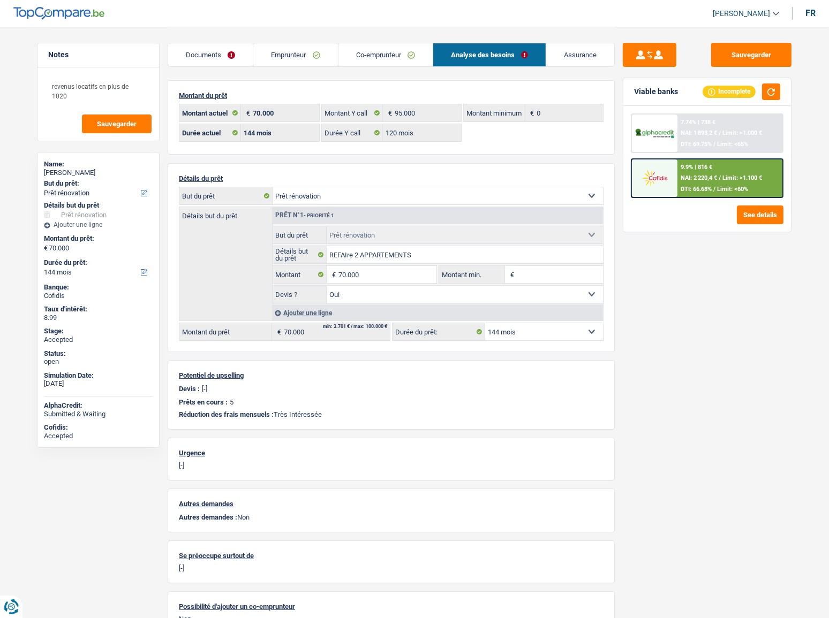
click at [546, 338] on select "12 mois 18 mois 24 mois 30 mois 36 mois 42 mois 48 mois 60 mois 72 mois 84 mois…" at bounding box center [544, 331] width 118 height 17
select select "120"
click at [485, 323] on select "12 mois 18 mois 24 mois 30 mois 36 mois 42 mois 48 mois 60 mois 72 mois 84 mois…" at bounding box center [544, 331] width 118 height 17
select select "120"
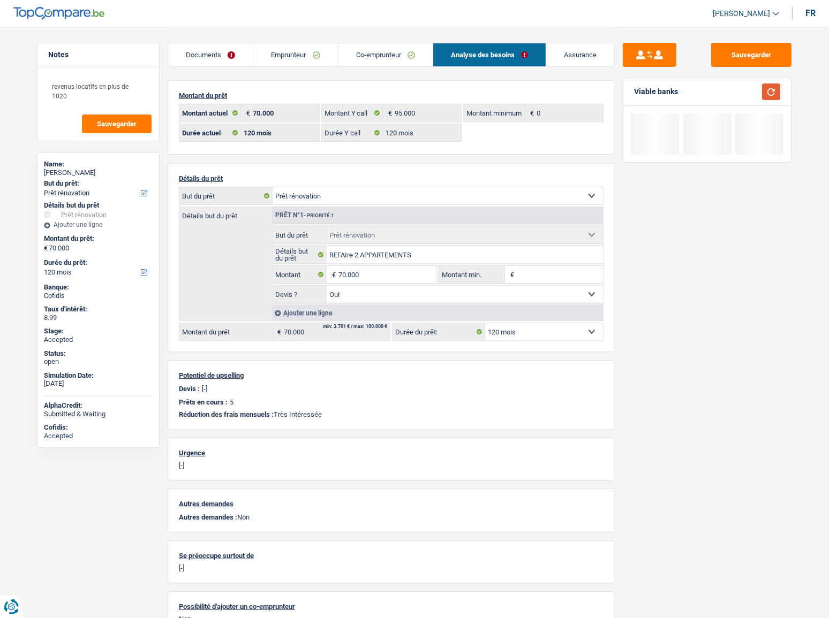
drag, startPoint x: 771, startPoint y: 94, endPoint x: 767, endPoint y: 107, distance: 12.9
click at [739, 95] on button "button" at bounding box center [771, 92] width 18 height 17
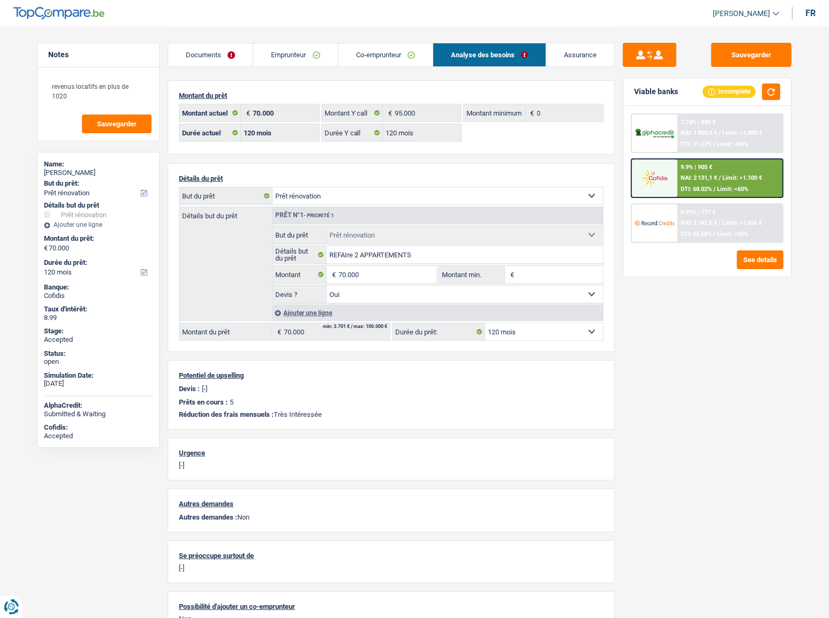
click at [692, 225] on span "NAI: 2 142,6 €" at bounding box center [698, 223] width 36 height 7
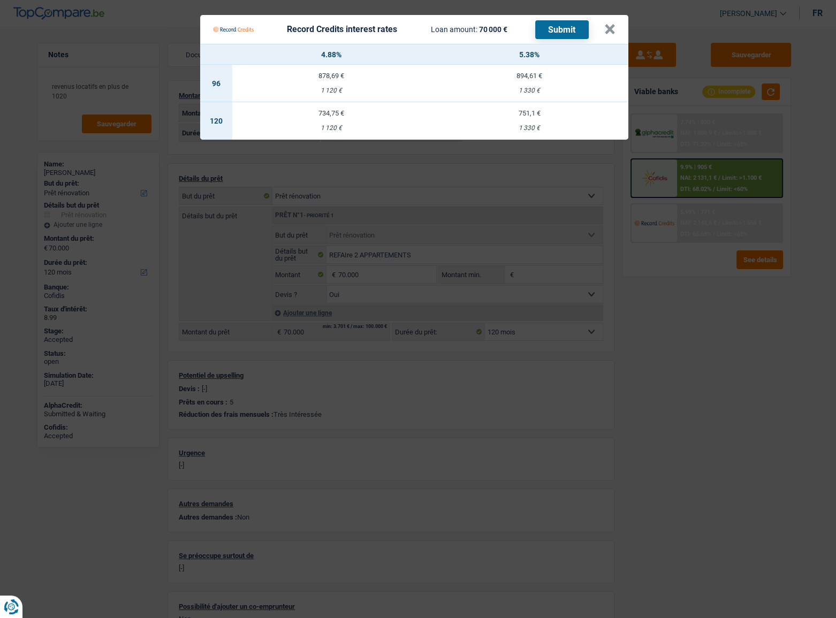
click at [313, 120] on td "734,75 € 1 120 €" at bounding box center [331, 120] width 198 height 37
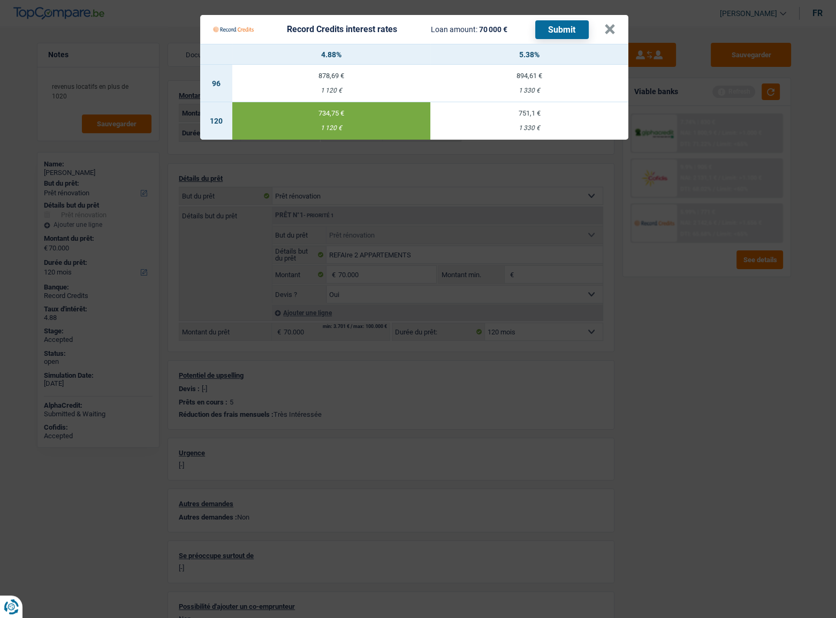
click at [573, 32] on button "Submit" at bounding box center [562, 29] width 54 height 19
drag, startPoint x: 604, startPoint y: 29, endPoint x: 613, endPoint y: 33, distance: 9.1
click at [608, 31] on button "×" at bounding box center [609, 29] width 11 height 11
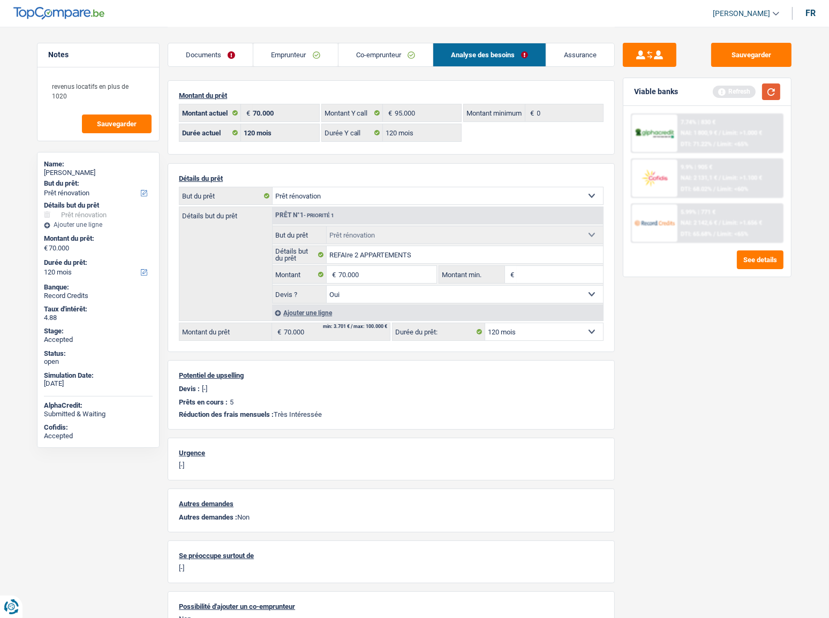
click at [739, 93] on button "button" at bounding box center [771, 92] width 18 height 17
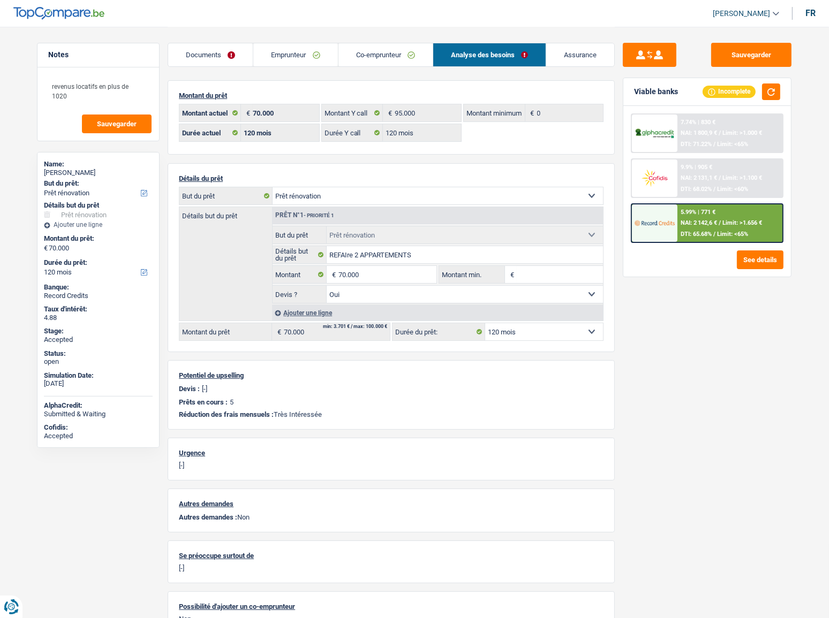
drag, startPoint x: 301, startPoint y: 59, endPoint x: 308, endPoint y: 62, distance: 7.0
click at [301, 59] on link "Emprunteur" at bounding box center [295, 54] width 84 height 23
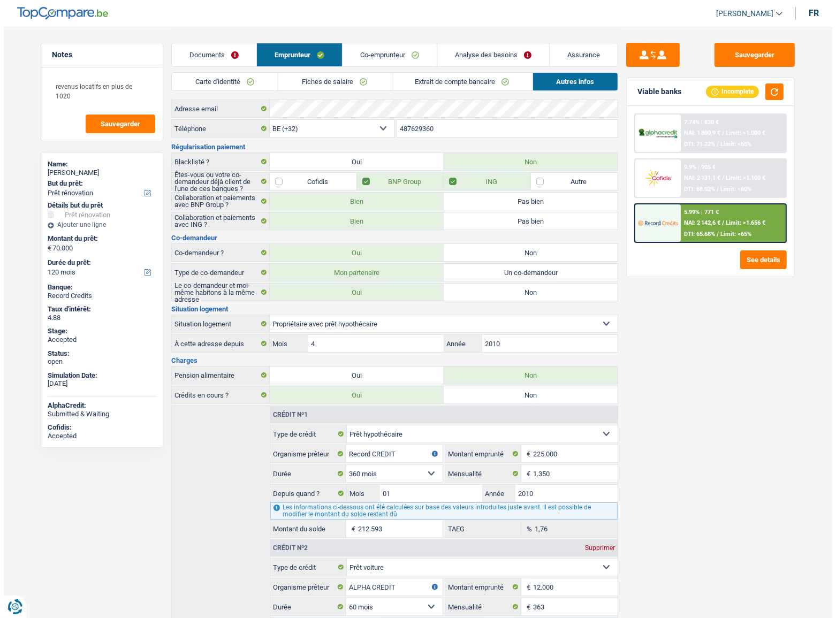
scroll to position [0, 0]
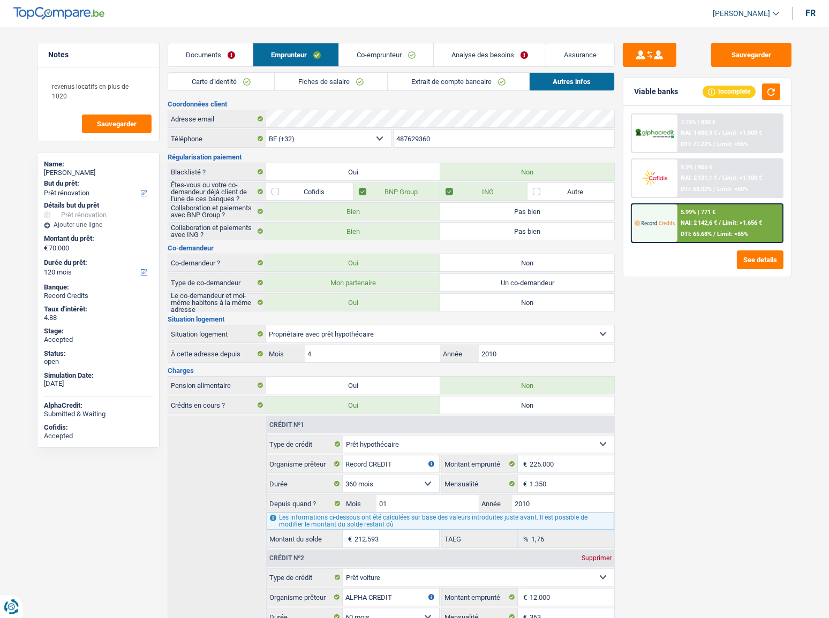
drag, startPoint x: 286, startPoint y: 75, endPoint x: 291, endPoint y: 77, distance: 5.6
click at [286, 75] on link "Fiches de salaire" at bounding box center [331, 82] width 112 height 18
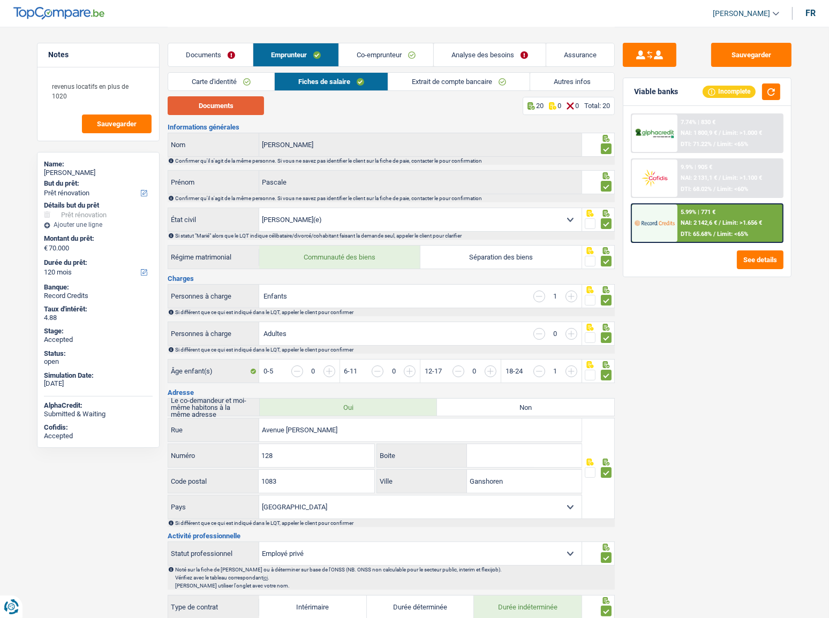
click at [229, 99] on button "Documents" at bounding box center [216, 105] width 96 height 19
click at [207, 62] on link "Documents" at bounding box center [210, 54] width 85 height 23
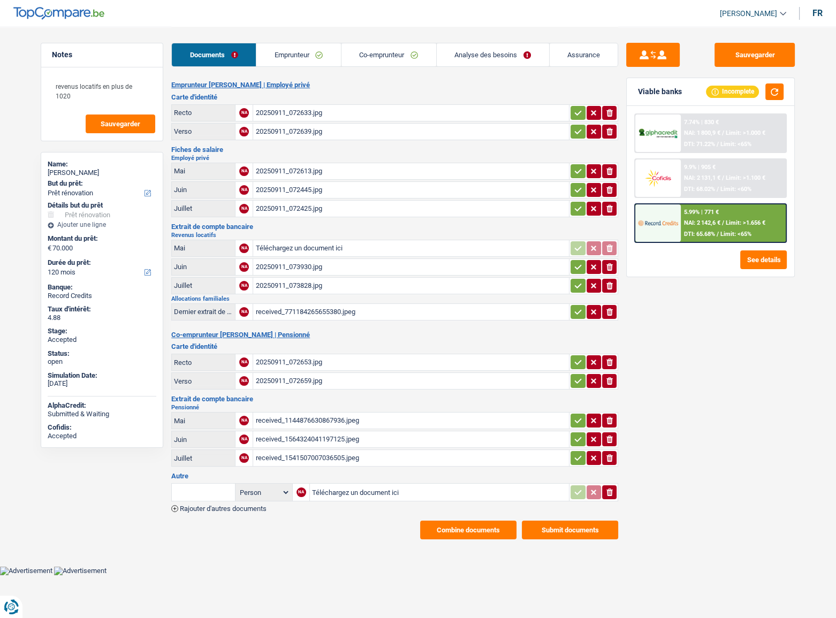
click at [291, 312] on div "received_771184265655380.jpeg" at bounding box center [411, 312] width 312 height 16
click at [291, 58] on link "Emprunteur" at bounding box center [298, 54] width 85 height 23
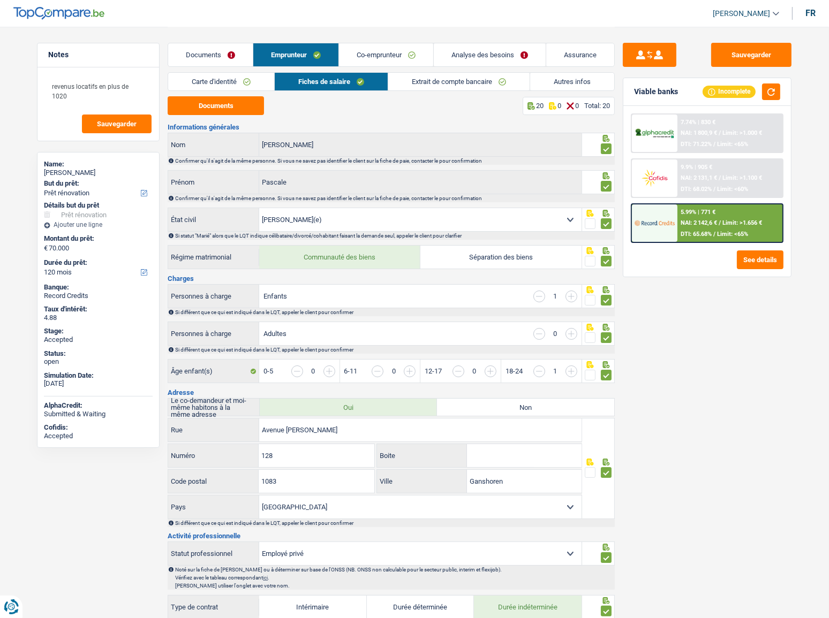
drag, startPoint x: 568, startPoint y: 81, endPoint x: 561, endPoint y: 84, distance: 7.5
click at [568, 81] on link "Autres infos" at bounding box center [572, 82] width 84 height 18
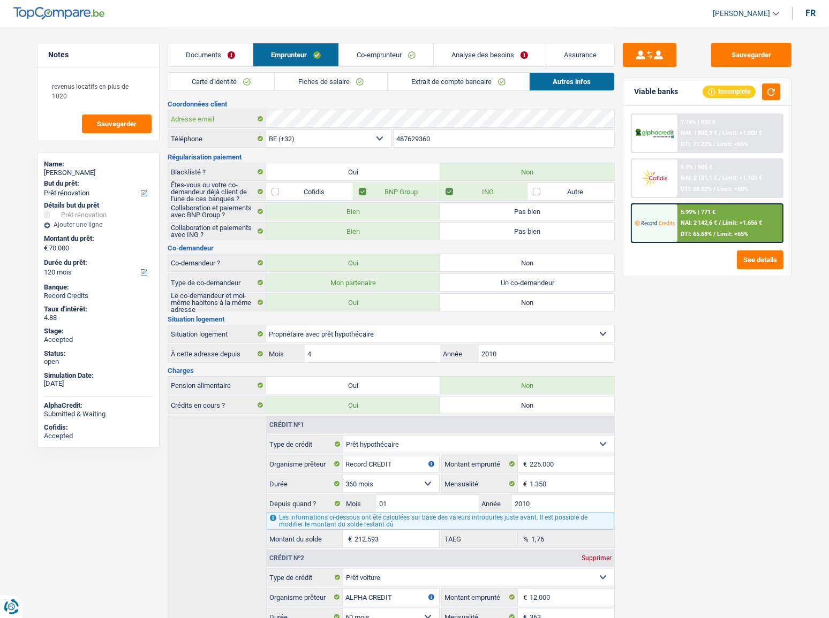
click at [209, 118] on div "Adresse email" at bounding box center [391, 118] width 446 height 17
click at [351, 58] on link "Co-emprunteur" at bounding box center [386, 54] width 94 height 23
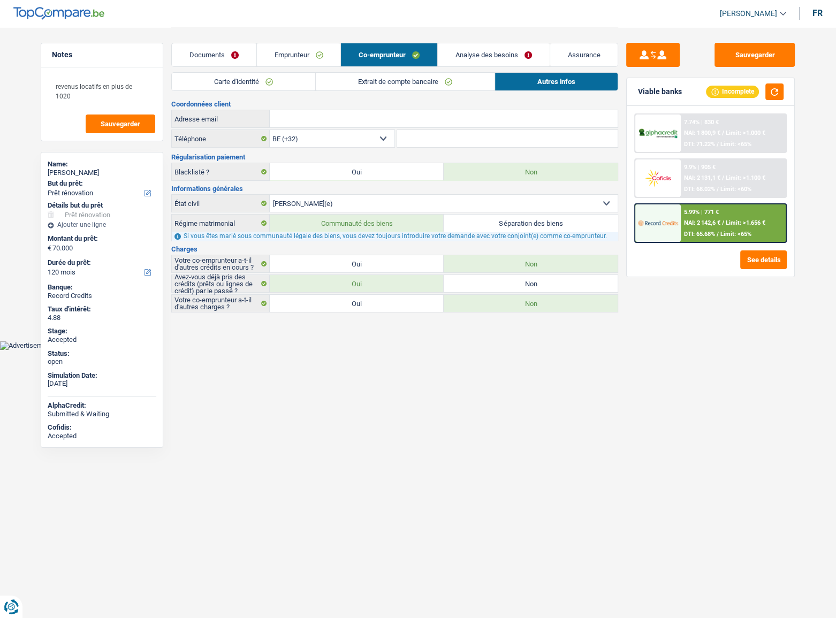
click at [368, 86] on link "Extrait de compte bancaire" at bounding box center [405, 82] width 179 height 18
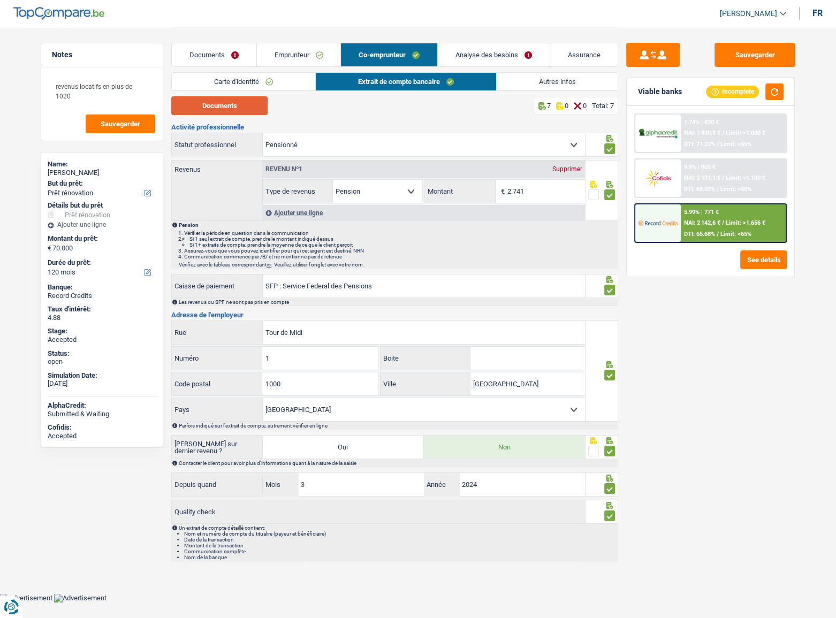
click at [257, 105] on button "Documents" at bounding box center [219, 105] width 96 height 19
drag, startPoint x: 726, startPoint y: 52, endPoint x: 55, endPoint y: 133, distance: 676.7
click at [710, 52] on div "Sauvegarder" at bounding box center [710, 55] width 169 height 24
click at [726, 59] on button "Sauvegarder" at bounding box center [755, 55] width 80 height 24
drag, startPoint x: 198, startPoint y: 55, endPoint x: 211, endPoint y: 55, distance: 12.8
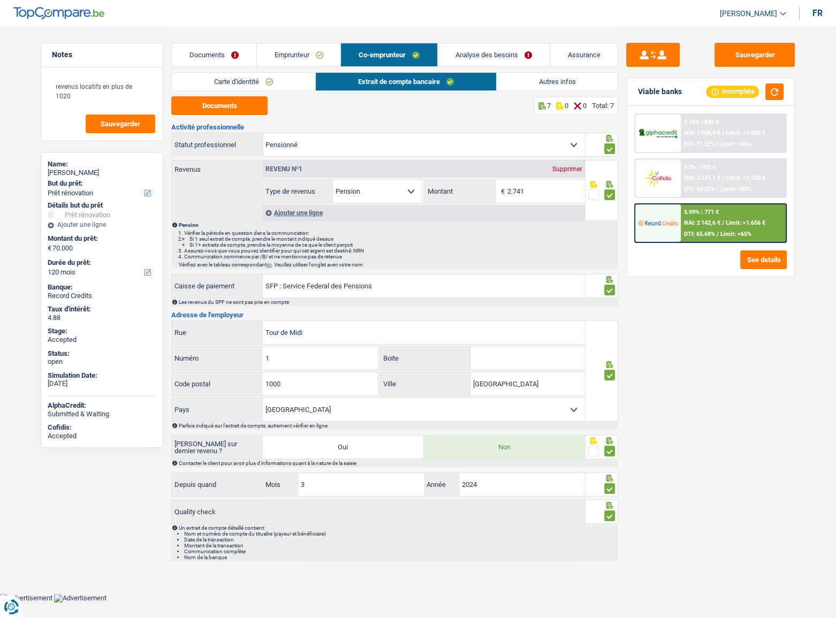
click at [198, 55] on link "Documents" at bounding box center [214, 54] width 85 height 23
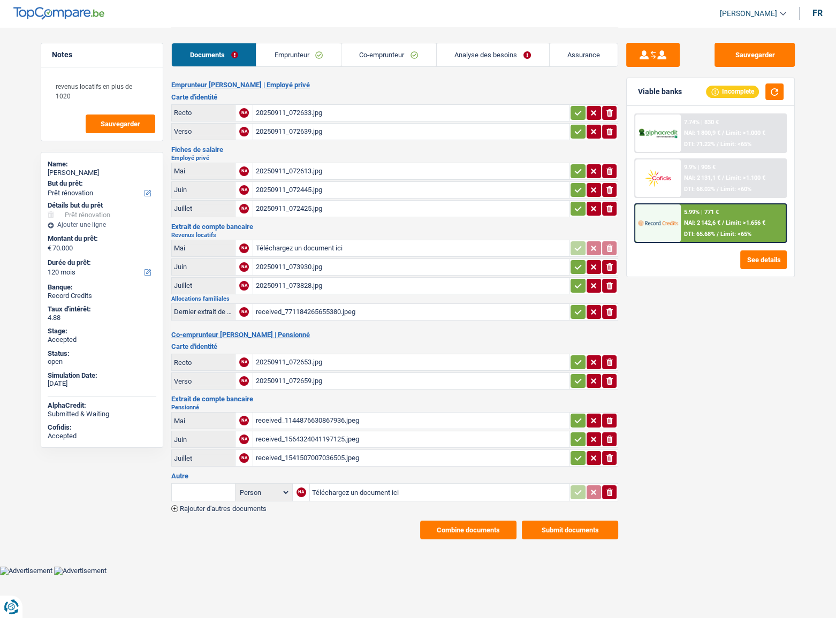
click at [284, 49] on link "Emprunteur" at bounding box center [298, 54] width 85 height 23
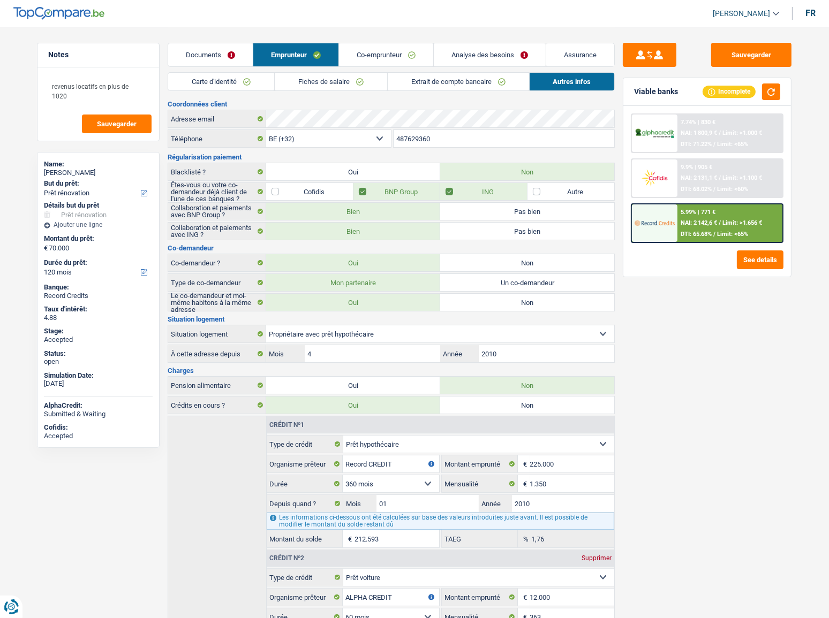
click at [222, 88] on link "Carte d'identité" at bounding box center [221, 82] width 106 height 18
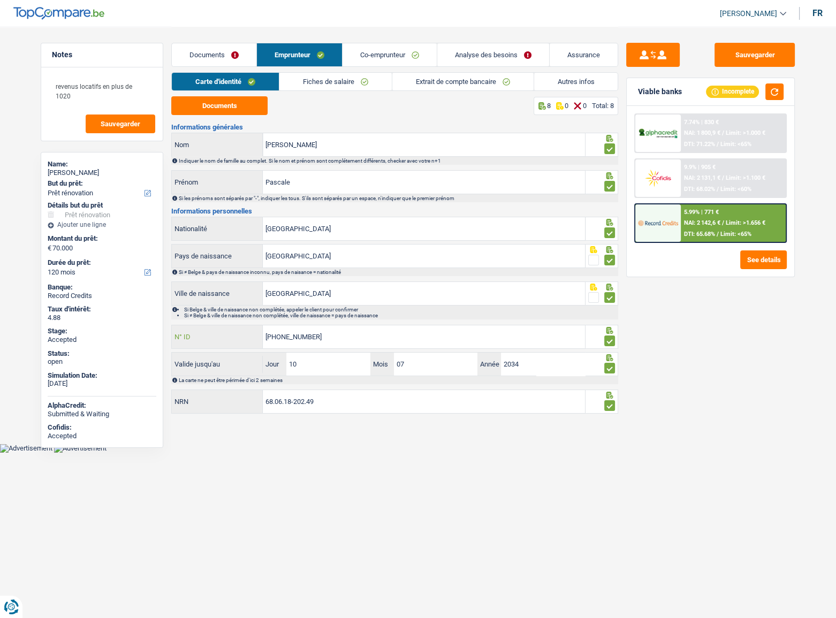
drag, startPoint x: 338, startPoint y: 342, endPoint x: 332, endPoint y: 342, distance: 5.9
click at [332, 338] on input "[PHONE_NUMBER]" at bounding box center [424, 337] width 322 height 23
drag, startPoint x: 282, startPoint y: 402, endPoint x: 253, endPoint y: 400, distance: 29.5
click at [253, 338] on div "68.06.18-202.49 NRN" at bounding box center [378, 401] width 413 height 23
drag, startPoint x: 125, startPoint y: 171, endPoint x: 43, endPoint y: 171, distance: 81.9
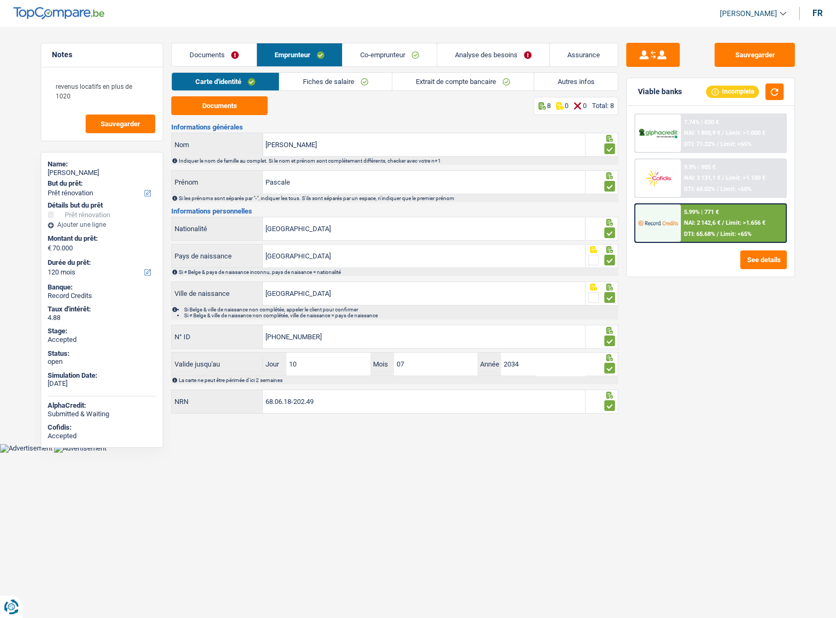
click at [43, 171] on div "Name: [PERSON_NAME] But du prêt: Confort maison: meubles, textile, peinture, él…" at bounding box center [102, 300] width 123 height 296
copy div "[PERSON_NAME]"
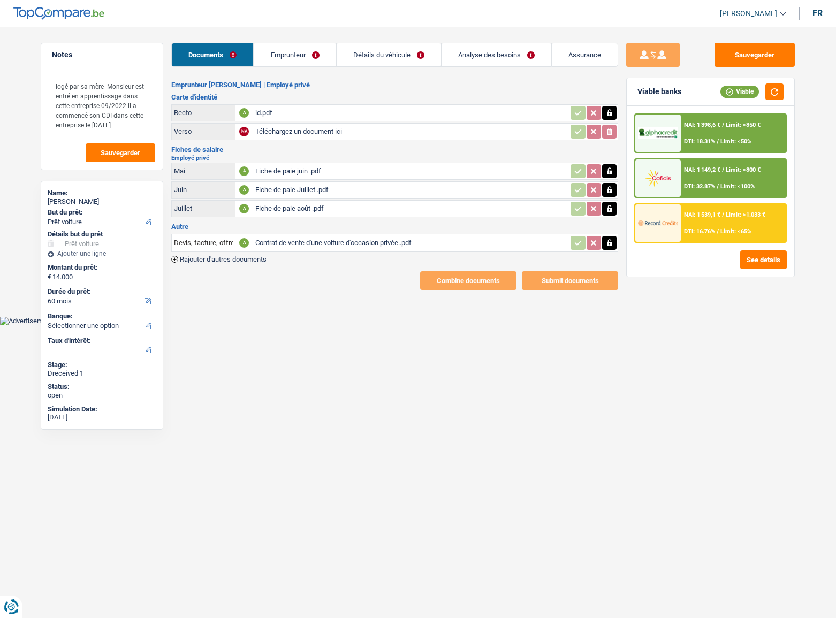
select select "car"
select select "60"
click at [277, 31] on div "Documents Emprunteur Détails du véhicule Analyse des besoins Assurance" at bounding box center [394, 50] width 447 height 46
click at [289, 48] on link "Emprunteur" at bounding box center [295, 54] width 82 height 23
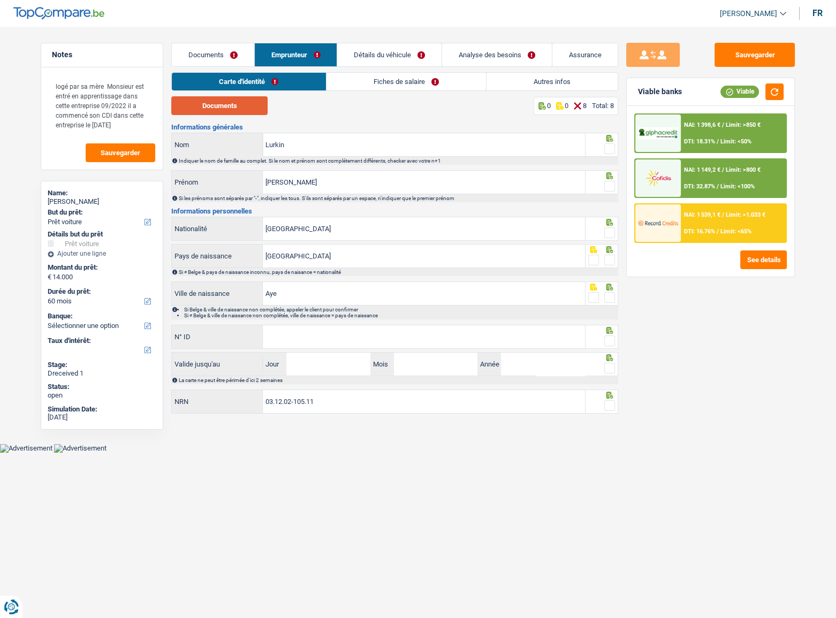
click at [239, 110] on button "Documents" at bounding box center [219, 105] width 96 height 19
click at [610, 148] on span at bounding box center [609, 148] width 11 height 11
click at [0, 0] on input "radio" at bounding box center [0, 0] width 0 height 0
click at [614, 187] on span at bounding box center [609, 186] width 11 height 11
click at [0, 0] on input "radio" at bounding box center [0, 0] width 0 height 0
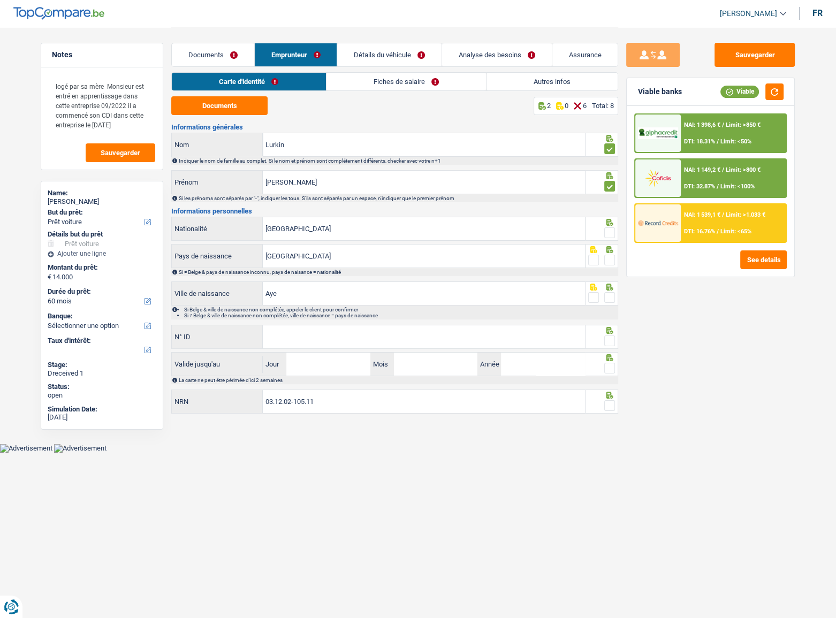
click at [612, 228] on span at bounding box center [609, 233] width 11 height 11
click at [0, 0] on input "radio" at bounding box center [0, 0] width 0 height 0
click at [611, 257] on span at bounding box center [609, 260] width 11 height 11
click at [0, 0] on input "radio" at bounding box center [0, 0] width 0 height 0
click at [611, 297] on span at bounding box center [609, 297] width 11 height 11
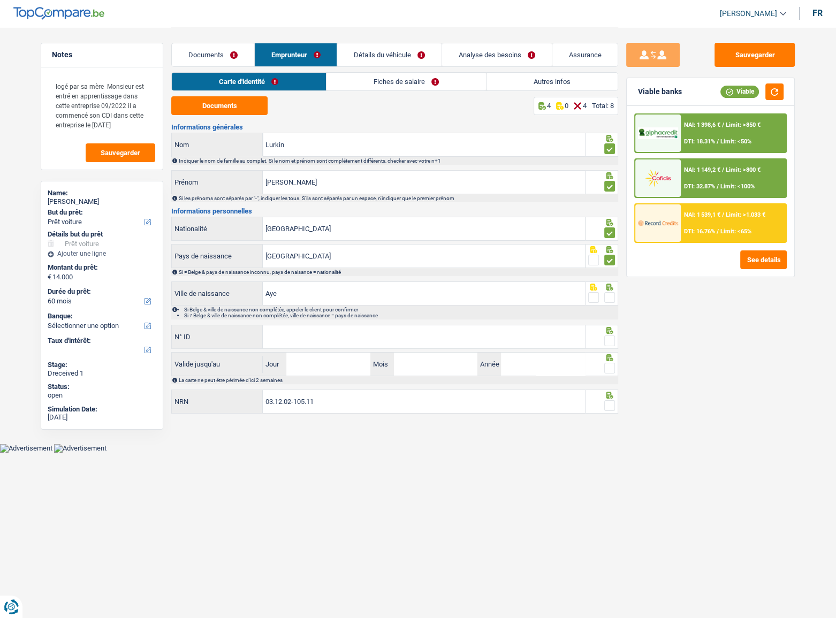
click at [0, 0] on input "radio" at bounding box center [0, 0] width 0 height 0
click at [441, 358] on input "Mois" at bounding box center [436, 364] width 84 height 23
click at [455, 339] on input "N° ID" at bounding box center [424, 337] width 322 height 23
click at [346, 337] on input "N° ID" at bounding box center [424, 337] width 322 height 23
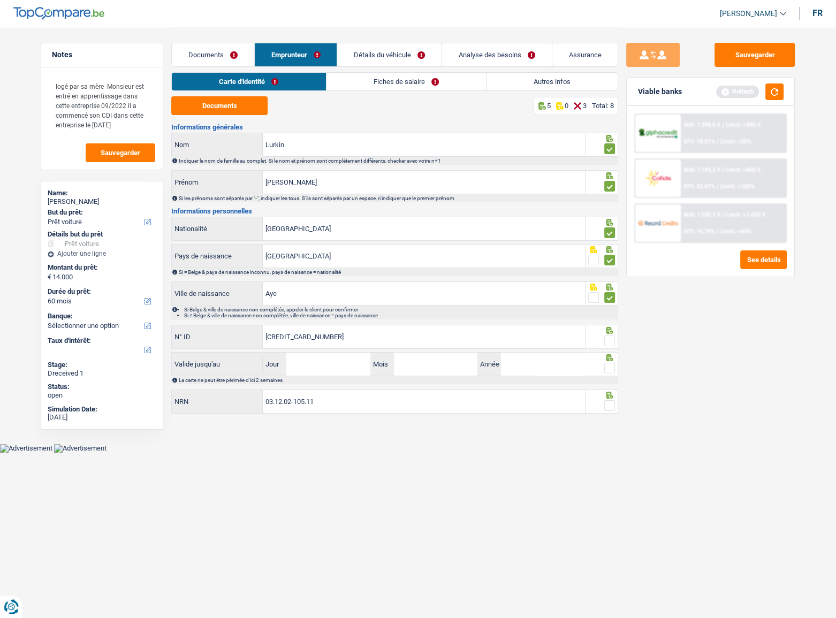
type input "[CREDIT_CARD_NUMBER]"
click at [611, 343] on span at bounding box center [609, 341] width 11 height 11
click at [0, 0] on input "radio" at bounding box center [0, 0] width 0 height 0
click at [364, 369] on input "Jour" at bounding box center [328, 364] width 84 height 23
type input "20"
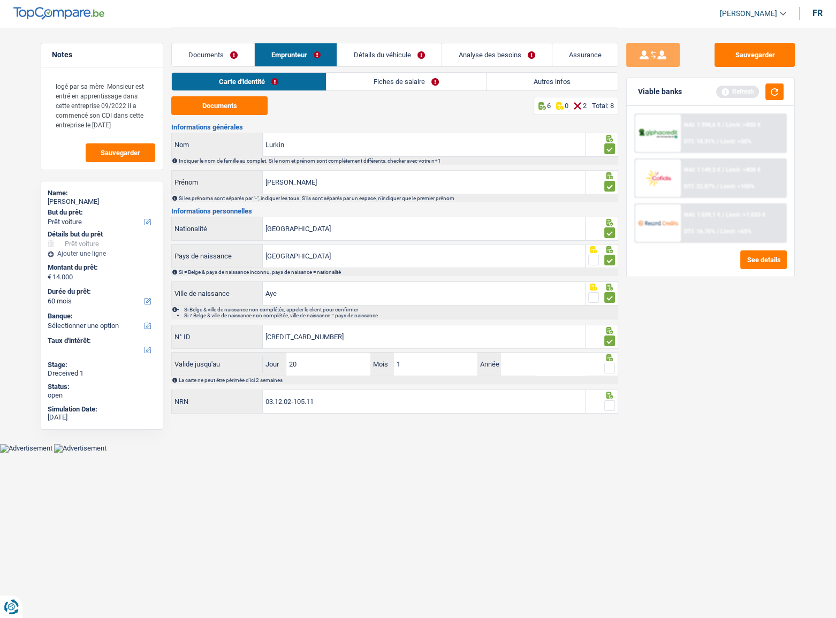
type input "10"
type input "2027"
click at [611, 369] on span at bounding box center [609, 368] width 11 height 11
click at [0, 0] on input "radio" at bounding box center [0, 0] width 0 height 0
drag, startPoint x: 775, startPoint y: 94, endPoint x: 713, endPoint y: 303, distance: 217.8
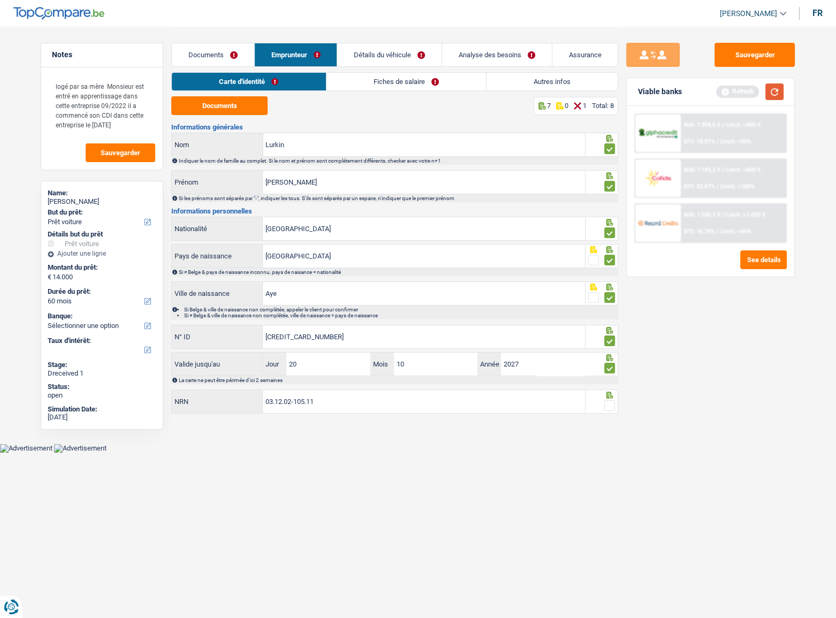
click at [774, 95] on button "button" at bounding box center [775, 92] width 18 height 17
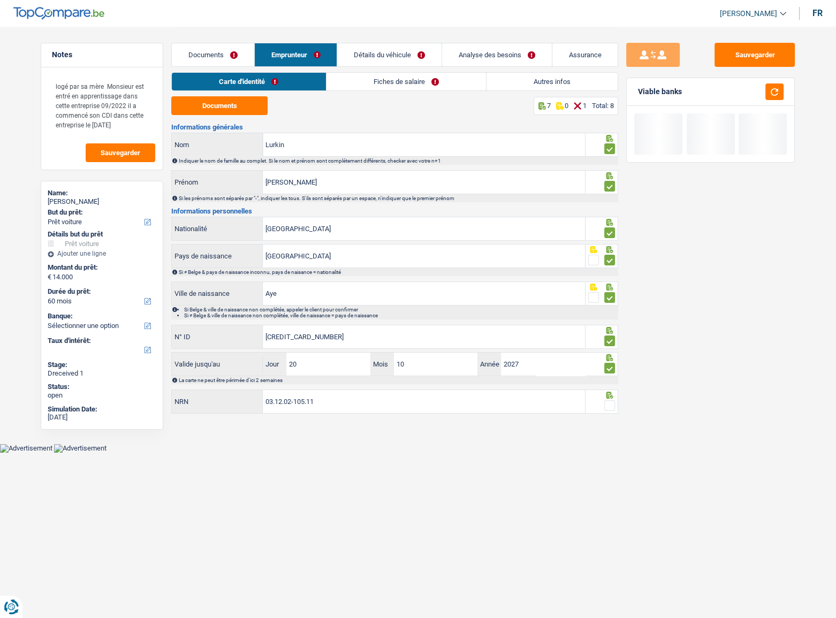
click at [600, 402] on fieldset at bounding box center [601, 405] width 27 height 13
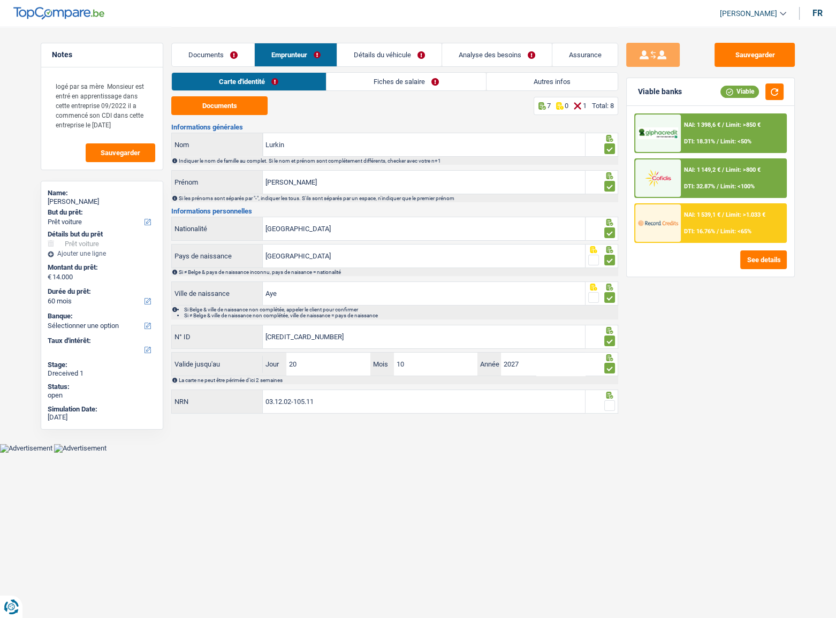
drag, startPoint x: 607, startPoint y: 408, endPoint x: 606, endPoint y: 401, distance: 7.6
click at [607, 407] on span at bounding box center [609, 405] width 11 height 11
click at [0, 0] on input "radio" at bounding box center [0, 0] width 0 height 0
drag, startPoint x: 364, startPoint y: 83, endPoint x: 274, endPoint y: 102, distance: 91.9
click at [364, 83] on link "Fiches de salaire" at bounding box center [407, 82] width 160 height 18
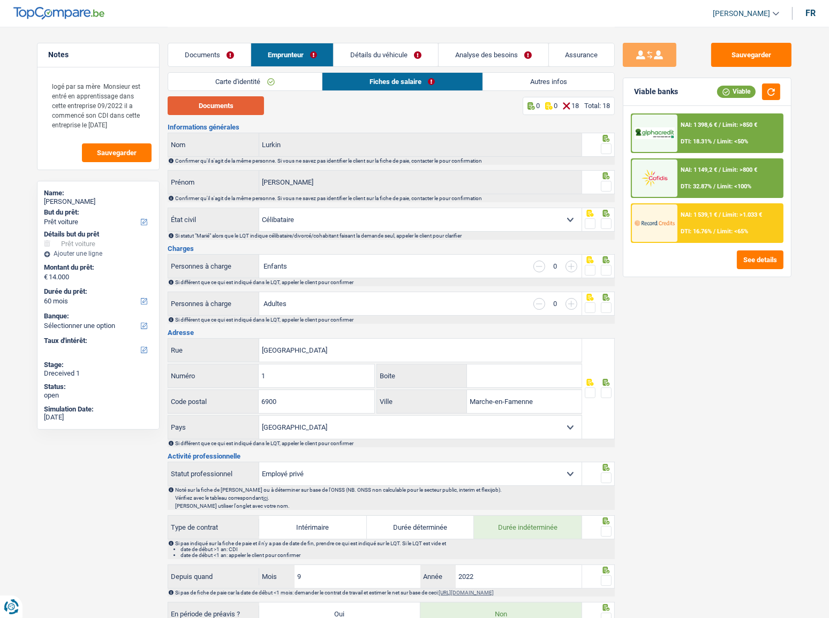
click at [229, 109] on button "Documents" at bounding box center [216, 105] width 96 height 19
click at [608, 147] on span at bounding box center [606, 148] width 11 height 11
click at [0, 0] on input "radio" at bounding box center [0, 0] width 0 height 0
click at [603, 189] on span at bounding box center [606, 186] width 11 height 11
click at [0, 0] on input "radio" at bounding box center [0, 0] width 0 height 0
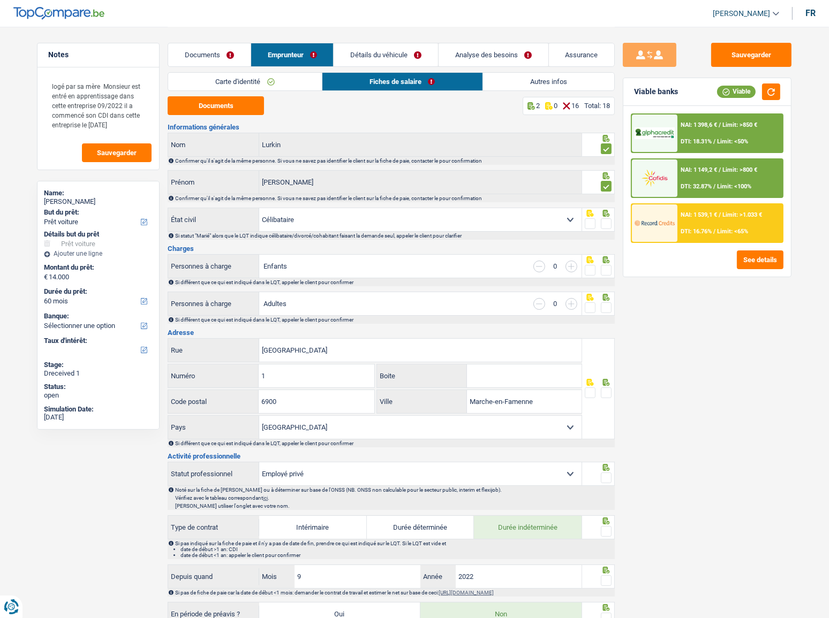
drag, startPoint x: 608, startPoint y: 220, endPoint x: 610, endPoint y: 267, distance: 46.7
click at [608, 221] on span at bounding box center [606, 223] width 11 height 11
click at [0, 0] on input "radio" at bounding box center [0, 0] width 0 height 0
click at [610, 268] on span at bounding box center [606, 270] width 11 height 11
click at [0, 0] on input "radio" at bounding box center [0, 0] width 0 height 0
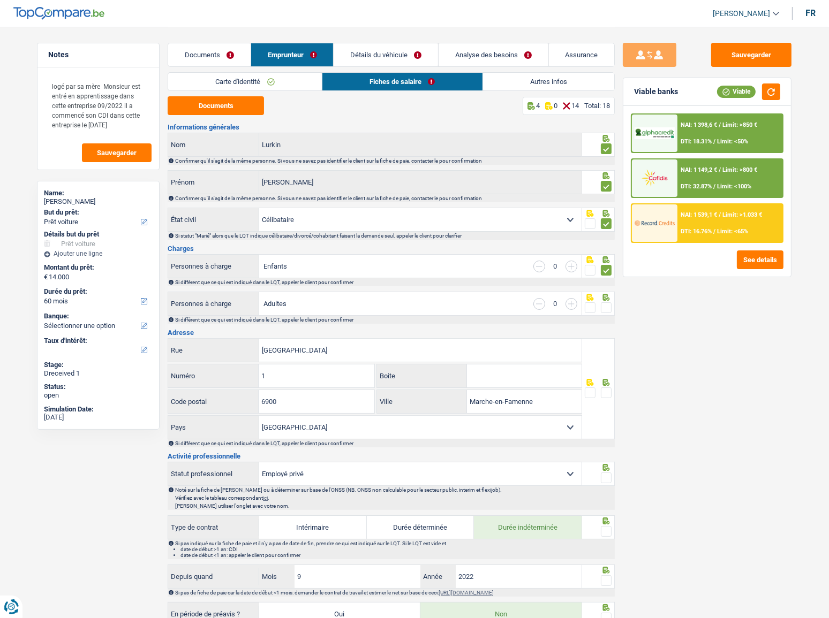
click at [605, 305] on span at bounding box center [606, 307] width 11 height 11
click at [0, 0] on input "radio" at bounding box center [0, 0] width 0 height 0
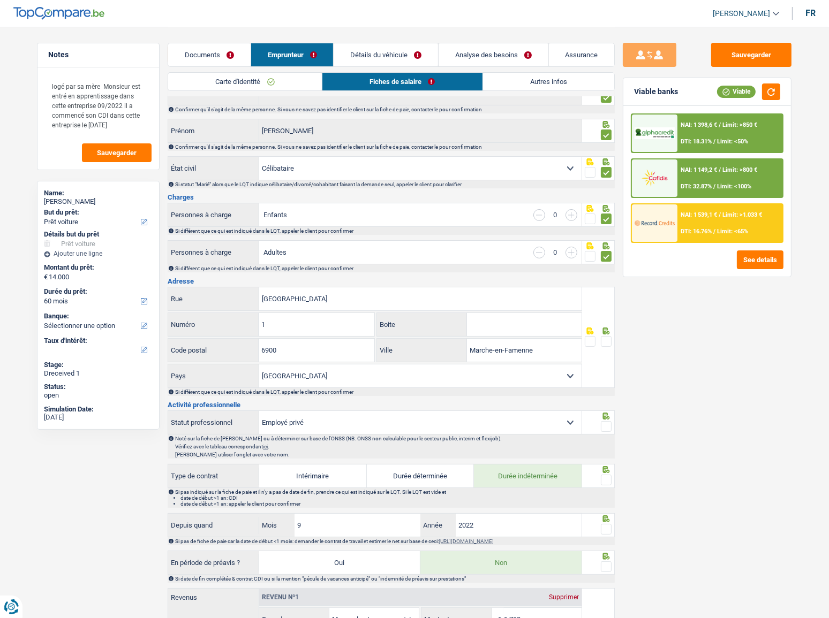
scroll to position [97, 0]
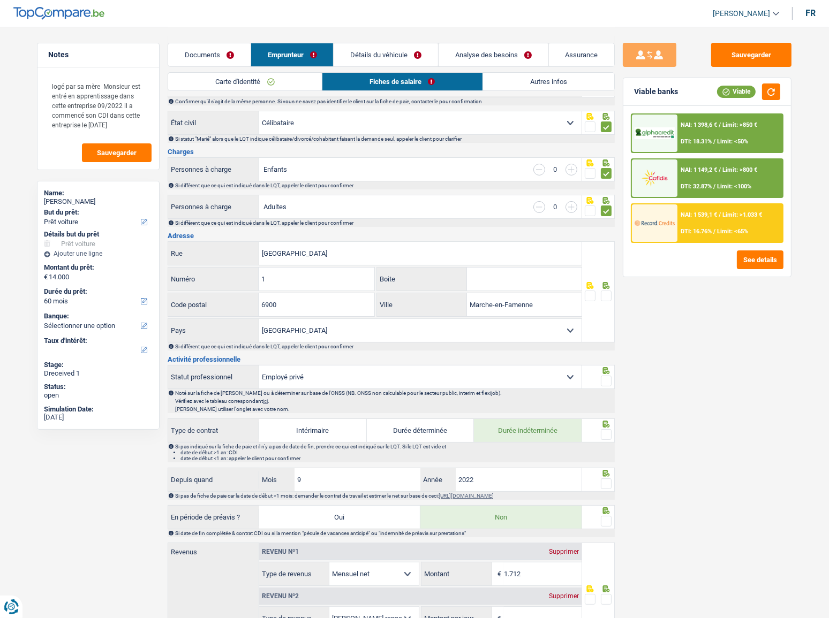
click at [606, 294] on span at bounding box center [606, 296] width 11 height 11
click at [0, 0] on input "radio" at bounding box center [0, 0] width 0 height 0
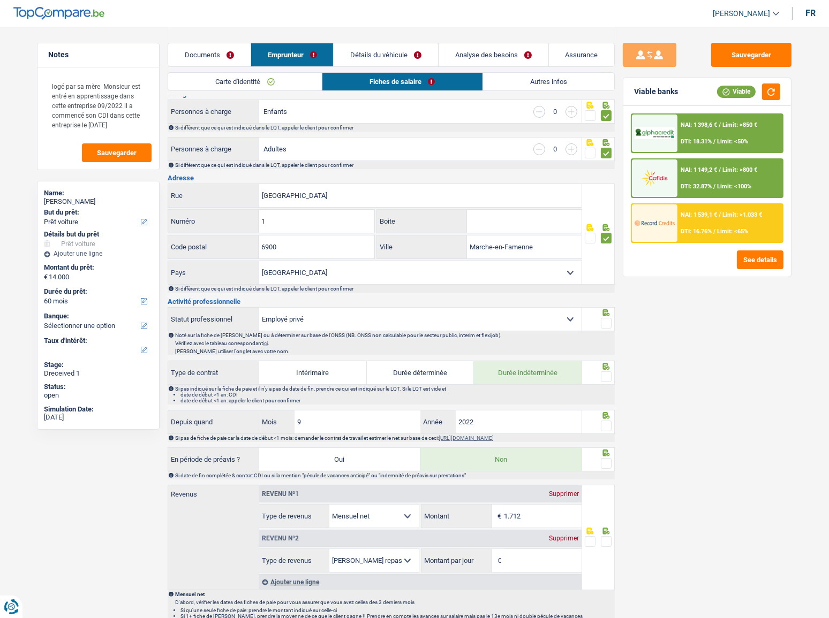
scroll to position [194, 0]
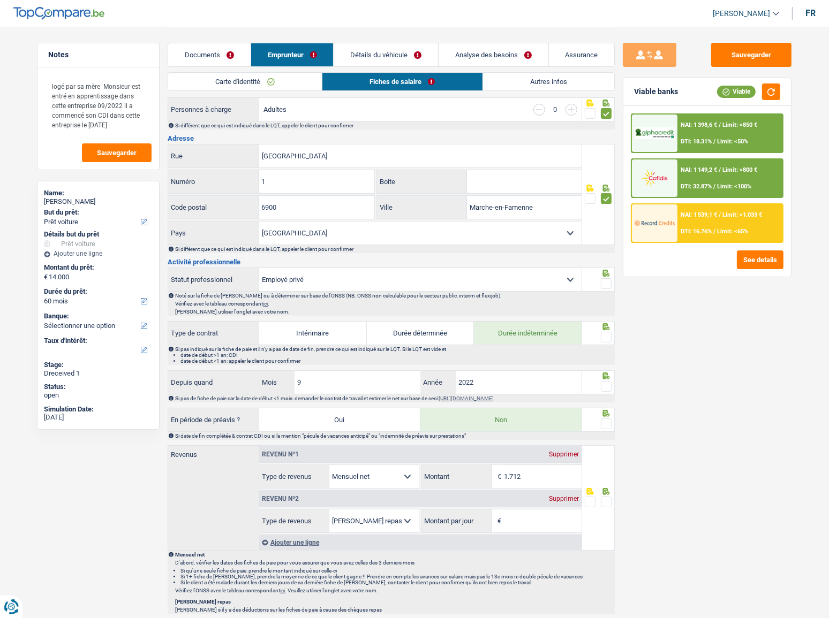
click at [518, 186] on input "Boite" at bounding box center [524, 181] width 115 height 23
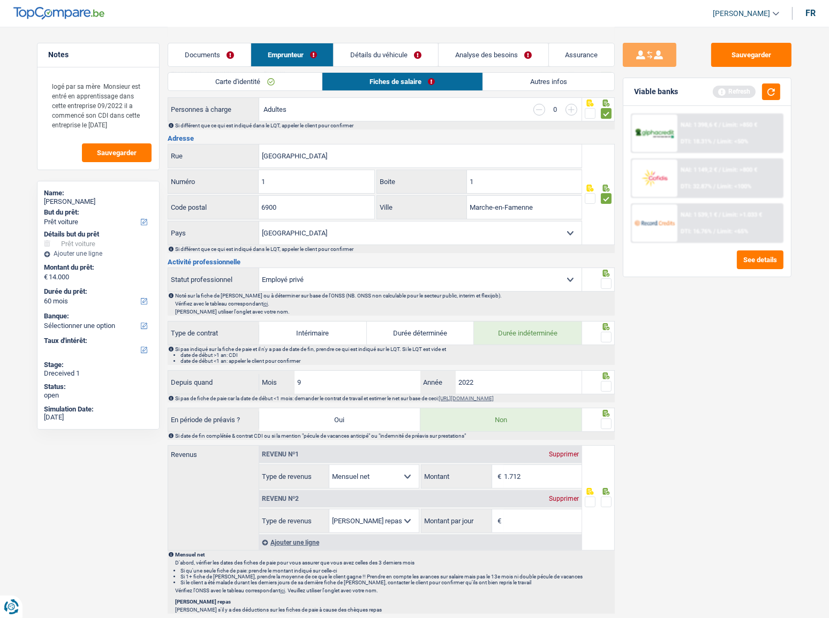
type input "1"
click at [714, 335] on div "Sauvegarder Viable banks Refresh NAI: 1 398,6 € / Limit: >850 € DTI: 18.31% / L…" at bounding box center [707, 322] width 185 height 558
click at [607, 283] on span at bounding box center [606, 283] width 11 height 11
click at [0, 0] on input "radio" at bounding box center [0, 0] width 0 height 0
click at [603, 339] on span at bounding box center [606, 337] width 11 height 11
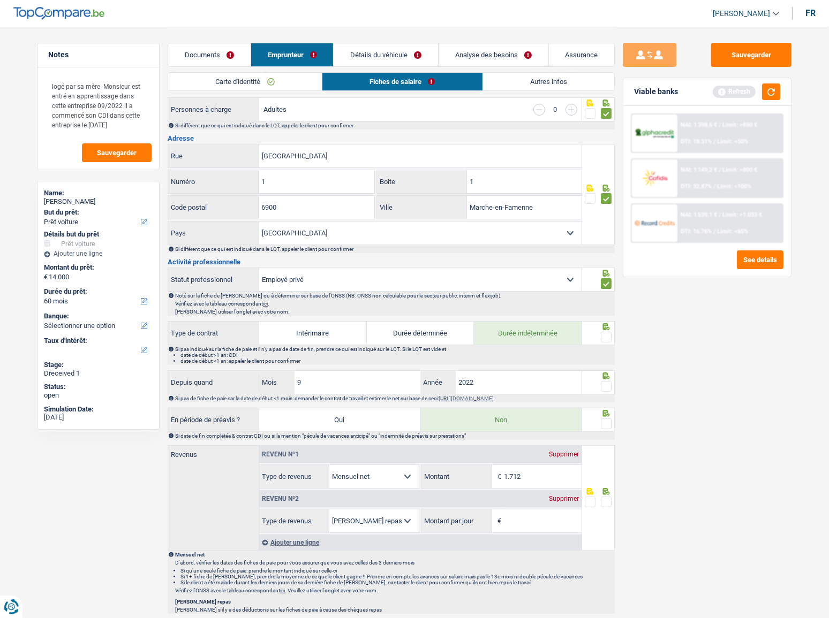
click at [0, 0] on input "radio" at bounding box center [0, 0] width 0 height 0
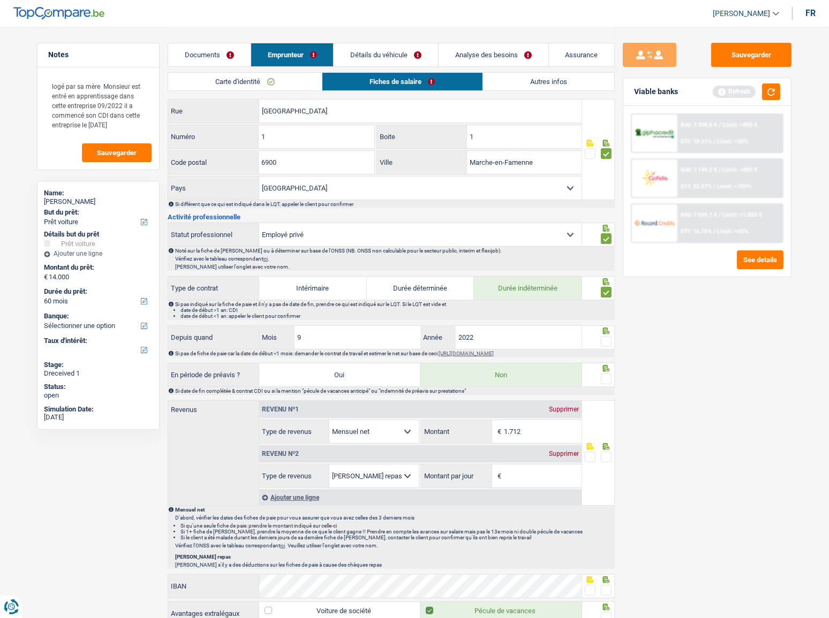
scroll to position [292, 0]
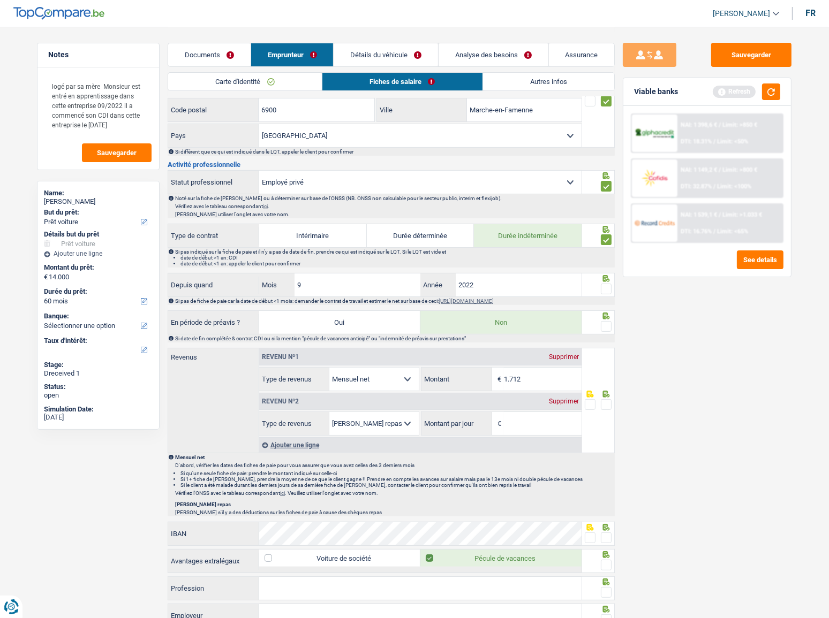
click at [604, 286] on span at bounding box center [606, 289] width 11 height 11
click at [0, 0] on input "radio" at bounding box center [0, 0] width 0 height 0
drag, startPoint x: 243, startPoint y: 276, endPoint x: 230, endPoint y: 275, distance: 12.9
click at [230, 276] on div "Depuis quand 9 Mois / 2022 Année" at bounding box center [374, 285] width 413 height 23
type input "07"
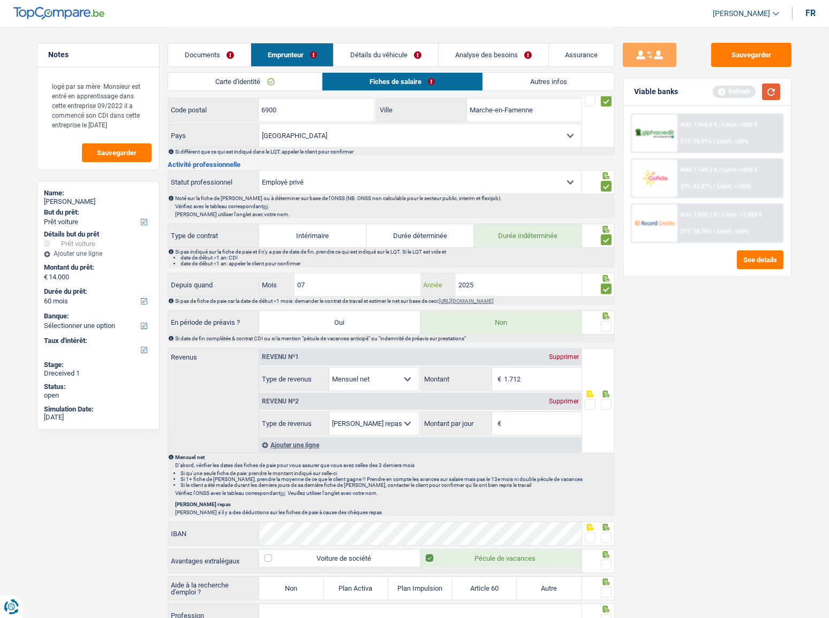
type input "2025"
drag, startPoint x: 778, startPoint y: 91, endPoint x: 551, endPoint y: 240, distance: 271.7
click at [771, 95] on button "button" at bounding box center [771, 92] width 18 height 17
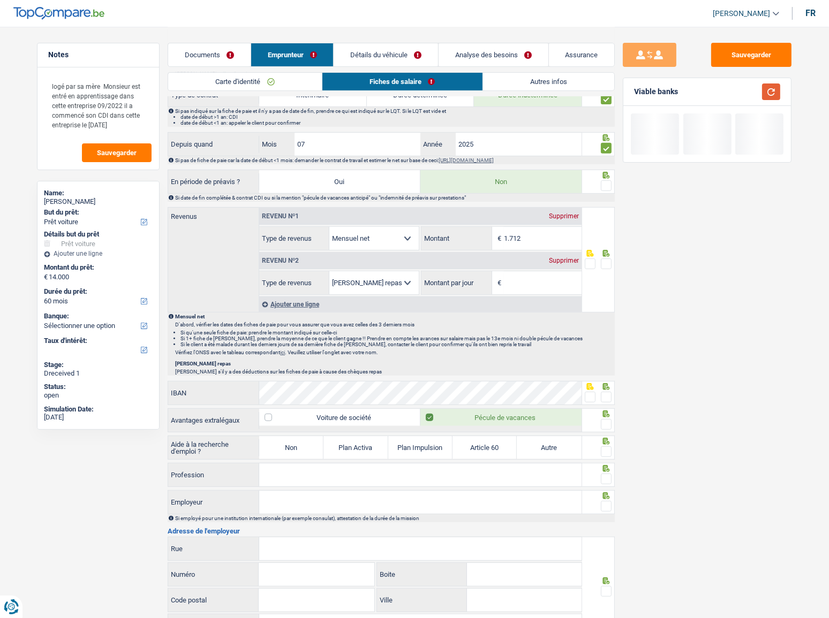
scroll to position [438, 0]
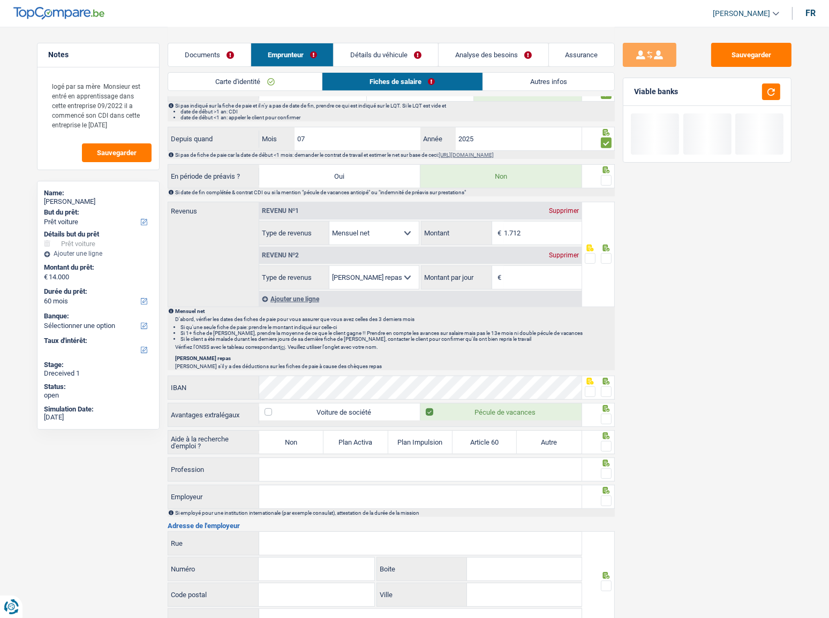
click at [604, 180] on span at bounding box center [606, 180] width 11 height 11
click at [0, 0] on input "radio" at bounding box center [0, 0] width 0 height 0
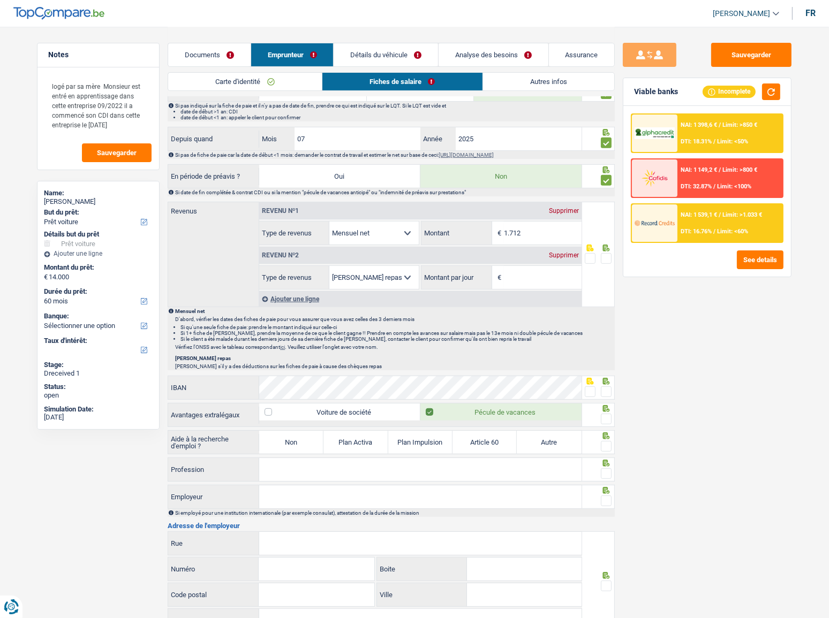
click at [570, 256] on div "Supprimer" at bounding box center [563, 255] width 35 height 6
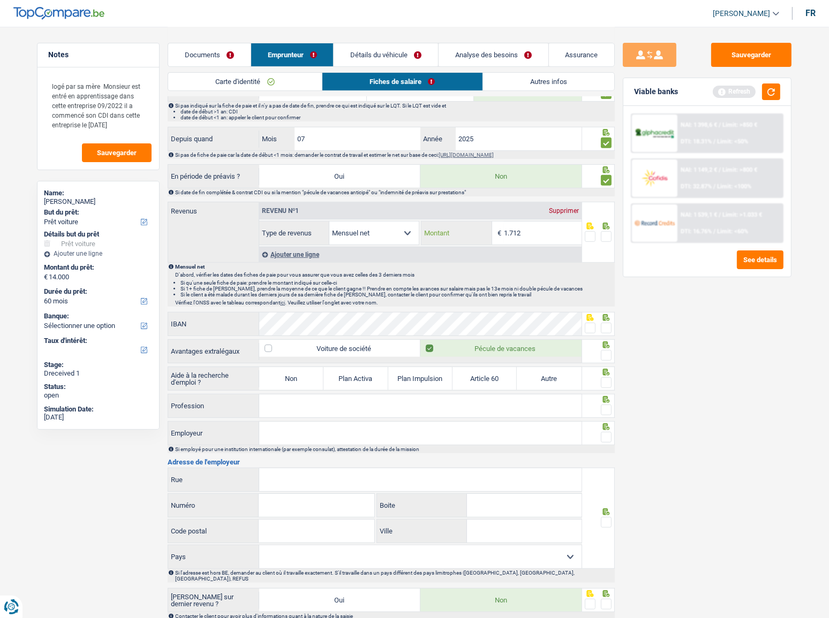
click at [533, 236] on input "1.712" at bounding box center [543, 233] width 78 height 23
type input "1.725"
click at [603, 235] on span at bounding box center [606, 236] width 11 height 11
click at [0, 0] on input "radio" at bounding box center [0, 0] width 0 height 0
click at [766, 96] on button "button" at bounding box center [771, 92] width 18 height 17
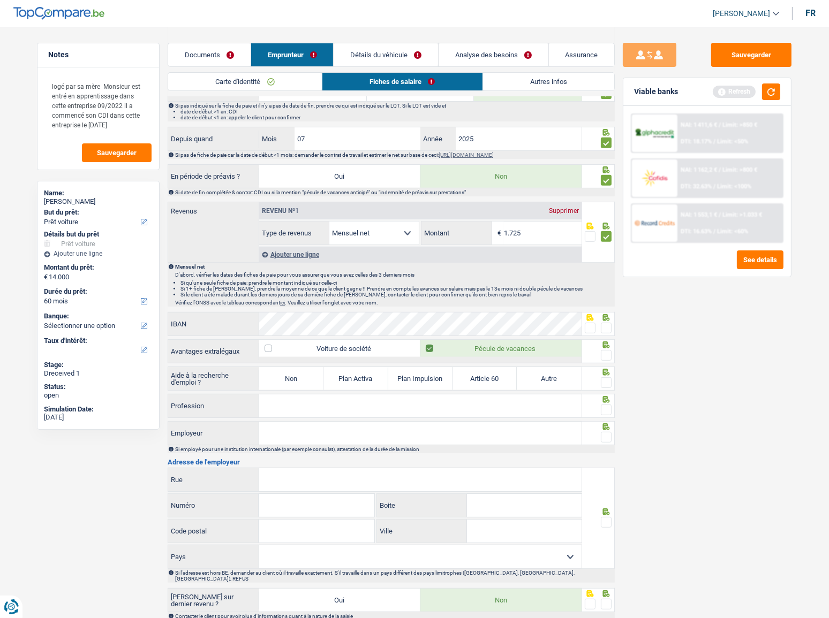
click at [608, 325] on span at bounding box center [606, 328] width 11 height 11
click at [0, 0] on input "radio" at bounding box center [0, 0] width 0 height 0
click at [299, 380] on label "Non" at bounding box center [291, 378] width 64 height 23
click at [299, 380] on input "Non" at bounding box center [291, 378] width 64 height 23
radio input "true"
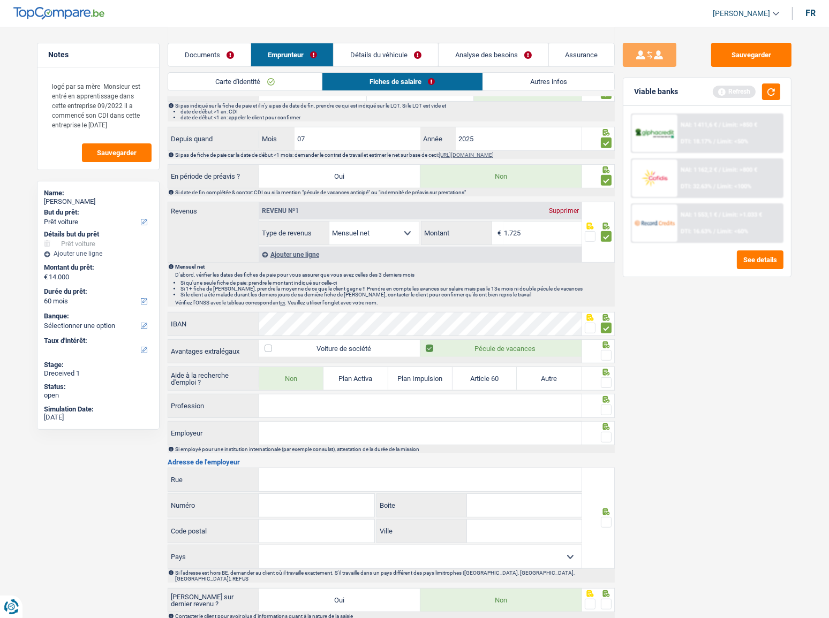
select select "mealVouchers"
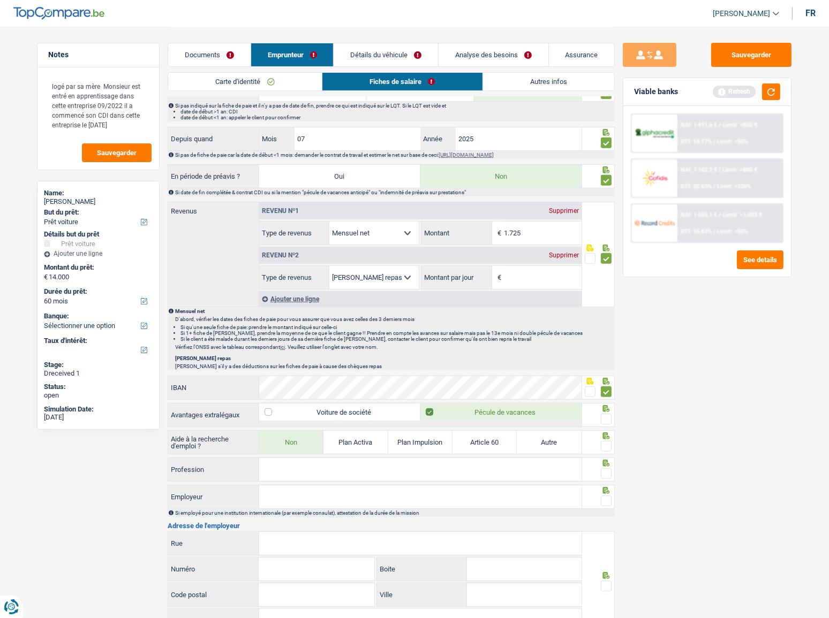
click at [563, 258] on div "Revenu nº2 Supprimer" at bounding box center [420, 255] width 322 height 17
click at [562, 252] on div "Supprimer" at bounding box center [563, 255] width 35 height 6
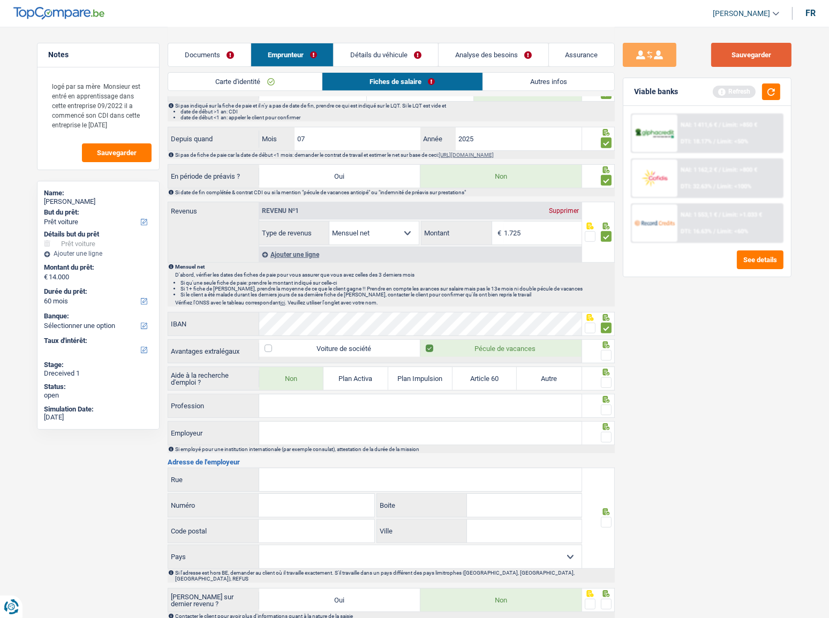
click at [726, 64] on button "Sauvegarder" at bounding box center [751, 55] width 80 height 24
